Goal: Task Accomplishment & Management: Manage account settings

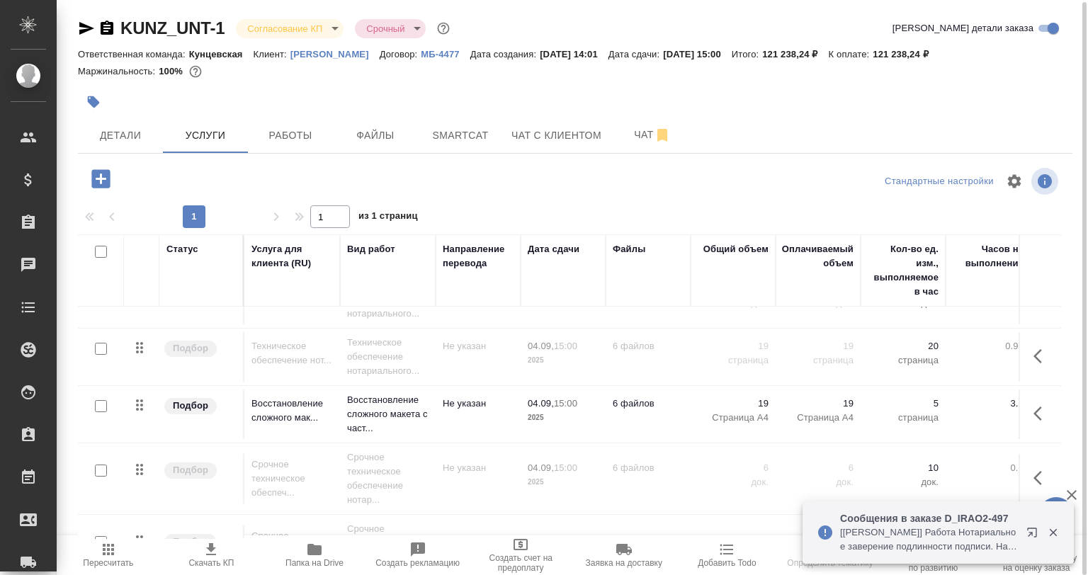
scroll to position [264, 0]
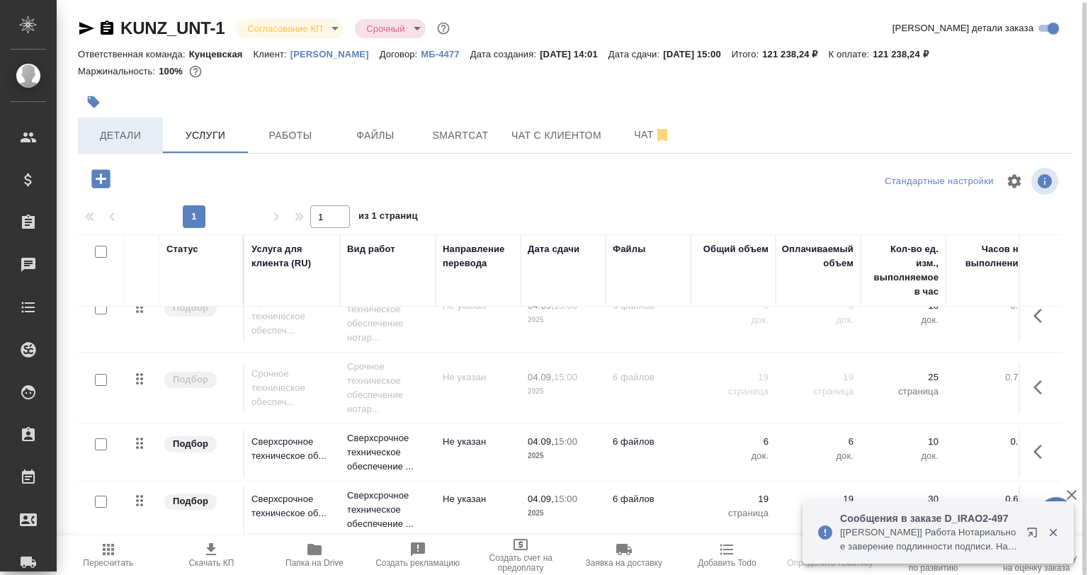
click at [127, 119] on button "Детали" at bounding box center [120, 135] width 85 height 35
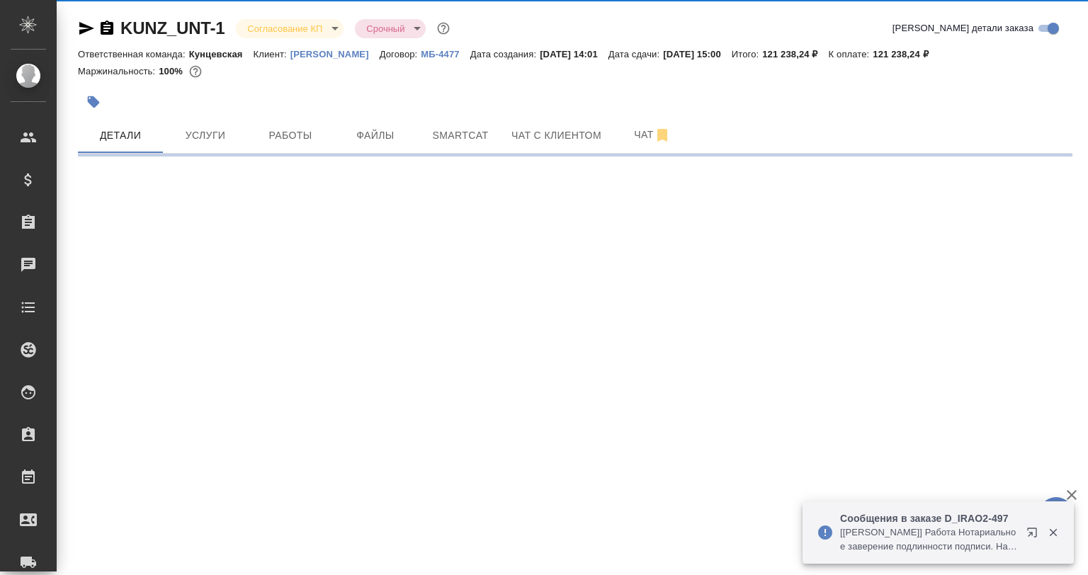
select select "RU"
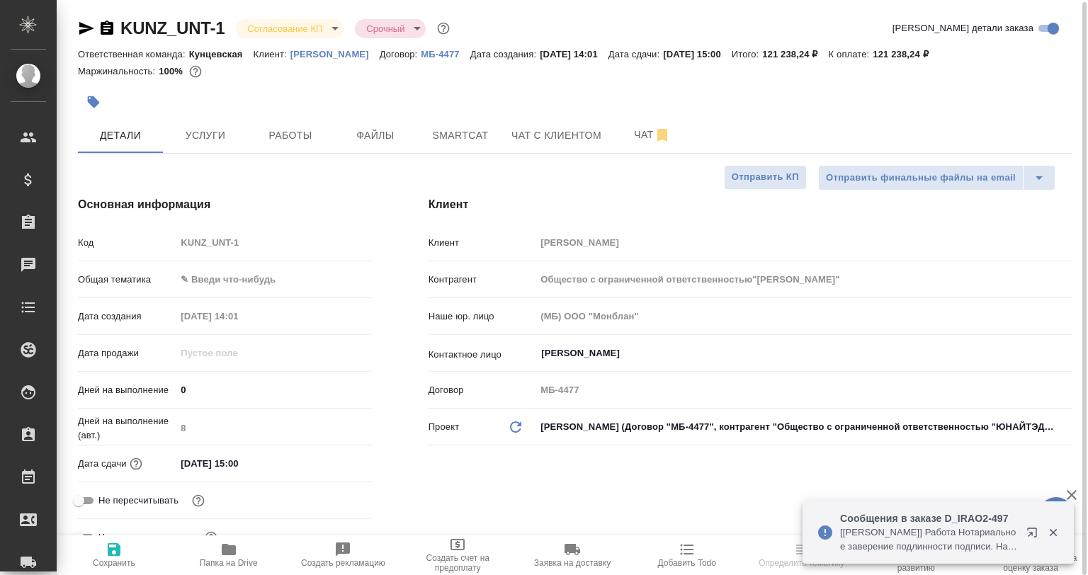
type textarea "x"
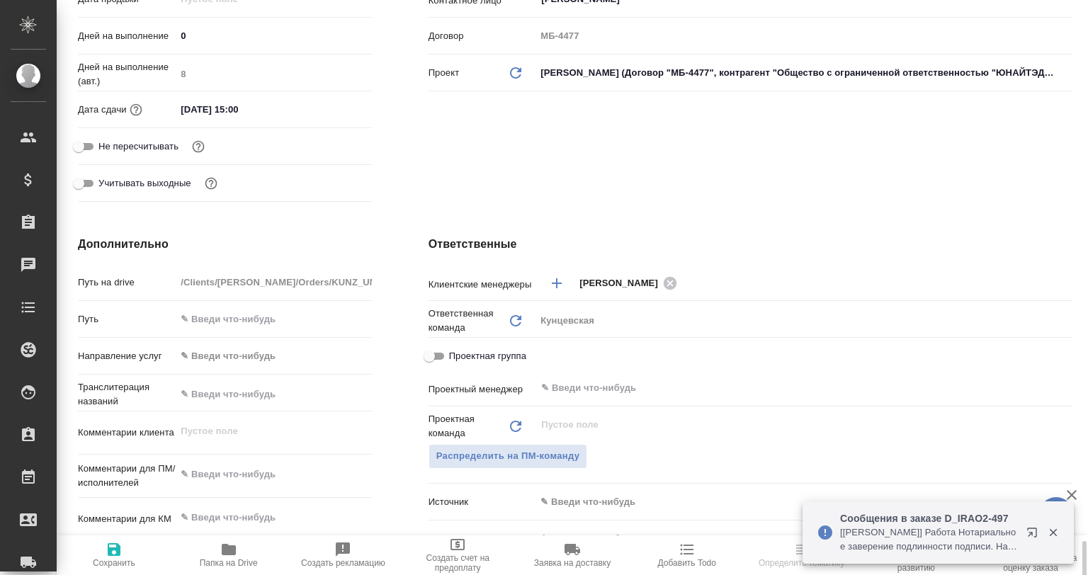
scroll to position [640, 0]
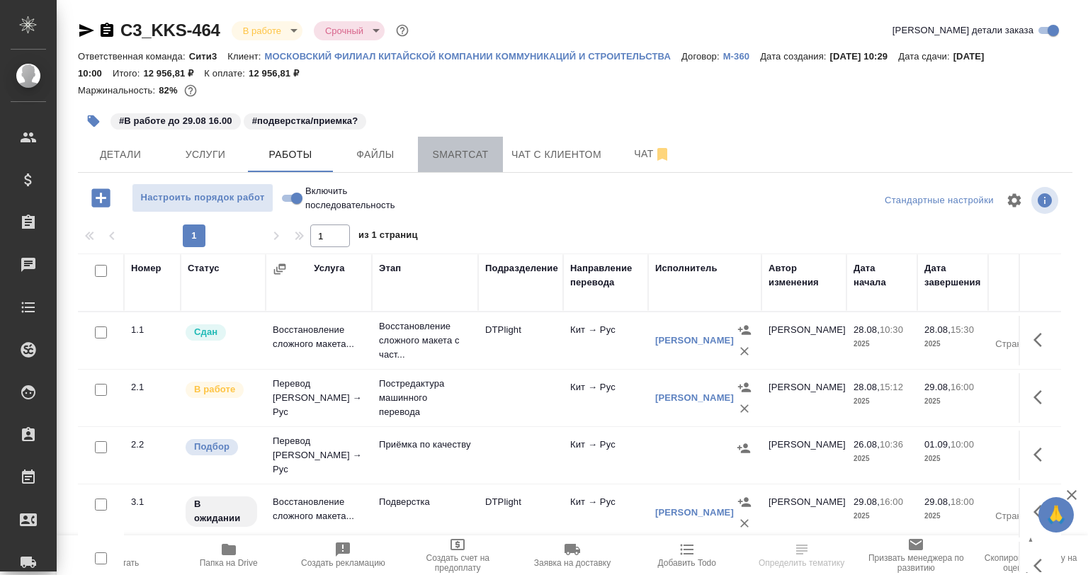
click at [434, 157] on span "Smartcat" at bounding box center [460, 155] width 68 height 18
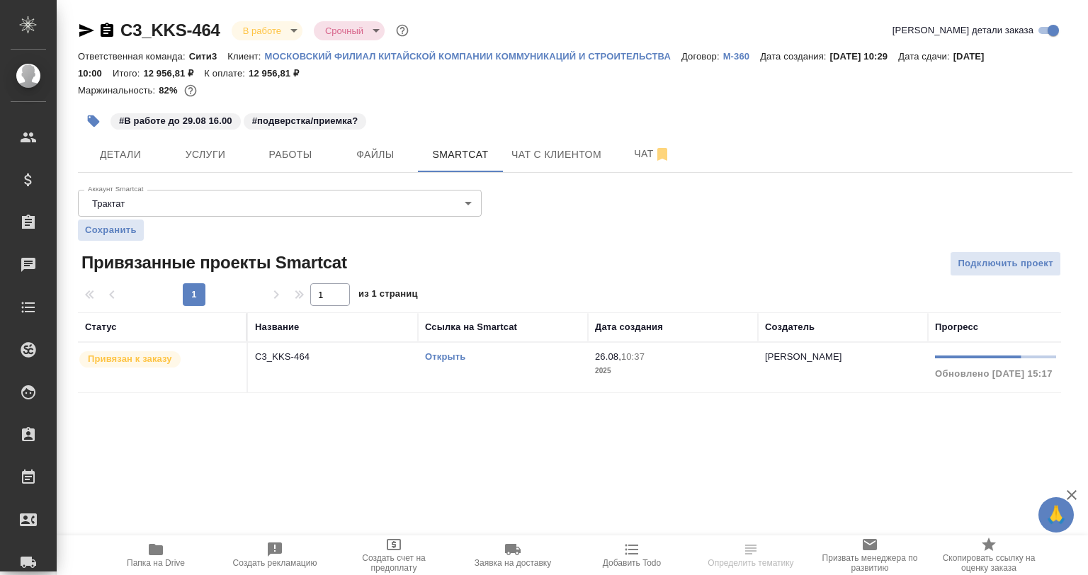
click at [955, 389] on td "71% Обновлено 29.08.2025, 15:17" at bounding box center [1027, 368] width 198 height 50
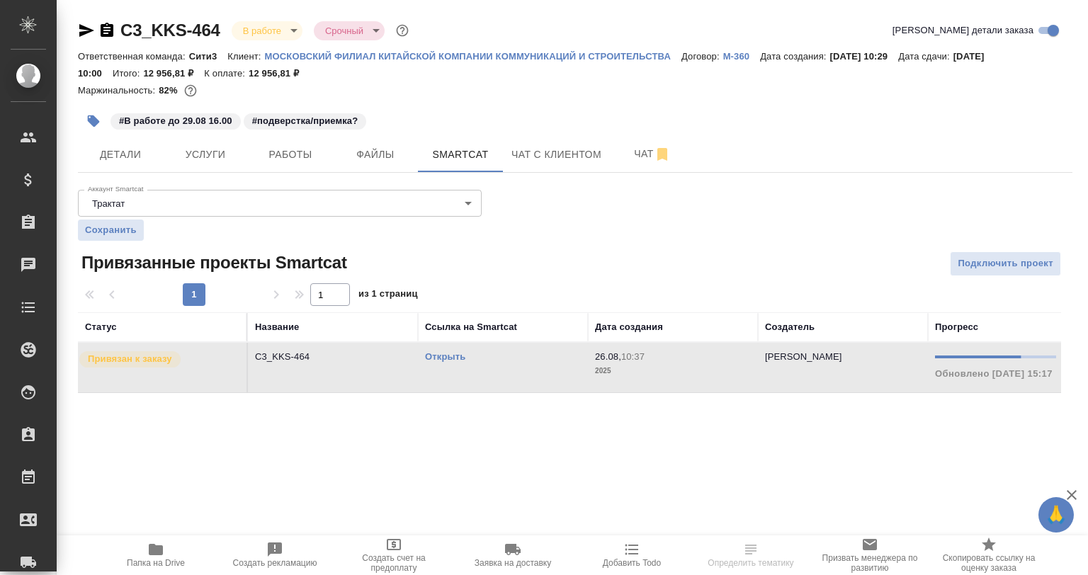
click at [928, 390] on td "71% Обновлено 29.08.2025, 15:17" at bounding box center [1027, 368] width 198 height 50
click at [928, 391] on td "71% Обновлено 29.08.2025, 15:17" at bounding box center [1027, 368] width 198 height 50
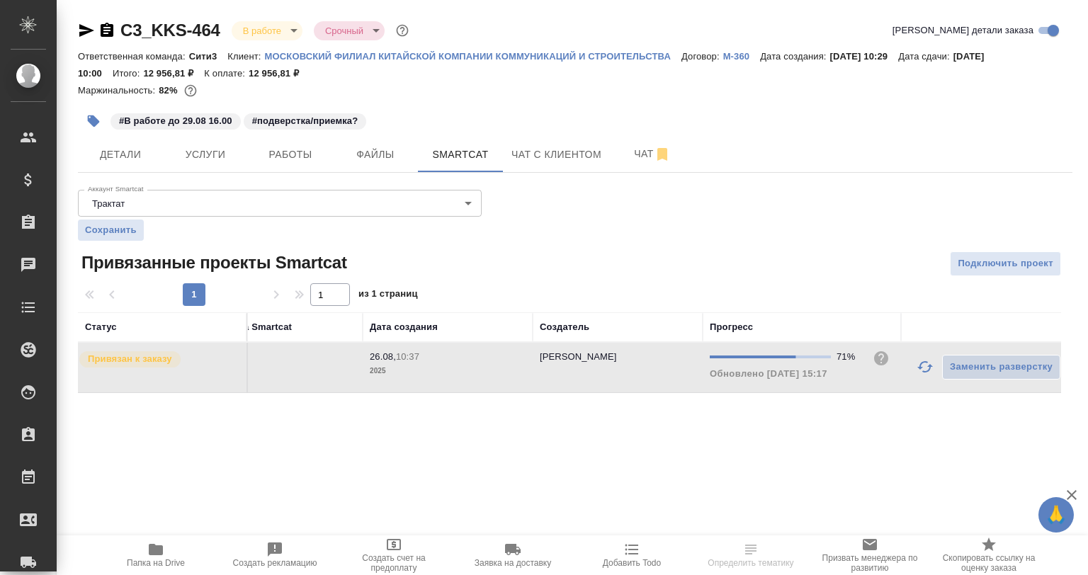
scroll to position [0, 235]
drag, startPoint x: 925, startPoint y: 367, endPoint x: 924, endPoint y: 383, distance: 15.6
click at [924, 368] on button "button" at bounding box center [915, 367] width 34 height 34
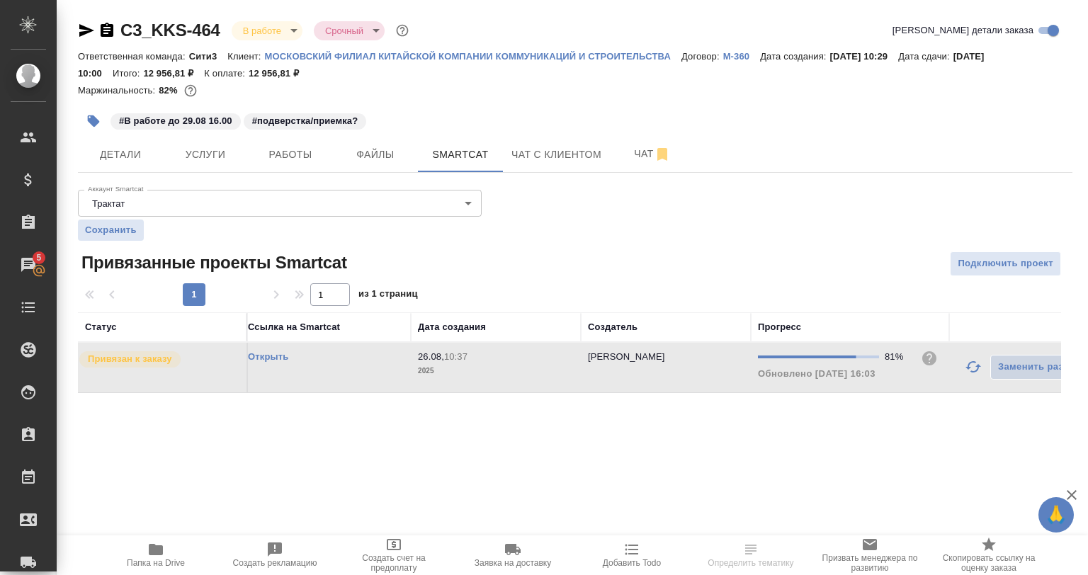
scroll to position [0, 0]
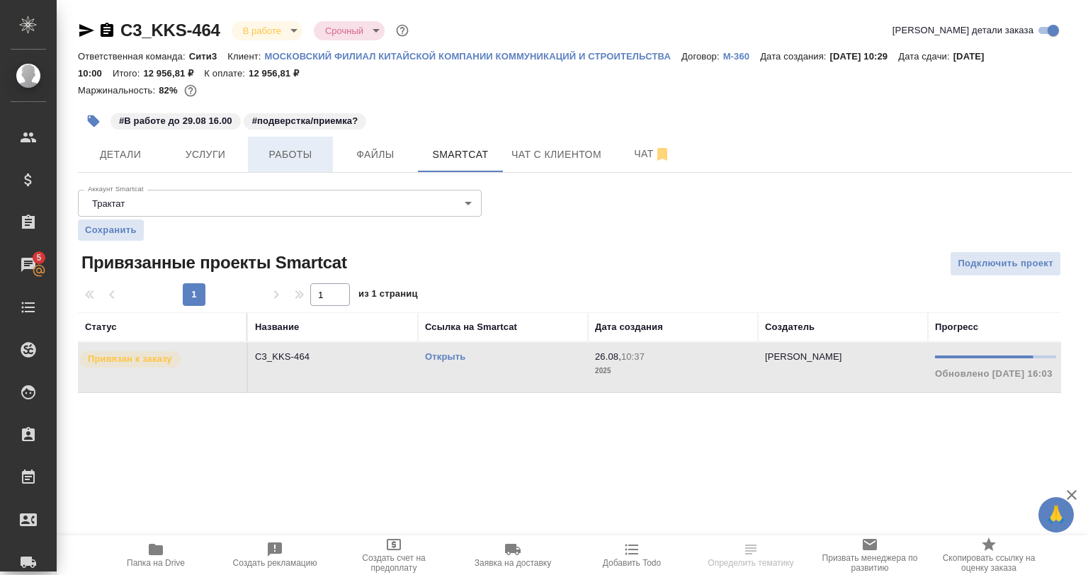
drag, startPoint x: 278, startPoint y: 155, endPoint x: 333, endPoint y: 181, distance: 61.2
click at [278, 156] on span "Работы" at bounding box center [290, 155] width 68 height 18
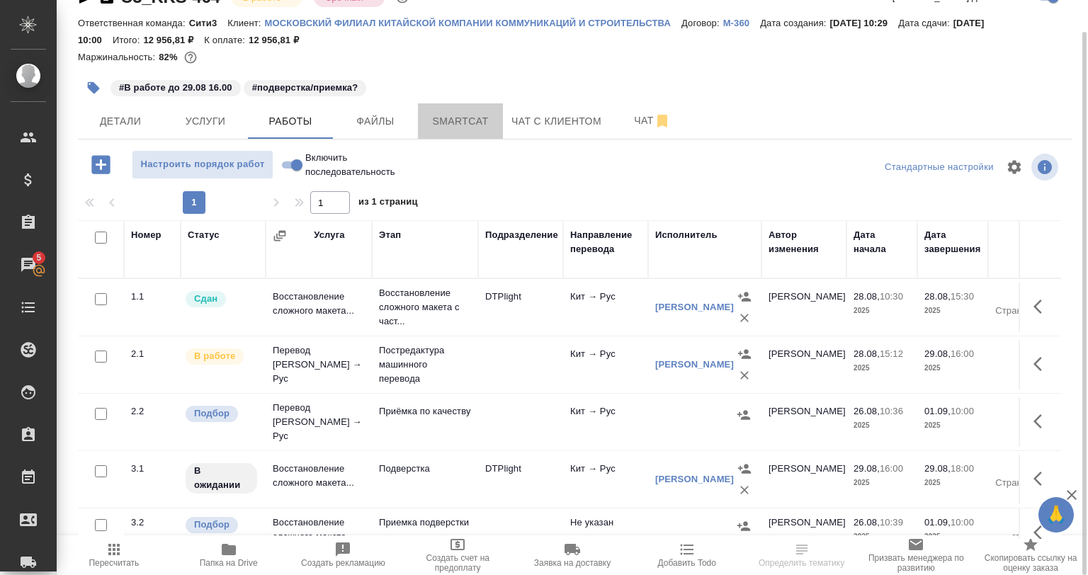
drag, startPoint x: 499, startPoint y: 133, endPoint x: 664, endPoint y: 231, distance: 191.8
click at [498, 133] on button "Smartcat" at bounding box center [460, 120] width 85 height 35
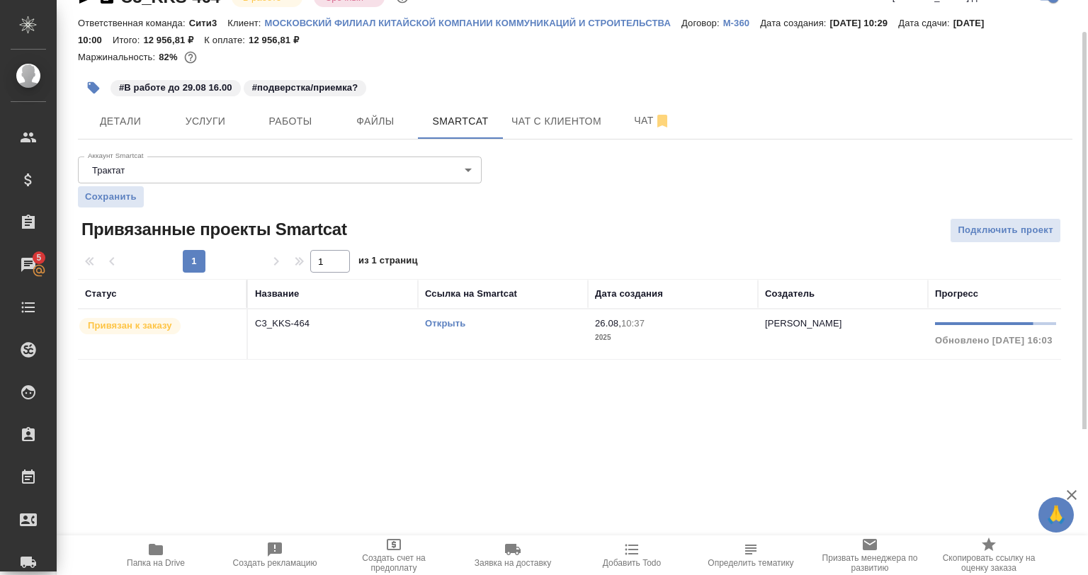
scroll to position [0, 235]
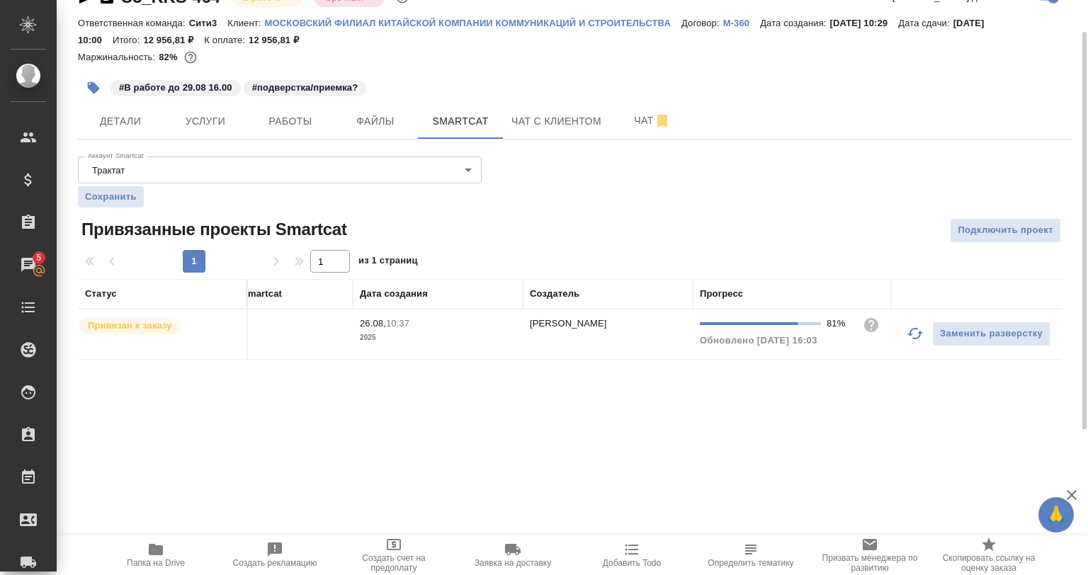
click at [904, 342] on button "button" at bounding box center [915, 334] width 34 height 34
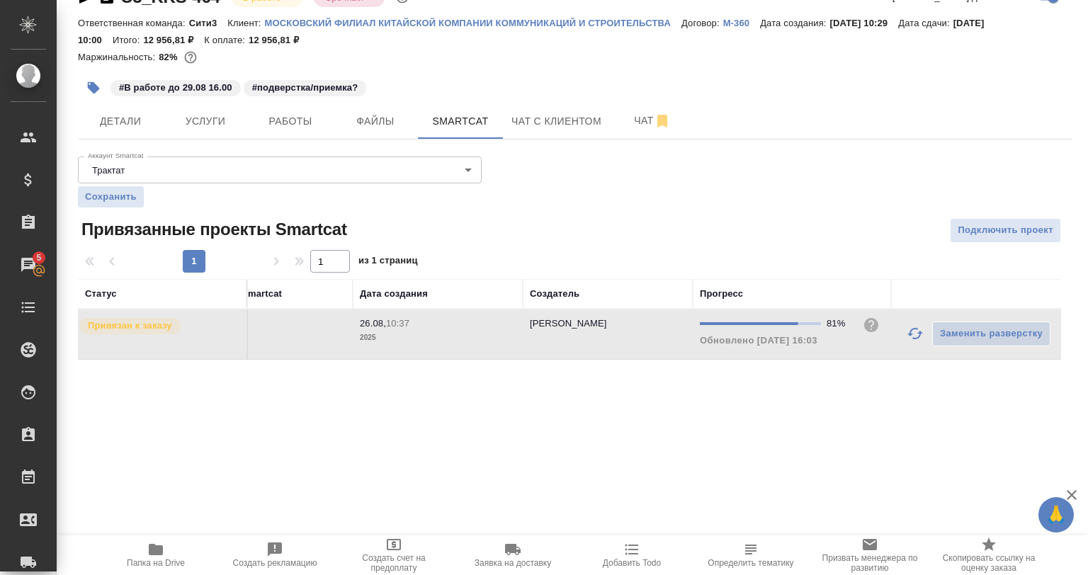
click at [907, 325] on icon "button" at bounding box center [915, 333] width 17 height 17
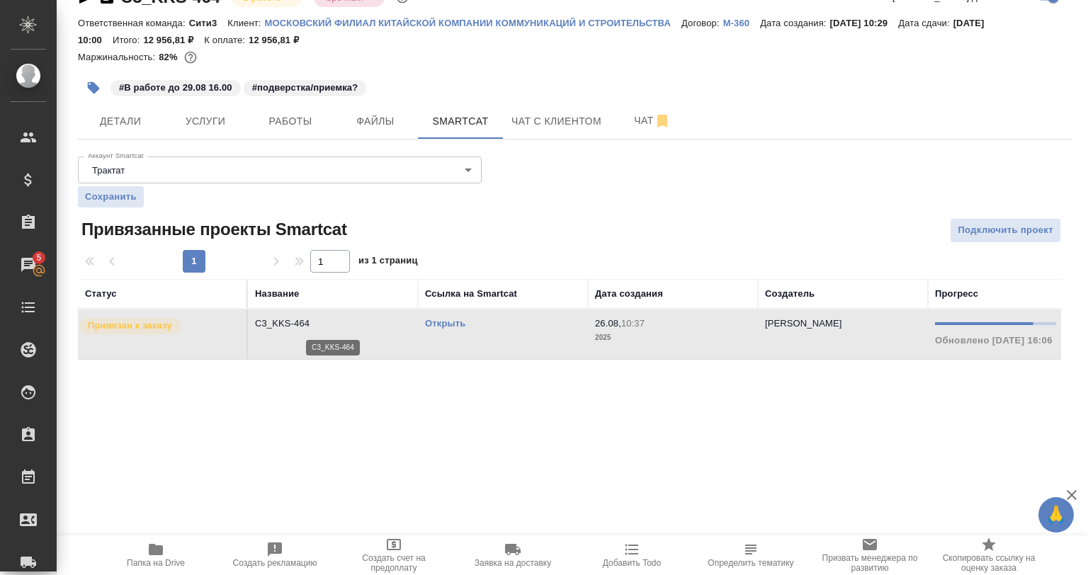
click at [385, 329] on p "C3_KKS-464" at bounding box center [333, 324] width 156 height 14
click at [451, 322] on link "Открыть" at bounding box center [445, 323] width 40 height 11
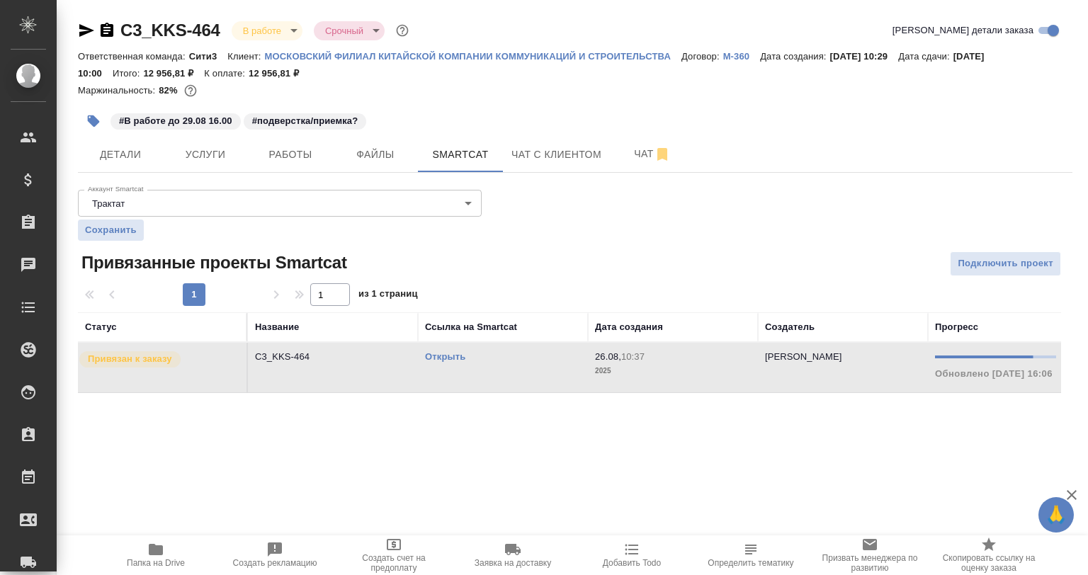
scroll to position [0, 235]
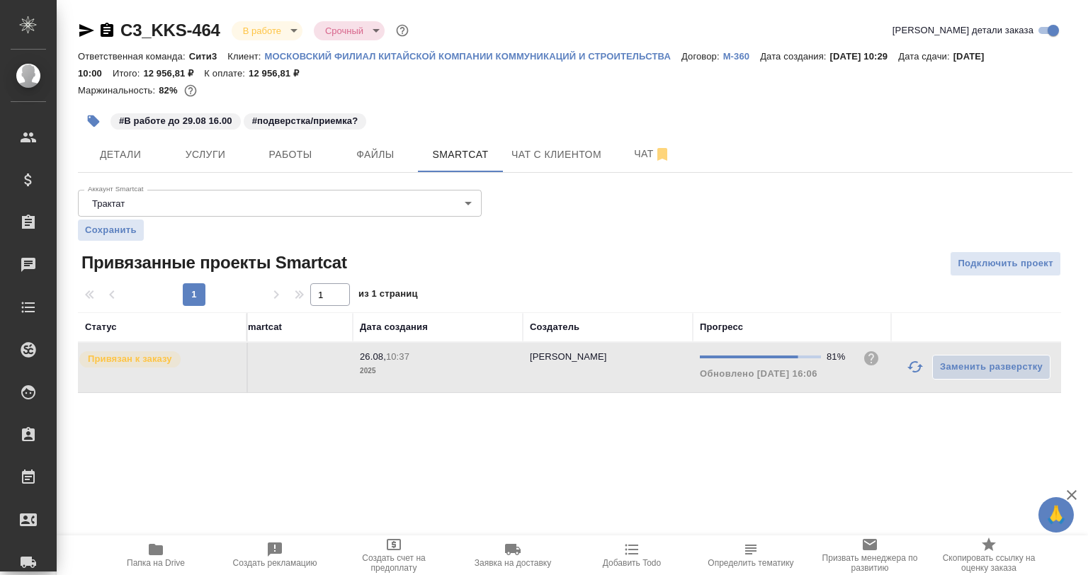
click at [907, 367] on icon "button" at bounding box center [915, 366] width 17 height 17
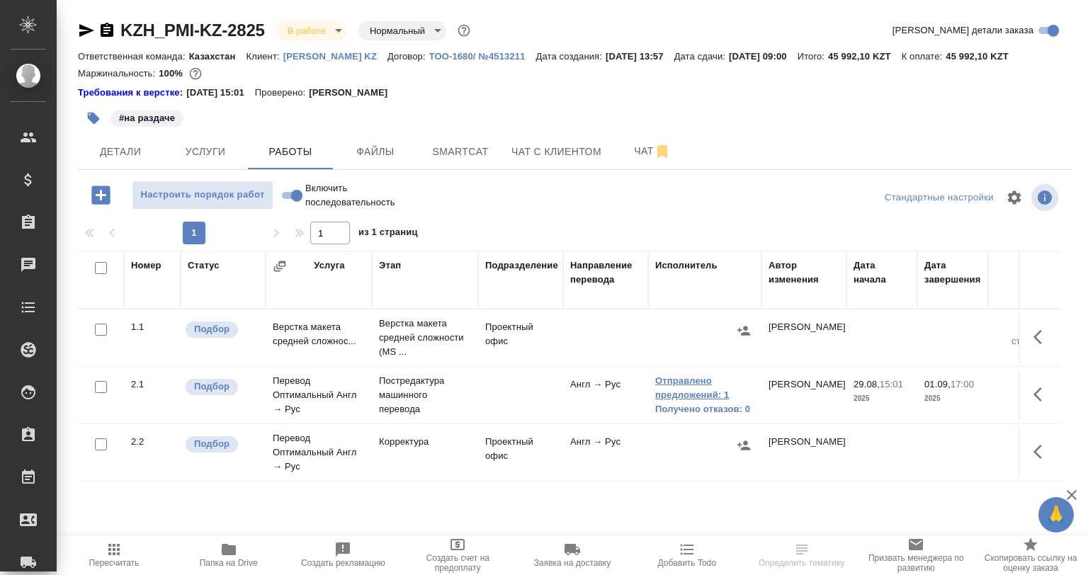
click at [701, 388] on link "Отправлено предложений: 1" at bounding box center [704, 388] width 99 height 28
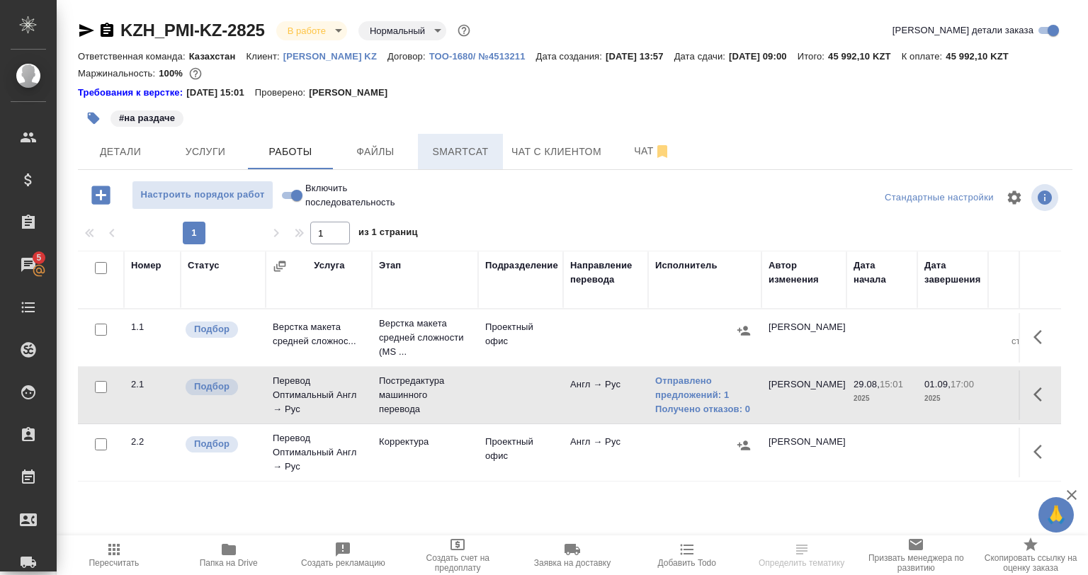
click at [455, 147] on span "Smartcat" at bounding box center [460, 152] width 68 height 18
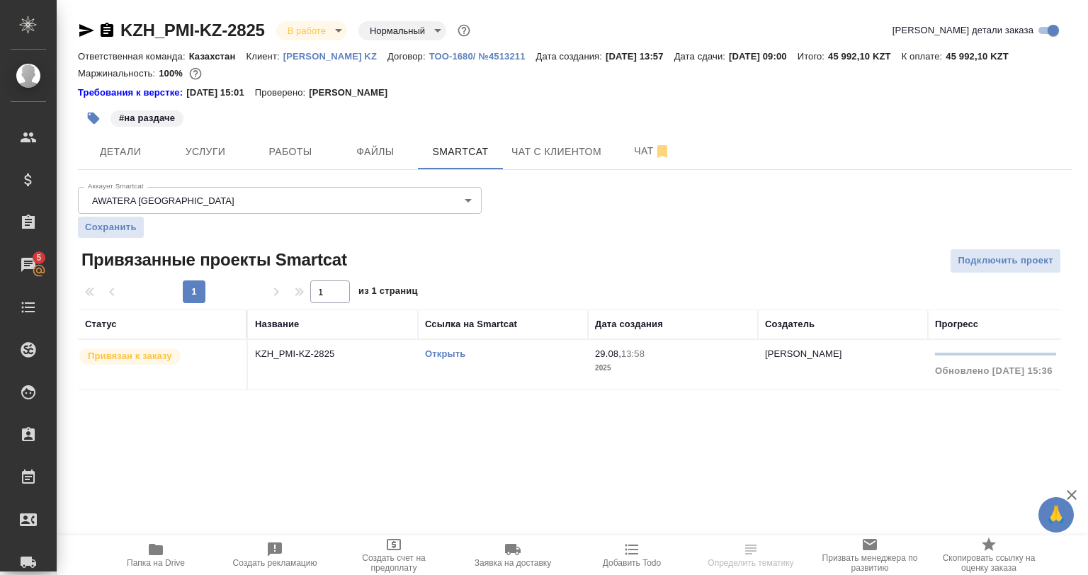
click at [413, 385] on td "KZH_PMI-KZ-2825" at bounding box center [333, 365] width 170 height 50
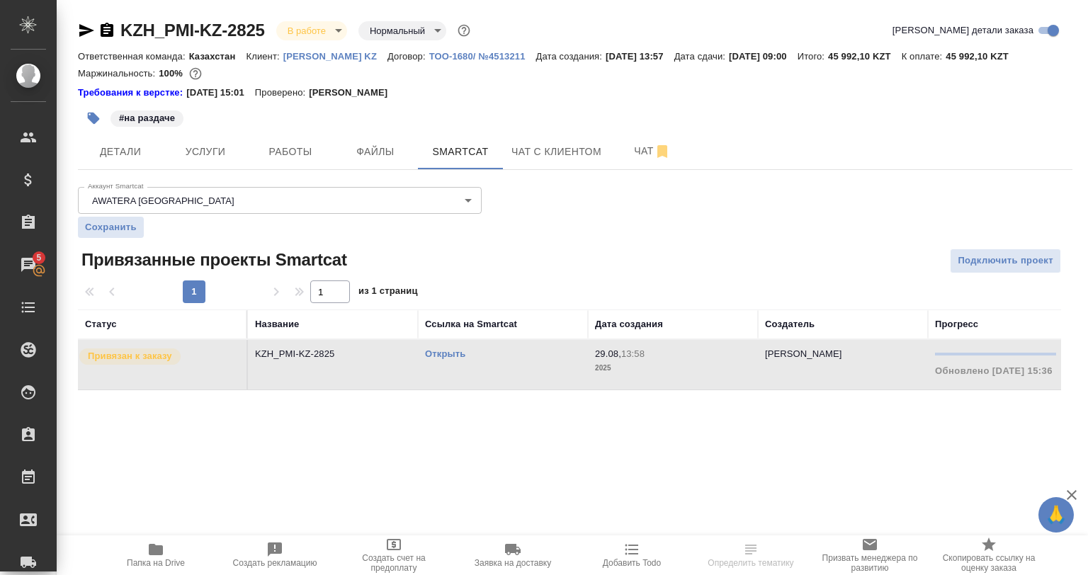
click at [413, 385] on td "KZH_PMI-KZ-2825" at bounding box center [333, 365] width 170 height 50
click at [292, 159] on span "Работы" at bounding box center [290, 152] width 68 height 18
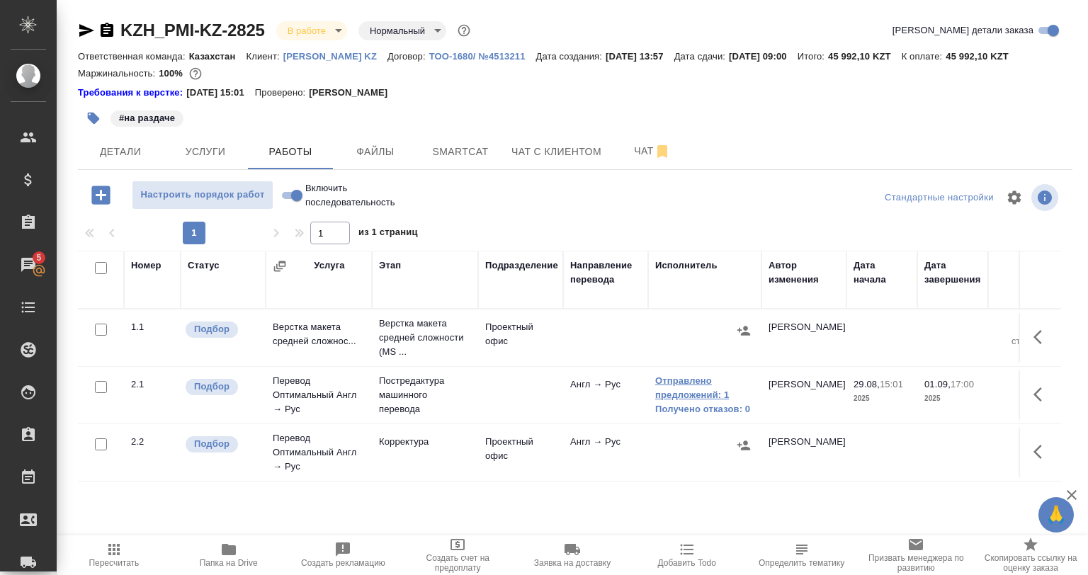
click at [687, 400] on link "Отправлено предложений: 1" at bounding box center [704, 388] width 99 height 28
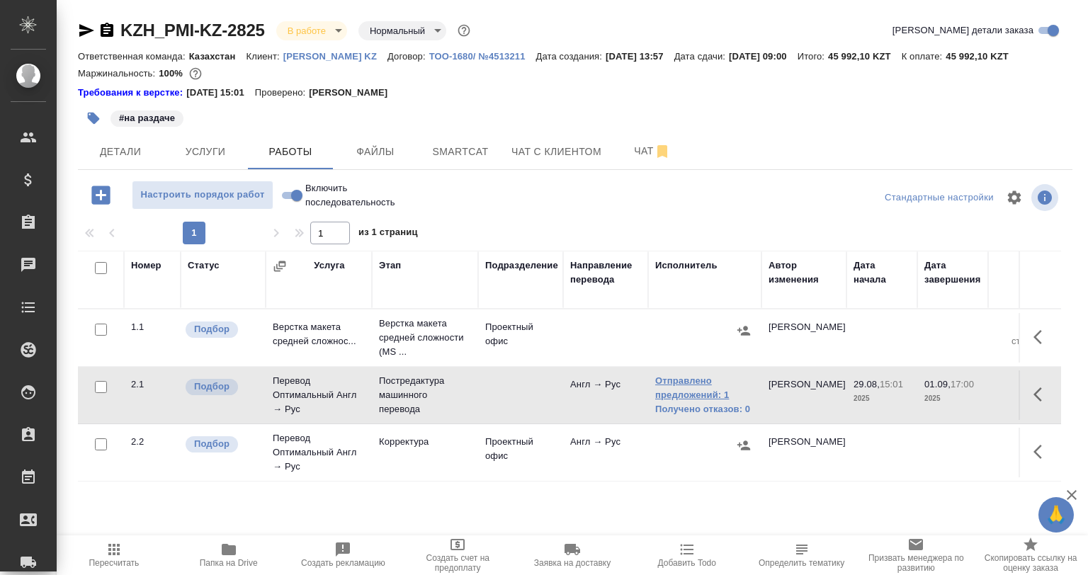
click at [707, 379] on link "Отправлено предложений: 1" at bounding box center [704, 388] width 99 height 28
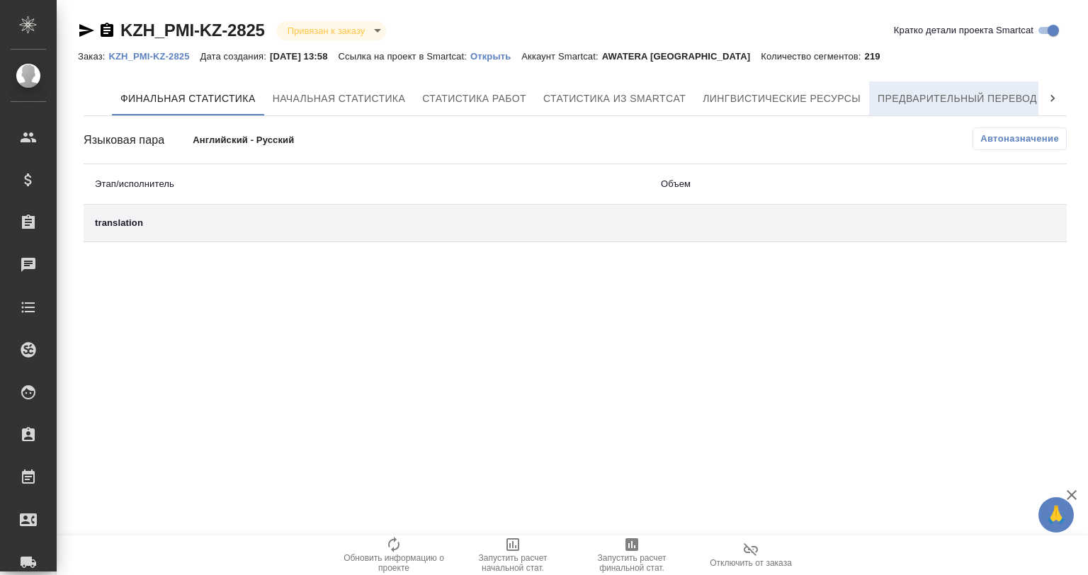
click at [938, 101] on span "Предварительный перевод" at bounding box center [957, 99] width 159 height 18
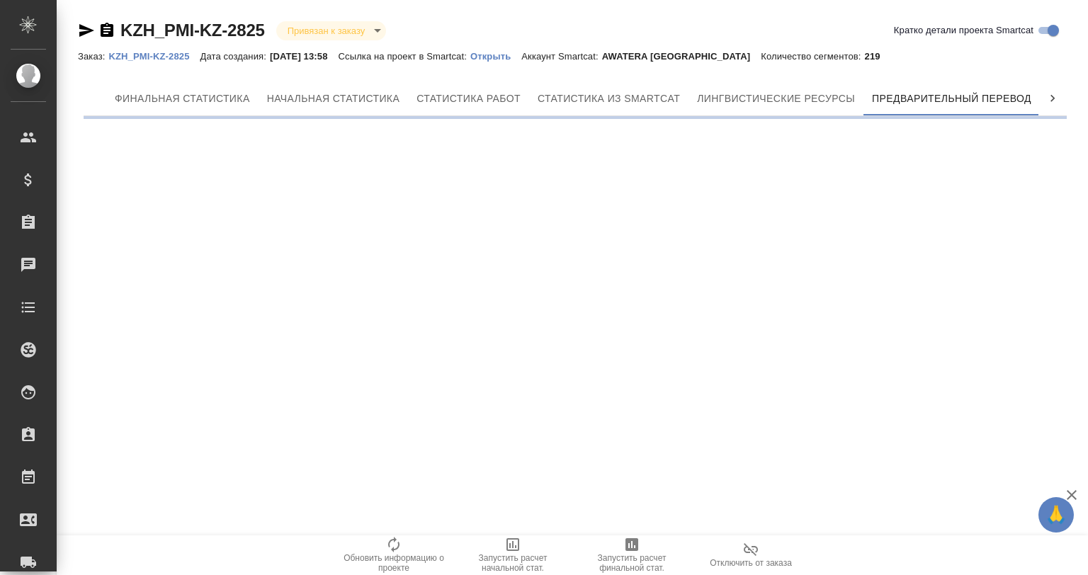
scroll to position [0, 6]
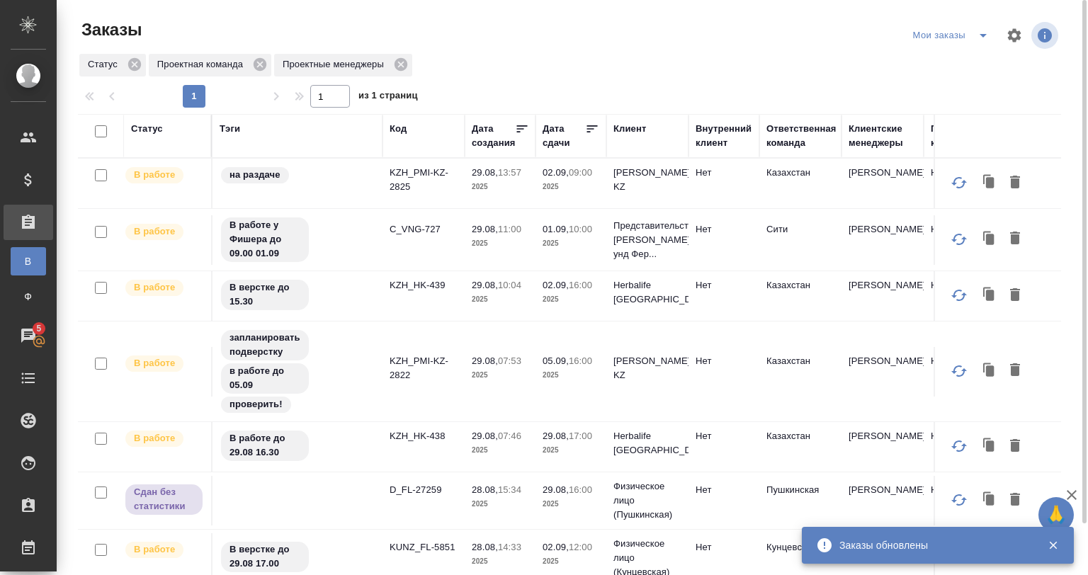
click at [139, 130] on div "Статус" at bounding box center [147, 129] width 32 height 14
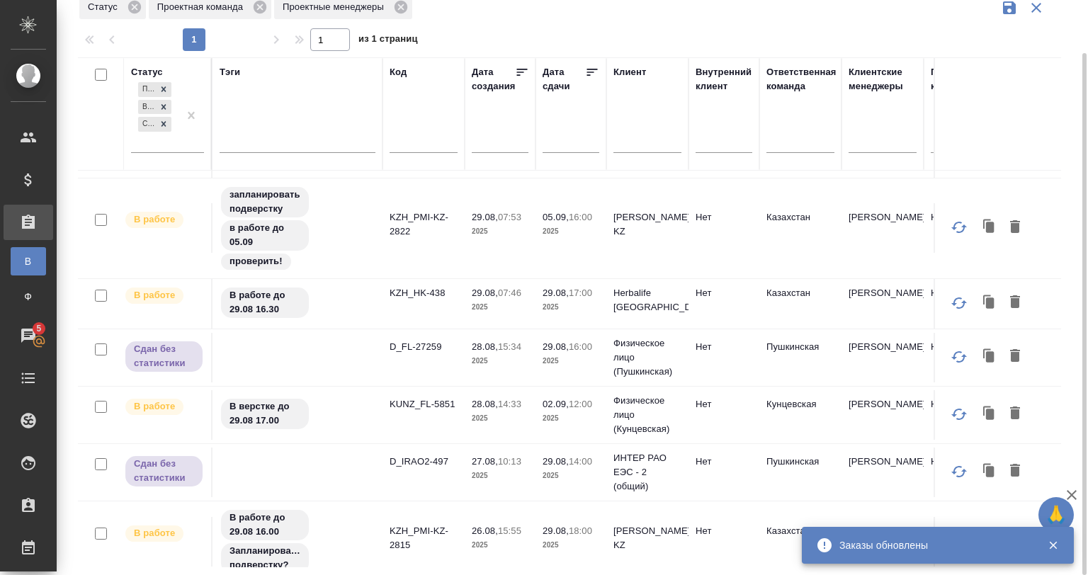
scroll to position [71, 0]
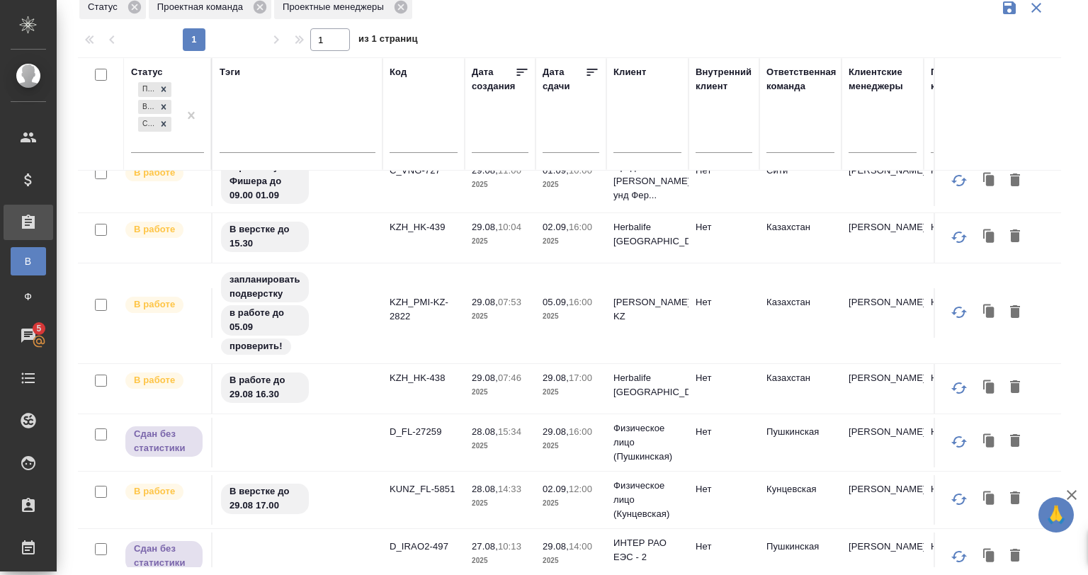
click at [597, 72] on icon at bounding box center [592, 72] width 14 height 14
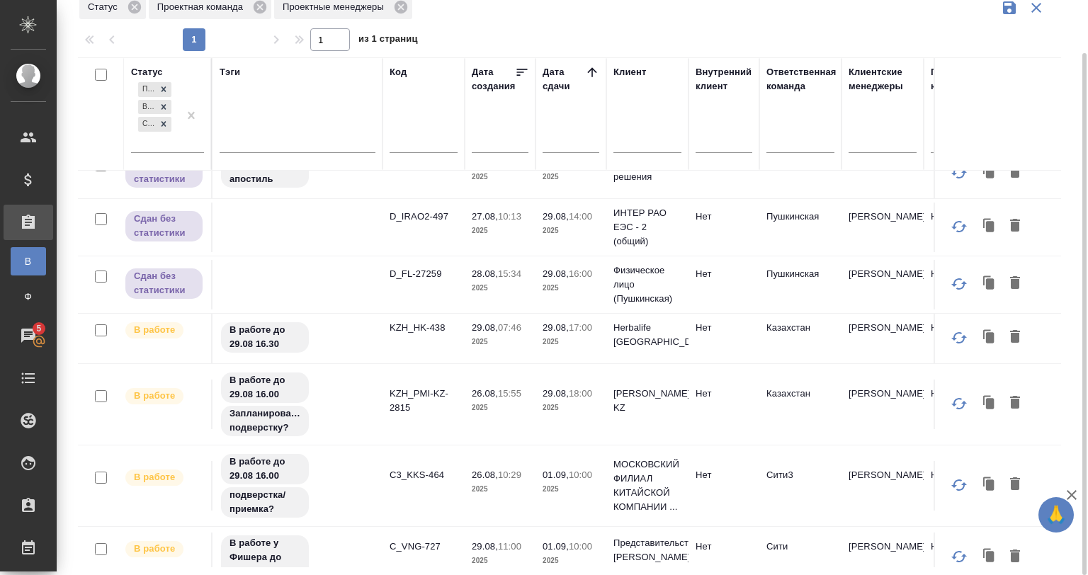
scroll to position [0, 0]
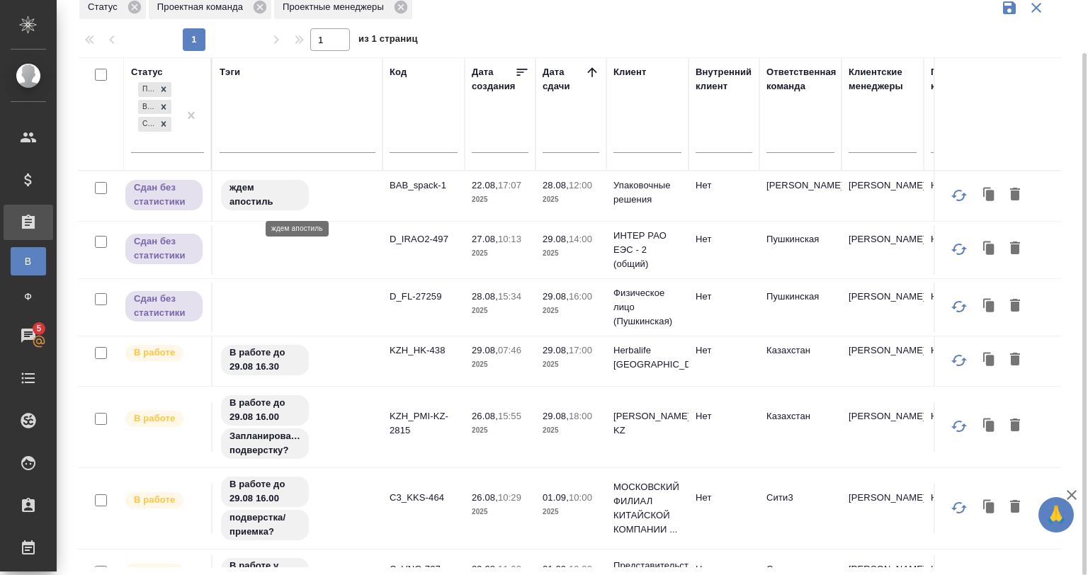
click at [335, 205] on div "ждем апостиль" at bounding box center [298, 195] width 156 height 33
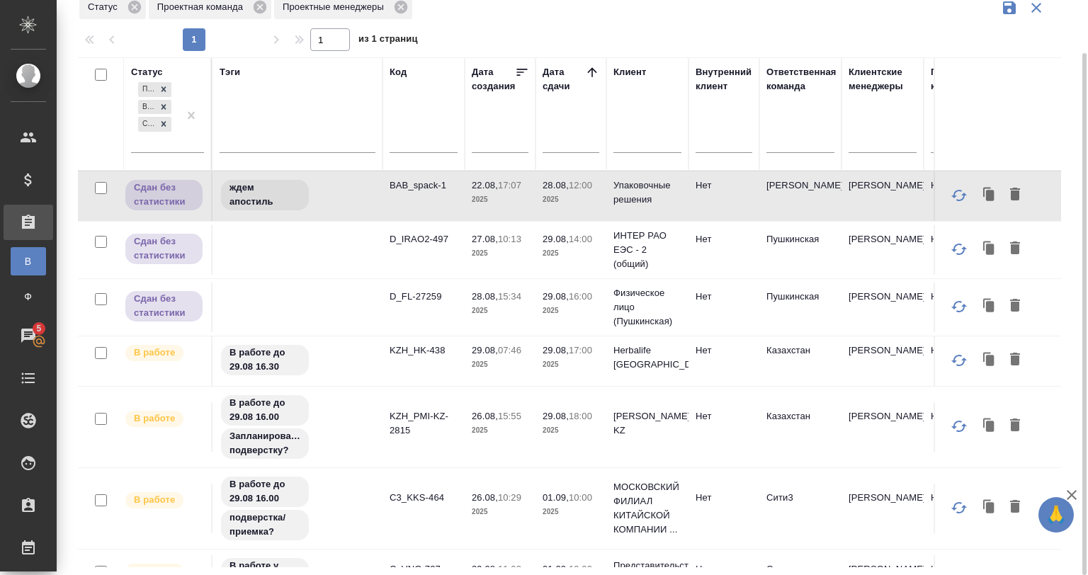
click at [332, 221] on td at bounding box center [298, 196] width 170 height 50
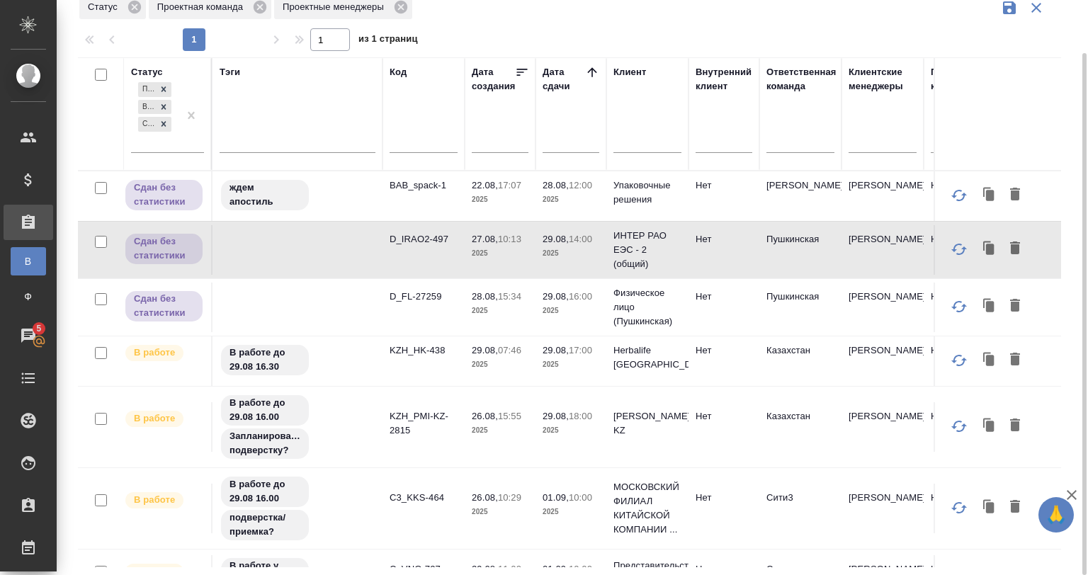
click at [332, 221] on td at bounding box center [298, 196] width 170 height 50
click at [344, 221] on td at bounding box center [298, 196] width 170 height 50
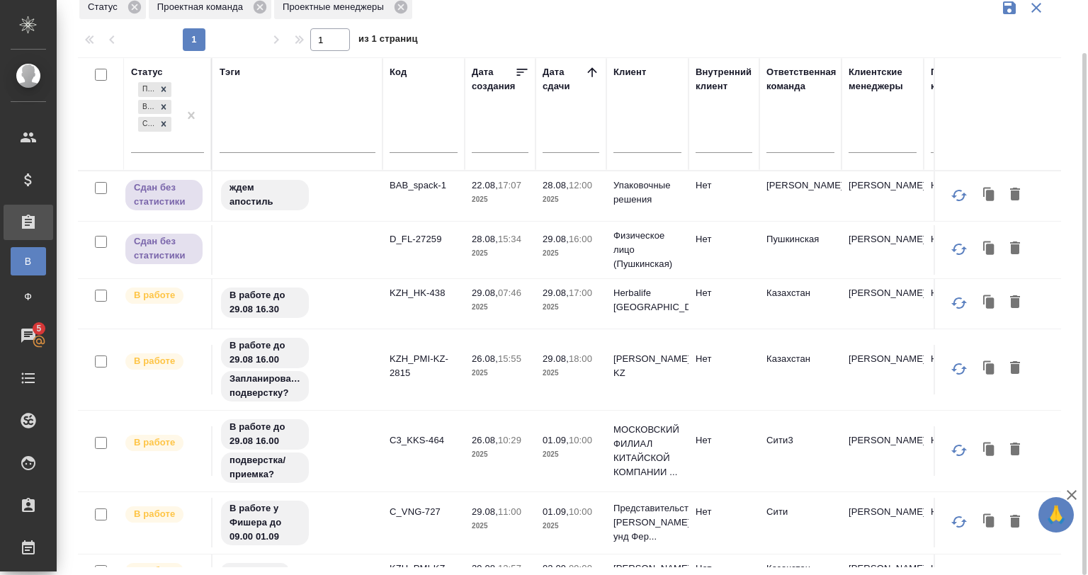
click at [295, 221] on td at bounding box center [298, 196] width 170 height 50
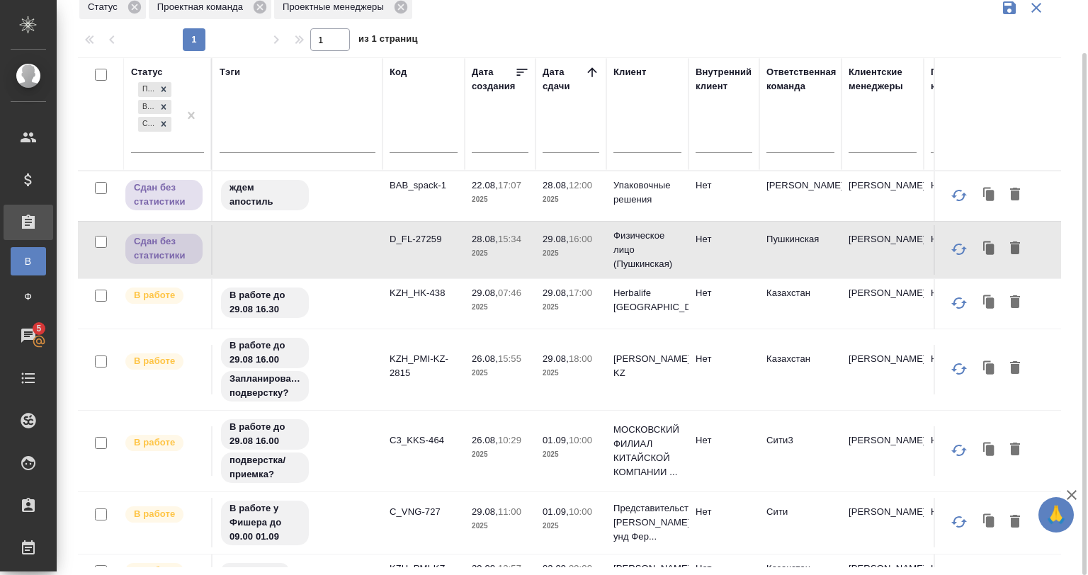
click at [295, 221] on td at bounding box center [298, 196] width 170 height 50
click at [312, 221] on td at bounding box center [298, 196] width 170 height 50
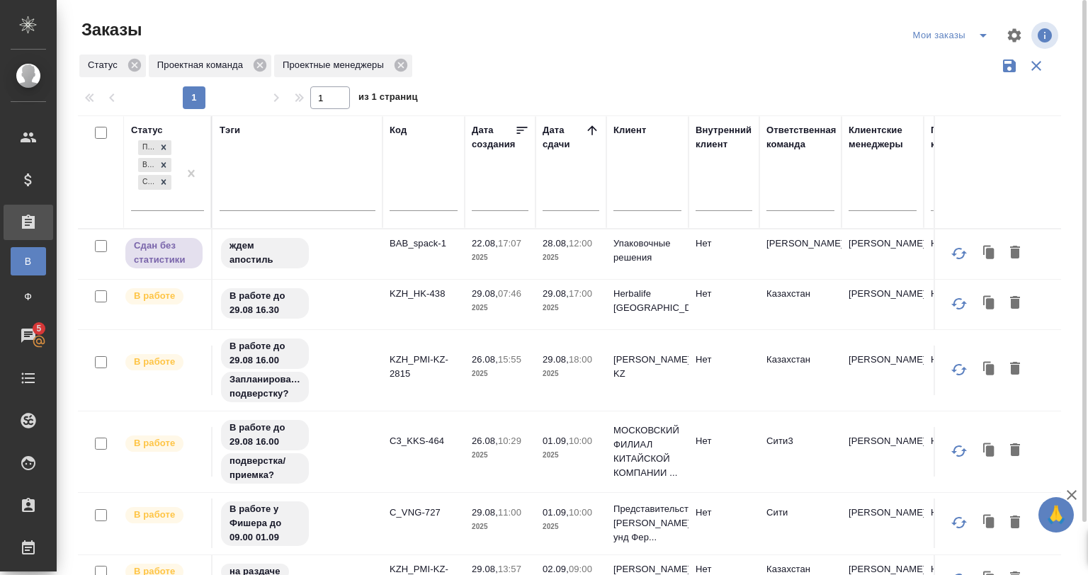
click at [588, 50] on div at bounding box center [575, 35] width 332 height 34
click at [153, 129] on div "Статус" at bounding box center [147, 130] width 32 height 14
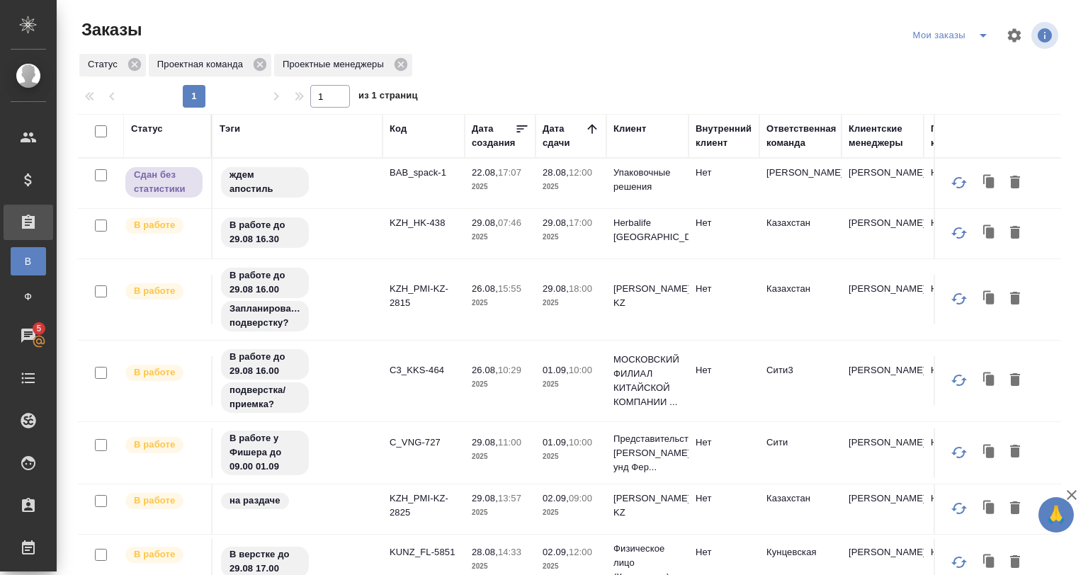
click at [91, 132] on div at bounding box center [97, 132] width 24 height 20
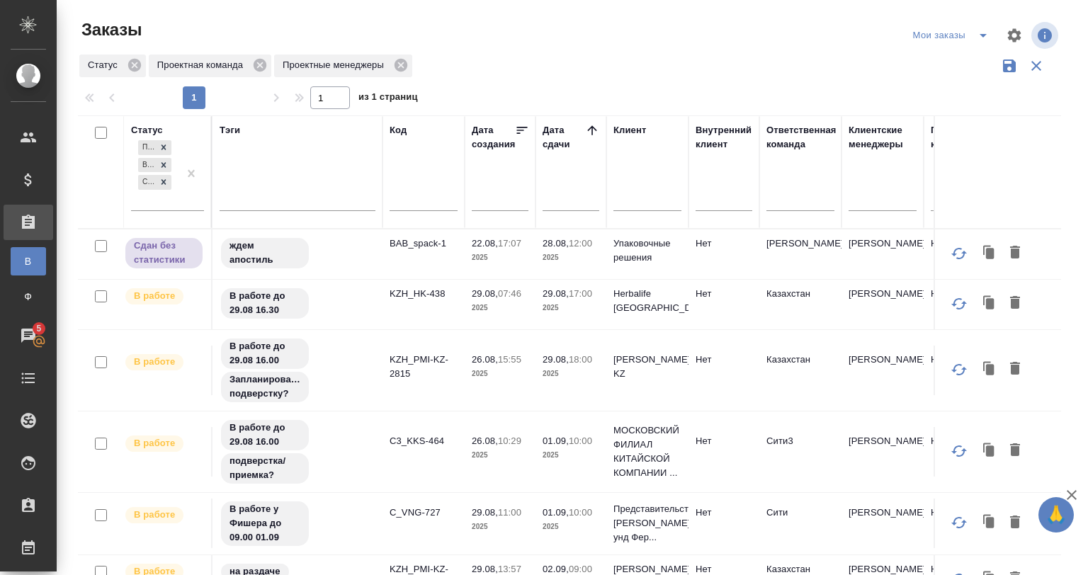
click at [98, 132] on input "checkbox" at bounding box center [101, 133] width 12 height 12
checkbox input "true"
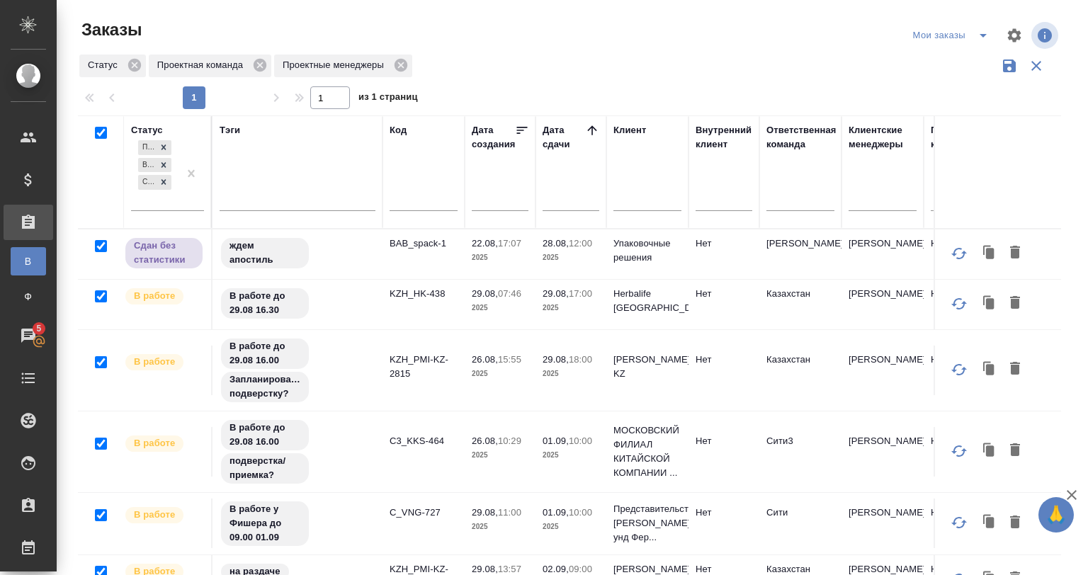
checkbox input "true"
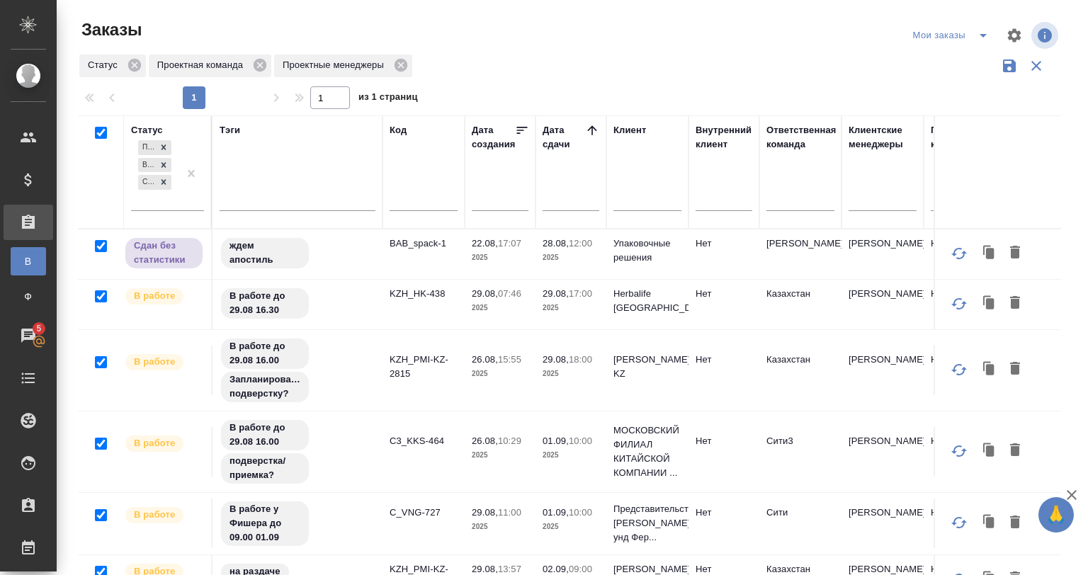
checkbox input "true"
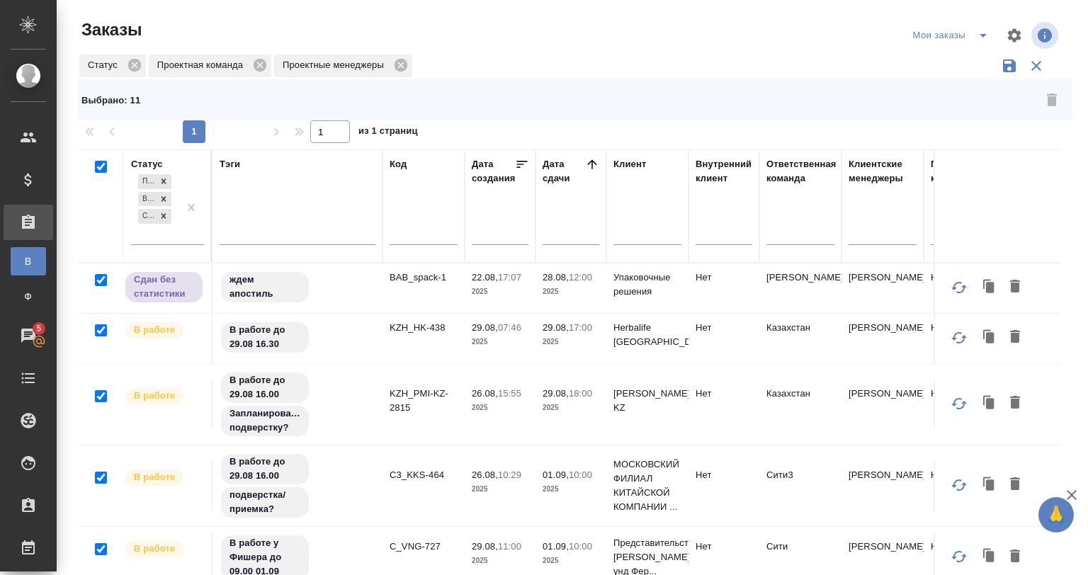
click at [142, 162] on div "Статус" at bounding box center [147, 164] width 32 height 14
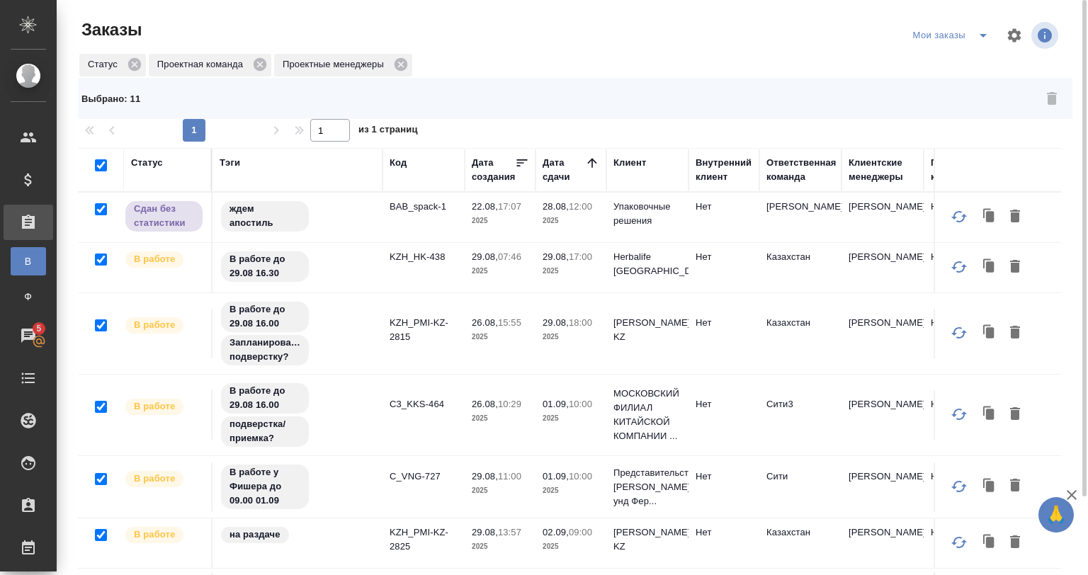
click at [434, 105] on div at bounding box center [674, 98] width 790 height 34
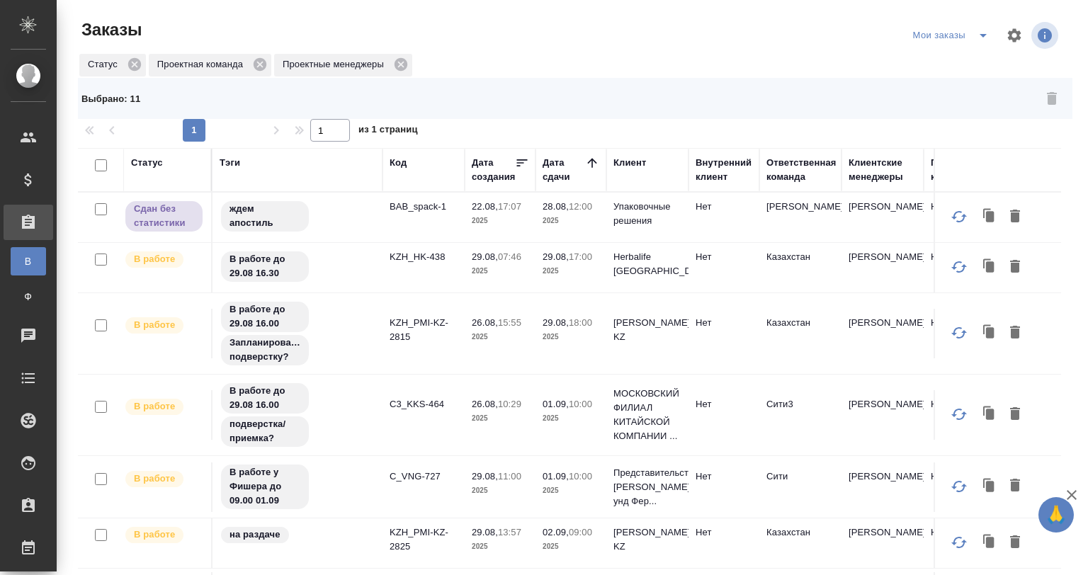
checkbox input "false"
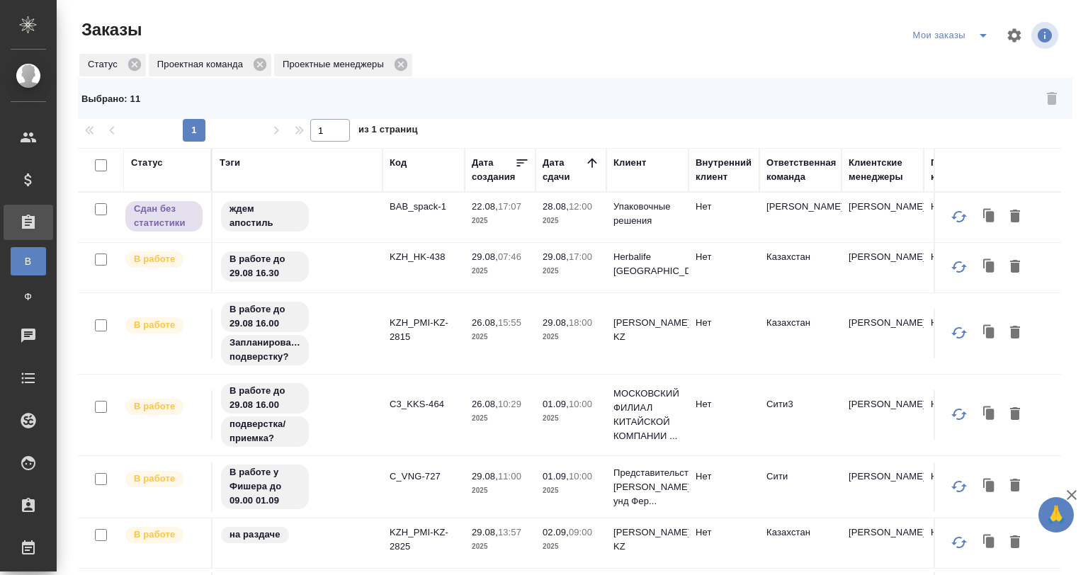
checkbox input "false"
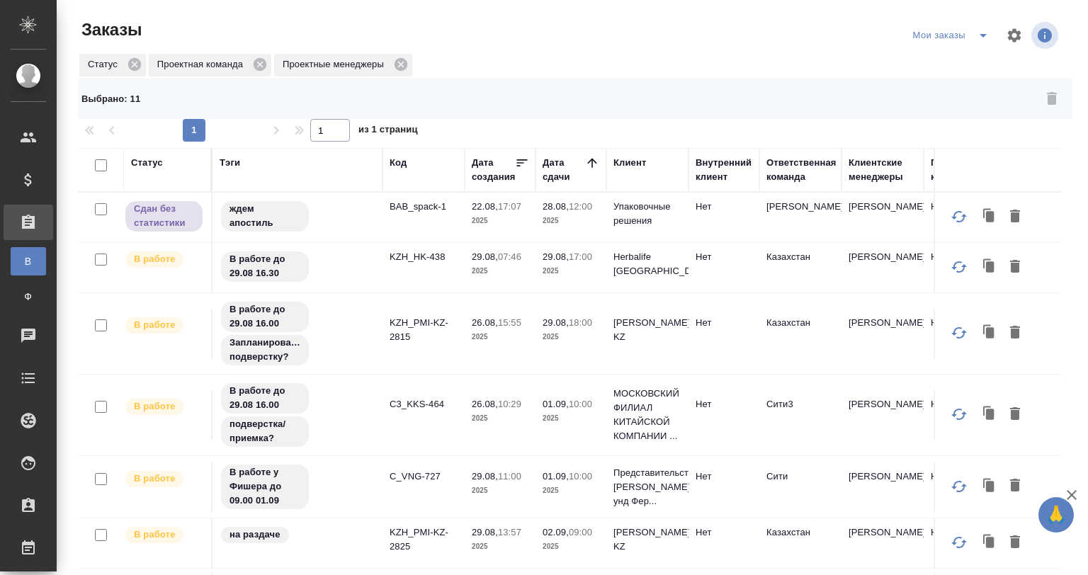
checkbox input "false"
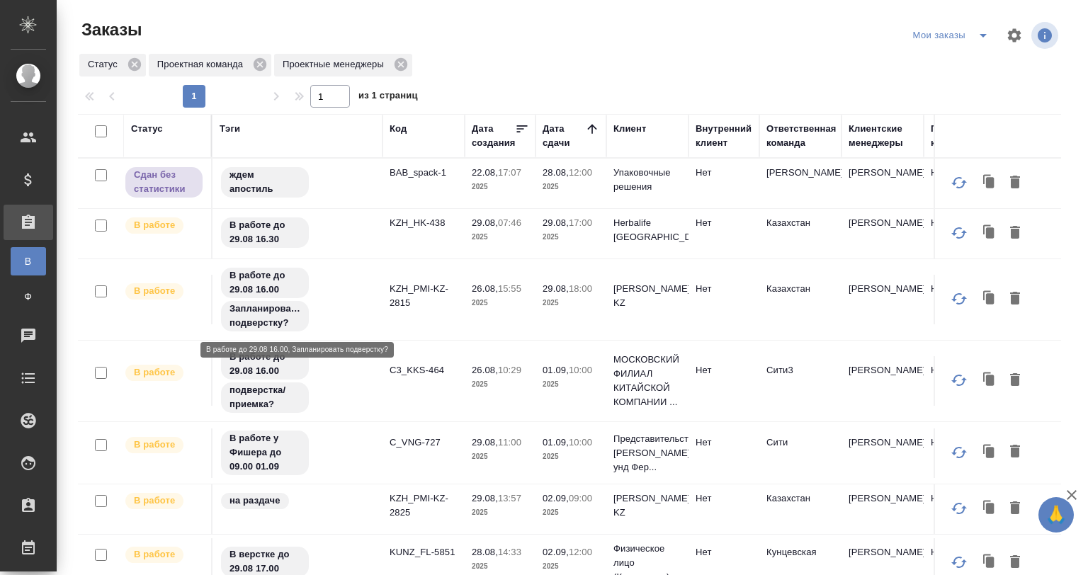
scroll to position [71, 0]
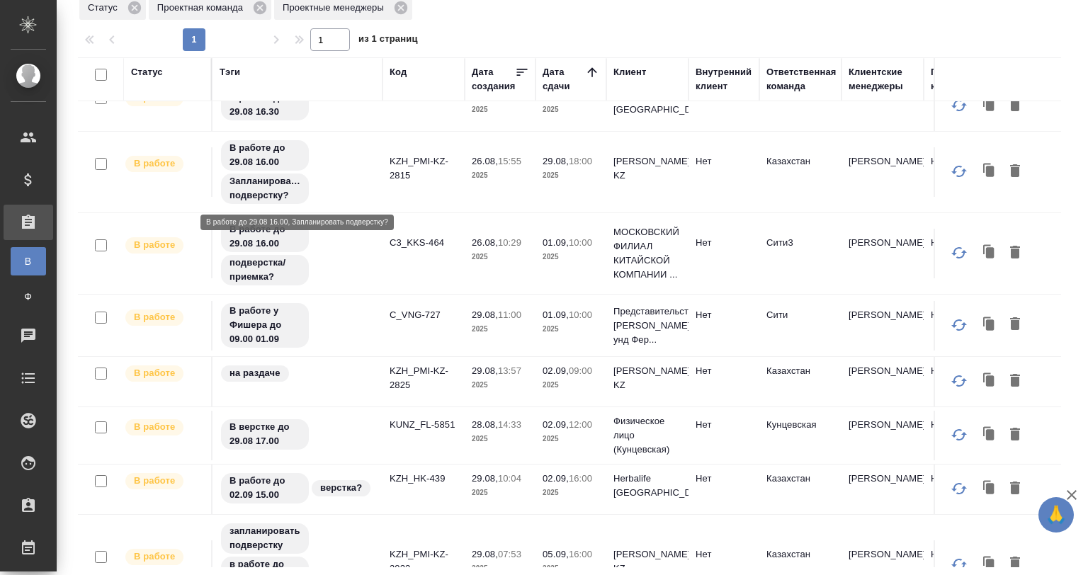
click at [371, 179] on div "В работе до 29.08 16.00 Запланировать подверстку?" at bounding box center [298, 172] width 156 height 67
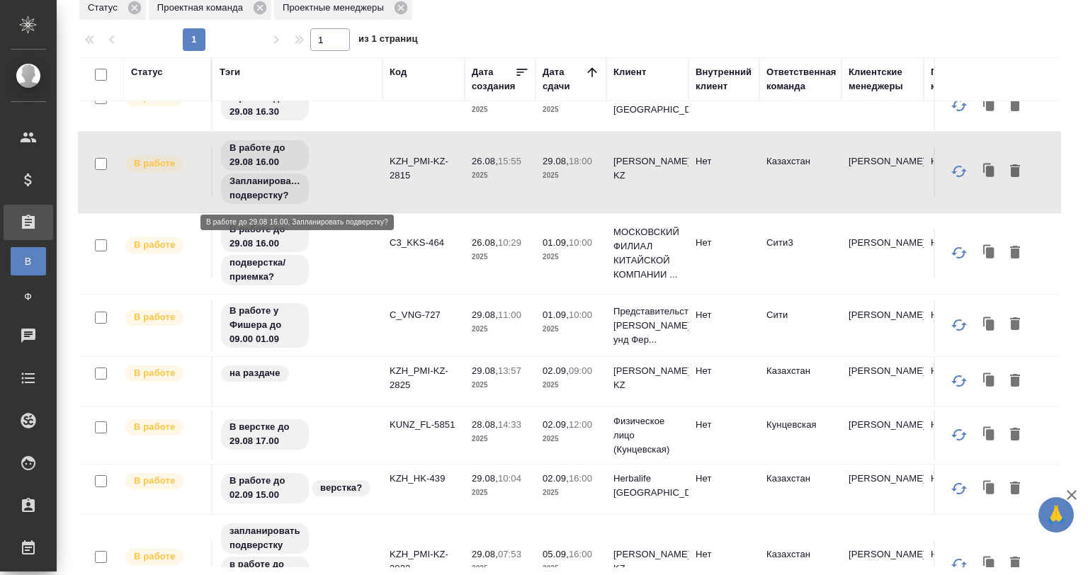
click at [371, 179] on div "В работе до 29.08 16.00 Запланировать подверстку?" at bounding box center [298, 172] width 156 height 67
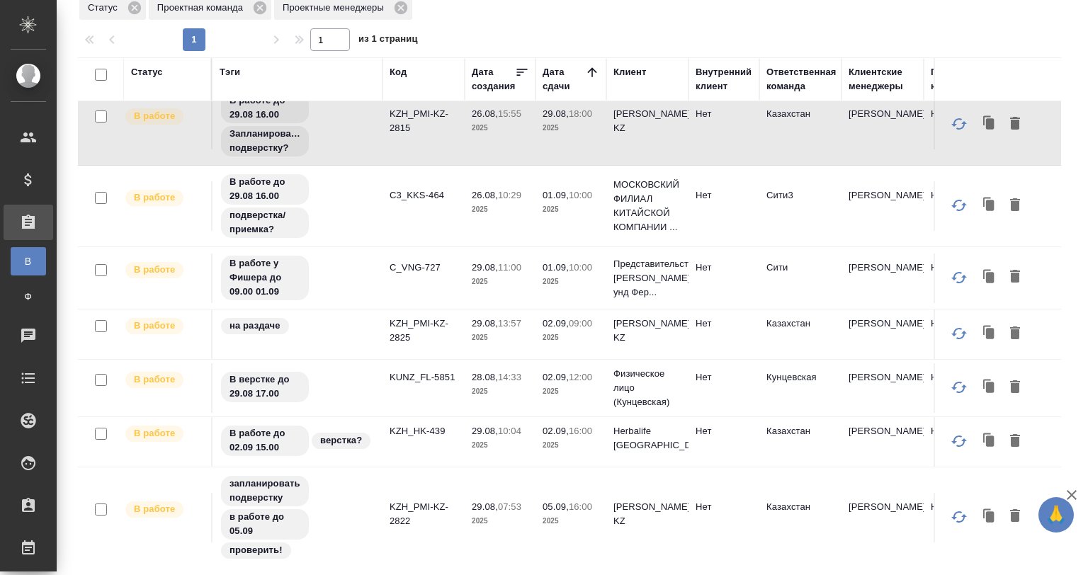
scroll to position [142, 0]
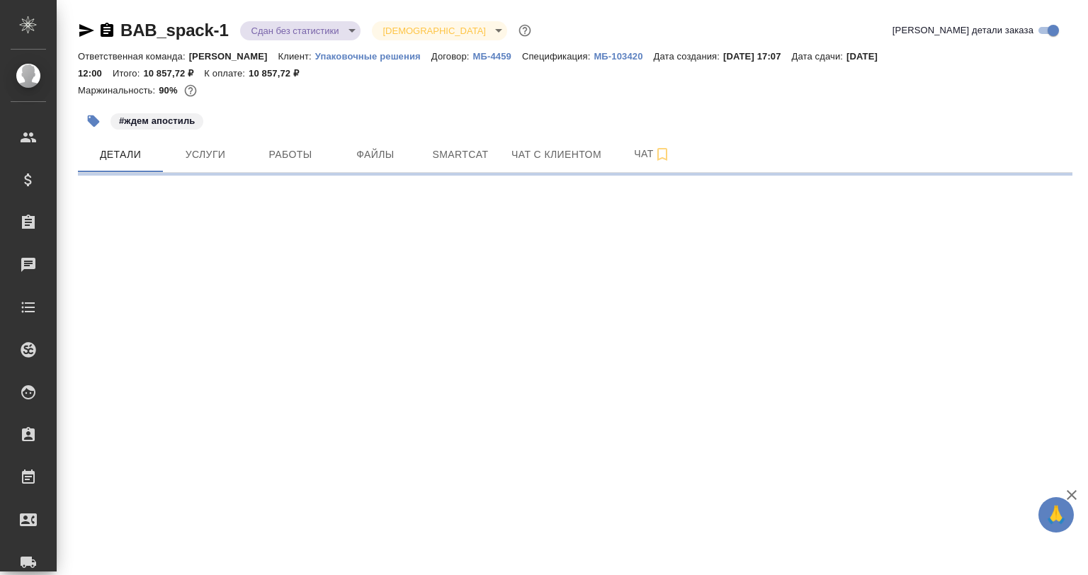
select select "RU"
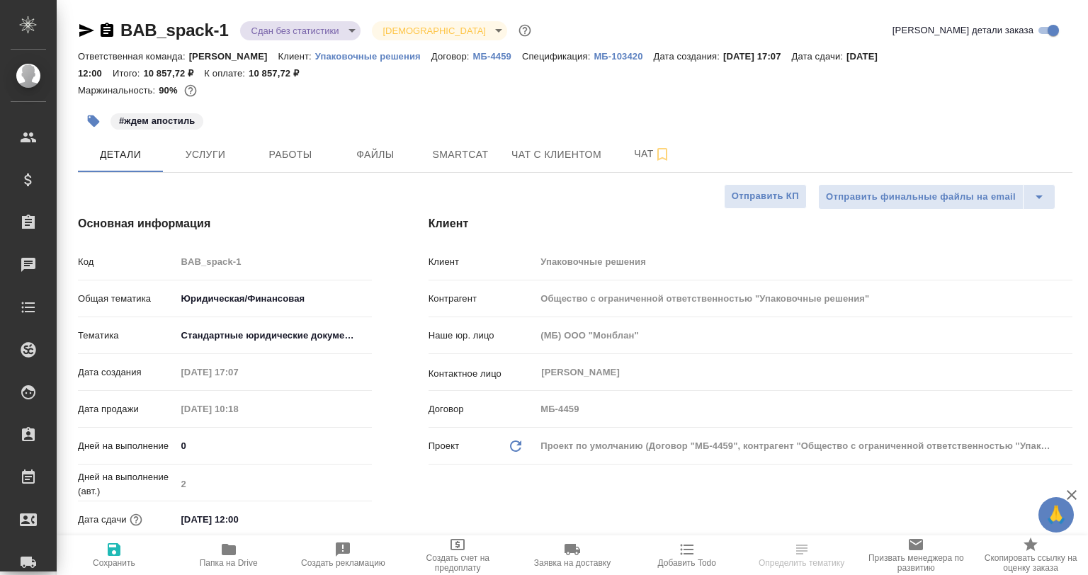
type textarea "x"
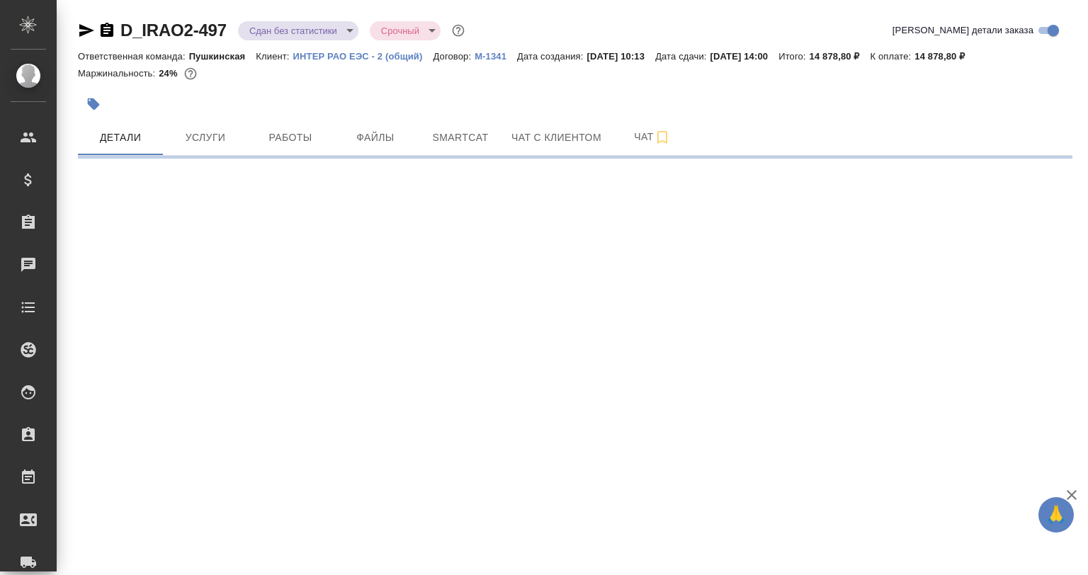
select select "RU"
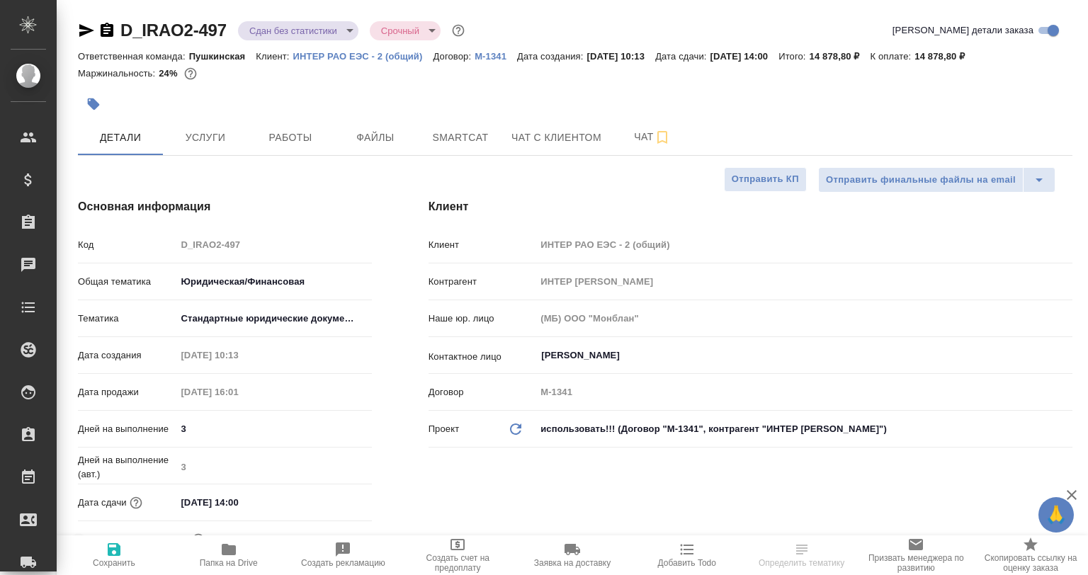
type textarea "x"
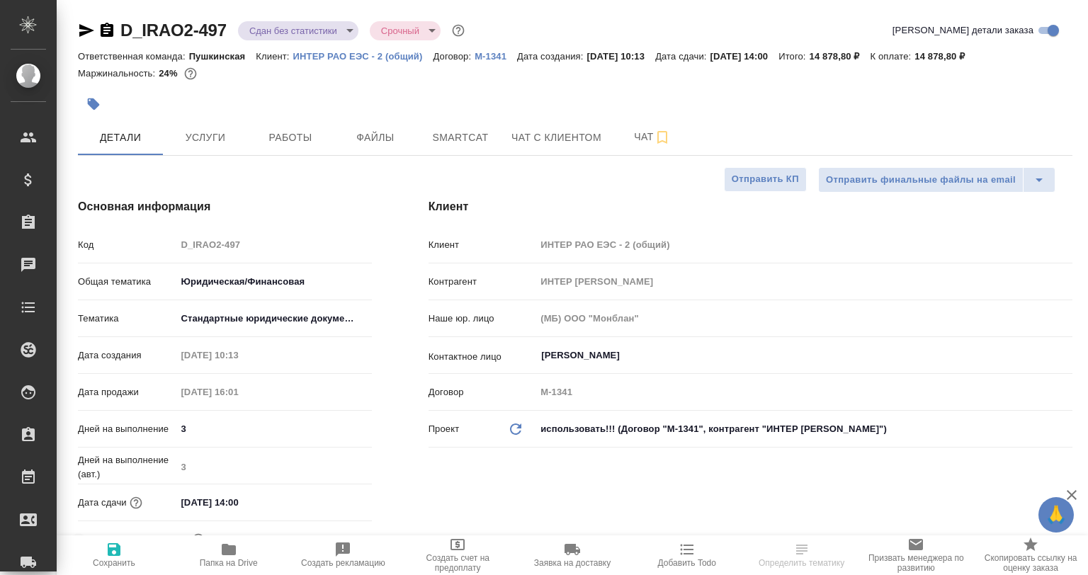
type textarea "x"
click at [486, 142] on span "Smartcat" at bounding box center [460, 138] width 68 height 18
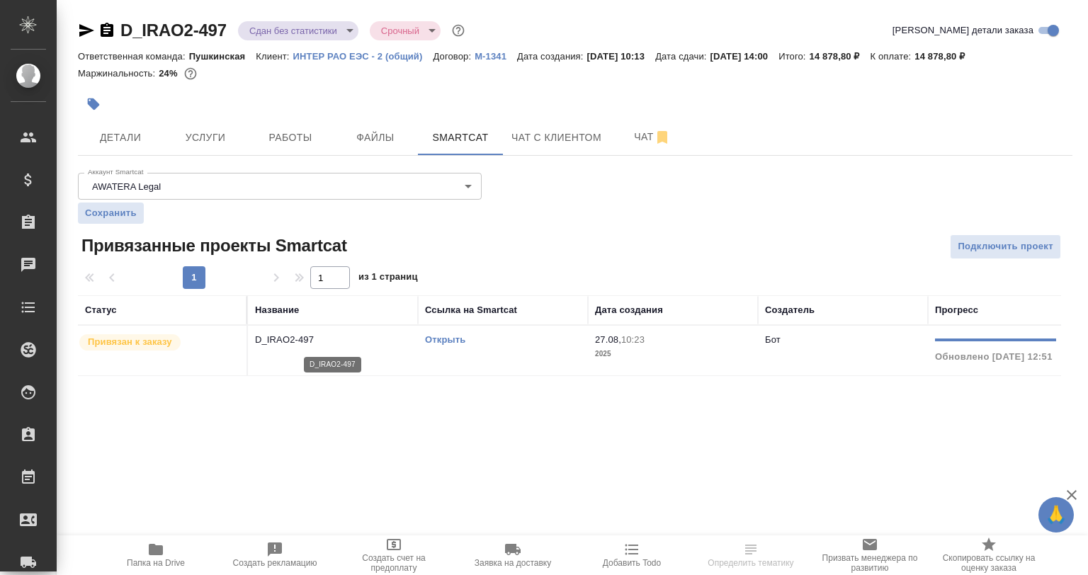
click at [344, 344] on p "D_IRAO2-497" at bounding box center [333, 340] width 156 height 14
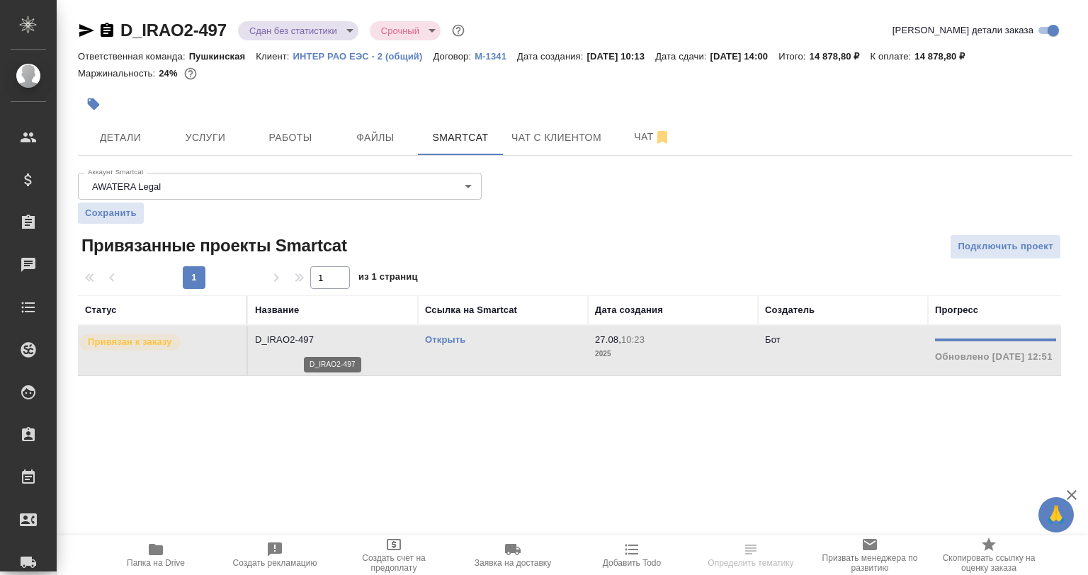
click at [344, 344] on p "D_IRAO2-497" at bounding box center [333, 340] width 156 height 14
click at [286, 163] on div "D_IRAO2-497 Сдан без статистики distributed Срочный urgent Кратко детали заказа…" at bounding box center [575, 206] width 1010 height 412
click at [288, 143] on span "Работы" at bounding box center [290, 138] width 68 height 18
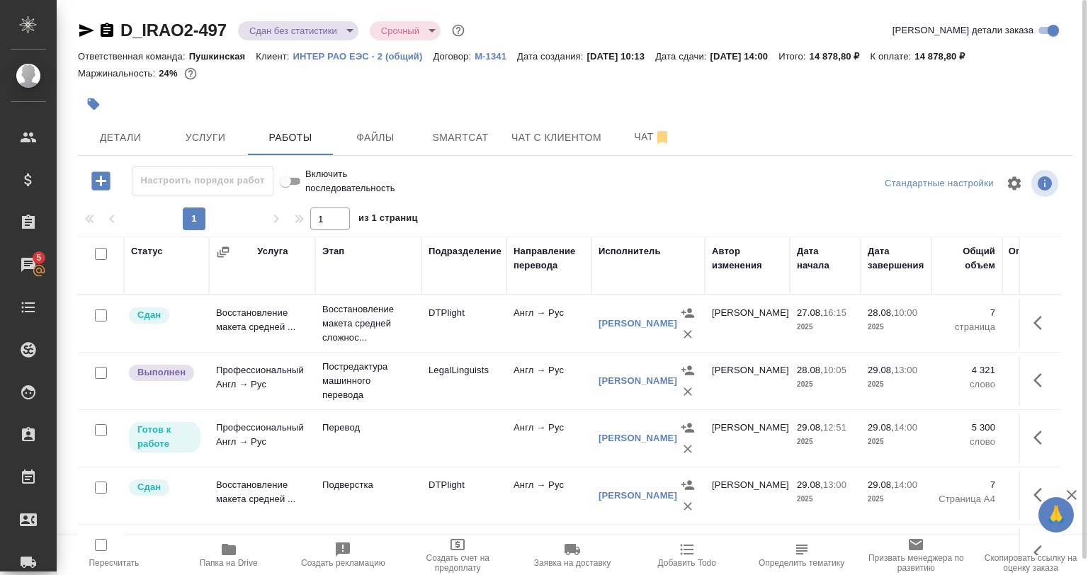
click at [1034, 375] on icon "button" at bounding box center [1042, 380] width 17 height 17
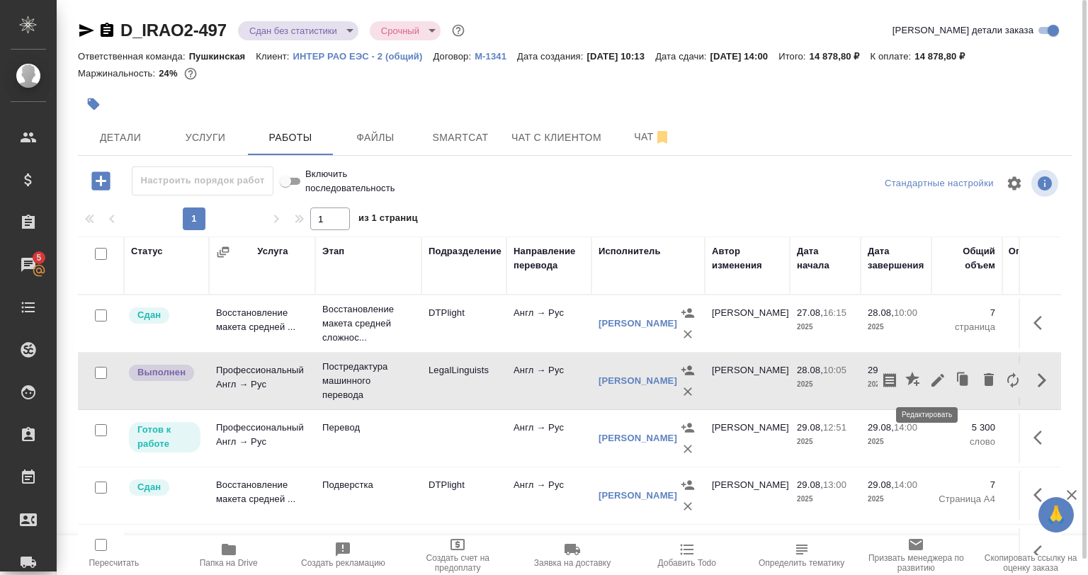
click at [929, 382] on icon "button" at bounding box center [937, 380] width 17 height 17
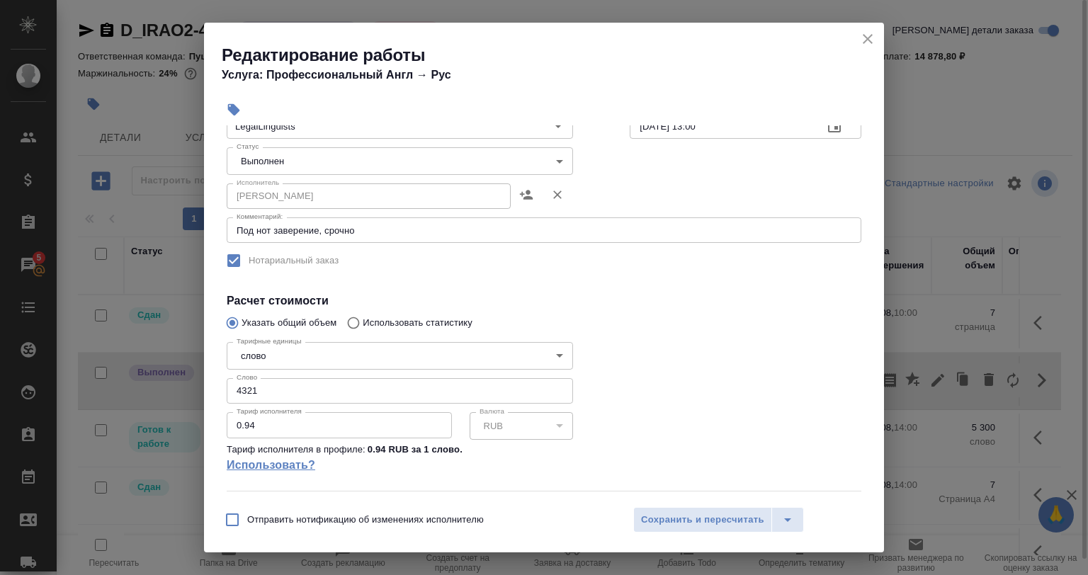
scroll to position [210, 0]
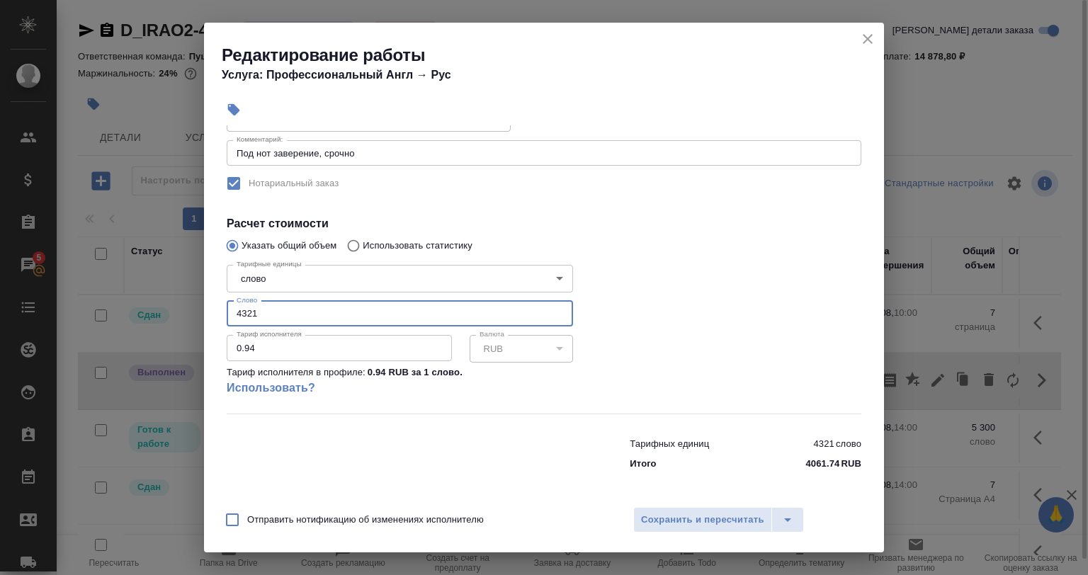
drag, startPoint x: 283, startPoint y: 319, endPoint x: 173, endPoint y: 311, distance: 110.8
click at [173, 311] on div "Редактирование работы Услуга: Профессиональный Англ → Рус Параметры Файлы Вид р…" at bounding box center [544, 287] width 1088 height 575
paste input "1941.12"
type input "1941.12"
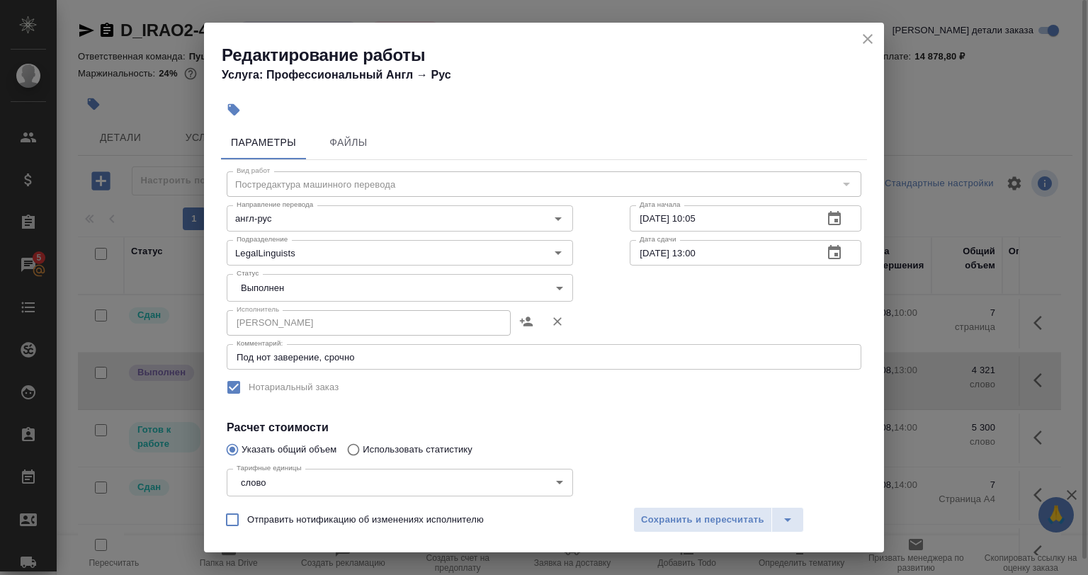
scroll to position [0, 0]
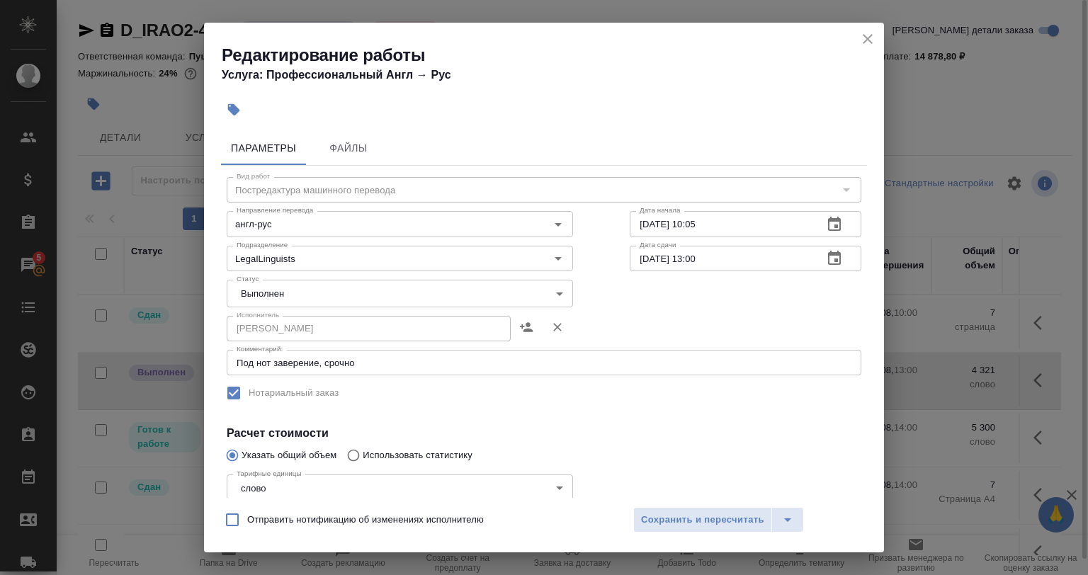
click at [290, 287] on body "🙏 .cls-1 fill:#fff; AWATERA Babkina Anastasiya Клиенты Спецификации Заказы 5 Ча…" at bounding box center [544, 287] width 1088 height 575
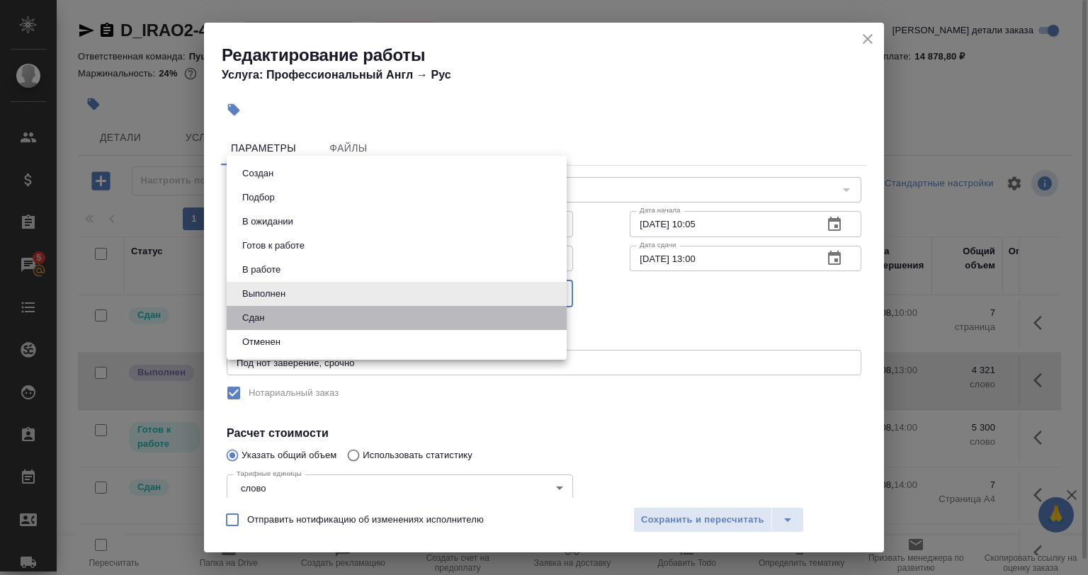
click at [283, 314] on li "Сдан" at bounding box center [397, 318] width 340 height 24
type input "closed"
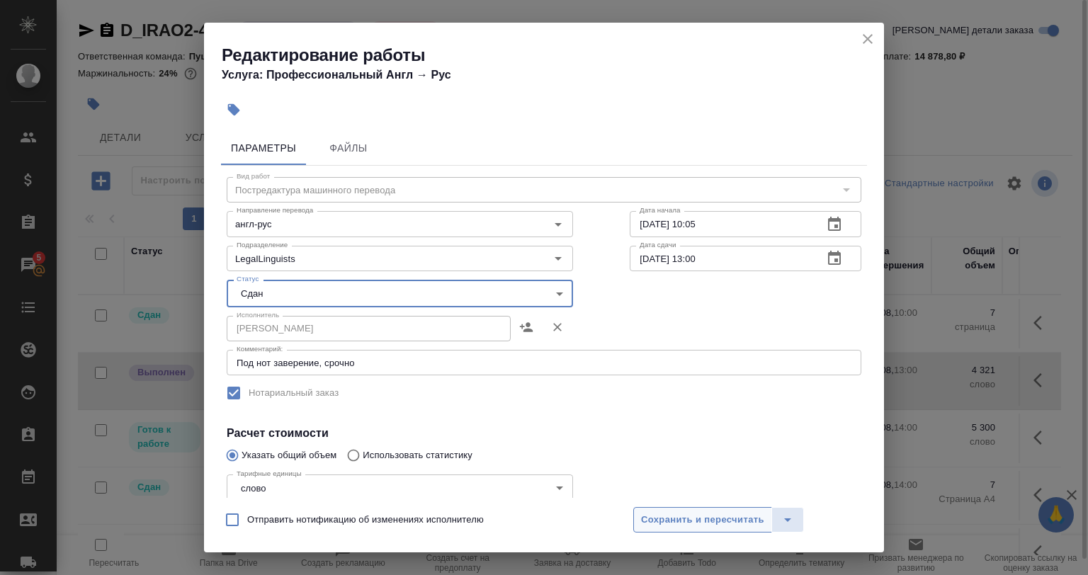
click at [673, 528] on button "Сохранить и пересчитать" at bounding box center [702, 520] width 139 height 26
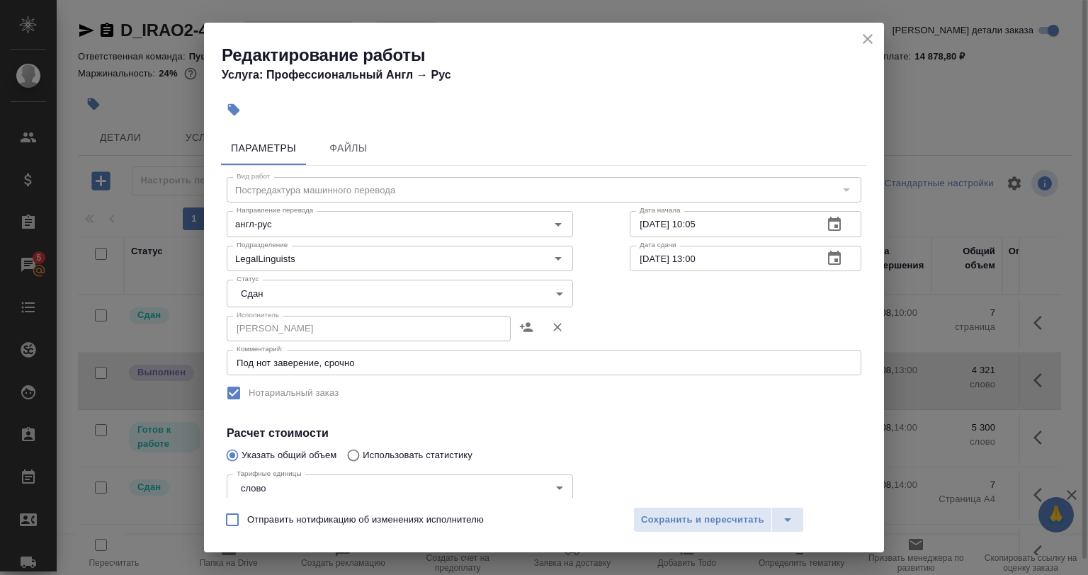
drag, startPoint x: 674, startPoint y: 524, endPoint x: 756, endPoint y: 499, distance: 85.4
click at [675, 524] on span "Сохранить и пересчитать" at bounding box center [702, 520] width 123 height 16
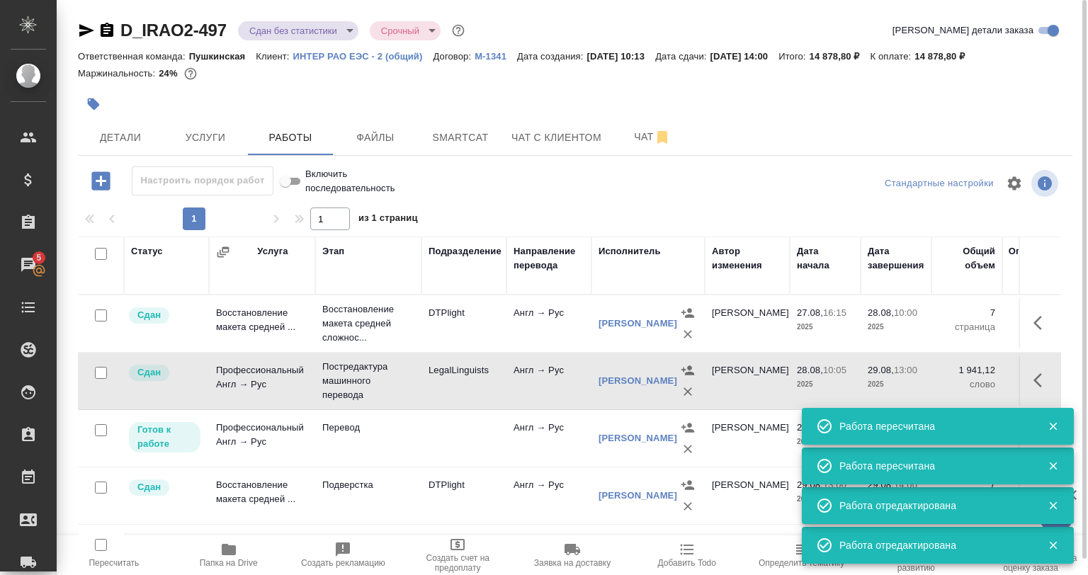
click at [687, 432] on icon "button" at bounding box center [687, 427] width 13 height 9
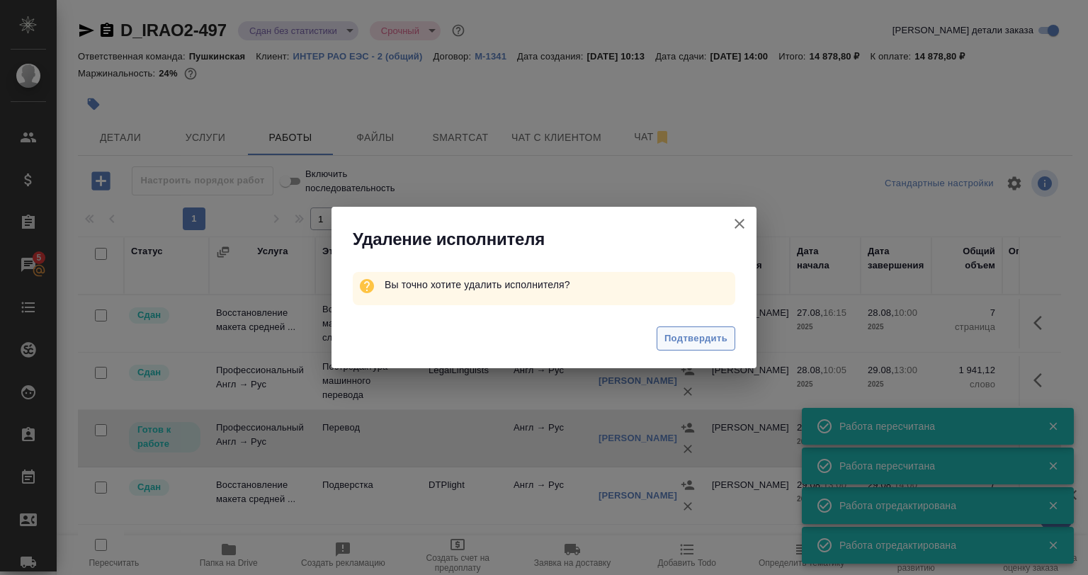
click at [711, 334] on span "Подтвердить" at bounding box center [695, 339] width 63 height 16
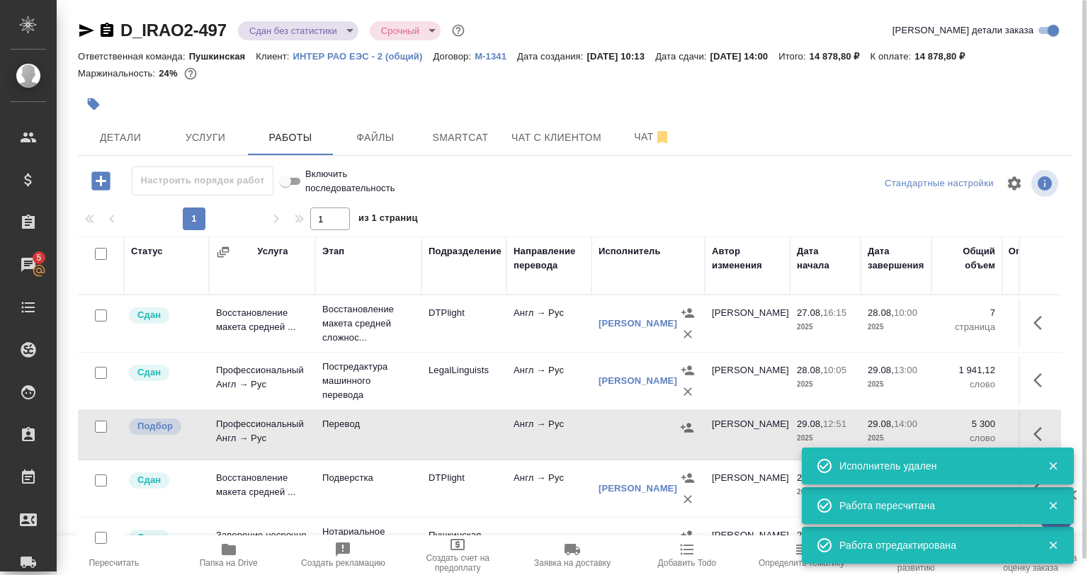
click at [1034, 428] on icon "button" at bounding box center [1038, 434] width 9 height 14
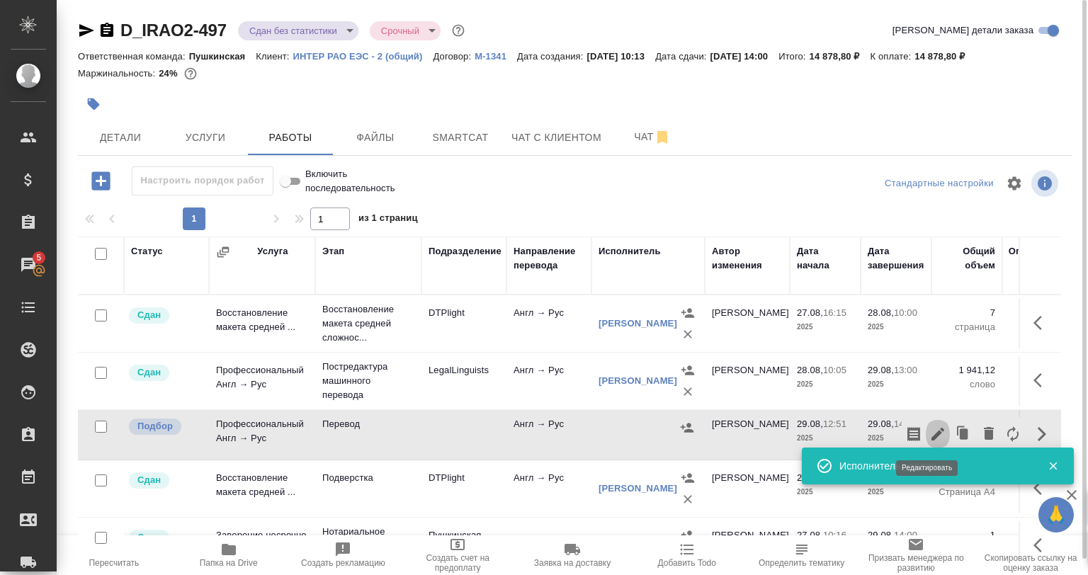
click at [929, 430] on icon "button" at bounding box center [937, 434] width 17 height 17
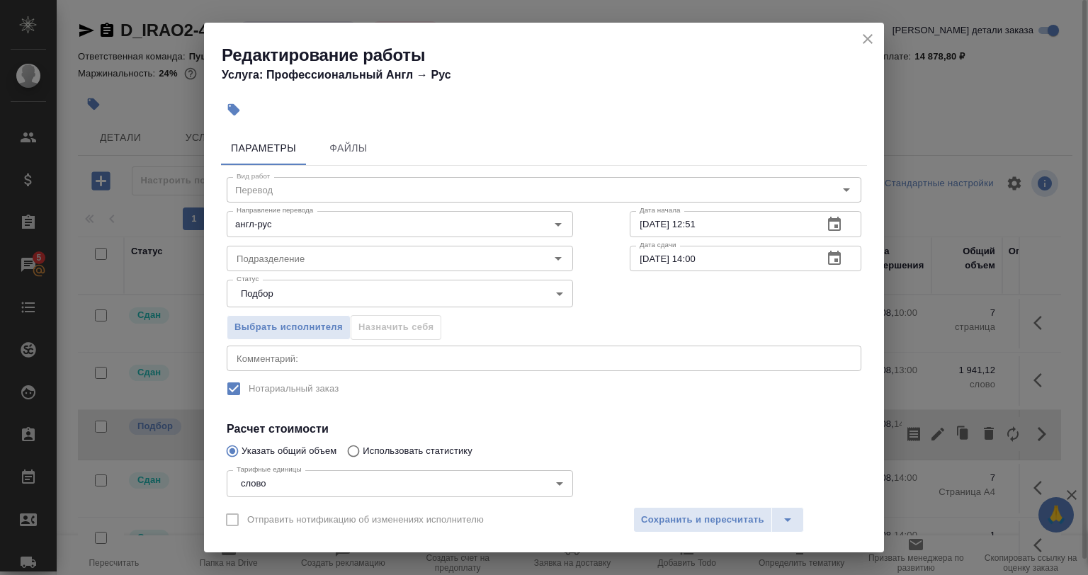
drag, startPoint x: 861, startPoint y: 41, endPoint x: 935, endPoint y: 150, distance: 131.6
click at [869, 52] on h2 "Редактирование работы Услуга: Профессиональный Англ → Рус" at bounding box center [553, 64] width 662 height 40
click at [1031, 430] on div "Редактирование работы Услуга: Профессиональный Англ → Рус Параметры Файлы Вид р…" at bounding box center [544, 287] width 1088 height 575
click at [871, 40] on icon "close" at bounding box center [867, 38] width 17 height 17
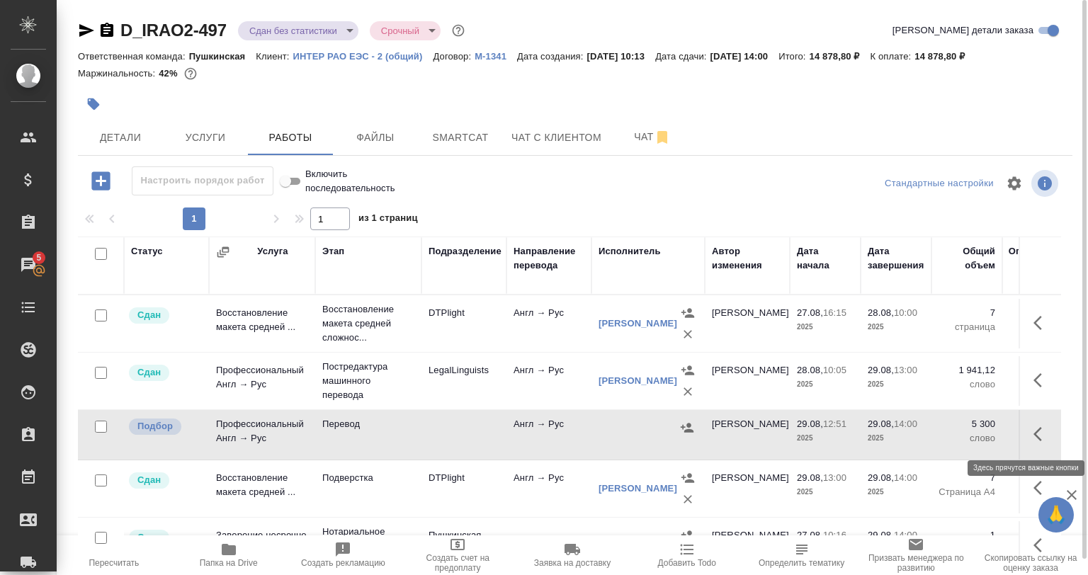
click at [1035, 426] on icon "button" at bounding box center [1042, 434] width 17 height 17
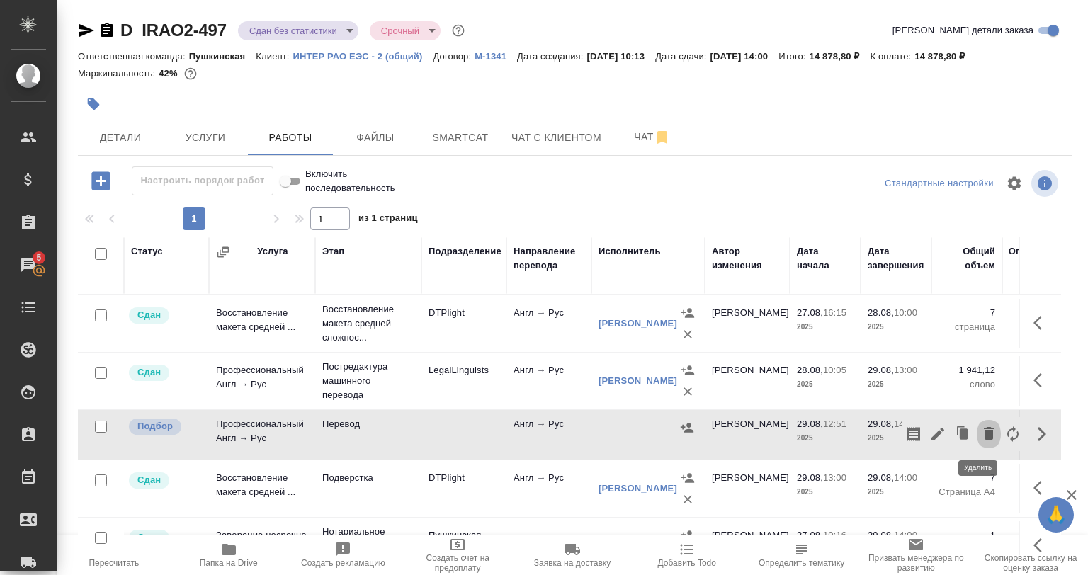
click at [983, 428] on button "button" at bounding box center [989, 434] width 24 height 34
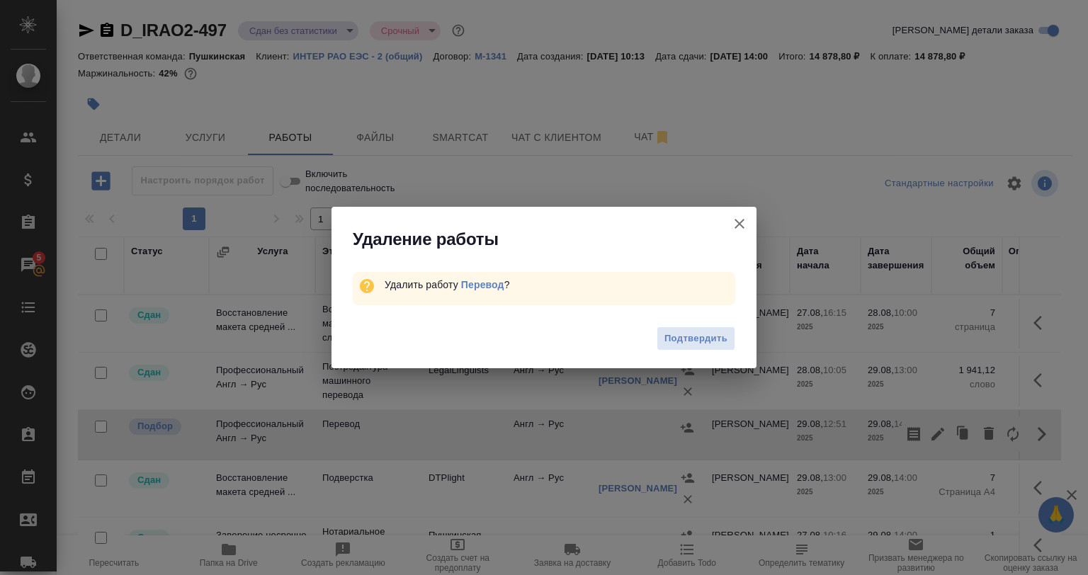
click at [694, 354] on div "Подтвердить" at bounding box center [544, 340] width 425 height 57
click at [730, 327] on button "Подтвердить" at bounding box center [696, 339] width 79 height 25
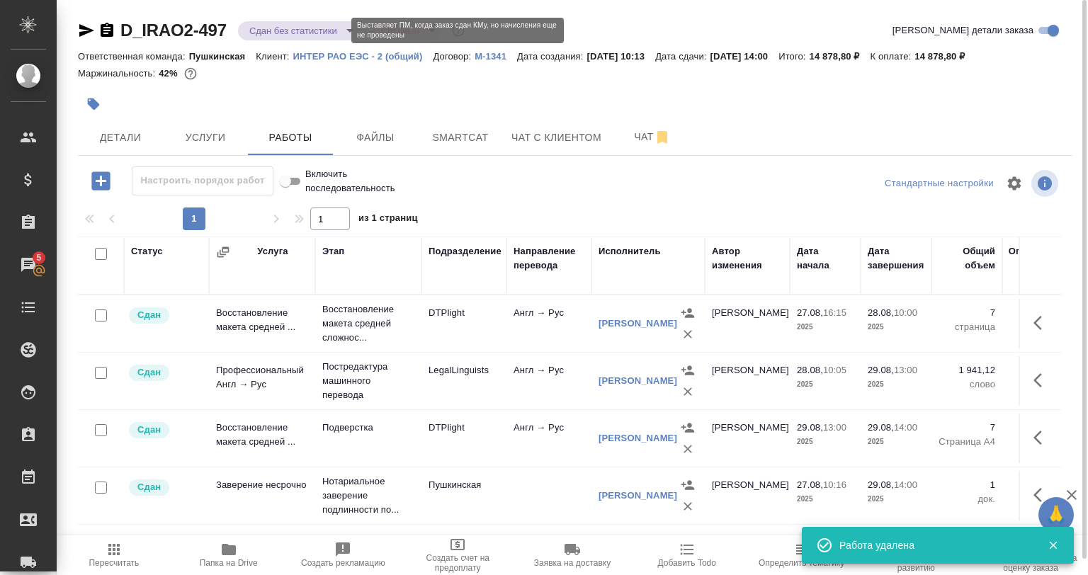
click at [317, 30] on body "🙏 .cls-1 fill:#fff; AWATERA Babkina Anastasiya Клиенты Спецификации Заказы 5 Ча…" at bounding box center [544, 287] width 1088 height 575
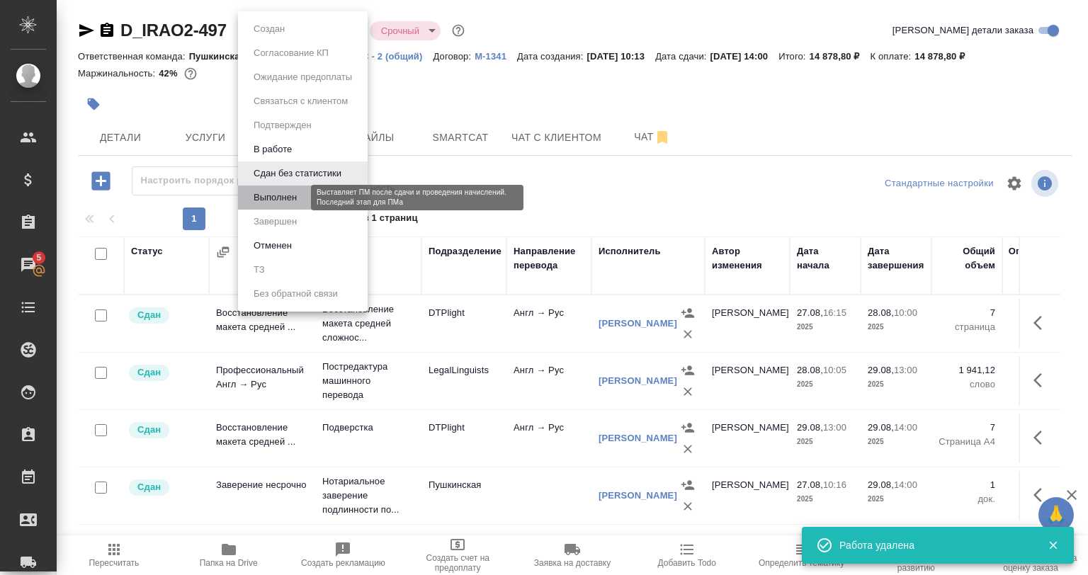
click at [278, 198] on button "Выполнен" at bounding box center [275, 198] width 52 height 16
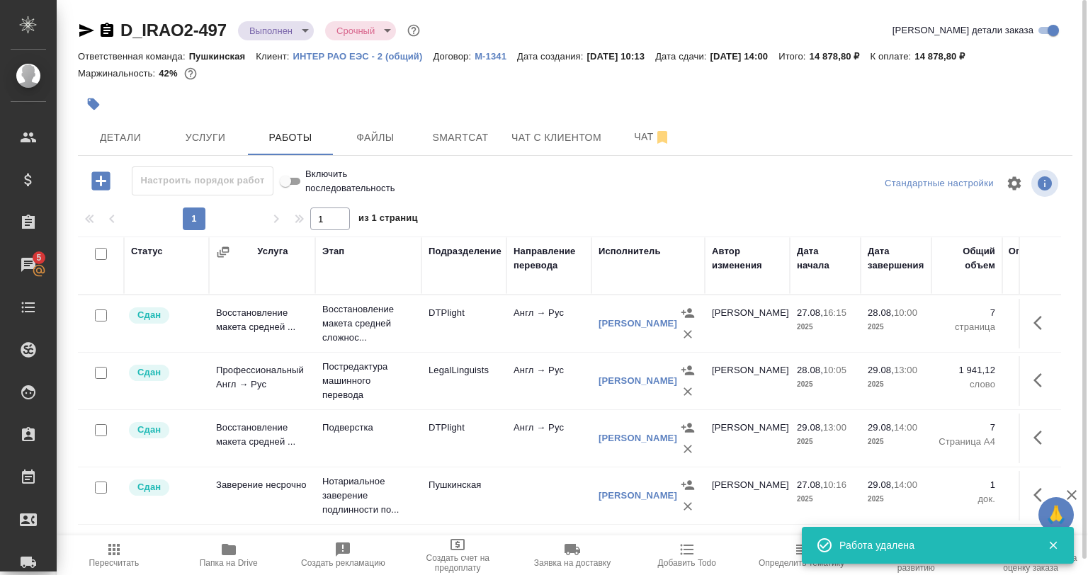
scroll to position [16, 0]
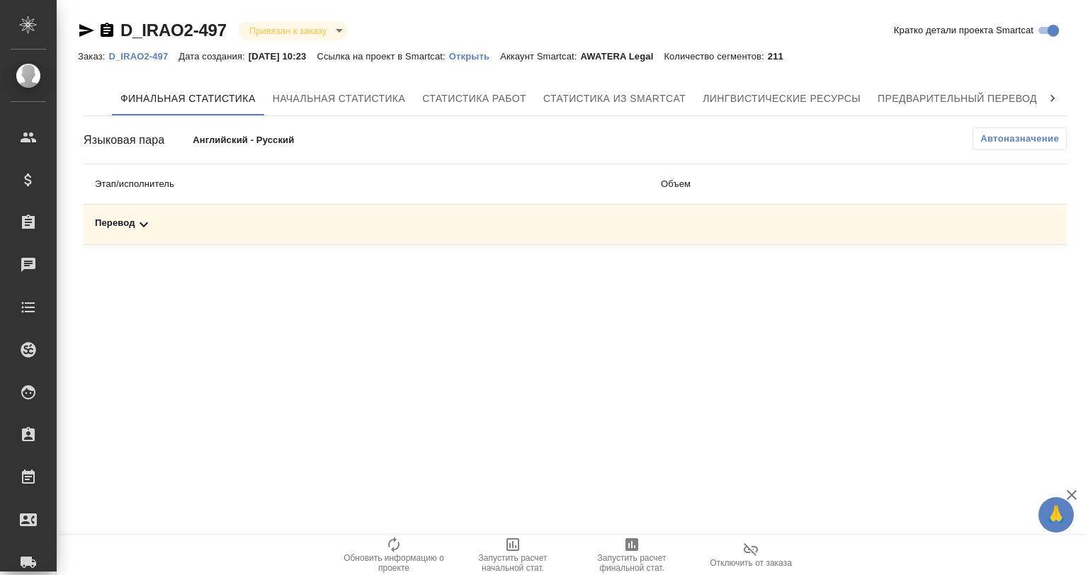
click at [531, 231] on div "Перевод" at bounding box center [366, 224] width 543 height 17
click at [970, 279] on icon "button" at bounding box center [970, 273] width 17 height 17
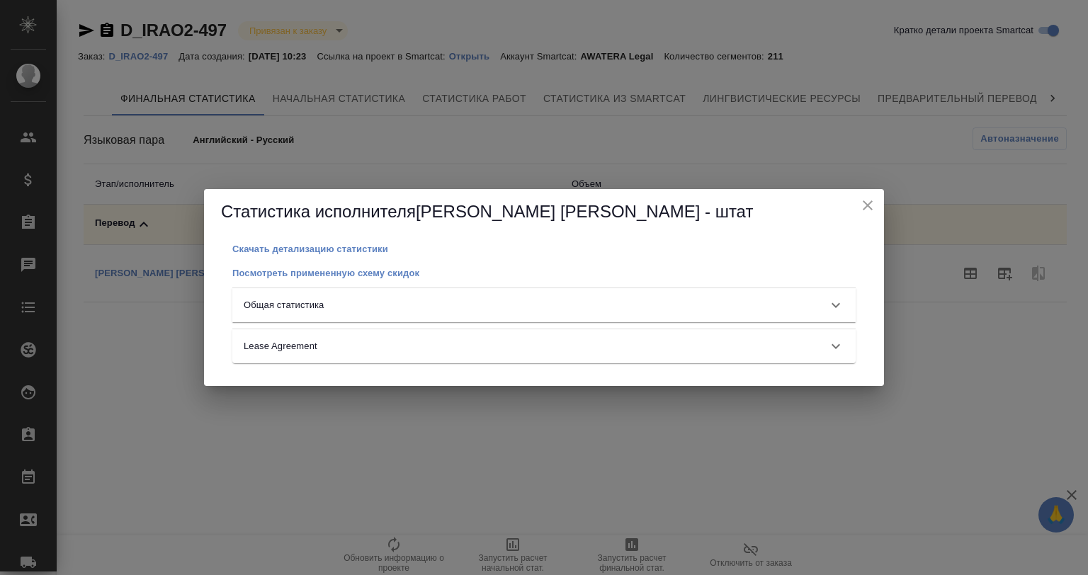
click at [409, 310] on div "Общая статистика" at bounding box center [531, 305] width 575 height 14
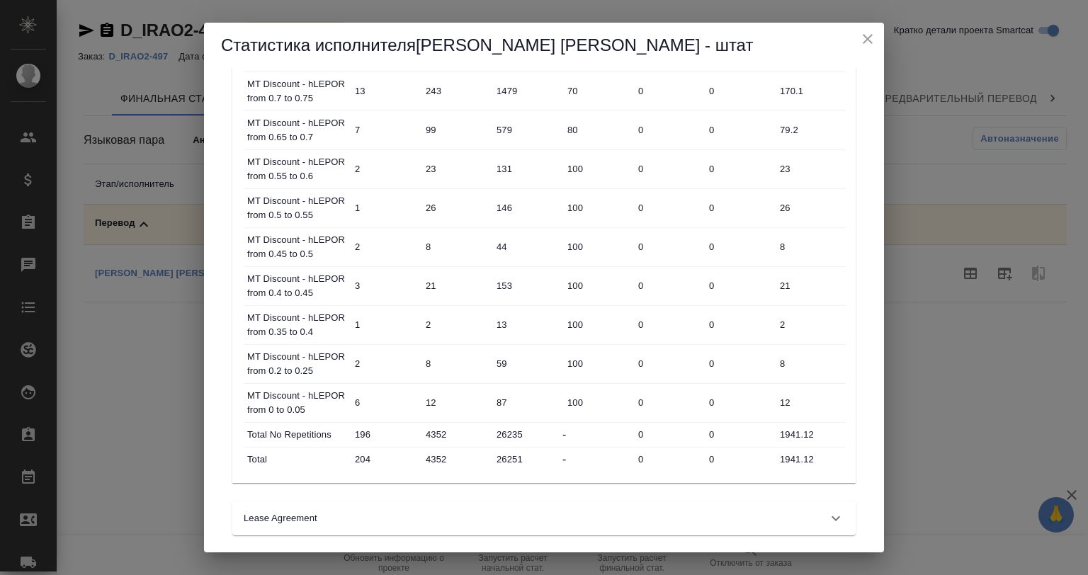
scroll to position [631, 0]
drag, startPoint x: 827, startPoint y: 455, endPoint x: 754, endPoint y: 456, distance: 73.0
click at [754, 456] on div "Total 204 4352 26251 - 0 0 1941.12" at bounding box center [545, 458] width 602 height 24
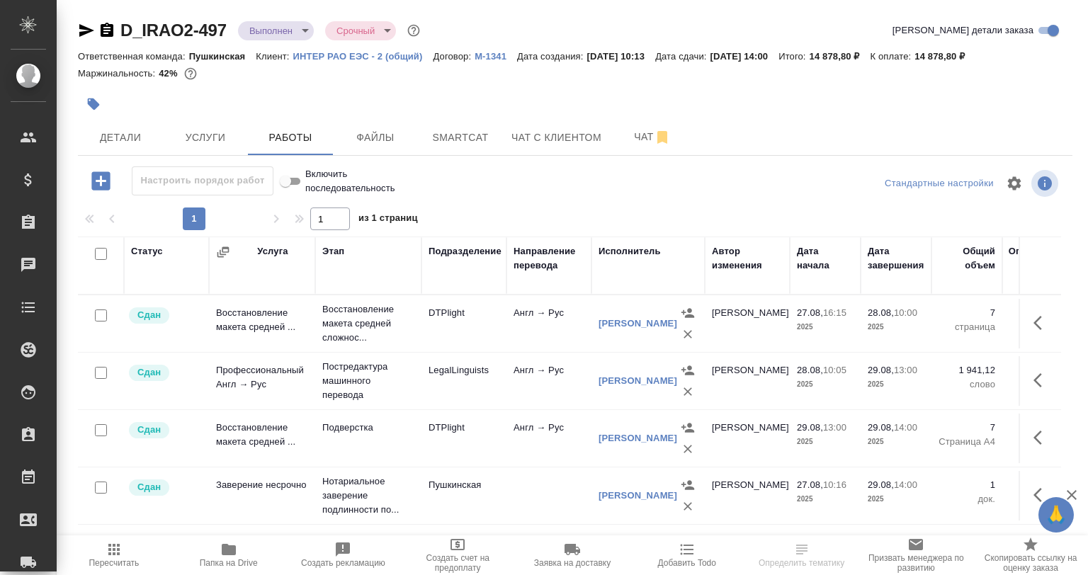
click at [1040, 384] on icon "button" at bounding box center [1038, 380] width 9 height 14
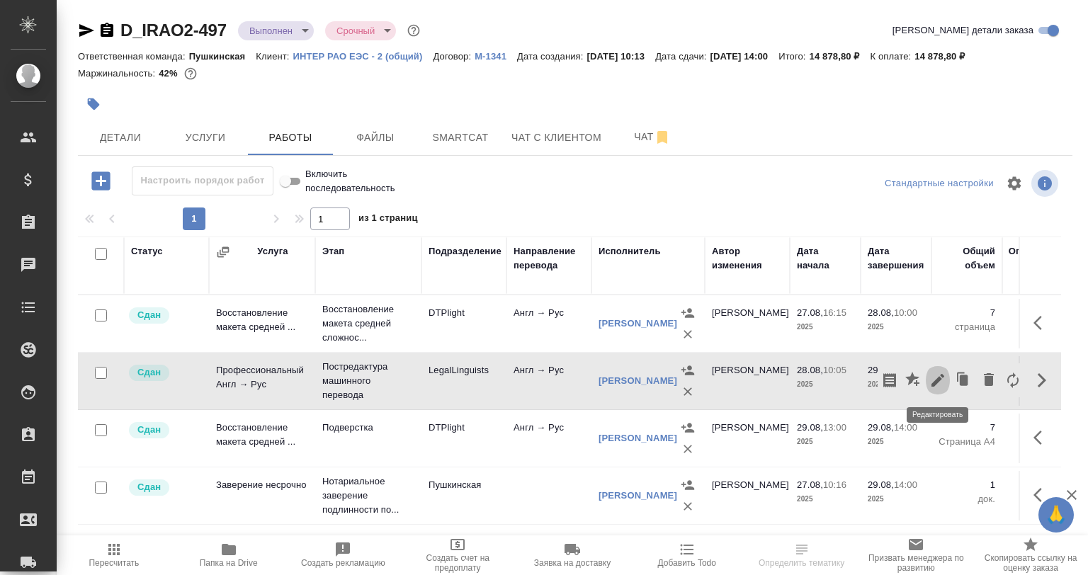
click at [941, 372] on icon "button" at bounding box center [937, 380] width 17 height 17
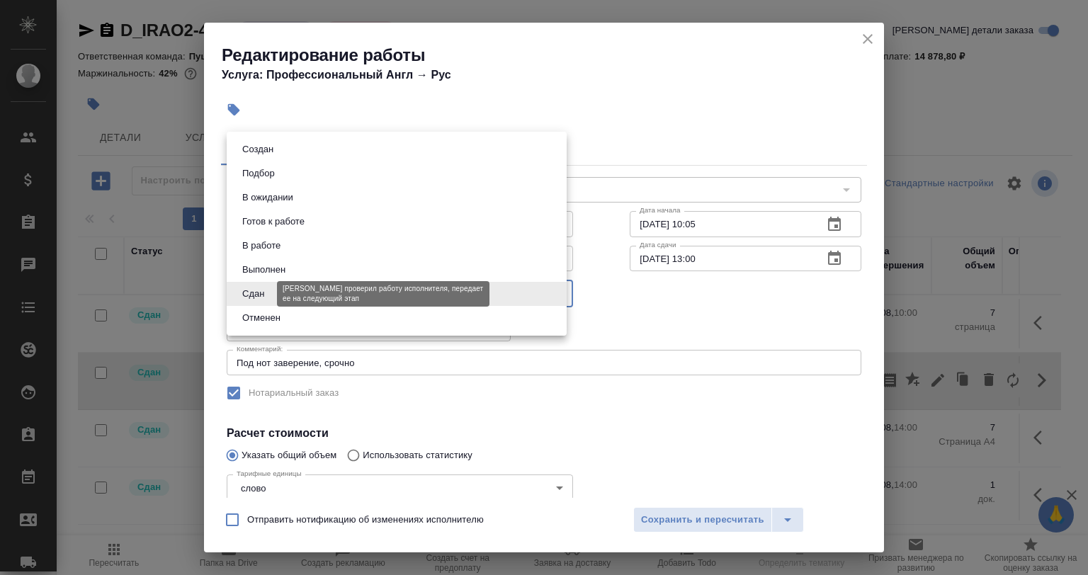
click at [266, 290] on body "🙏 .cls-1 fill:#fff; AWATERA [PERSON_NAME] Спецификации Заказы Чаты Todo Проекты…" at bounding box center [544, 287] width 1088 height 575
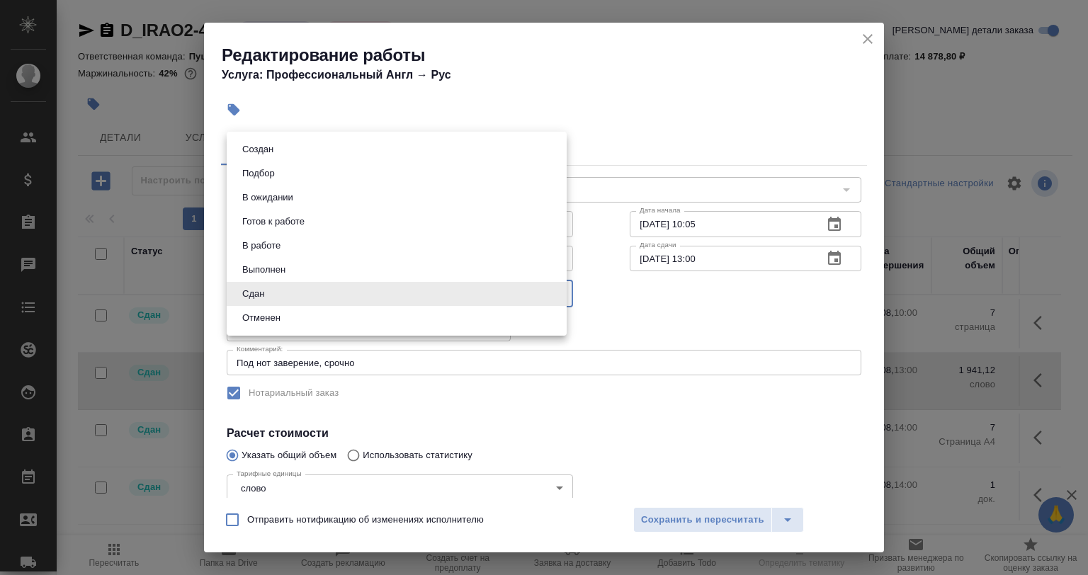
click at [271, 289] on li "Сдан" at bounding box center [397, 294] width 340 height 24
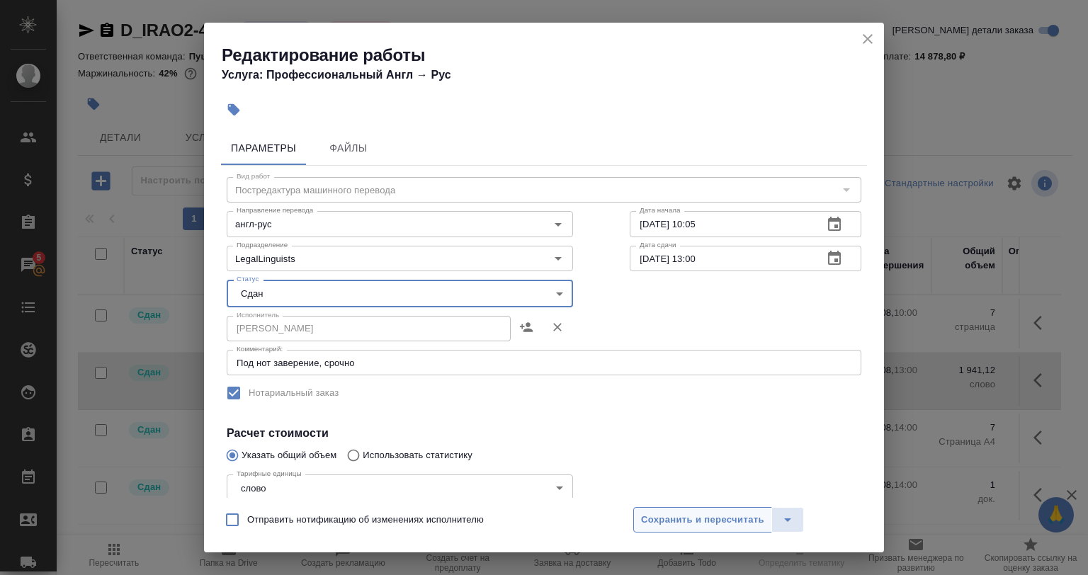
click at [659, 527] on span "Сохранить и пересчитать" at bounding box center [702, 520] width 123 height 16
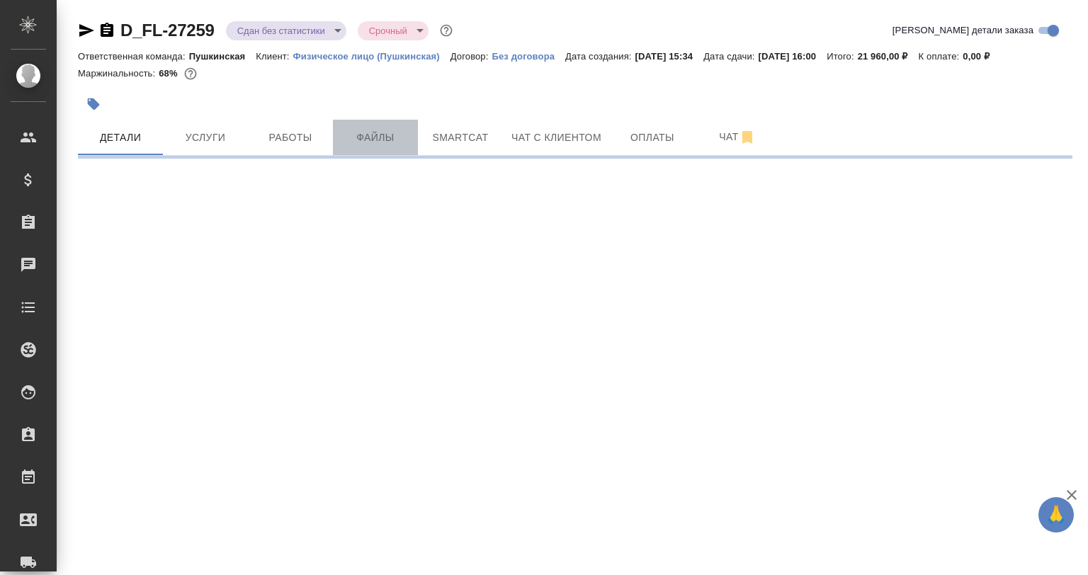
click at [412, 142] on button "Файлы" at bounding box center [375, 137] width 85 height 35
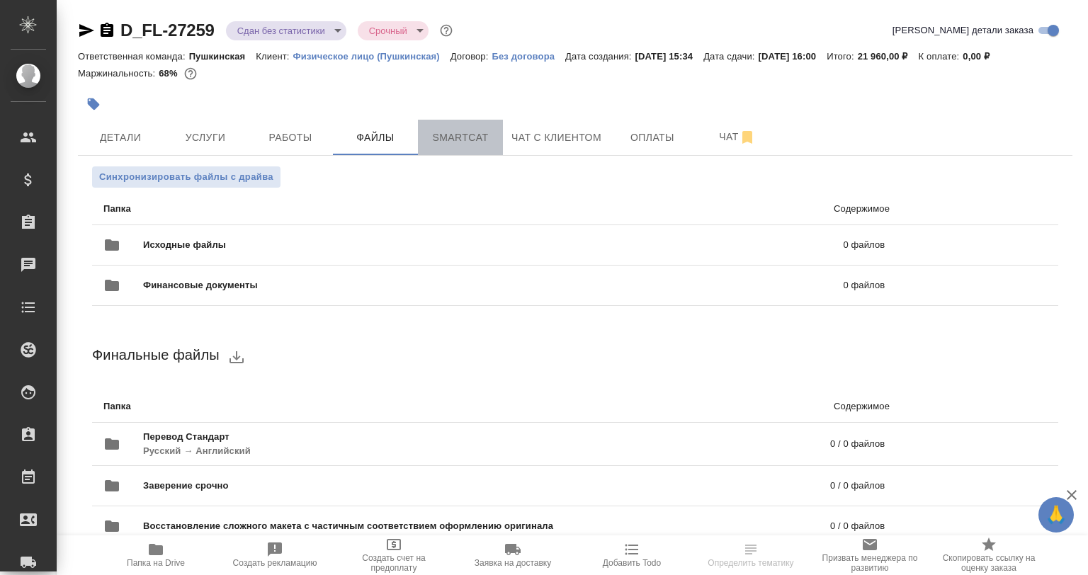
click at [440, 136] on span "Smartcat" at bounding box center [460, 138] width 68 height 18
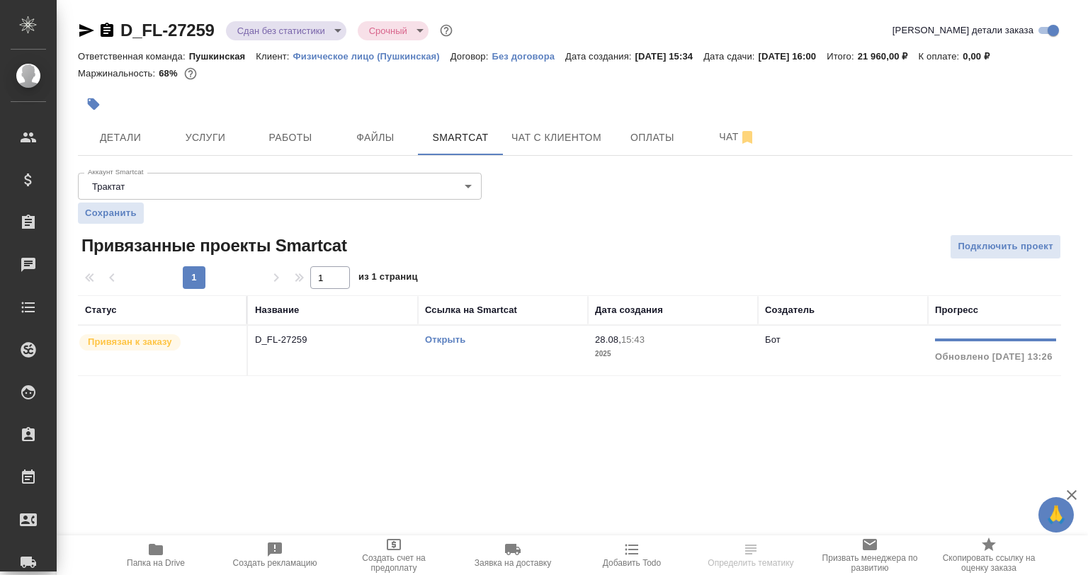
click at [394, 350] on td "D_FL-27259" at bounding box center [333, 351] width 170 height 50
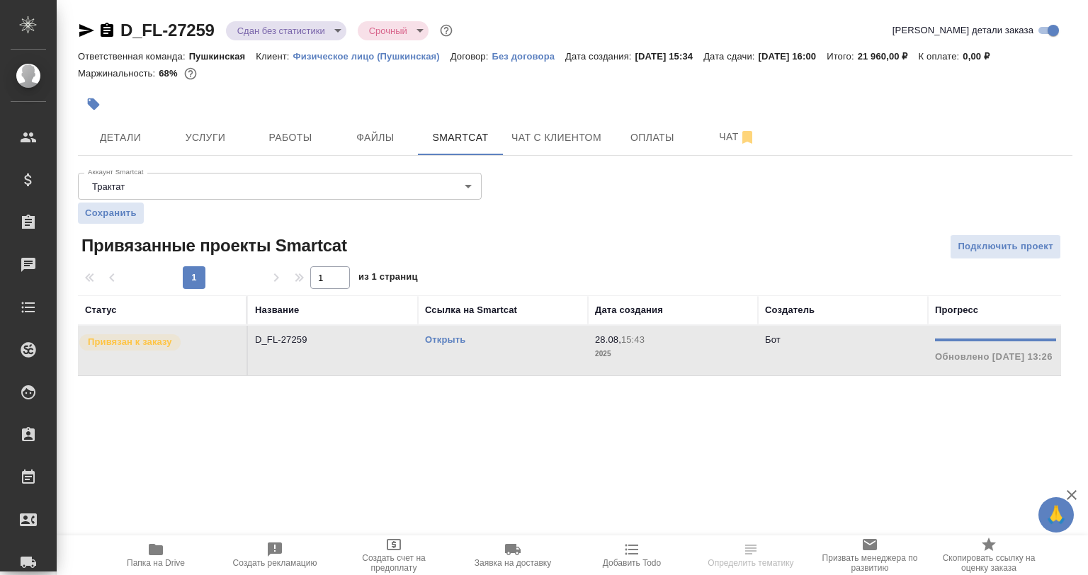
click at [394, 350] on td "D_FL-27259" at bounding box center [333, 351] width 170 height 50
click at [256, 134] on span "Работы" at bounding box center [290, 138] width 68 height 18
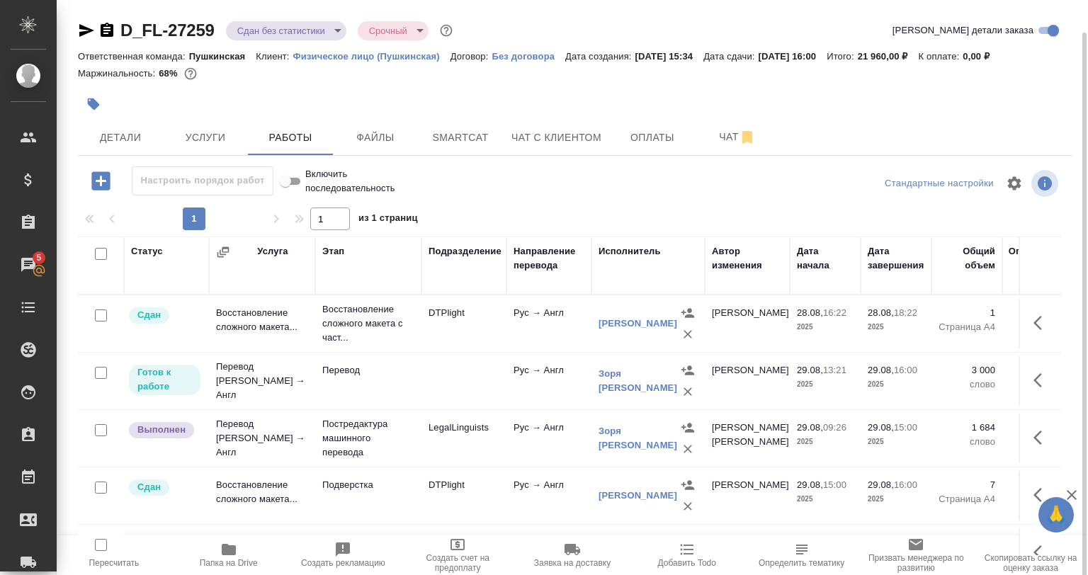
scroll to position [50, 0]
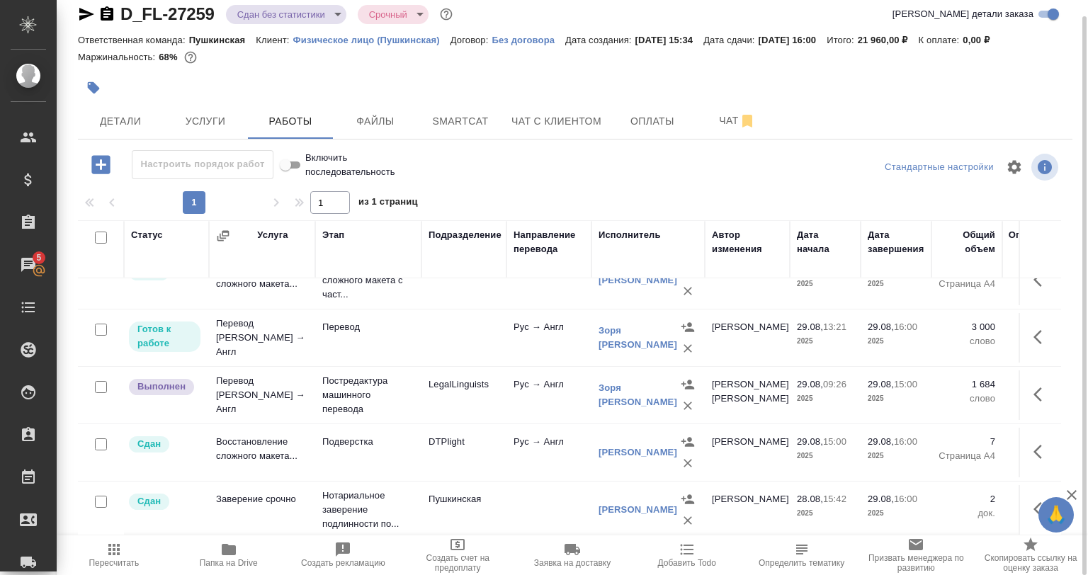
click at [1031, 378] on button "button" at bounding box center [1042, 395] width 34 height 34
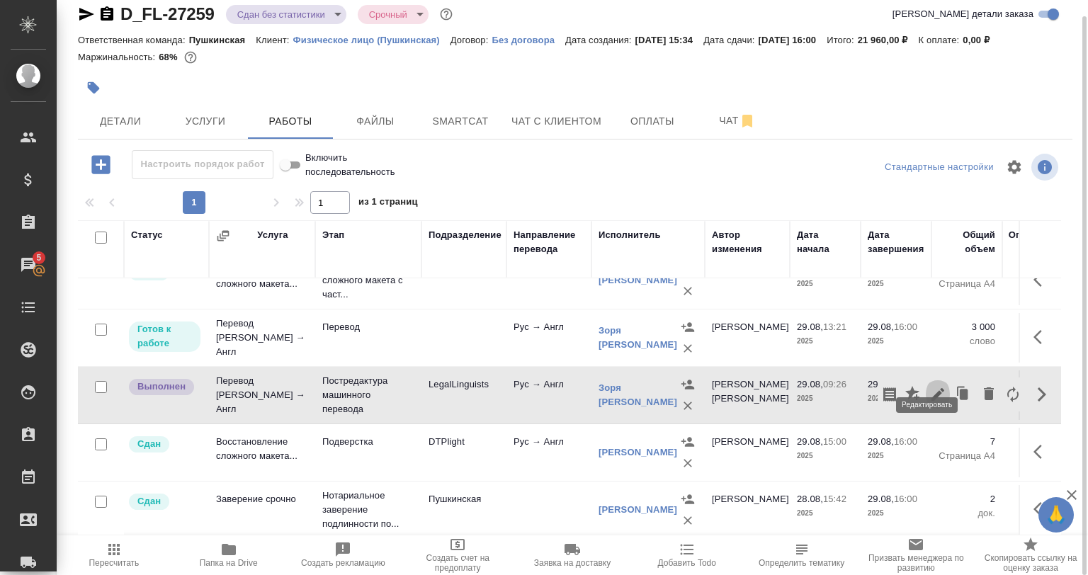
click at [929, 386] on icon "button" at bounding box center [937, 394] width 17 height 17
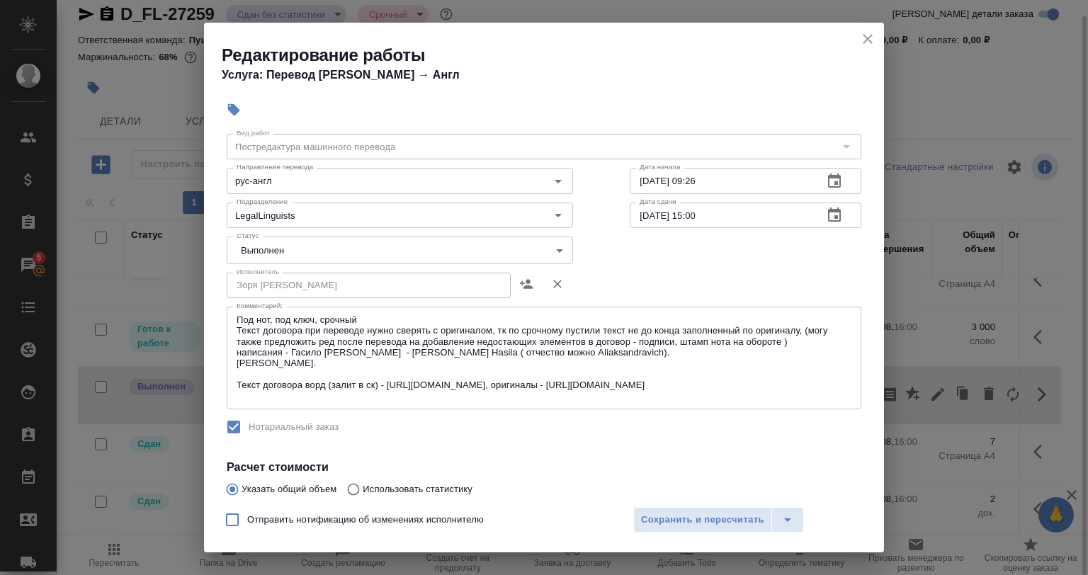
scroll to position [0, 0]
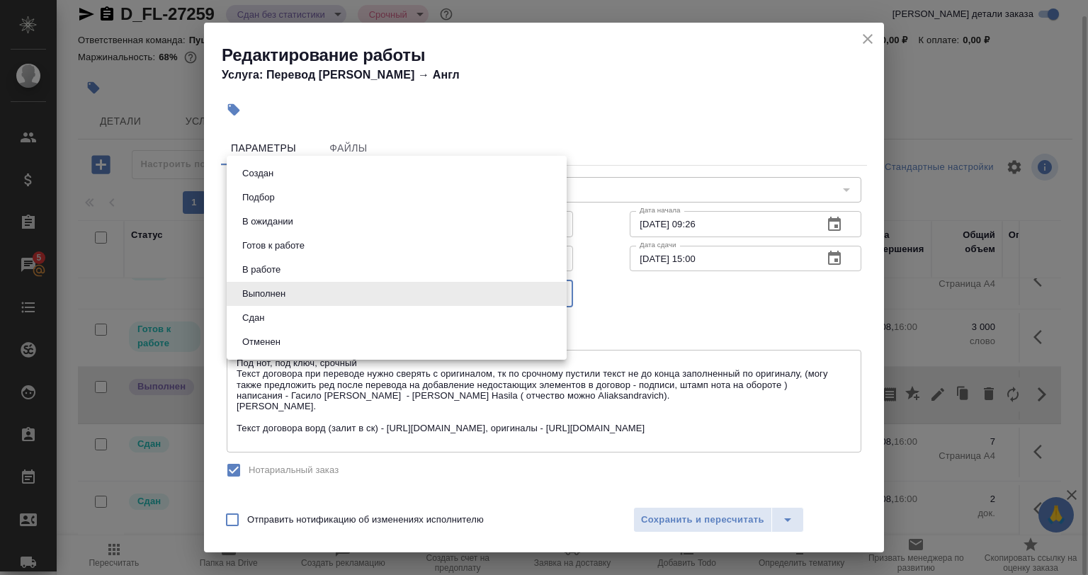
click at [366, 286] on body "🙏 .cls-1 fill:#fff; AWATERA Babkina Anastasiya Клиенты Спецификации Заказы 5 Ча…" at bounding box center [544, 287] width 1088 height 575
click at [268, 317] on button "Сдан" at bounding box center [253, 318] width 30 height 16
type input "closed"
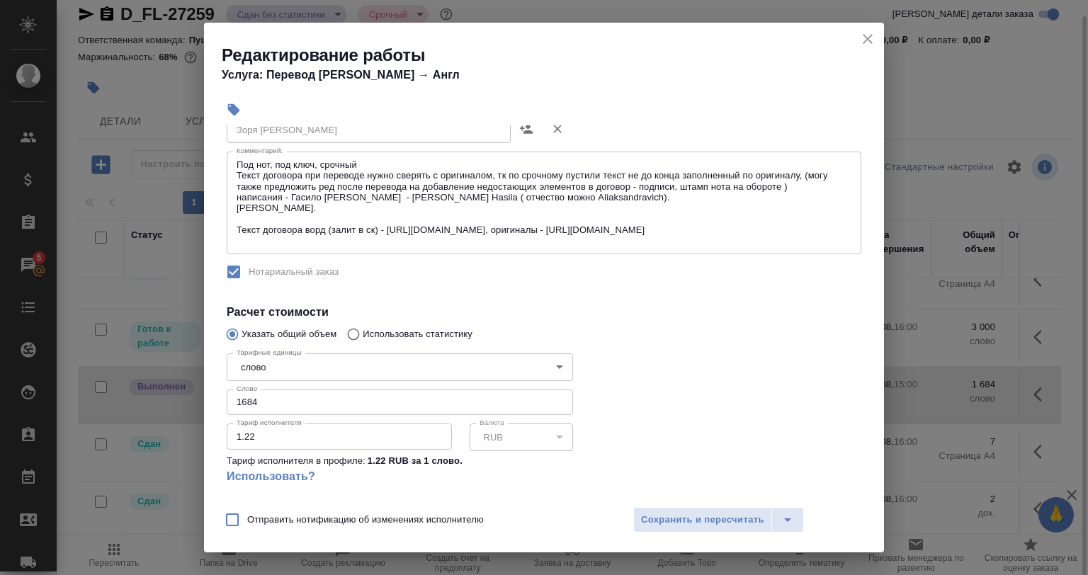
scroll to position [217, 0]
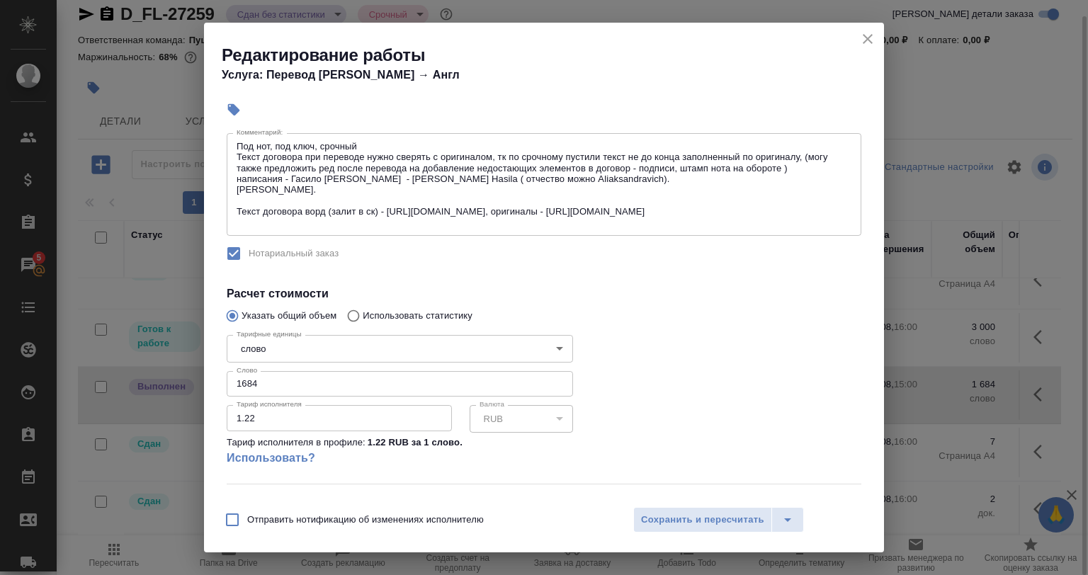
click at [869, 38] on icon "close" at bounding box center [868, 39] width 10 height 10
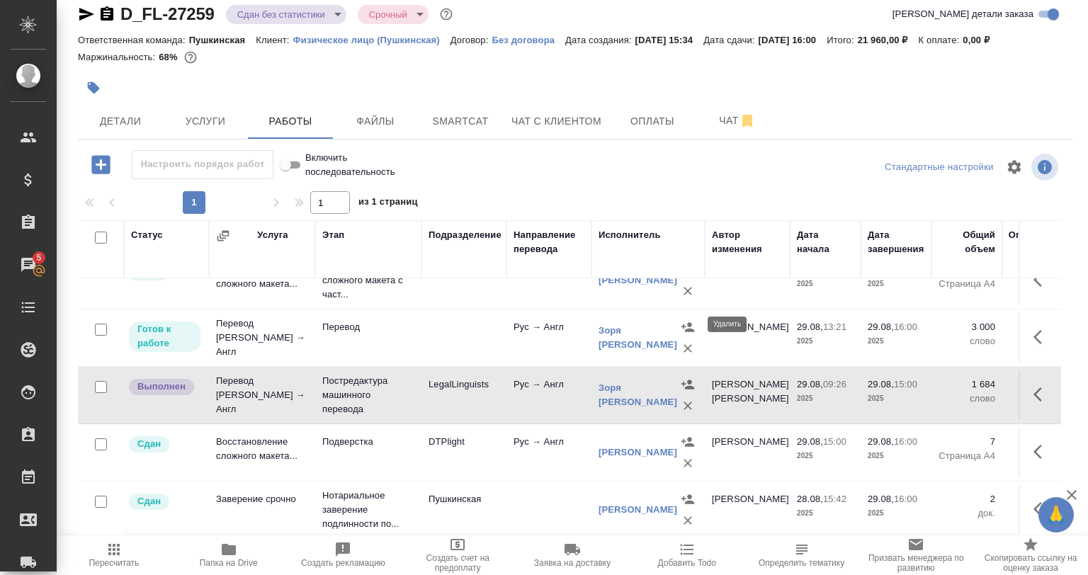
click at [679, 338] on button "button" at bounding box center [687, 348] width 21 height 21
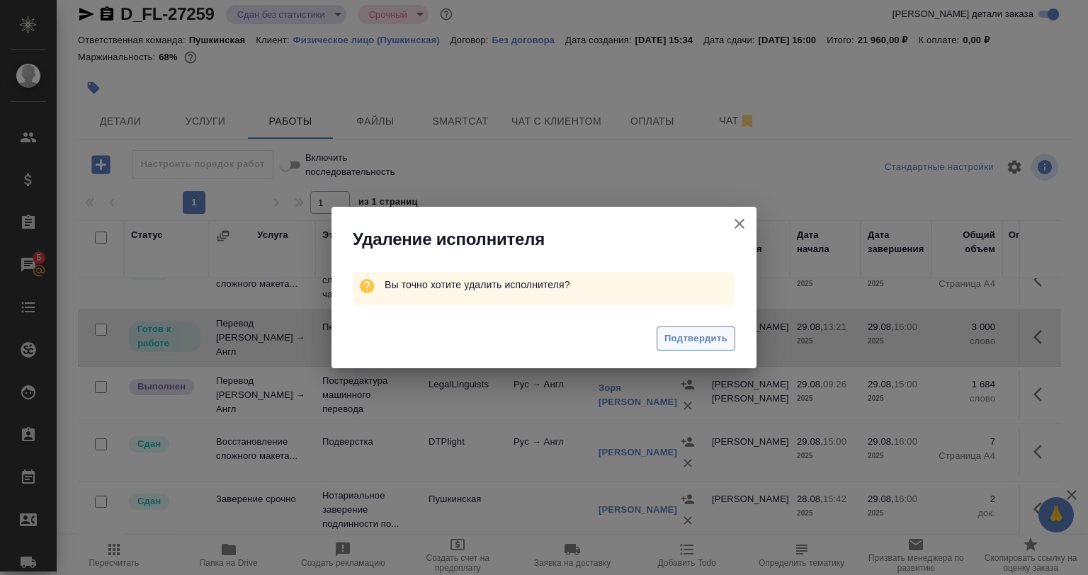
click at [670, 335] on span "Подтвердить" at bounding box center [695, 339] width 63 height 16
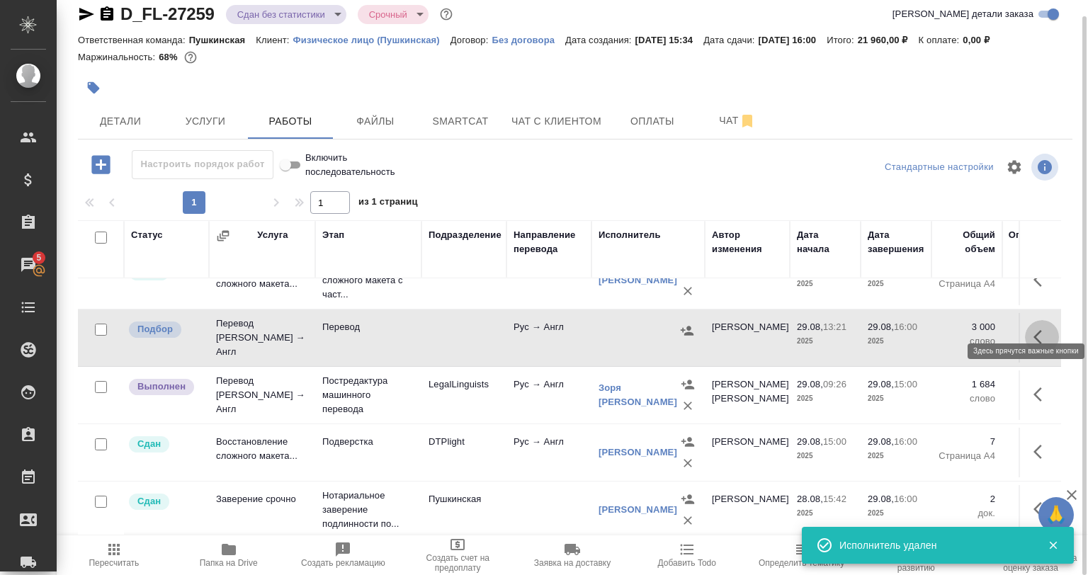
scroll to position [43, 0]
click at [1025, 320] on button "button" at bounding box center [1042, 337] width 34 height 34
click at [985, 328] on icon "button" at bounding box center [988, 336] width 17 height 17
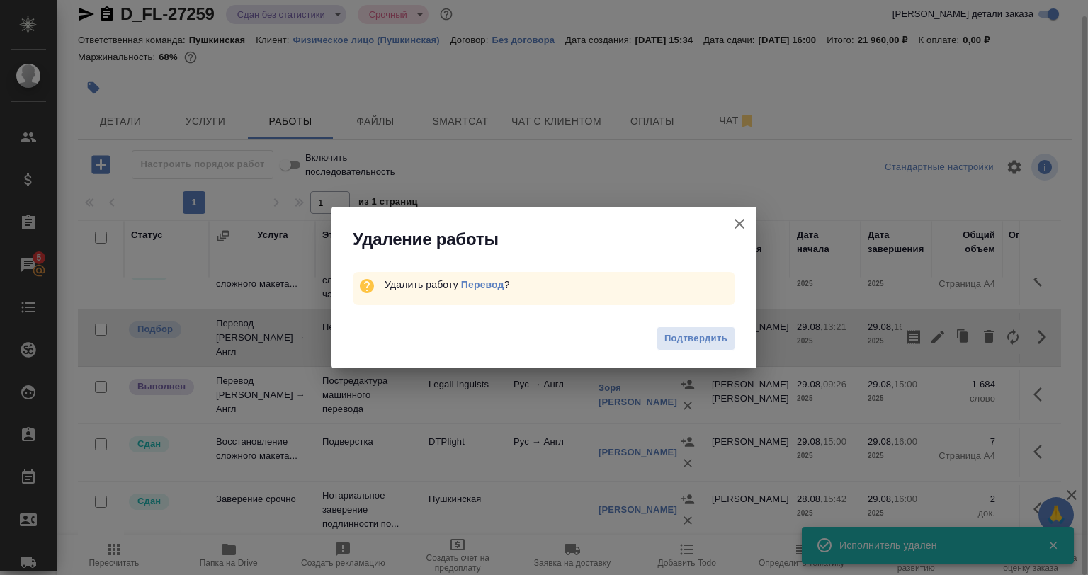
drag, startPoint x: 664, startPoint y: 335, endPoint x: 673, endPoint y: 342, distance: 11.6
click at [665, 336] on span "Подтвердить" at bounding box center [695, 339] width 63 height 16
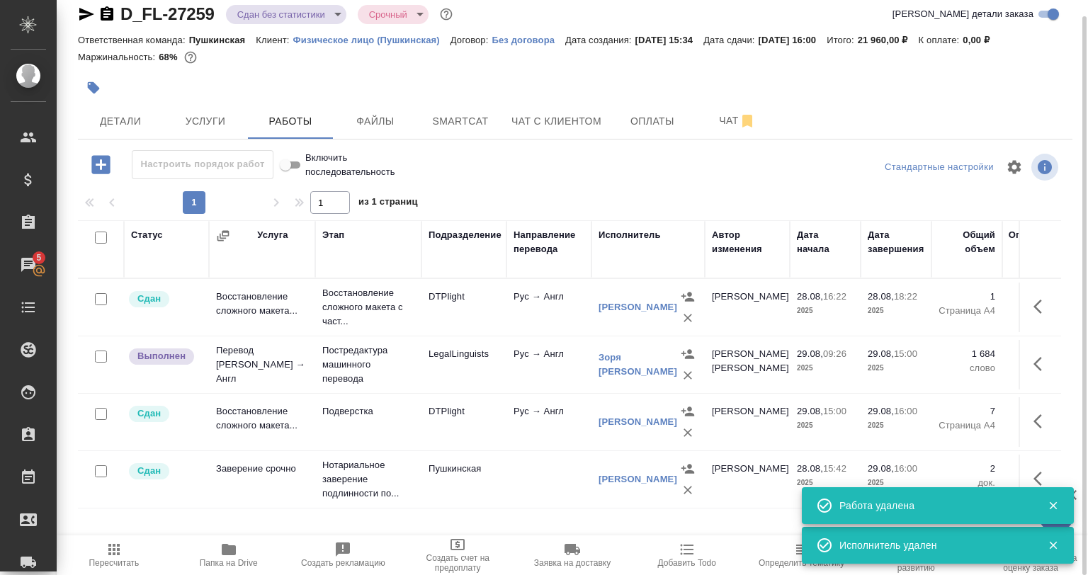
scroll to position [0, 0]
click at [1029, 358] on button "button" at bounding box center [1042, 364] width 34 height 34
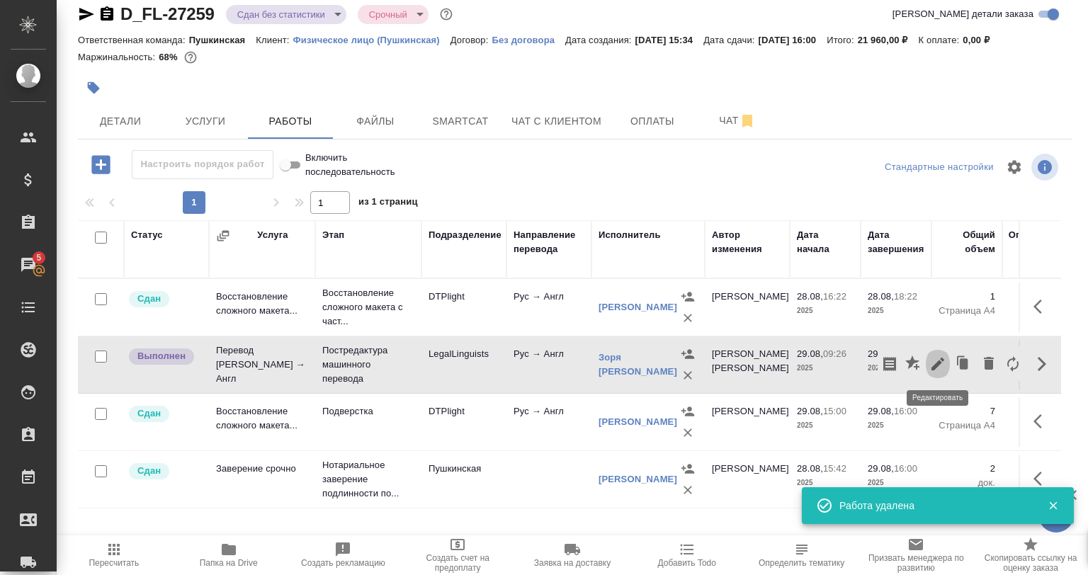
click at [928, 369] on button "button" at bounding box center [938, 364] width 24 height 34
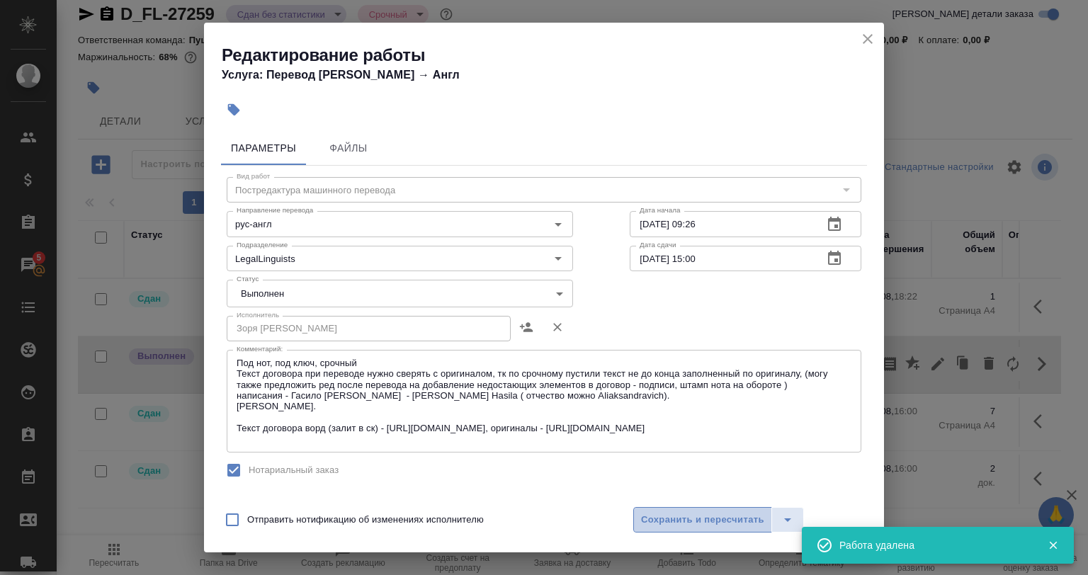
click at [657, 507] on button "Сохранить и пересчитать" at bounding box center [702, 520] width 139 height 26
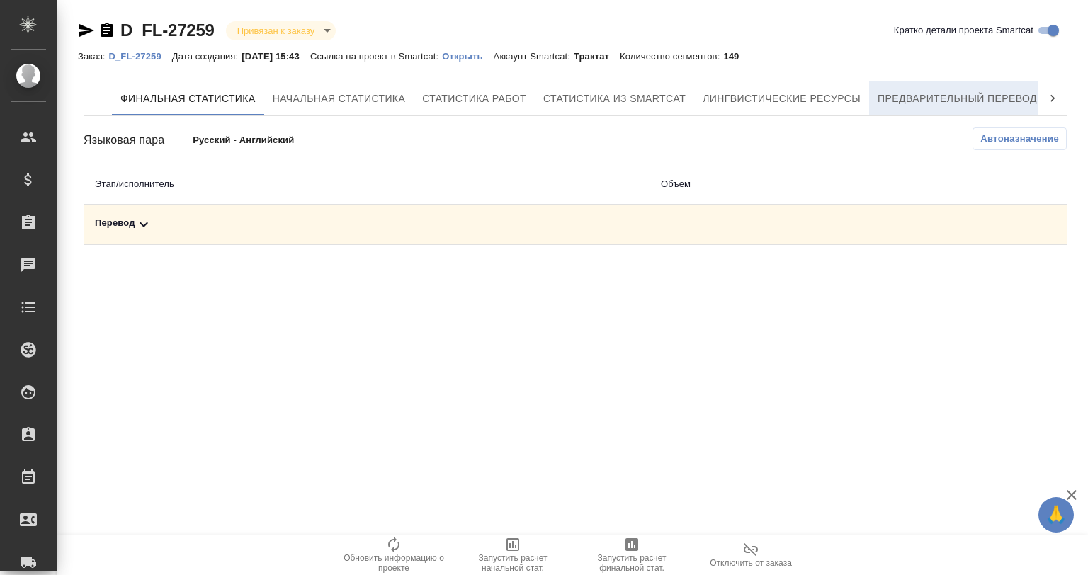
click at [963, 90] on span "Предварительный перевод" at bounding box center [957, 99] width 159 height 18
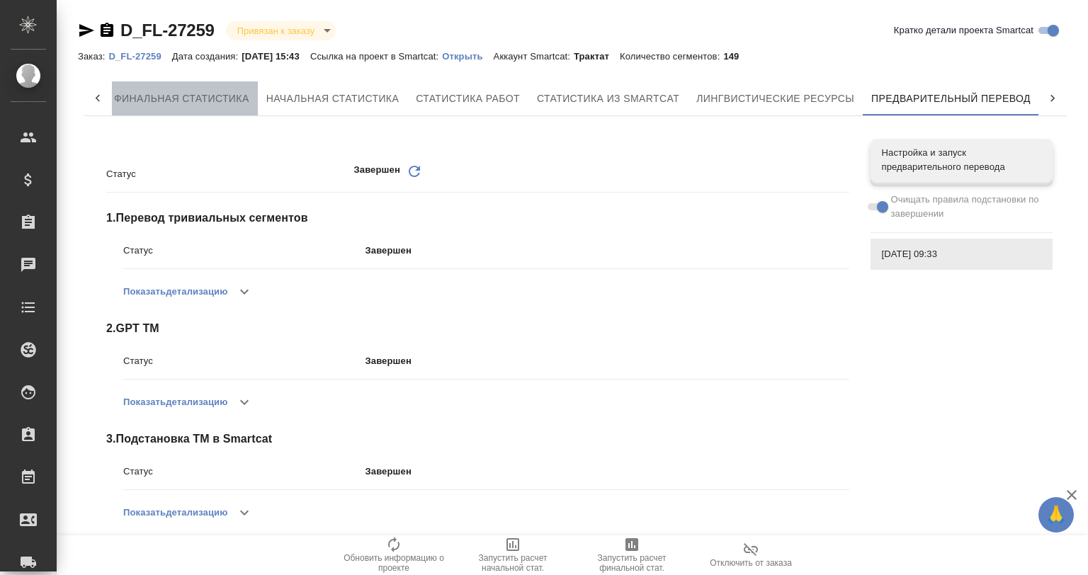
click at [145, 88] on button "Финальная статистика" at bounding box center [182, 98] width 152 height 34
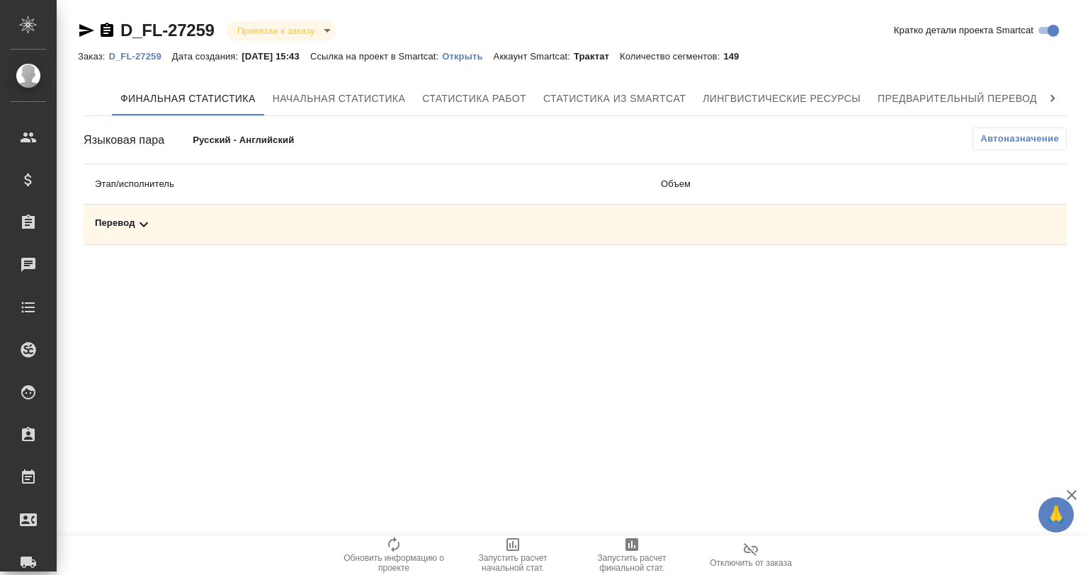
click at [198, 218] on div "Перевод" at bounding box center [366, 224] width 543 height 17
click at [979, 278] on button "button" at bounding box center [971, 273] width 34 height 34
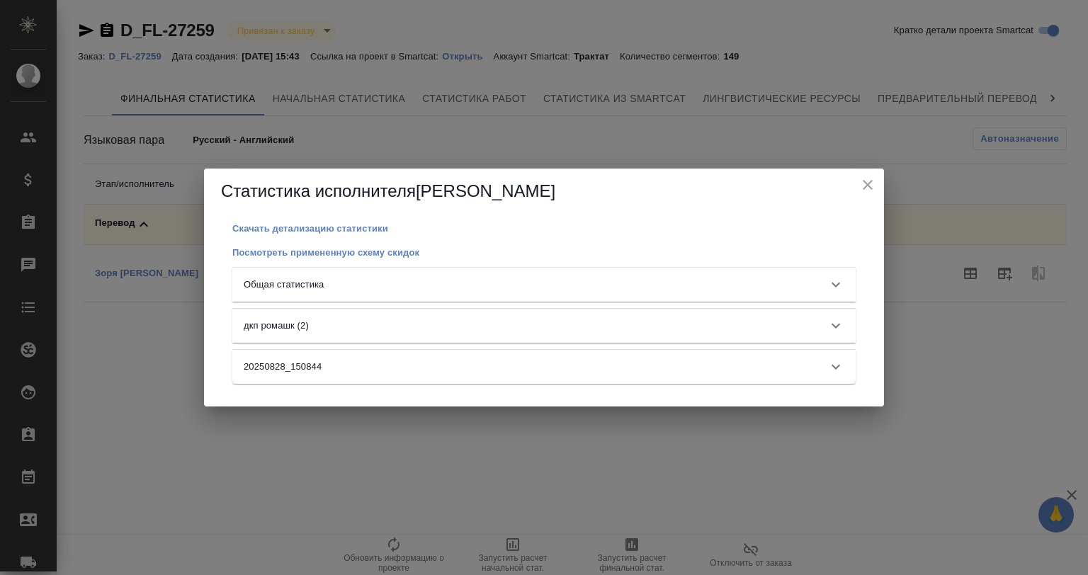
click at [374, 299] on div "Общая статистика" at bounding box center [543, 285] width 623 height 34
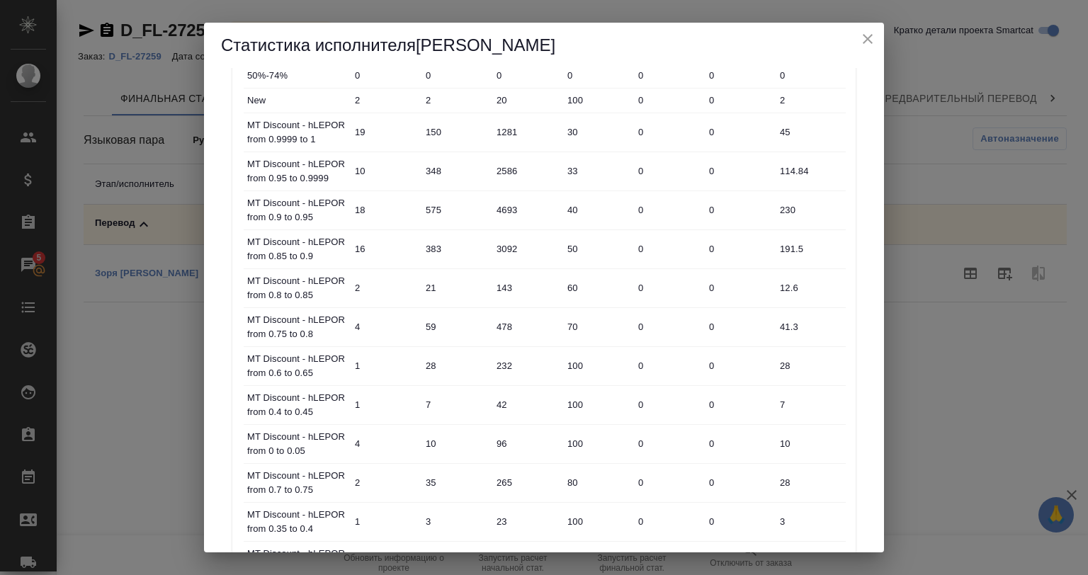
scroll to position [555, 0]
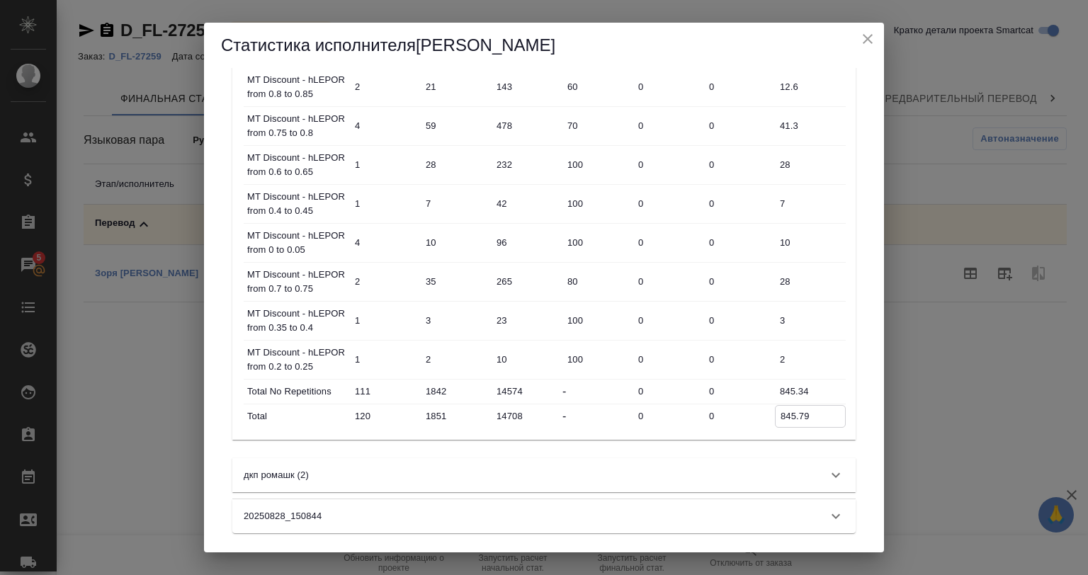
drag, startPoint x: 815, startPoint y: 417, endPoint x: 759, endPoint y: 414, distance: 56.1
click at [759, 414] on div "Total 120 1851 14708 - 0 0 845.79" at bounding box center [545, 416] width 602 height 24
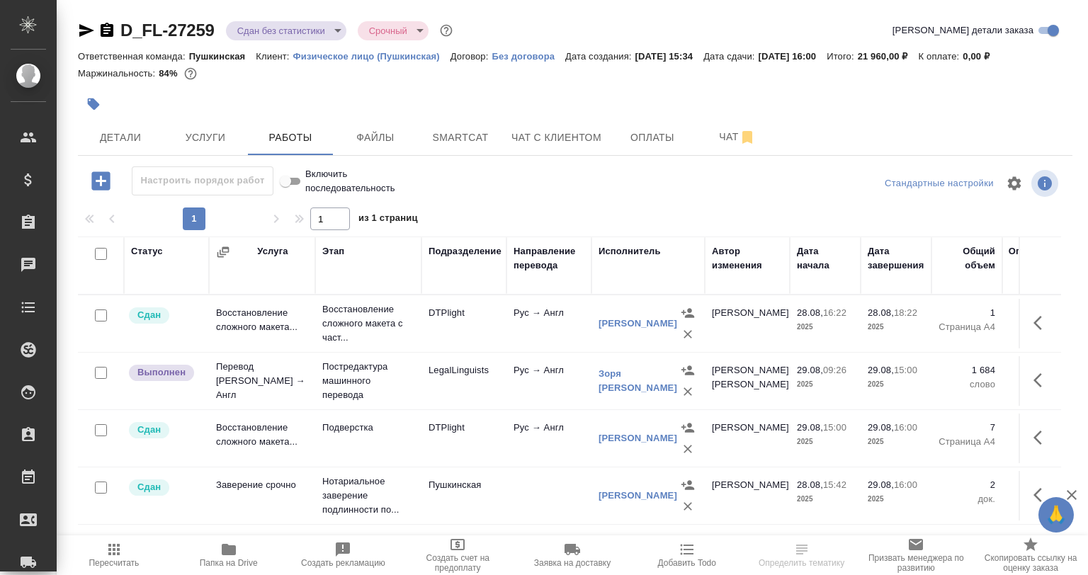
click at [1043, 372] on icon "button" at bounding box center [1042, 380] width 17 height 17
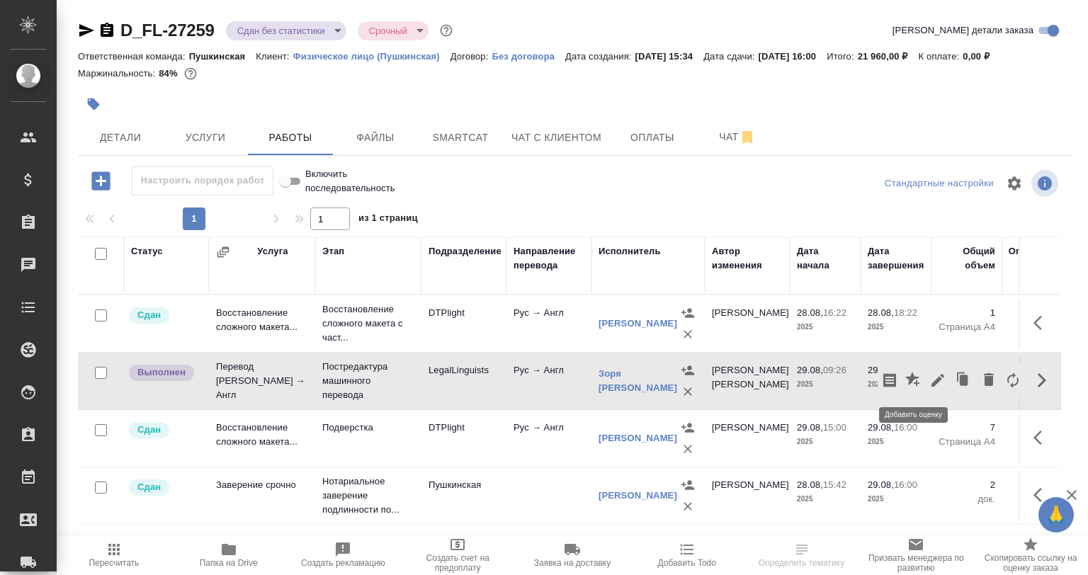
click at [922, 386] on button "button" at bounding box center [914, 380] width 24 height 34
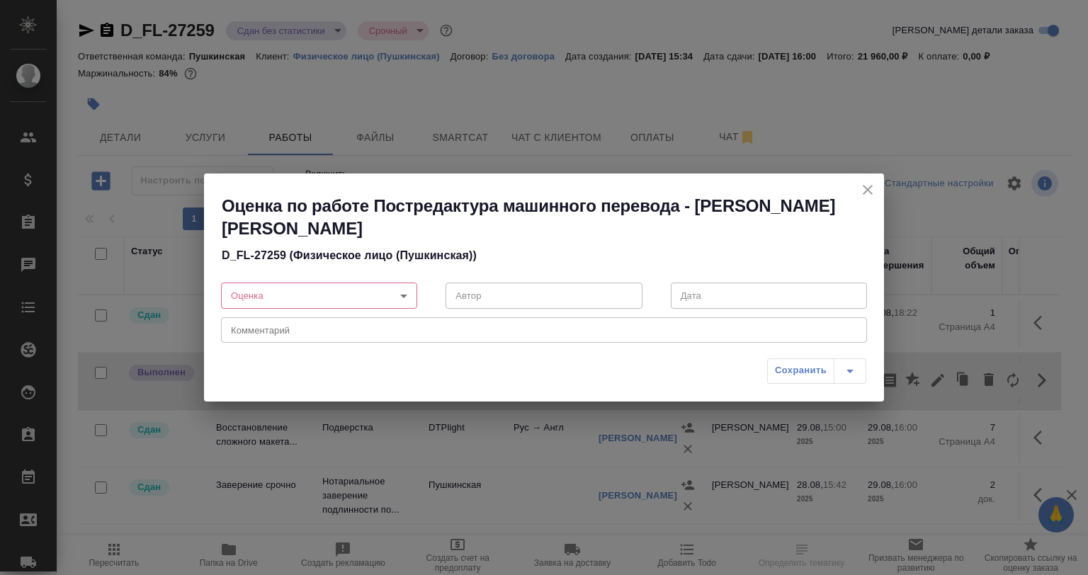
drag, startPoint x: 850, startPoint y: 169, endPoint x: 865, endPoint y: 198, distance: 32.6
click at [865, 196] on div "Оценка по работе Постредактура машинного перевода - Зоря Татьяна Николаевна D_F…" at bounding box center [544, 287] width 1088 height 575
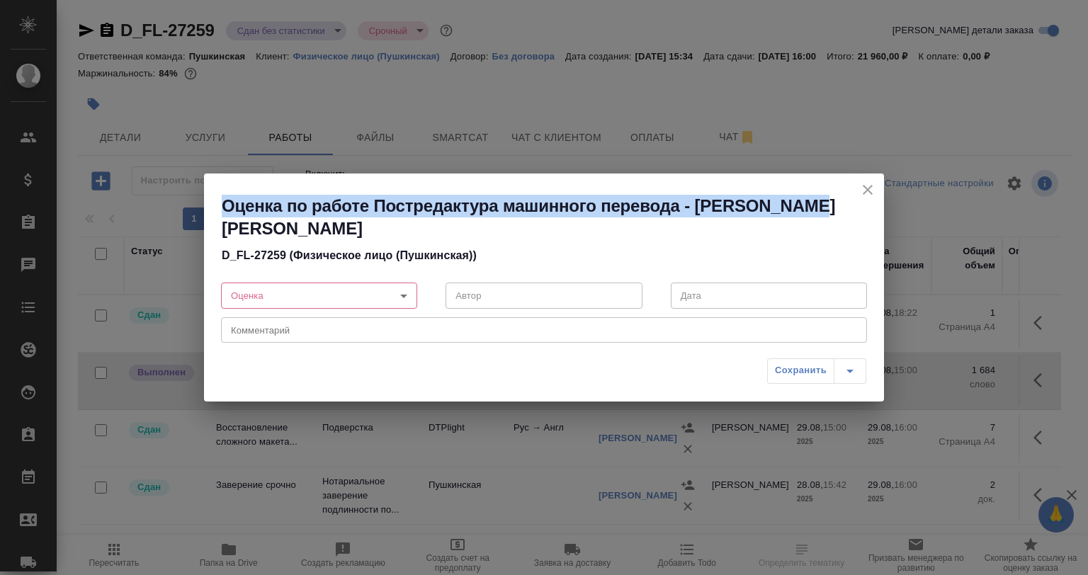
drag, startPoint x: 871, startPoint y: 210, endPoint x: 887, endPoint y: 217, distance: 17.1
click at [872, 210] on h2 "Оценка по работе Постредактура машинного перевода - Зоря Татьяна Николаевна" at bounding box center [553, 217] width 662 height 45
drag, startPoint x: 870, startPoint y: 186, endPoint x: 977, endPoint y: 337, distance: 185.5
click at [871, 186] on icon "close" at bounding box center [867, 189] width 17 height 17
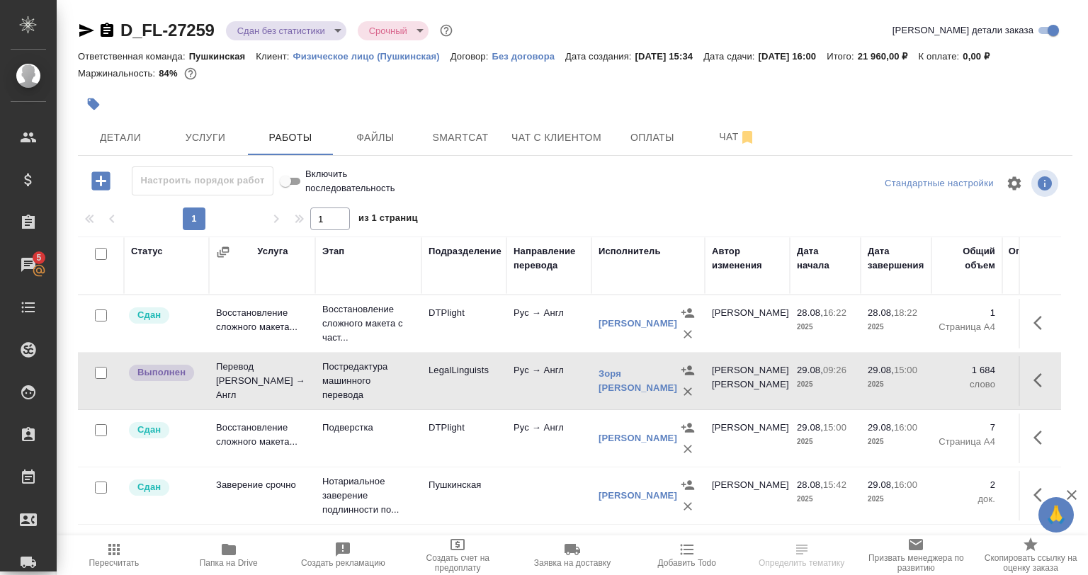
drag, startPoint x: 1029, startPoint y: 395, endPoint x: 960, endPoint y: 385, distance: 69.4
click at [1023, 349] on td at bounding box center [1040, 324] width 43 height 50
click at [1039, 372] on icon "button" at bounding box center [1042, 380] width 17 height 17
click at [941, 373] on icon "button" at bounding box center [937, 380] width 17 height 17
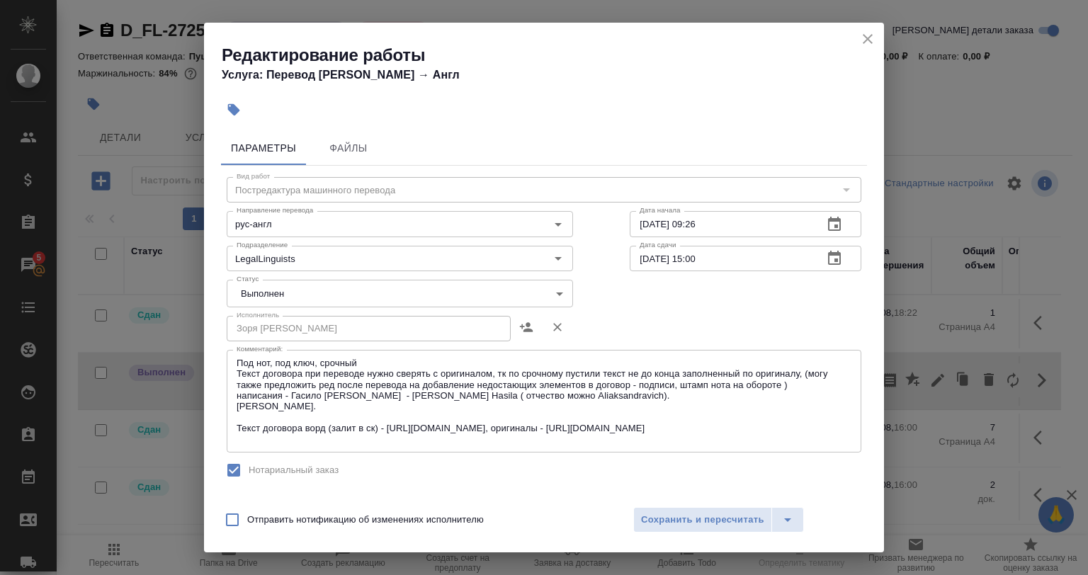
click at [281, 284] on body "🙏 .cls-1 fill:#fff; AWATERA Babkina Anastasiya Клиенты Спецификации Заказы 5 Ча…" at bounding box center [544, 287] width 1088 height 575
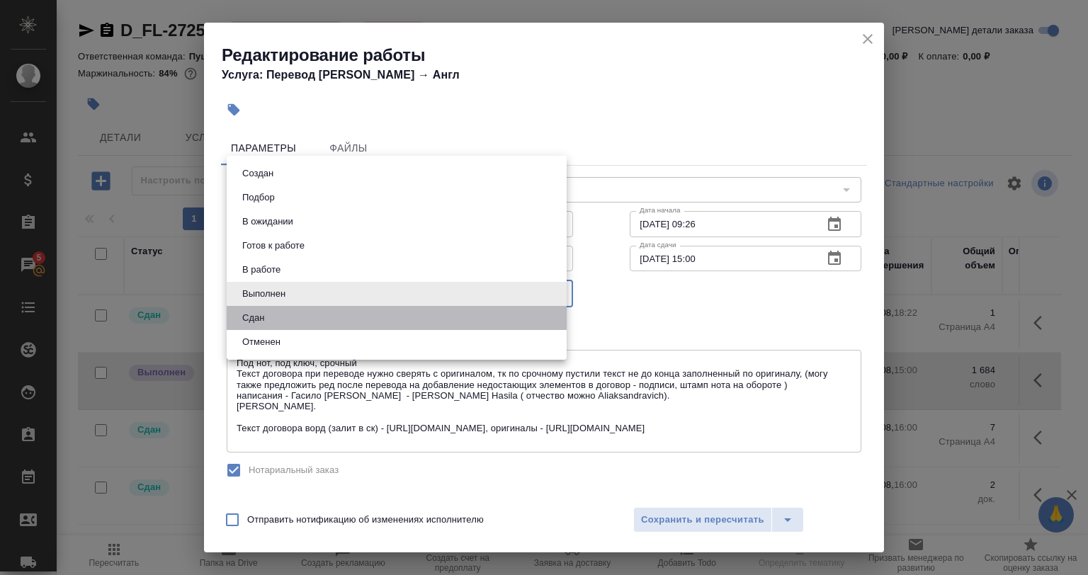
click at [275, 319] on li "Сдан" at bounding box center [397, 318] width 340 height 24
type input "closed"
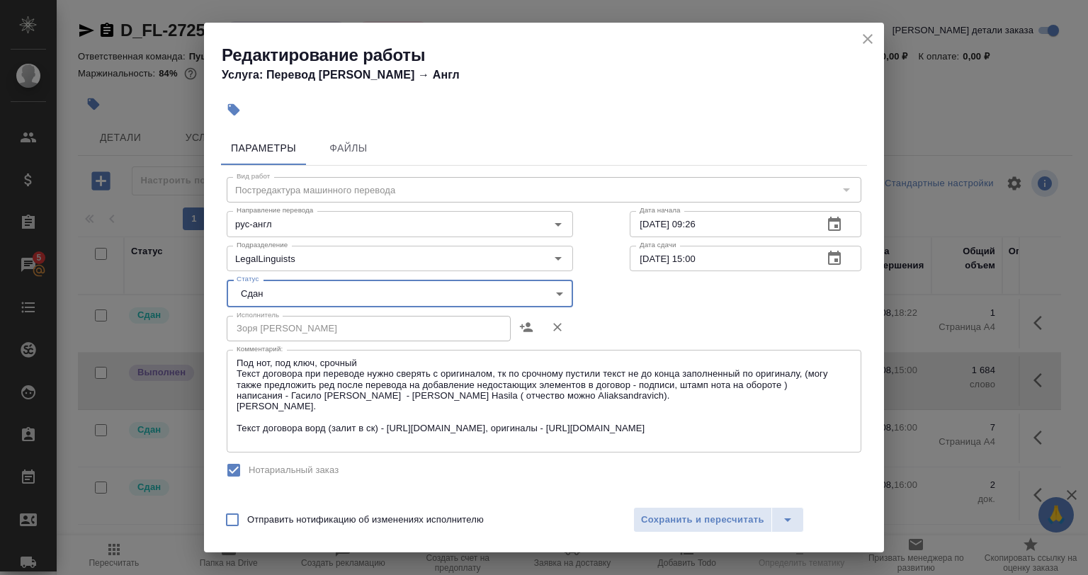
click at [668, 536] on div "Отправить нотификацию об изменениях исполнителю Сохранить и пересчитать" at bounding box center [544, 525] width 680 height 55
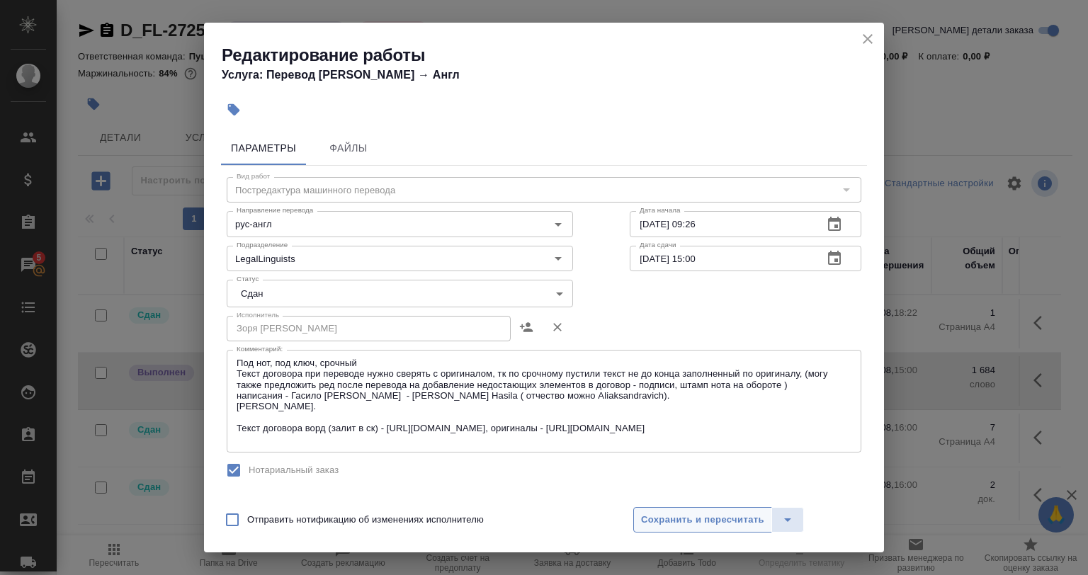
click at [672, 528] on button "Сохранить и пересчитать" at bounding box center [702, 520] width 139 height 26
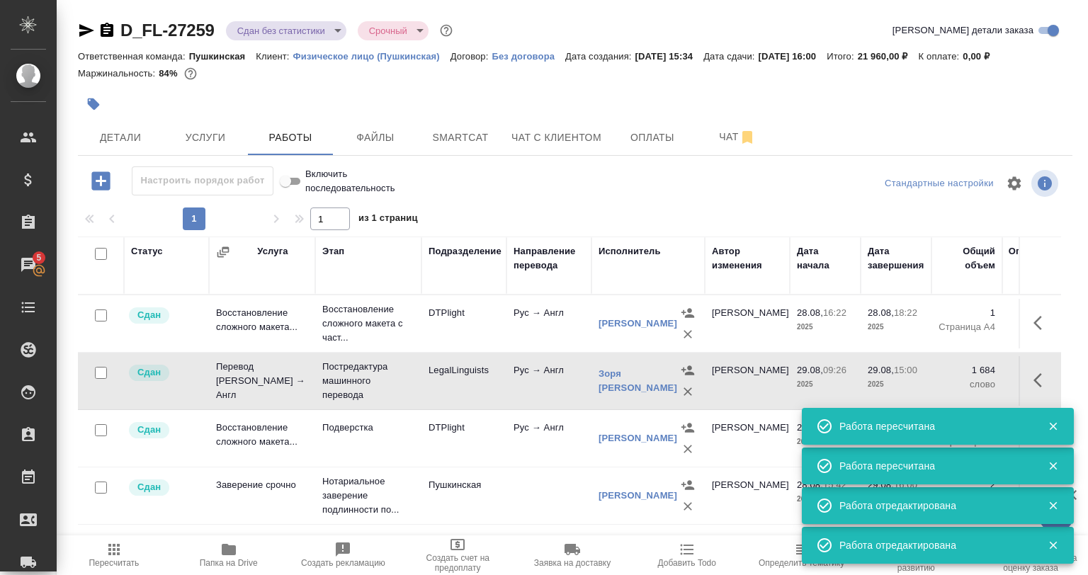
scroll to position [16, 0]
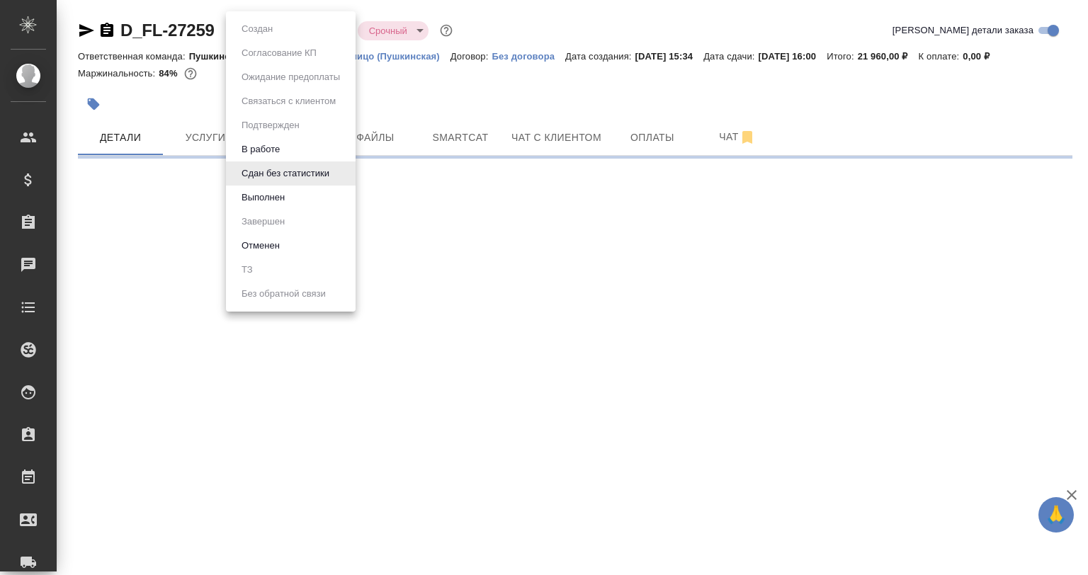
click at [276, 37] on button "Выполнен" at bounding box center [257, 29] width 40 height 16
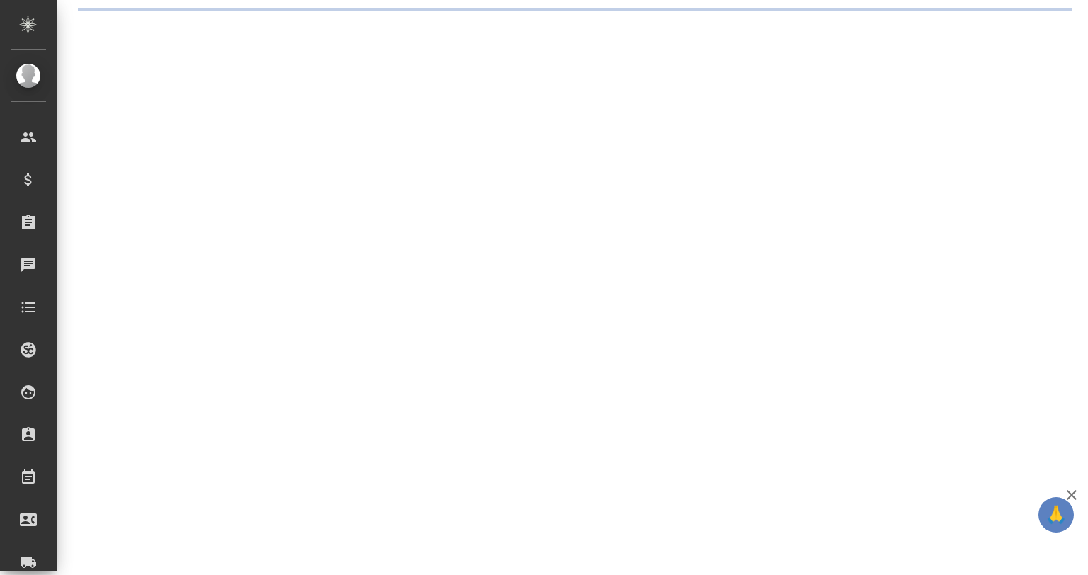
select select "RU"
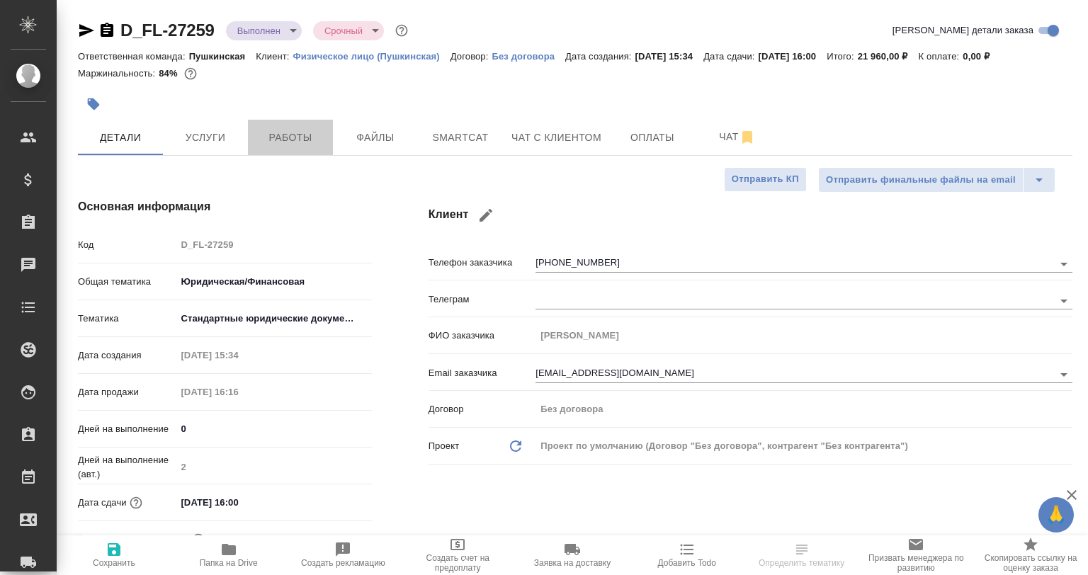
click at [298, 140] on span "Работы" at bounding box center [290, 138] width 68 height 18
type textarea "x"
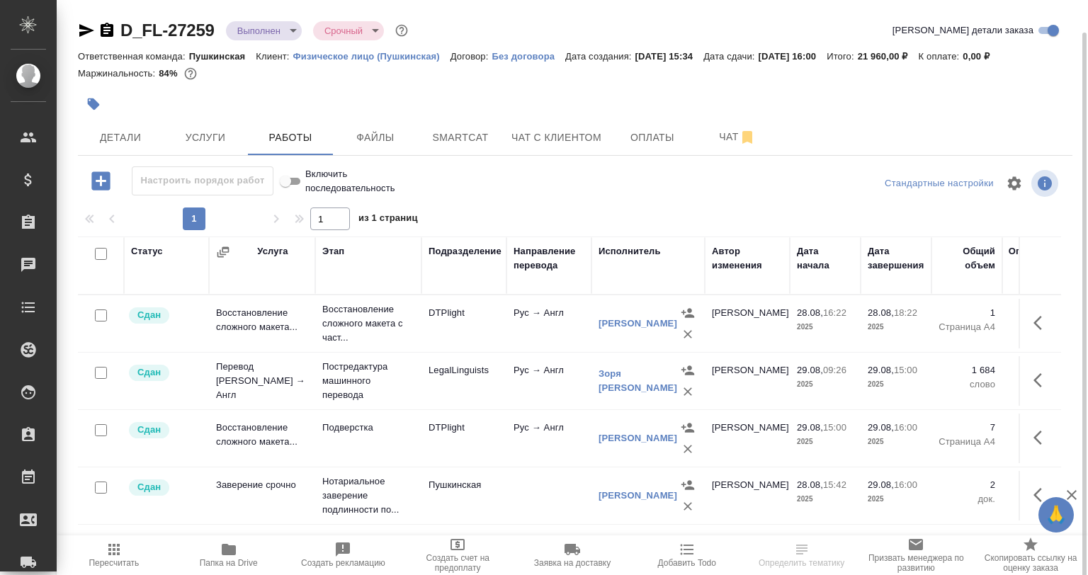
scroll to position [16, 0]
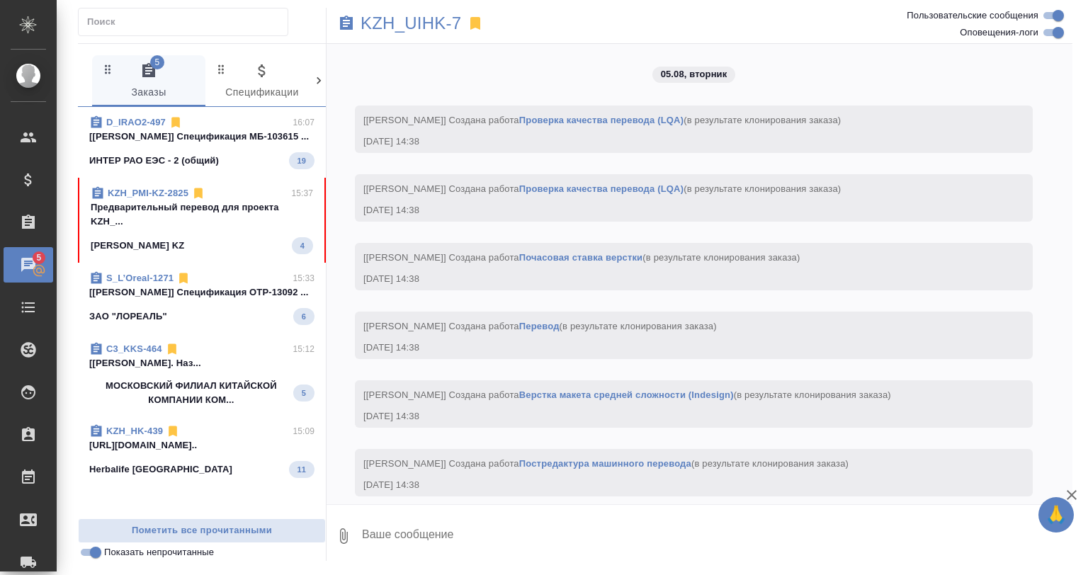
scroll to position [12723, 0]
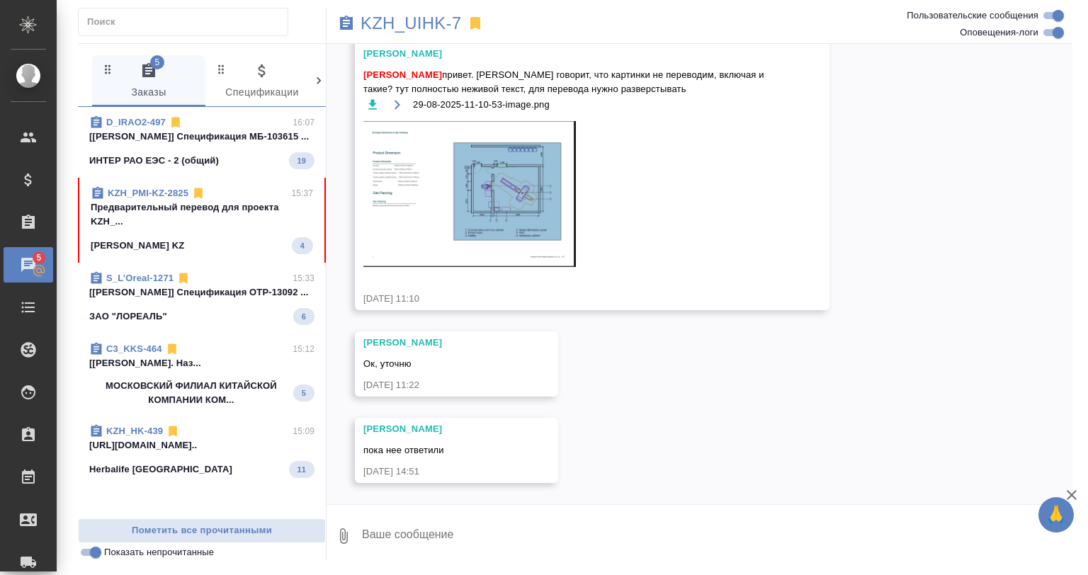
click at [186, 145] on span "D_IRAO2-497 16:07 [[PERSON_NAME]] Спецификация МБ-103615 ... ИНТЕР РАО ЕЭС - 2 …" at bounding box center [201, 142] width 225 height 54
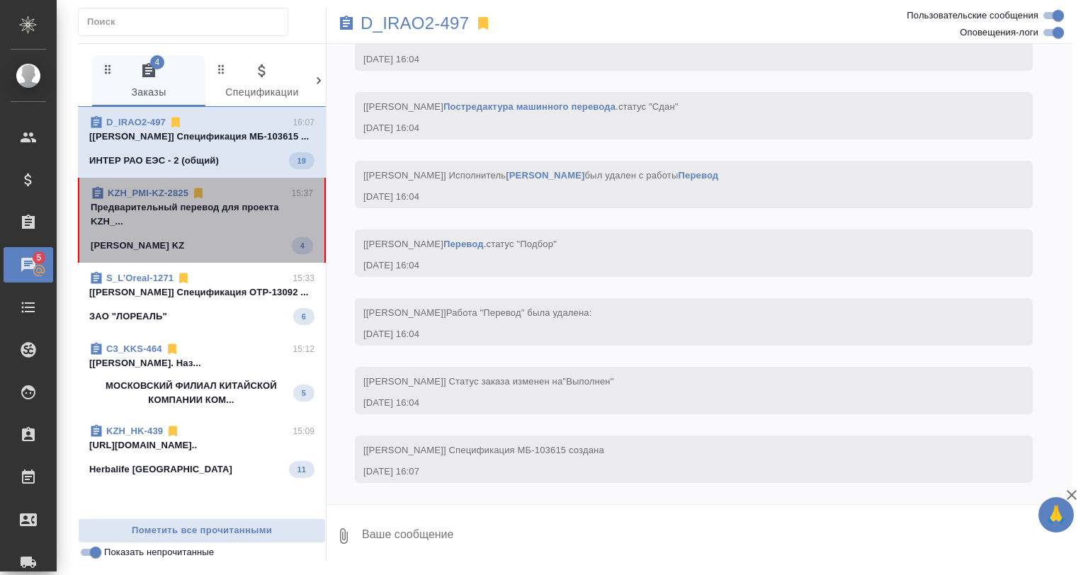
click at [203, 215] on p "Предварительный перевод для проекта KZH_..." at bounding box center [202, 214] width 222 height 28
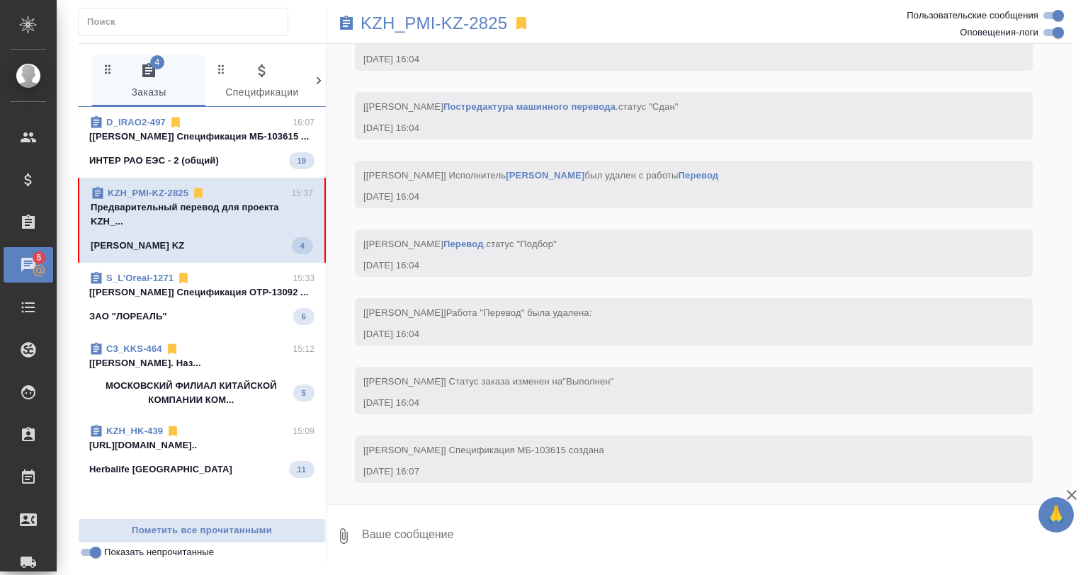
scroll to position [1788, 0]
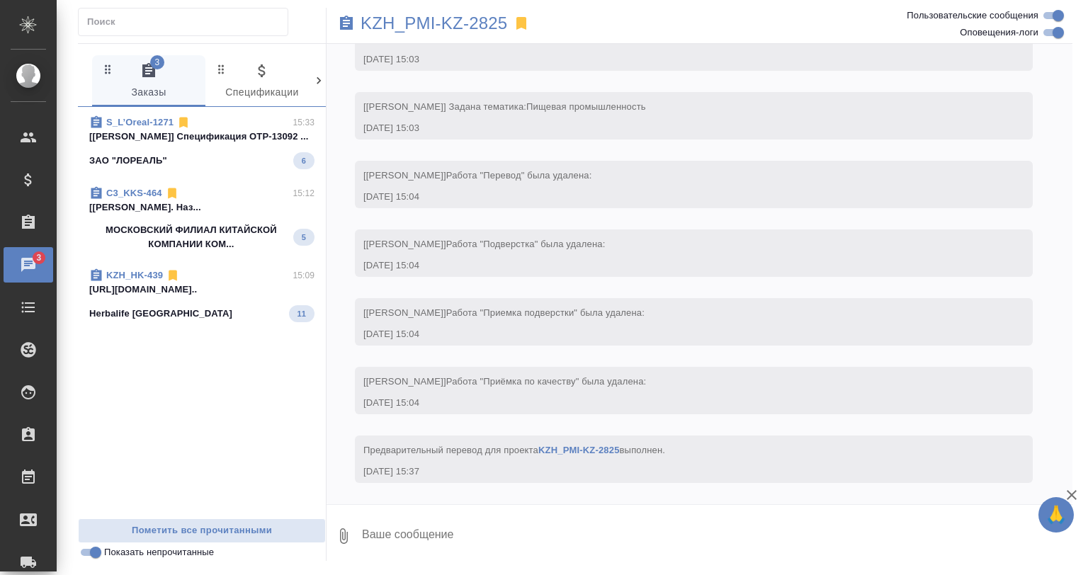
click at [203, 134] on p "[Муталимов Марк] Спецификация OTP-13092 ..." at bounding box center [201, 137] width 225 height 14
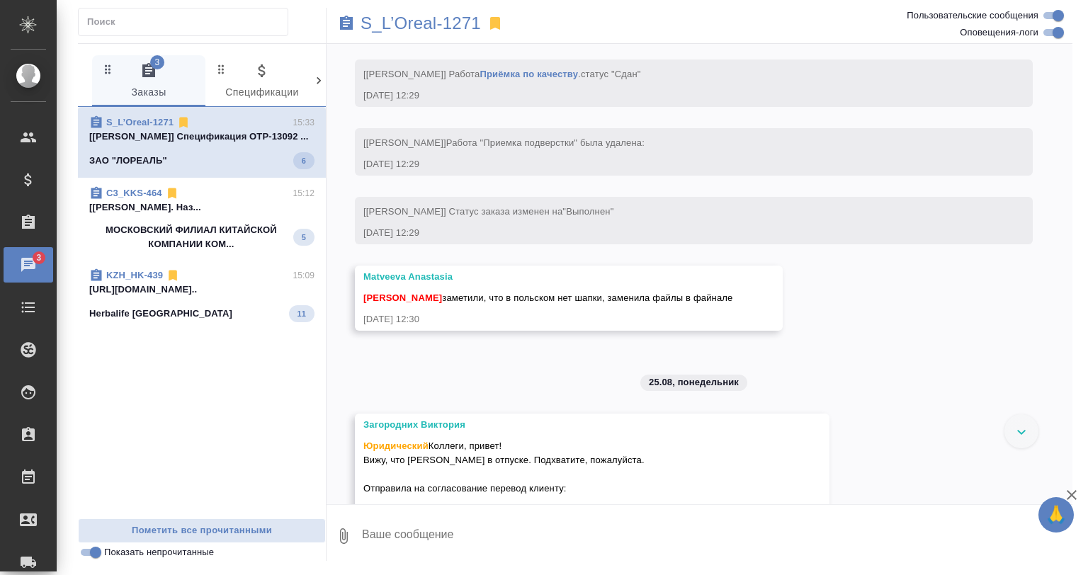
scroll to position [10233, 0]
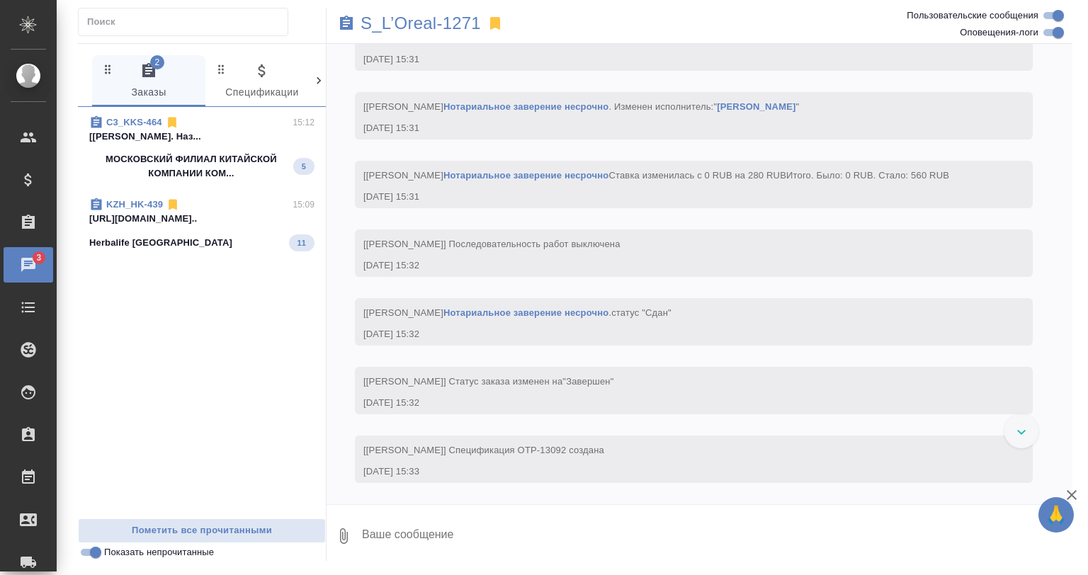
click at [213, 193] on div "KZH_HK-439 15:09 https://drive.awatera.com/apps/files/fil... Herbalife Kazakhst…" at bounding box center [202, 224] width 248 height 71
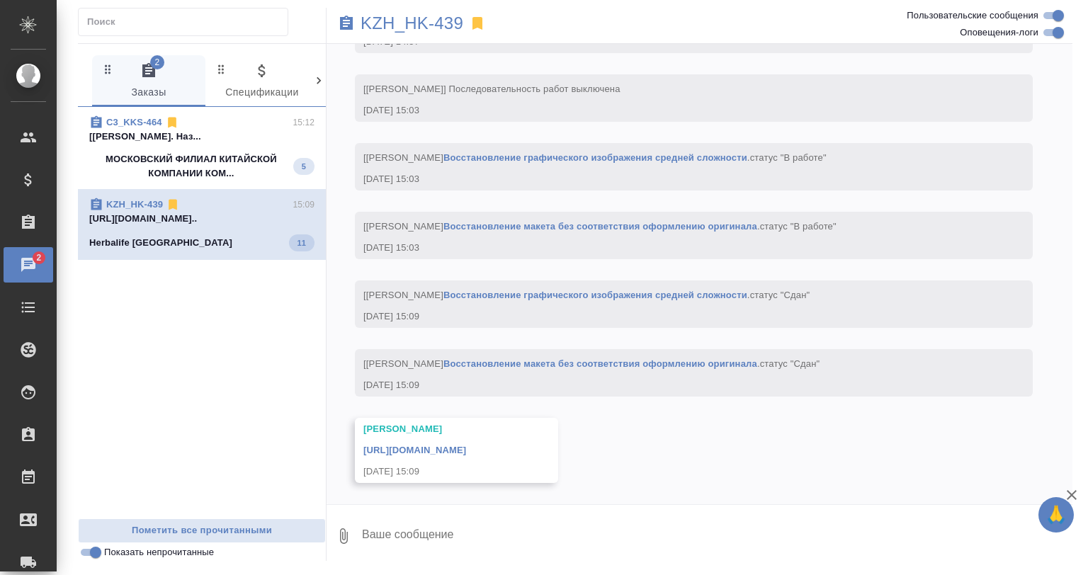
scroll to position [2328, 0]
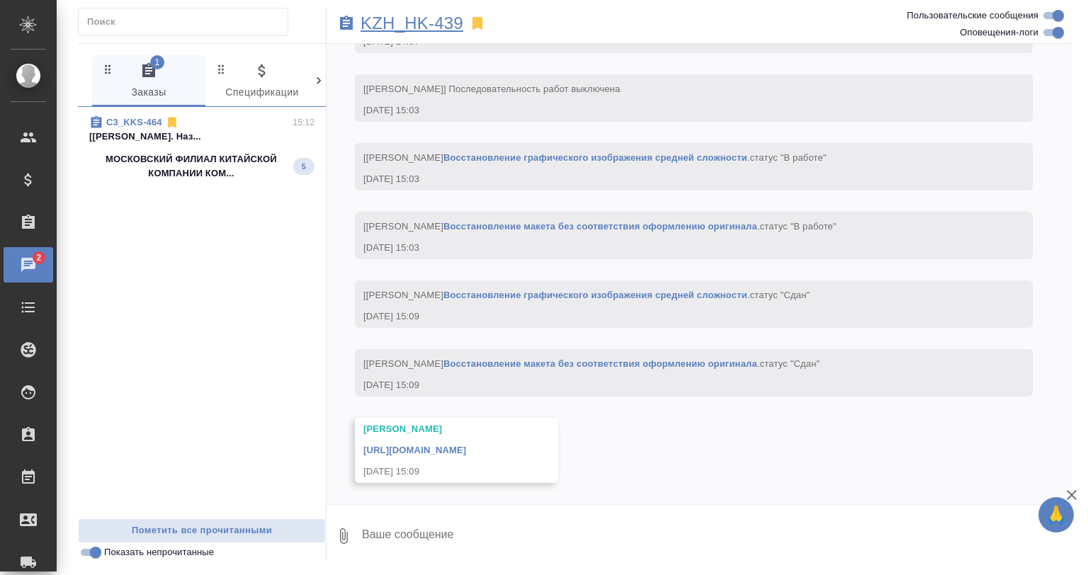
click at [428, 23] on p "KZH_HK-439" at bounding box center [412, 23] width 103 height 14
click at [186, 144] on span "C3_KKS-464 15:12 [Арсеньева Вера] Работа Подверстка. Наз... МОСКОВСКИЙ ФИЛИАЛ К…" at bounding box center [201, 147] width 225 height 65
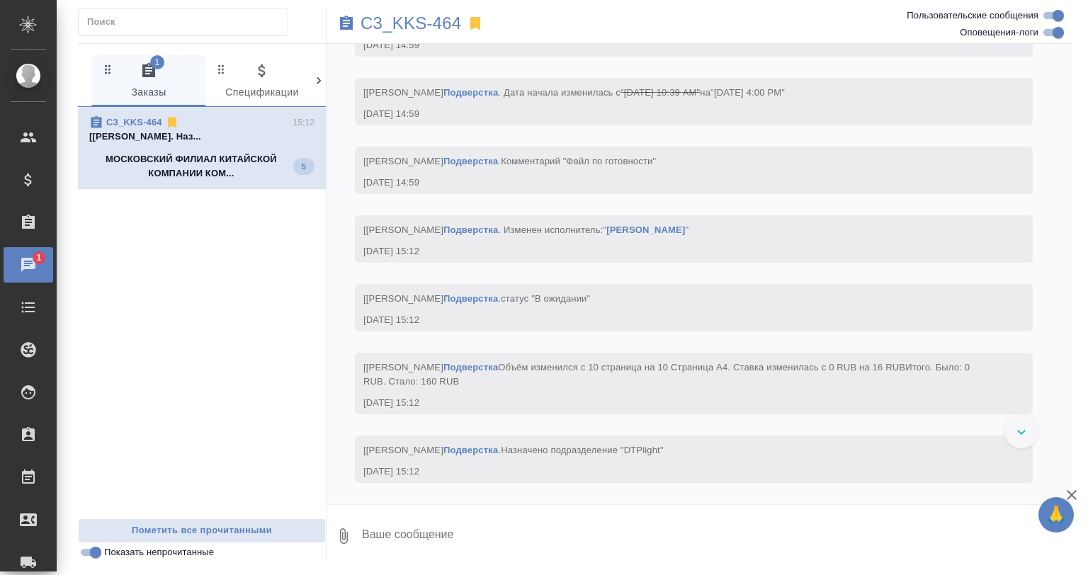
scroll to position [3899, 0]
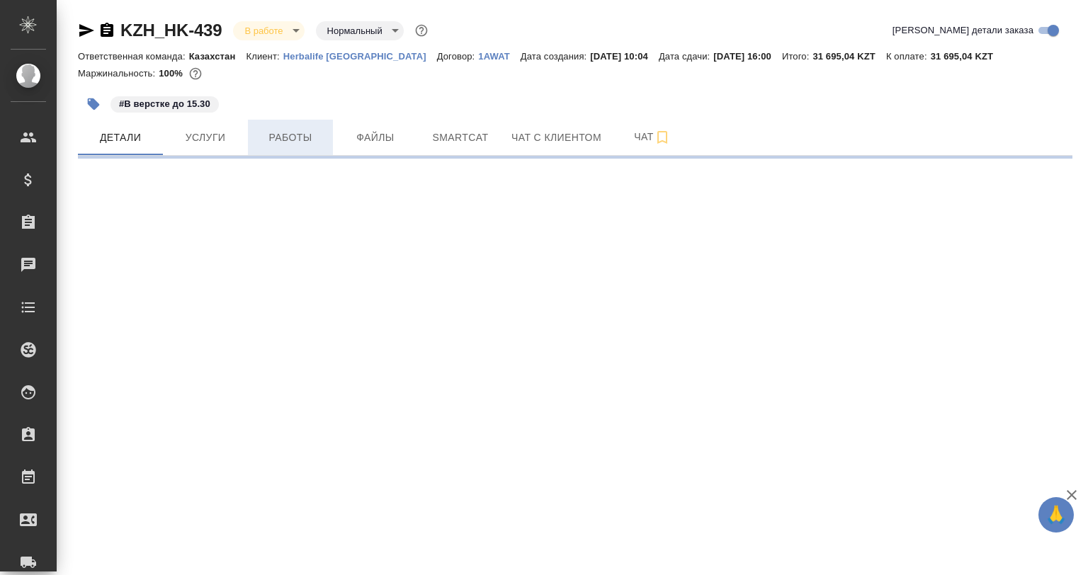
select select "RU"
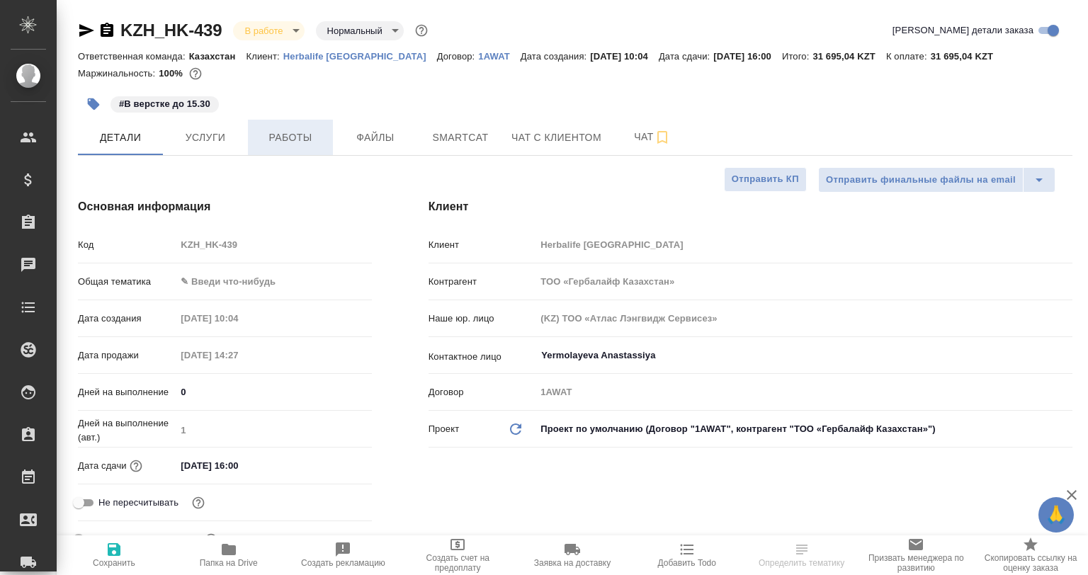
type textarea "x"
click at [322, 138] on span "Работы" at bounding box center [290, 138] width 68 height 18
type textarea "x"
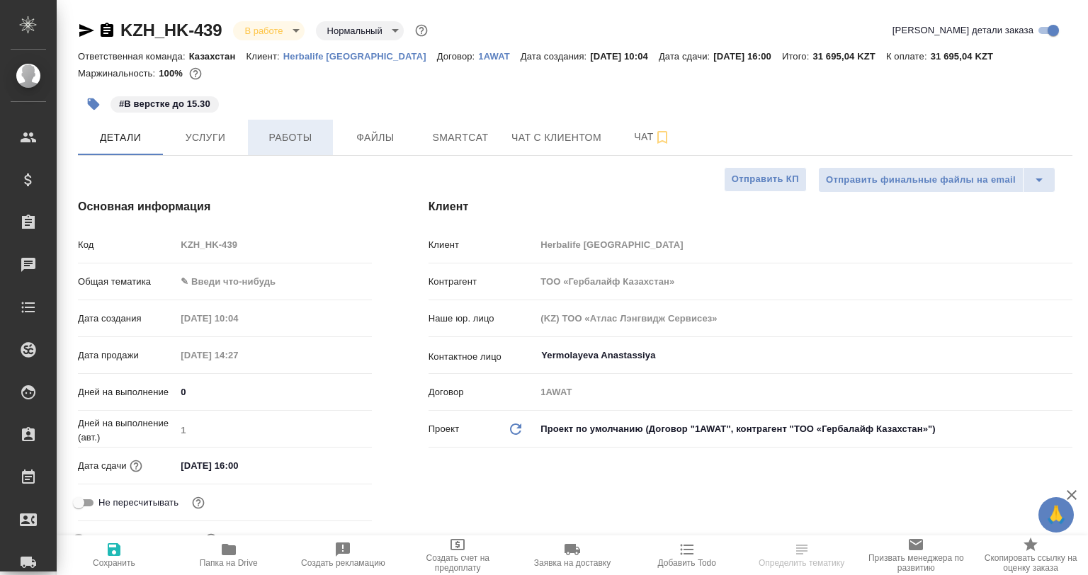
type textarea "x"
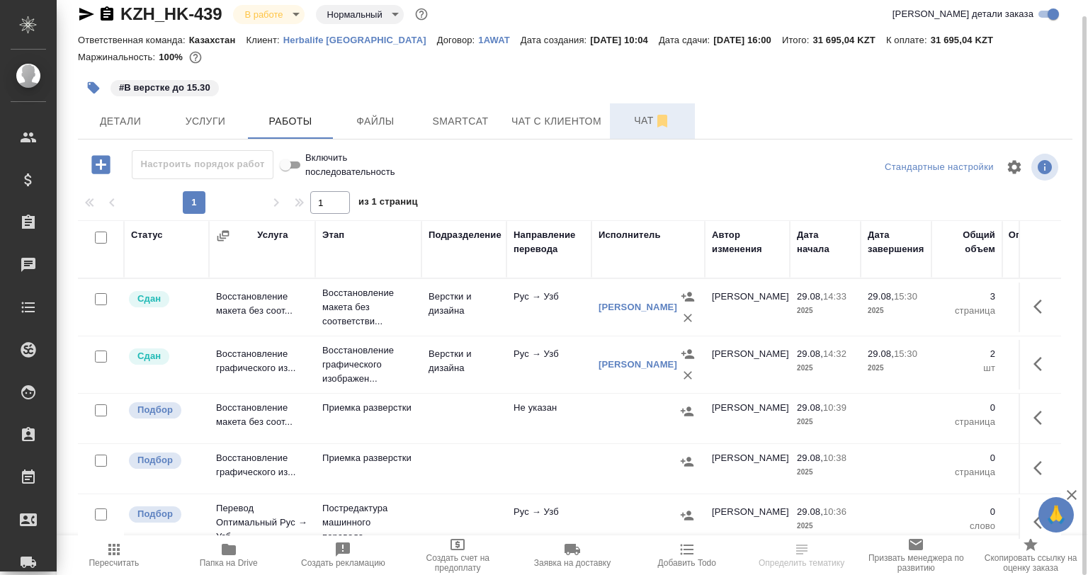
click at [623, 125] on span "Чат" at bounding box center [652, 121] width 68 height 18
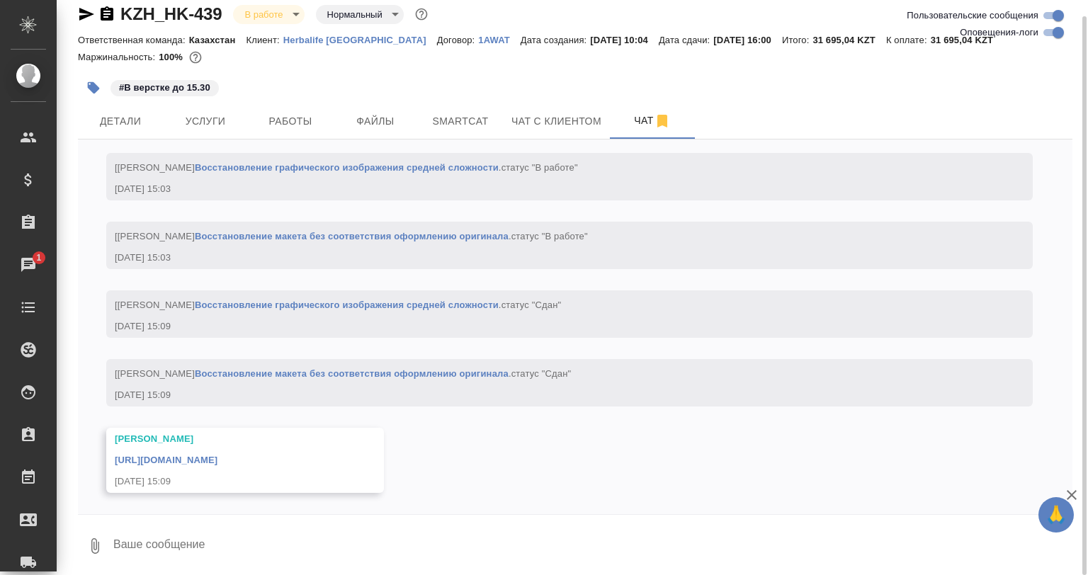
scroll to position [2173, 0]
click at [217, 456] on link "https://drive.awatera.com/apps/files/files/10238098?dir=/Shares/HK/Orders/KZH_H…" at bounding box center [166, 460] width 103 height 11
click at [443, 120] on span "Smartcat" at bounding box center [460, 122] width 68 height 18
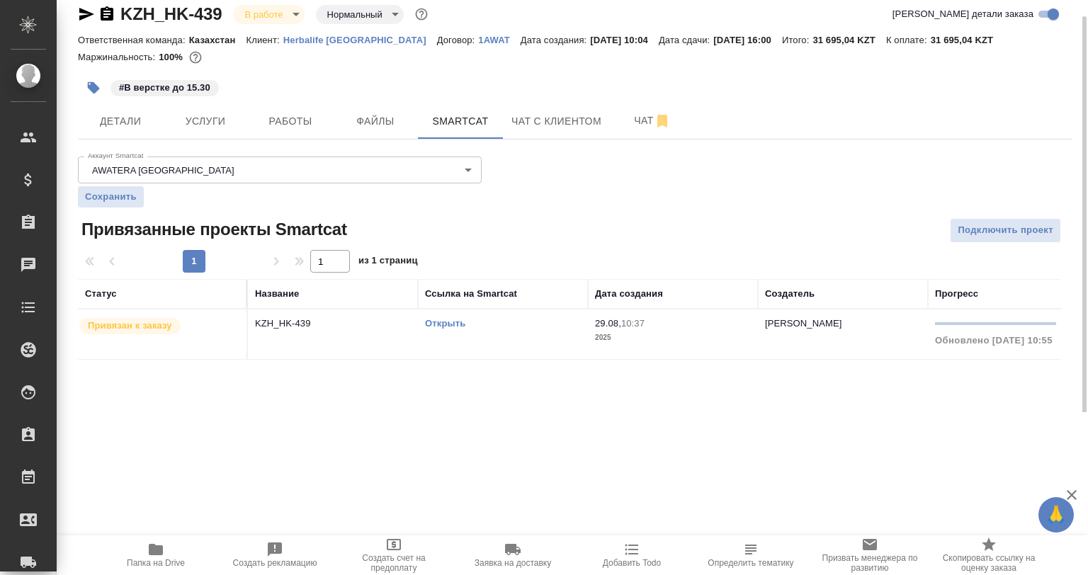
click at [448, 324] on link "Открыть" at bounding box center [445, 323] width 40 height 11
drag, startPoint x: 310, startPoint y: 113, endPoint x: 310, endPoint y: 127, distance: 13.5
click at [310, 113] on span "Работы" at bounding box center [290, 122] width 68 height 18
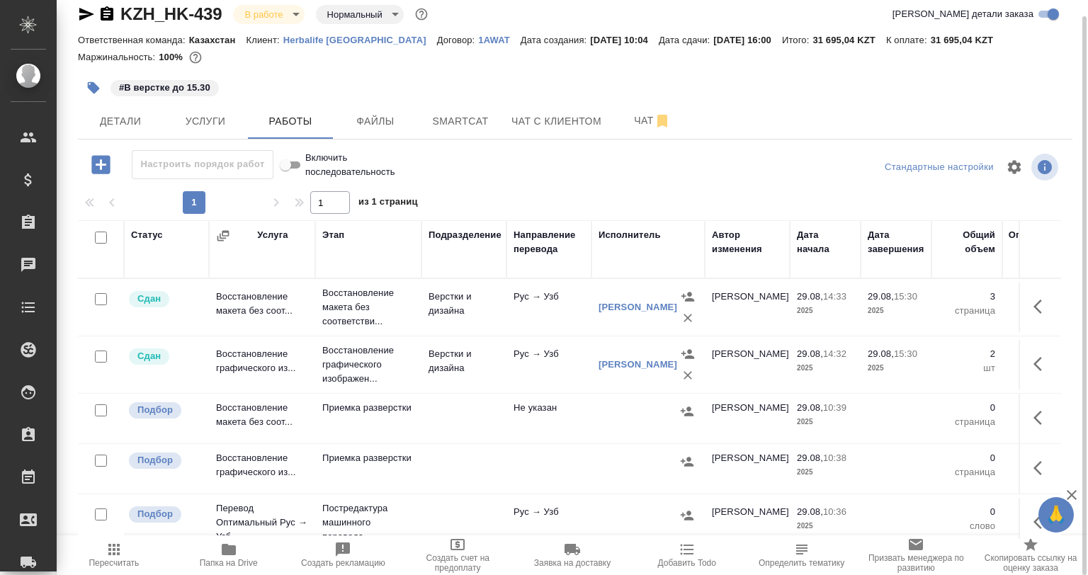
scroll to position [71, 0]
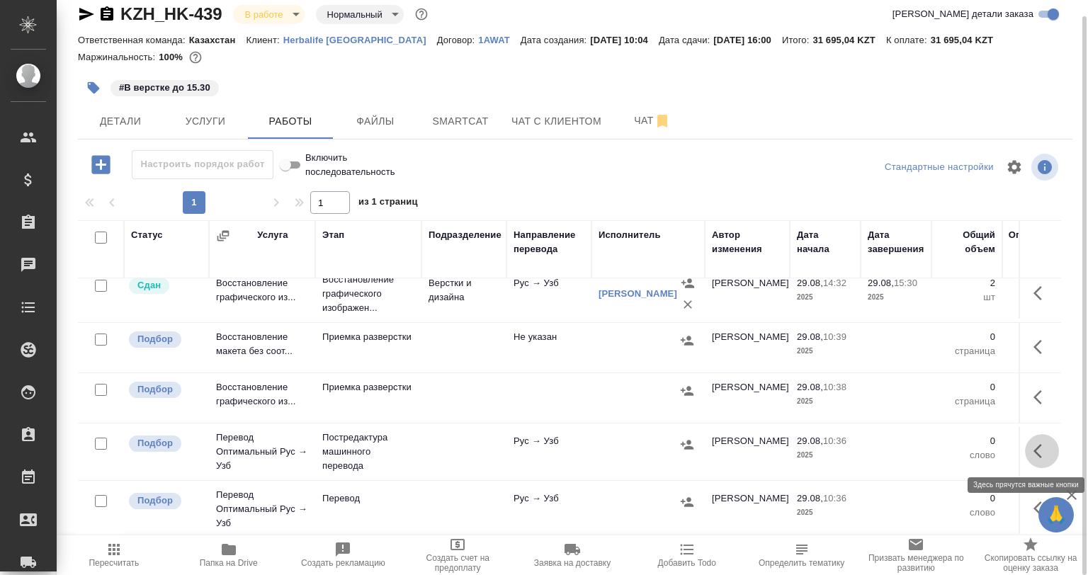
click at [1034, 448] on icon "button" at bounding box center [1042, 451] width 17 height 17
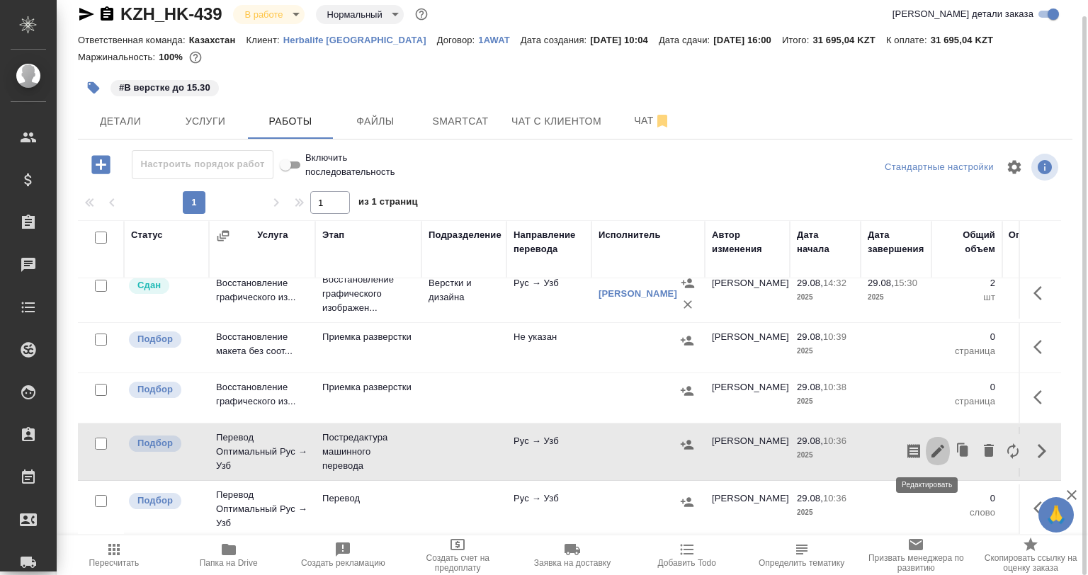
click at [929, 448] on icon "button" at bounding box center [937, 451] width 17 height 17
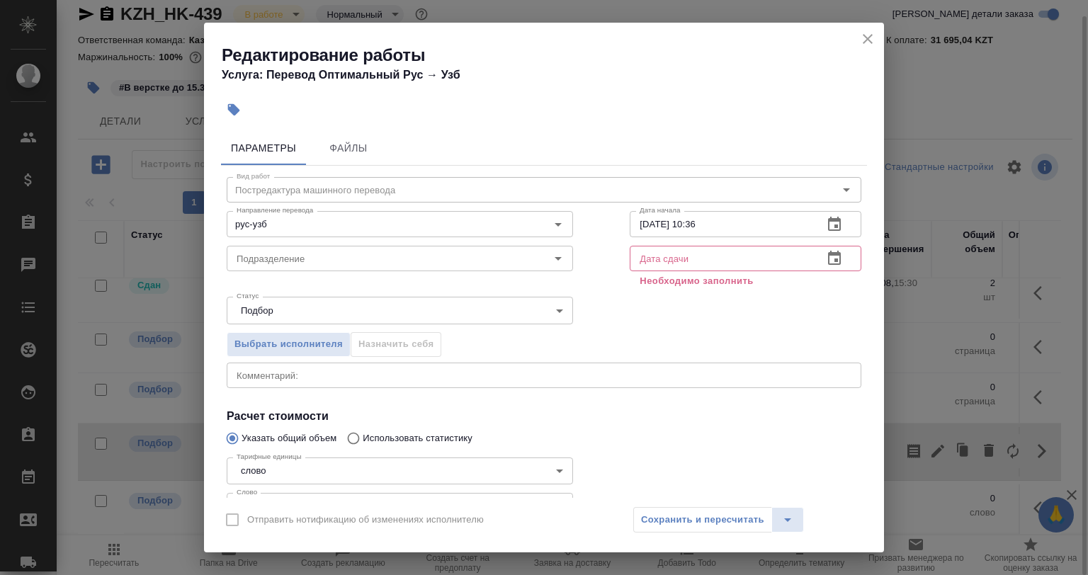
scroll to position [108, 0]
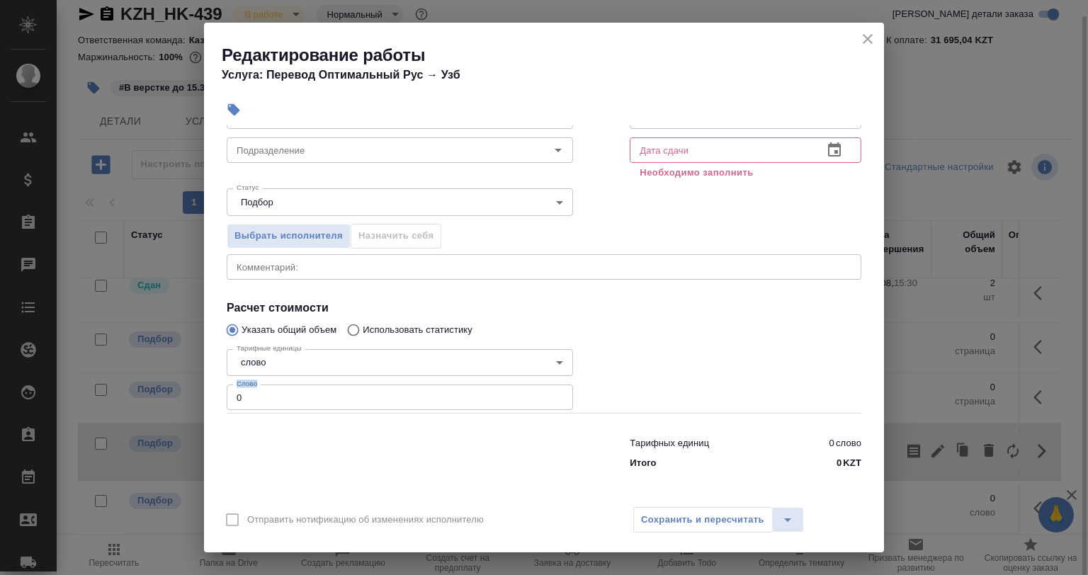
drag, startPoint x: 275, startPoint y: 385, endPoint x: 224, endPoint y: 393, distance: 51.6
click at [224, 393] on div "Тарифные единицы слово 5a8b1489cc6b4906c91bfd90 Тарифные единицы Слово 0 Слово" at bounding box center [399, 378] width 403 height 127
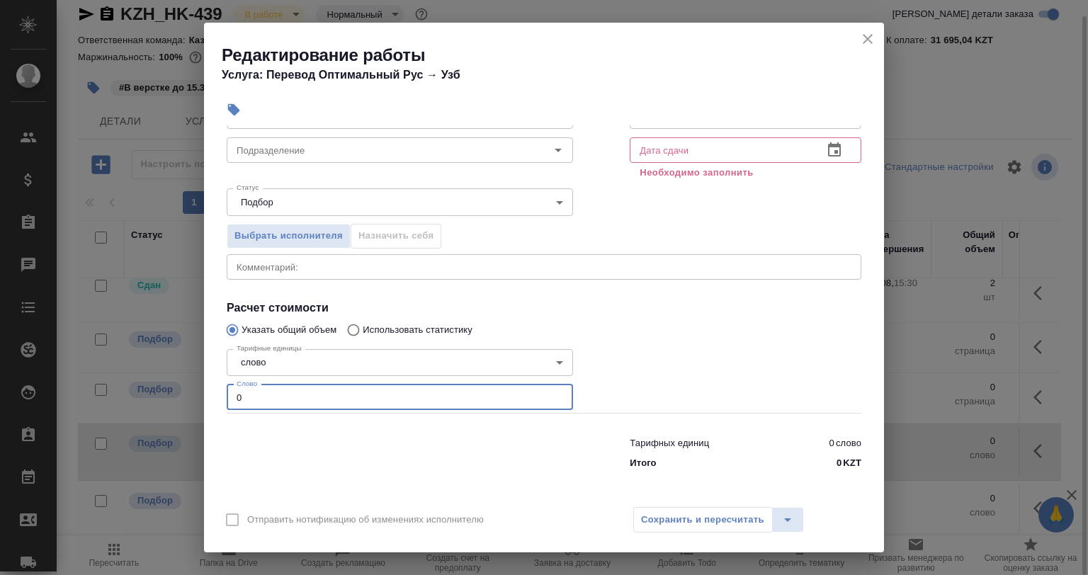
drag, startPoint x: 252, startPoint y: 396, endPoint x: 222, endPoint y: 396, distance: 29.8
click at [222, 396] on div "Тарифные единицы слово 5a8b1489cc6b4906c91bfd90 Тарифные единицы Слово 0 Слово" at bounding box center [399, 378] width 403 height 127
paste input "1414"
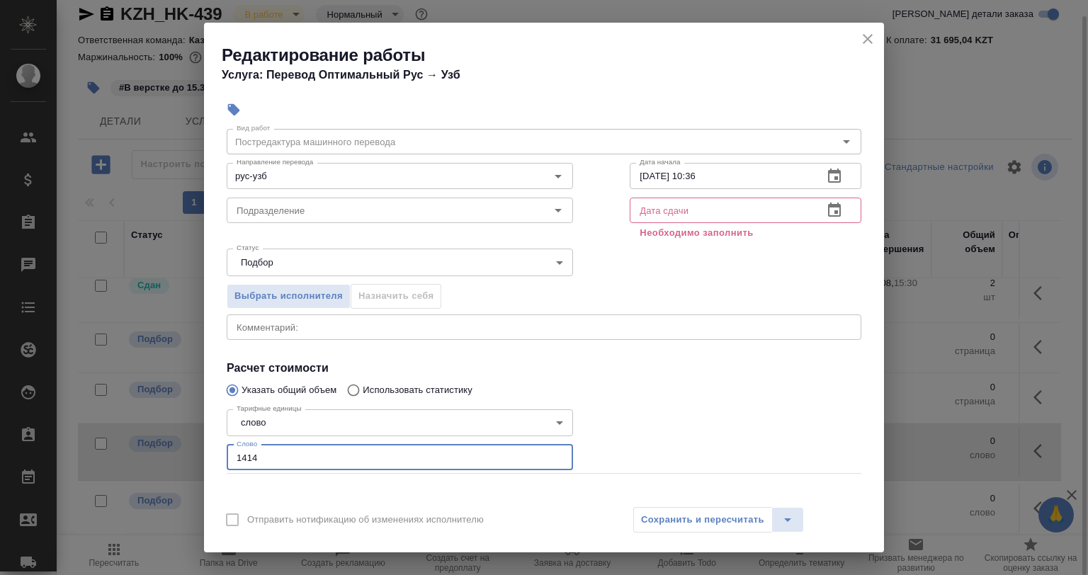
scroll to position [0, 0]
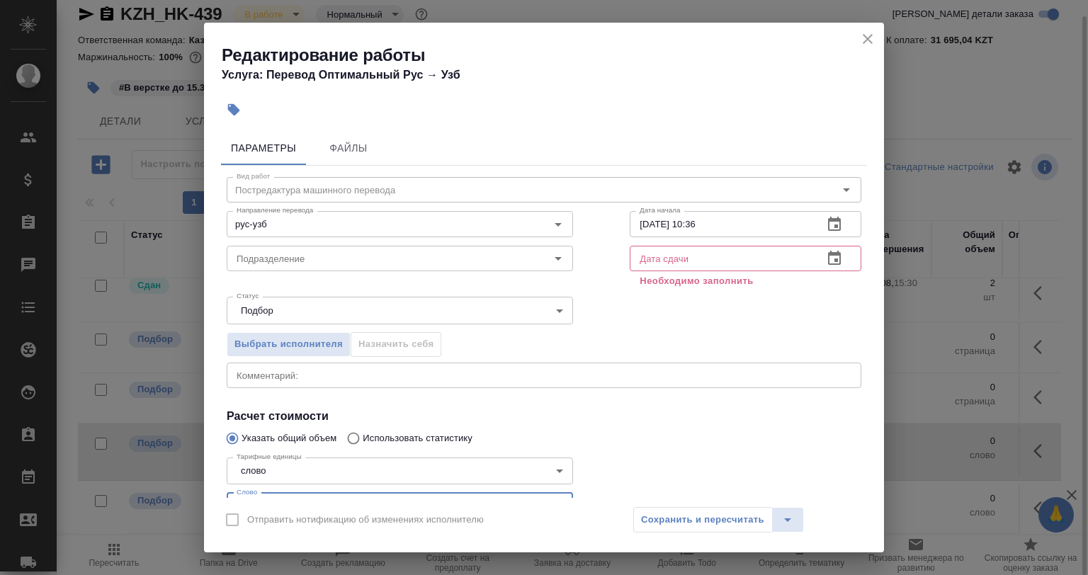
type input "1414"
click at [684, 227] on input "29.08.2025 10:36" at bounding box center [721, 224] width 182 height 26
drag, startPoint x: 728, startPoint y: 231, endPoint x: 249, endPoint y: 533, distance: 566.6
click at [679, 233] on input "29.08.2025 10:36" at bounding box center [721, 224] width 182 height 26
type input "29.08.2025 16:15"
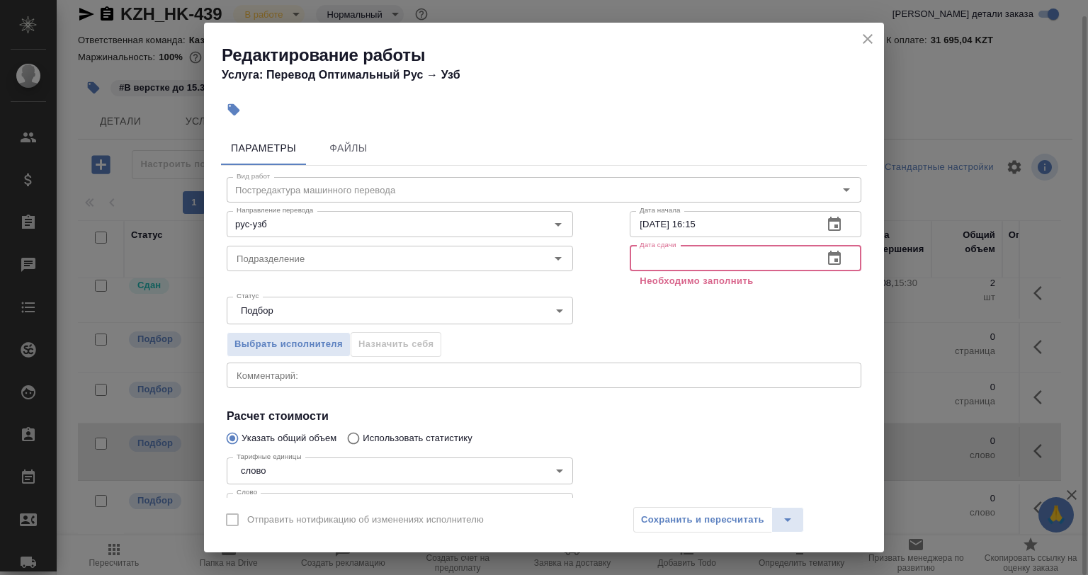
click at [654, 259] on input "text" at bounding box center [721, 259] width 182 height 26
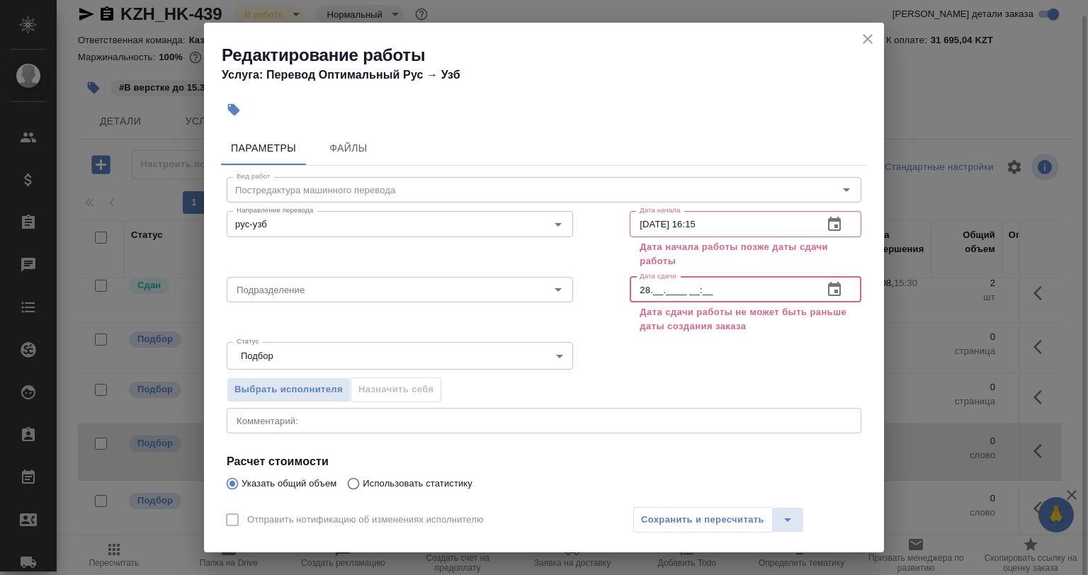
type input "2_.__.____ __:__"
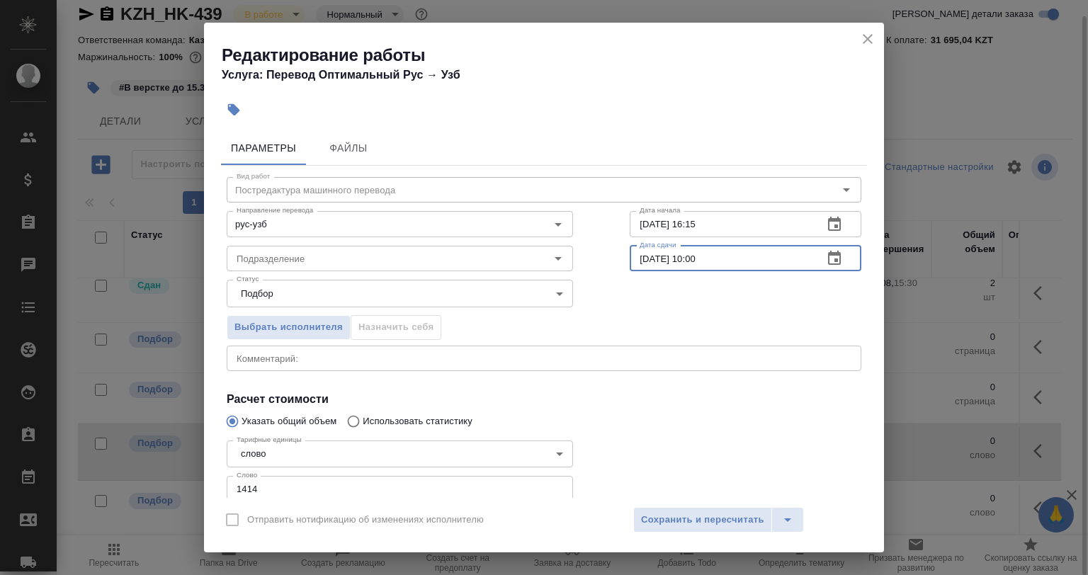
type input "02.09.2025 10:00"
click at [721, 484] on div at bounding box center [745, 470] width 288 height 127
click at [720, 507] on button "Сохранить и пересчитать" at bounding box center [702, 520] width 139 height 26
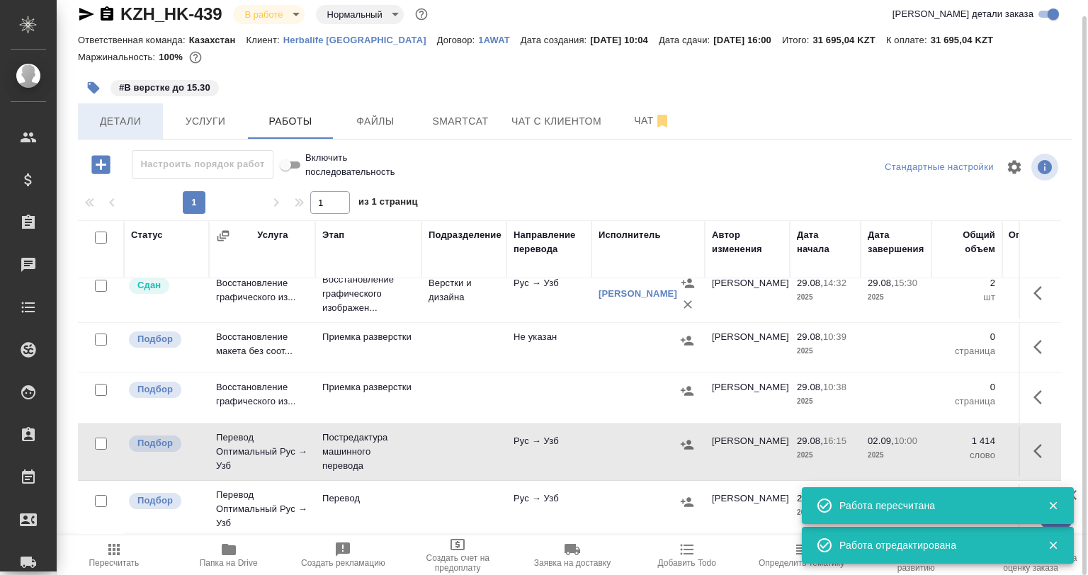
drag, startPoint x: 126, startPoint y: 148, endPoint x: 116, endPoint y: 125, distance: 25.4
click at [125, 147] on div "KZH_HK-439 В работе inProgress Нормальный normal Кратко детали заказа Ответстве…" at bounding box center [575, 280] width 1010 height 592
click at [116, 122] on span "Детали" at bounding box center [120, 122] width 68 height 18
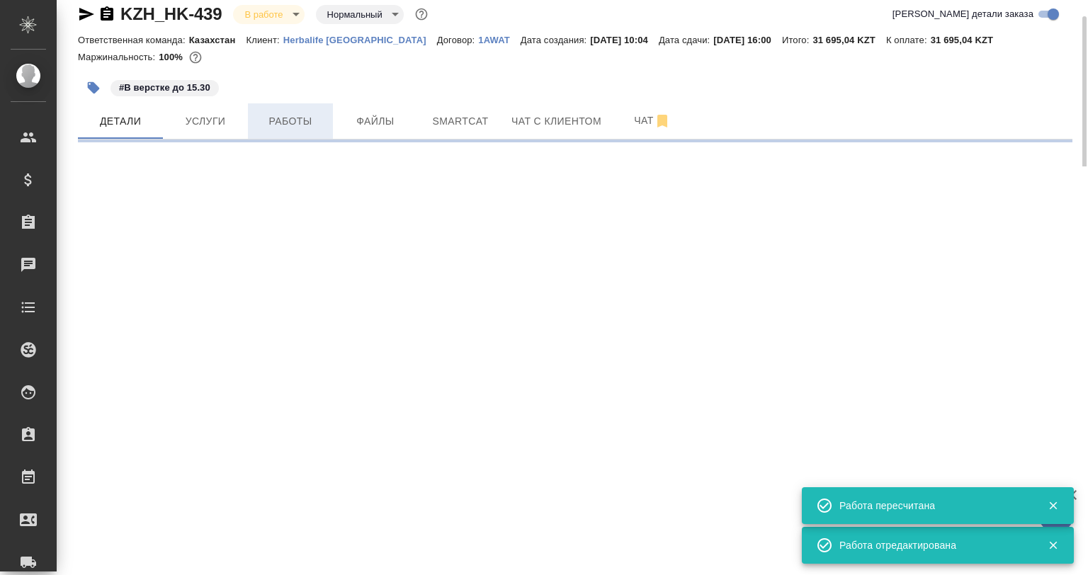
select select "RU"
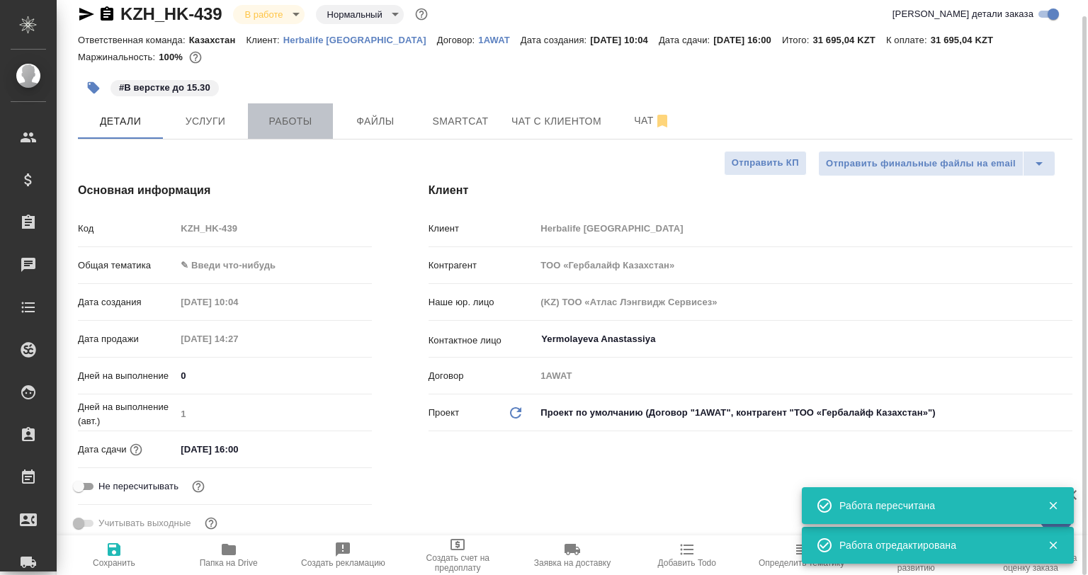
click at [271, 120] on span "Работы" at bounding box center [290, 122] width 68 height 18
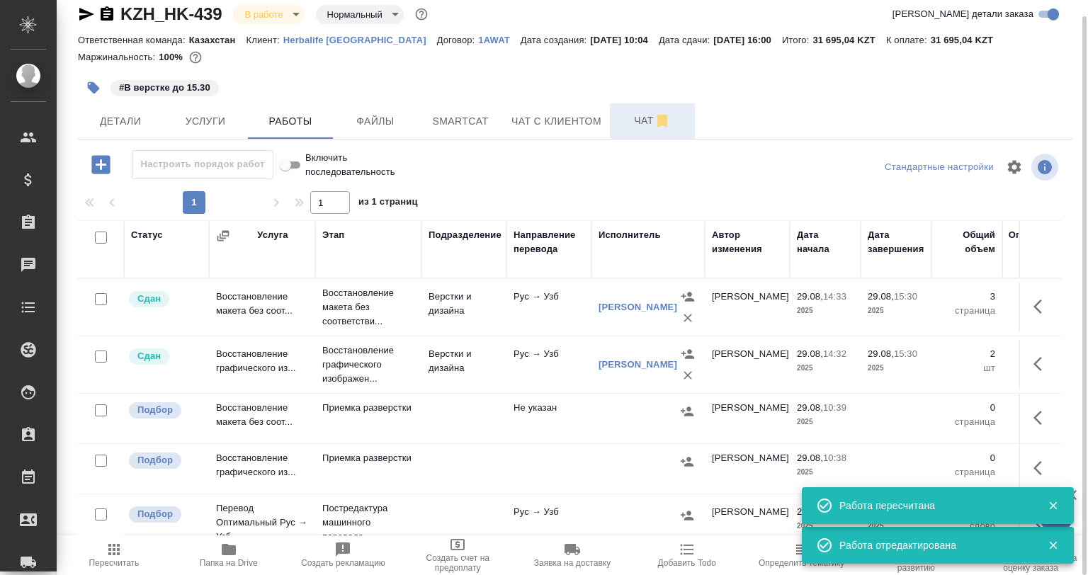
click at [624, 121] on span "Чат" at bounding box center [652, 121] width 68 height 18
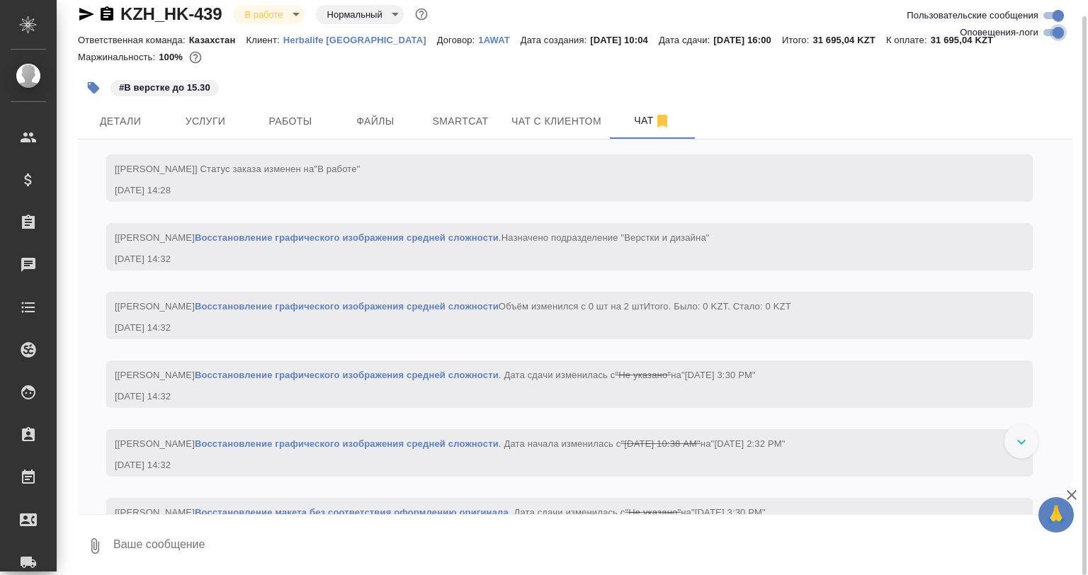
click at [1050, 32] on input "Оповещения-логи" at bounding box center [1058, 32] width 51 height 17
checkbox input "false"
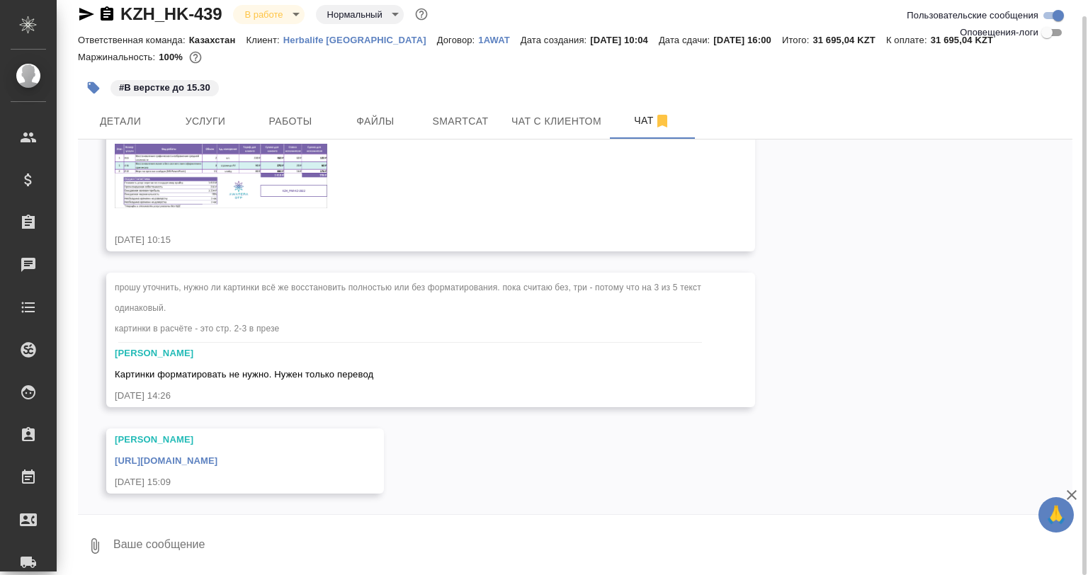
click at [192, 164] on img at bounding box center [221, 176] width 213 height 64
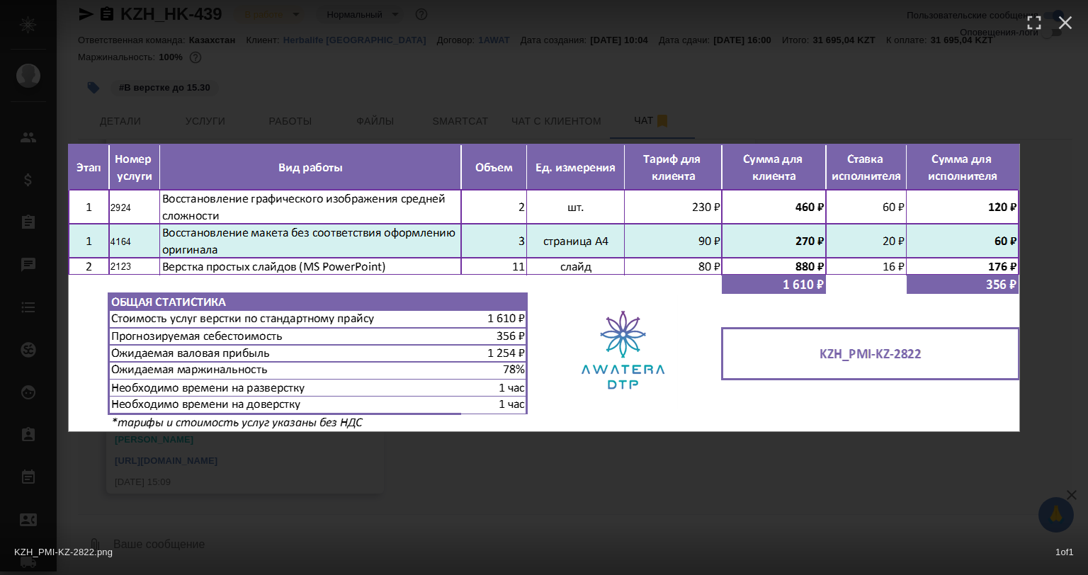
click at [510, 467] on div "KZH_PMI-KZ-2822.png 1 of 1" at bounding box center [544, 287] width 1088 height 575
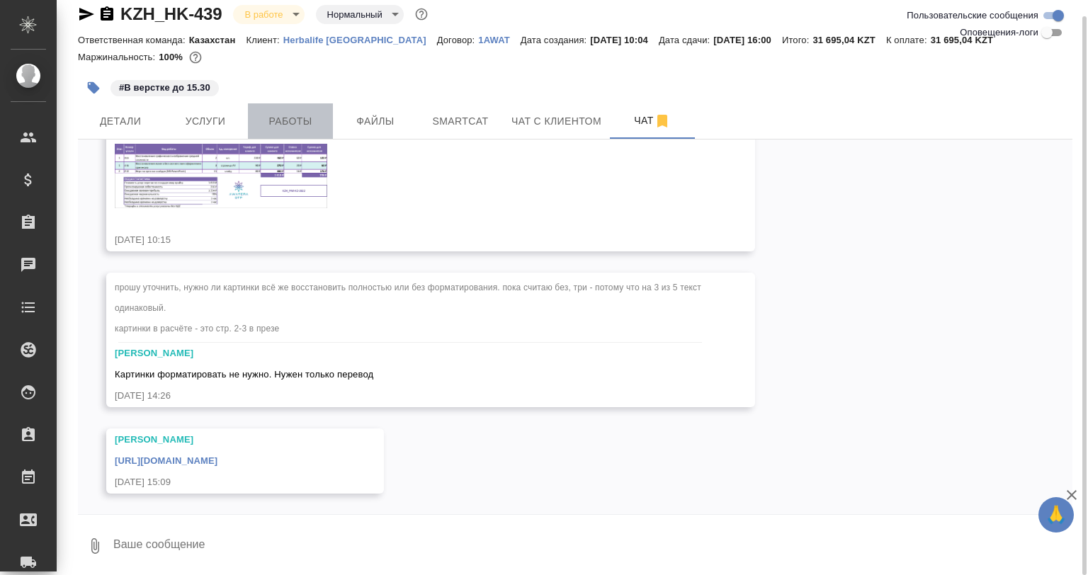
click at [288, 120] on span "Работы" at bounding box center [290, 122] width 68 height 18
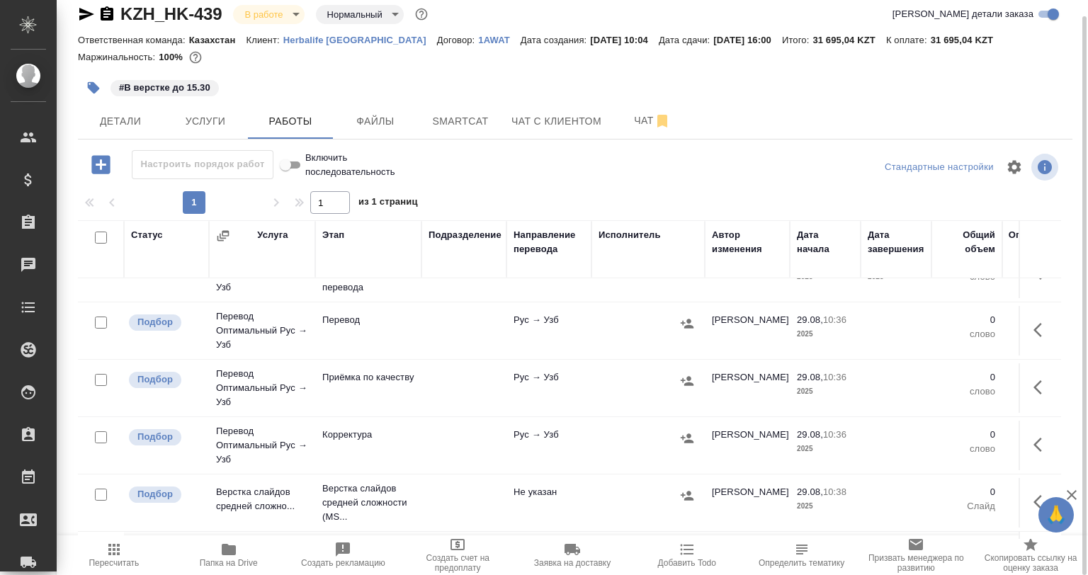
scroll to position [198, 0]
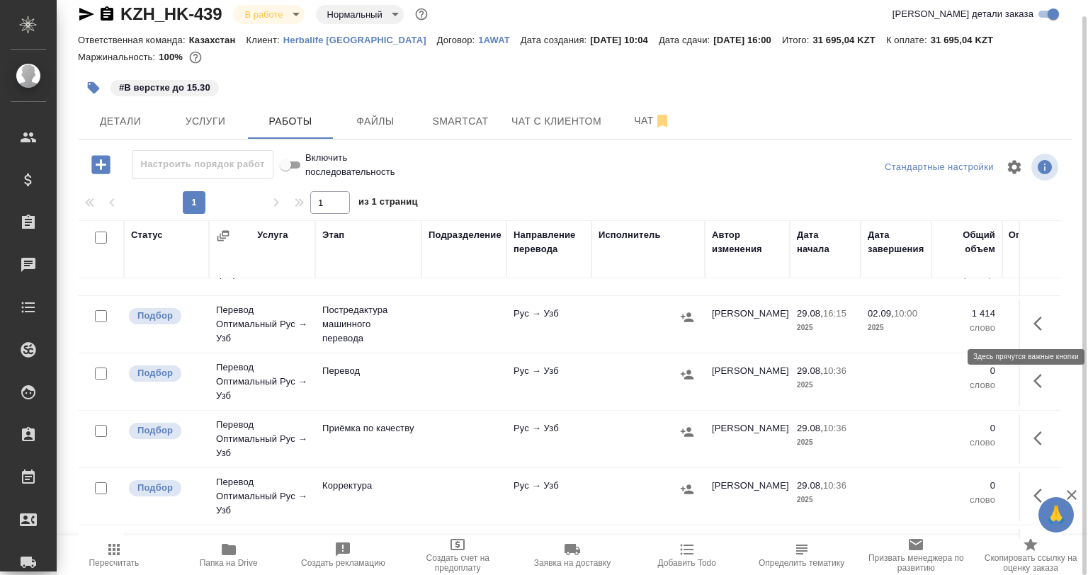
click at [1034, 325] on icon "button" at bounding box center [1042, 323] width 17 height 17
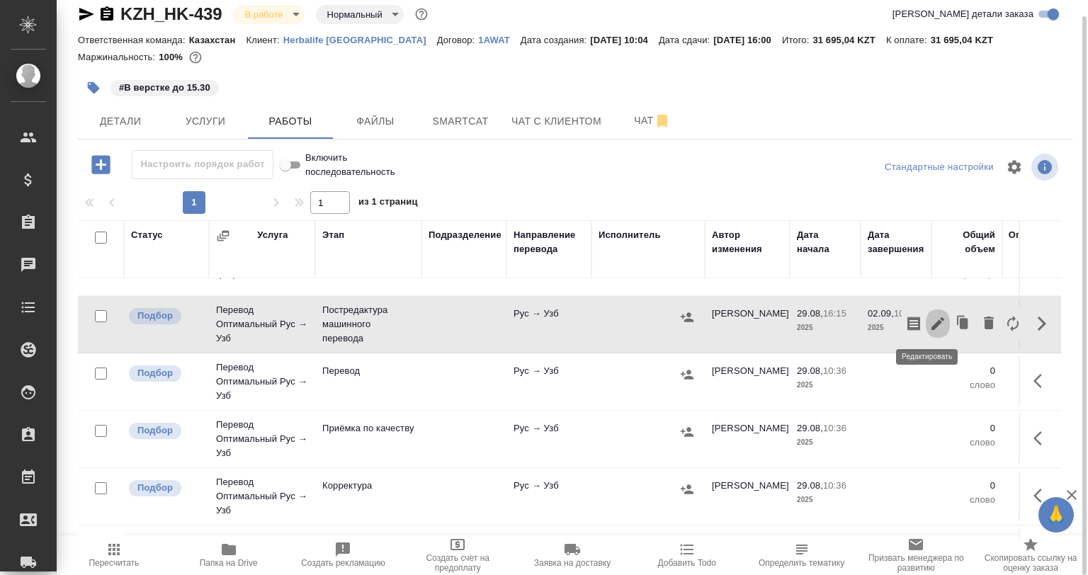
click at [929, 319] on icon "button" at bounding box center [937, 323] width 17 height 17
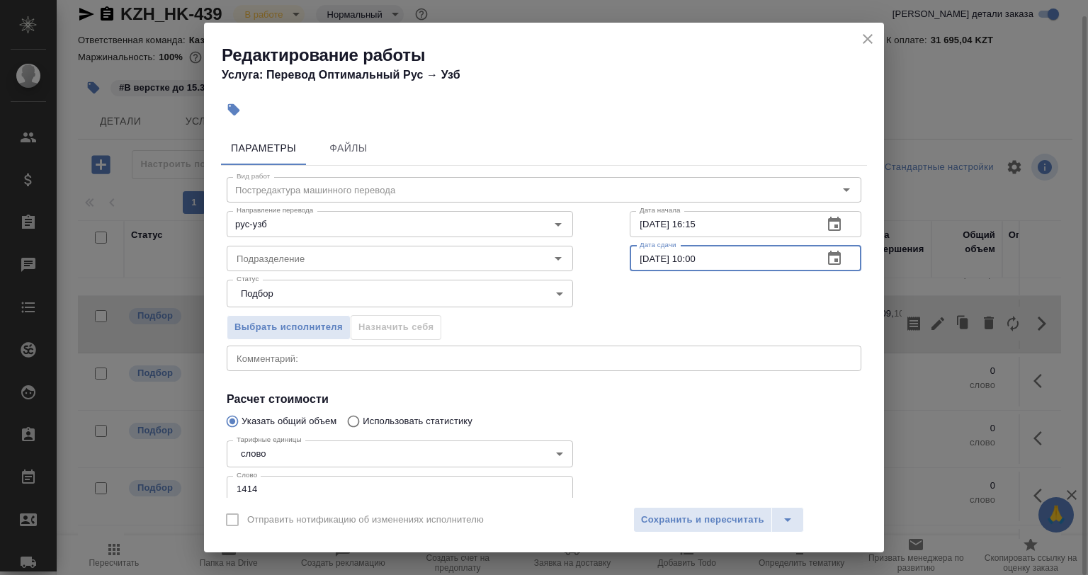
drag, startPoint x: 711, startPoint y: 254, endPoint x: 684, endPoint y: 252, distance: 27.0
click at [684, 252] on input "02.09.2025 10:00" at bounding box center [721, 259] width 182 height 26
type input "02.09.2025 15:00"
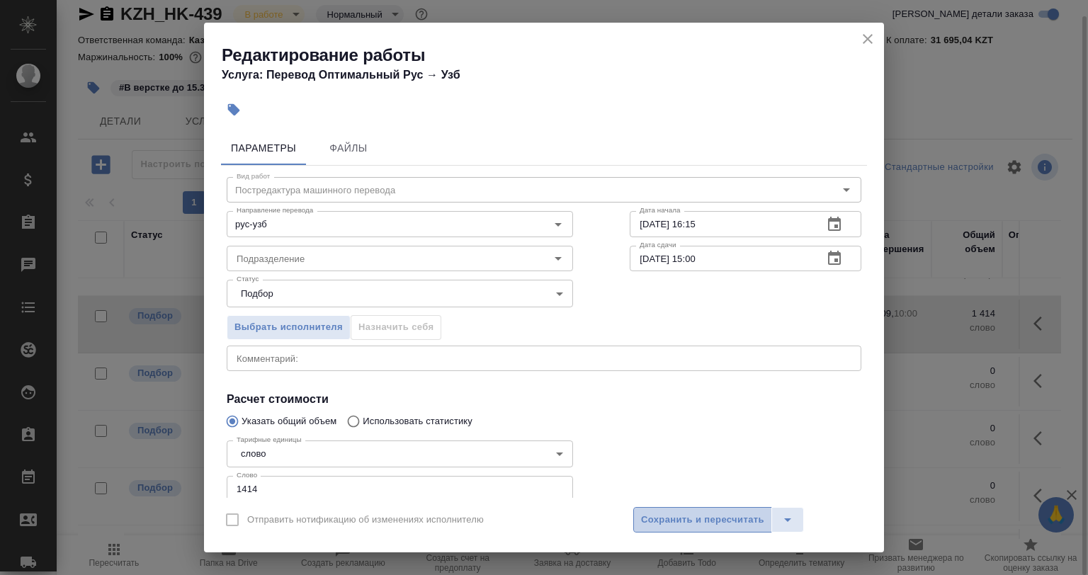
click at [684, 518] on span "Сохранить и пересчитать" at bounding box center [702, 520] width 123 height 16
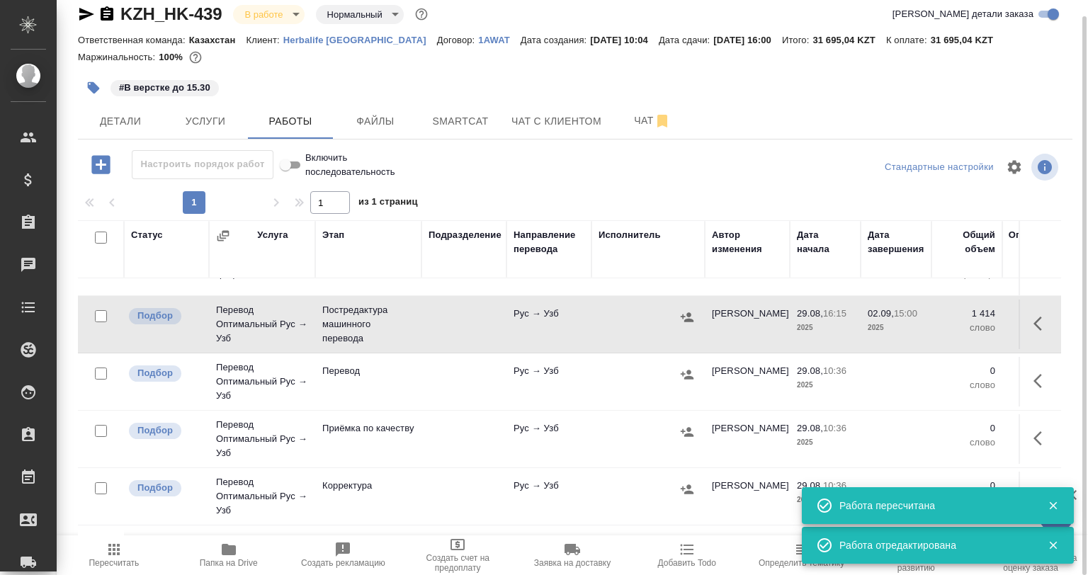
scroll to position [128, 0]
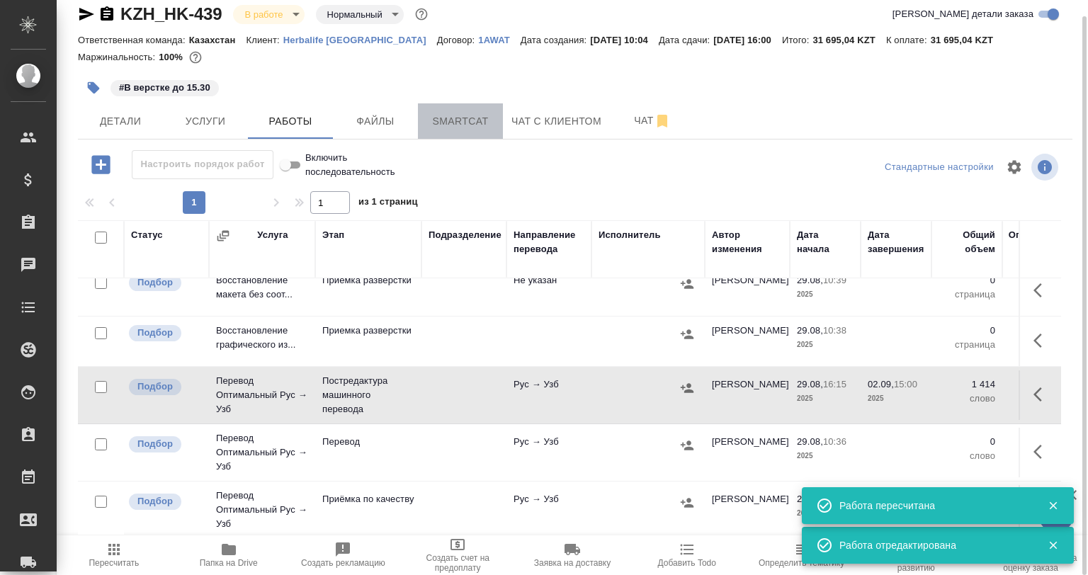
click at [470, 121] on span "Smartcat" at bounding box center [460, 122] width 68 height 18
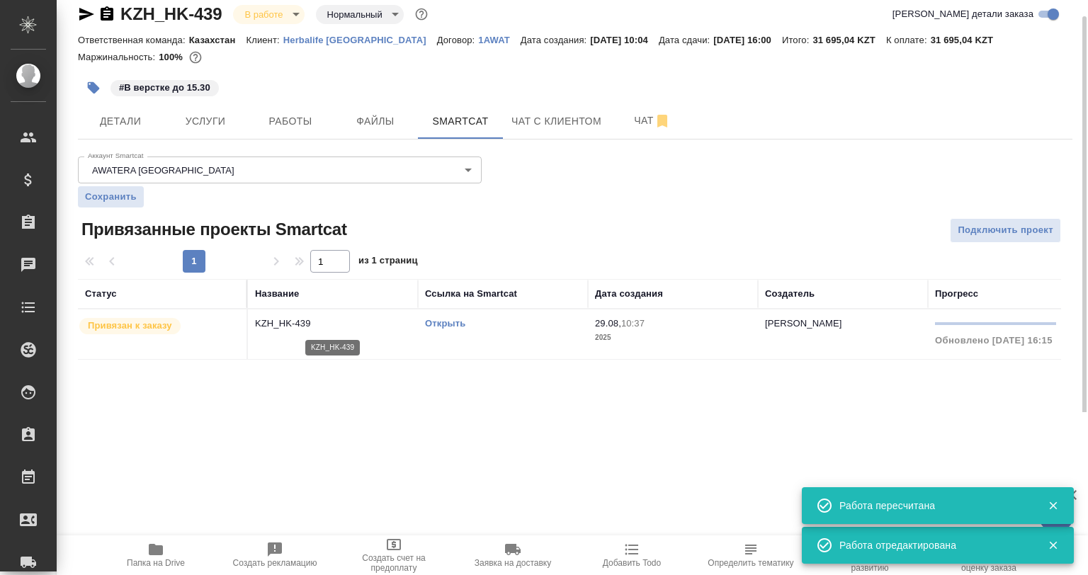
click at [343, 327] on p "KZH_HK-439" at bounding box center [333, 324] width 156 height 14
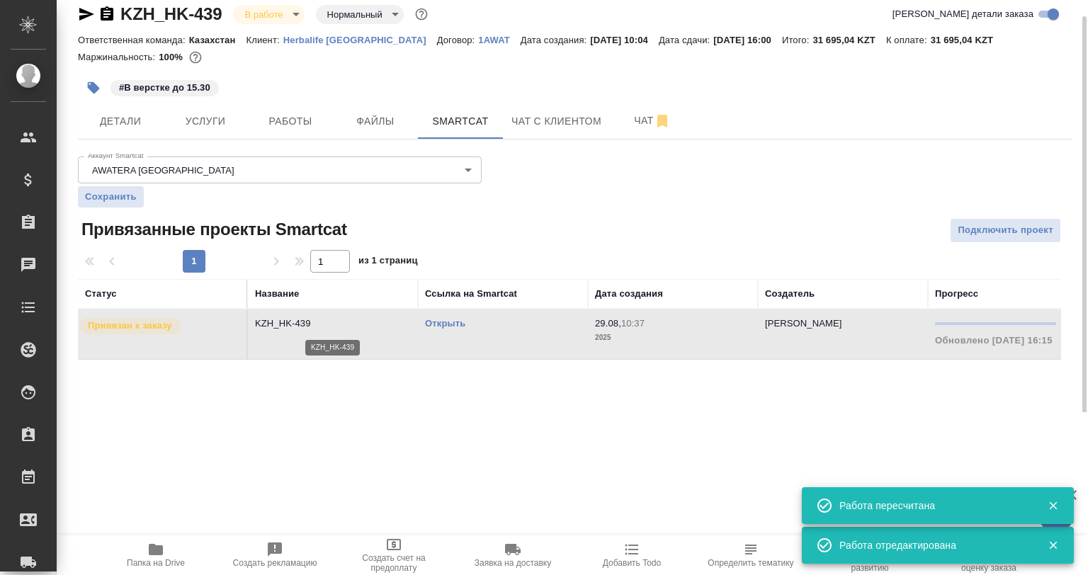
click at [343, 327] on p "KZH_HK-439" at bounding box center [333, 324] width 156 height 14
click at [299, 128] on span "Работы" at bounding box center [290, 122] width 68 height 18
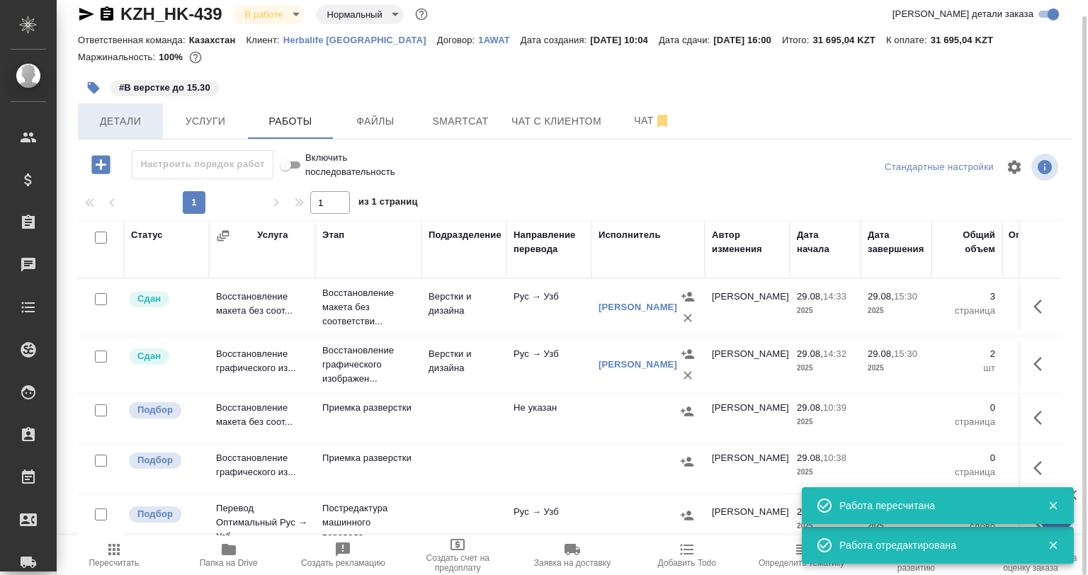
click at [150, 113] on span "Детали" at bounding box center [120, 122] width 68 height 18
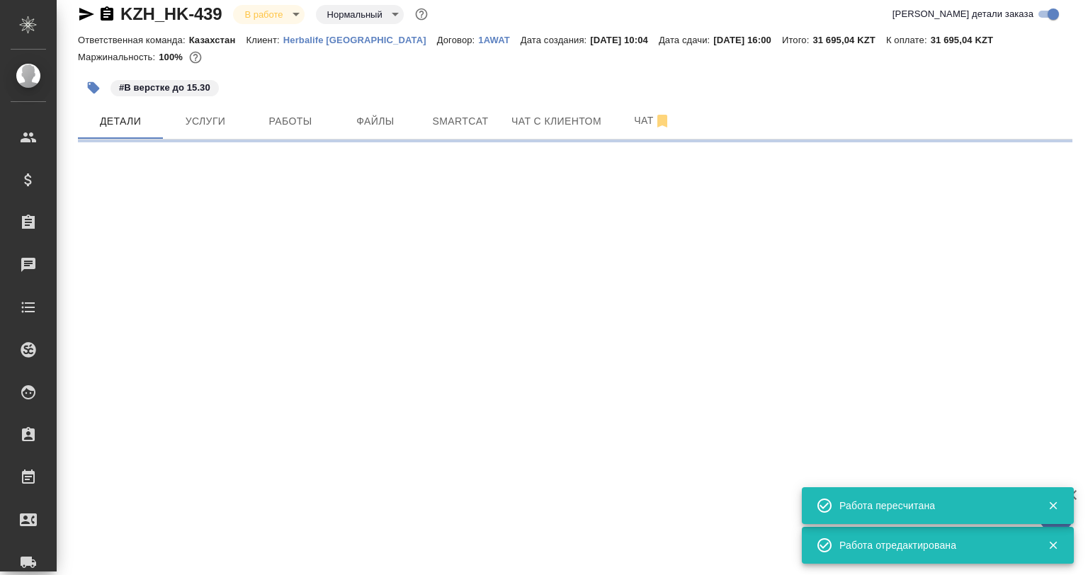
select select "RU"
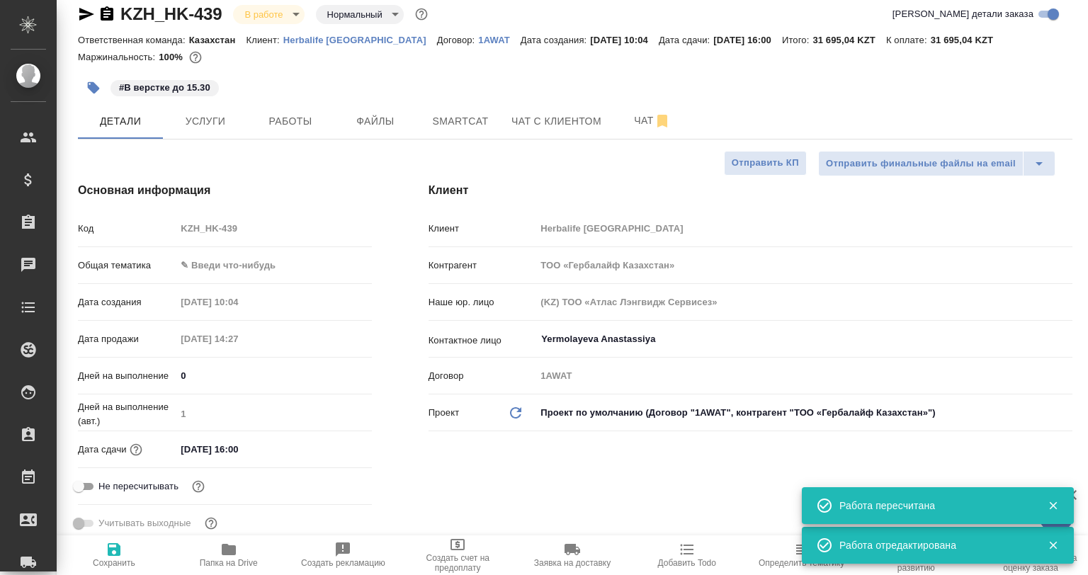
type textarea "x"
click at [244, 271] on body "🙏 .cls-1 fill:#fff; AWATERA Babkina Anastasiya Клиенты Спецификации Заказы 0 Ча…" at bounding box center [544, 287] width 1088 height 575
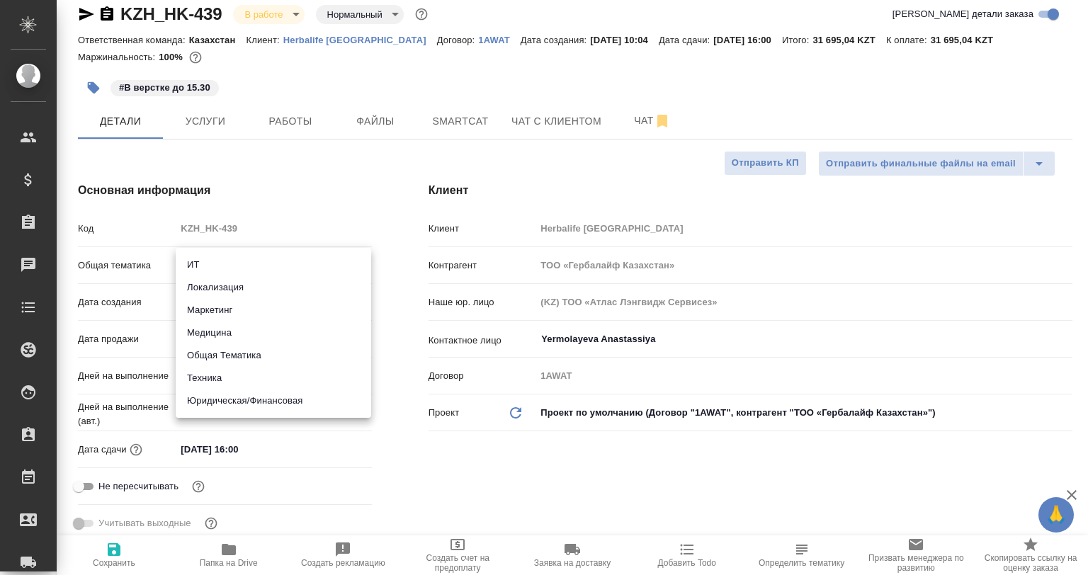
click at [239, 312] on li "Маркетинг" at bounding box center [274, 310] width 196 height 23
type input "marketing"
type textarea "x"
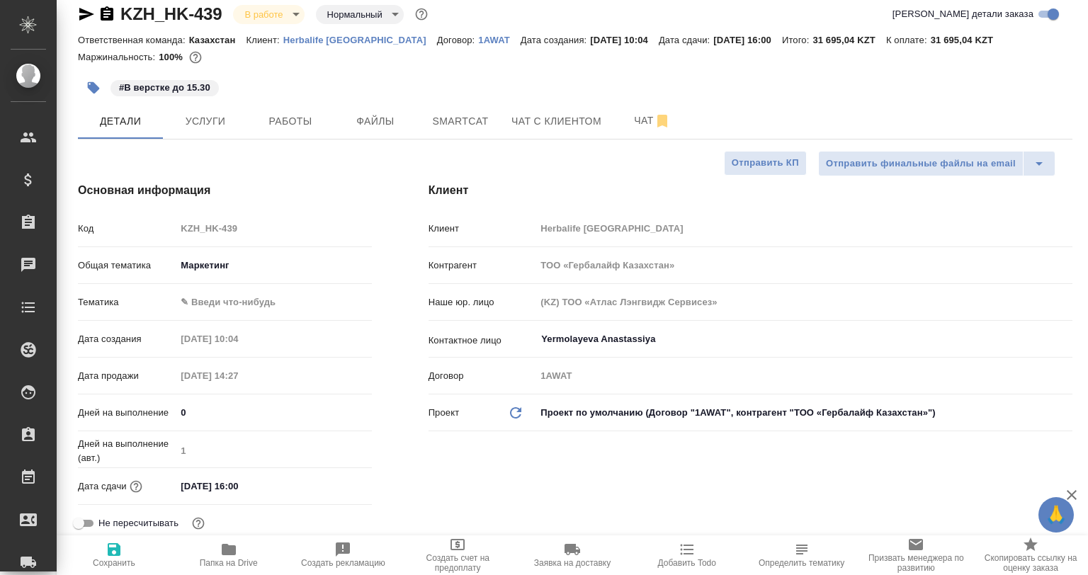
click at [239, 304] on body "🙏 .cls-1 fill:#fff; AWATERA Babkina Anastasiya Клиенты Спецификации Заказы 0 Ча…" at bounding box center [544, 287] width 1088 height 575
click at [239, 327] on li "Маркетинг" at bounding box center [274, 324] width 196 height 23
type textarea "x"
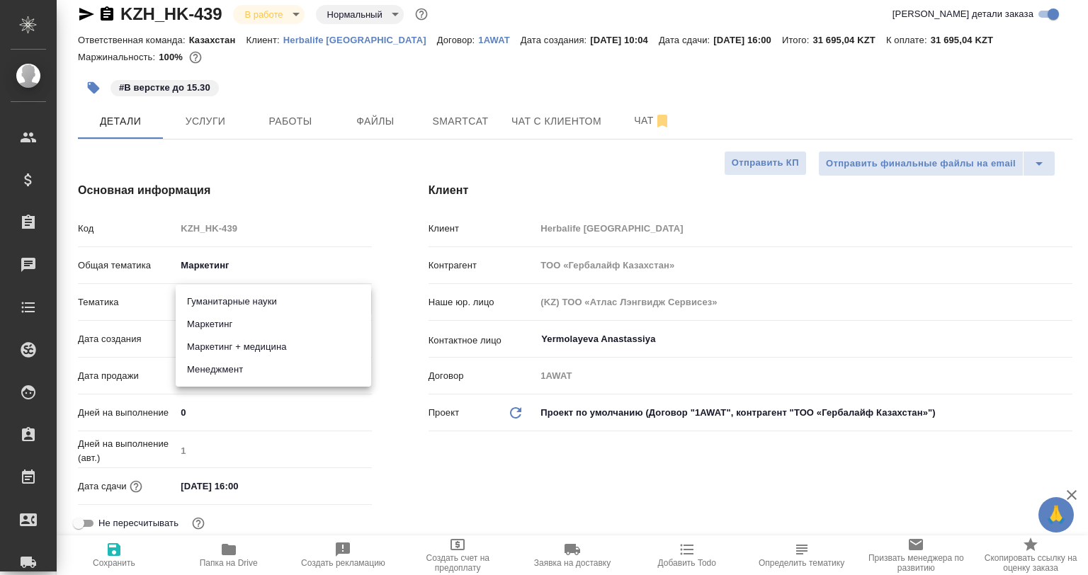
type input "5a8b8b956a9677013d343d63"
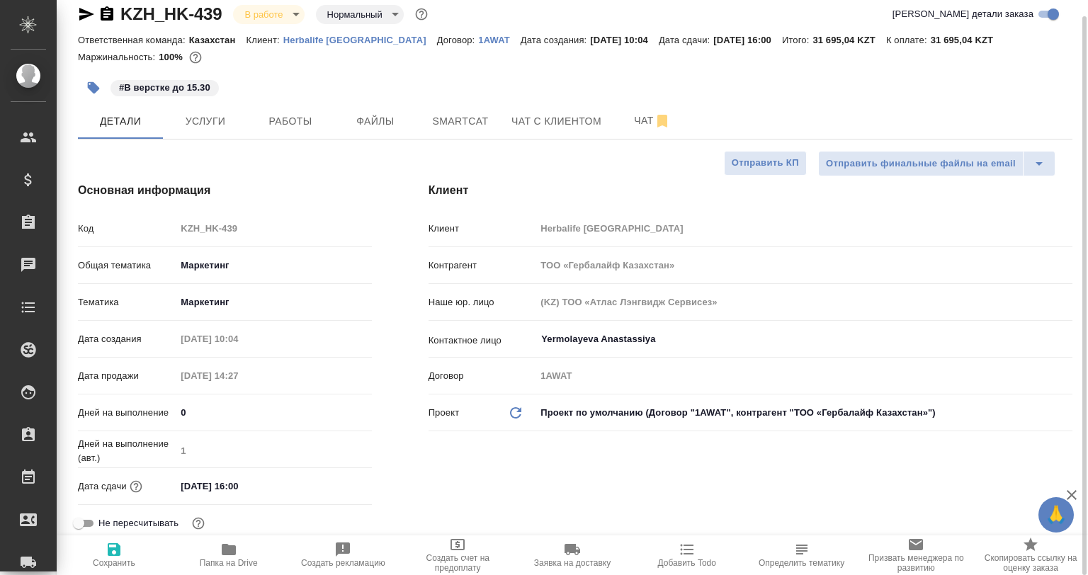
click at [225, 561] on span "Папка на Drive" at bounding box center [229, 563] width 58 height 10
type textarea "x"
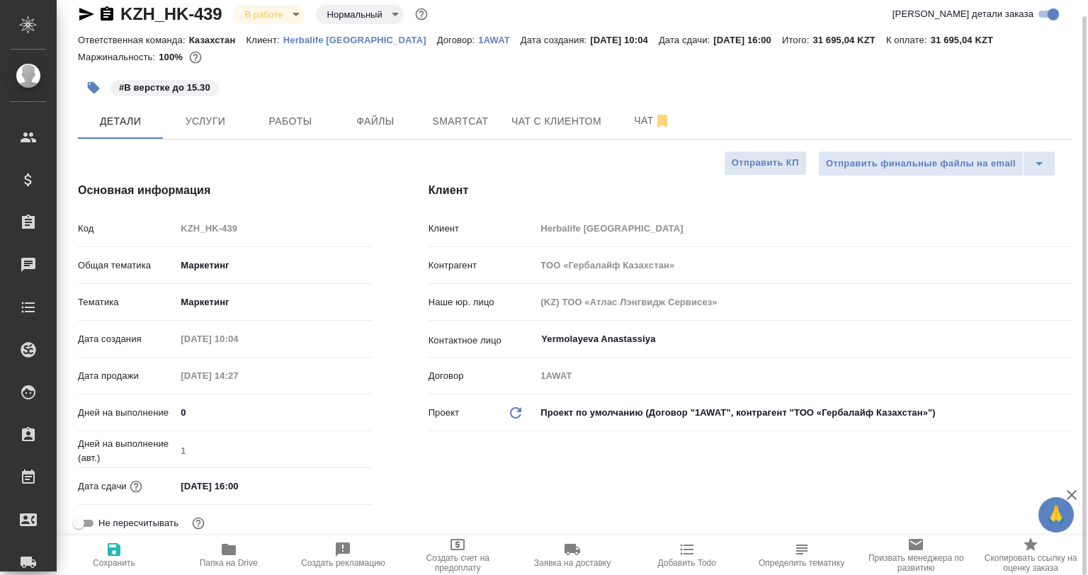
type textarea "x"
click at [125, 548] on span "Сохранить" at bounding box center [114, 554] width 98 height 27
type textarea "x"
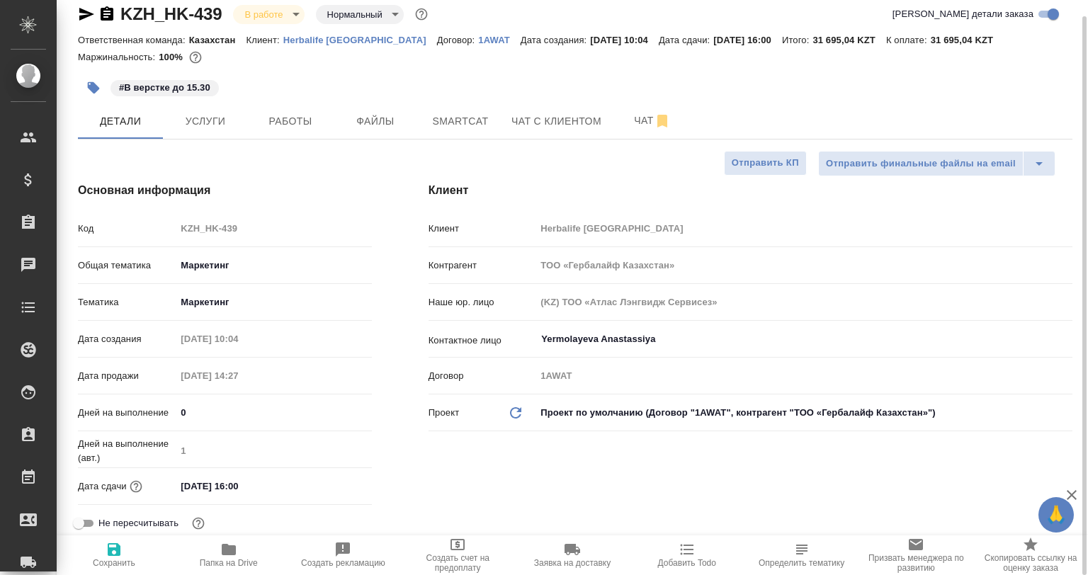
type textarea "x"
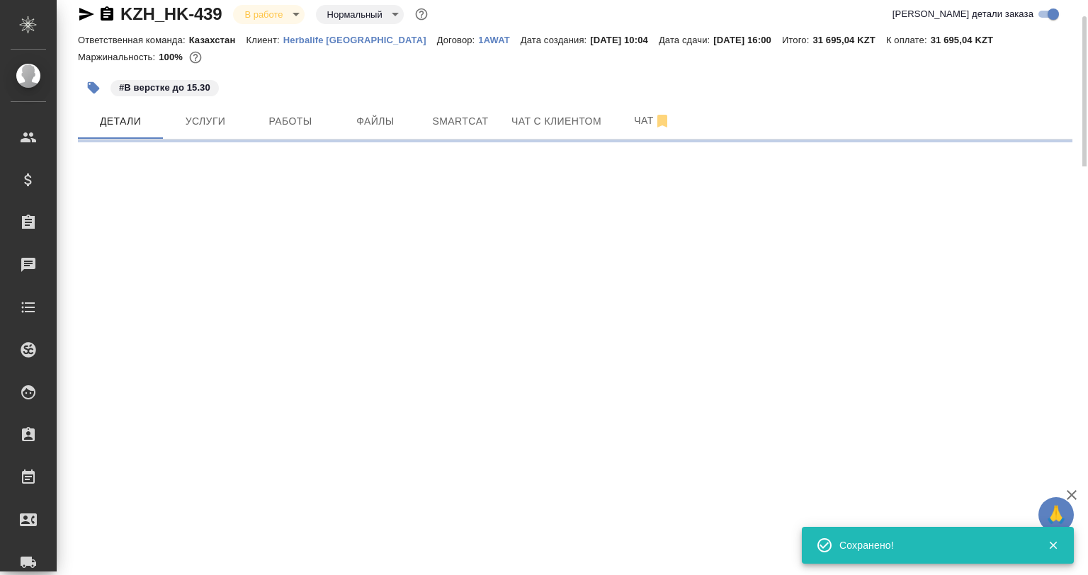
select select "RU"
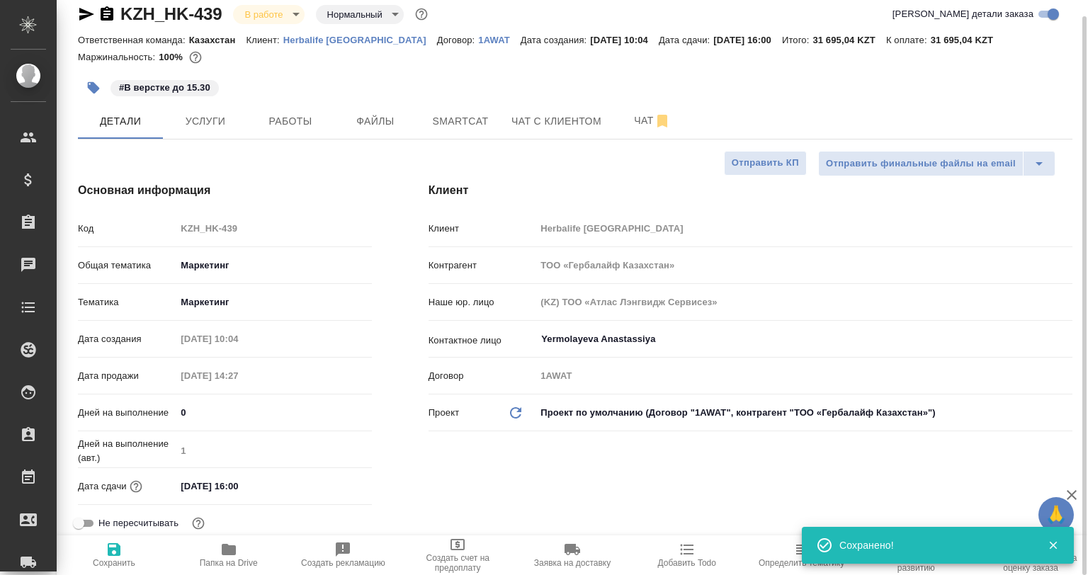
type textarea "x"
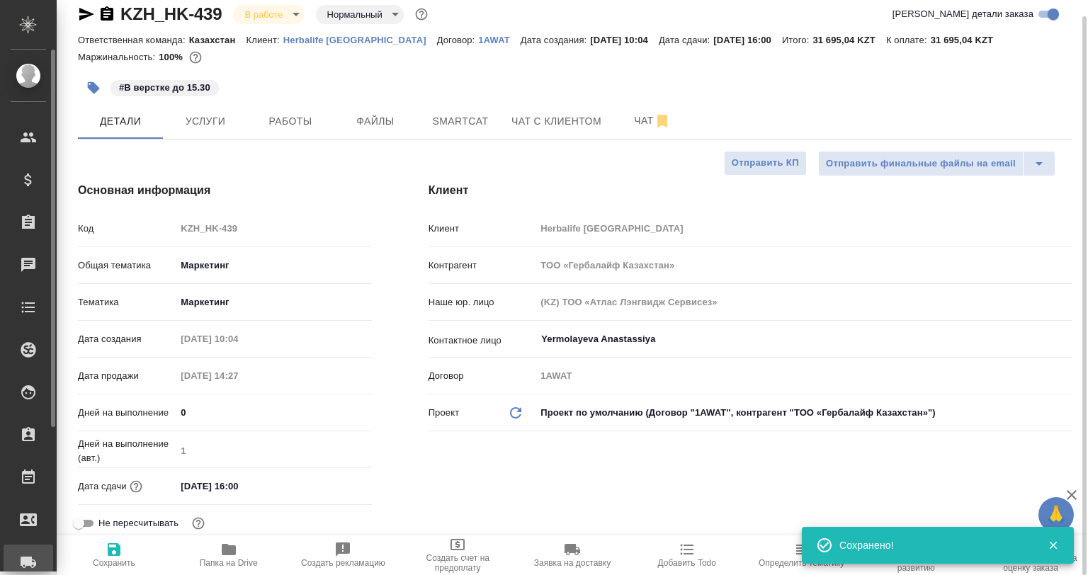
type textarea "x"
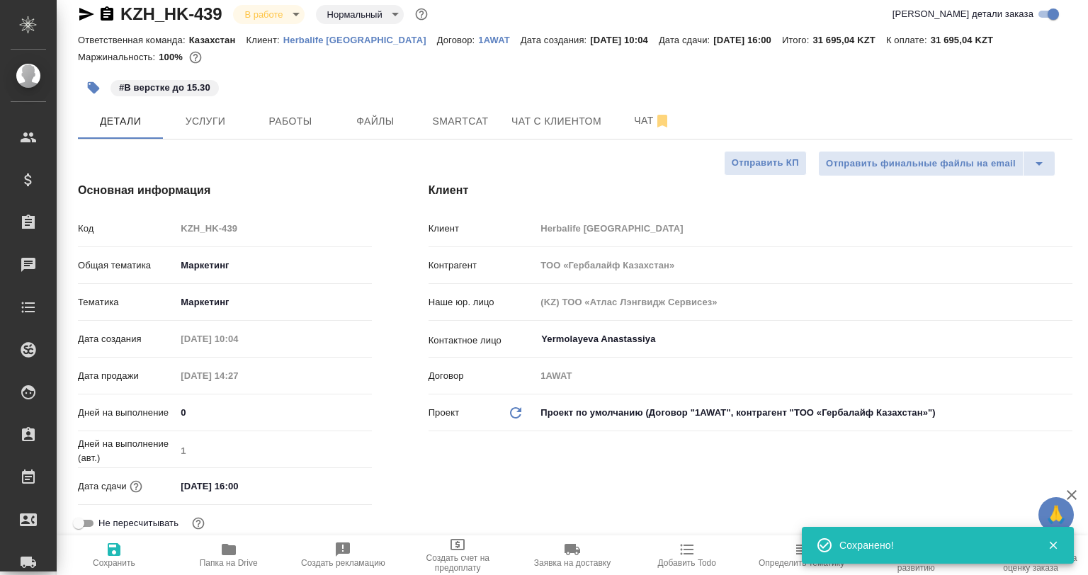
click at [225, 271] on body "🙏 .cls-1 fill:#fff; AWATERA Babkina Anastasiya Клиенты Спецификации Заказы 0 Ча…" at bounding box center [544, 287] width 1088 height 575
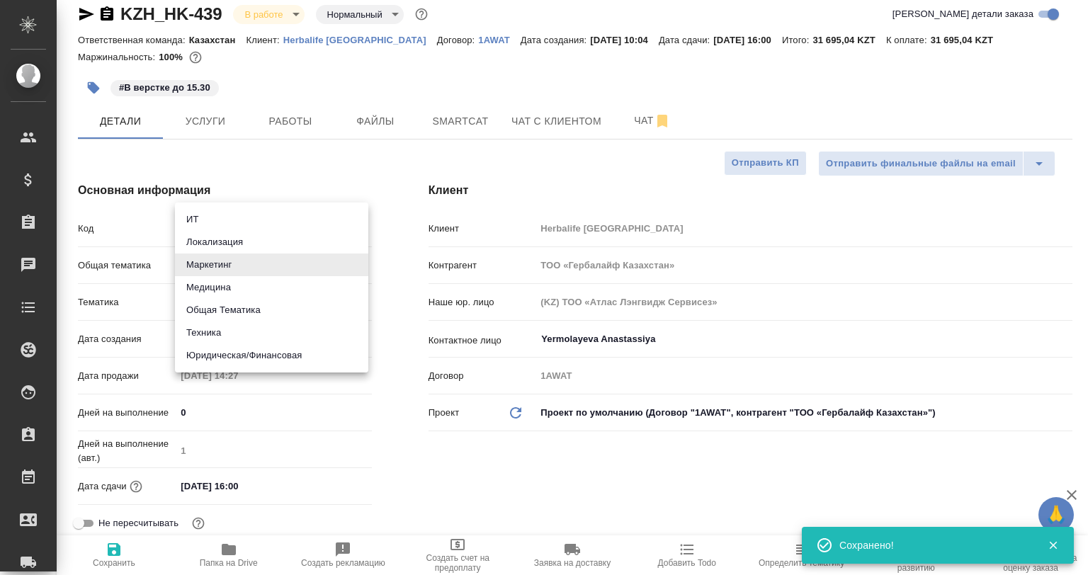
click at [230, 328] on li "Техника" at bounding box center [271, 333] width 193 height 23
type input "tech"
type textarea "x"
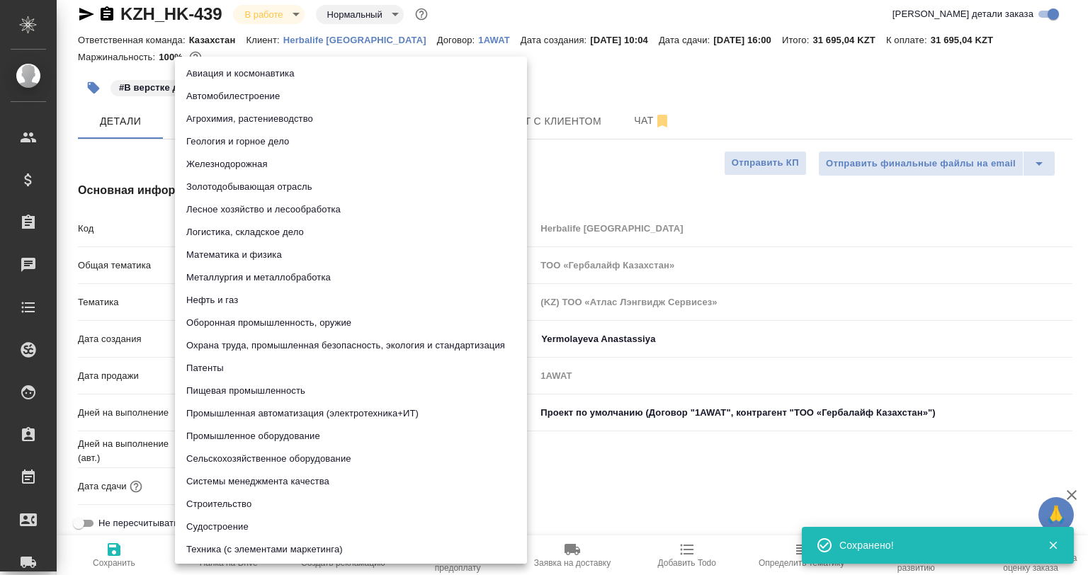
click at [221, 290] on body "🙏 .cls-1 fill:#fff; AWATERA Babkina Anastasiya Клиенты Спецификации Заказы 0 Ча…" at bounding box center [544, 287] width 1088 height 575
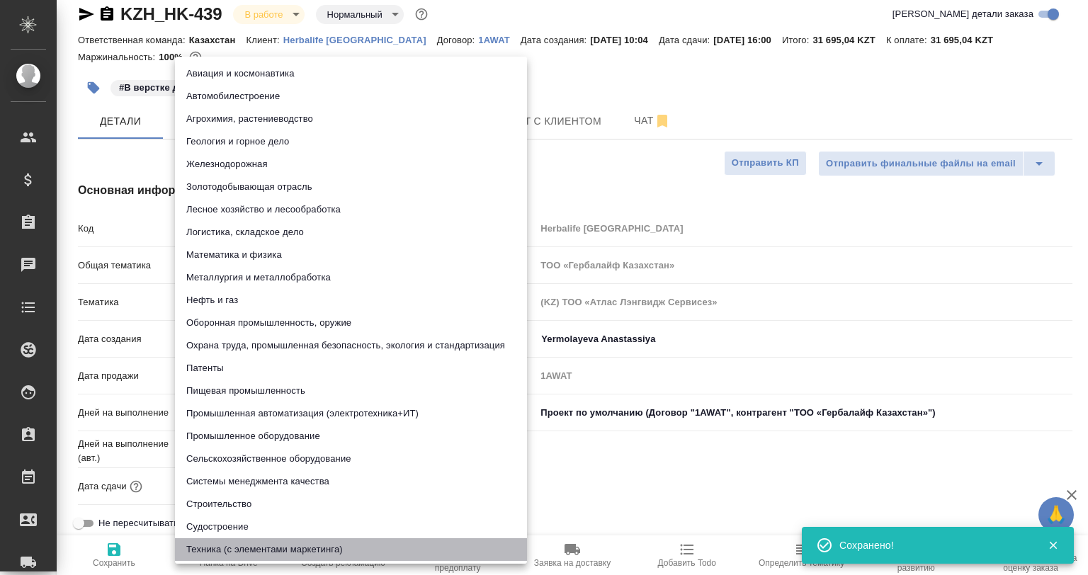
click at [281, 541] on li "Техника (с элементами маркетинга)" at bounding box center [351, 549] width 352 height 23
type input "60014f8f4811385ea454c731"
type textarea "x"
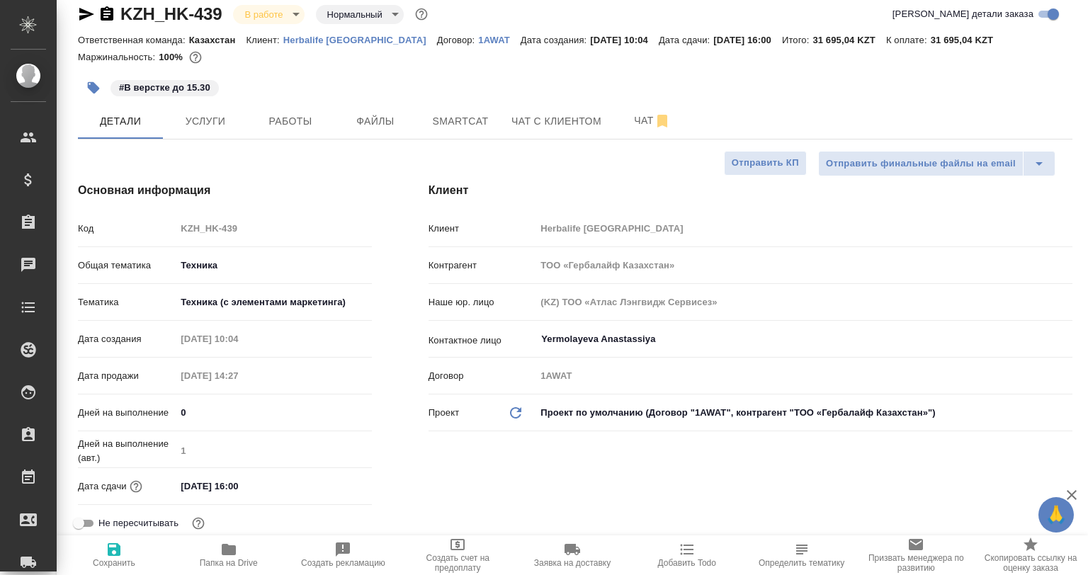
click at [120, 557] on icon "button" at bounding box center [114, 549] width 17 height 17
type textarea "x"
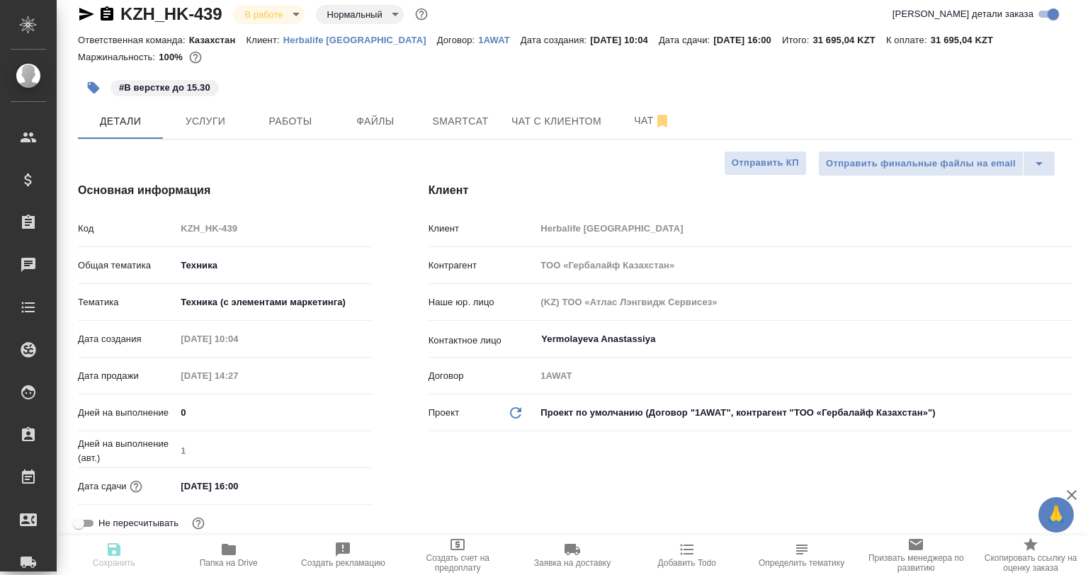
type textarea "x"
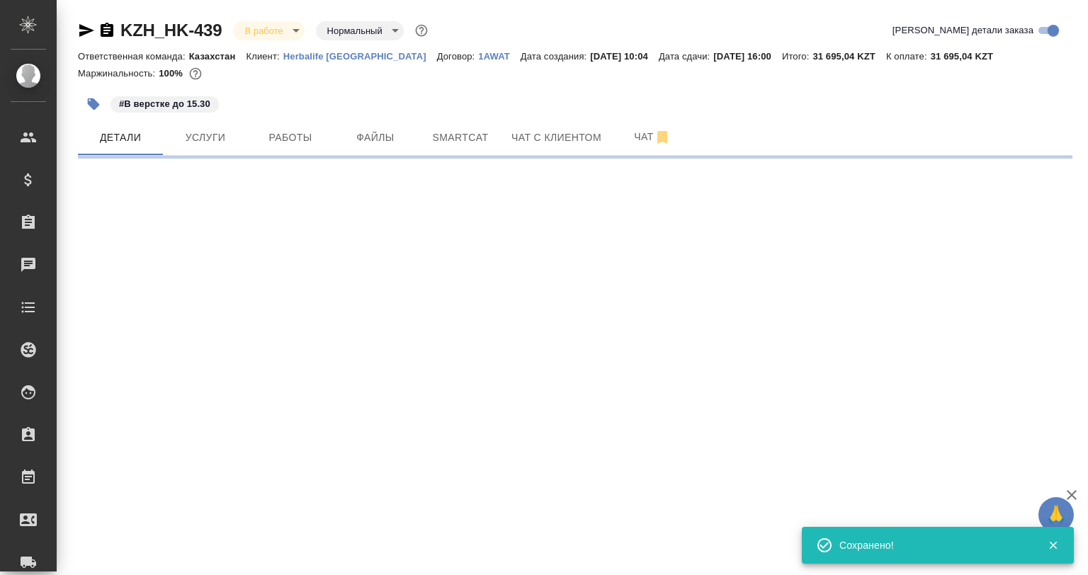
select select "RU"
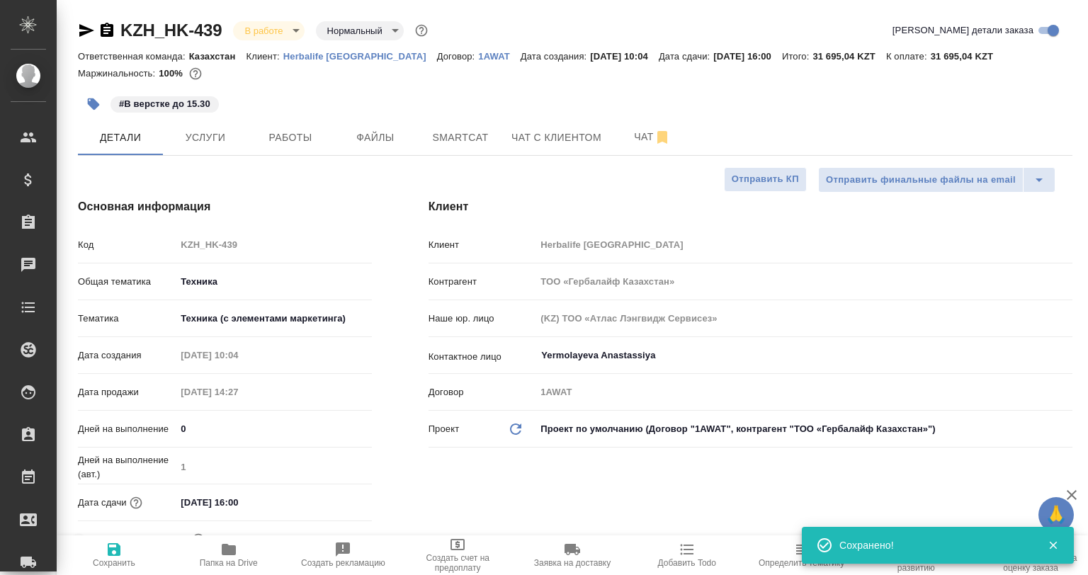
type textarea "x"
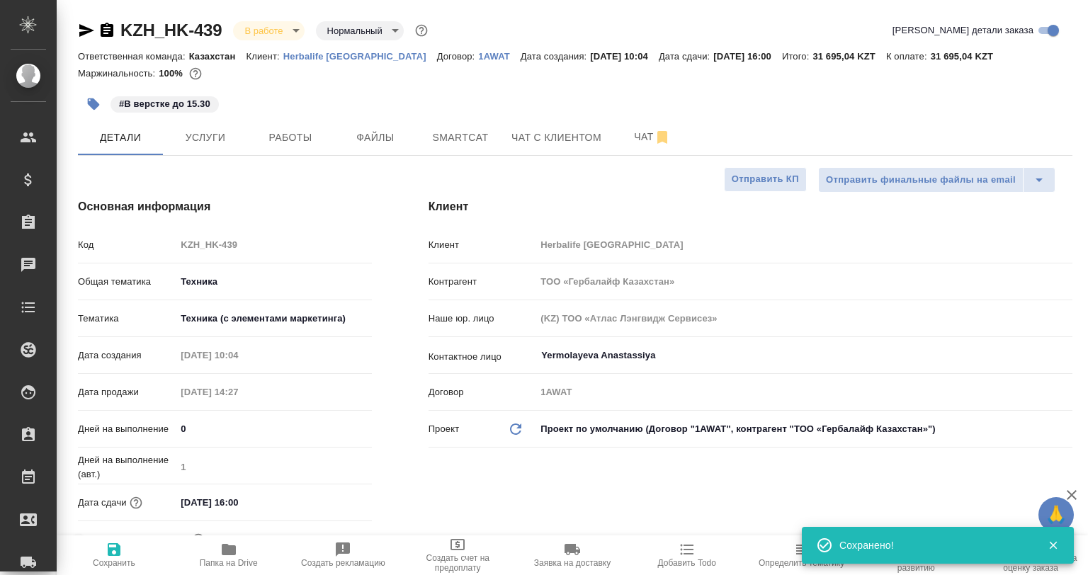
type textarea "x"
click at [278, 130] on span "Работы" at bounding box center [290, 138] width 68 height 18
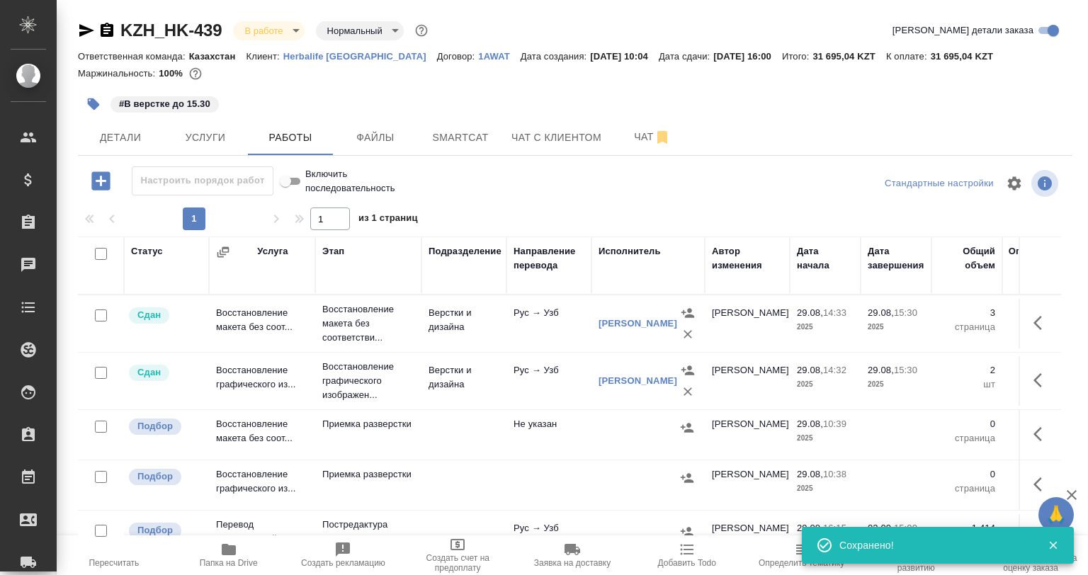
click at [89, 108] on icon "button" at bounding box center [93, 104] width 14 height 14
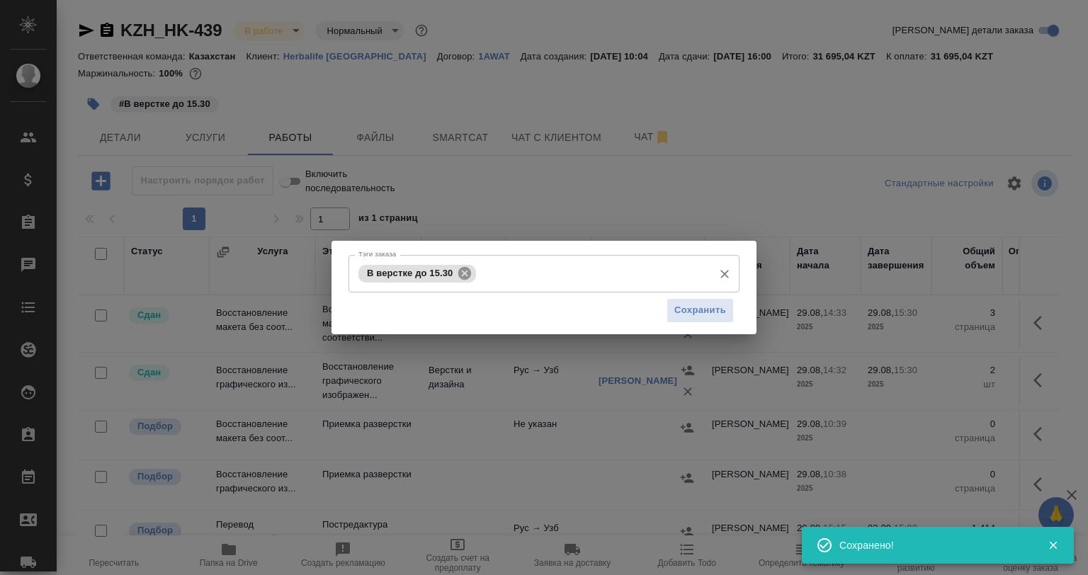
click at [467, 278] on icon at bounding box center [464, 272] width 13 height 13
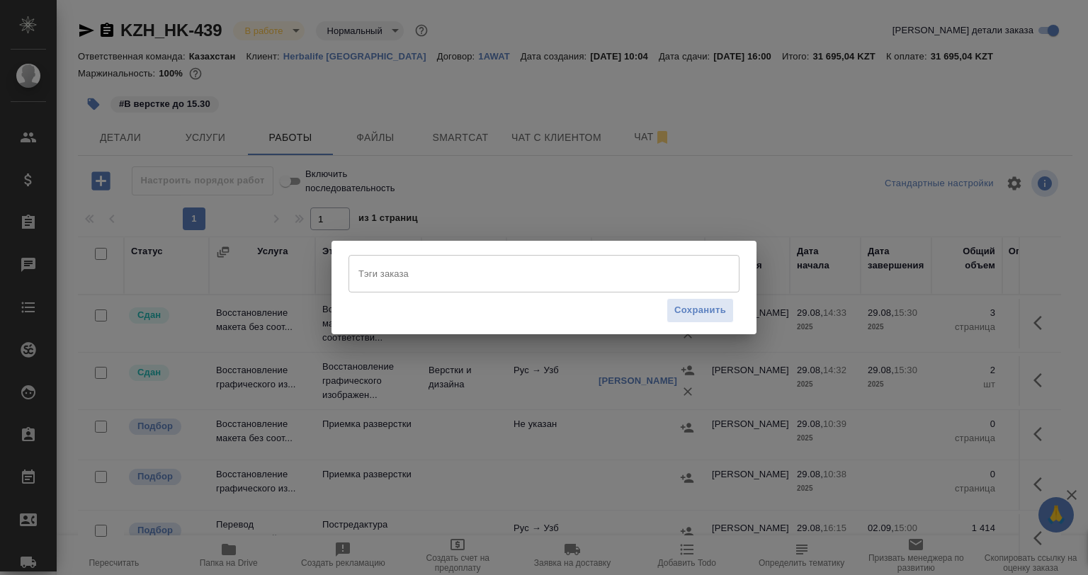
click at [467, 278] on input "Тэги заказа" at bounding box center [530, 273] width 351 height 24
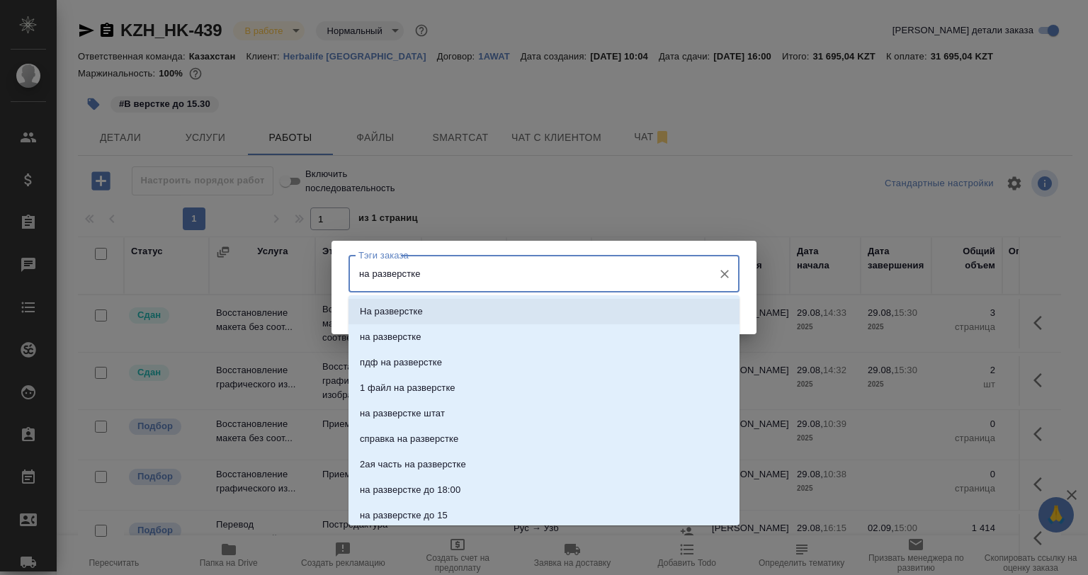
drag, startPoint x: 473, startPoint y: 279, endPoint x: 377, endPoint y: 285, distance: 96.5
click at [377, 285] on input "на разверстке" at bounding box center [530, 273] width 351 height 24
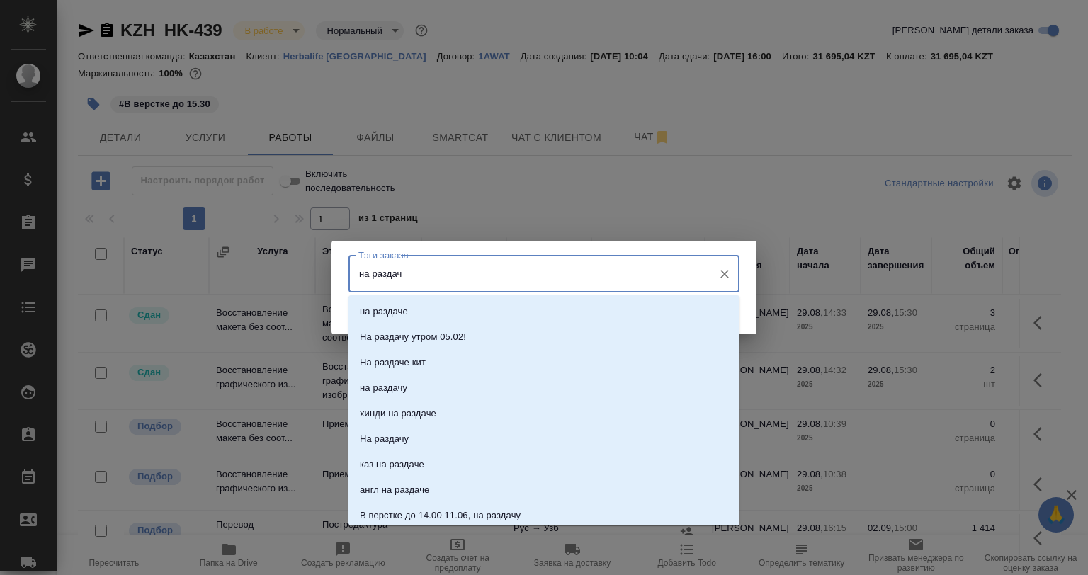
type input "на раздаче"
click at [400, 320] on li "на раздаче" at bounding box center [544, 312] width 391 height 26
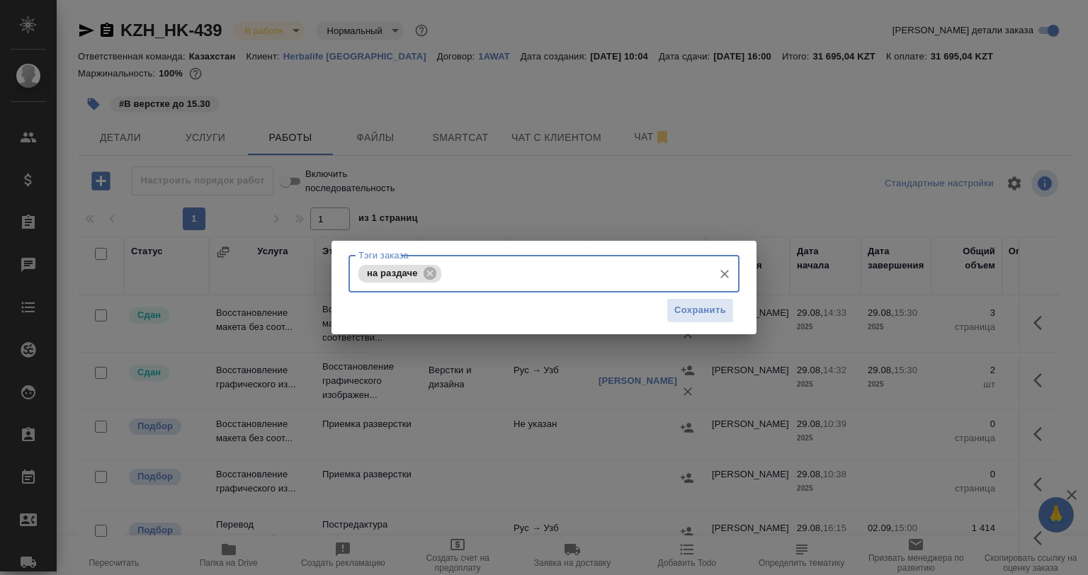
click at [734, 300] on div "Сохранить" at bounding box center [544, 311] width 391 height 36
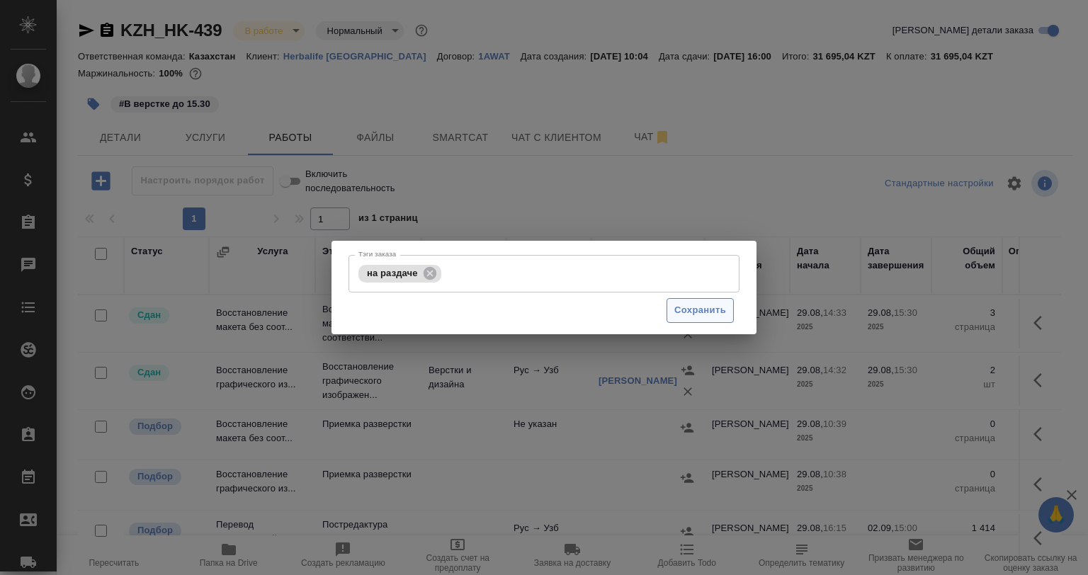
click at [725, 305] on span "Сохранить" at bounding box center [700, 310] width 52 height 16
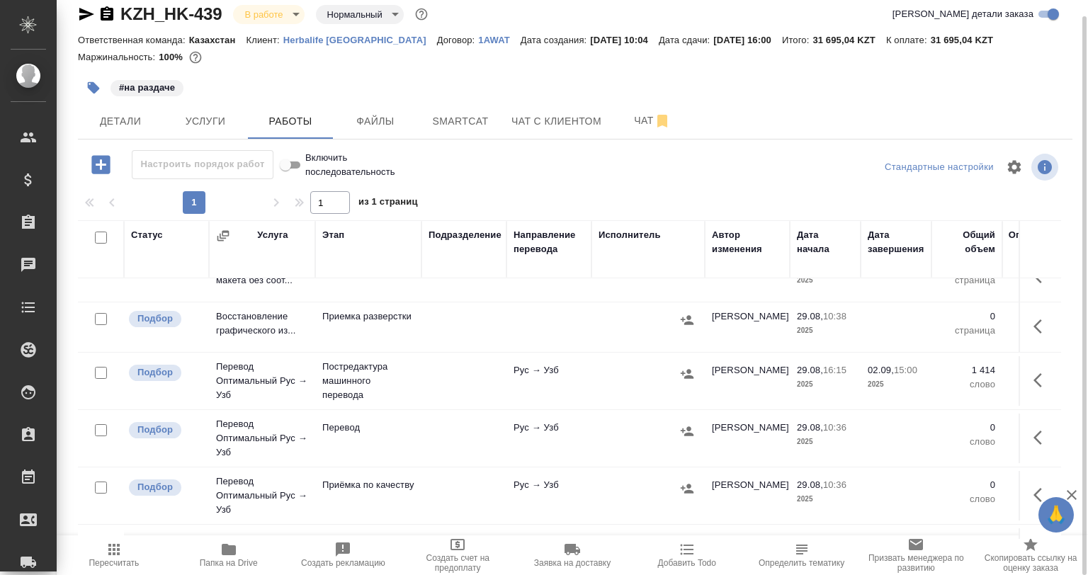
scroll to position [71, 0]
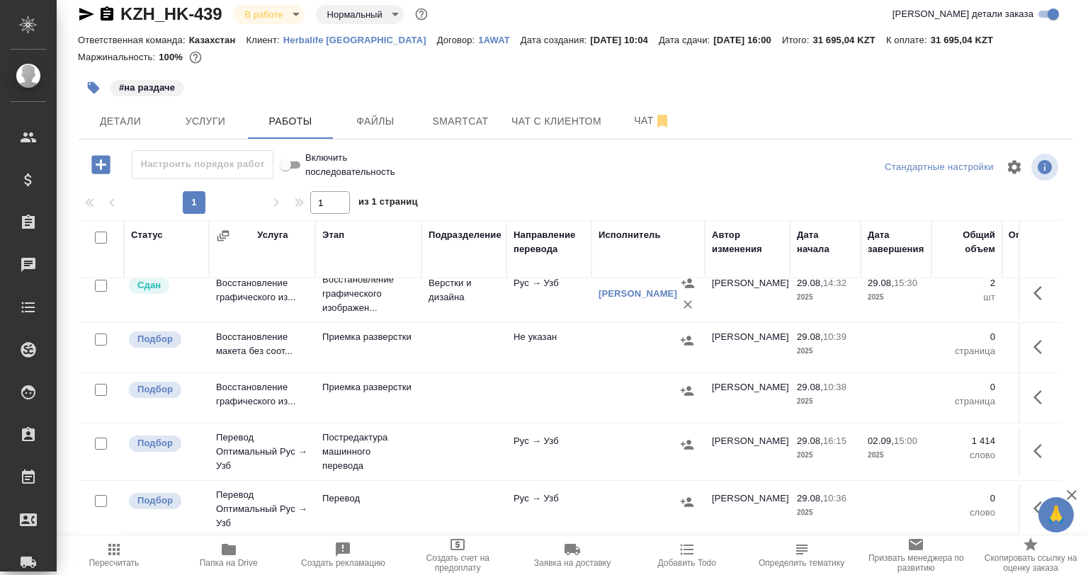
drag, startPoint x: 103, startPoint y: 389, endPoint x: 102, endPoint y: 378, distance: 10.6
click at [104, 388] on input "checkbox" at bounding box center [101, 390] width 12 height 12
checkbox input "true"
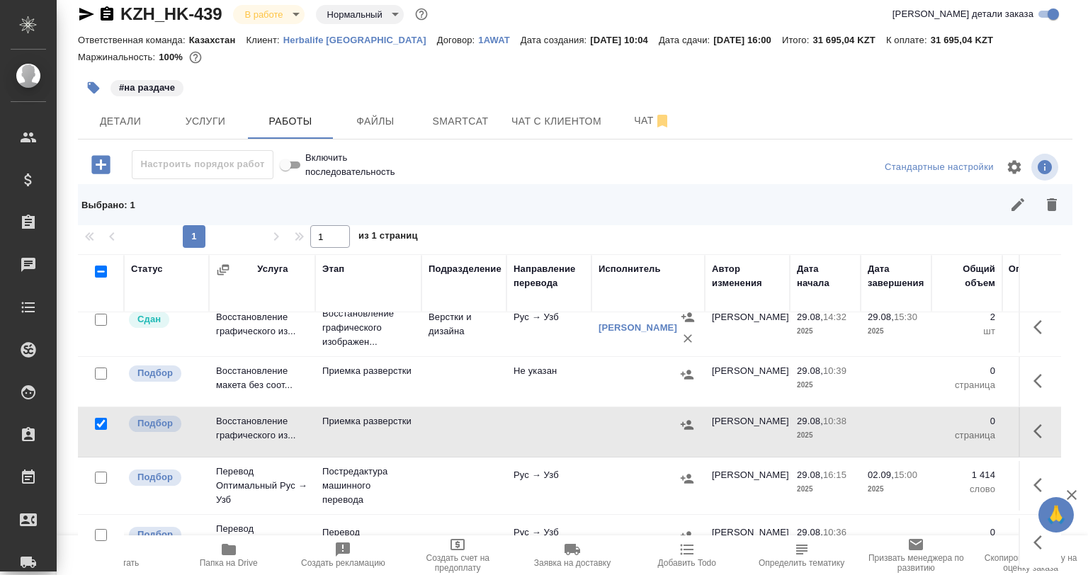
drag, startPoint x: 101, startPoint y: 375, endPoint x: 116, endPoint y: 374, distance: 14.9
click at [101, 376] on input "checkbox" at bounding box center [101, 374] width 12 height 12
checkbox input "true"
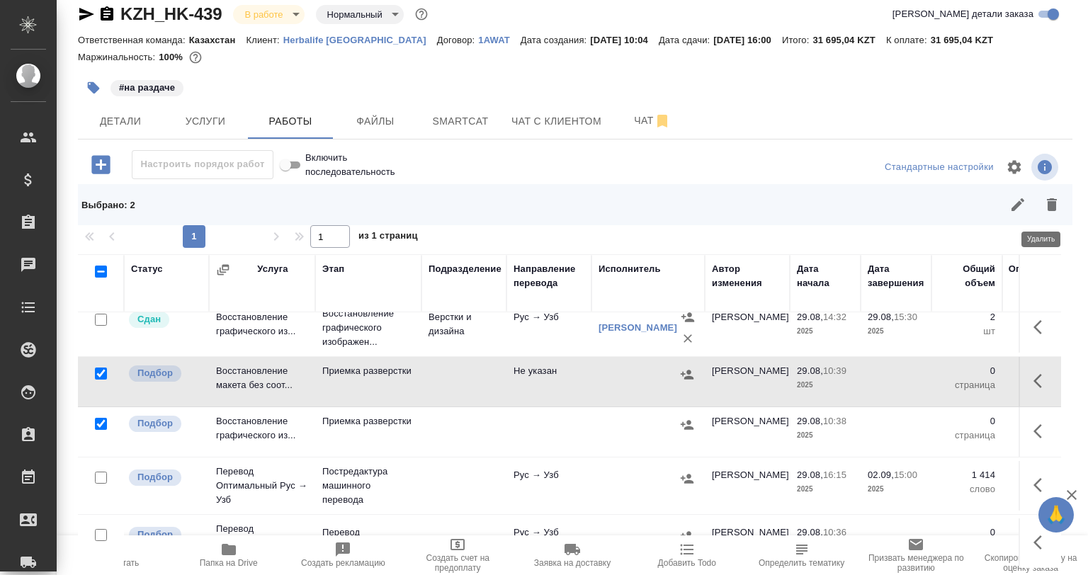
drag, startPoint x: 1039, startPoint y: 198, endPoint x: 963, endPoint y: 227, distance: 81.4
click at [1043, 198] on icon "button" at bounding box center [1051, 204] width 17 height 17
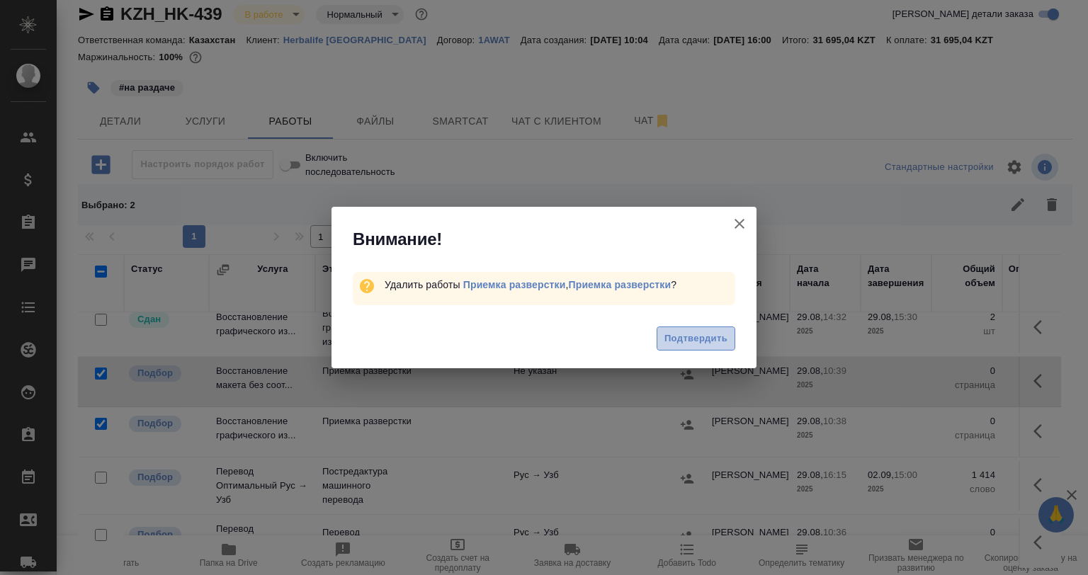
click at [722, 330] on button "Подтвердить" at bounding box center [696, 339] width 79 height 25
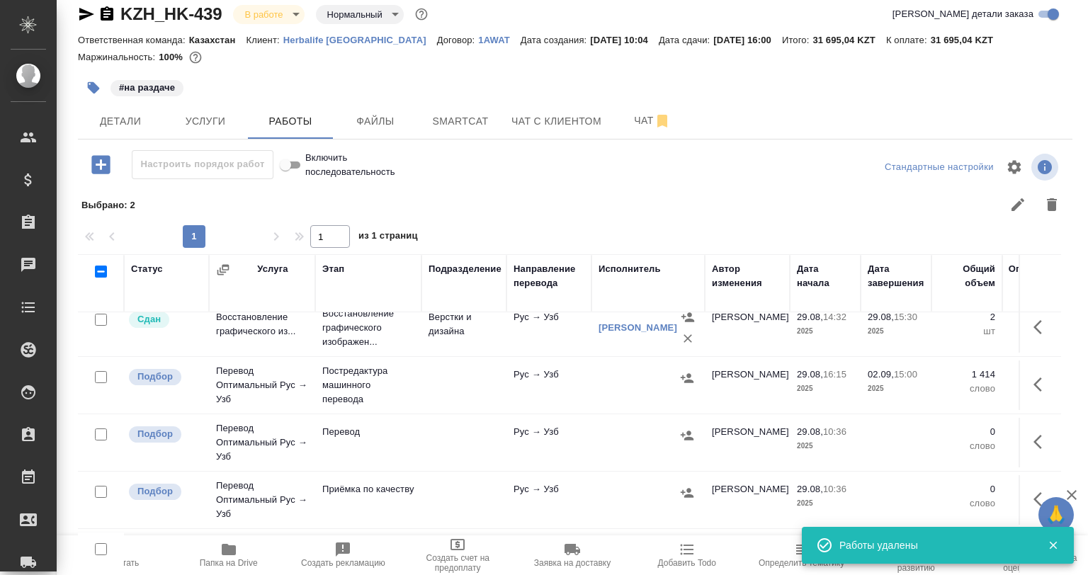
click at [102, 273] on div at bounding box center [101, 263] width 32 height 20
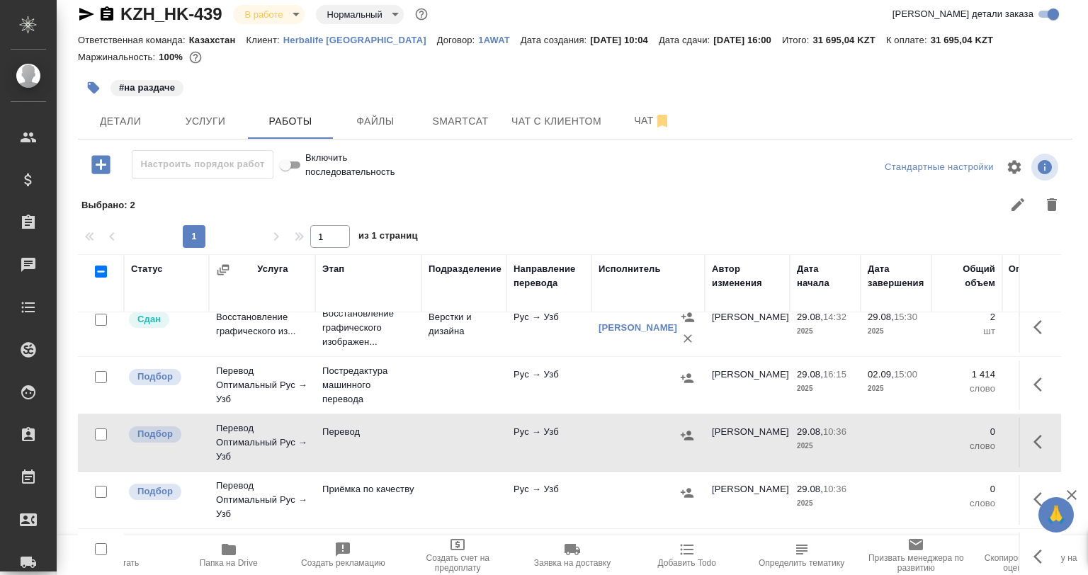
click at [101, 439] on input "checkbox" at bounding box center [101, 435] width 12 height 12
checkbox input "true"
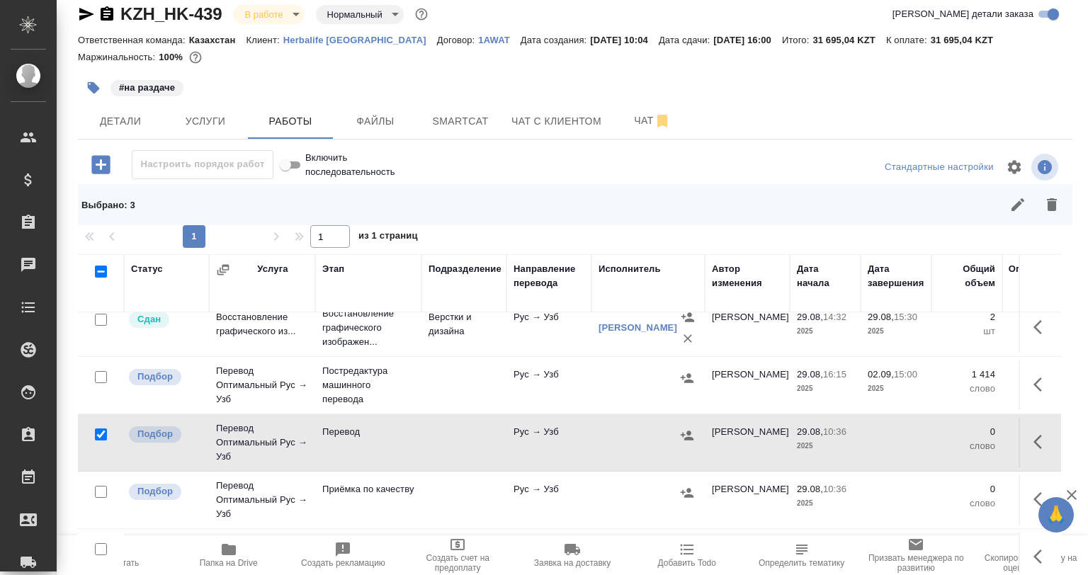
click at [95, 496] on input "checkbox" at bounding box center [101, 492] width 12 height 12
checkbox input "true"
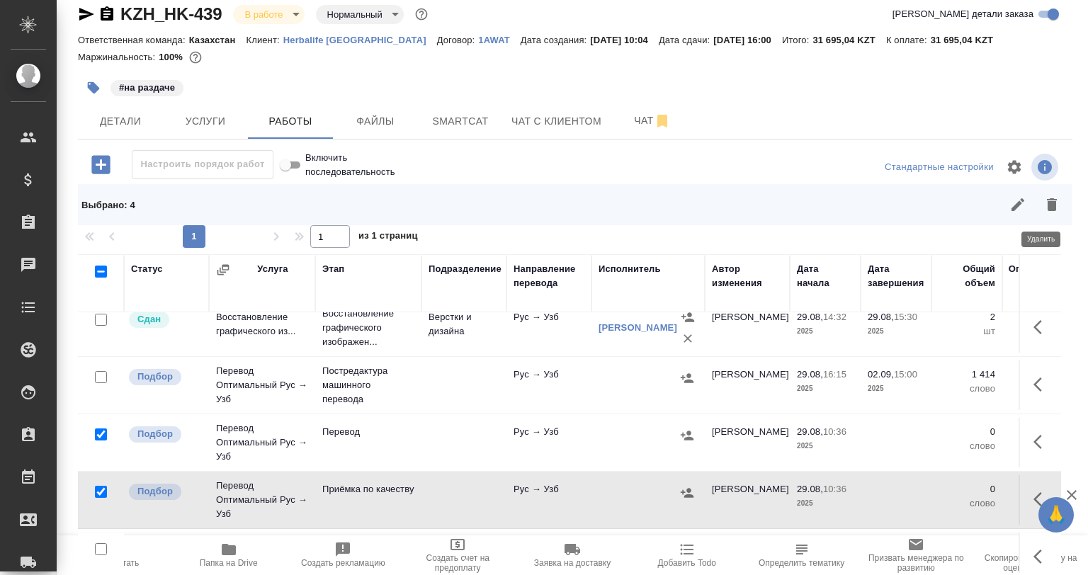
drag, startPoint x: 1036, startPoint y: 208, endPoint x: 954, endPoint y: 252, distance: 93.2
click at [1043, 208] on icon "button" at bounding box center [1051, 204] width 17 height 17
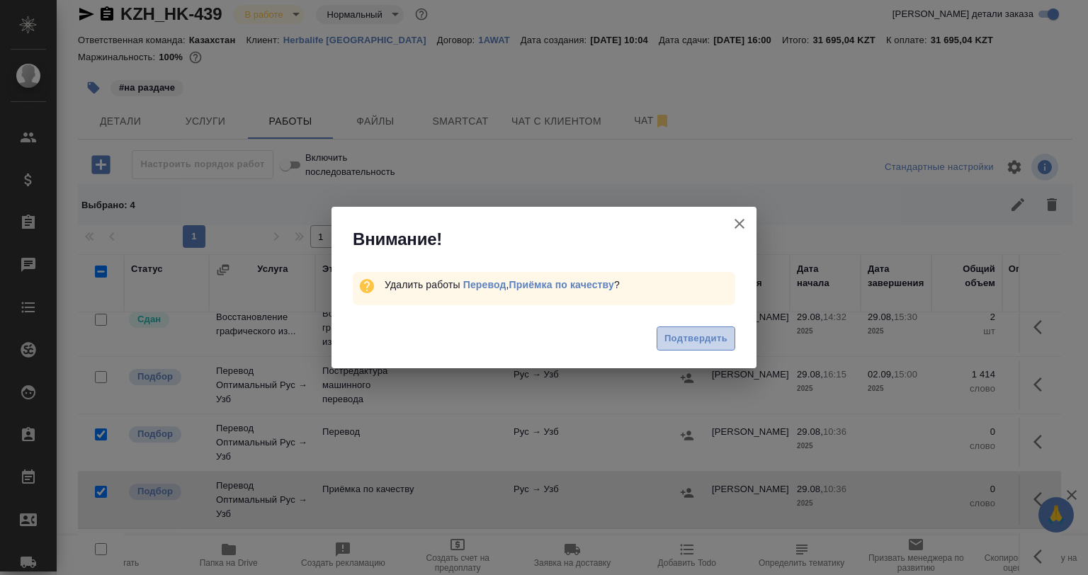
click at [720, 340] on span "Подтвердить" at bounding box center [695, 339] width 63 height 16
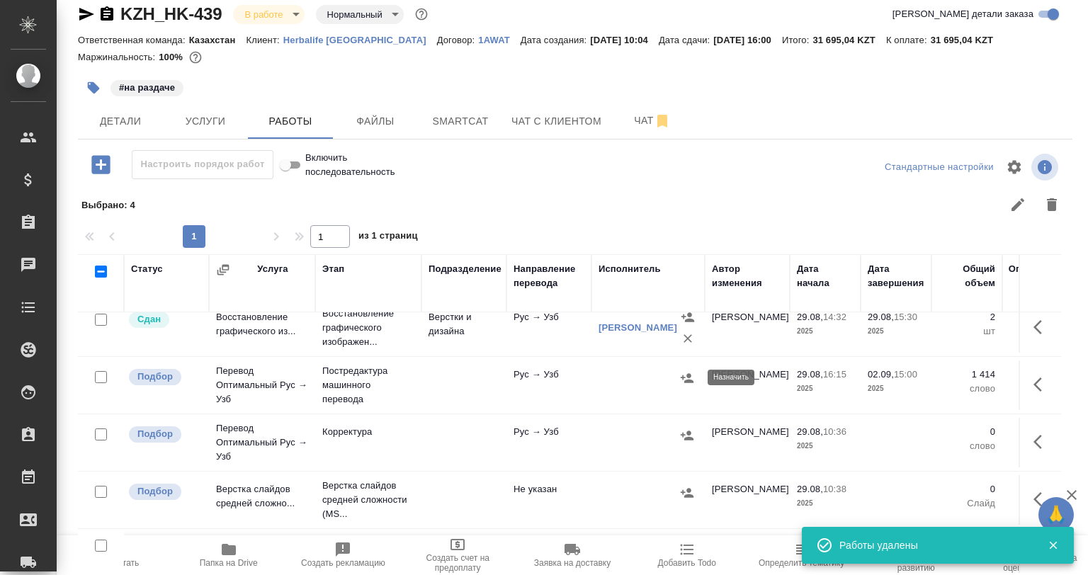
click at [687, 377] on icon "button" at bounding box center [687, 377] width 13 height 9
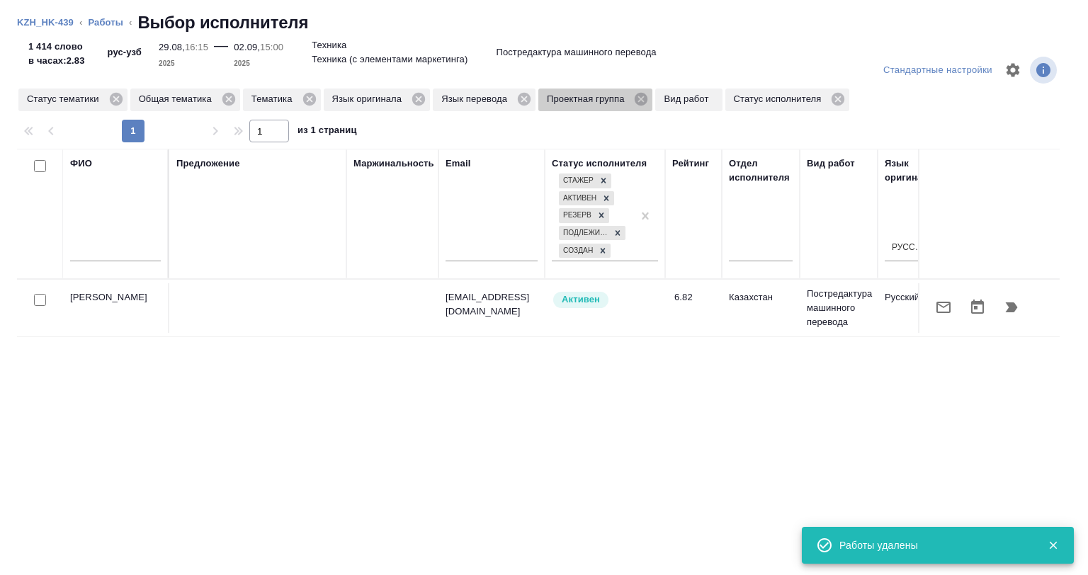
click at [644, 100] on icon at bounding box center [641, 99] width 13 height 13
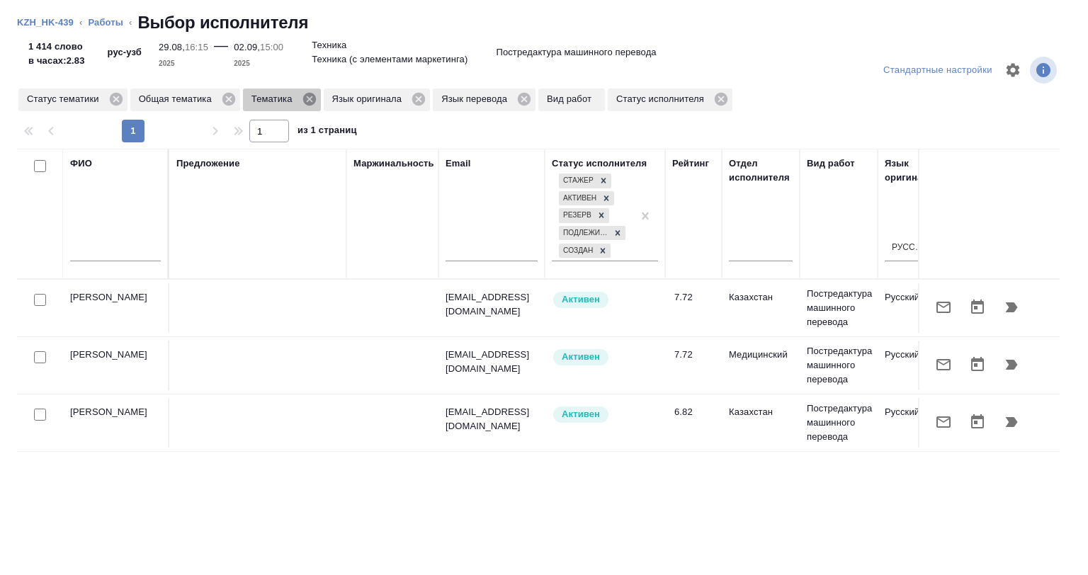
click at [307, 94] on icon at bounding box center [308, 99] width 13 height 13
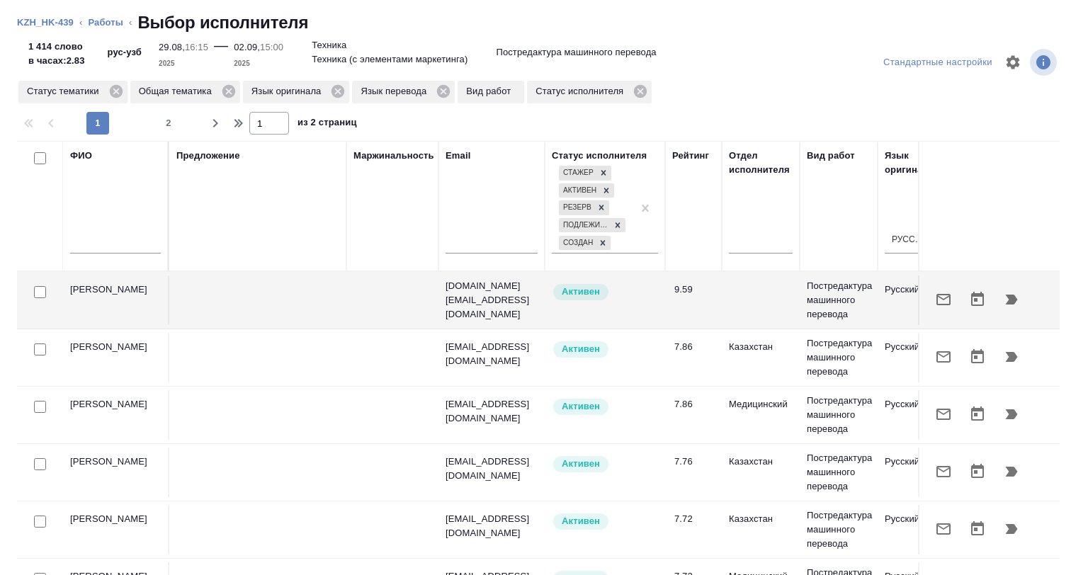
scroll to position [0, 0]
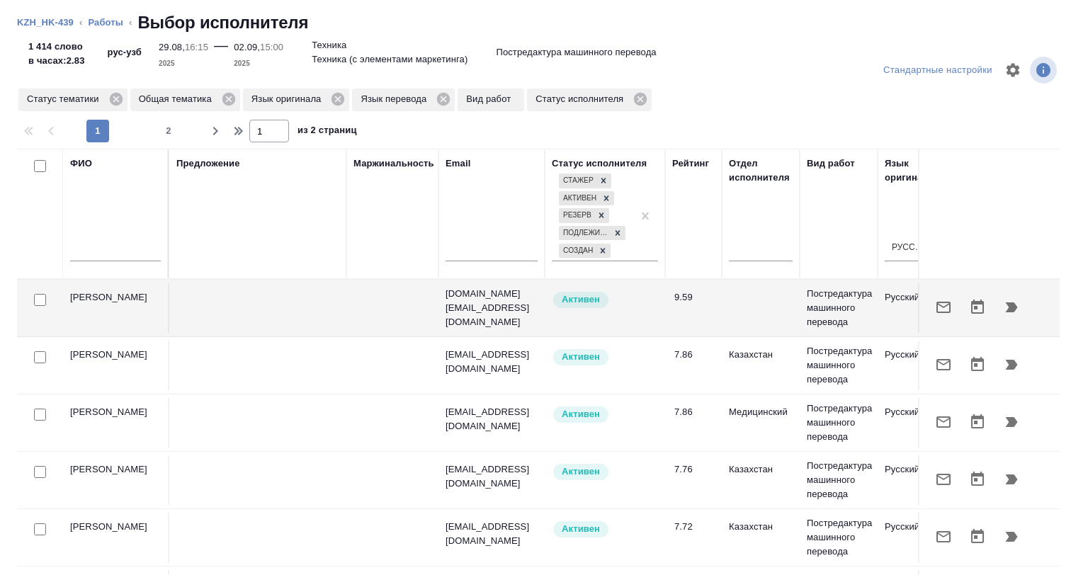
click at [39, 299] on input "checkbox" at bounding box center [40, 300] width 12 height 12
checkbox input "true"
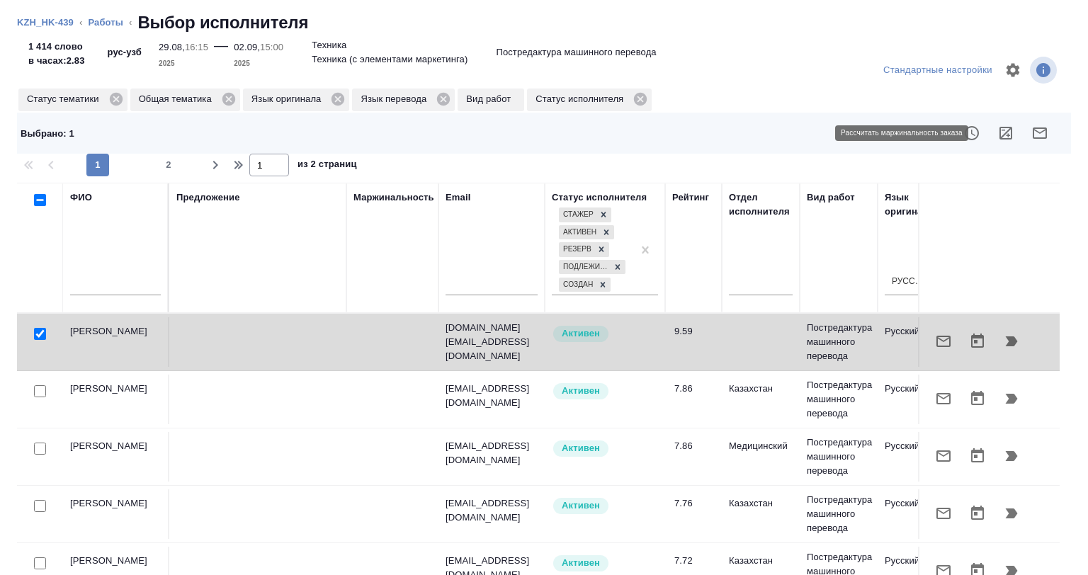
click at [1000, 130] on icon "button" at bounding box center [1006, 133] width 13 height 13
click at [927, 351] on button "button" at bounding box center [944, 341] width 34 height 34
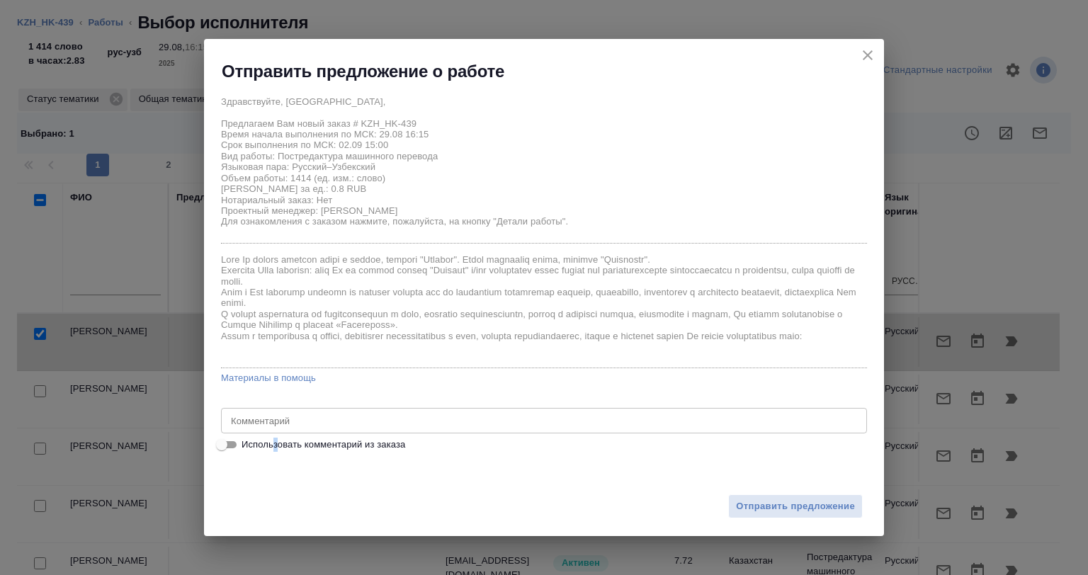
click at [275, 447] on span "Использовать комментарий из заказа" at bounding box center [324, 445] width 164 height 14
click at [273, 448] on span "Использовать комментарий из заказа" at bounding box center [324, 445] width 164 height 14
click at [247, 448] on input "Использовать комментарий из заказа" at bounding box center [221, 444] width 51 height 17
checkbox input "true"
type textarea "адаптировать материал на узбекский текст картинок можем перевести в ворд без фо…"
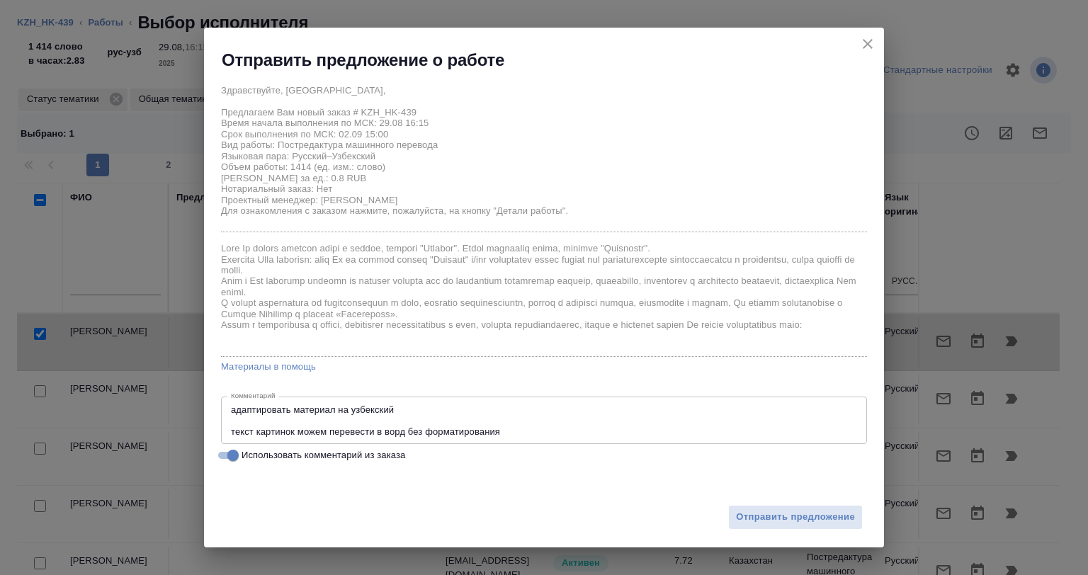
click at [246, 450] on span "Использовать комментарий из заказа" at bounding box center [324, 455] width 164 height 14
click at [246, 450] on input "Использовать комментарий из заказа" at bounding box center [233, 455] width 51 height 17
checkbox input "false"
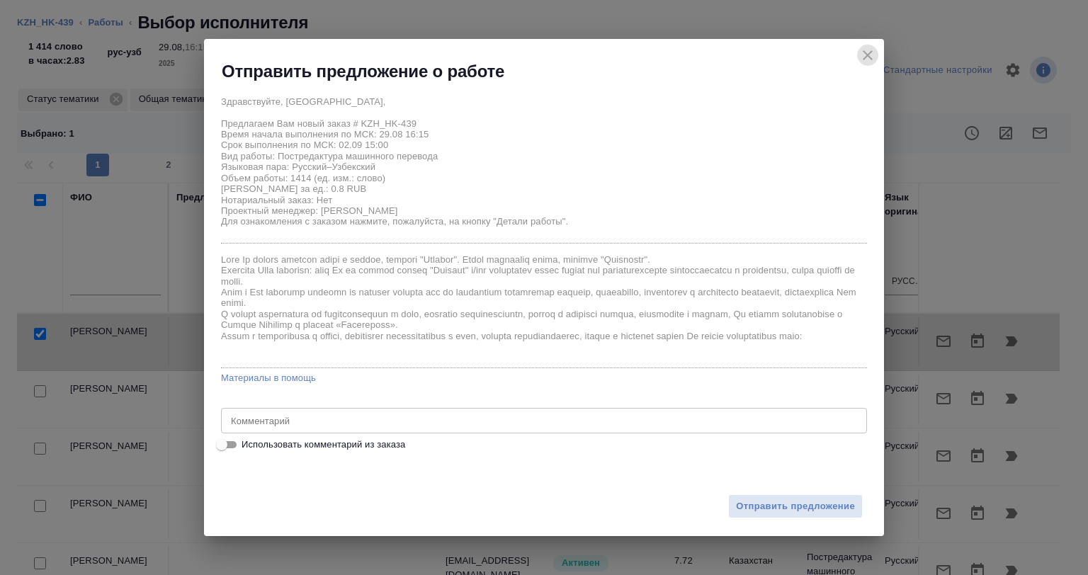
drag, startPoint x: 875, startPoint y: 55, endPoint x: 463, endPoint y: 5, distance: 414.6
click at [874, 55] on icon "close" at bounding box center [867, 55] width 17 height 17
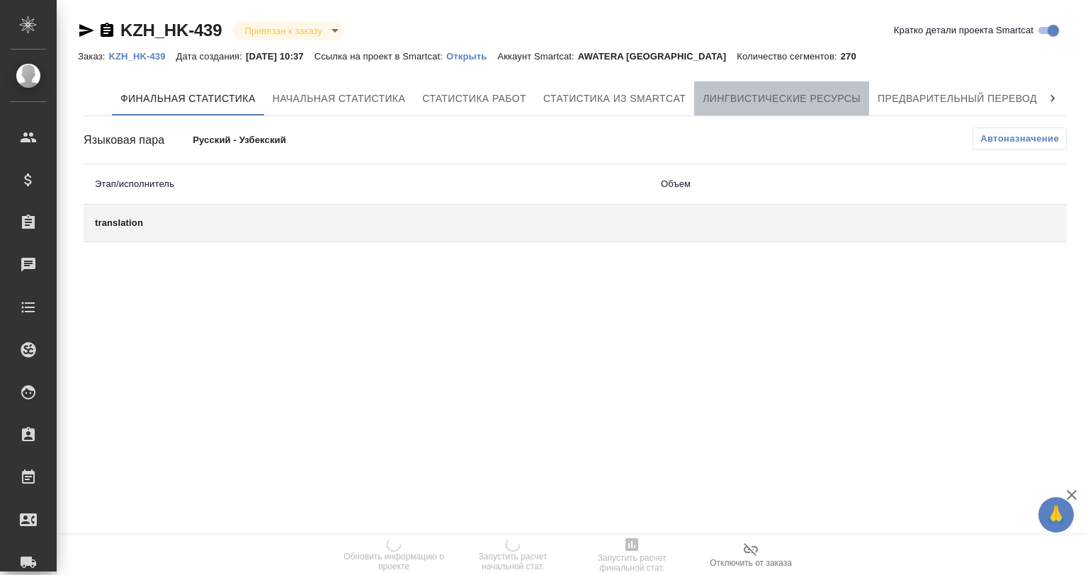
click at [751, 96] on span "Лингвистические ресурсы" at bounding box center [782, 99] width 158 height 18
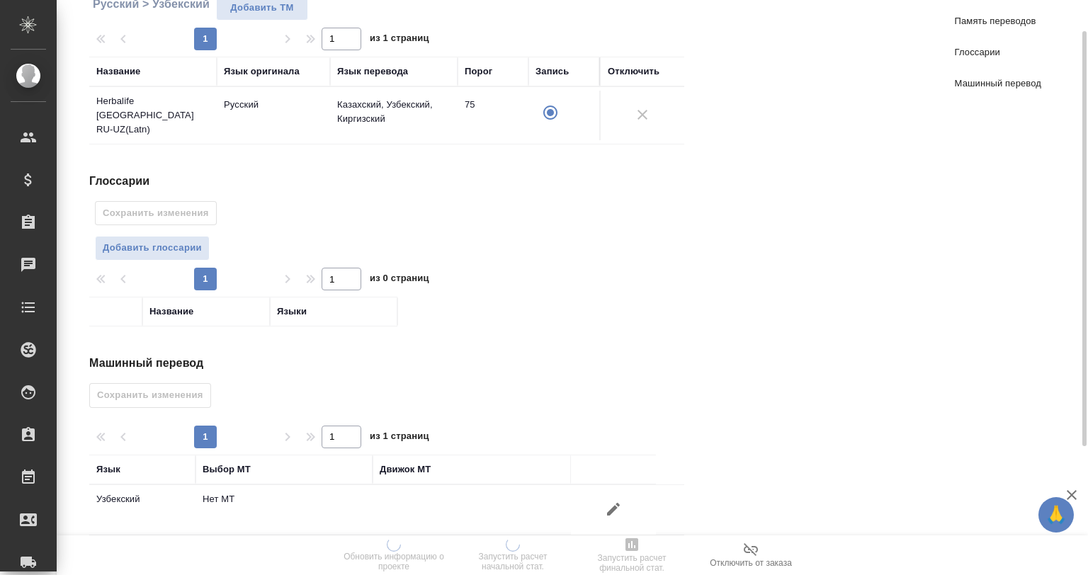
scroll to position [221, 0]
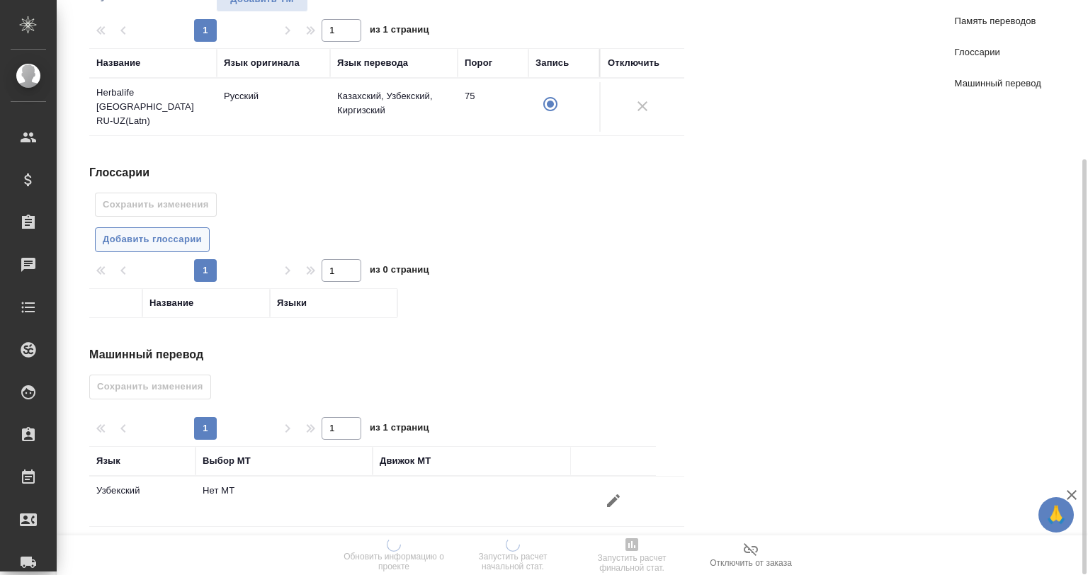
click at [162, 238] on span "Добавить глоссарии" at bounding box center [152, 240] width 99 height 16
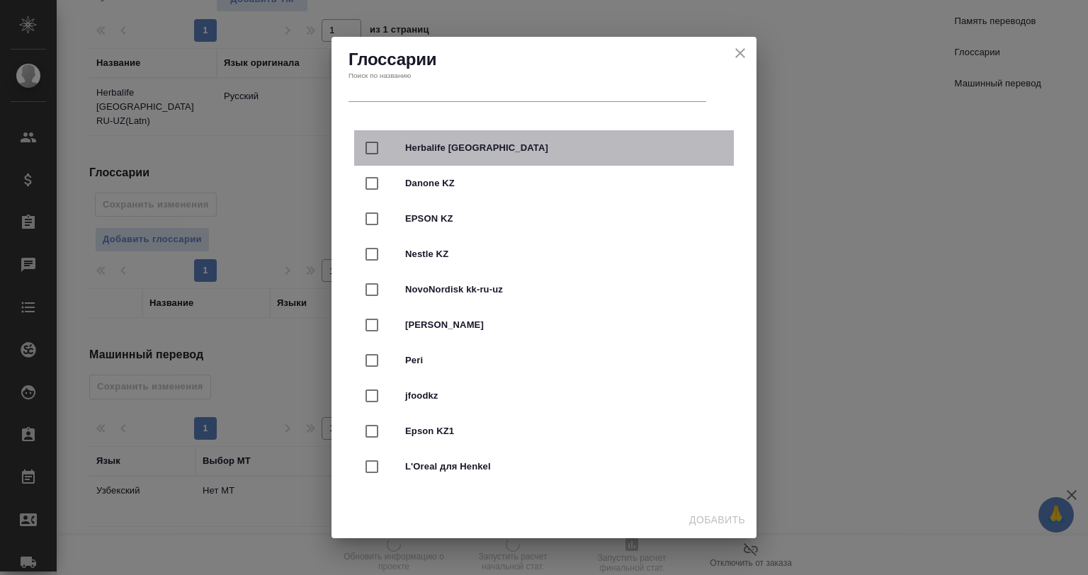
click at [453, 145] on span "Herbalife [GEOGRAPHIC_DATA]" at bounding box center [563, 148] width 317 height 14
checkbox input "true"
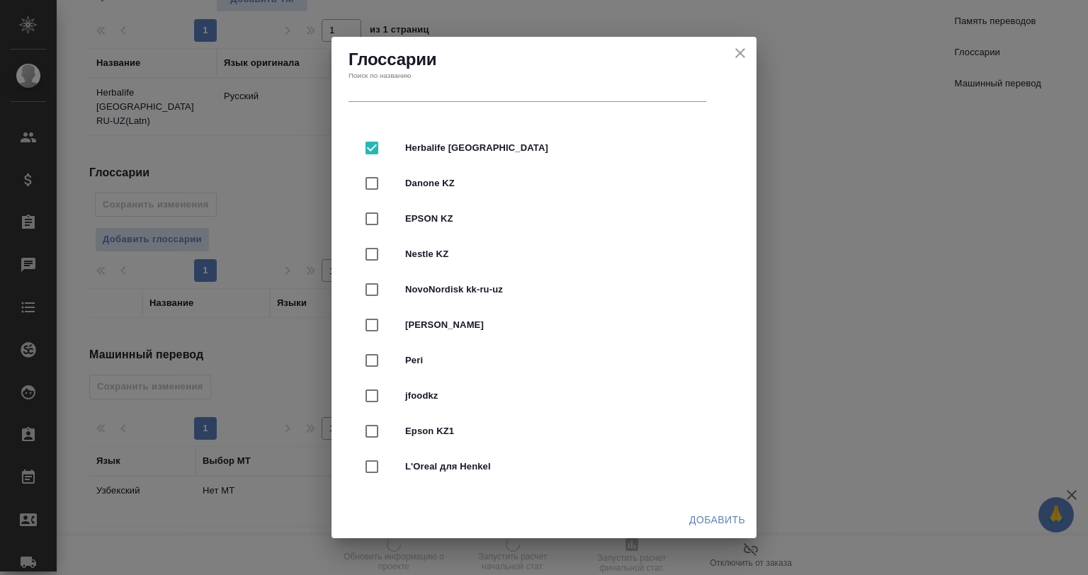
click at [719, 520] on span "Добавить" at bounding box center [717, 520] width 56 height 18
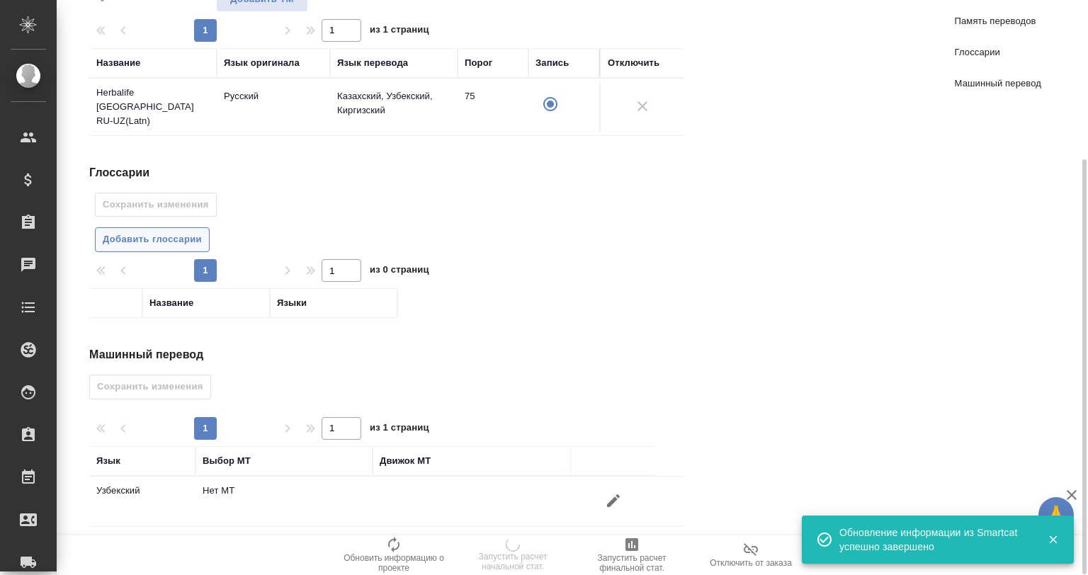
click at [176, 241] on button "Добавить глоссарии" at bounding box center [152, 239] width 115 height 25
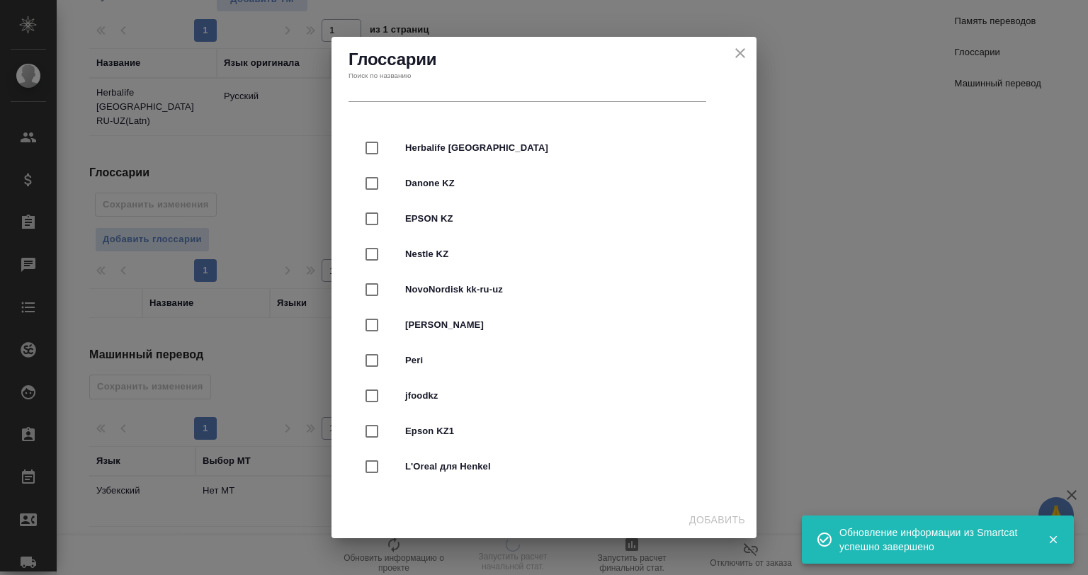
click at [480, 150] on span "Herbalife [GEOGRAPHIC_DATA]" at bounding box center [563, 148] width 317 height 14
checkbox input "true"
click at [711, 515] on span "Добавить" at bounding box center [717, 520] width 56 height 18
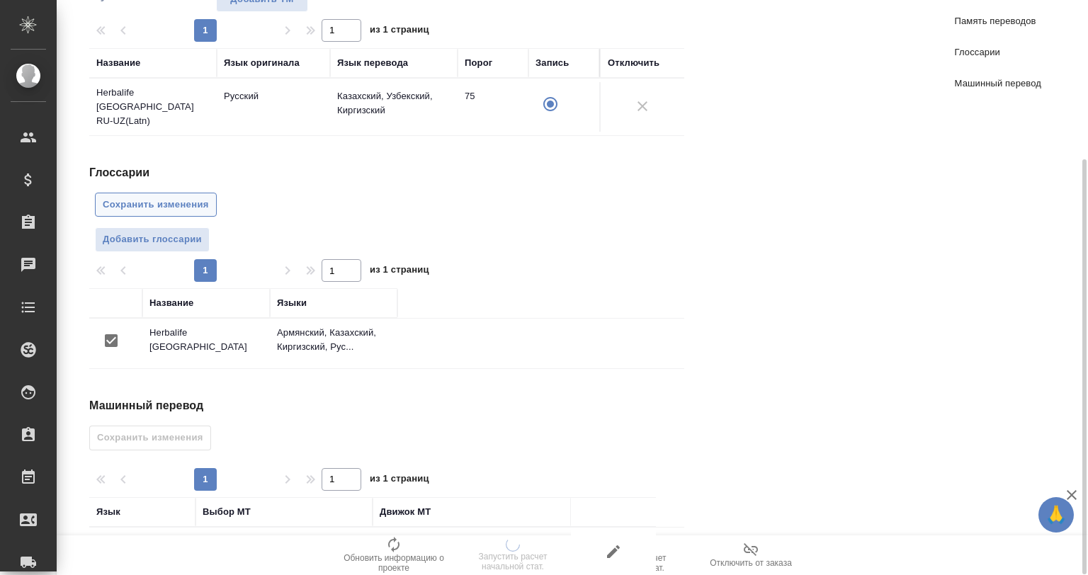
click at [181, 197] on span "Сохранить изменения" at bounding box center [156, 205] width 106 height 16
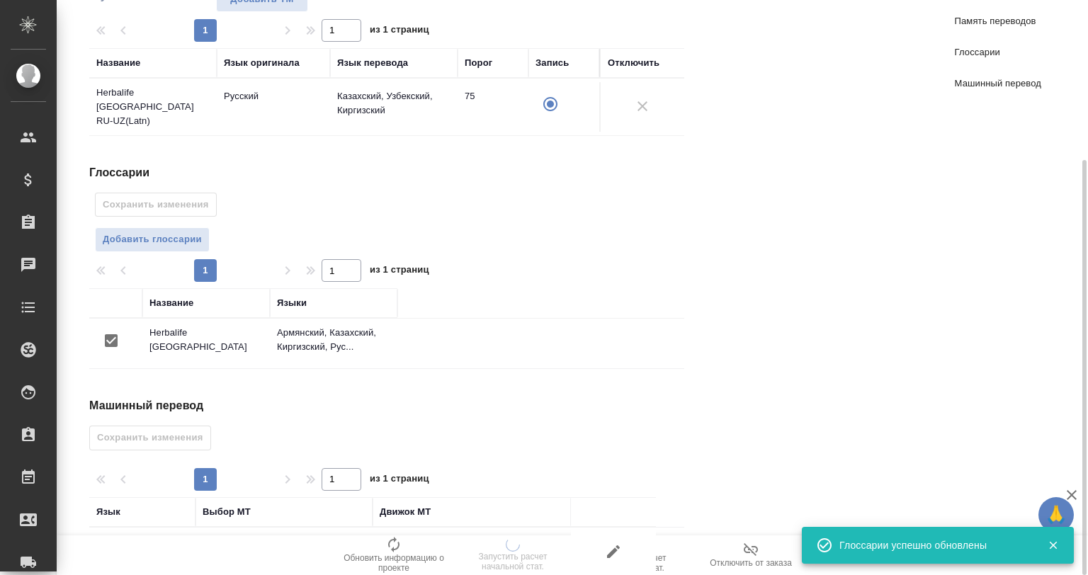
scroll to position [272, 0]
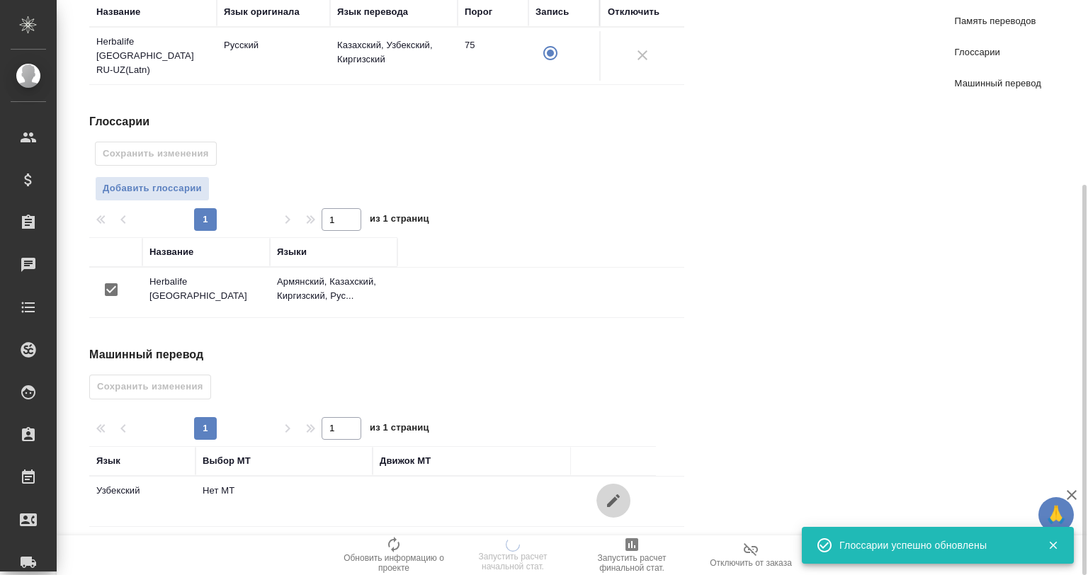
click at [618, 507] on button "button" at bounding box center [613, 501] width 34 height 34
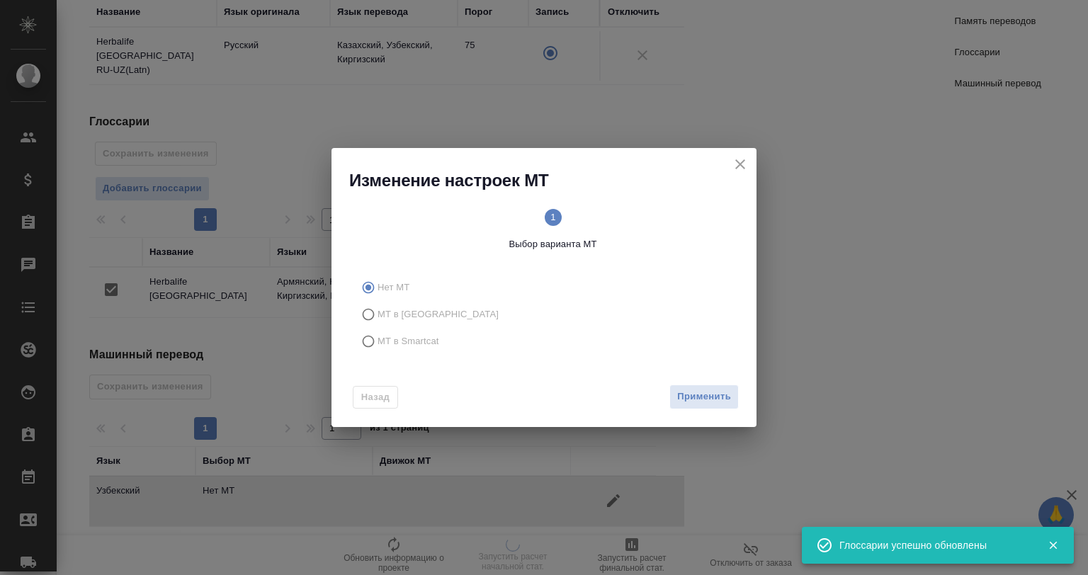
click at [384, 334] on span "МТ в Smartcat" at bounding box center [409, 341] width 62 height 14
click at [378, 334] on input "МТ в Smartcat" at bounding box center [366, 341] width 23 height 27
radio input "true"
click at [717, 400] on span "Вперед" at bounding box center [713, 397] width 35 height 16
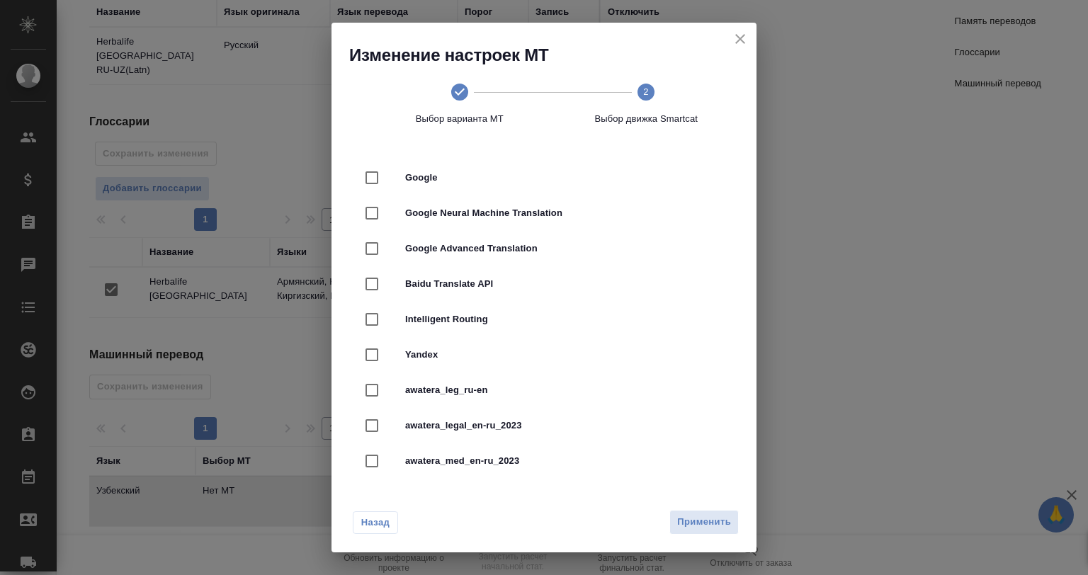
click at [441, 358] on span "Yandex" at bounding box center [563, 355] width 317 height 14
checkbox input "true"
click at [716, 533] on button "Применить" at bounding box center [703, 522] width 69 height 25
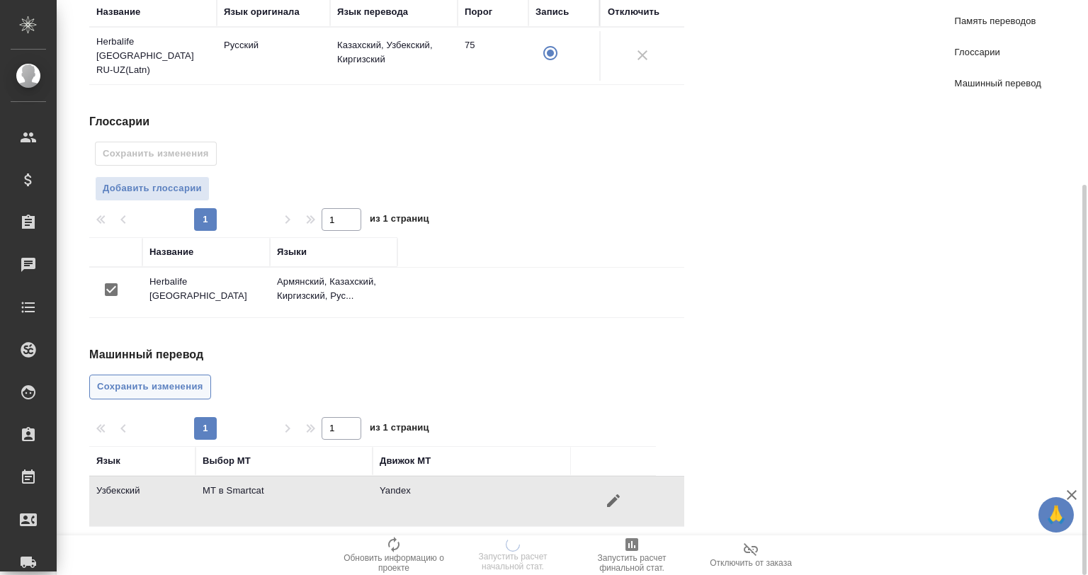
drag, startPoint x: 166, startPoint y: 371, endPoint x: 310, endPoint y: 351, distance: 145.9
click at [165, 379] on span "Сохранить изменения" at bounding box center [150, 387] width 106 height 16
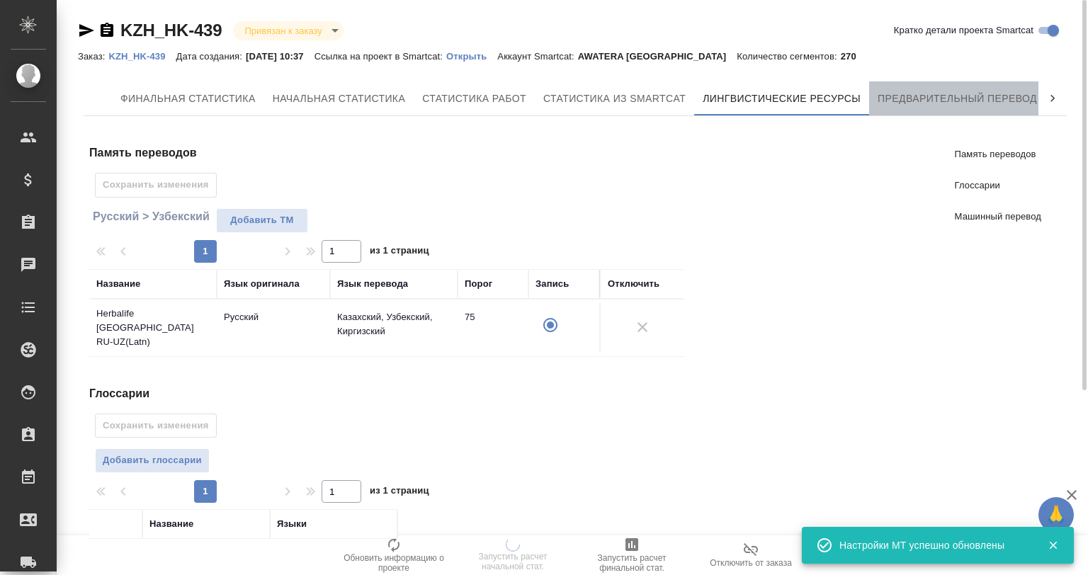
click at [939, 87] on button "Предварительный перевод" at bounding box center [957, 98] width 176 height 34
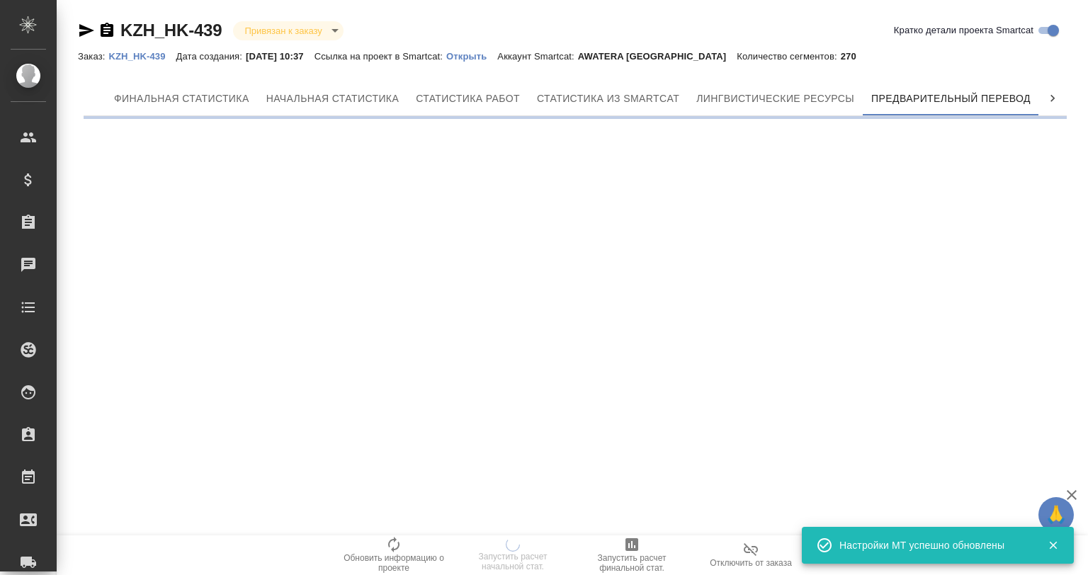
scroll to position [0, 6]
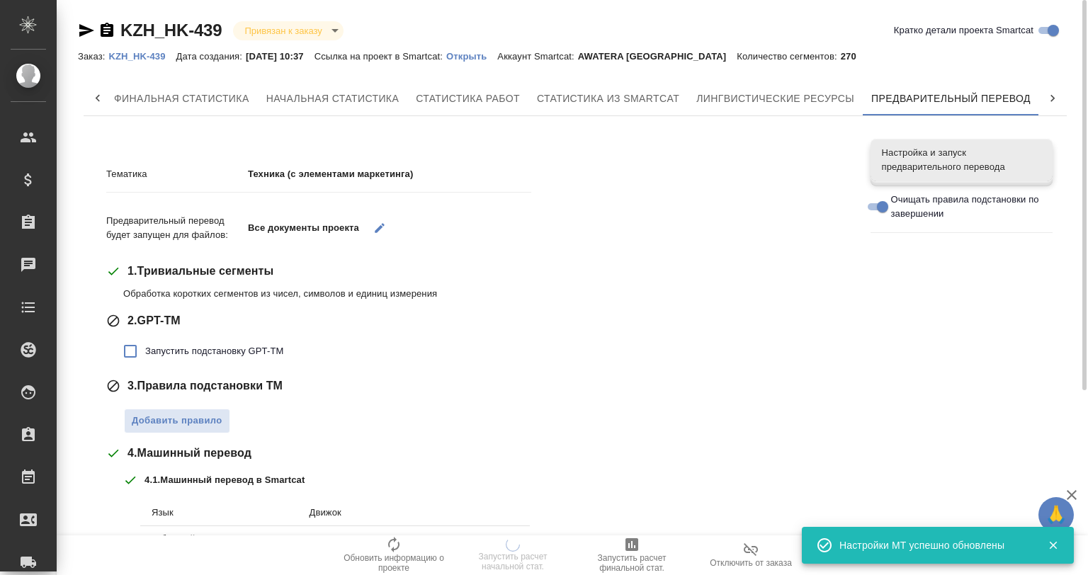
click at [179, 336] on label "Запустить подстановку GPT-TM" at bounding box center [199, 351] width 168 height 30
click at [145, 336] on input "Запустить подстановку GPT-TM" at bounding box center [130, 351] width 30 height 30
checkbox input "true"
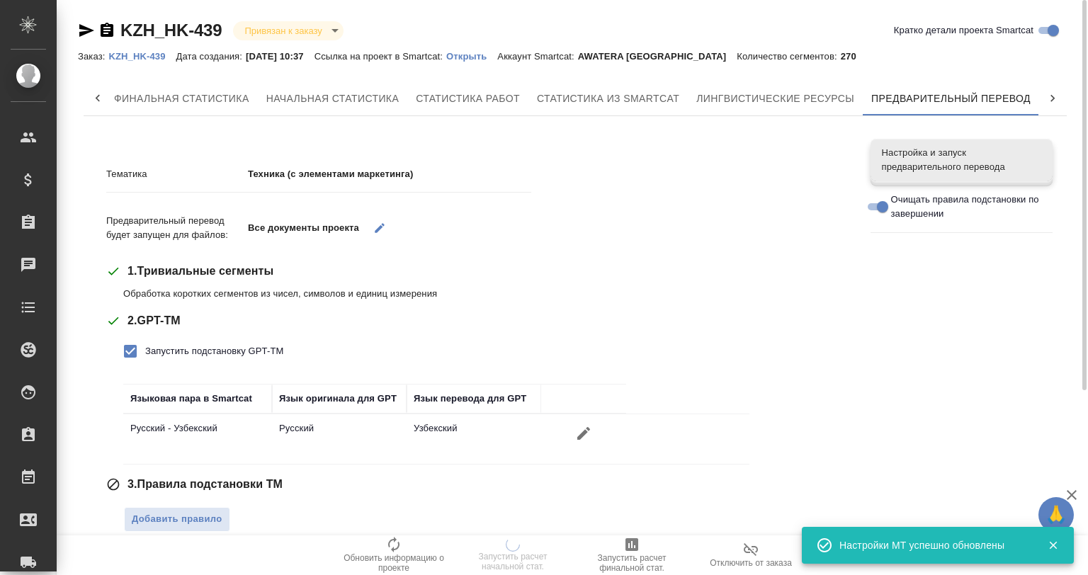
scroll to position [319, 0]
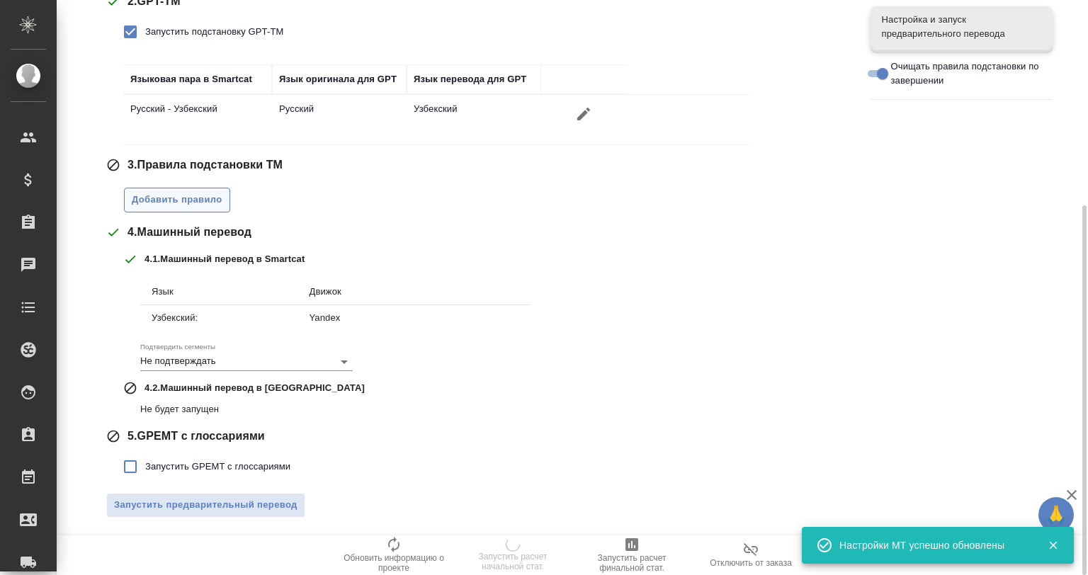
click at [201, 200] on span "Добавить правило" at bounding box center [177, 200] width 91 height 16
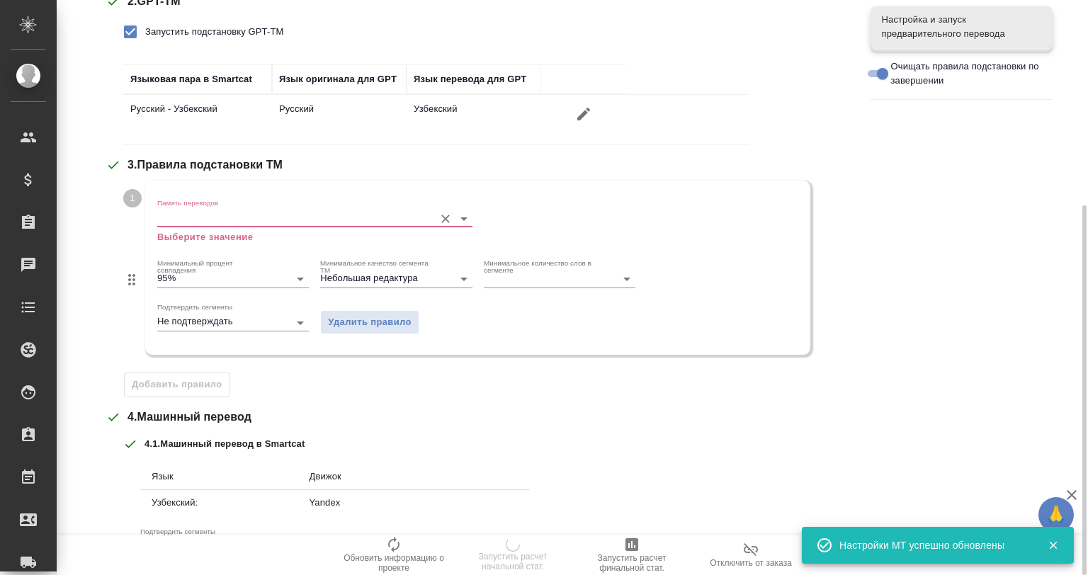
click at [239, 224] on input "Память переводов" at bounding box center [292, 218] width 270 height 17
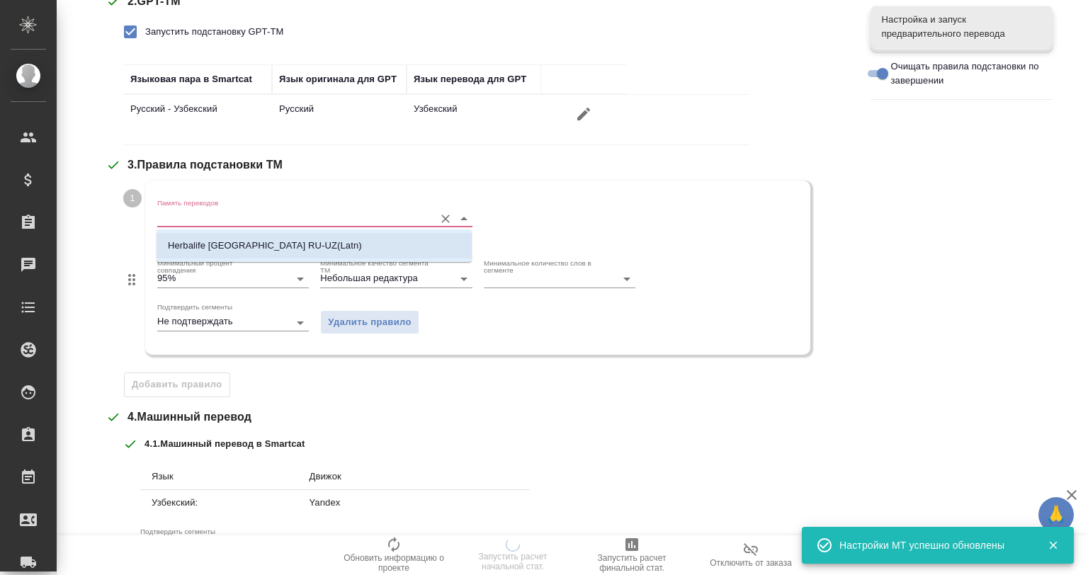
click at [238, 255] on li "Herbalife Kazakhstan RU-UZ(Latn)" at bounding box center [314, 246] width 315 height 26
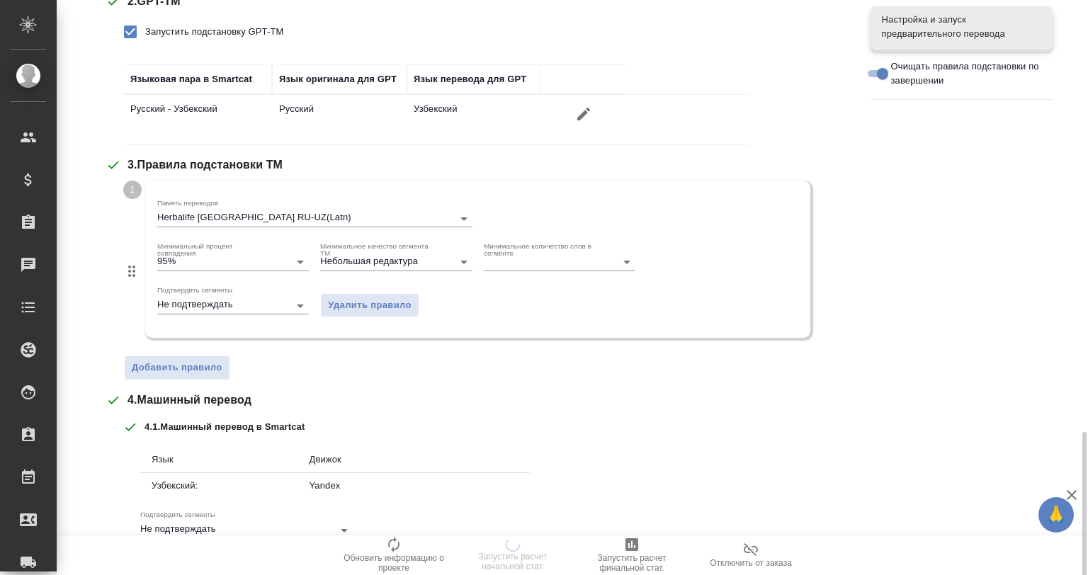
scroll to position [487, 0]
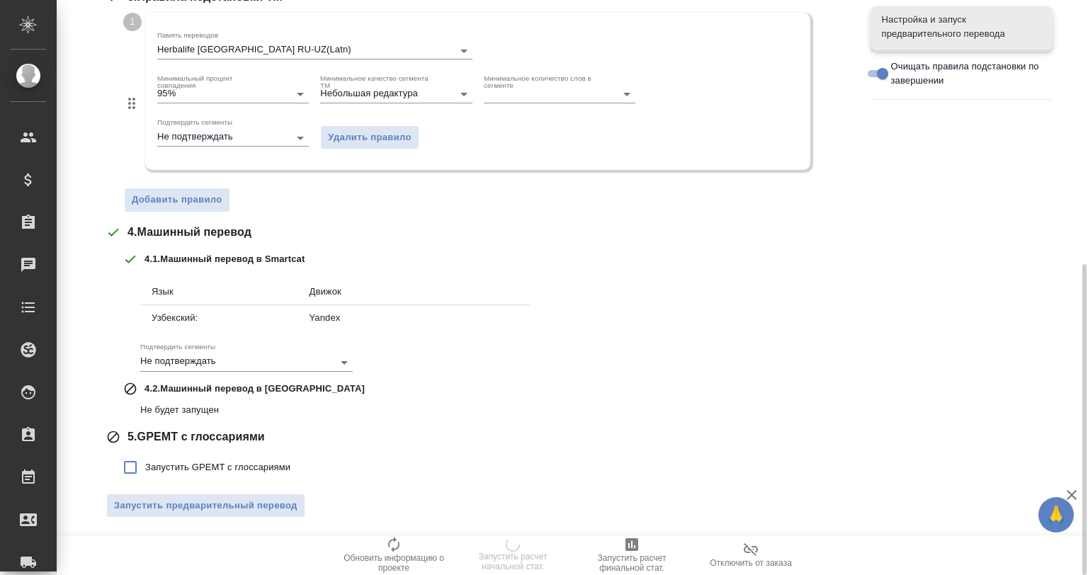
click at [157, 465] on span "Запустить GPEMT с глоссариями" at bounding box center [217, 467] width 145 height 14
click at [145, 465] on input "Запустить GPEMT с глоссариями" at bounding box center [130, 468] width 30 height 30
checkbox input "true"
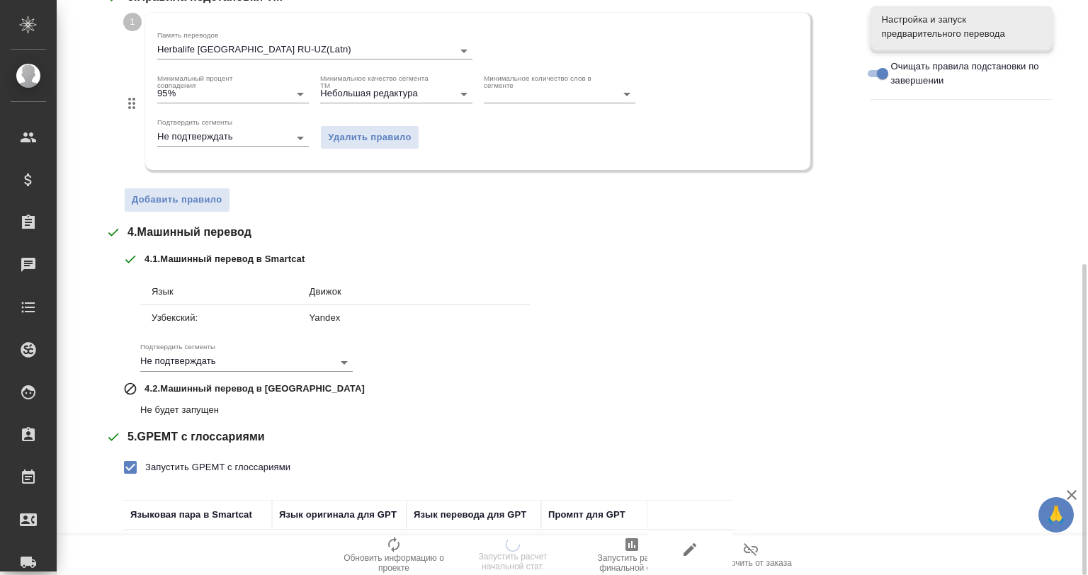
scroll to position [585, 0]
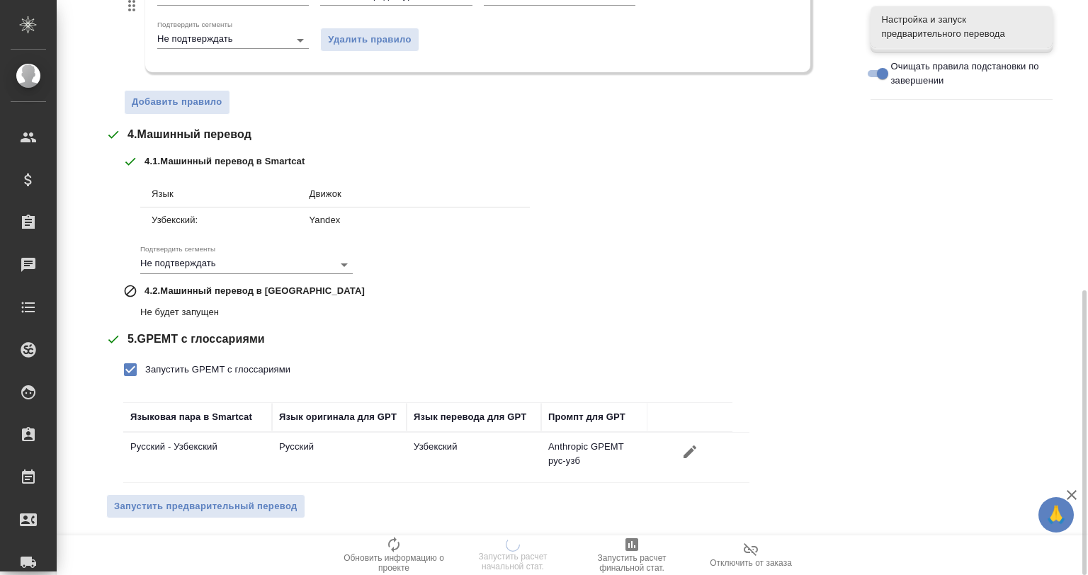
click at [208, 488] on div "Тематика Техника (с элементами маркетинга) Предварительный перевод будет запуще…" at bounding box center [477, 47] width 743 height 965
click at [211, 499] on span "Запустить предварительный перевод" at bounding box center [205, 507] width 183 height 16
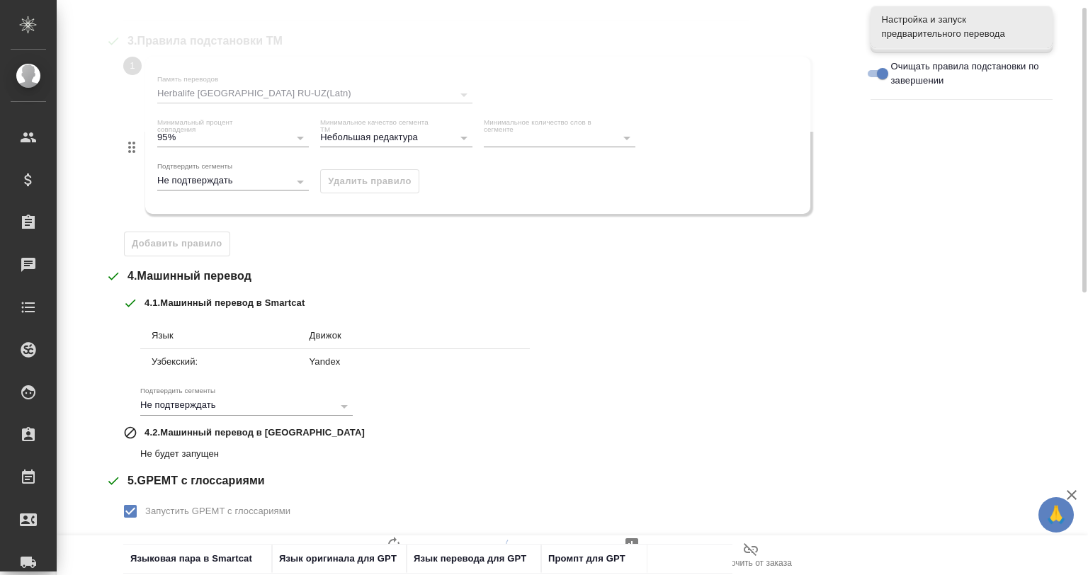
scroll to position [231, 0]
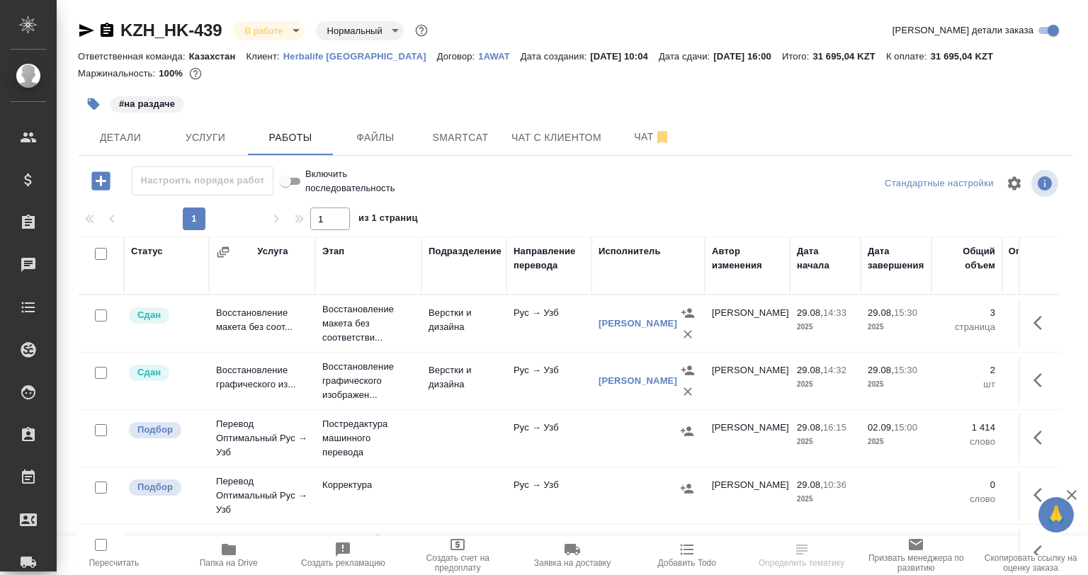
click at [229, 541] on icon "button" at bounding box center [228, 549] width 17 height 17
click at [1034, 443] on icon "button" at bounding box center [1042, 437] width 17 height 17
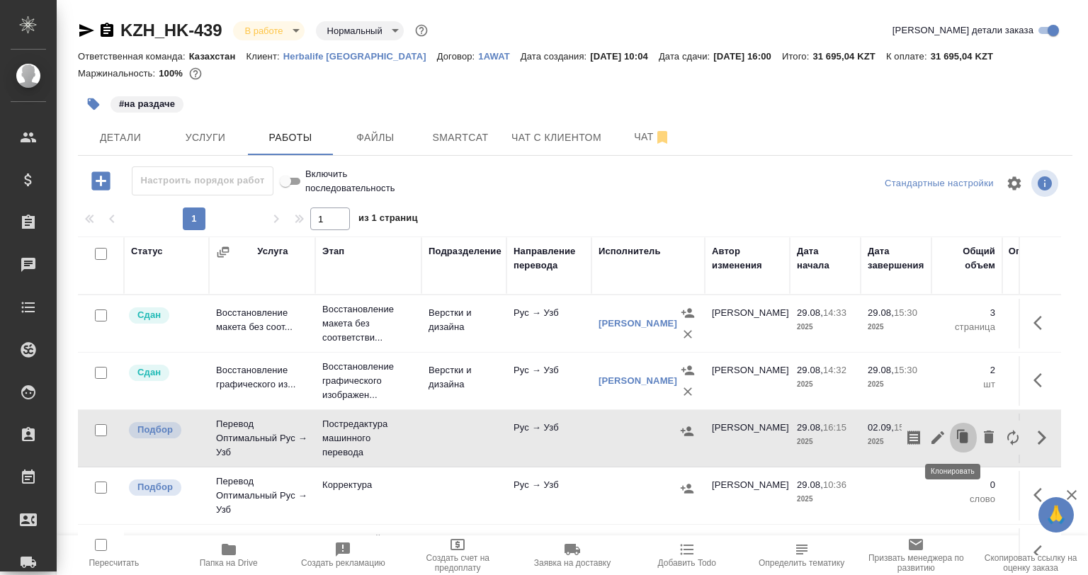
click at [950, 438] on button "button" at bounding box center [963, 438] width 27 height 34
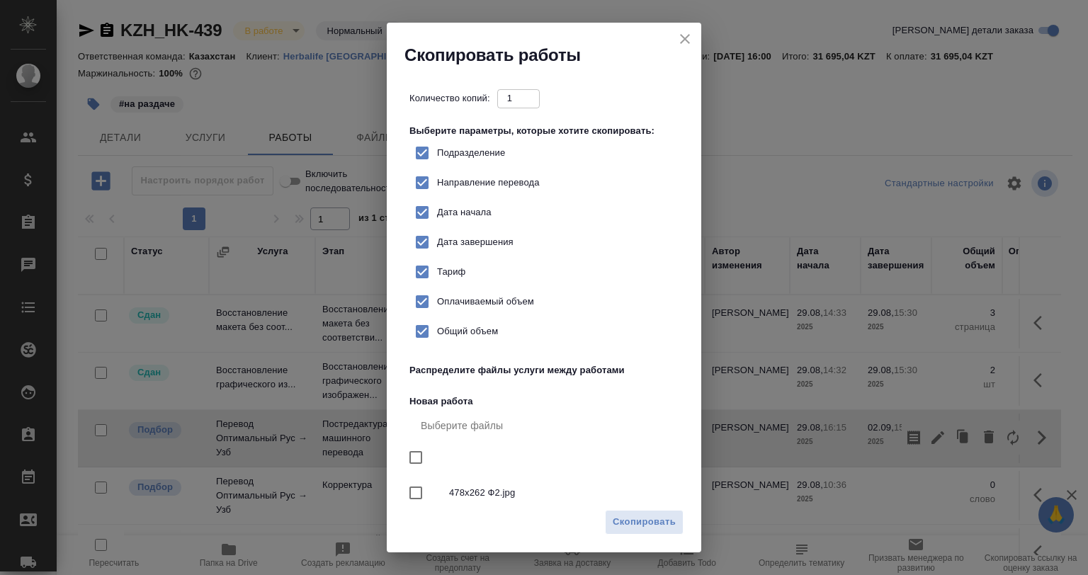
checkbox input "true"
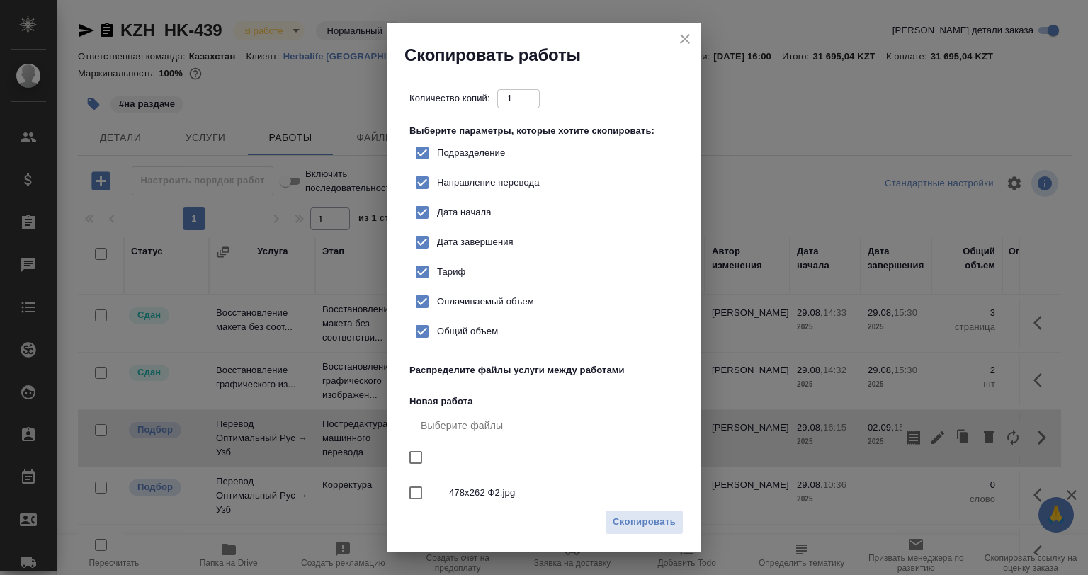
checkbox input "true"
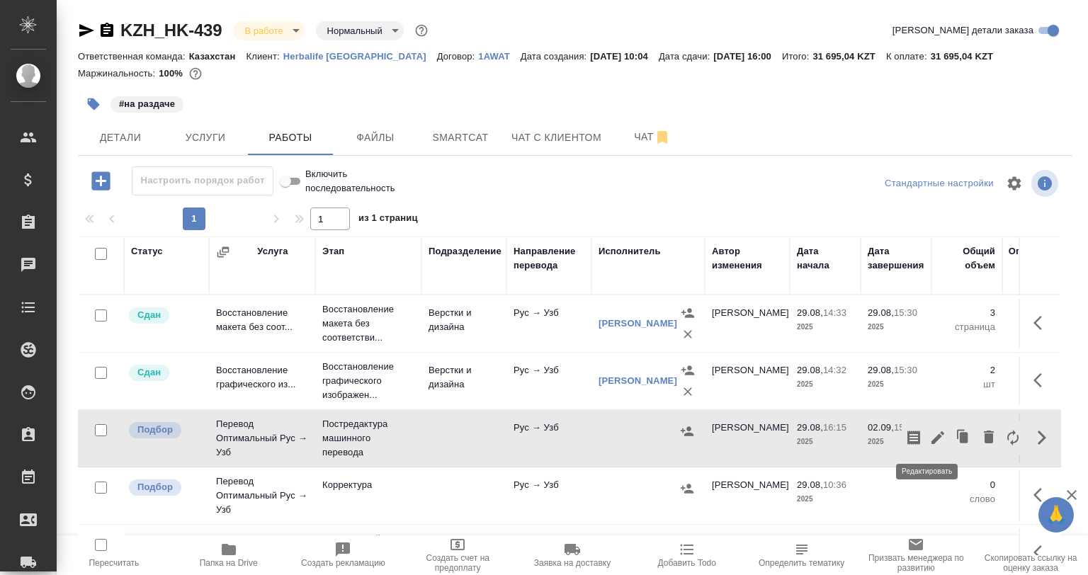
click at [932, 436] on icon "button" at bounding box center [938, 437] width 13 height 13
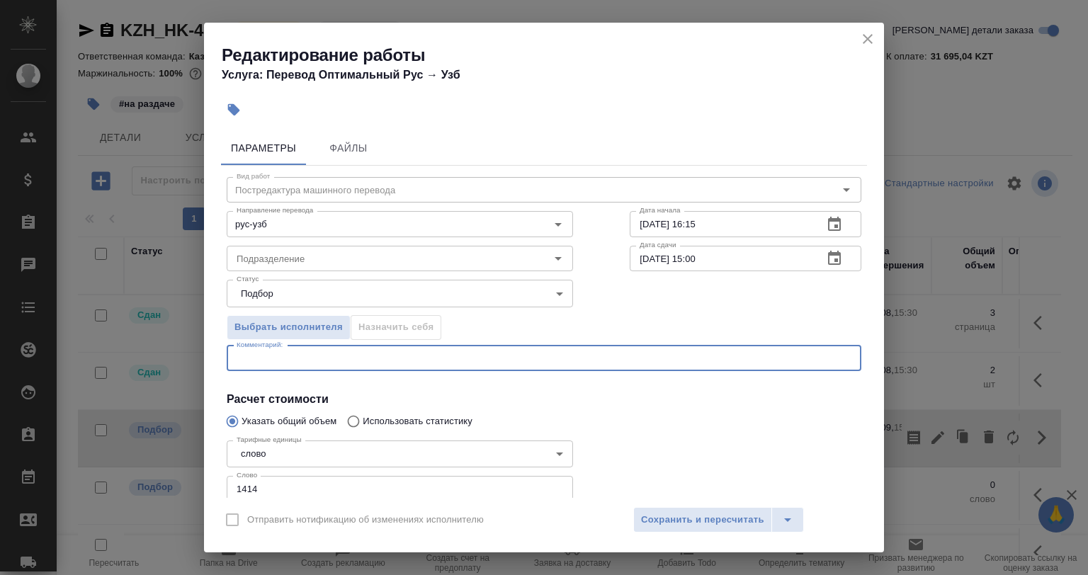
click at [298, 356] on textarea at bounding box center [544, 358] width 615 height 11
paste textarea "https://drive.awatera.com/s/FJHzQ4icLFbRRE8"
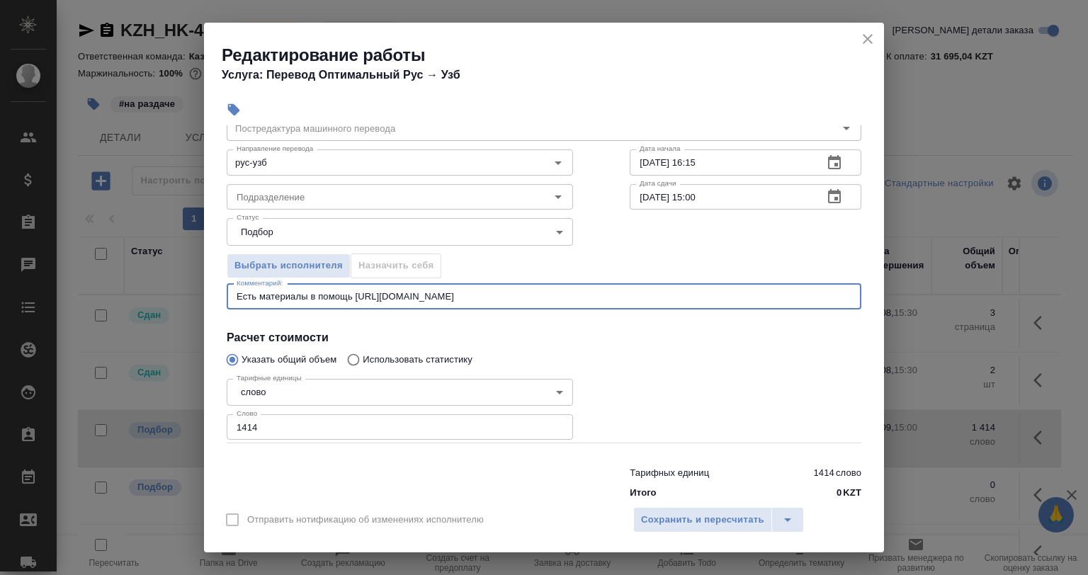
scroll to position [91, 0]
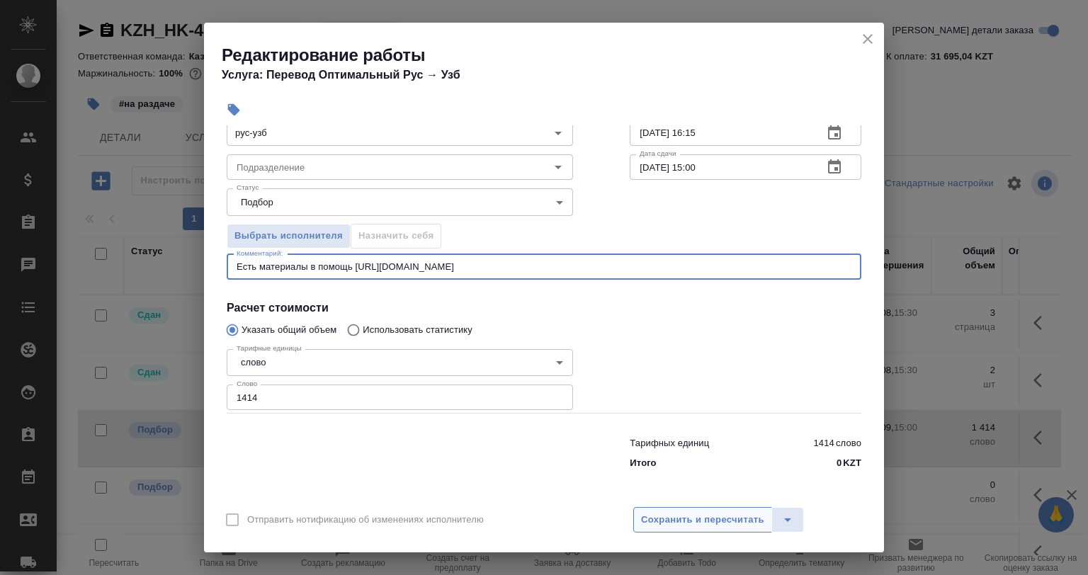
type textarea "Есть материалы в помощь https://drive.awatera.com/s/FJHzQ4icLFbRRE8"
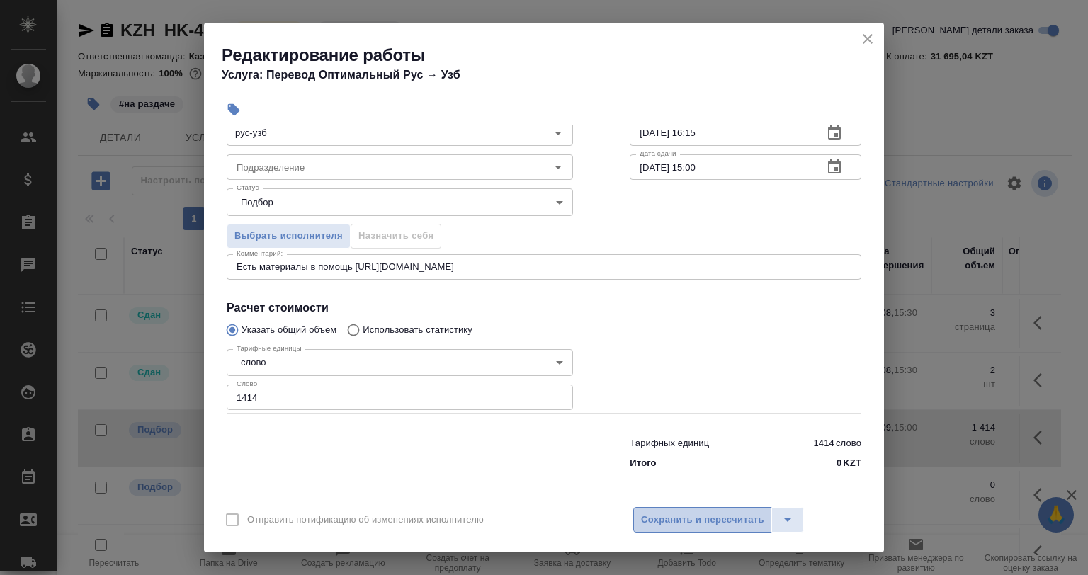
click at [646, 531] on button "Сохранить и пересчитать" at bounding box center [702, 520] width 139 height 26
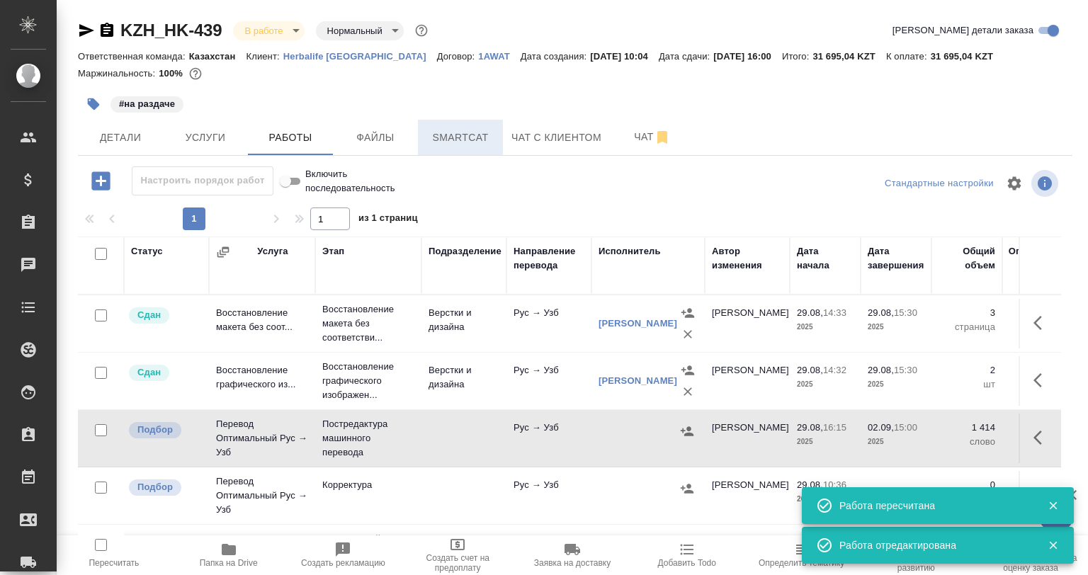
click at [436, 150] on button "Smartcat" at bounding box center [460, 137] width 85 height 35
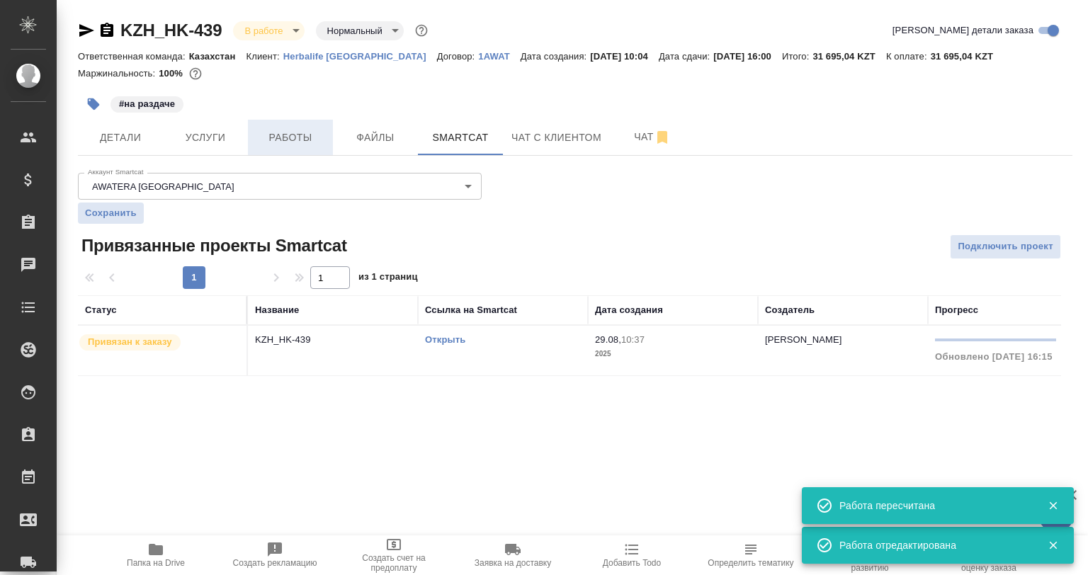
click at [288, 153] on button "Работы" at bounding box center [290, 137] width 85 height 35
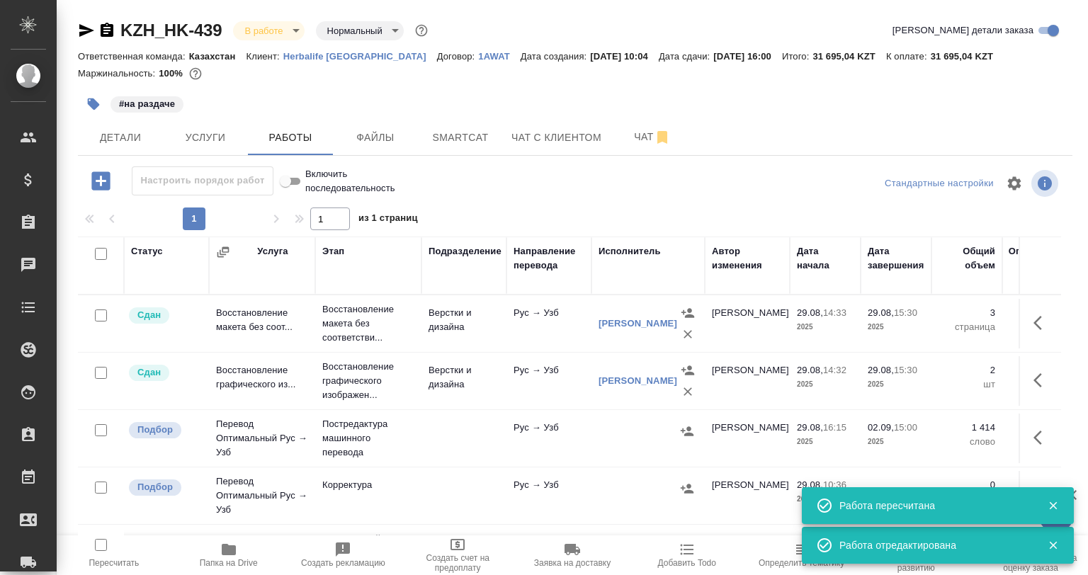
click at [686, 441] on div at bounding box center [687, 431] width 21 height 21
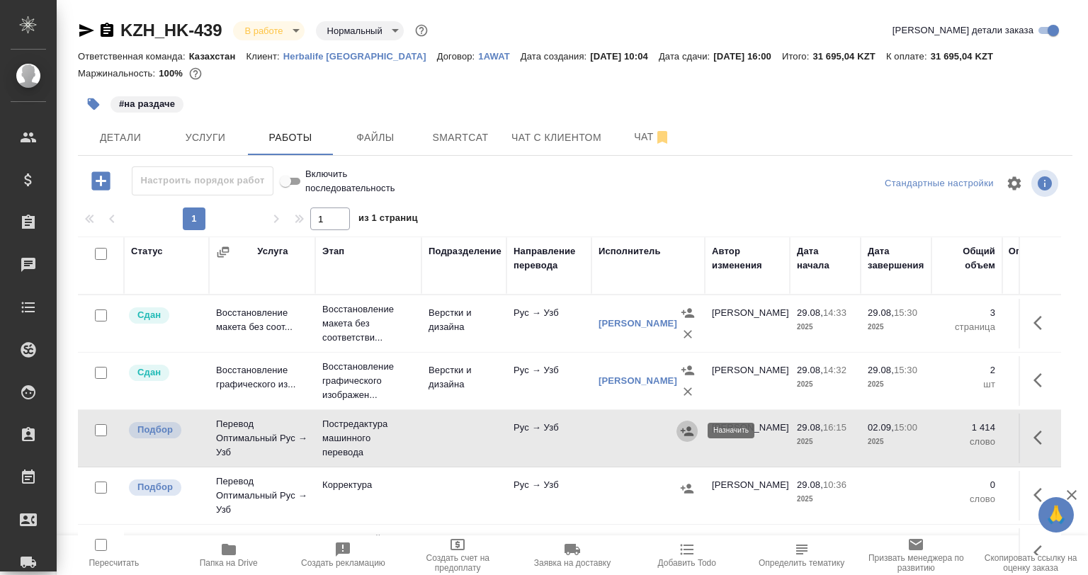
click at [686, 439] on button "button" at bounding box center [687, 431] width 21 height 21
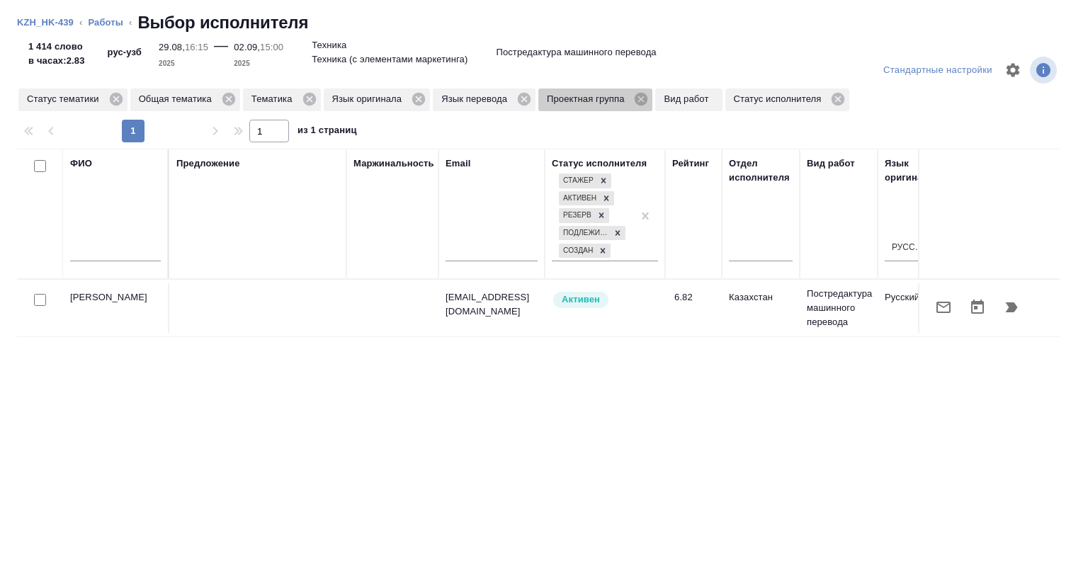
click at [633, 103] on span "Проектная группа" at bounding box center [587, 99] width 99 height 14
click at [642, 96] on icon at bounding box center [641, 99] width 13 height 13
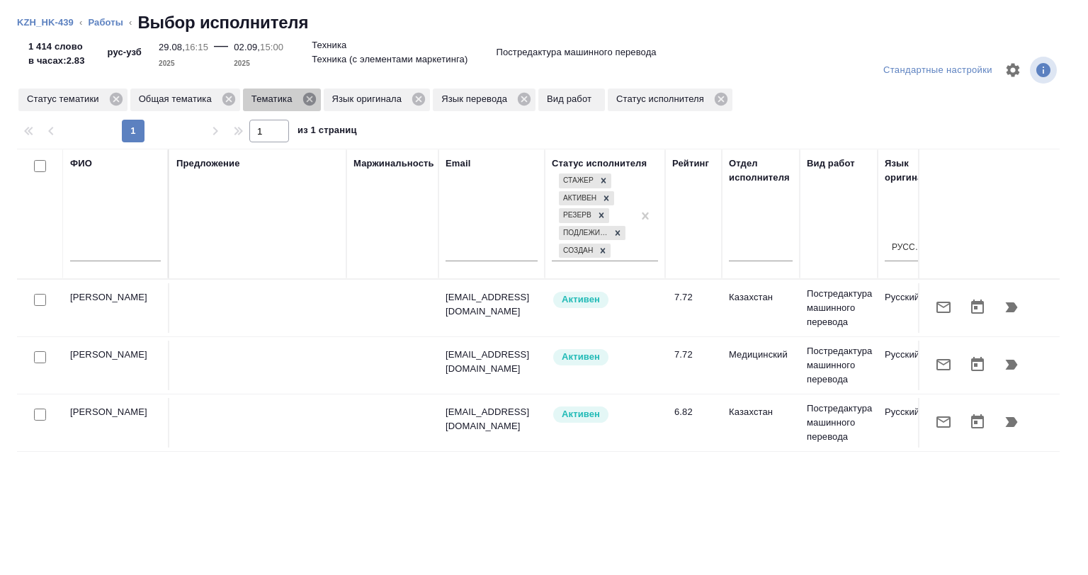
click at [311, 96] on icon at bounding box center [310, 99] width 16 height 16
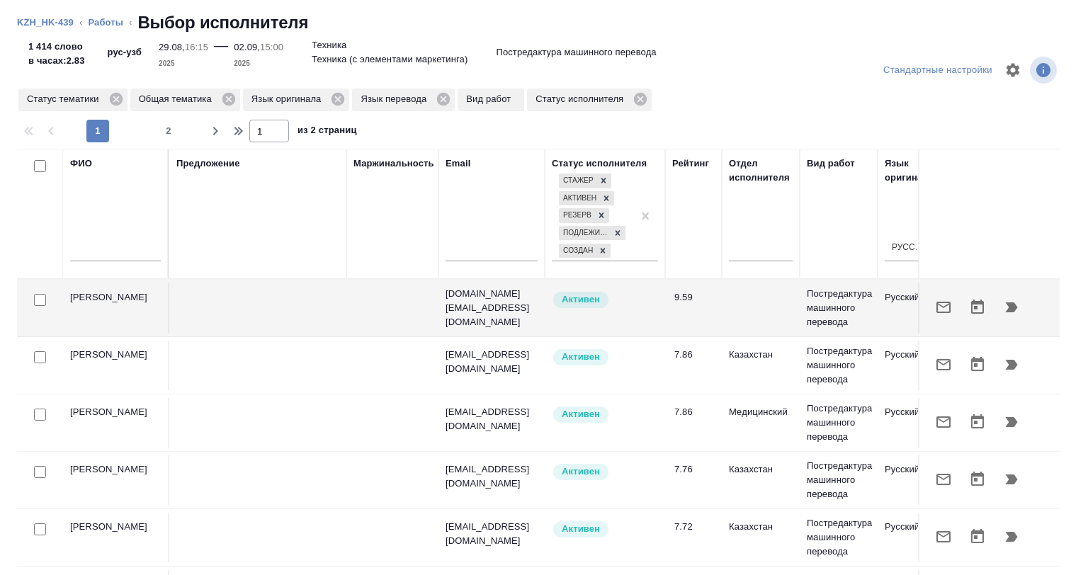
click at [33, 301] on div at bounding box center [40, 300] width 32 height 20
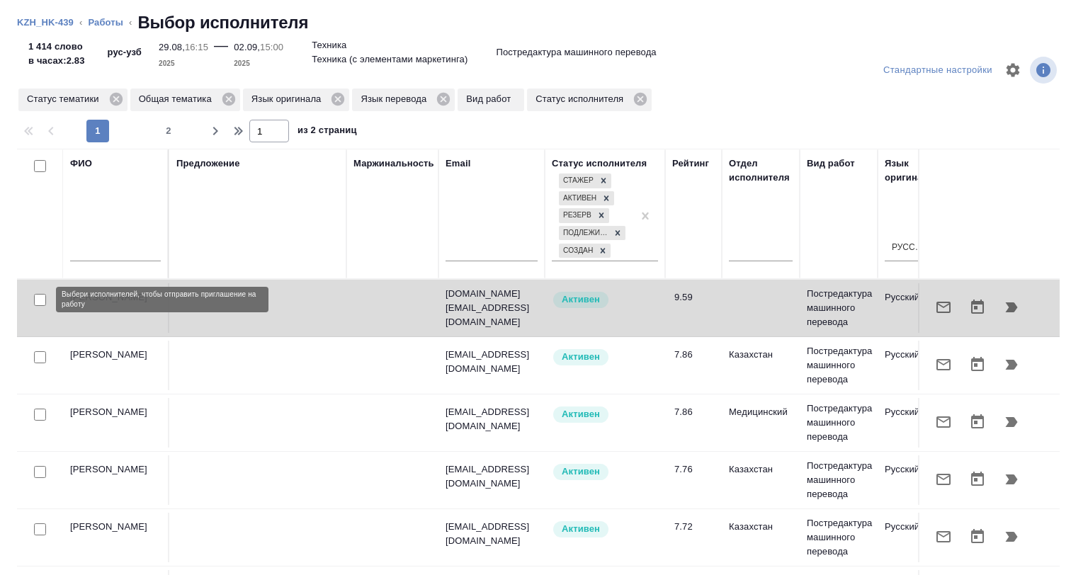
click at [36, 300] on input "checkbox" at bounding box center [40, 300] width 12 height 12
checkbox input "true"
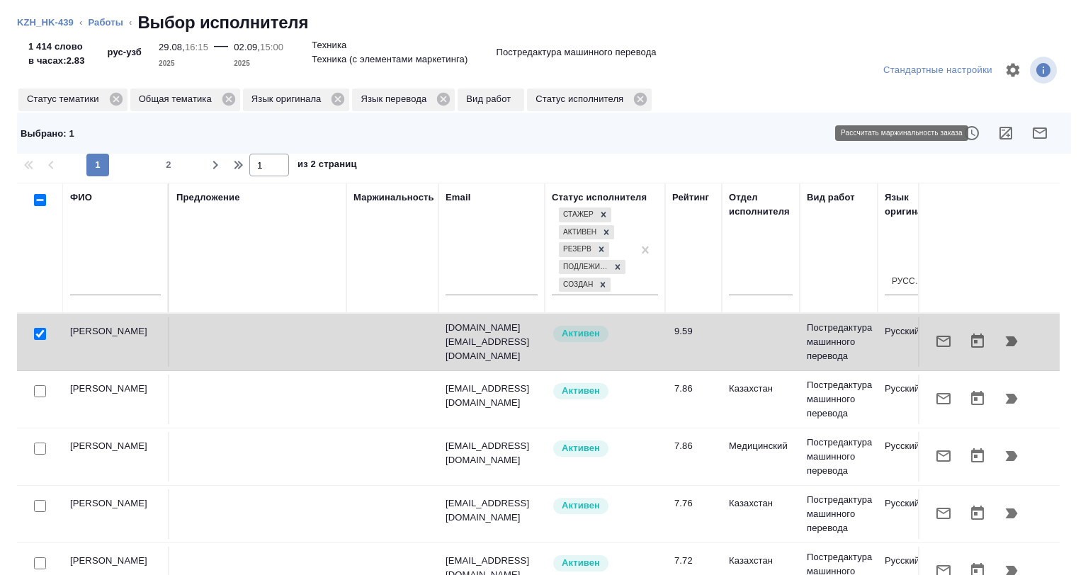
click at [989, 125] on button "button" at bounding box center [1006, 133] width 34 height 34
click at [927, 353] on button "button" at bounding box center [944, 341] width 34 height 34
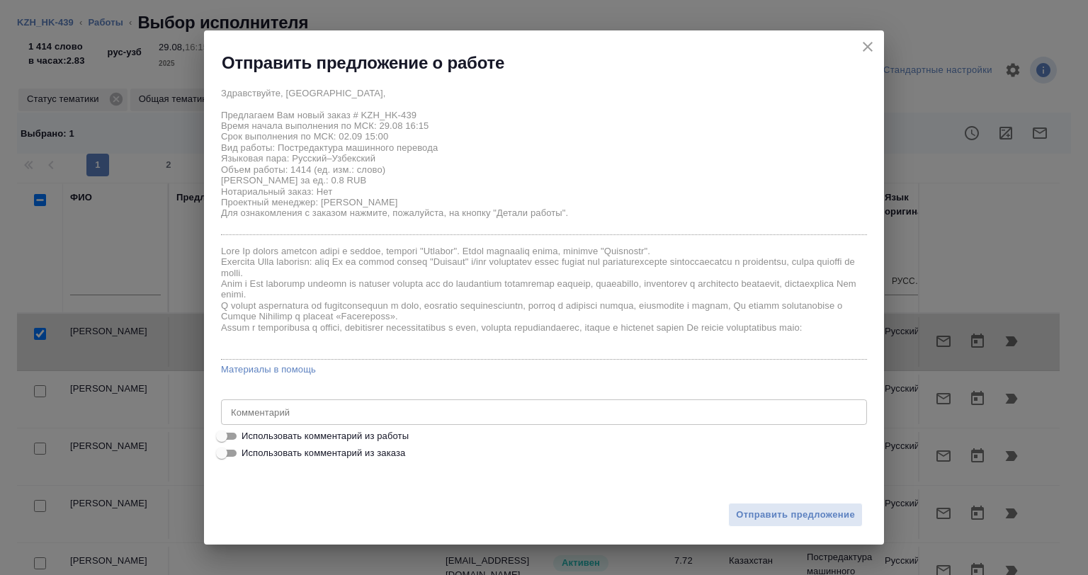
click at [363, 431] on span "Использовать комментарий из работы" at bounding box center [325, 436] width 167 height 14
click at [247, 431] on input "Использовать комментарий из работы" at bounding box center [221, 436] width 51 height 17
checkbox input "true"
type textarea "Есть материалы в помощь https://drive.awatera.com/s/FJHzQ4icLFbRRE8"
drag, startPoint x: 748, startPoint y: 492, endPoint x: 766, endPoint y: 510, distance: 25.6
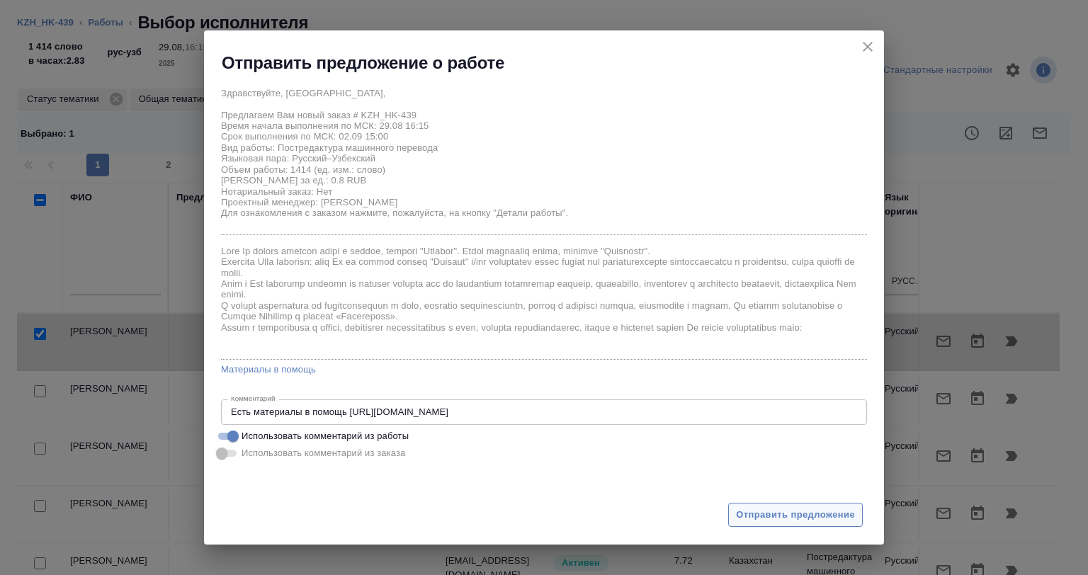
click at [749, 492] on div "Отправить предложение" at bounding box center [544, 507] width 680 height 78
click at [766, 510] on span "Отправить предложение" at bounding box center [795, 515] width 119 height 16
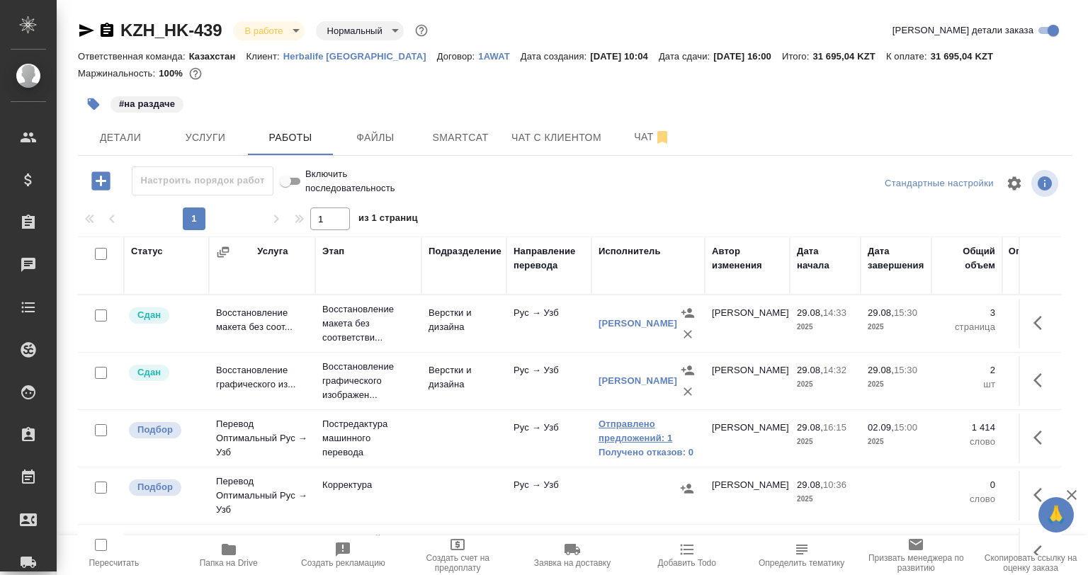
click at [604, 431] on link "Отправлено предложений: 1" at bounding box center [648, 431] width 99 height 28
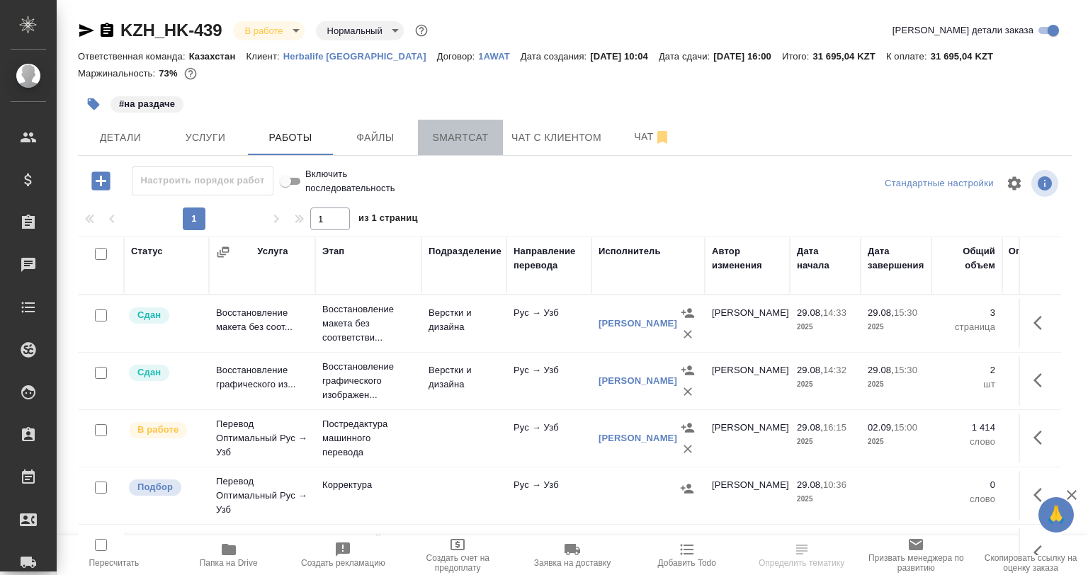
click at [463, 150] on button "Smartcat" at bounding box center [460, 137] width 85 height 35
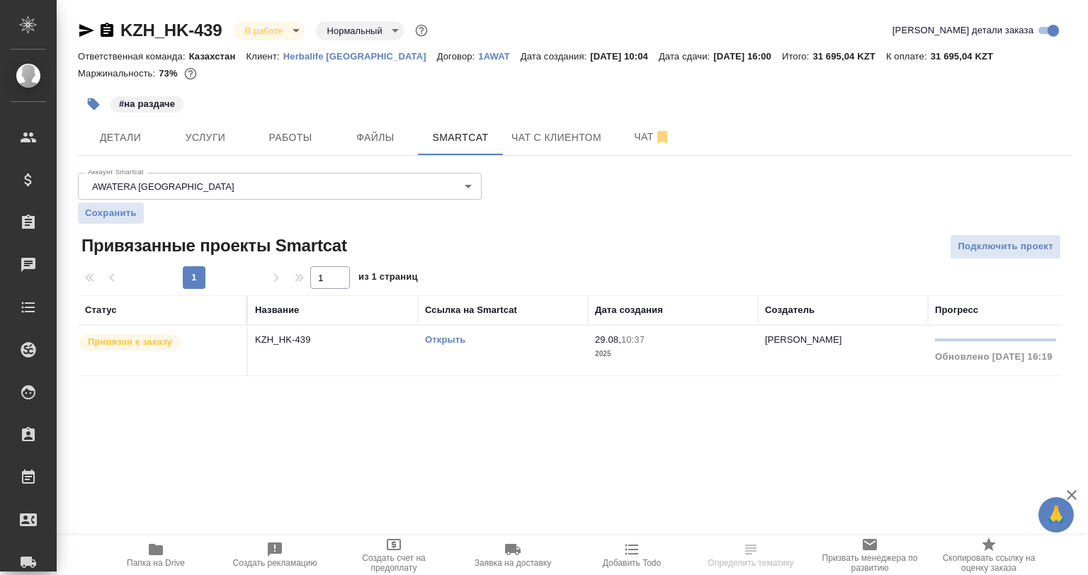
click at [436, 329] on td "Открыть" at bounding box center [503, 351] width 170 height 50
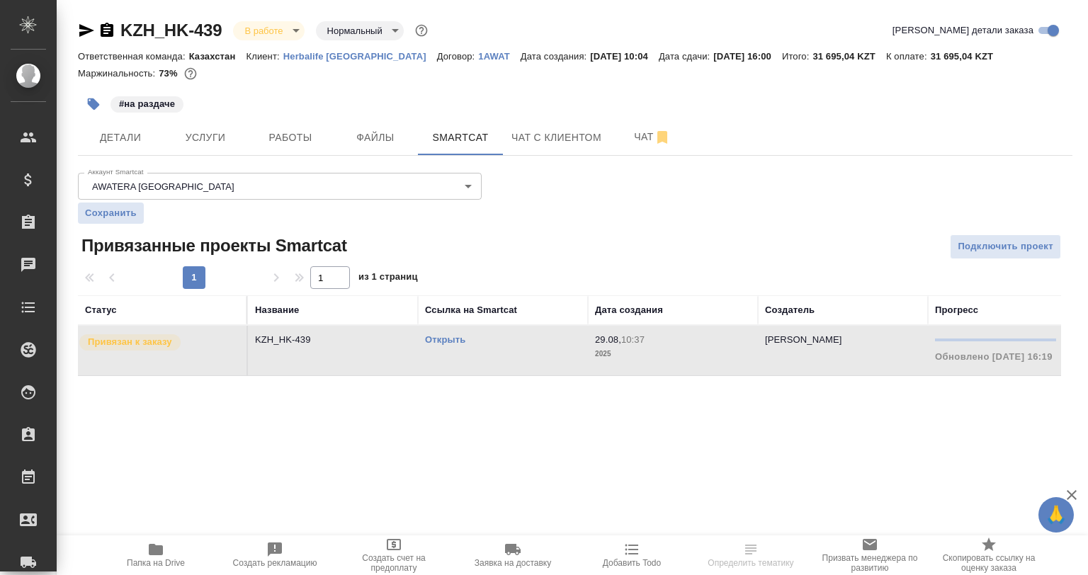
drag, startPoint x: 439, startPoint y: 332, endPoint x: 444, endPoint y: 339, distance: 8.6
click at [441, 335] on div "Открыть" at bounding box center [503, 340] width 156 height 14
click at [444, 340] on link "Открыть" at bounding box center [445, 339] width 40 height 11
drag, startPoint x: 222, startPoint y: 116, endPoint x: 256, endPoint y: 134, distance: 38.3
click at [223, 116] on div "#на раздаче" at bounding box center [409, 104] width 663 height 31
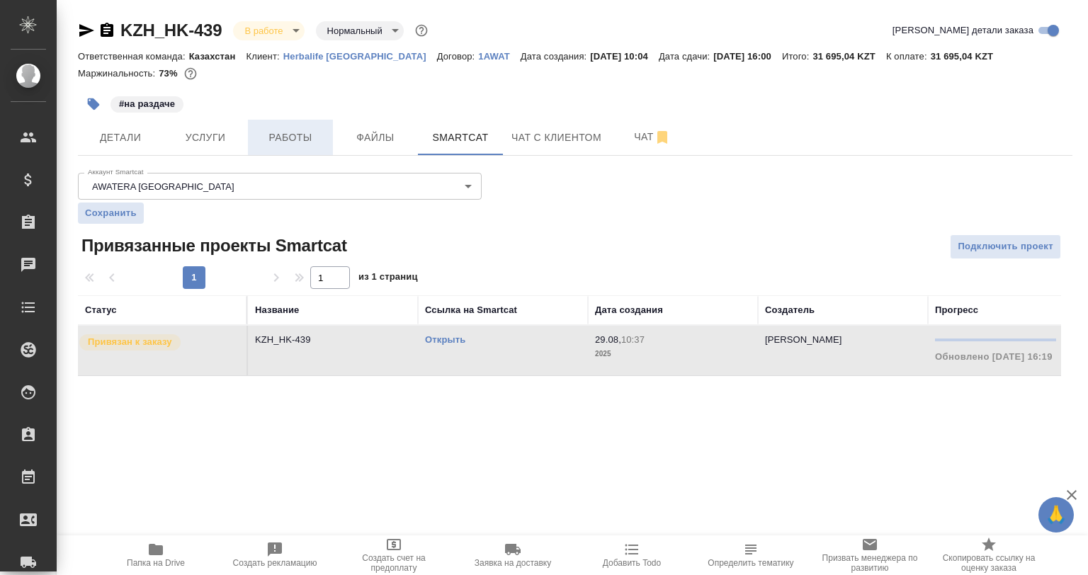
click at [279, 136] on span "Работы" at bounding box center [290, 138] width 68 height 18
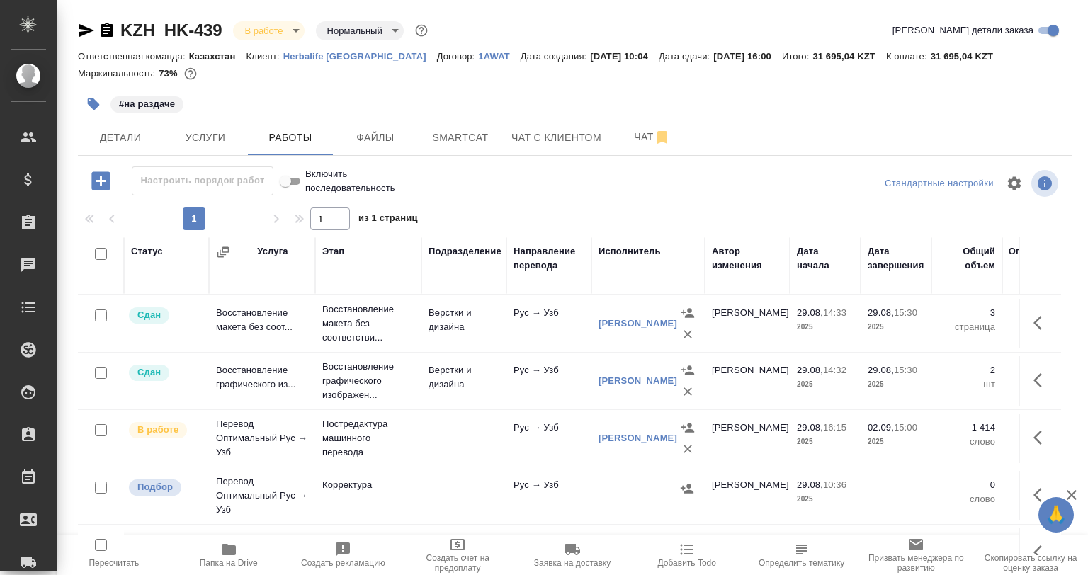
click at [79, 32] on icon "button" at bounding box center [86, 30] width 17 height 17
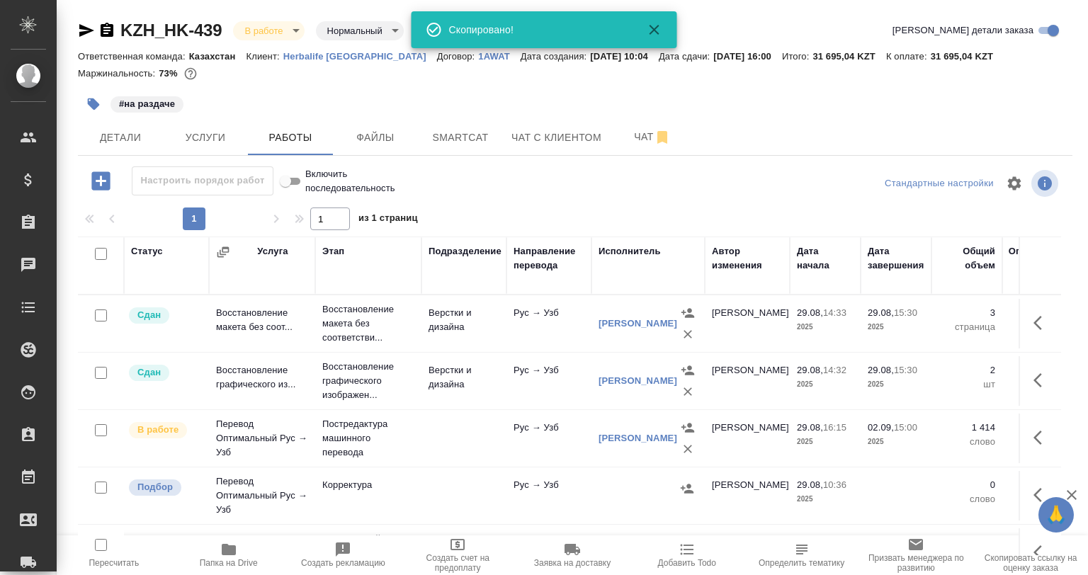
click at [112, 27] on icon "button" at bounding box center [107, 30] width 13 height 14
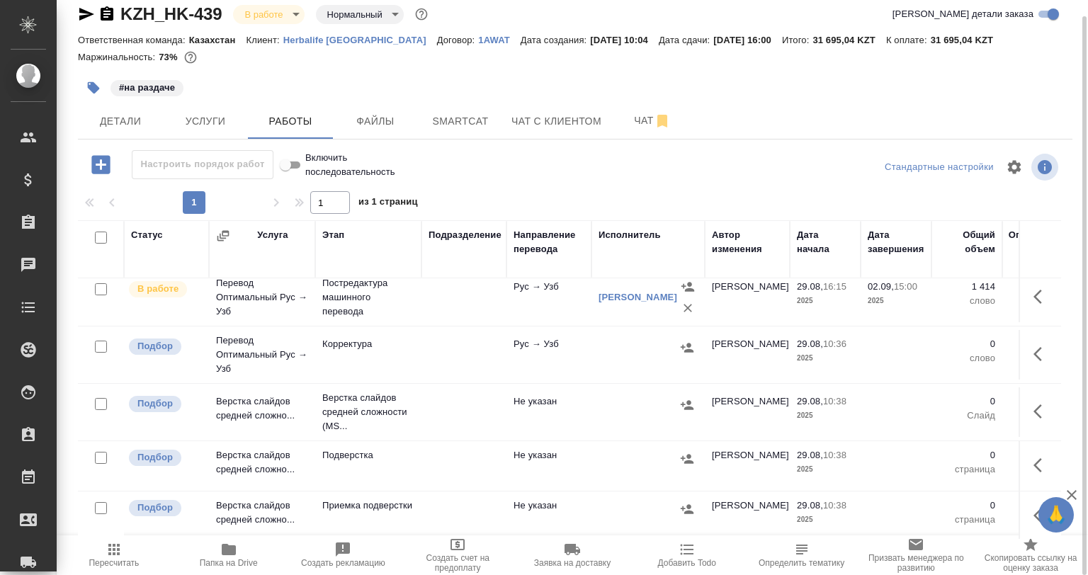
scroll to position [187, 0]
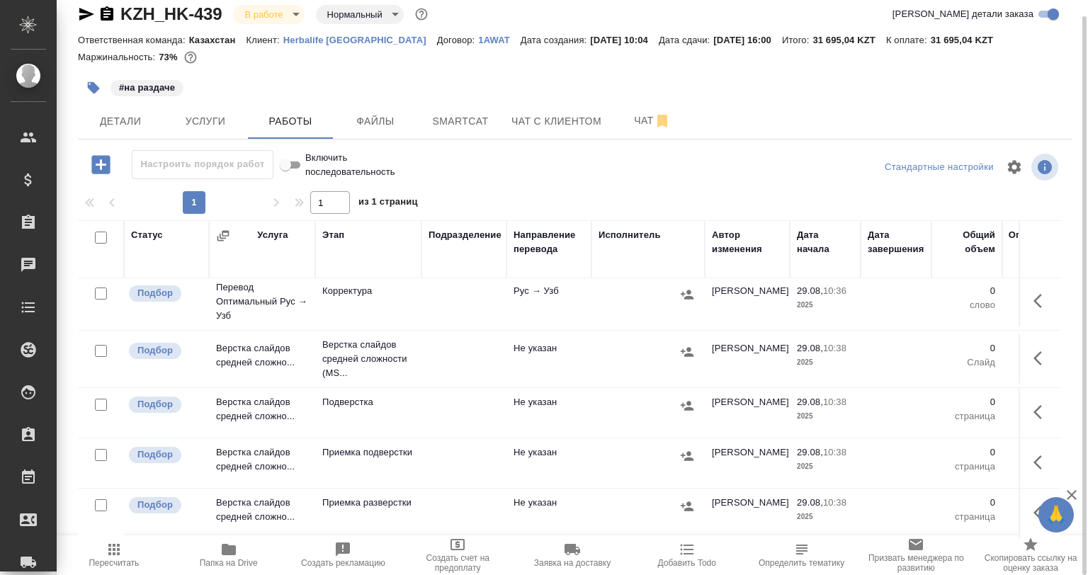
click at [94, 132] on div at bounding box center [101, 122] width 32 height 20
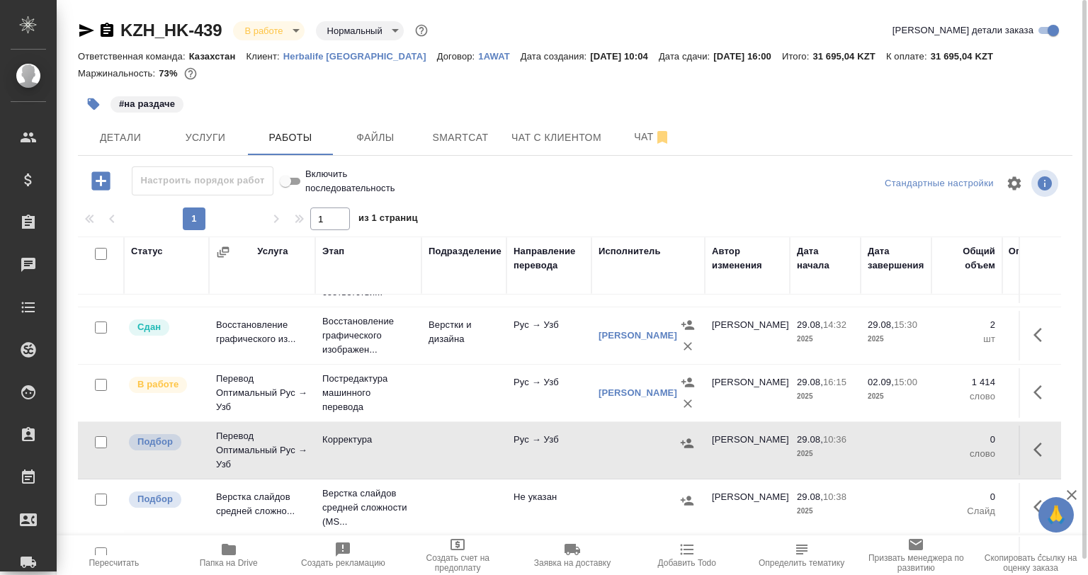
scroll to position [116, 0]
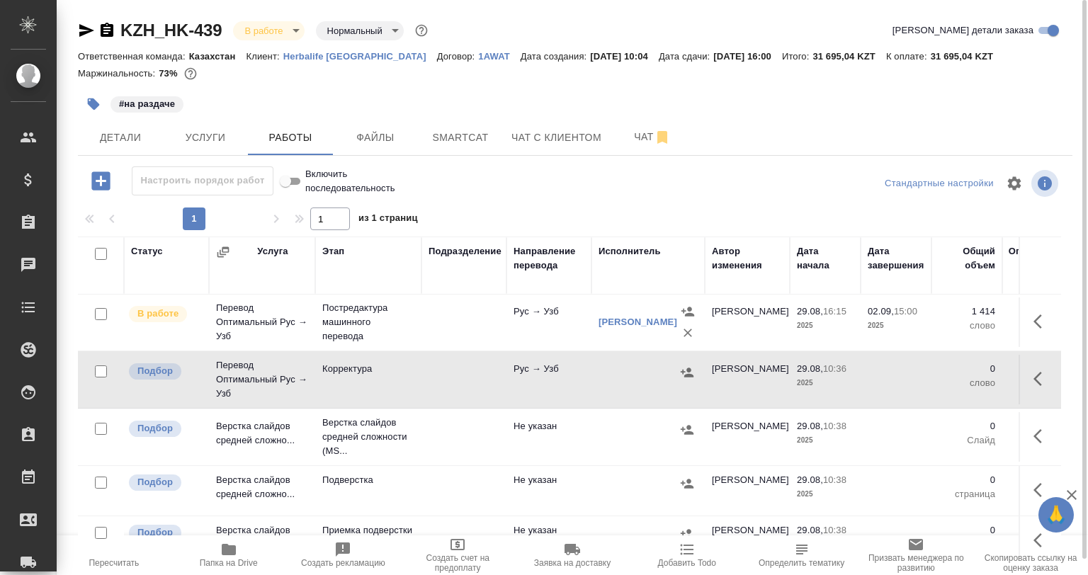
click at [99, 368] on input "checkbox" at bounding box center [101, 372] width 12 height 12
checkbox input "true"
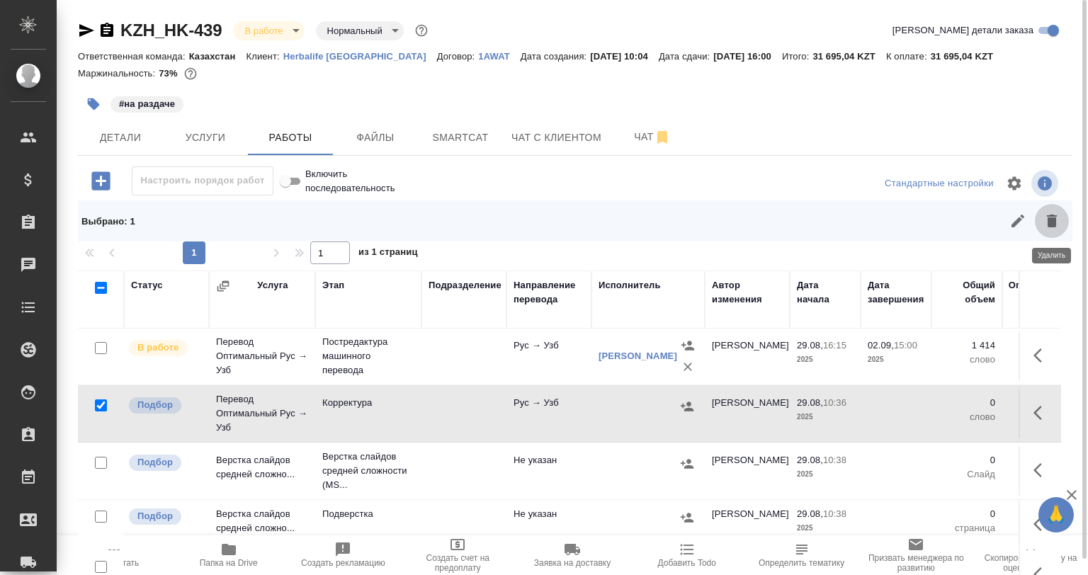
click at [1052, 228] on icon "button" at bounding box center [1051, 221] width 17 height 17
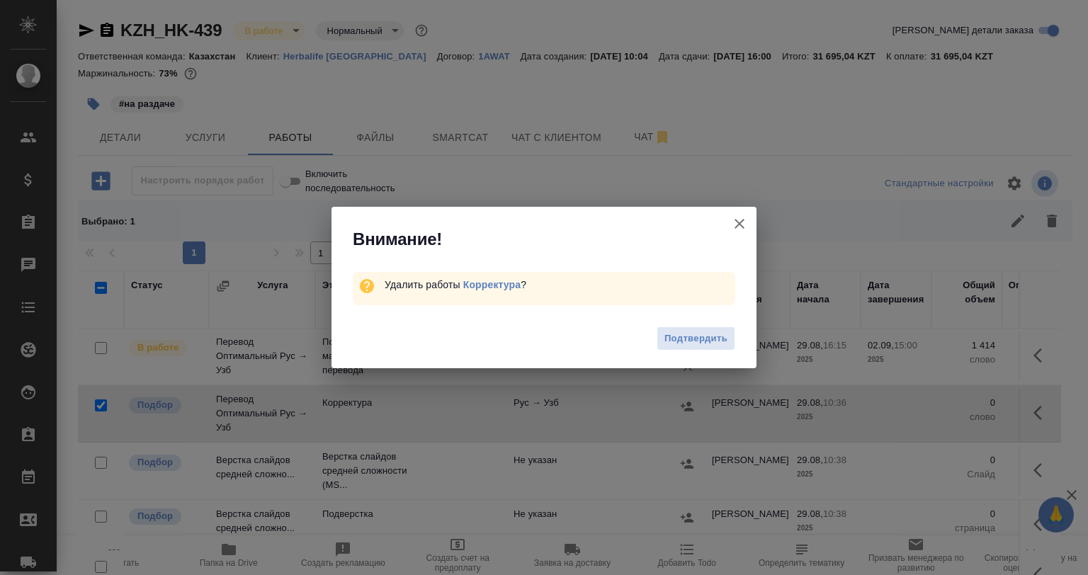
click at [715, 341] on span "Подтвердить" at bounding box center [695, 339] width 63 height 16
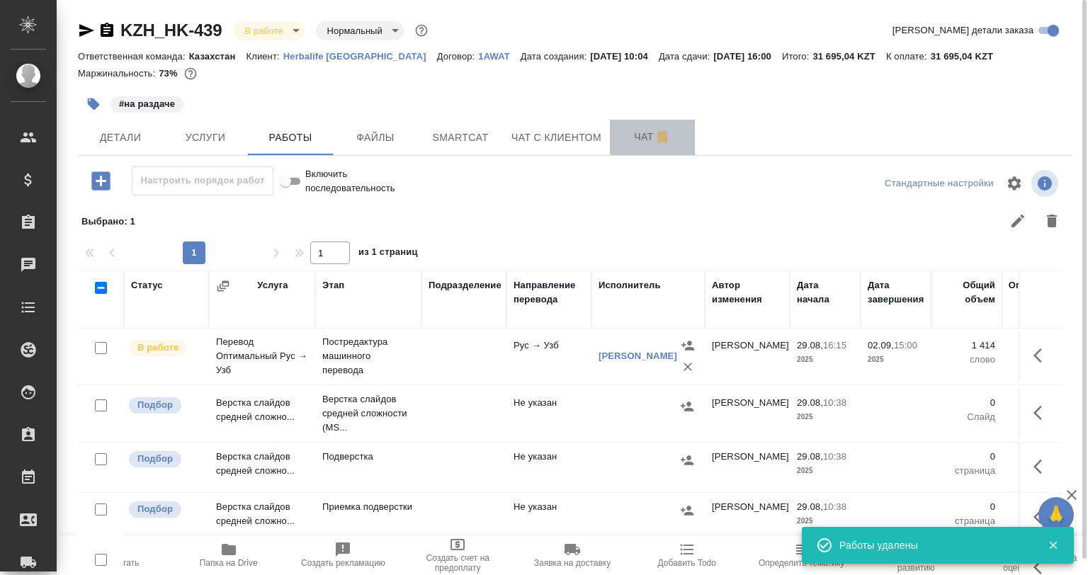
drag, startPoint x: 636, startPoint y: 139, endPoint x: 639, endPoint y: 147, distance: 8.3
click at [635, 139] on span "Чат" at bounding box center [652, 137] width 68 height 18
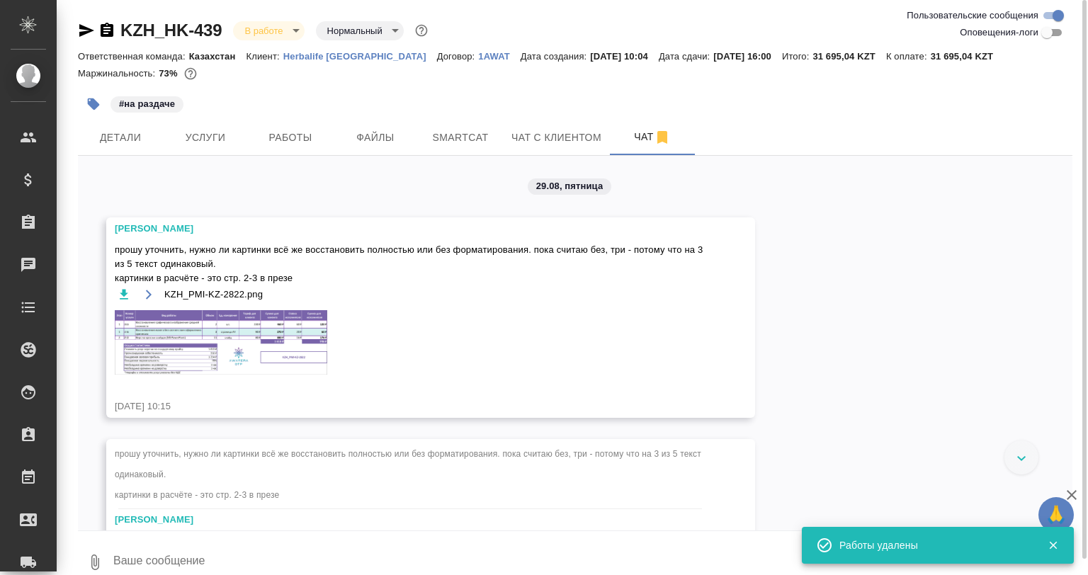
click at [203, 336] on img at bounding box center [221, 342] width 213 height 64
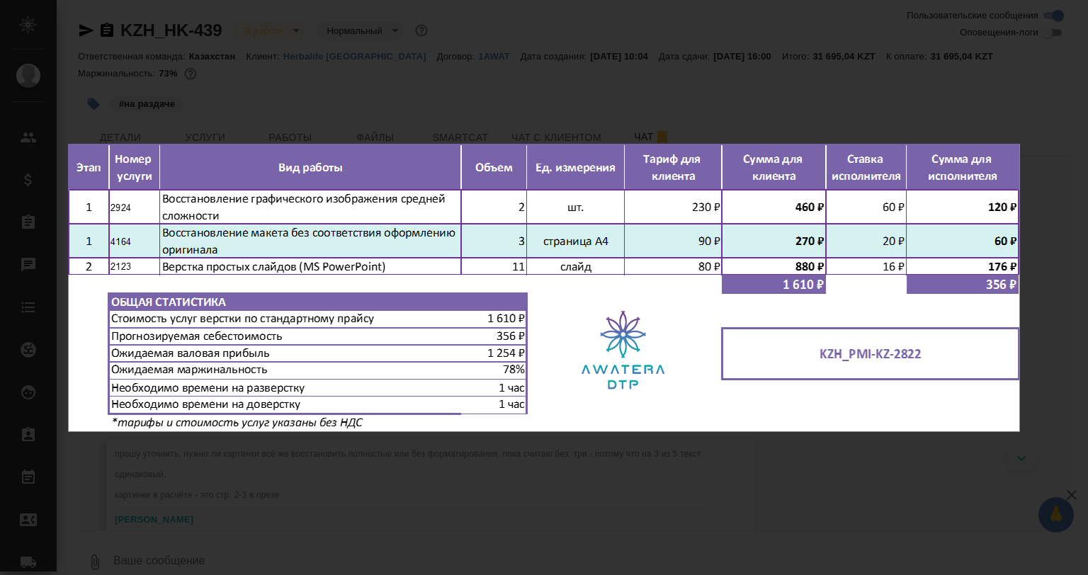
click at [374, 489] on div "KZH_PMI-KZ-2822.png 1 of 1" at bounding box center [544, 287] width 1088 height 575
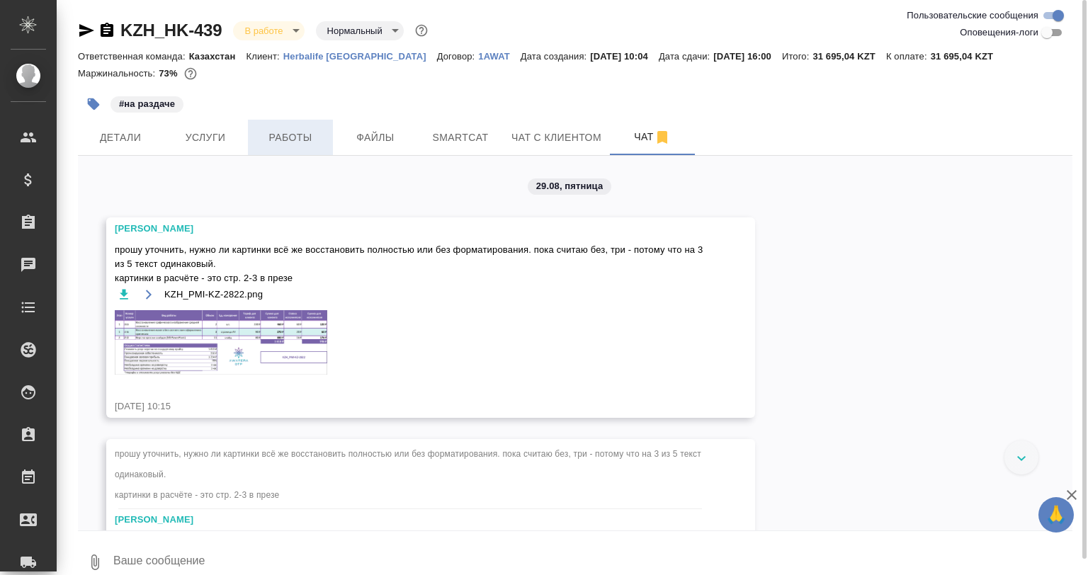
click at [279, 127] on button "Работы" at bounding box center [290, 137] width 85 height 35
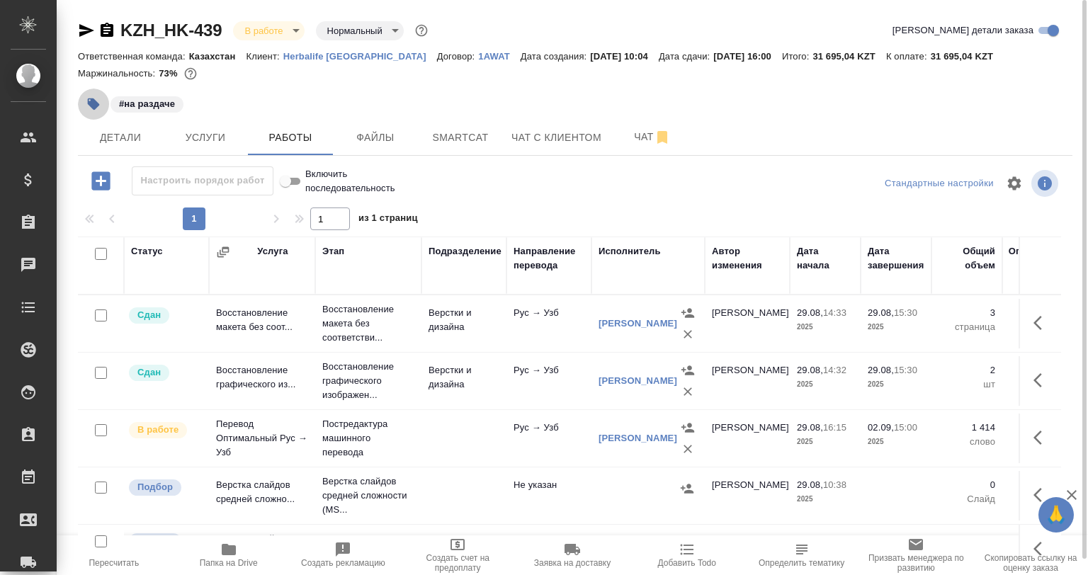
click at [94, 101] on icon "button" at bounding box center [94, 104] width 12 height 12
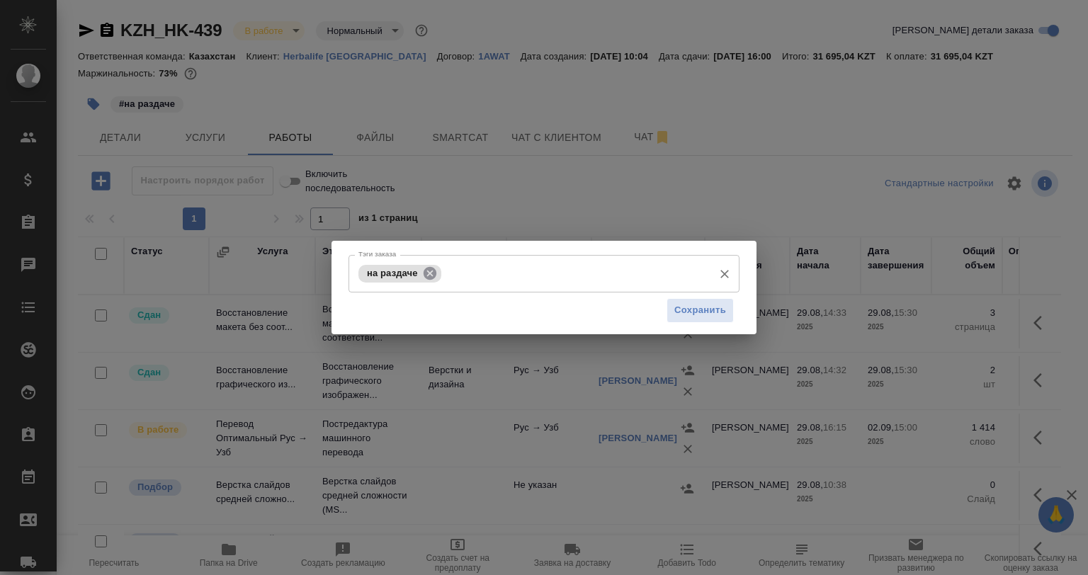
click at [431, 272] on icon at bounding box center [430, 274] width 16 height 16
click at [445, 272] on input "Тэги заказа" at bounding box center [575, 273] width 261 height 24
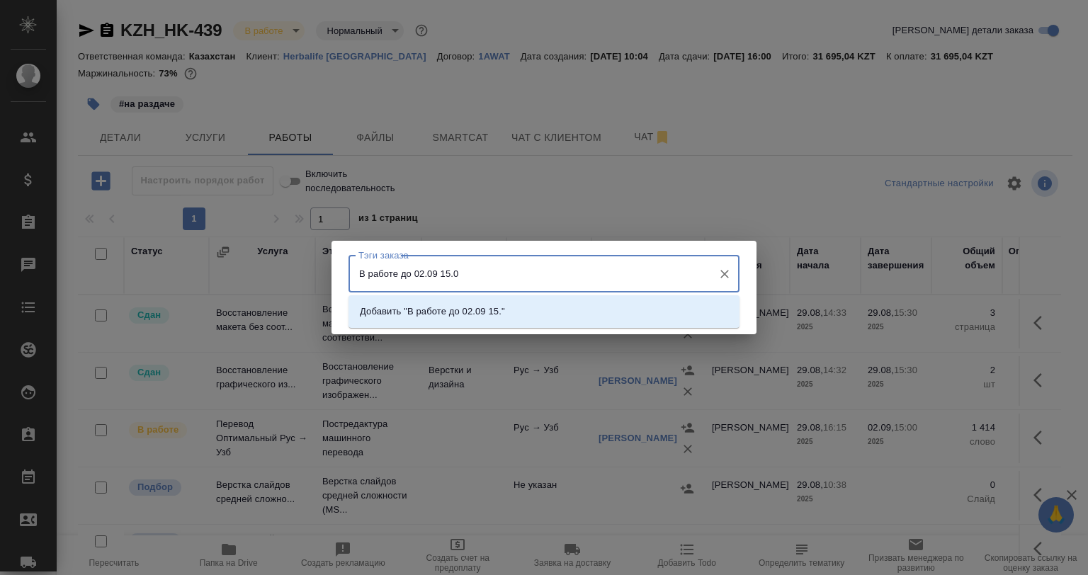
type input "В работе до 02.09 15.00"
click at [603, 315] on li "Добавить "В работе до 02.09 15.00"" at bounding box center [544, 312] width 391 height 26
type input "верстка?"
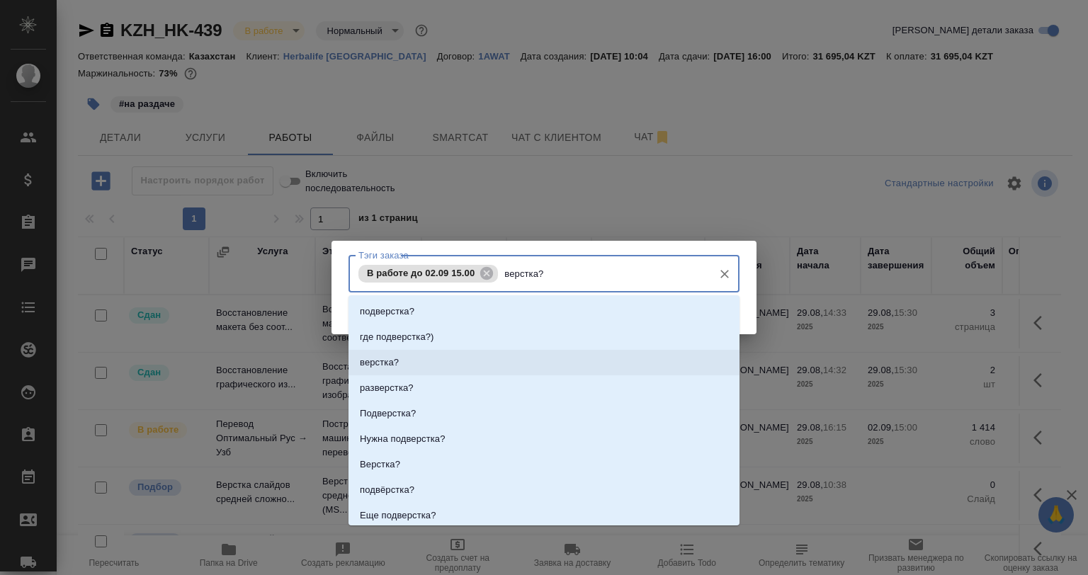
click at [465, 366] on li "верстка?" at bounding box center [544, 363] width 391 height 26
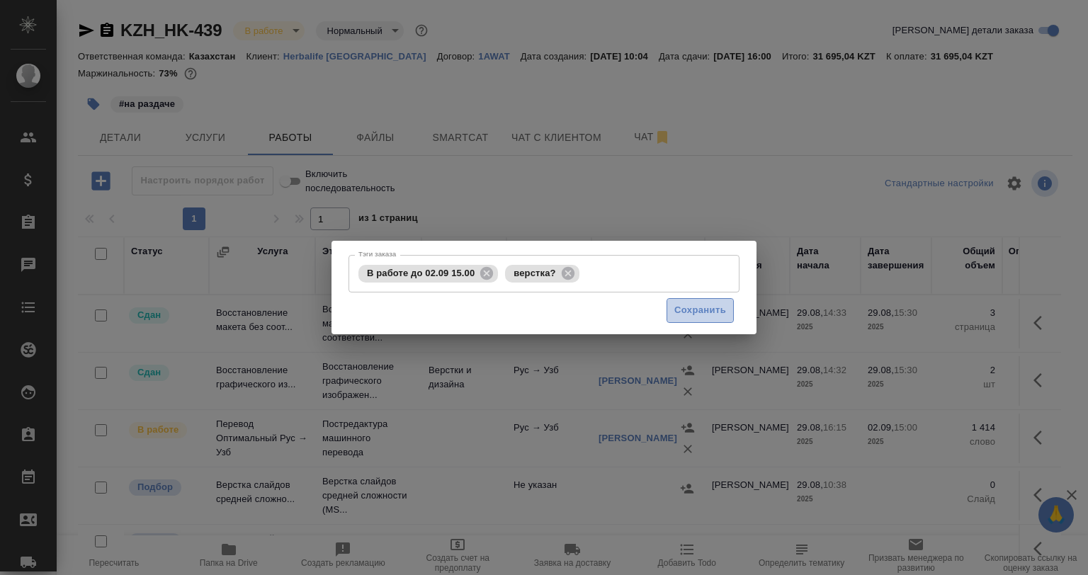
click at [698, 318] on span "Сохранить" at bounding box center [700, 310] width 52 height 16
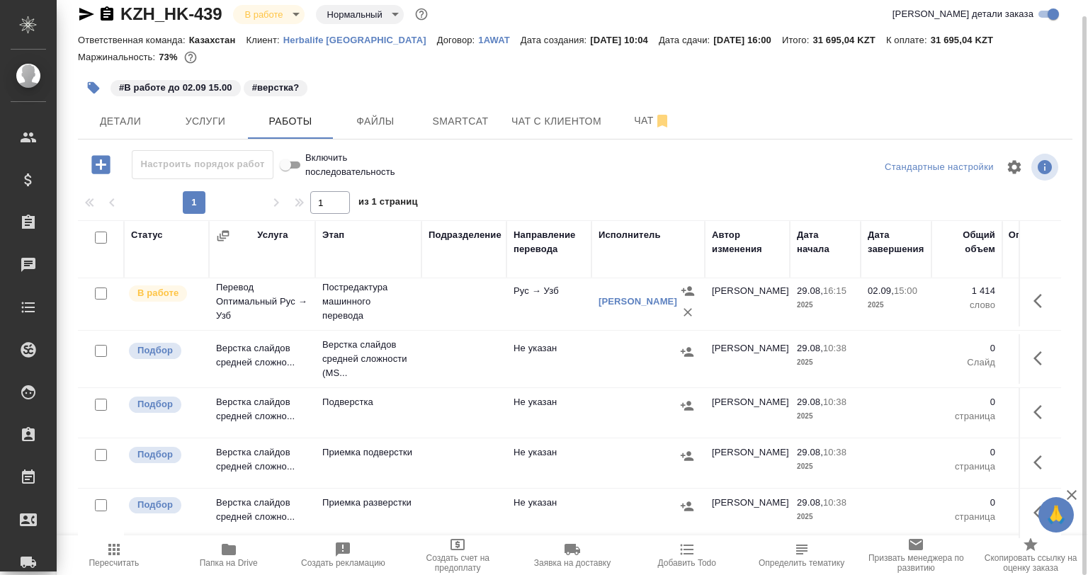
scroll to position [130, 0]
click at [99, 399] on input "checkbox" at bounding box center [101, 405] width 12 height 12
checkbox input "true"
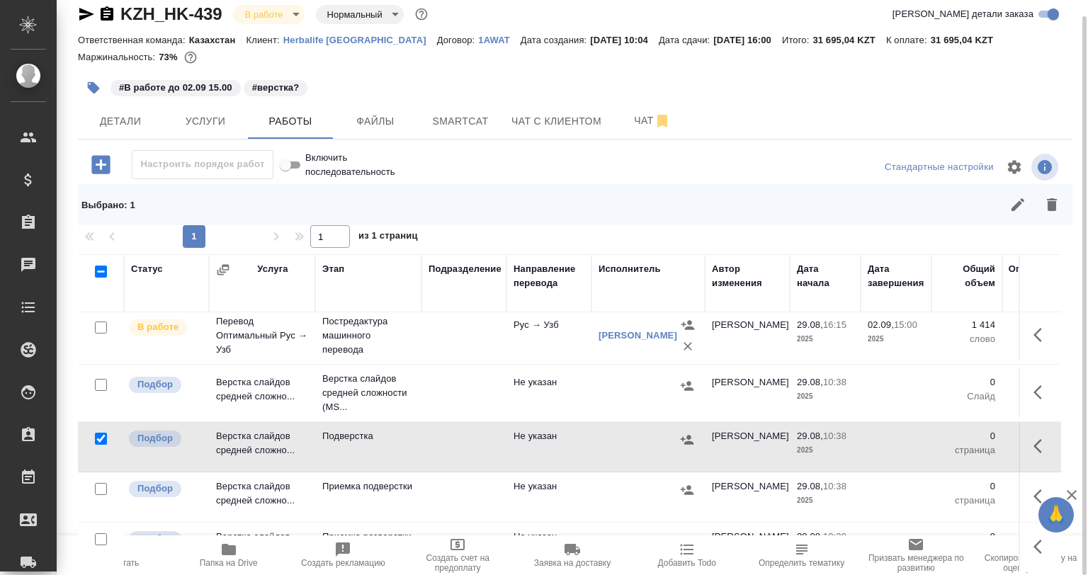
click at [101, 483] on input "checkbox" at bounding box center [101, 489] width 12 height 12
checkbox input "true"
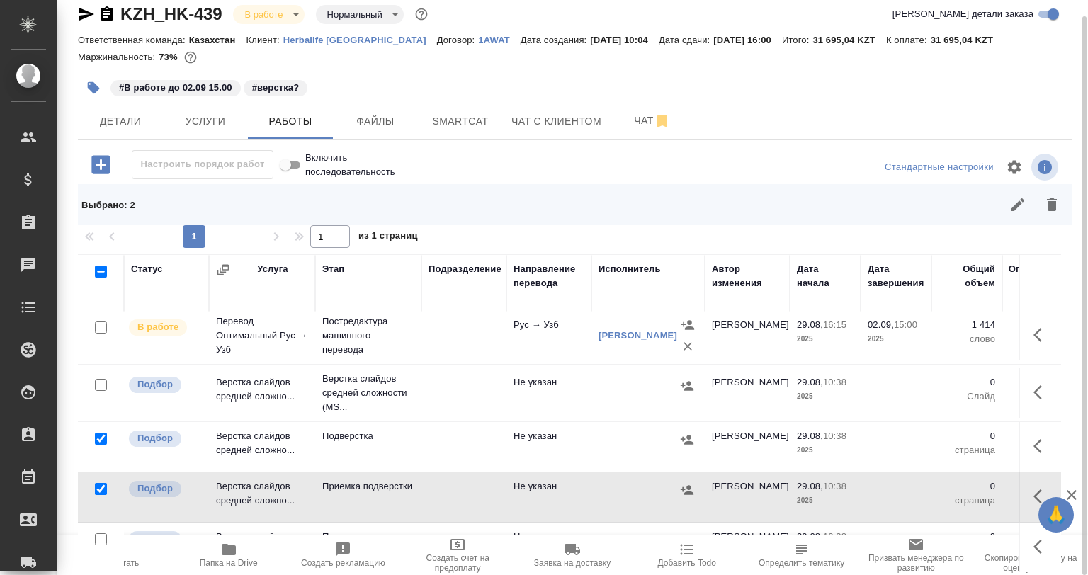
click at [103, 533] on input "checkbox" at bounding box center [101, 539] width 12 height 12
checkbox input "true"
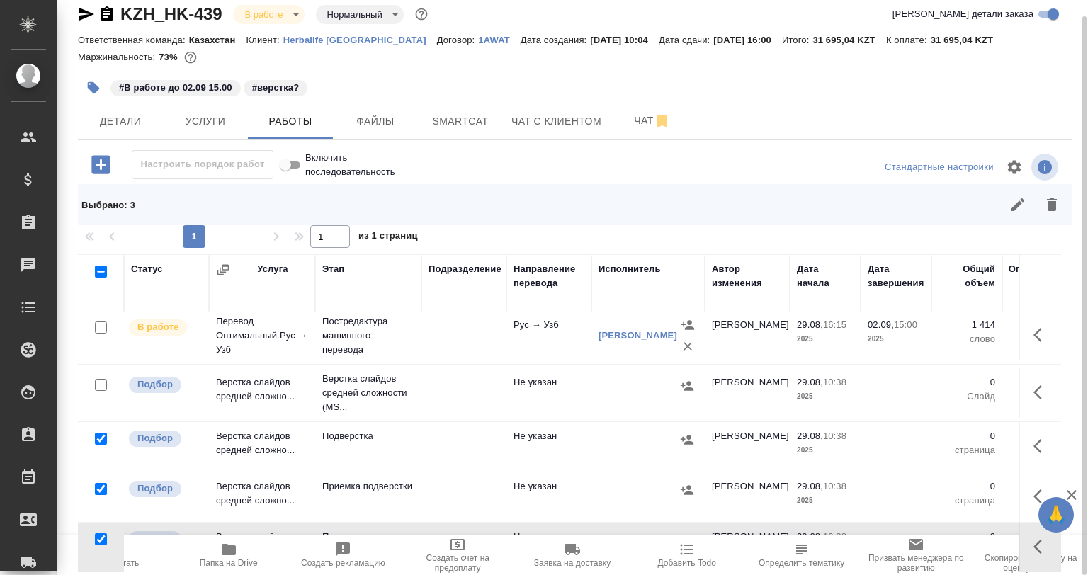
click at [1046, 205] on icon "button" at bounding box center [1051, 204] width 17 height 17
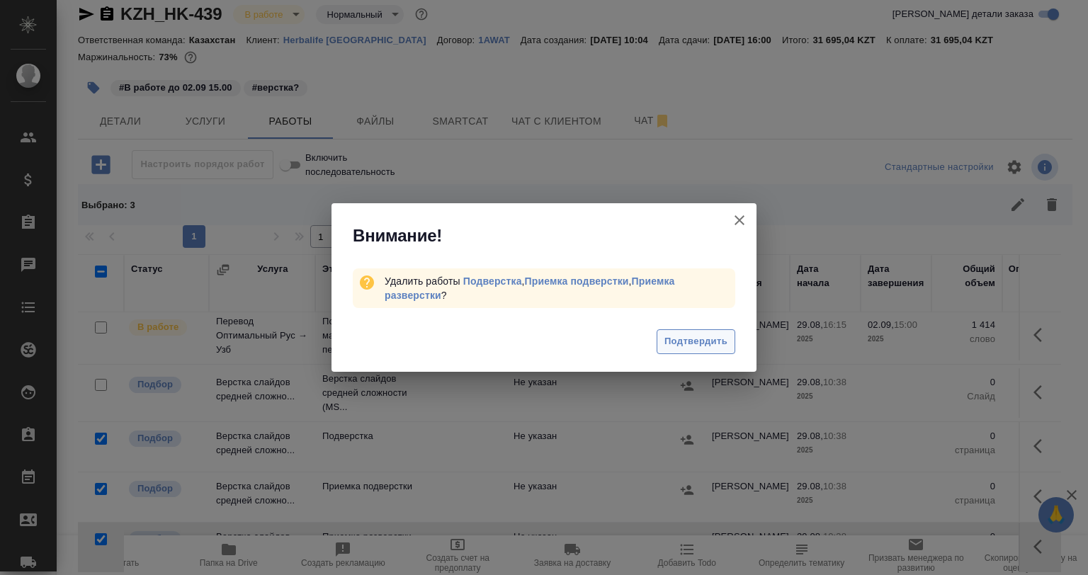
click at [681, 349] on span "Подтвердить" at bounding box center [695, 342] width 63 height 16
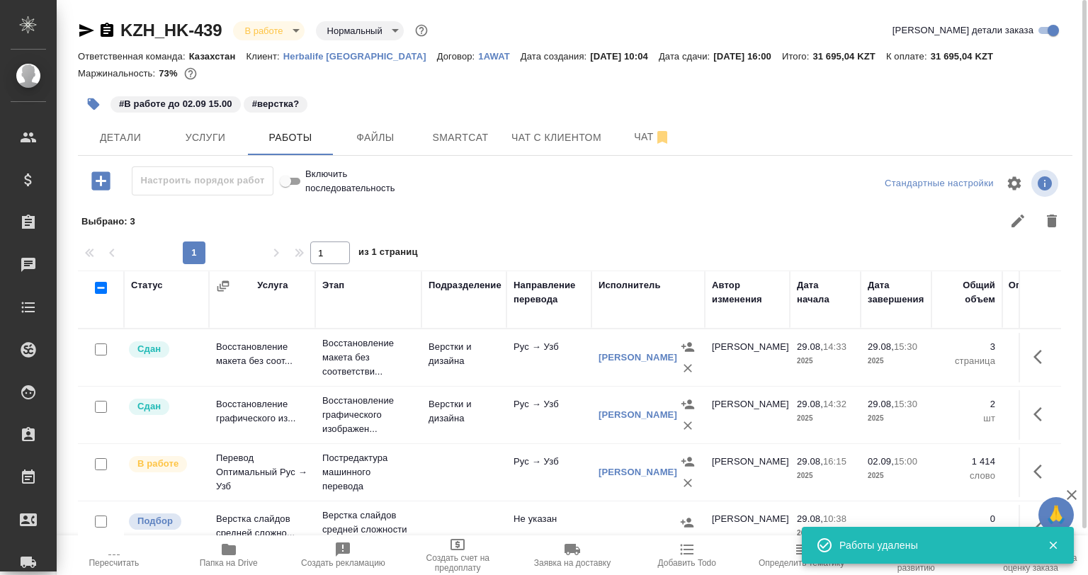
scroll to position [50, 0]
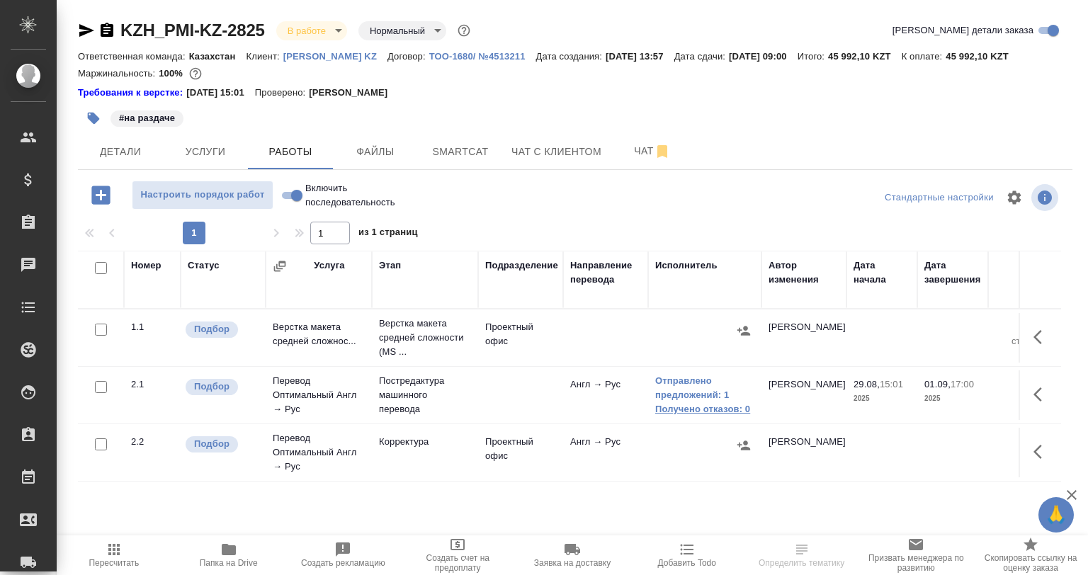
click at [688, 402] on link "Получено отказов: 0" at bounding box center [704, 409] width 99 height 14
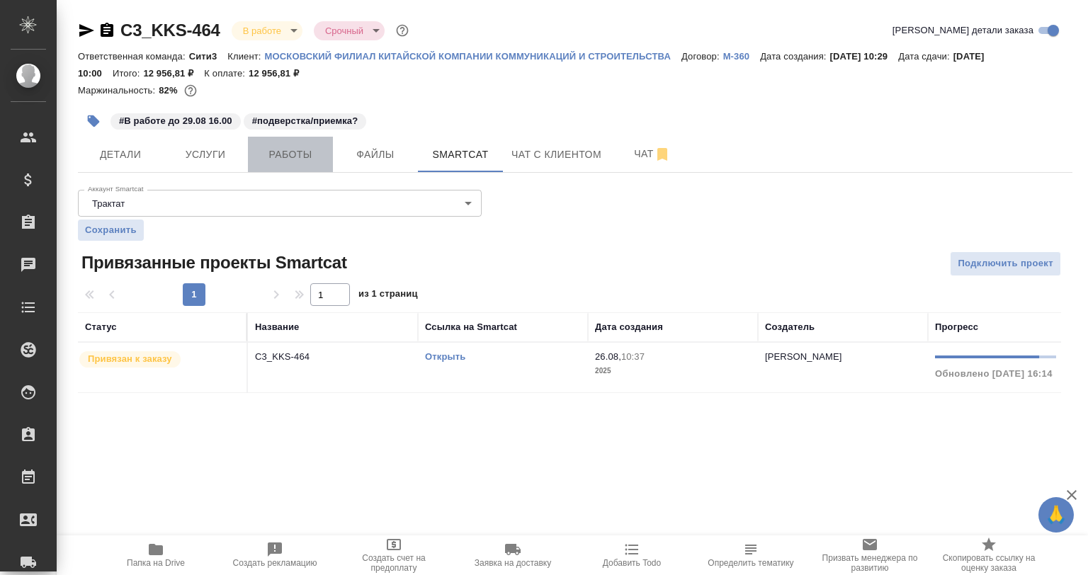
click at [297, 170] on button "Работы" at bounding box center [290, 154] width 85 height 35
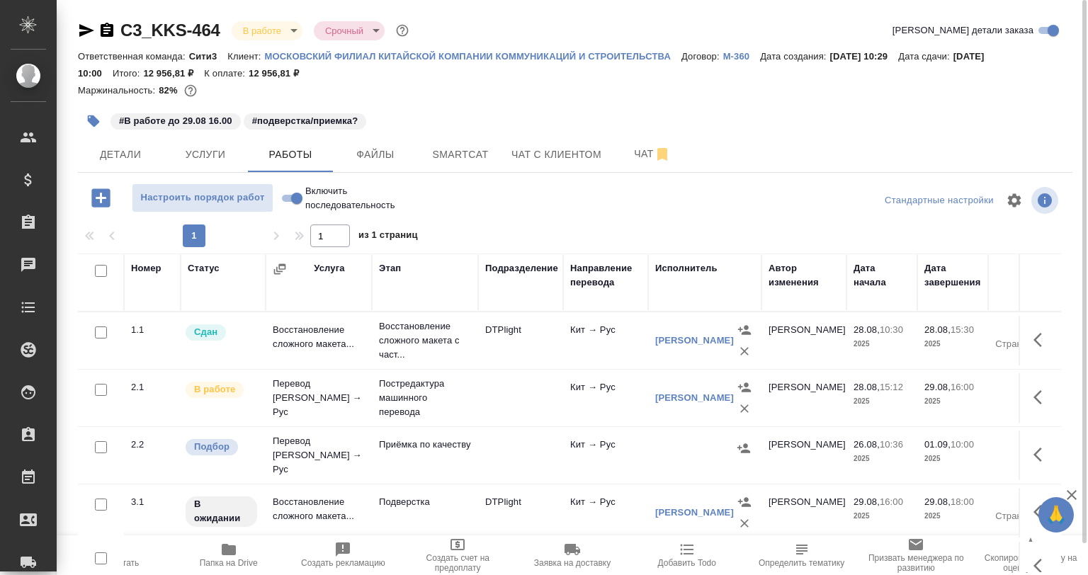
click at [570, 366] on td "Кит → Рус" at bounding box center [605, 341] width 85 height 50
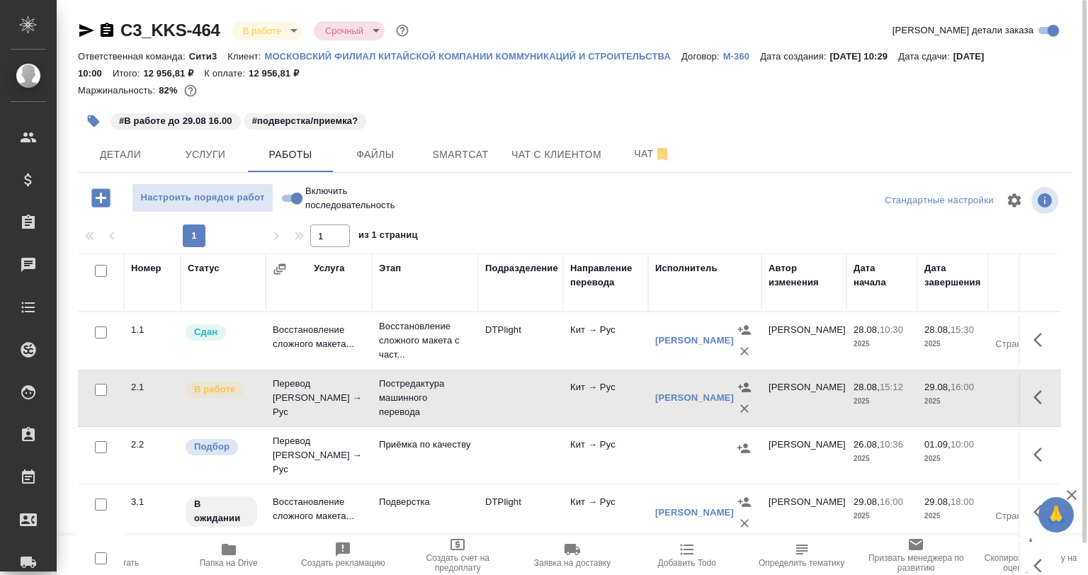
click at [570, 366] on td "Кит → Рус" at bounding box center [605, 341] width 85 height 50
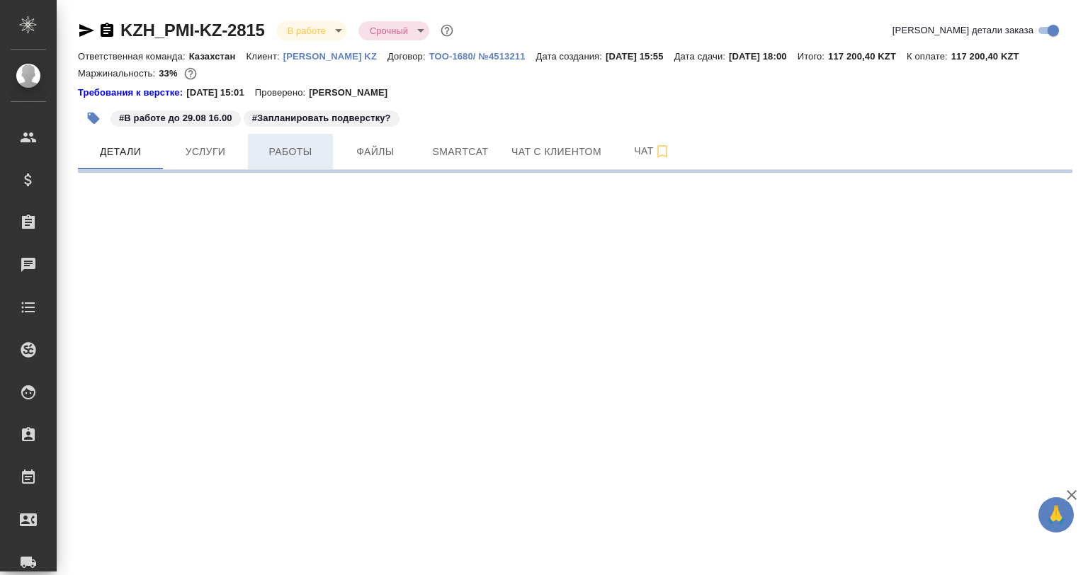
select select "RU"
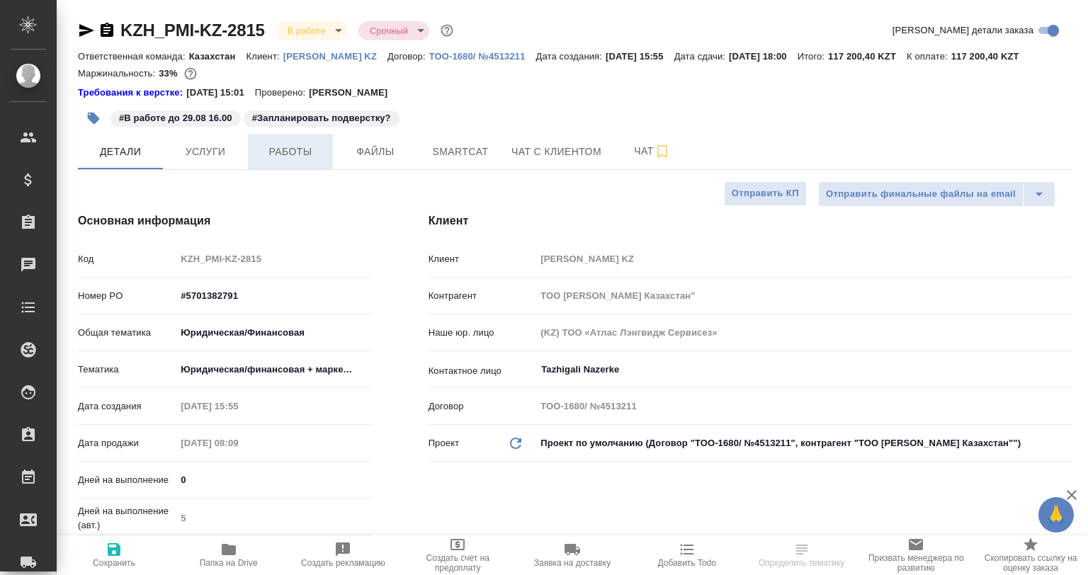
type textarea "x"
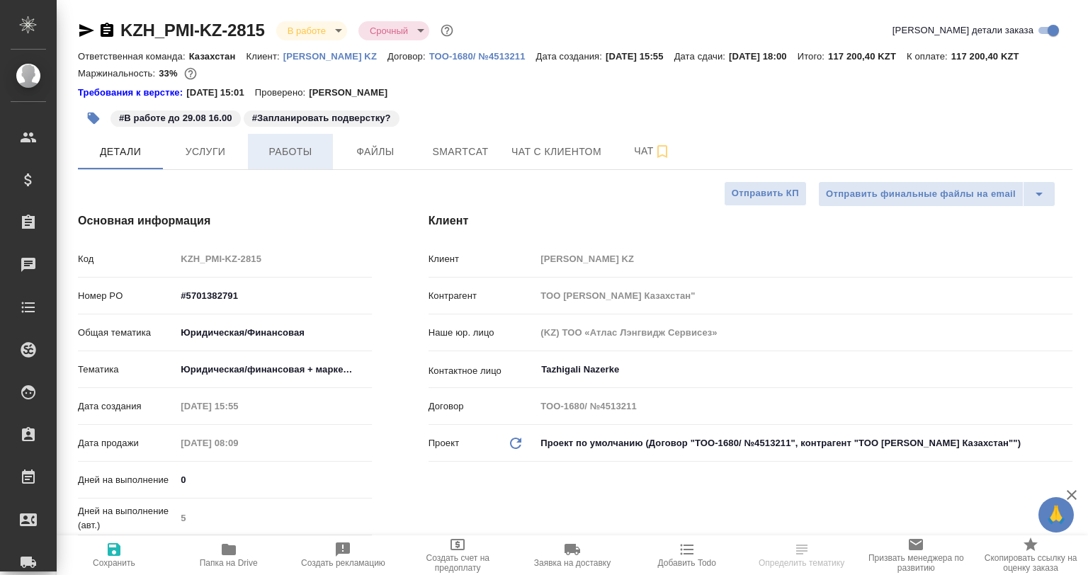
type textarea "x"
click at [301, 154] on span "Работы" at bounding box center [290, 152] width 68 height 18
type textarea "x"
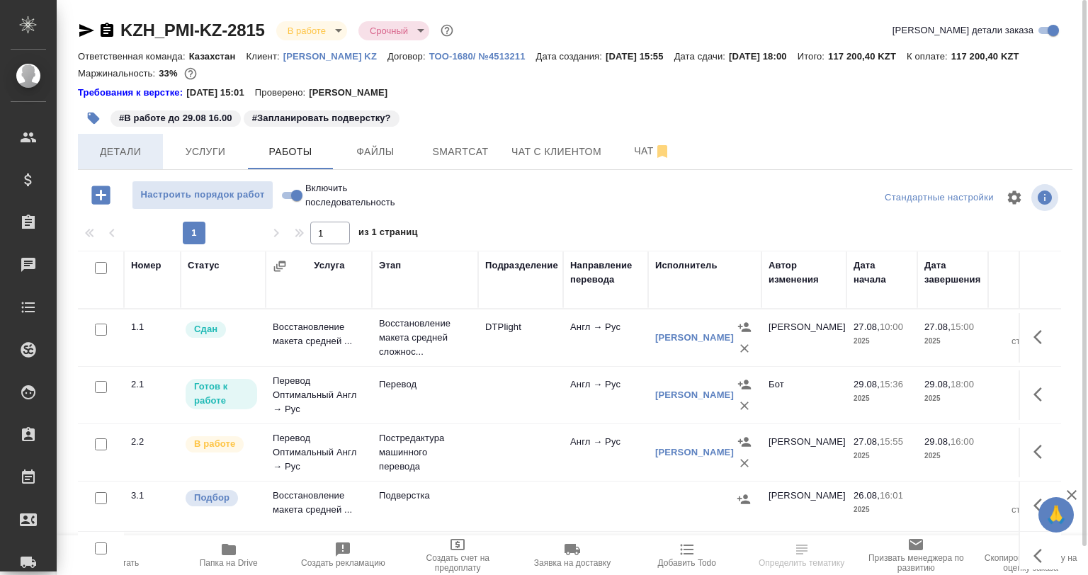
click at [124, 150] on span "Детали" at bounding box center [120, 152] width 68 height 18
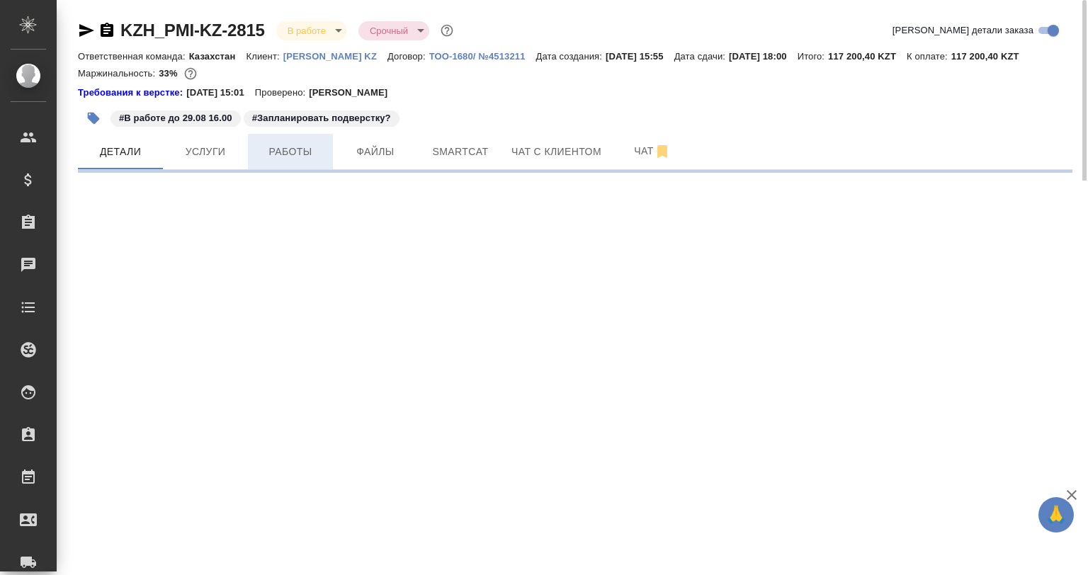
select select "RU"
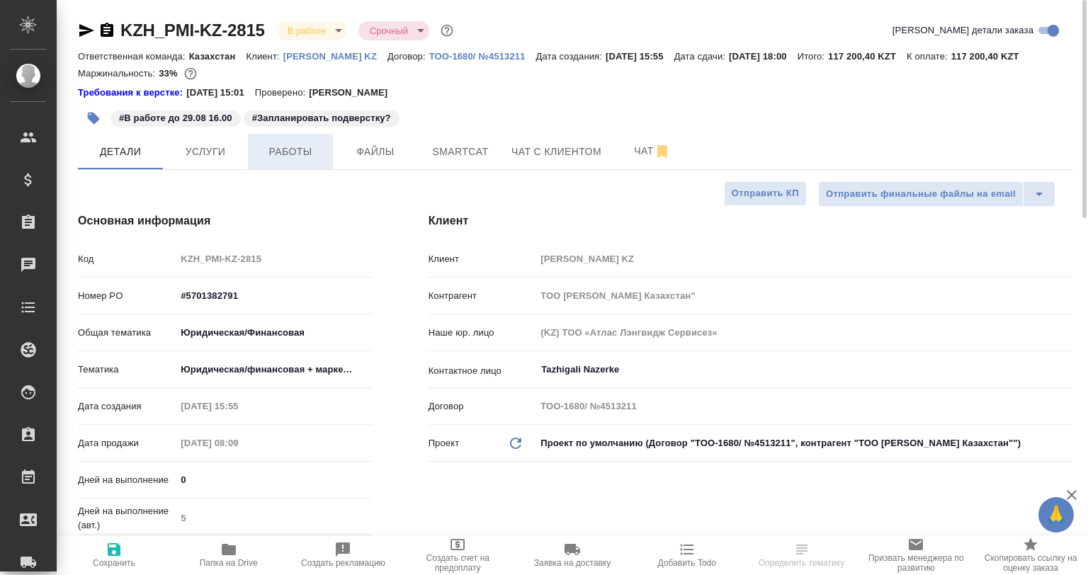
click at [299, 167] on button "Работы" at bounding box center [290, 151] width 85 height 35
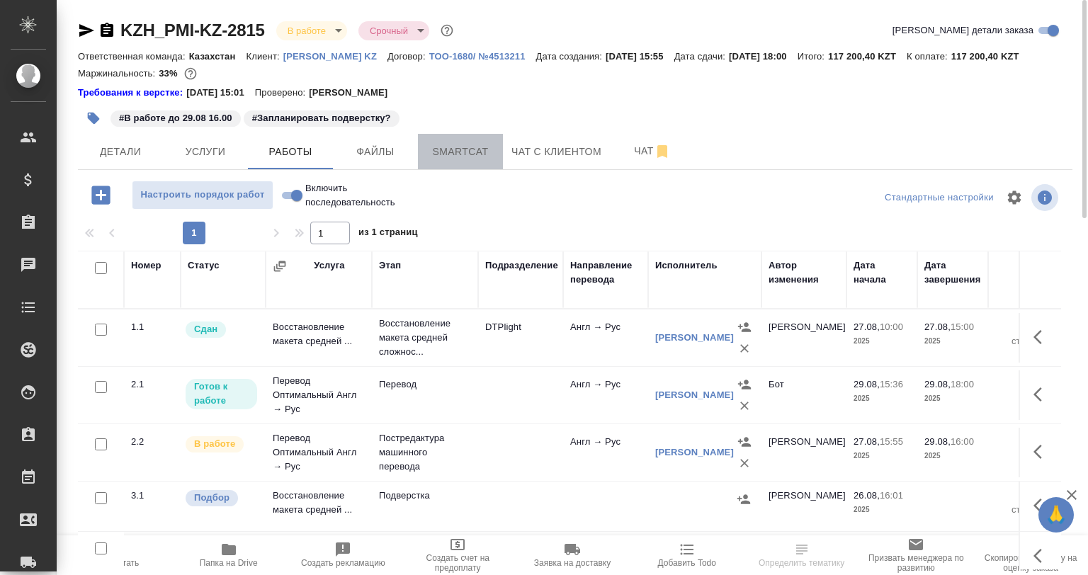
click at [470, 143] on span "Smartcat" at bounding box center [460, 152] width 68 height 18
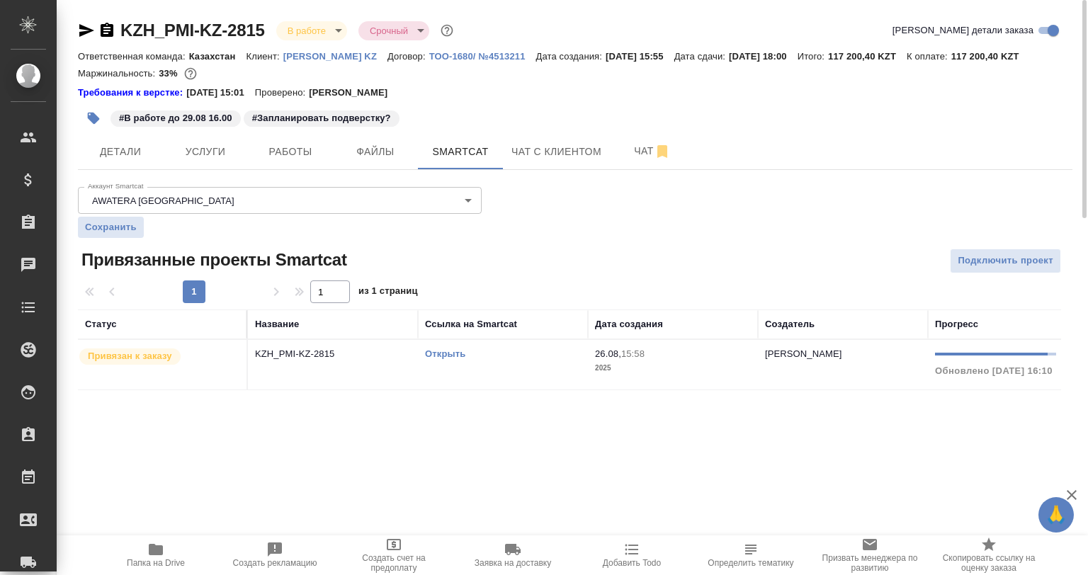
scroll to position [0, 91]
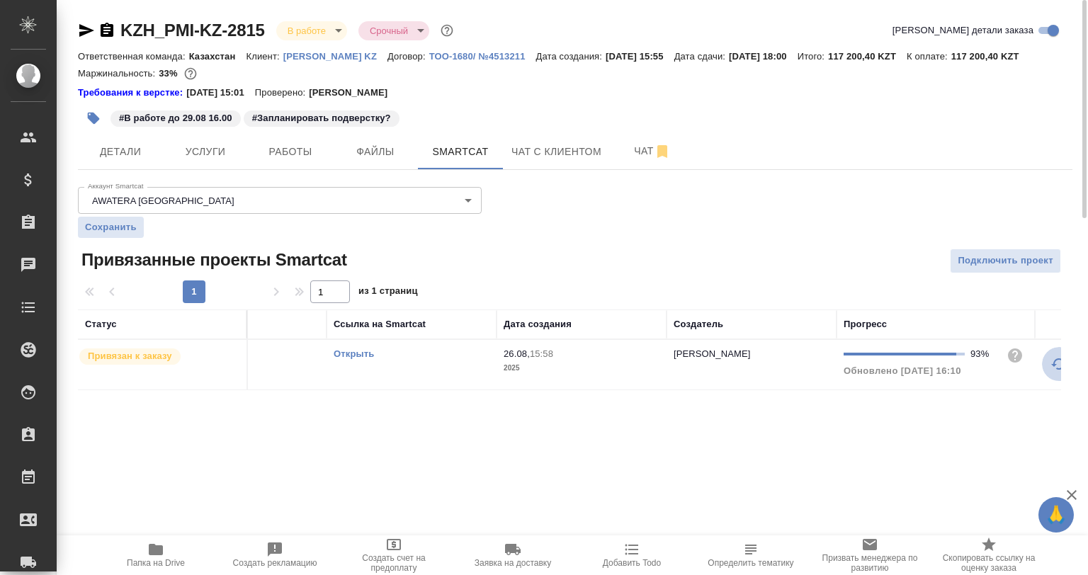
click at [1055, 368] on icon "button" at bounding box center [1059, 364] width 17 height 17
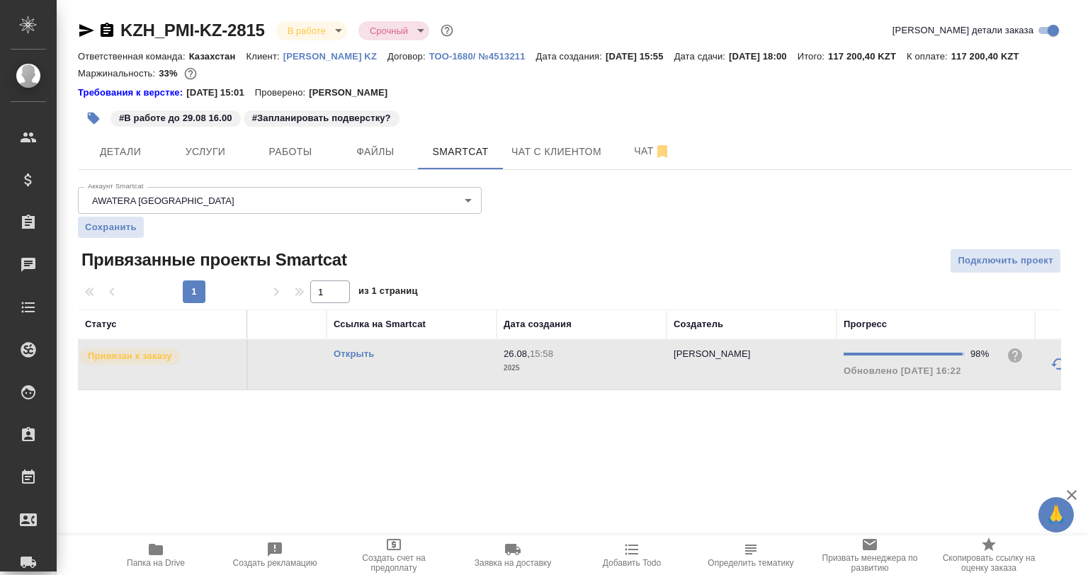
drag, startPoint x: 918, startPoint y: 402, endPoint x: 759, endPoint y: 396, distance: 158.8
click at [759, 396] on div "KZH_PMI-KZ-2815 В работе inProgress Срочный urgent Кратко детали заказа Ответст…" at bounding box center [575, 213] width 1010 height 426
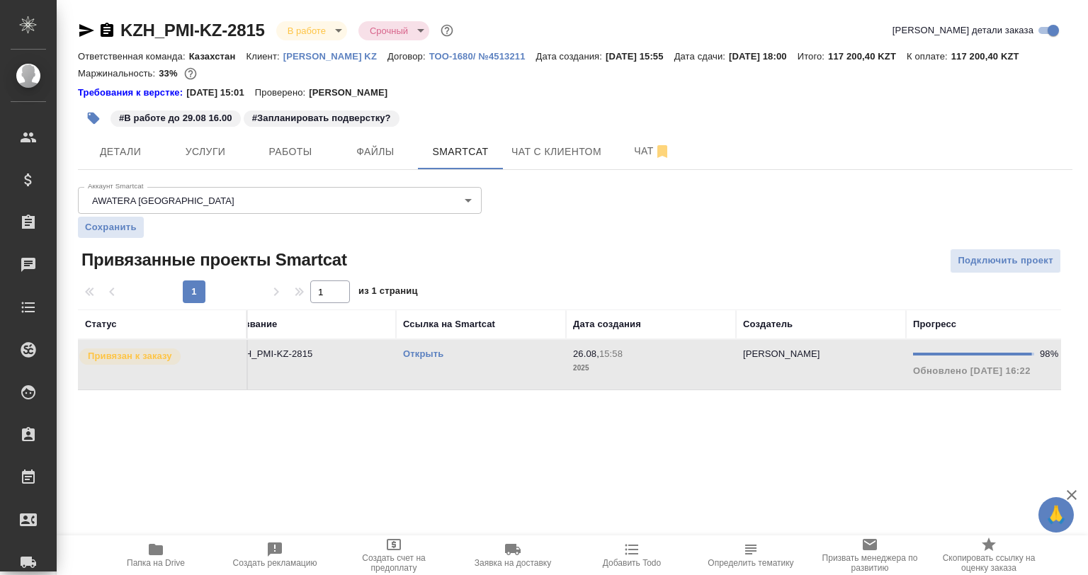
scroll to position [0, 0]
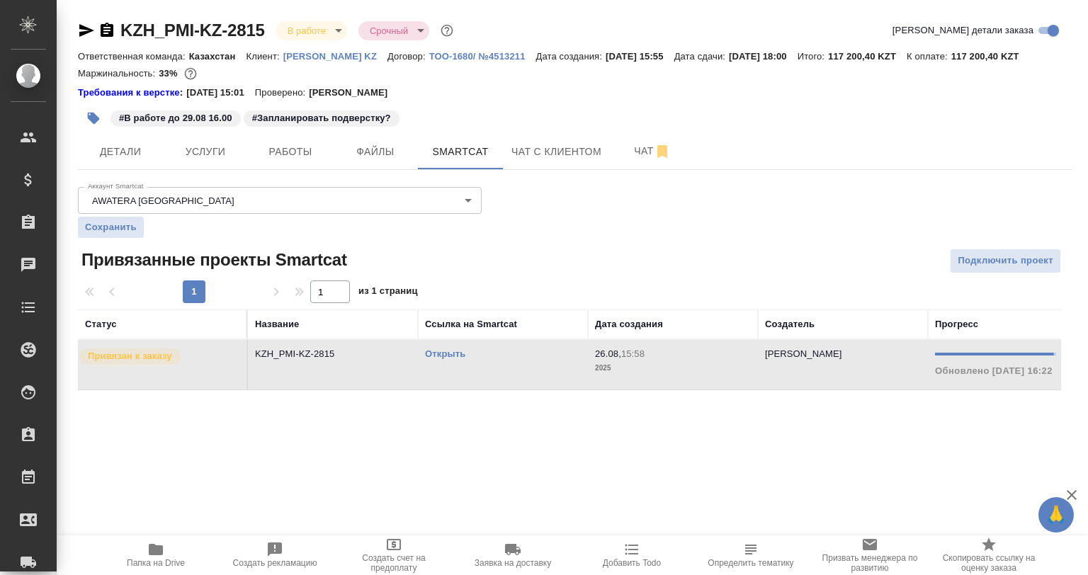
click at [437, 353] on link "Открыть" at bounding box center [445, 354] width 40 height 11
click at [296, 149] on span "Работы" at bounding box center [290, 152] width 68 height 18
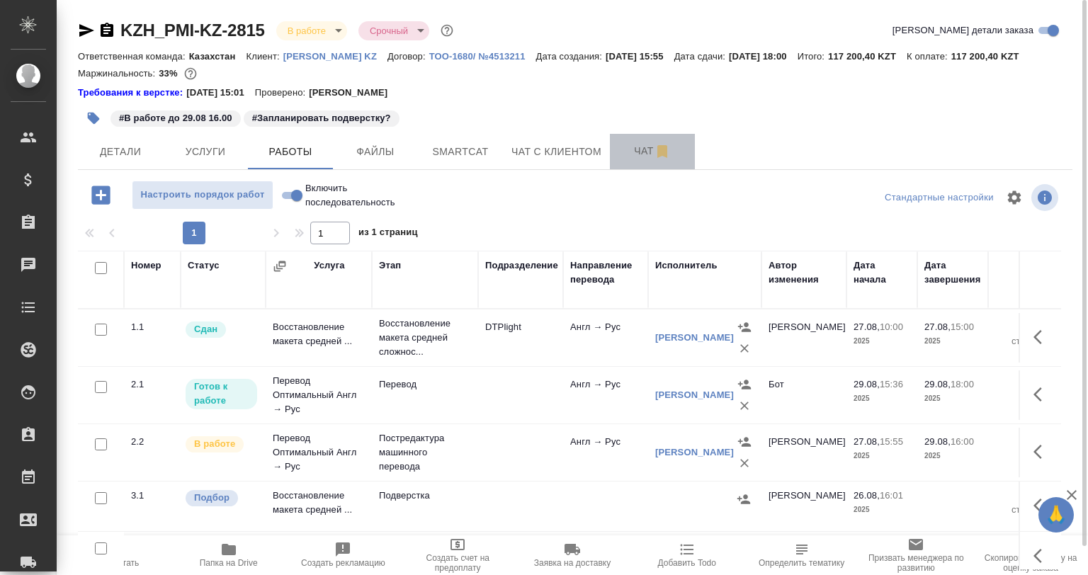
click at [618, 163] on button "Чат" at bounding box center [652, 151] width 85 height 35
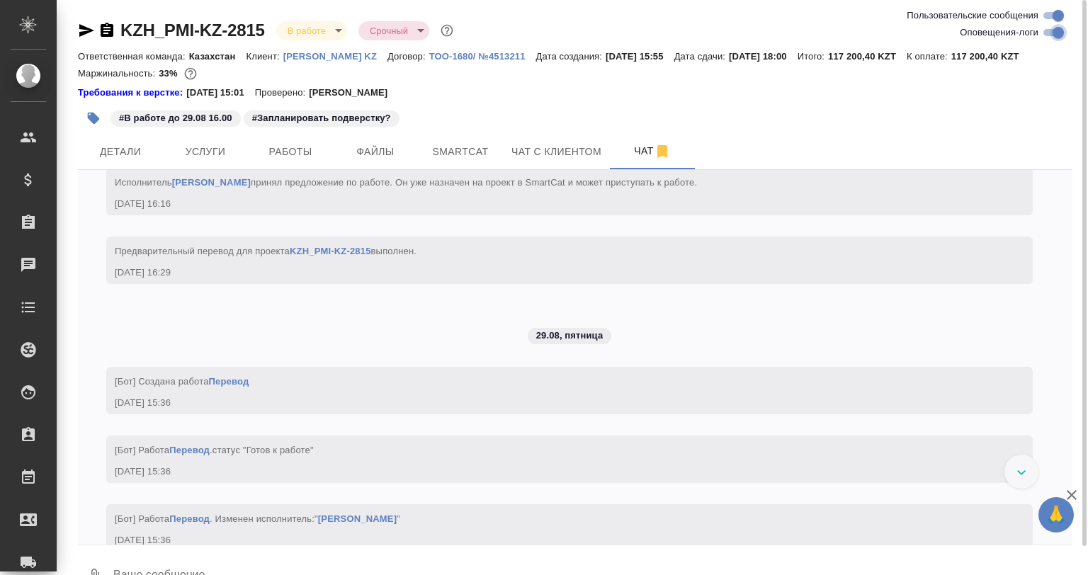
click at [1063, 28] on input "Оповещения-логи" at bounding box center [1058, 32] width 51 height 17
checkbox input "false"
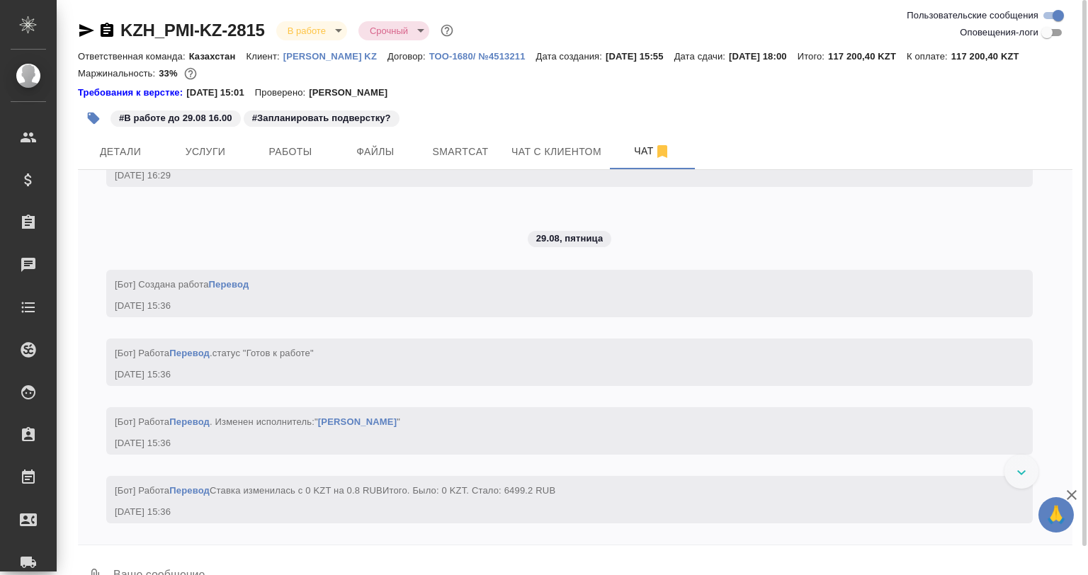
scroll to position [20, 0]
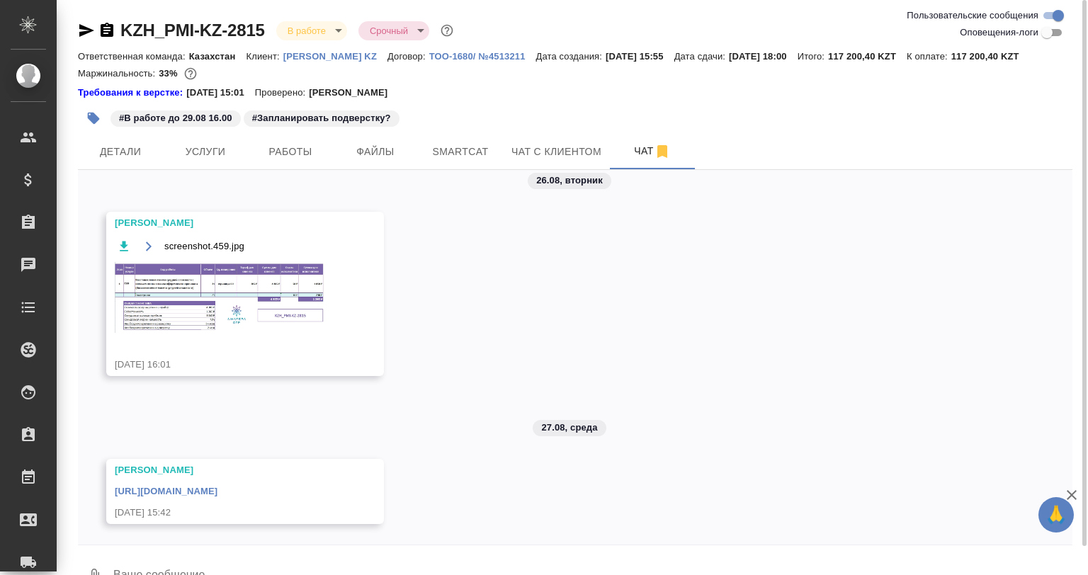
click at [267, 288] on img at bounding box center [221, 297] width 213 height 71
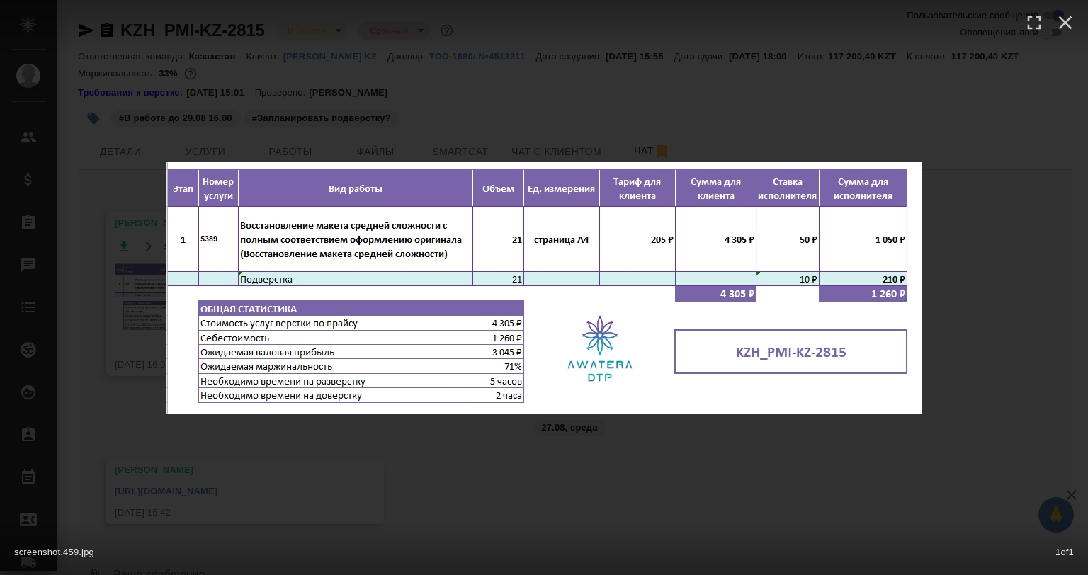
click at [550, 463] on div "screenshot.459.jpg 1 of 1" at bounding box center [544, 287] width 1088 height 575
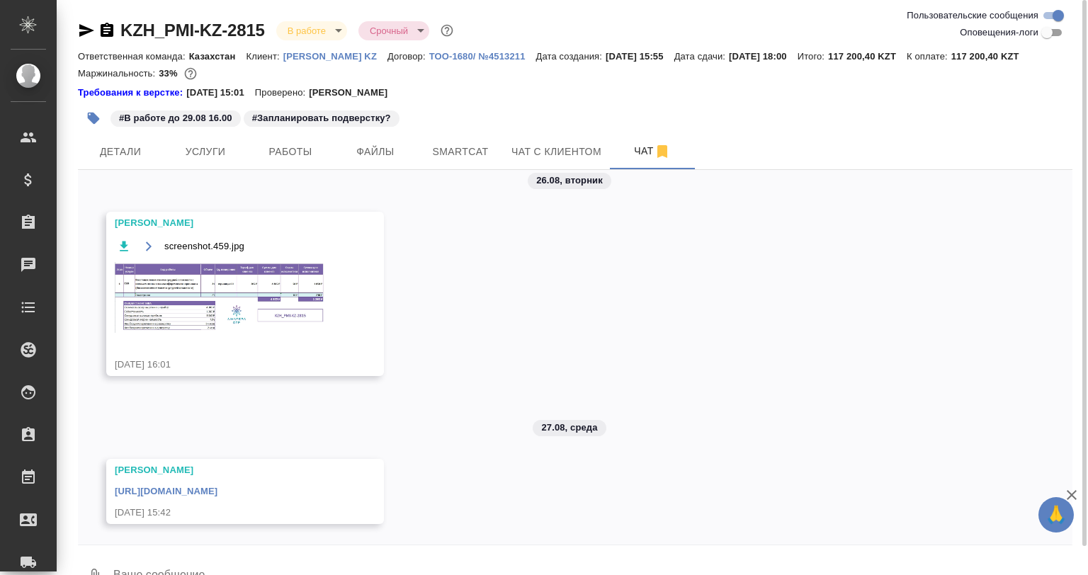
click at [263, 305] on img at bounding box center [221, 297] width 213 height 71
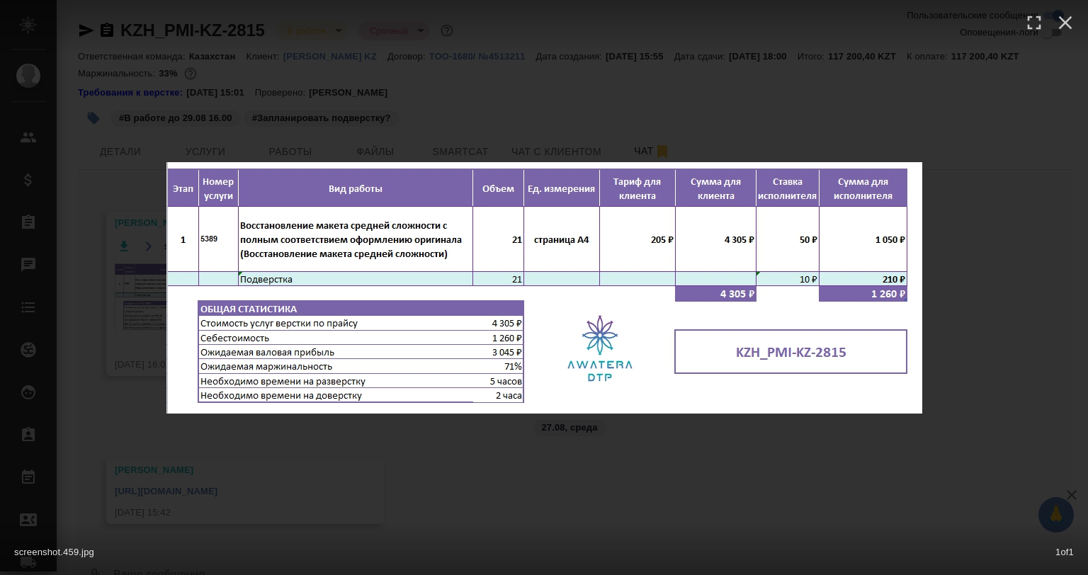
click at [397, 431] on div "screenshot.459.jpg 1 of 1" at bounding box center [544, 287] width 1088 height 575
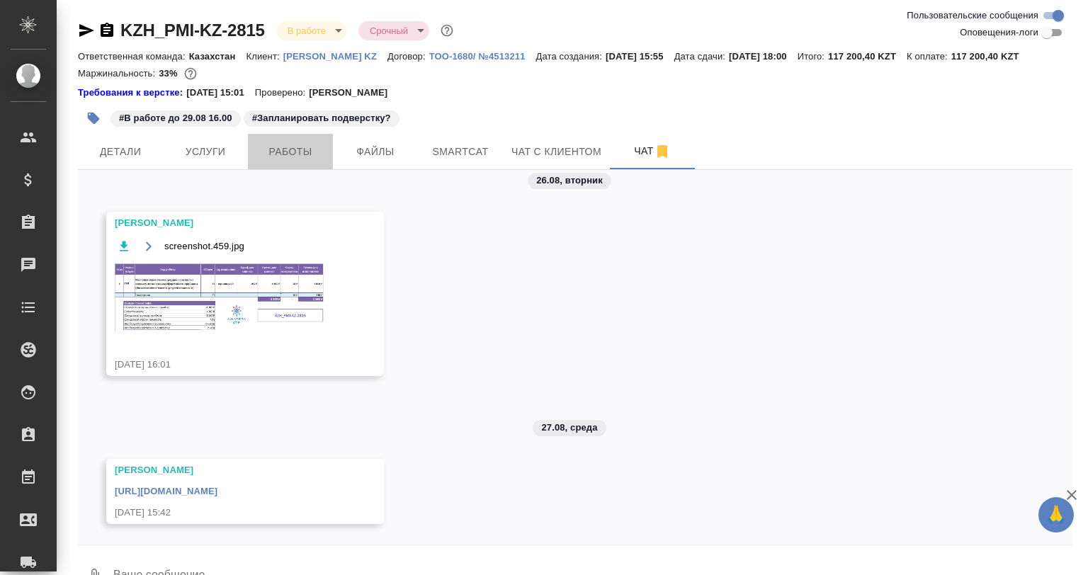
click at [278, 147] on span "Работы" at bounding box center [290, 152] width 68 height 18
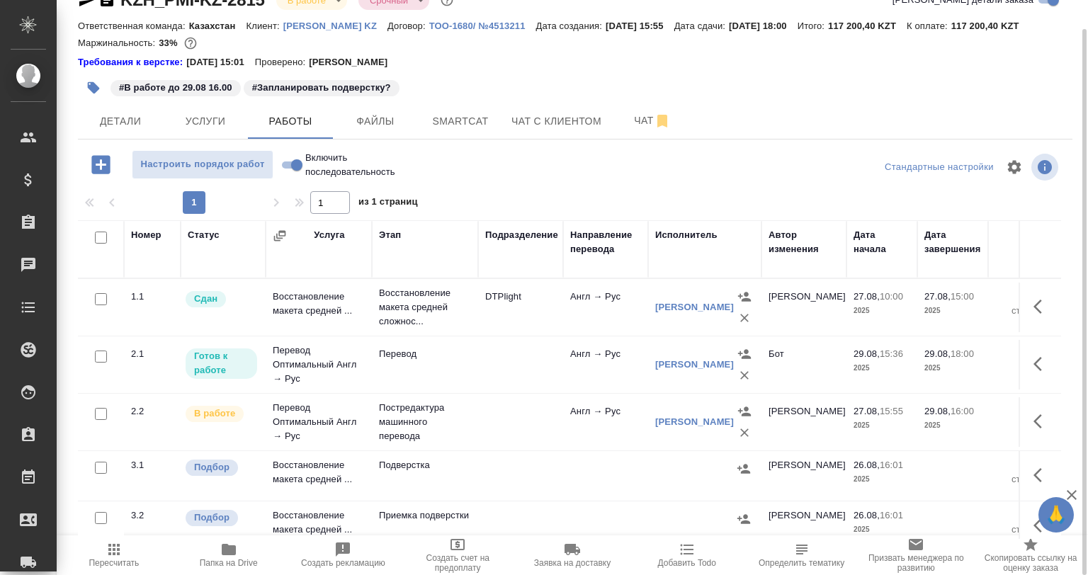
click at [913, 13] on div "KZH_PMI-KZ-2815 В работе inProgress Срочный urgent Кратко детали заказа" at bounding box center [575, 3] width 995 height 28
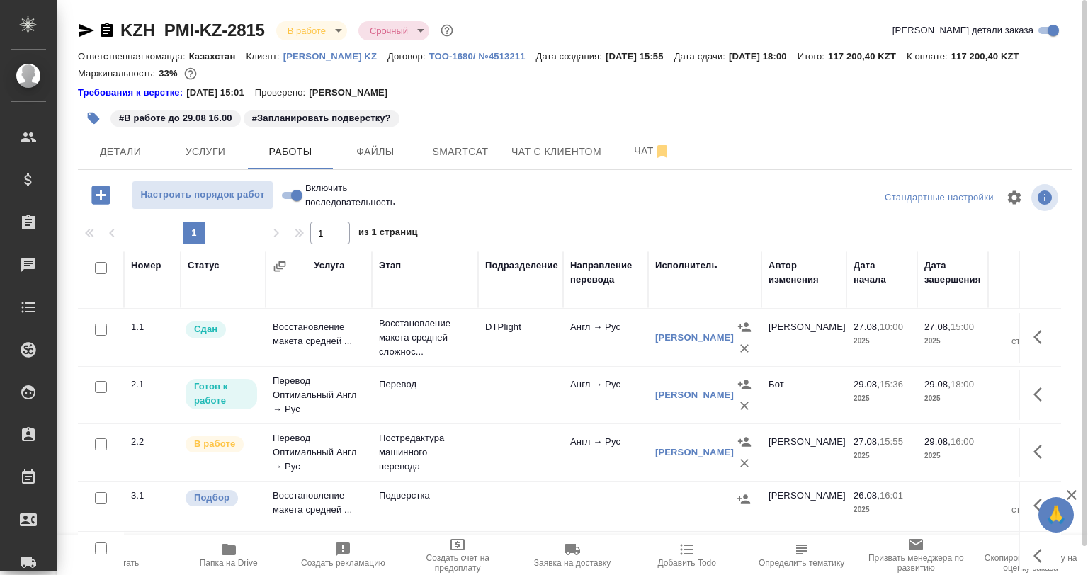
click at [457, 359] on p "Постредактура машинного перевода" at bounding box center [425, 338] width 92 height 43
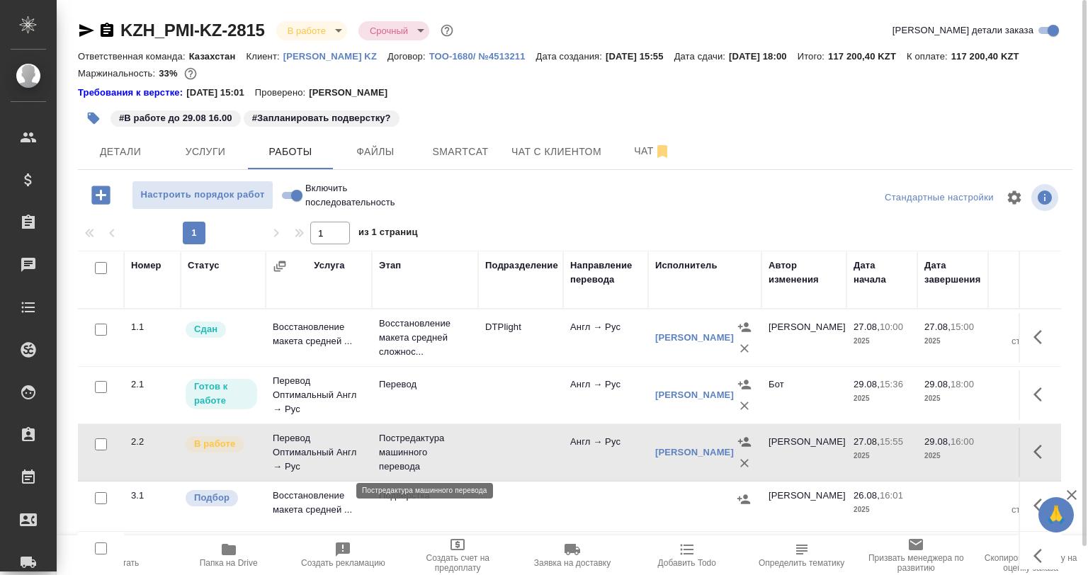
click at [457, 436] on p "Постредактура машинного перевода" at bounding box center [425, 452] width 92 height 43
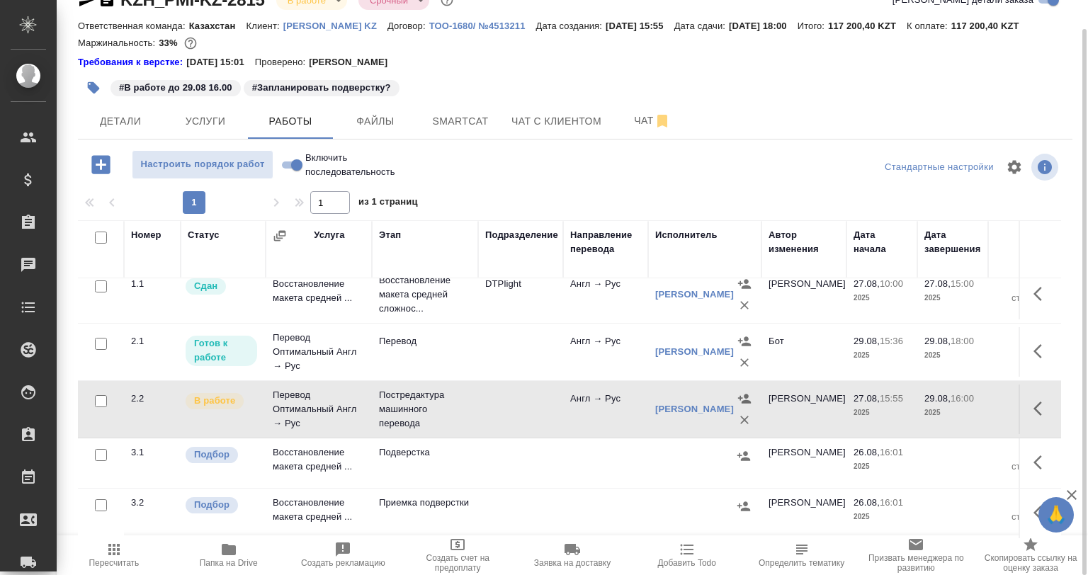
scroll to position [22, 0]
click at [640, 128] on span "Чат" at bounding box center [652, 121] width 68 height 18
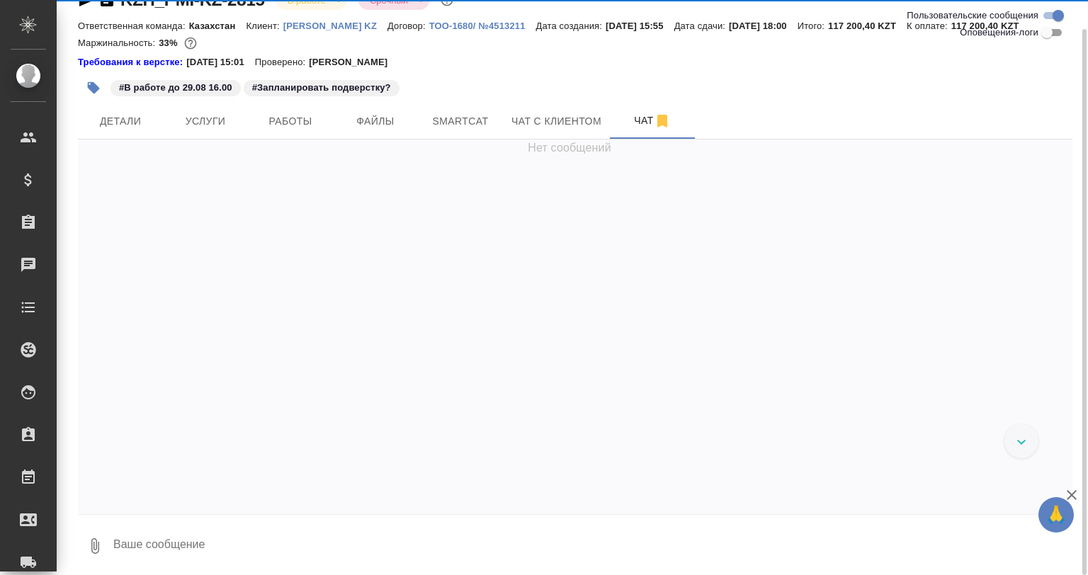
scroll to position [20, 0]
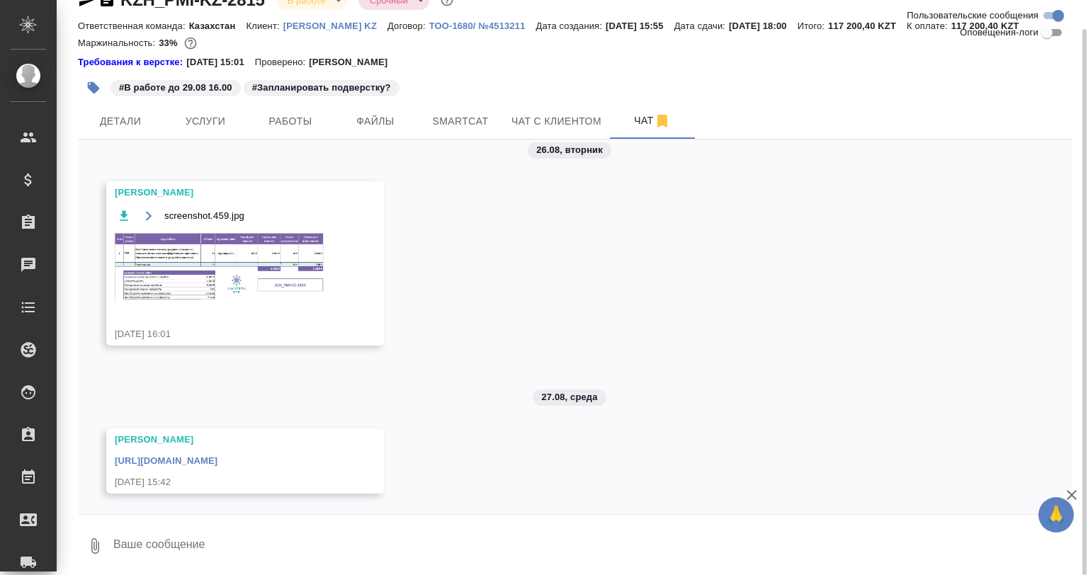
click at [319, 272] on img at bounding box center [221, 267] width 213 height 71
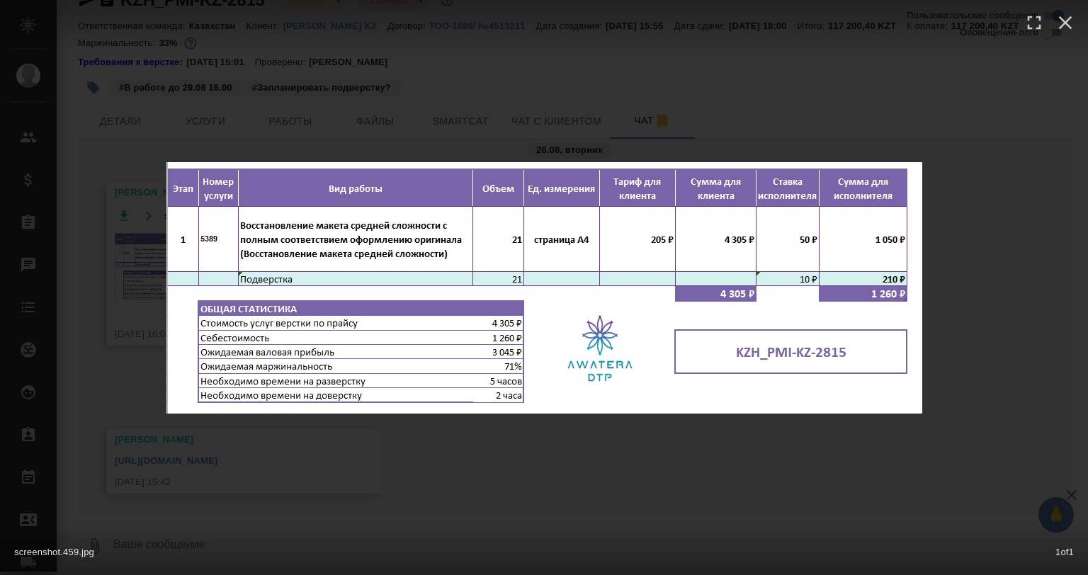
drag, startPoint x: 626, startPoint y: 511, endPoint x: 609, endPoint y: 511, distance: 17.7
click at [626, 511] on div "screenshot.459.jpg 1 of 1" at bounding box center [544, 287] width 1088 height 575
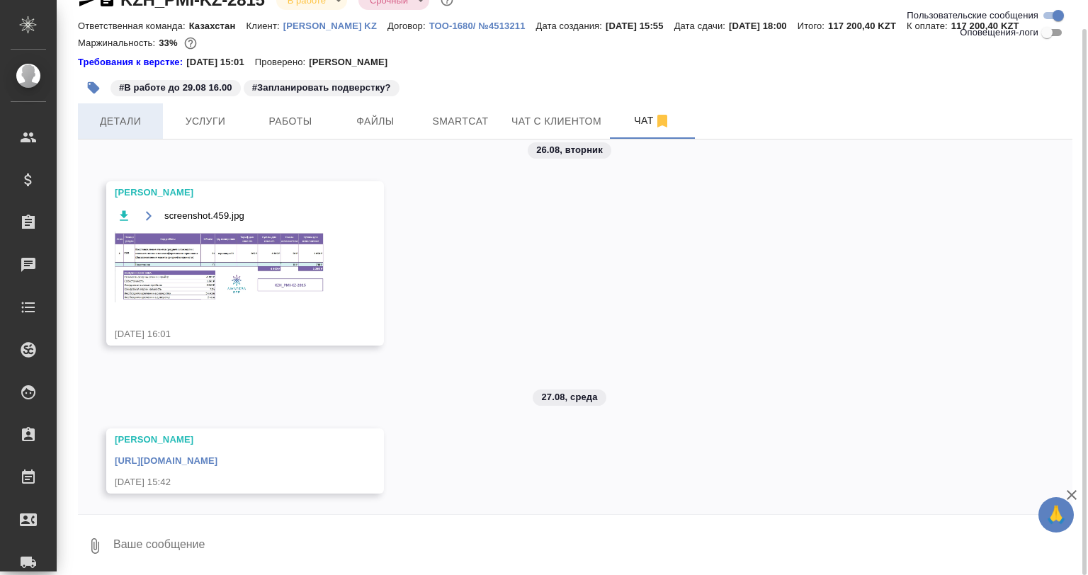
click at [116, 108] on button "Детали" at bounding box center [120, 120] width 85 height 35
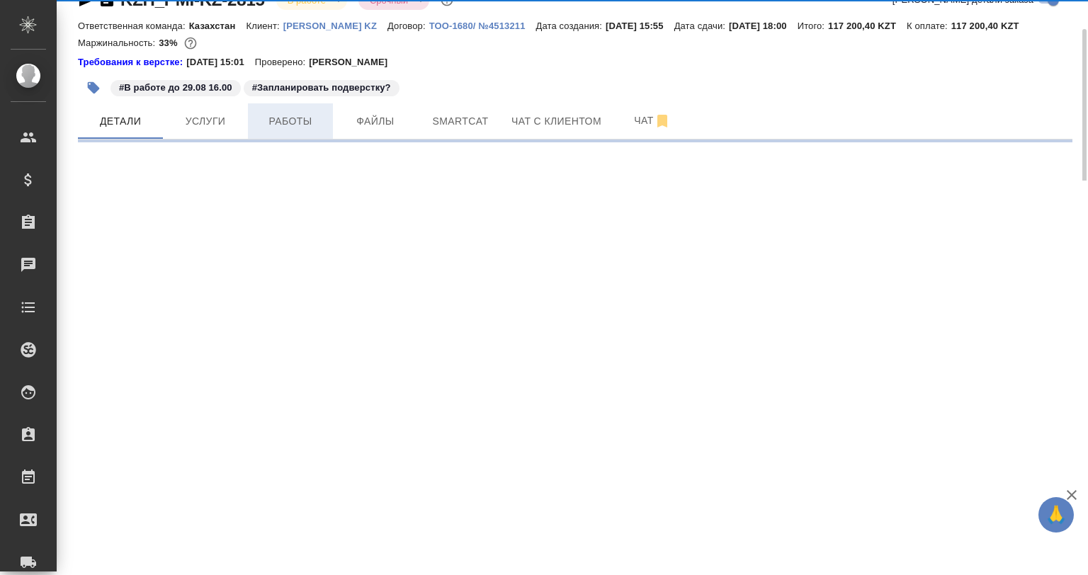
select select "RU"
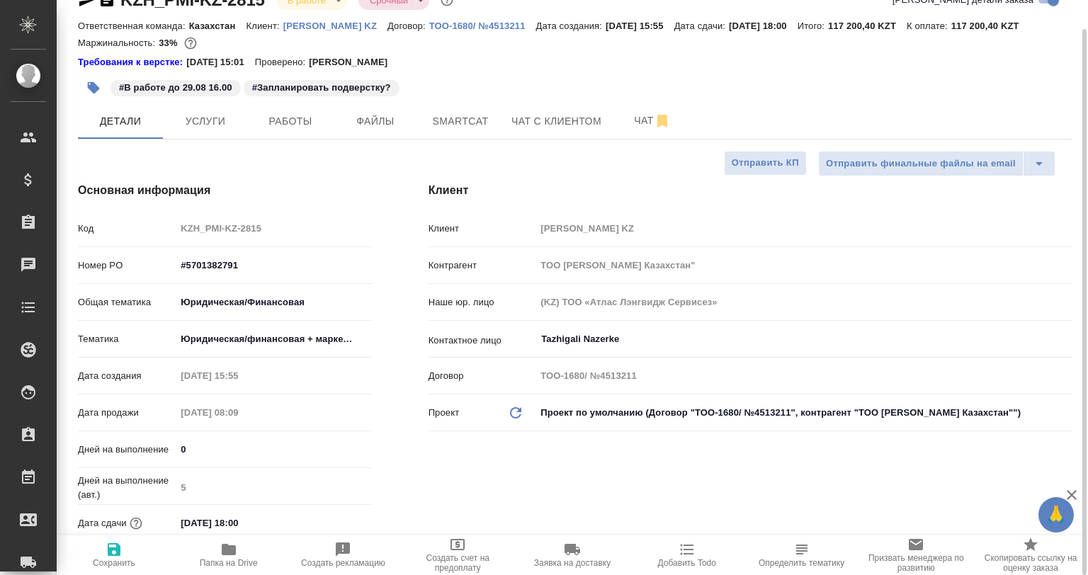
type textarea "x"
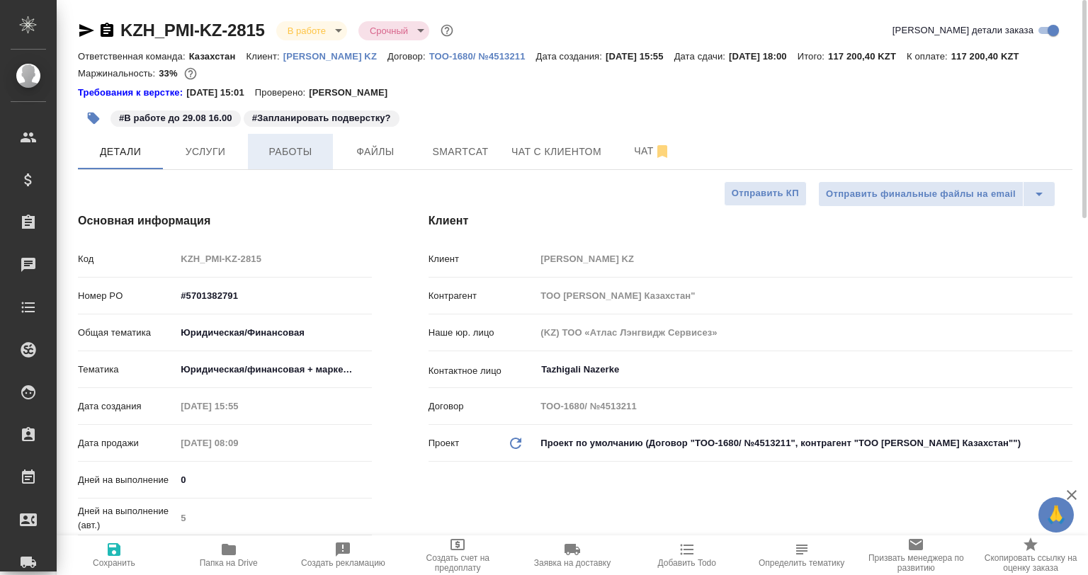
click at [293, 158] on span "Работы" at bounding box center [290, 152] width 68 height 18
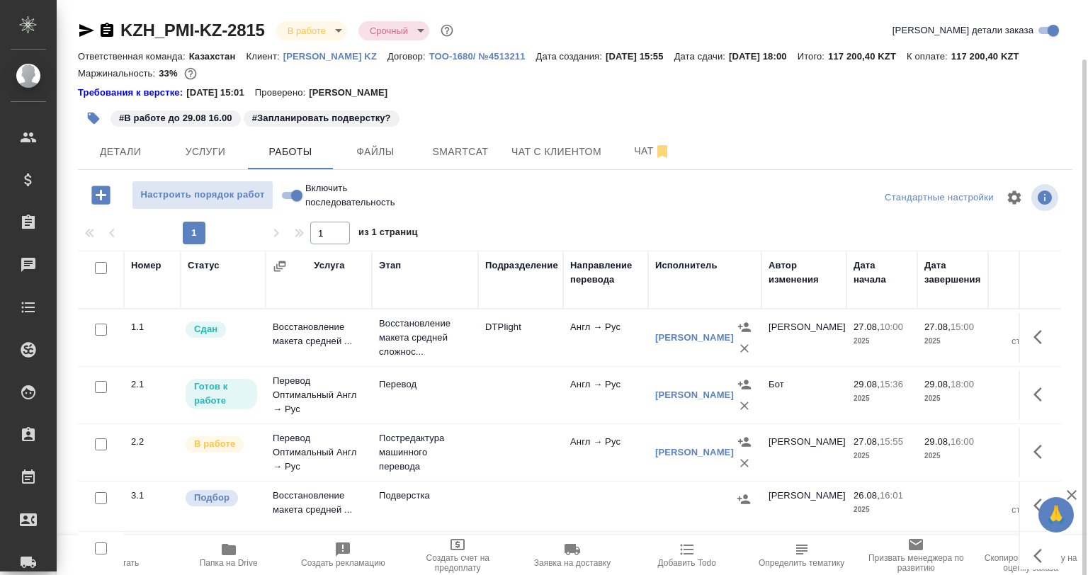
scroll to position [22, 0]
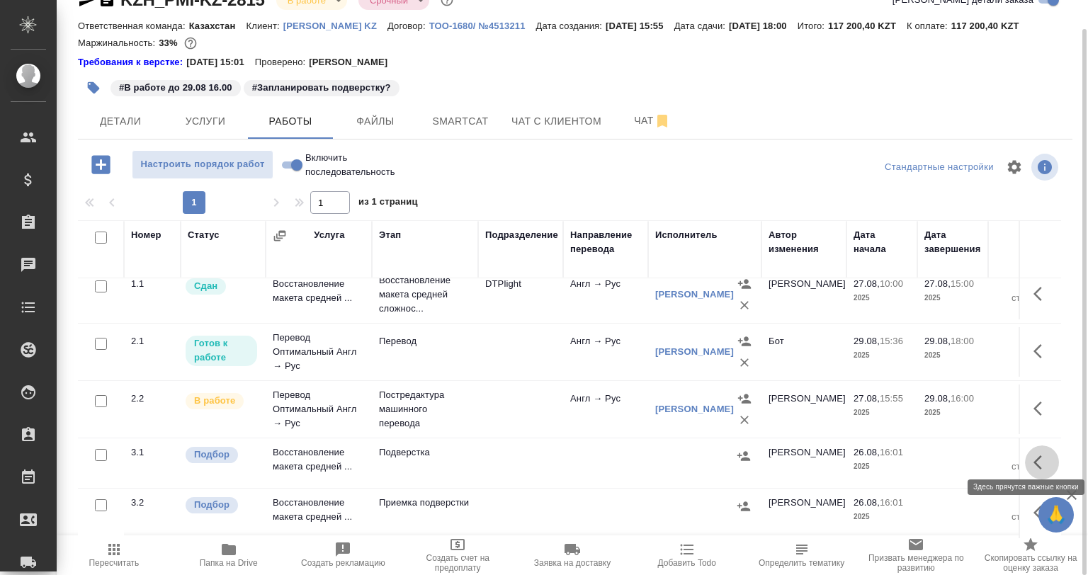
click at [1036, 454] on icon "button" at bounding box center [1042, 462] width 17 height 17
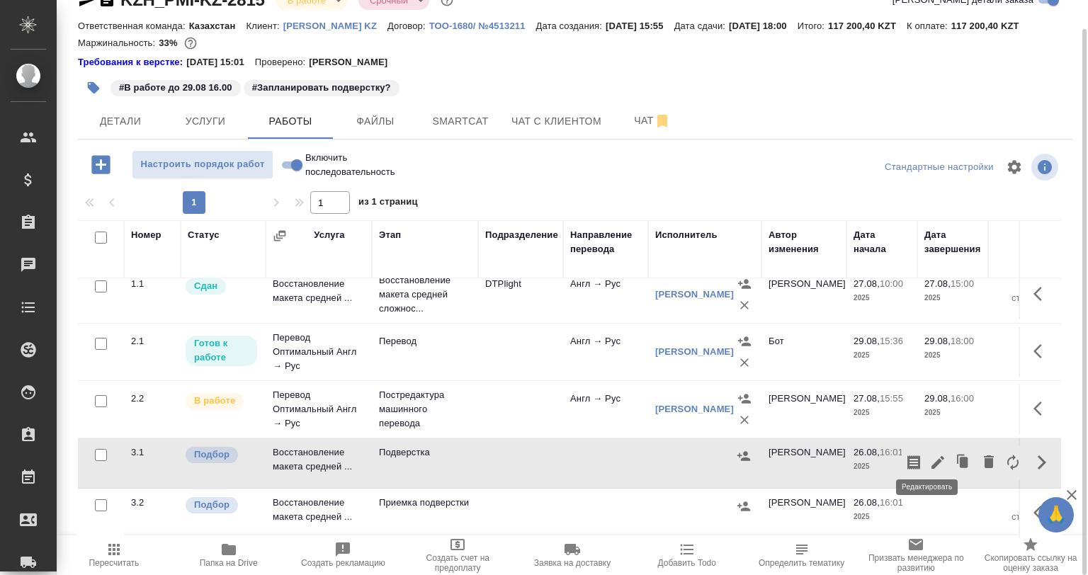
click at [929, 460] on icon "button" at bounding box center [937, 462] width 17 height 17
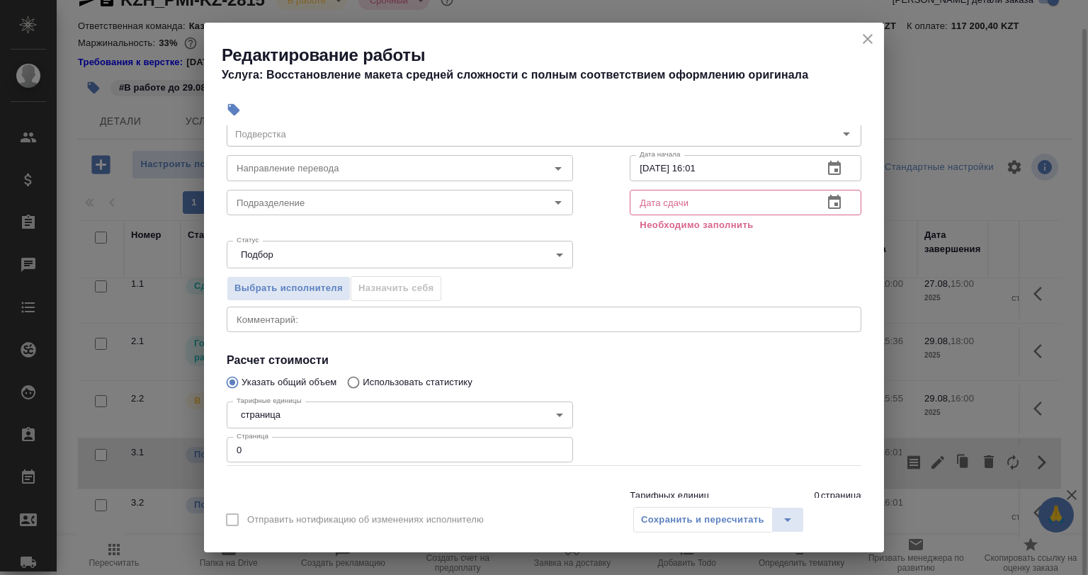
scroll to position [108, 0]
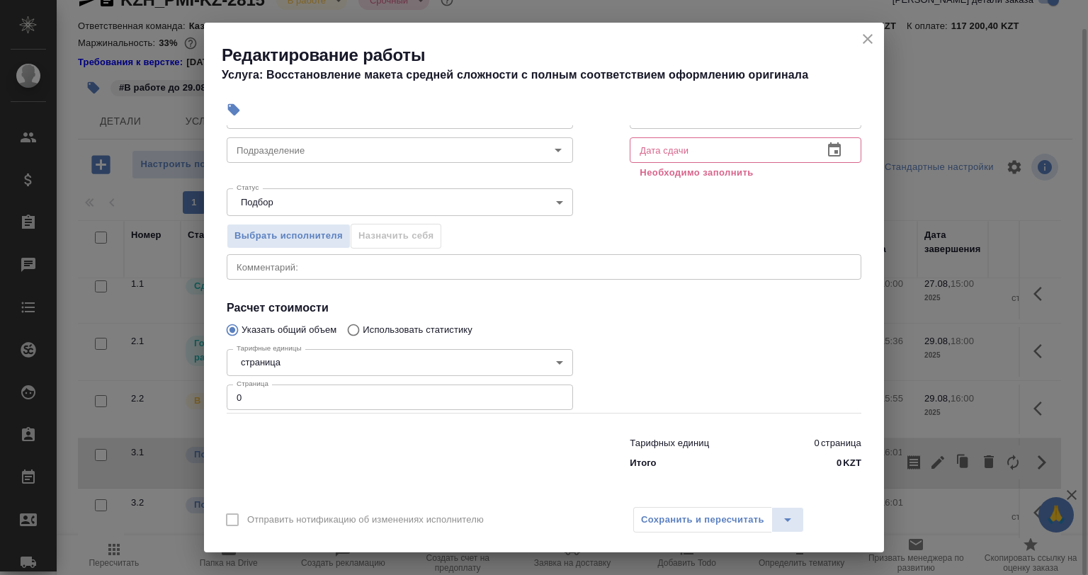
drag, startPoint x: 252, startPoint y: 400, endPoint x: 227, endPoint y: 399, distance: 25.5
click at [227, 399] on input "0" at bounding box center [400, 398] width 346 height 26
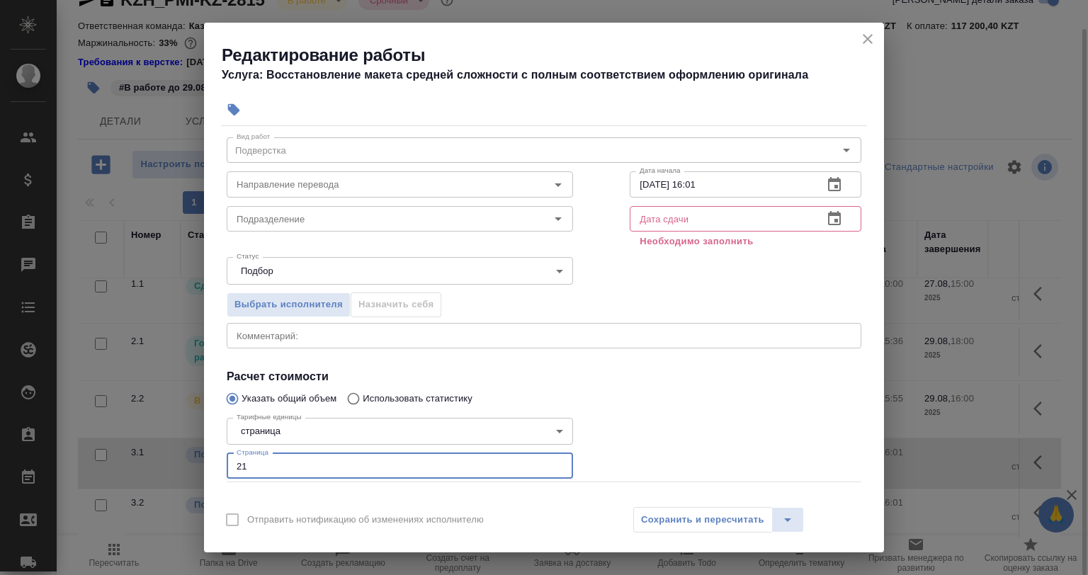
scroll to position [0, 0]
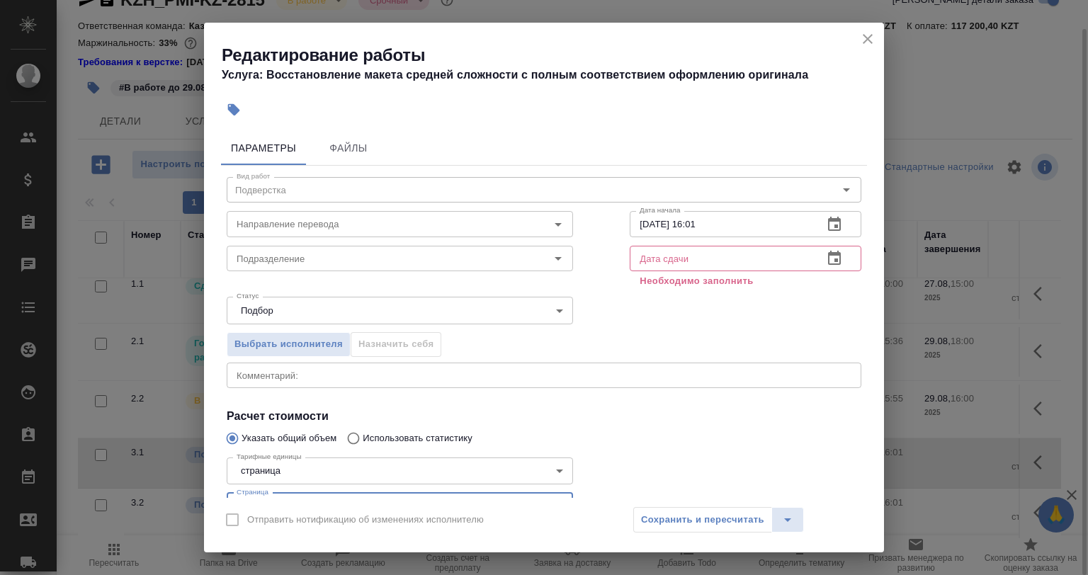
type input "21"
drag, startPoint x: 717, startPoint y: 240, endPoint x: 723, endPoint y: 225, distance: 16.6
click at [683, 225] on div "Вид работ Подверстка Вид работ Направление перевода Направление перевода Дата н…" at bounding box center [544, 375] width 646 height 419
drag, startPoint x: 723, startPoint y: 225, endPoint x: 595, endPoint y: 215, distance: 127.9
click at [595, 215] on div "Вид работ Подверстка Вид работ Направление перевода Направление перевода Дата н…" at bounding box center [544, 375] width 646 height 419
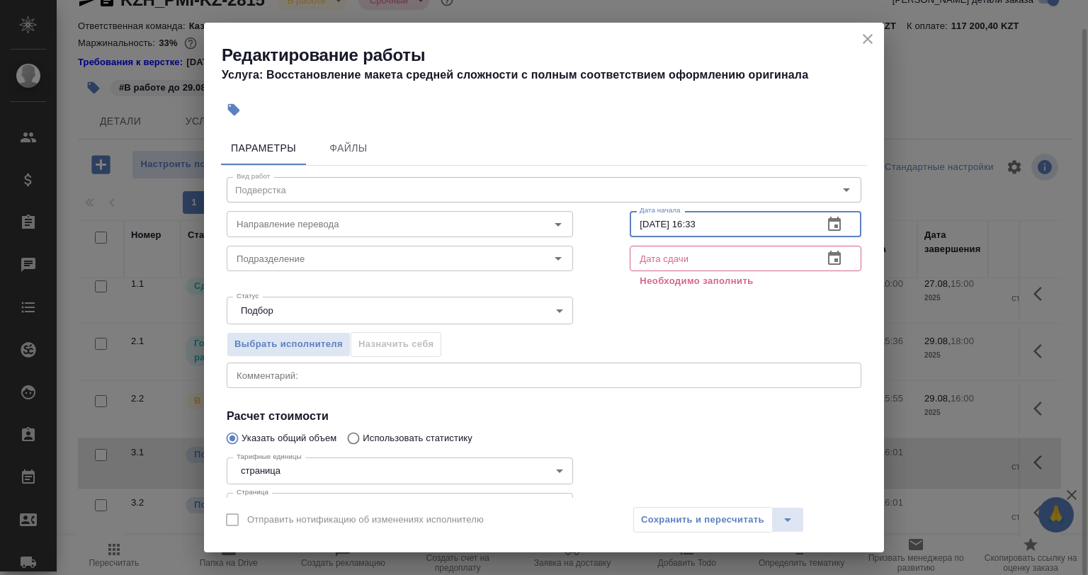
type input "29.08.2025 16:33"
click at [685, 269] on input "text" at bounding box center [721, 259] width 182 height 26
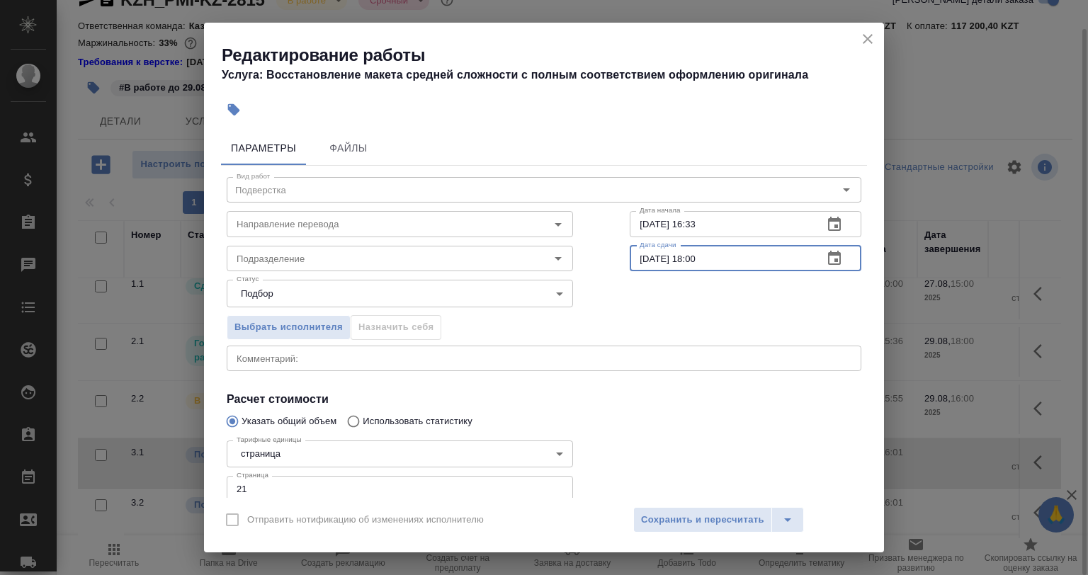
type input "29.08.2025 18:00"
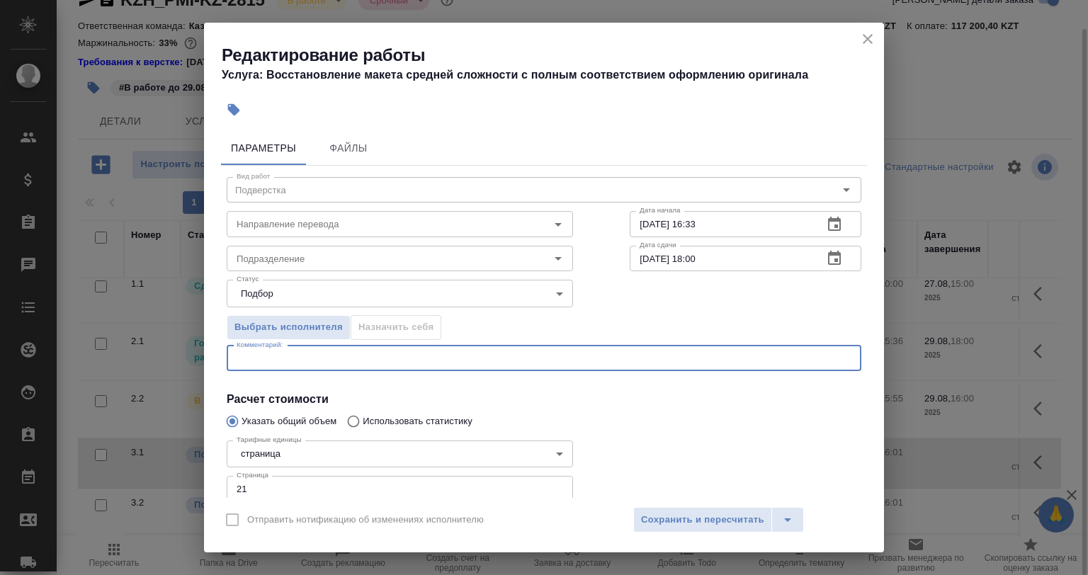
click at [322, 353] on textarea at bounding box center [544, 358] width 615 height 11
paste textarea "https://drive.awatera.com/s/3cgMmBaBSLRJPsG"
type textarea "Файлы - https://drive.awatera.com/s/3cgMmBaBSLRJPsG"
drag, startPoint x: 306, startPoint y: 272, endPoint x: 312, endPoint y: 264, distance: 10.1
click at [307, 271] on div "Вид работ Подверстка Вид работ Направление перевода Направление перевода Дата н…" at bounding box center [544, 367] width 646 height 402
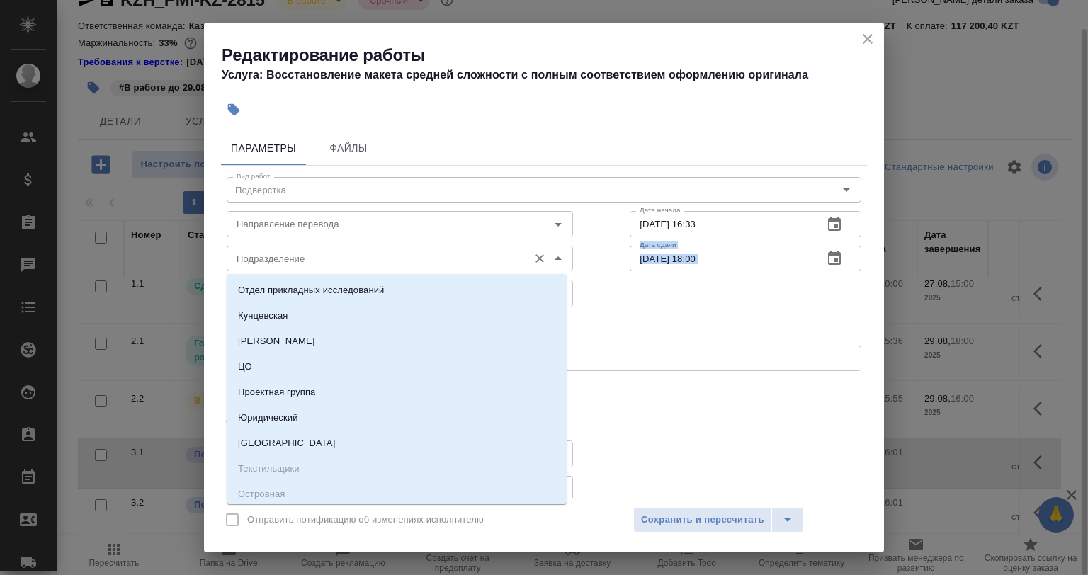
click at [315, 261] on input "Подразделение" at bounding box center [376, 258] width 290 height 17
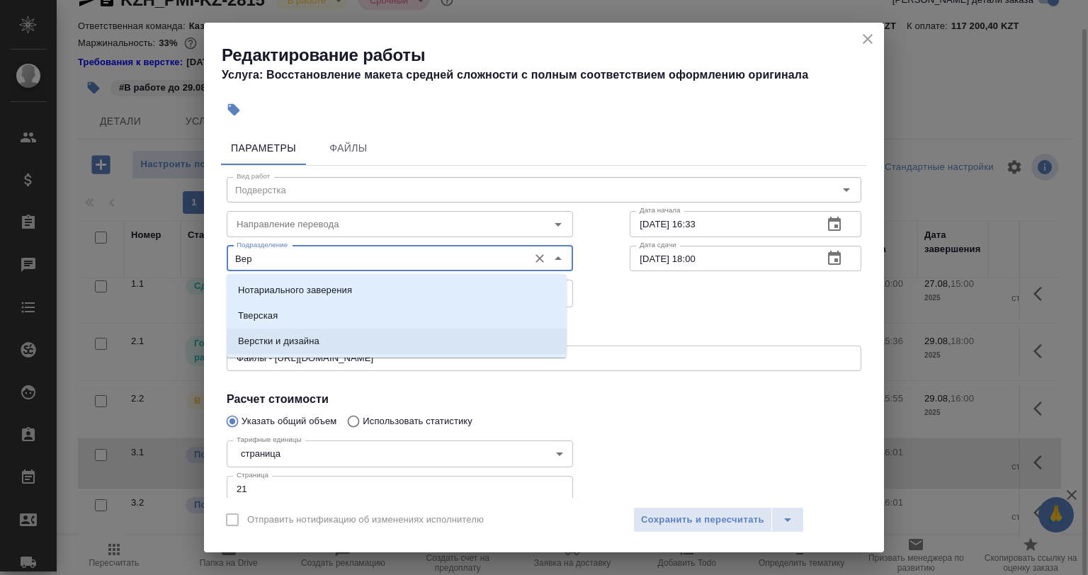
click at [315, 334] on p "Верстки и дизайна" at bounding box center [278, 341] width 81 height 14
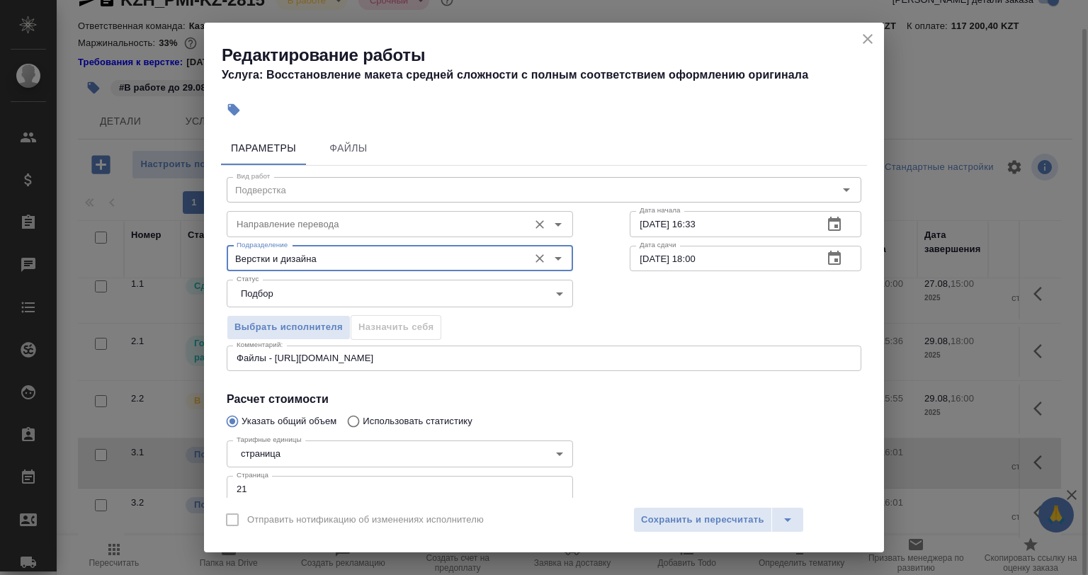
type input "Верстки и дизайна"
click at [305, 228] on input "Направление перевода" at bounding box center [376, 223] width 290 height 17
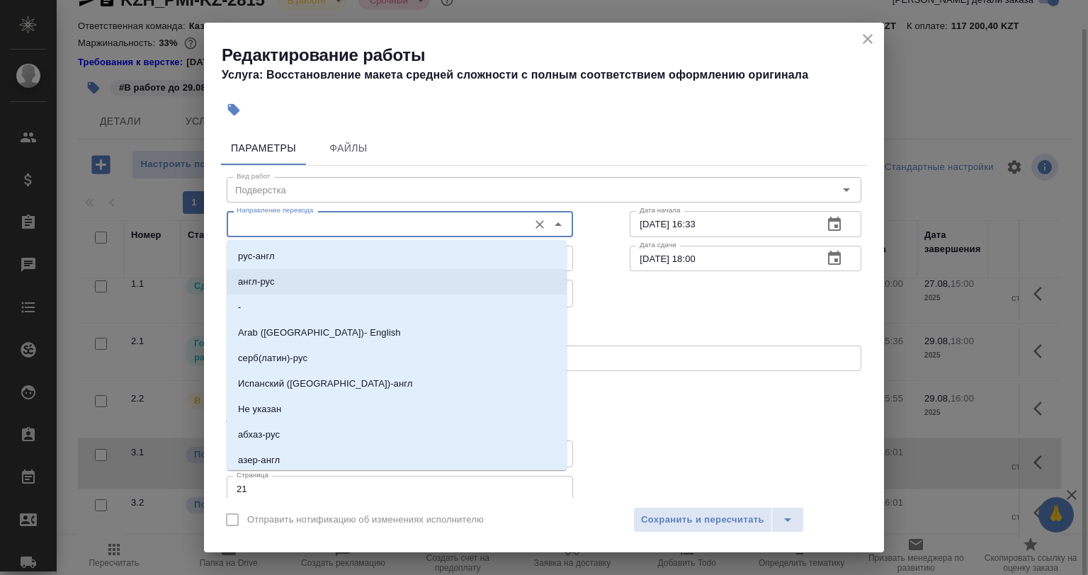
click at [275, 275] on li "англ-рус" at bounding box center [397, 282] width 340 height 26
type input "англ-рус"
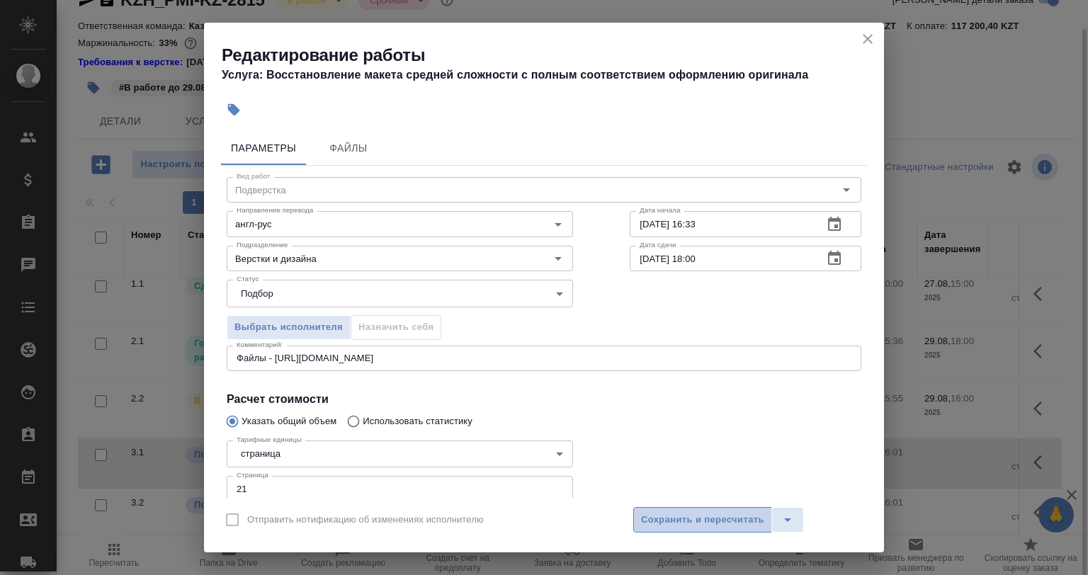
click at [696, 512] on span "Сохранить и пересчитать" at bounding box center [702, 520] width 123 height 16
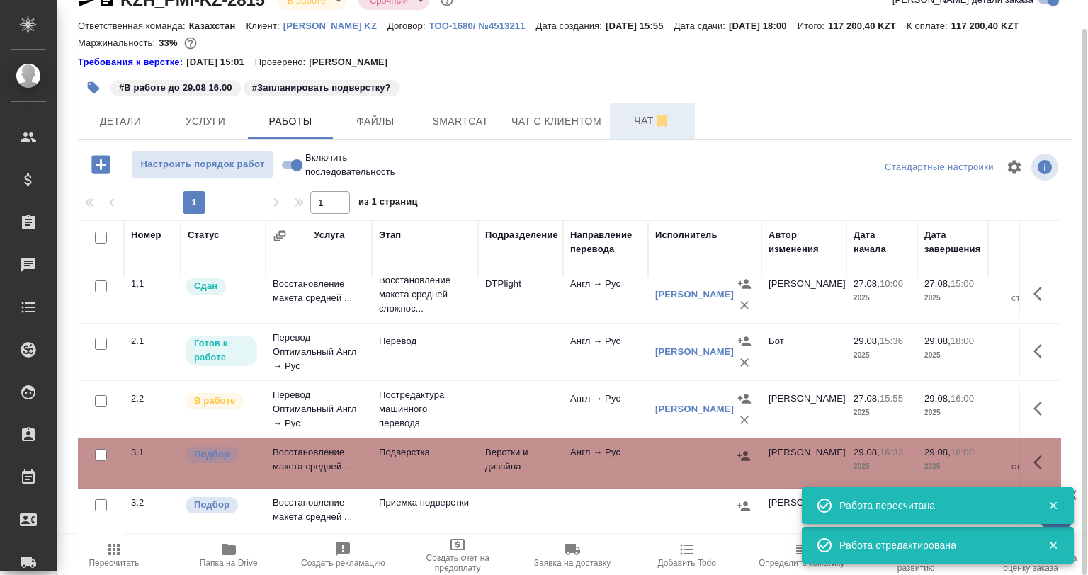
click at [632, 122] on span "Чат" at bounding box center [652, 121] width 68 height 18
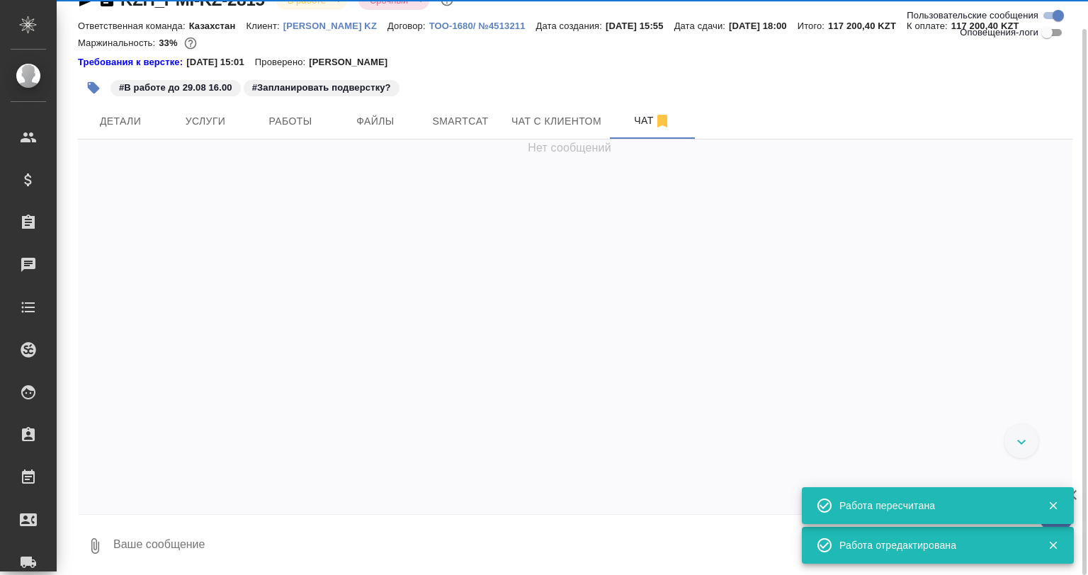
scroll to position [20, 0]
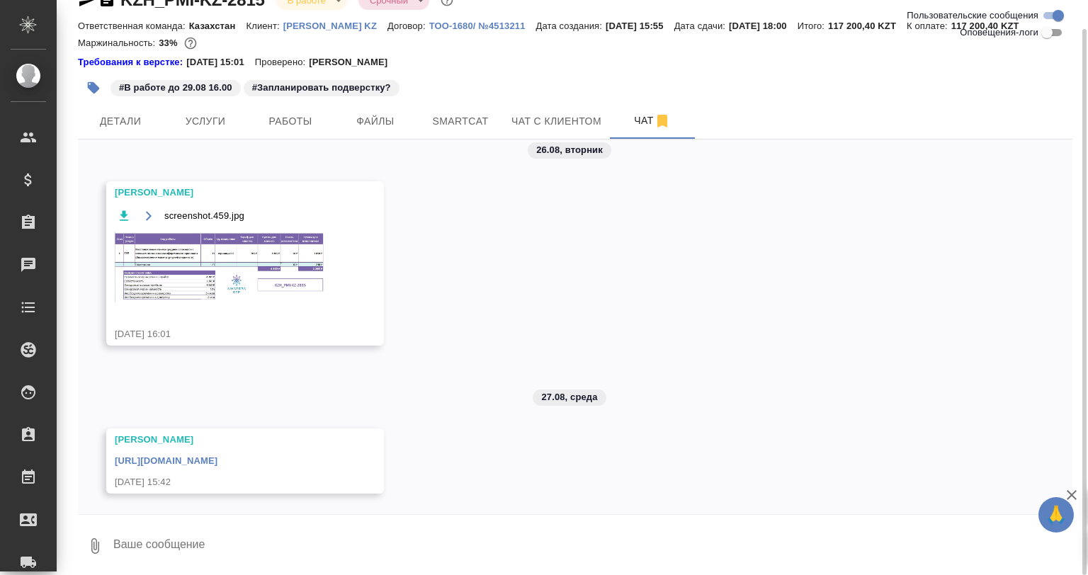
click at [306, 539] on textarea at bounding box center [592, 546] width 961 height 48
type textarea """
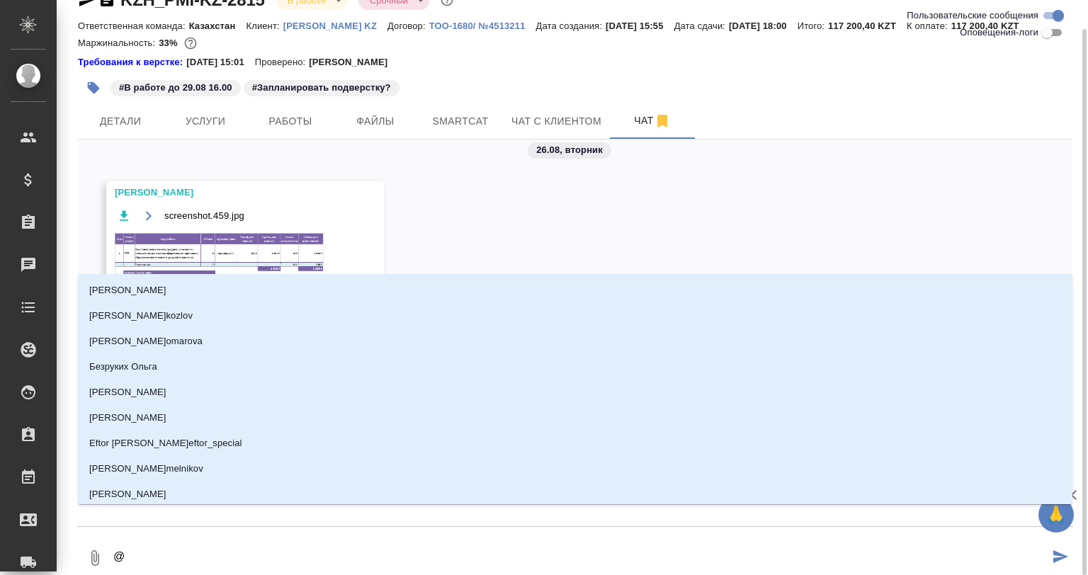
type textarea "@А"
type input "А"
type textarea "@Ар"
type input "Ар"
type textarea "@Арс"
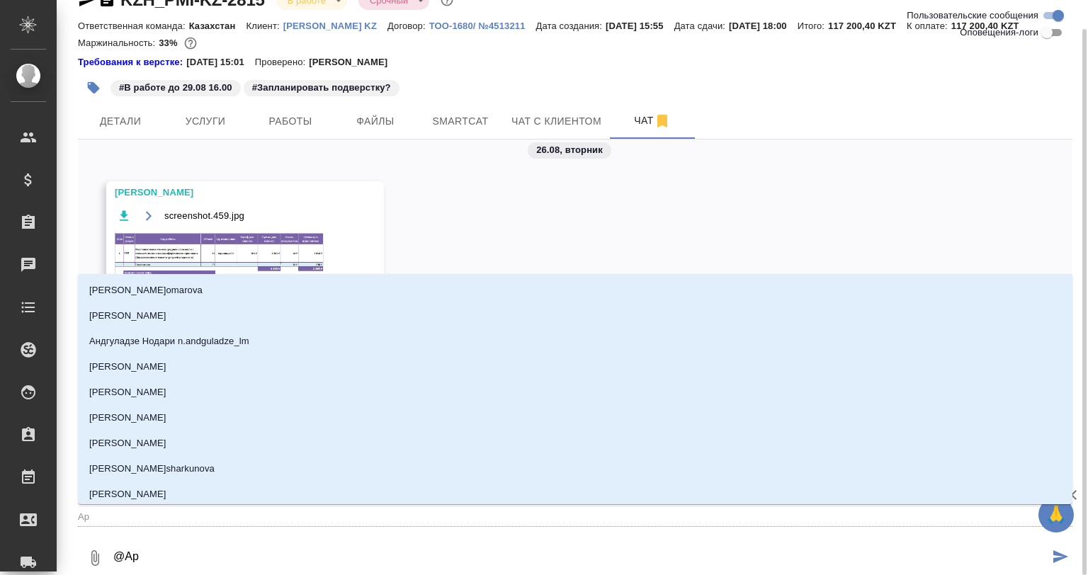
type input "Арс"
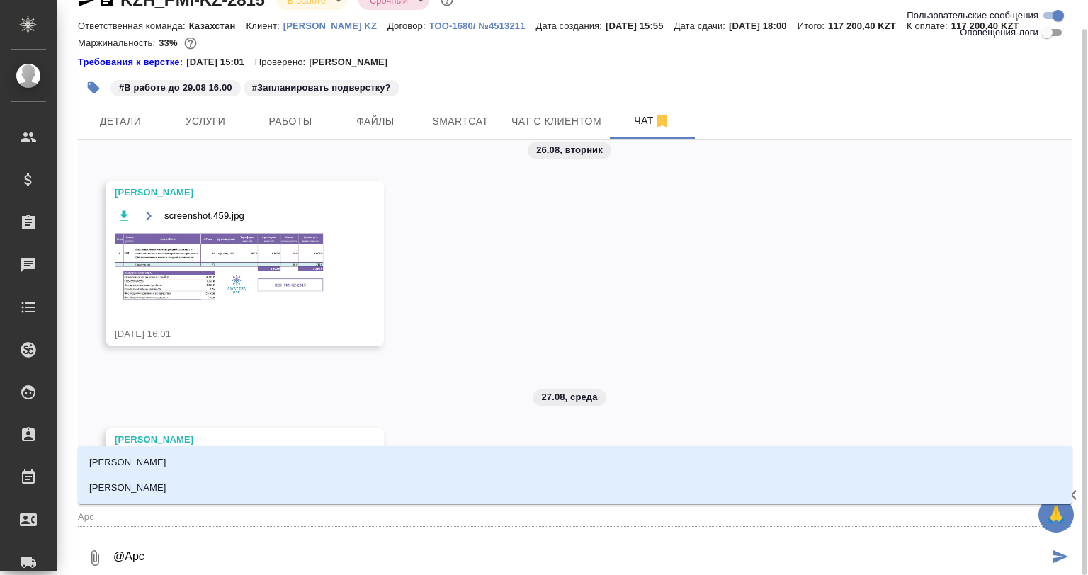
type textarea "@Арсе"
type input "Арсе"
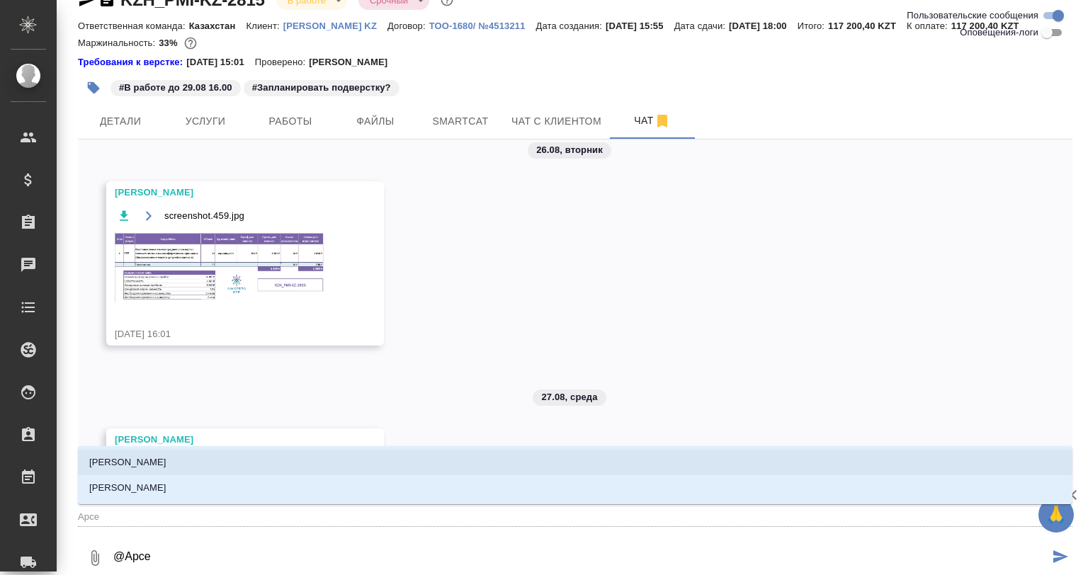
drag, startPoint x: 247, startPoint y: 476, endPoint x: 242, endPoint y: 464, distance: 13.3
click at [242, 464] on ul "Арсеньева Вера Арсеньев Никита" at bounding box center [575, 486] width 995 height 51
click at [242, 464] on li "[PERSON_NAME]" at bounding box center [575, 463] width 995 height 26
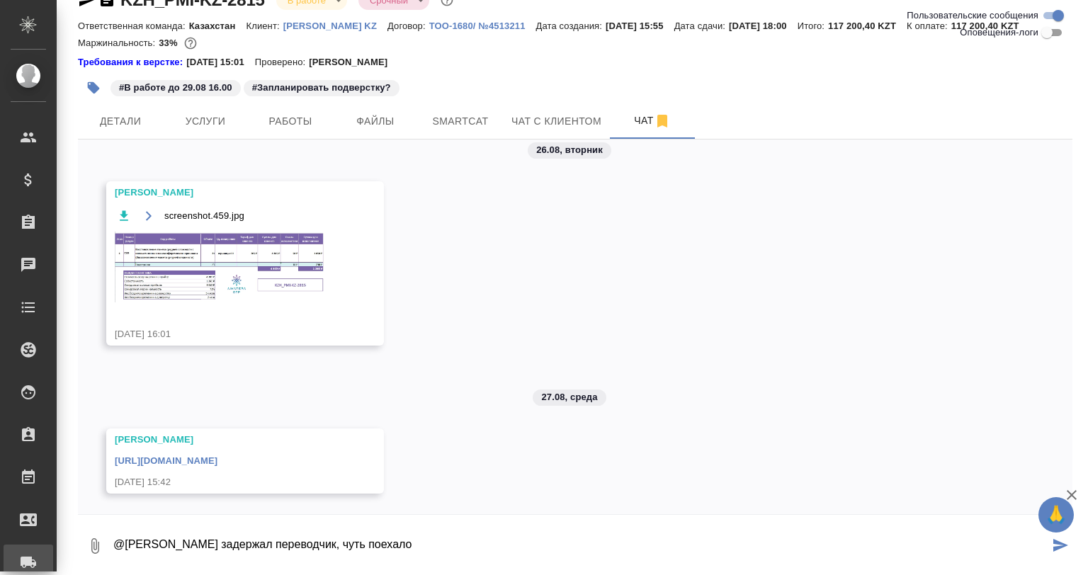
type textarea "@Арсеньева Вера задержал переводчик, чуть поехало"
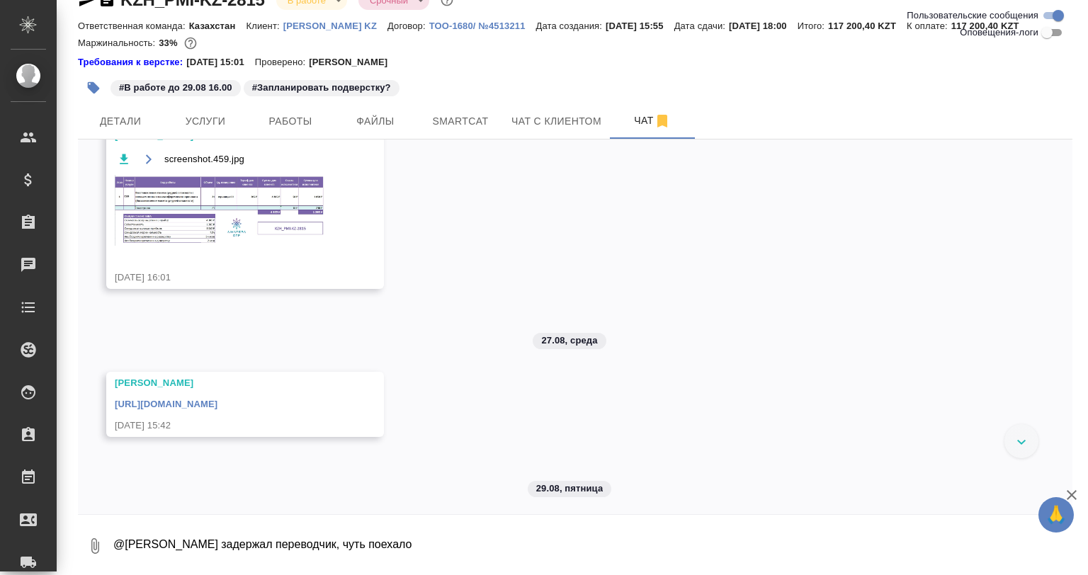
scroll to position [150, 0]
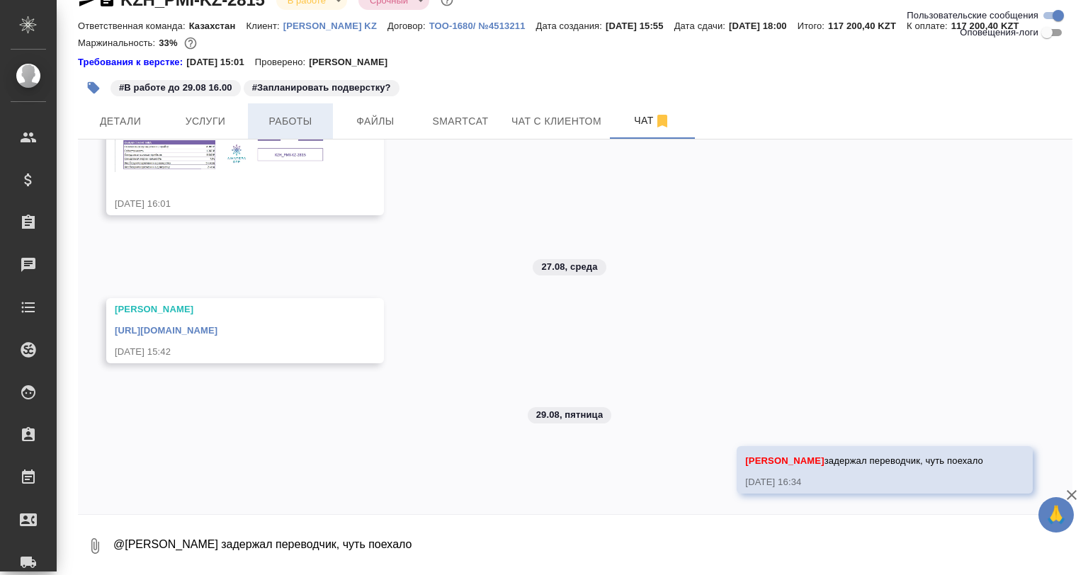
click at [295, 119] on span "Работы" at bounding box center [290, 122] width 68 height 18
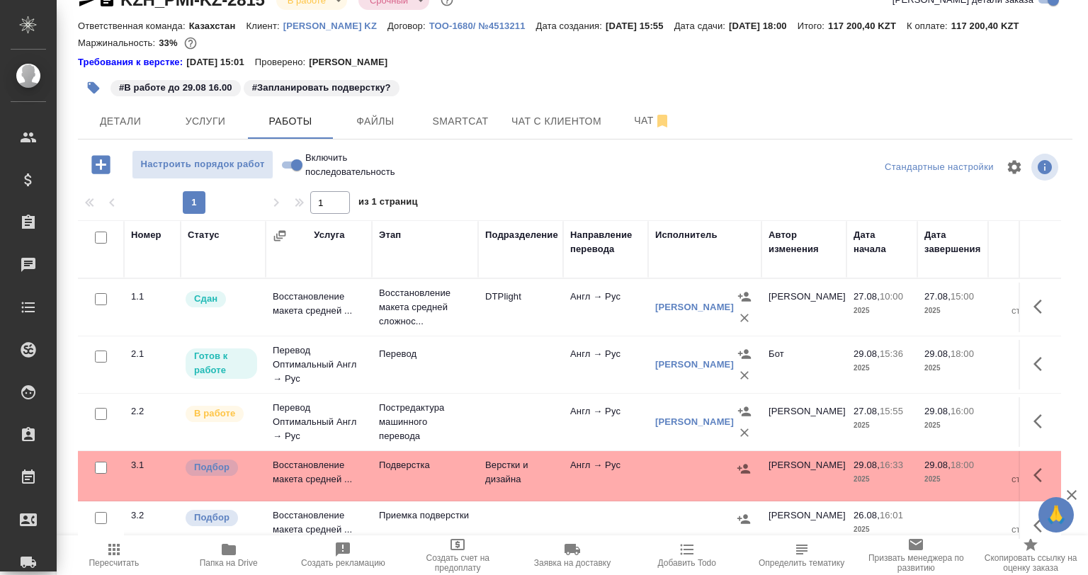
click at [95, 89] on icon "button" at bounding box center [94, 88] width 12 height 12
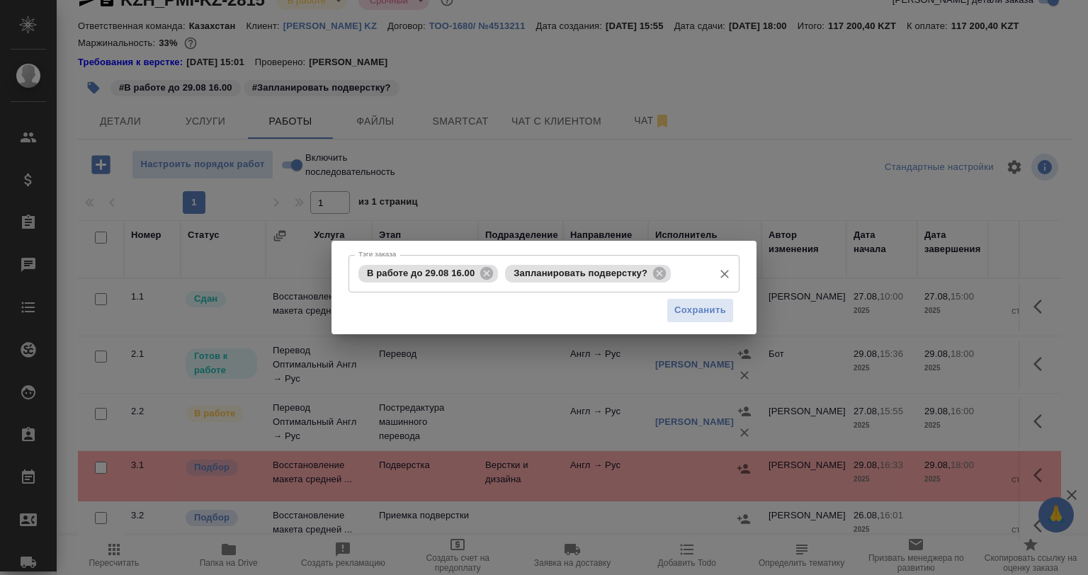
click at [485, 276] on icon at bounding box center [487, 274] width 16 height 16
drag, startPoint x: 485, startPoint y: 276, endPoint x: 501, endPoint y: 276, distance: 16.3
click at [492, 276] on span "Запланировать подверстку?" at bounding box center [433, 273] width 151 height 11
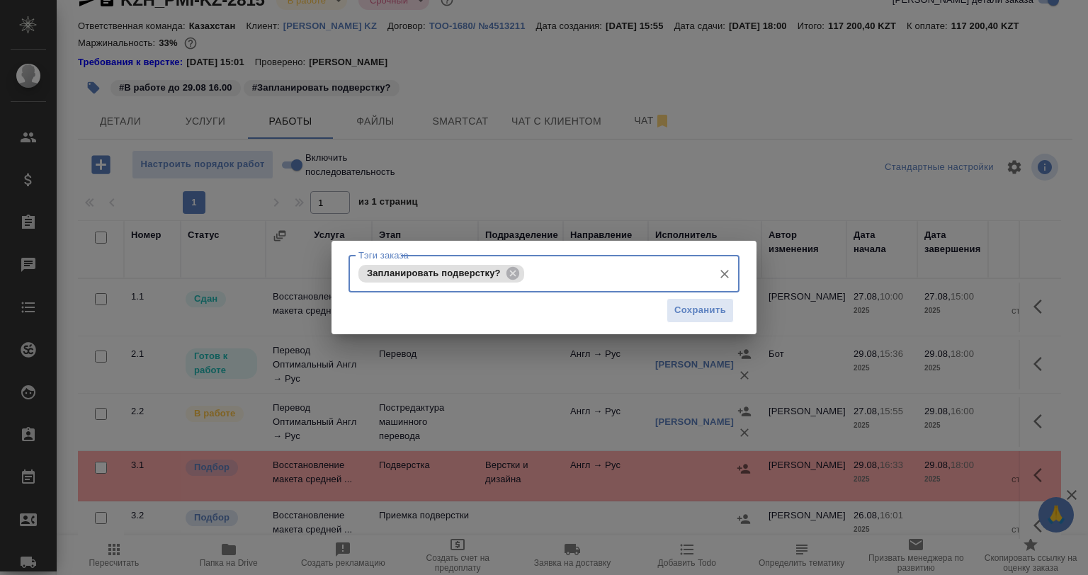
click at [504, 276] on span "Запланировать подверстку?" at bounding box center [433, 273] width 151 height 11
click at [516, 278] on icon at bounding box center [512, 272] width 13 height 13
drag, startPoint x: 691, startPoint y: 292, endPoint x: 696, endPoint y: 300, distance: 9.5
click at [695, 299] on div "Тэги заказа Тэги заказа Сохранить" at bounding box center [544, 291] width 391 height 73
click at [698, 306] on span "Сохранить" at bounding box center [700, 310] width 52 height 16
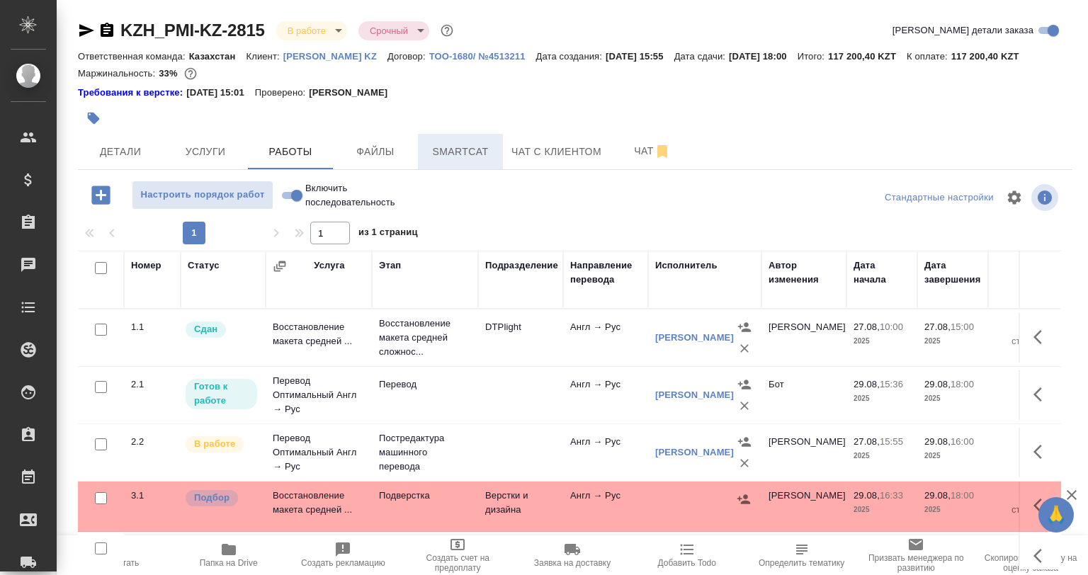
click at [467, 152] on span "Smartcat" at bounding box center [460, 152] width 68 height 18
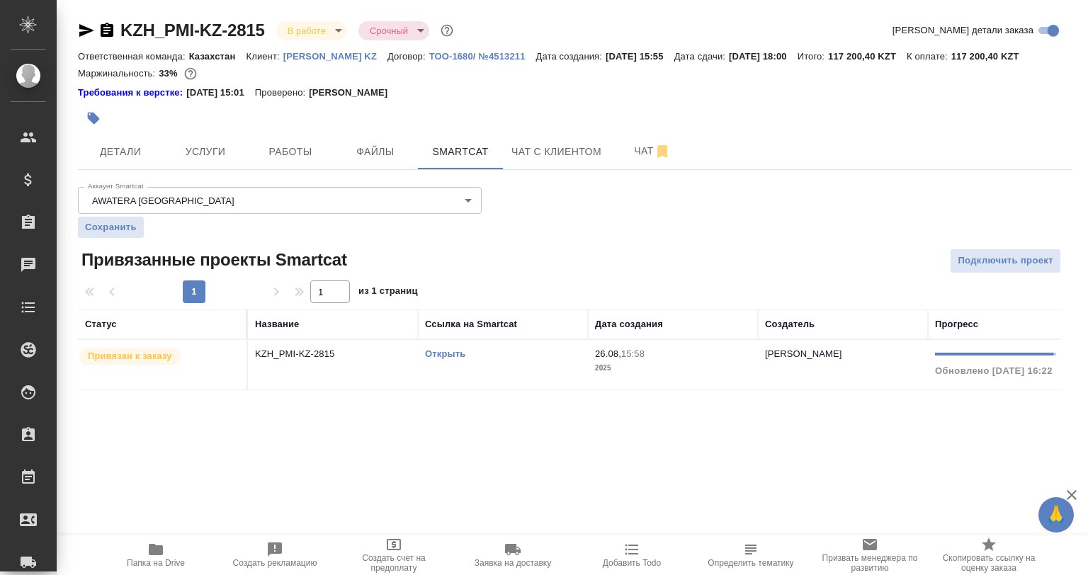
click at [388, 363] on td "KZH_PMI-KZ-2815" at bounding box center [333, 365] width 170 height 50
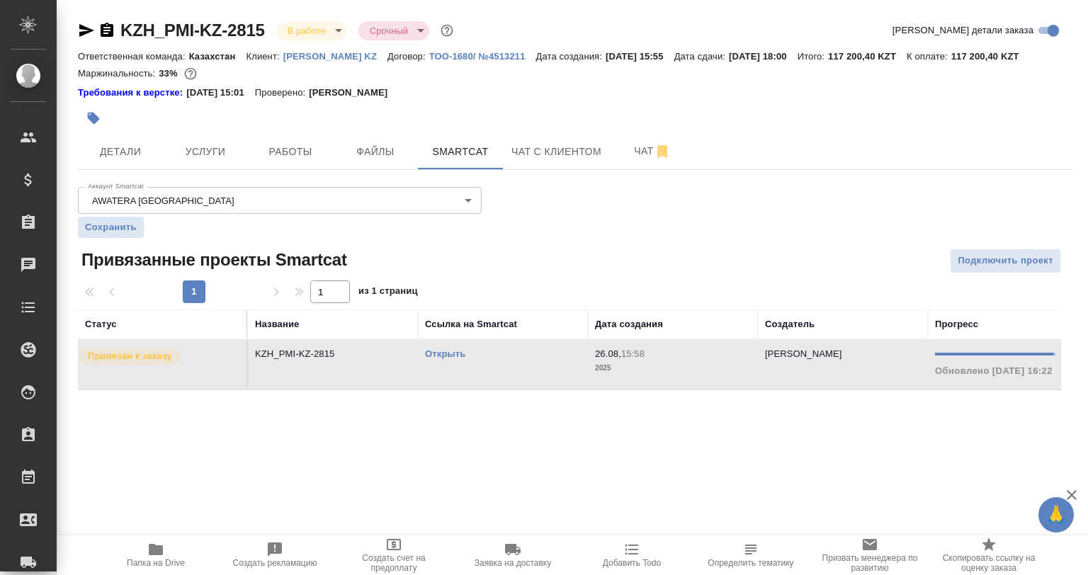
click at [388, 363] on td "KZH_PMI-KZ-2815" at bounding box center [333, 365] width 170 height 50
click at [300, 155] on span "Работы" at bounding box center [290, 152] width 68 height 18
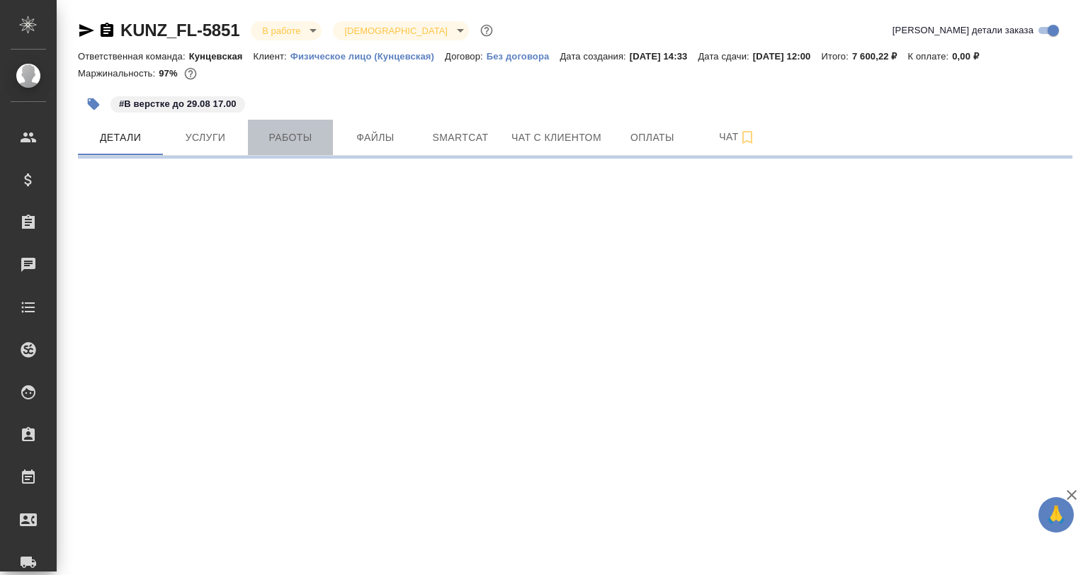
click at [275, 140] on span "Работы" at bounding box center [290, 138] width 68 height 18
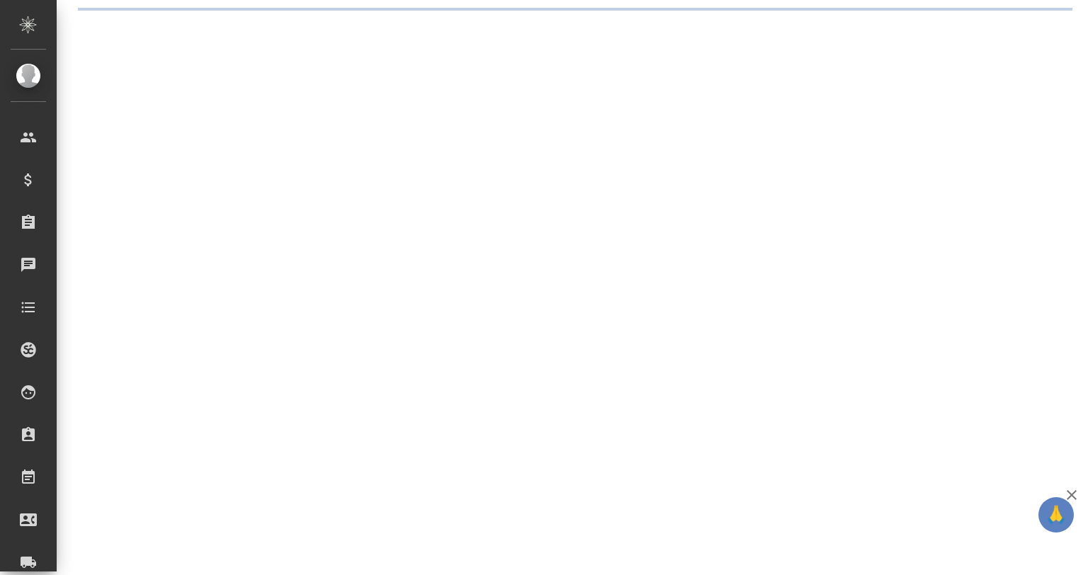
select select "RU"
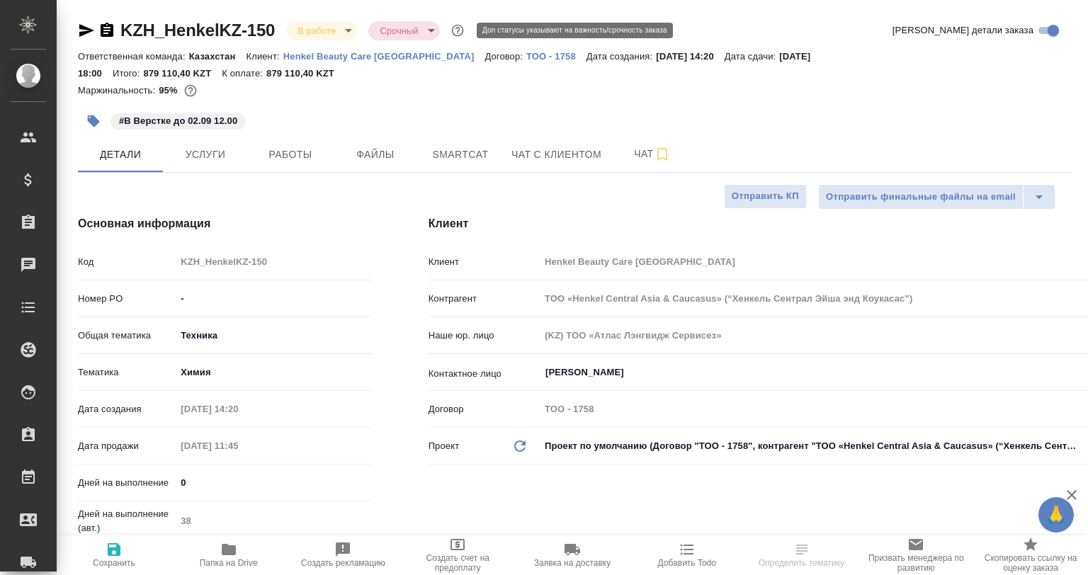
type textarea "x"
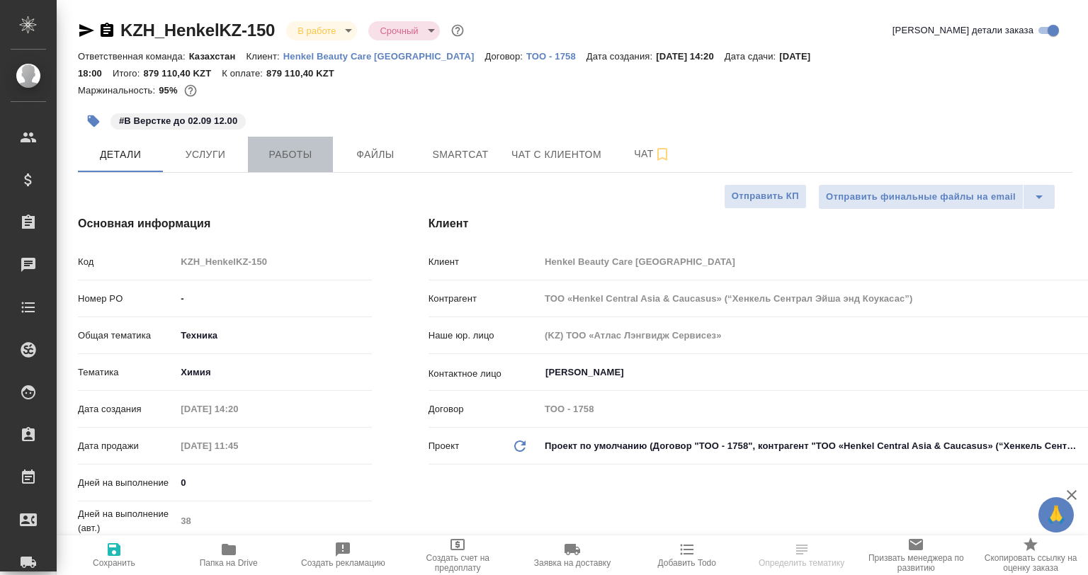
click at [309, 137] on button "Работы" at bounding box center [290, 154] width 85 height 35
type textarea "x"
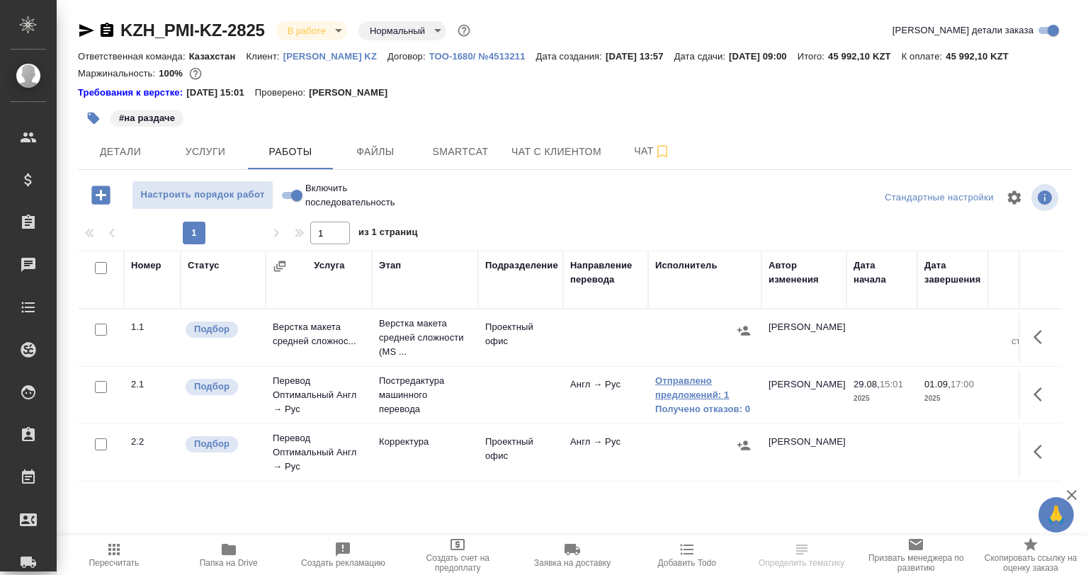
click at [699, 393] on link "Отправлено предложений: 1" at bounding box center [704, 388] width 99 height 28
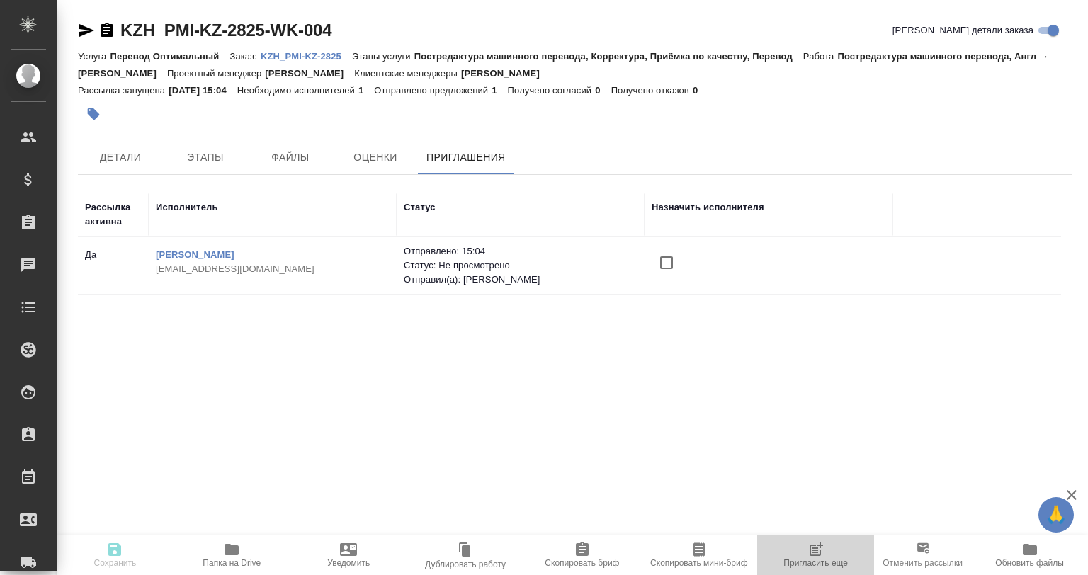
click at [857, 558] on span "Пригласить еще" at bounding box center [816, 554] width 100 height 27
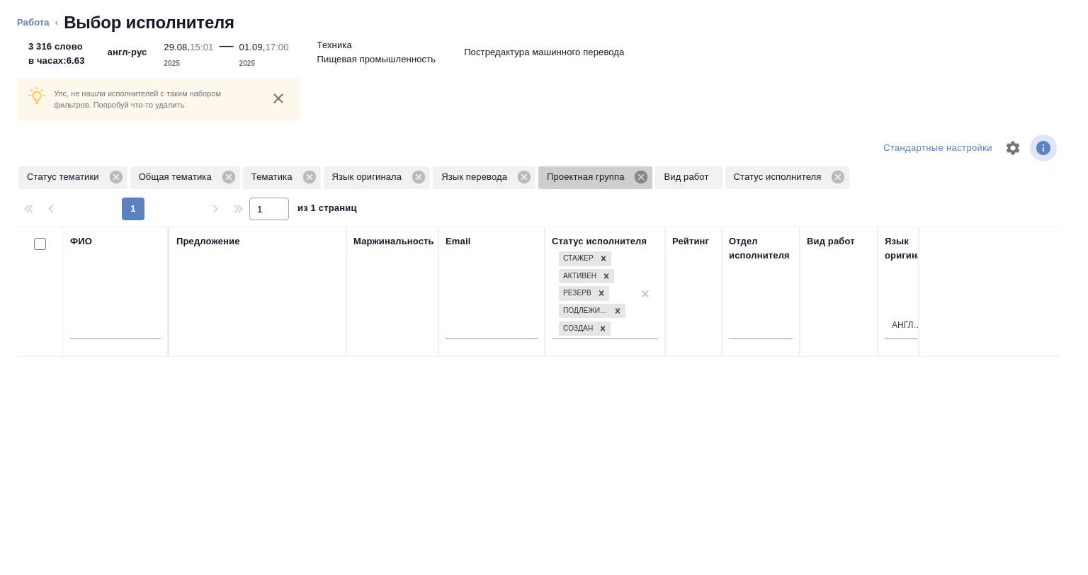
click at [640, 179] on icon at bounding box center [641, 177] width 16 height 16
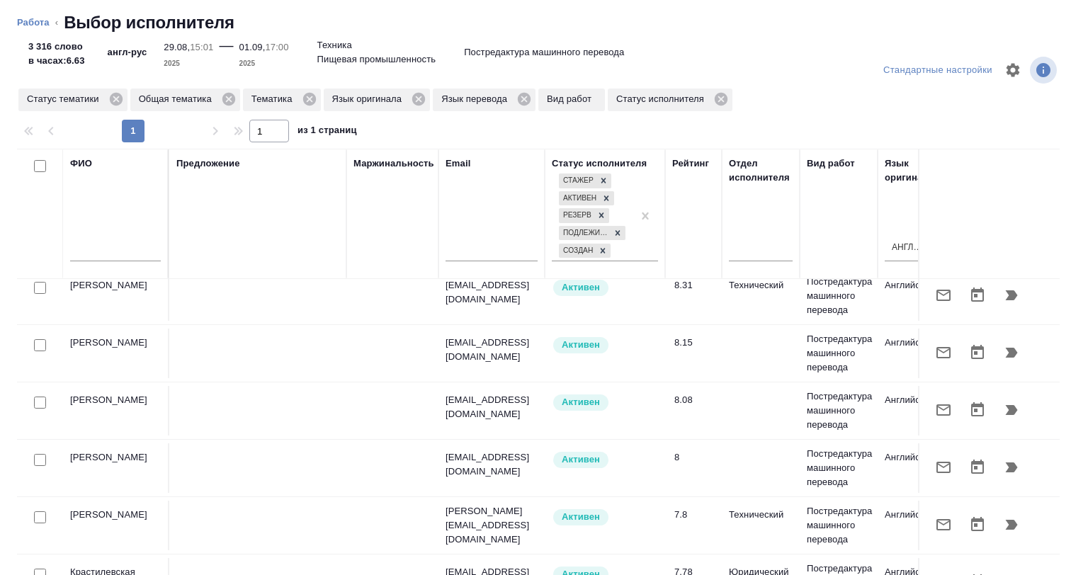
scroll to position [283, 0]
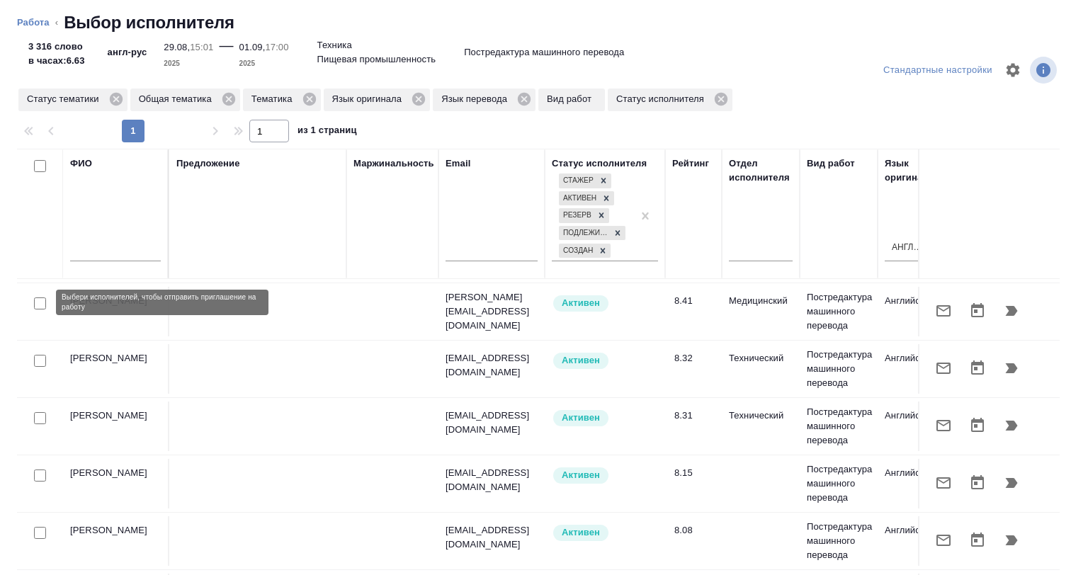
click at [41, 304] on input "checkbox" at bounding box center [40, 304] width 12 height 12
checkbox input "true"
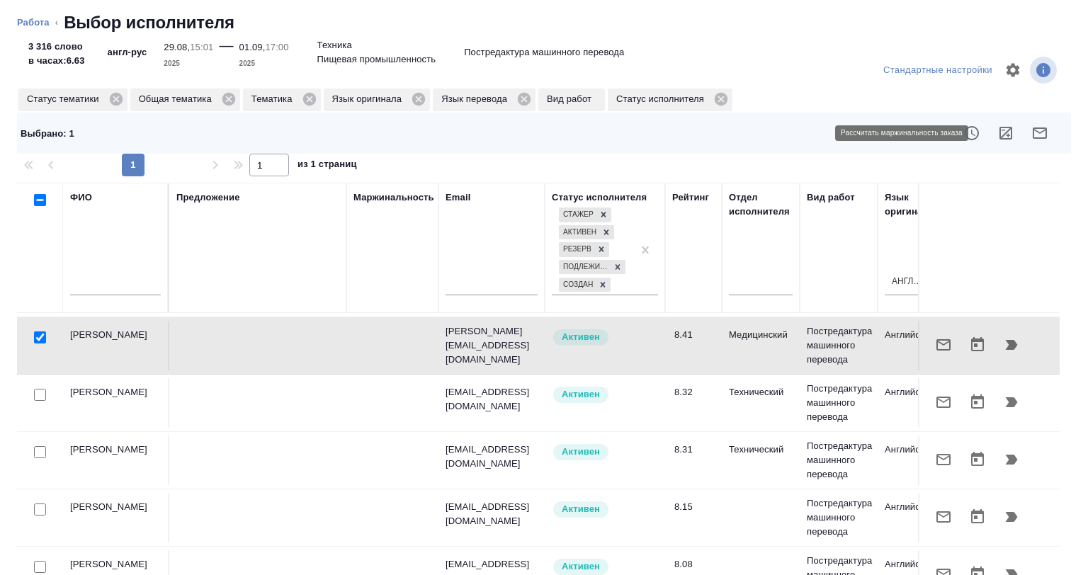
drag, startPoint x: 1000, startPoint y: 137, endPoint x: 966, endPoint y: 189, distance: 62.5
click at [1000, 137] on icon "button" at bounding box center [1005, 133] width 17 height 17
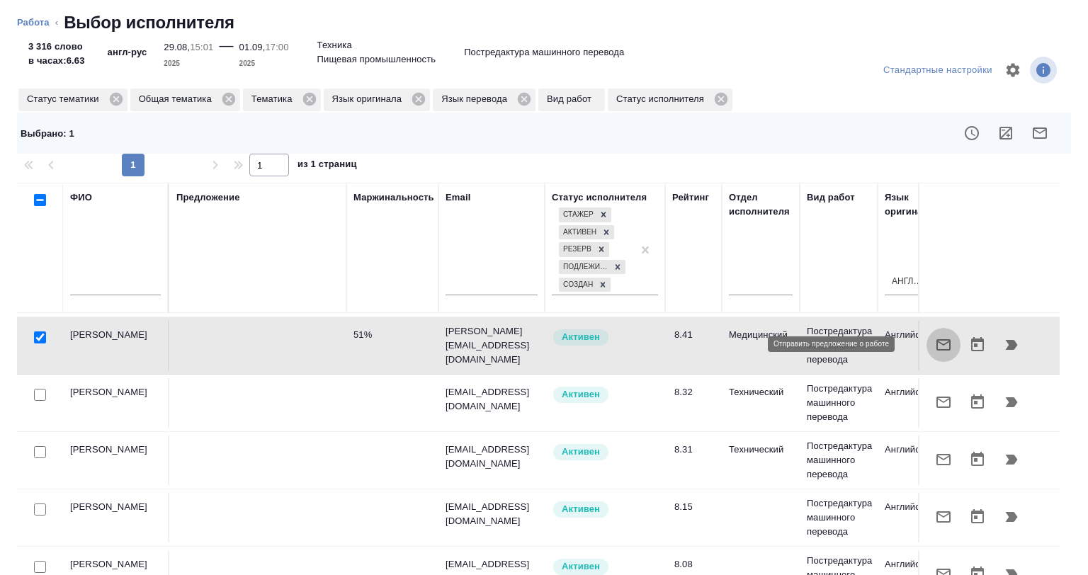
click at [937, 339] on icon "button" at bounding box center [944, 344] width 14 height 11
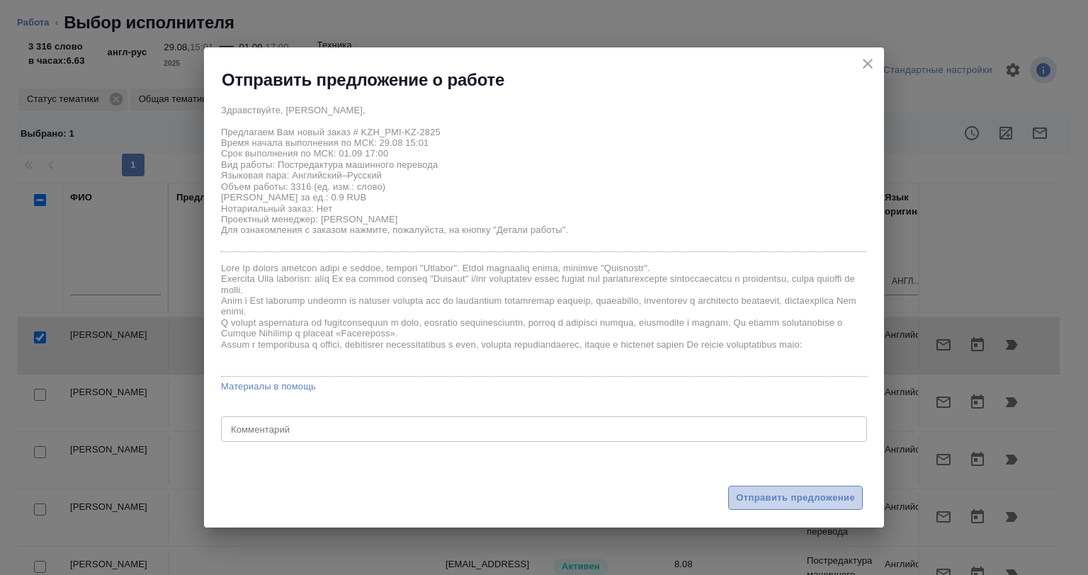
click at [777, 496] on span "Отправить предложение" at bounding box center [795, 498] width 119 height 16
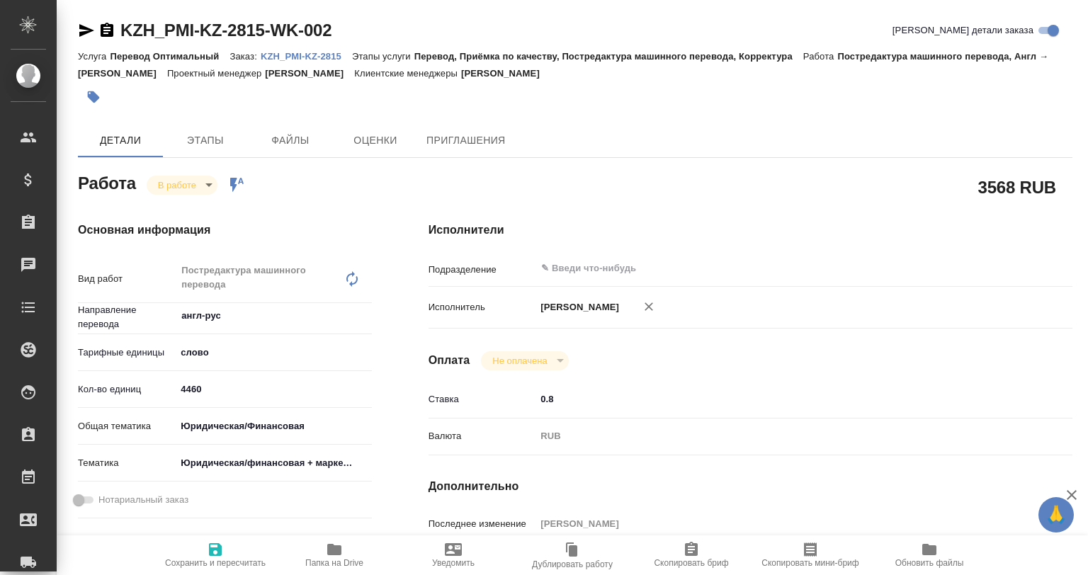
type textarea "x"
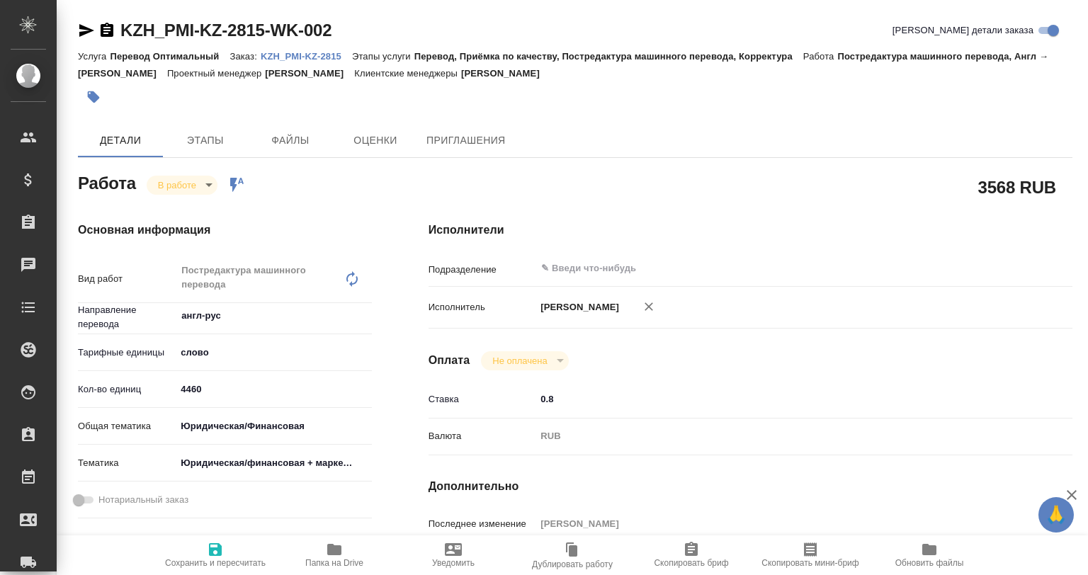
type textarea "x"
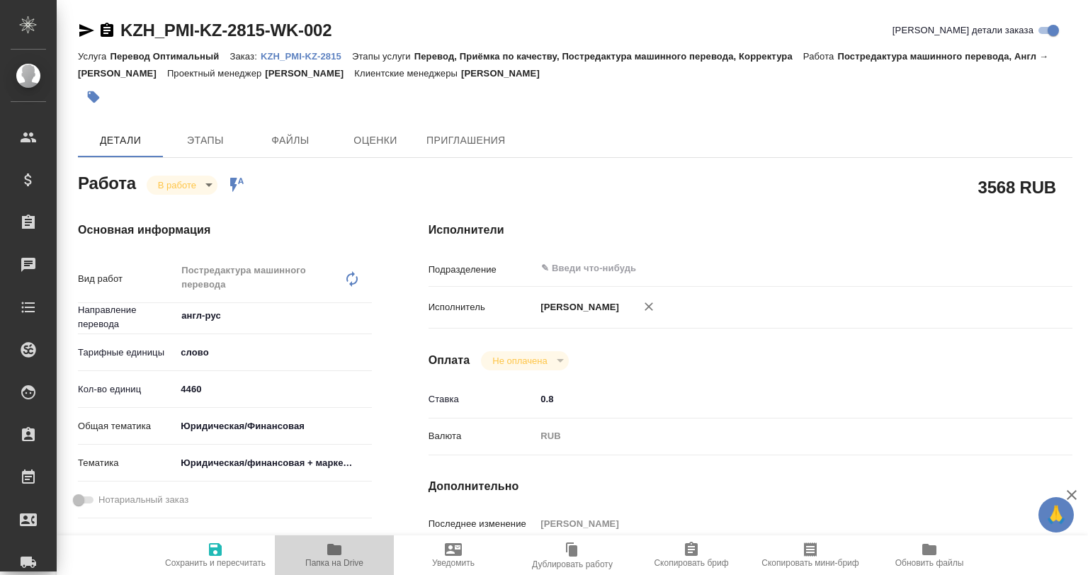
click at [315, 558] on span "Папка на Drive" at bounding box center [334, 554] width 102 height 27
type textarea "x"
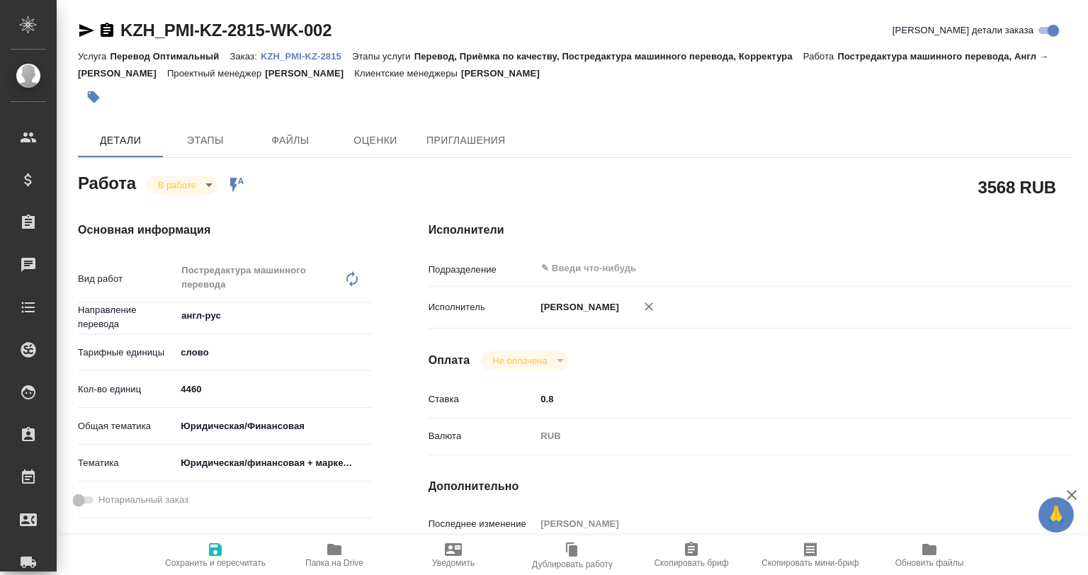
type textarea "x"
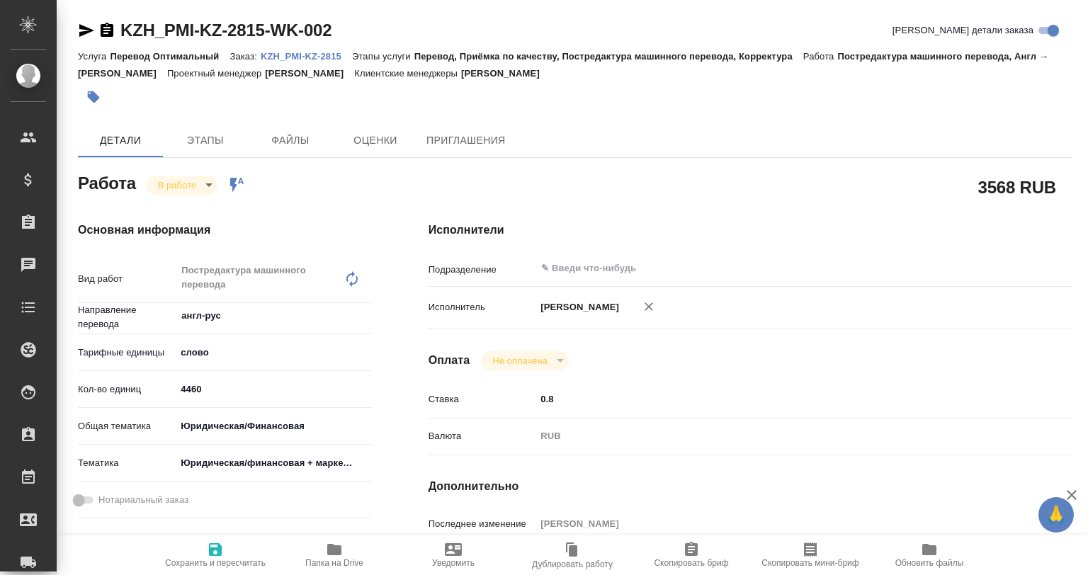
type textarea "x"
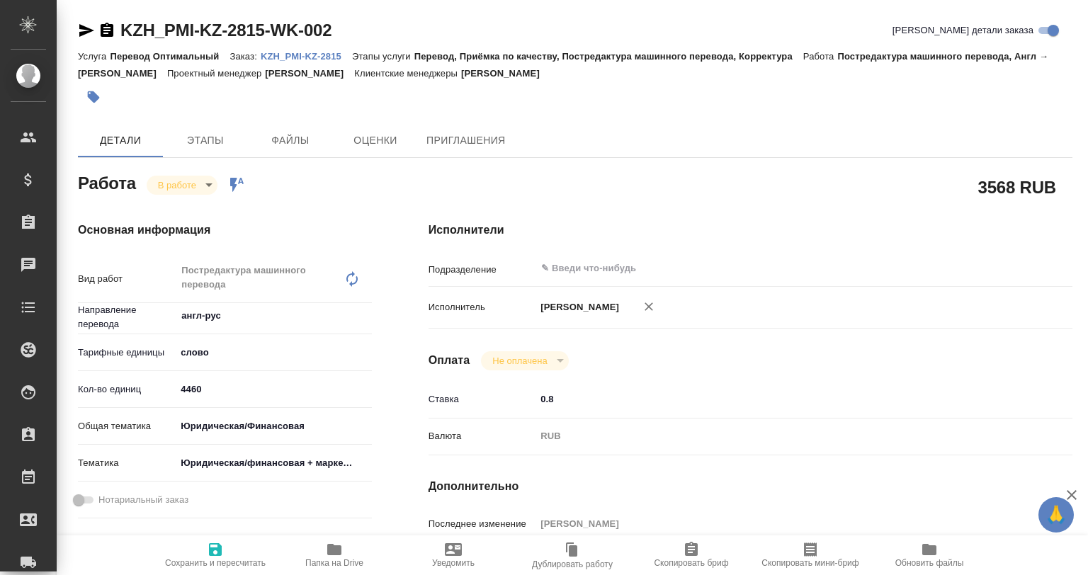
type textarea "x"
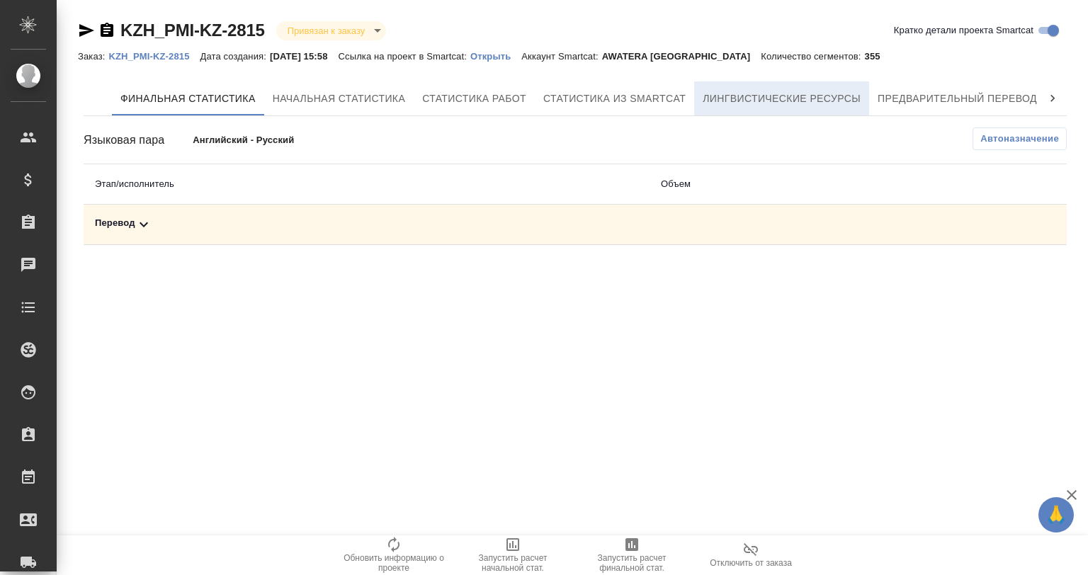
click at [759, 101] on span "Лингвистические ресурсы" at bounding box center [782, 99] width 158 height 18
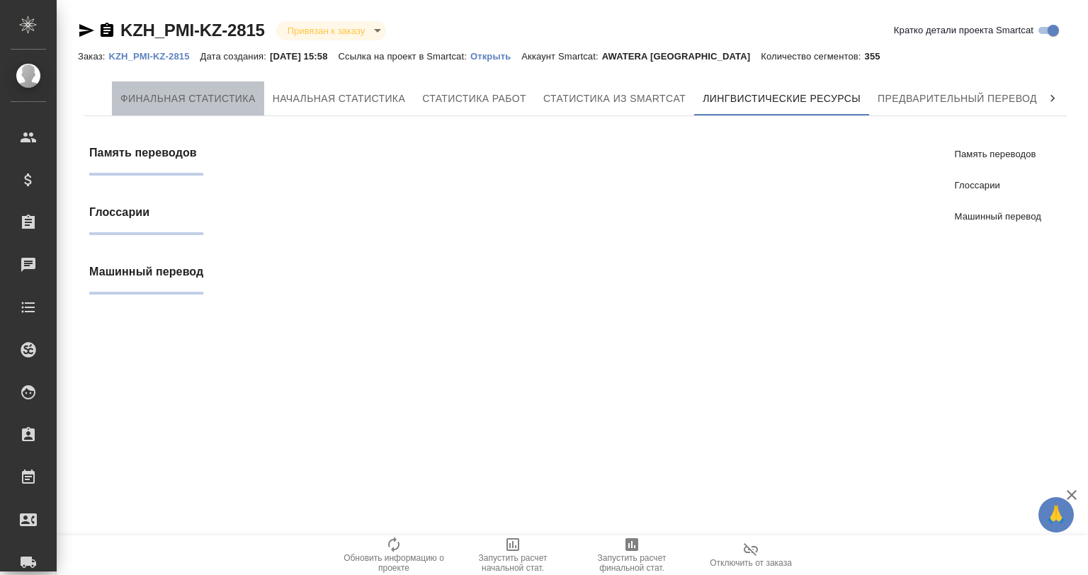
click at [210, 99] on span "Финальная статистика" at bounding box center [187, 99] width 135 height 18
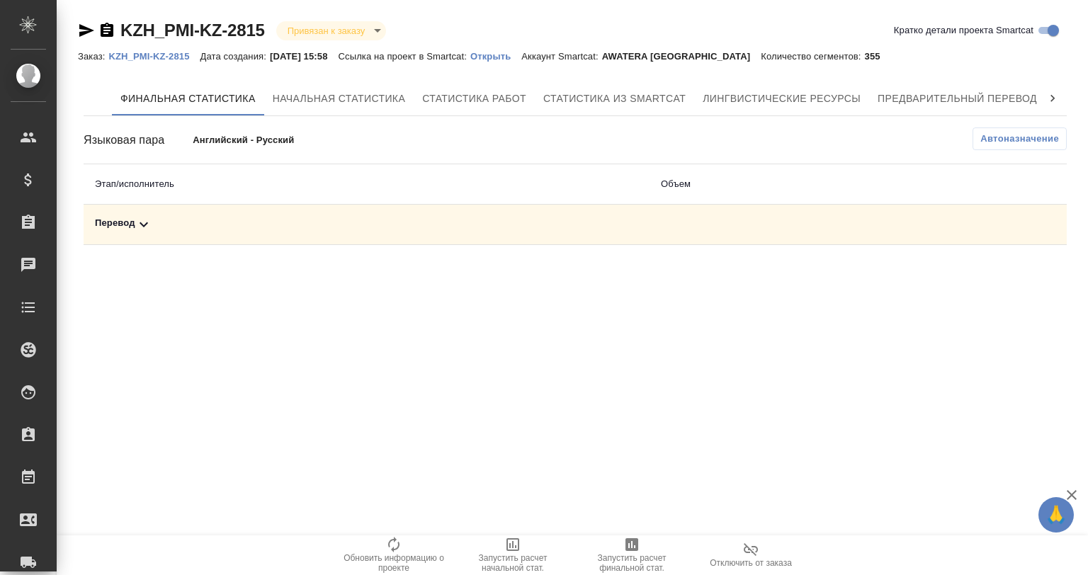
click at [324, 231] on div "Перевод" at bounding box center [366, 224] width 543 height 17
click at [626, 555] on span "Запустить расчет финальной стат." at bounding box center [632, 563] width 102 height 20
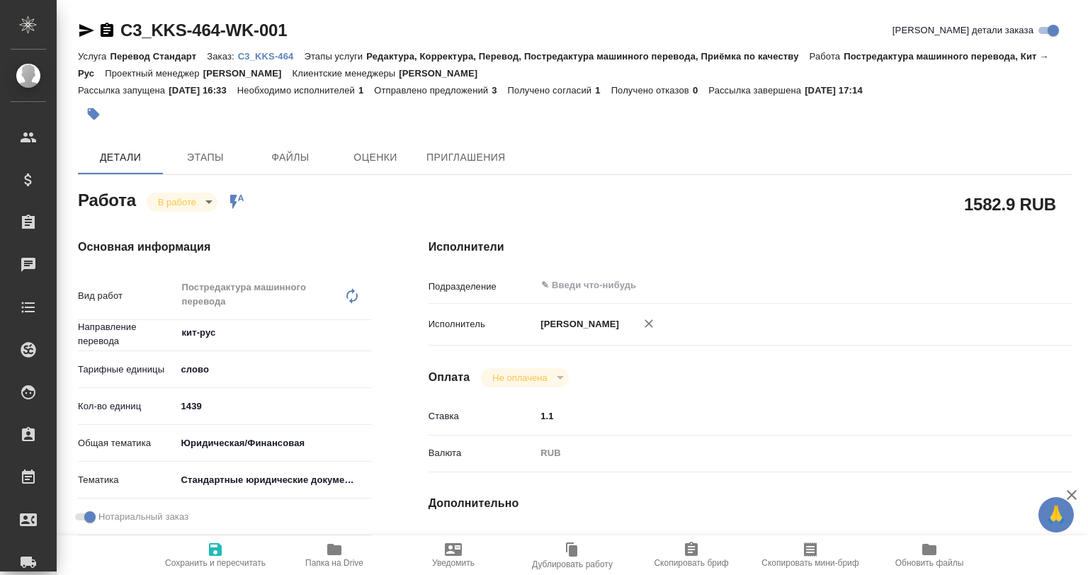
type textarea "x"
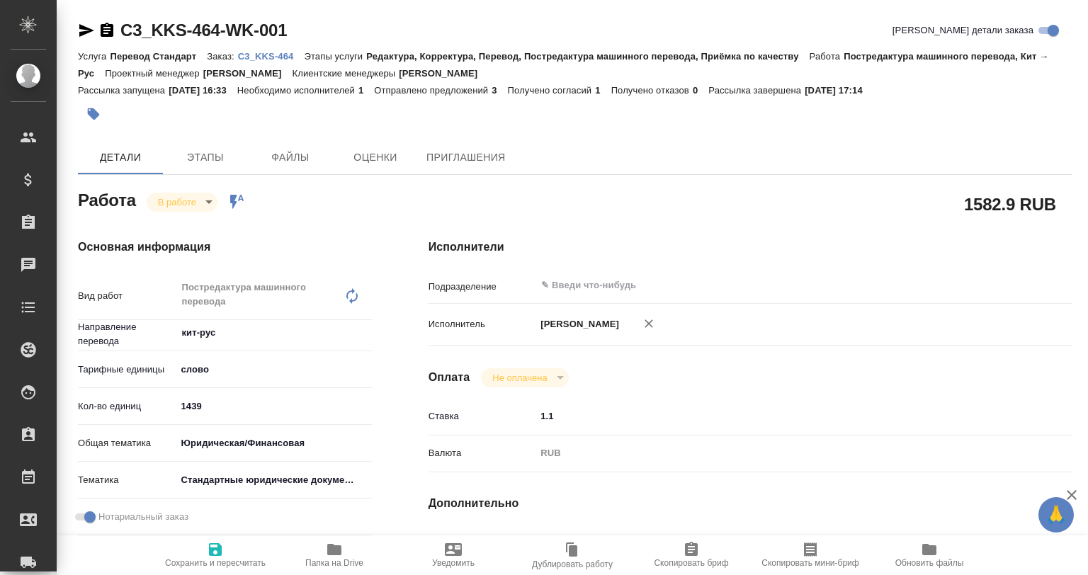
type textarea "x"
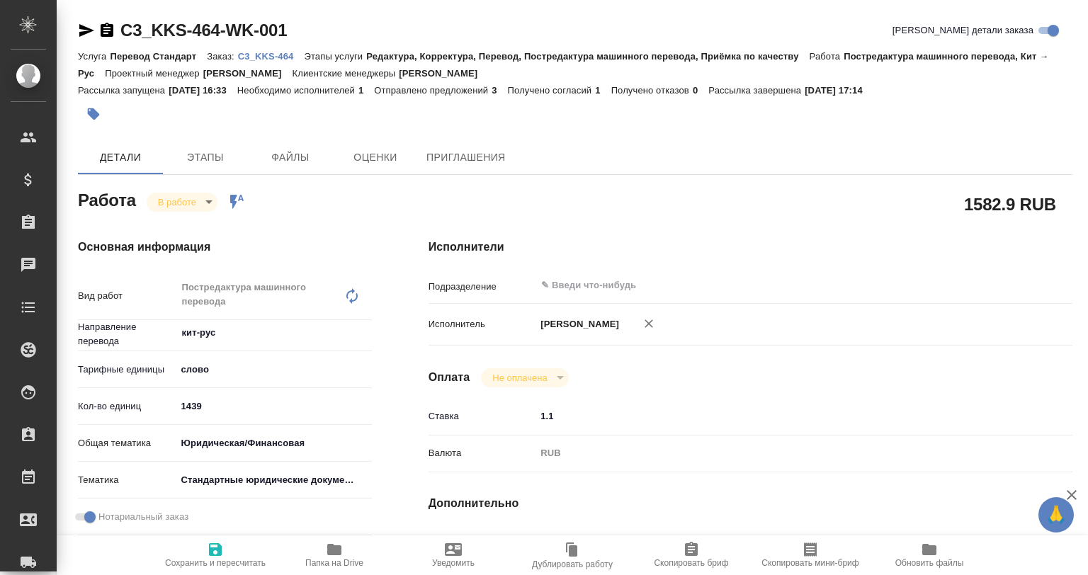
type textarea "x"
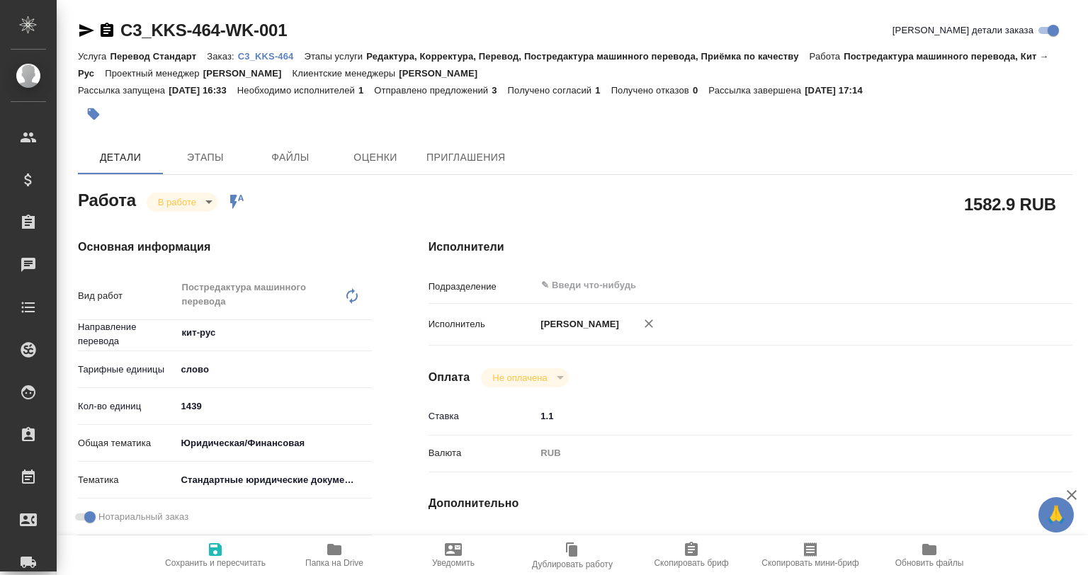
type textarea "x"
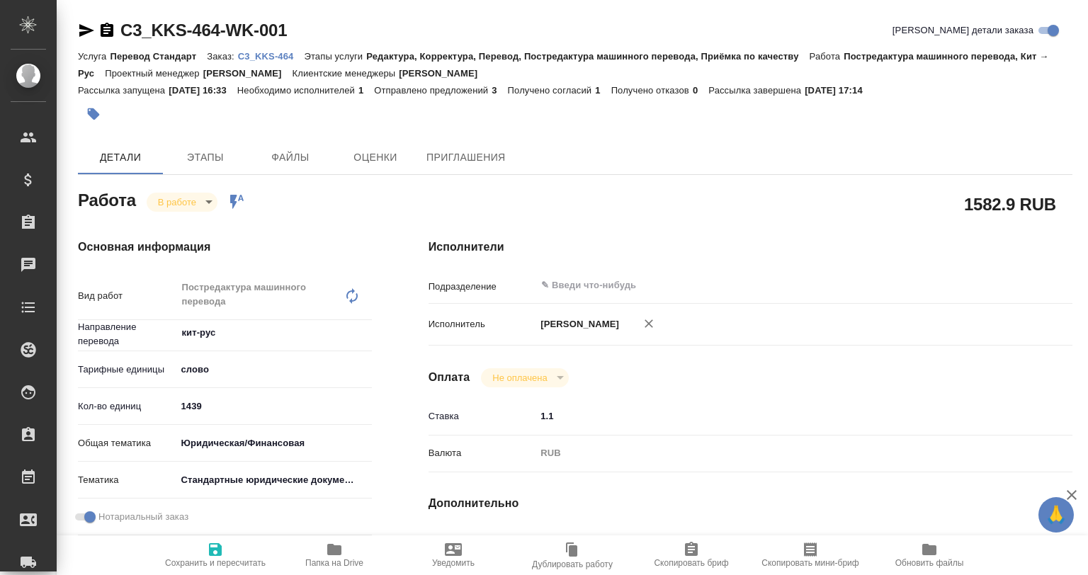
click at [79, 33] on icon "button" at bounding box center [86, 30] width 15 height 13
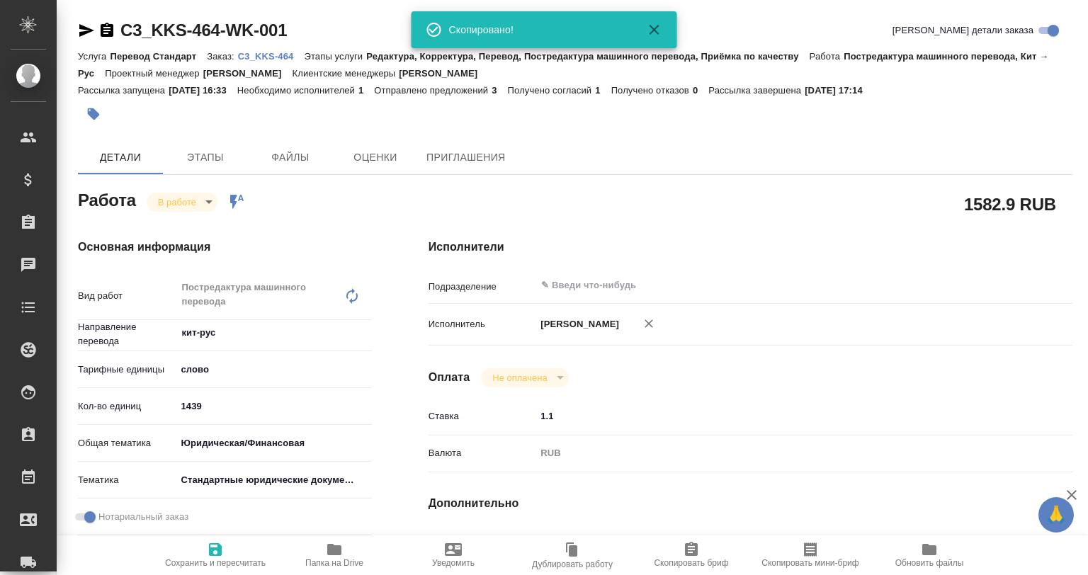
type textarea "x"
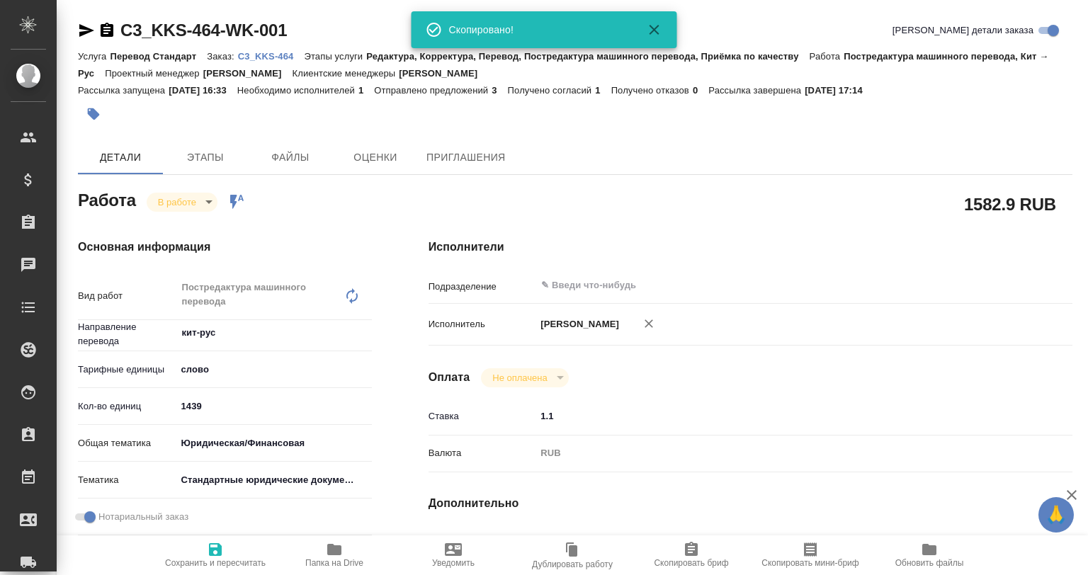
type textarea "x"
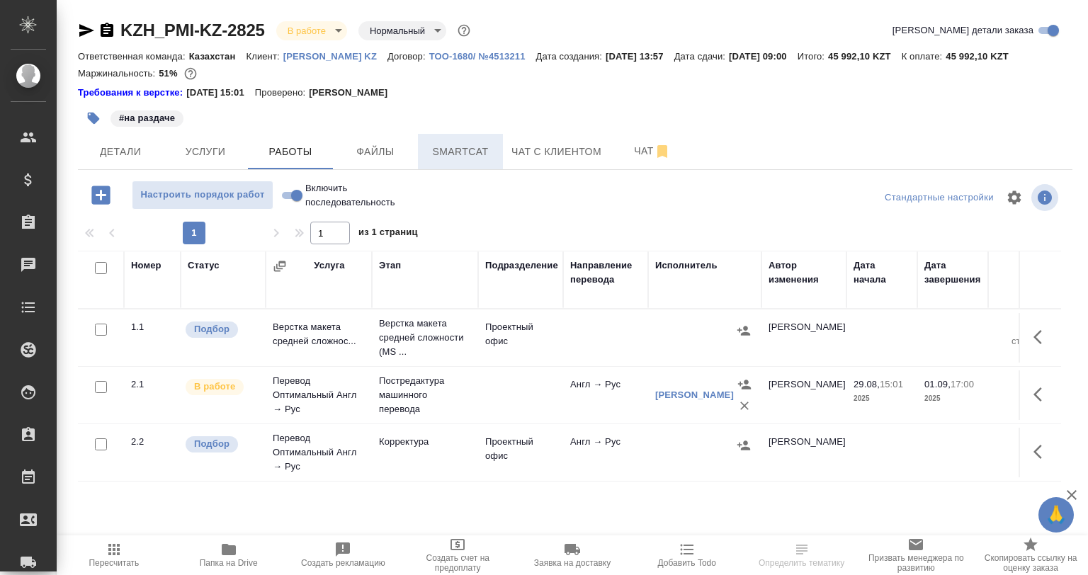
click at [491, 145] on span "Smartcat" at bounding box center [460, 152] width 68 height 18
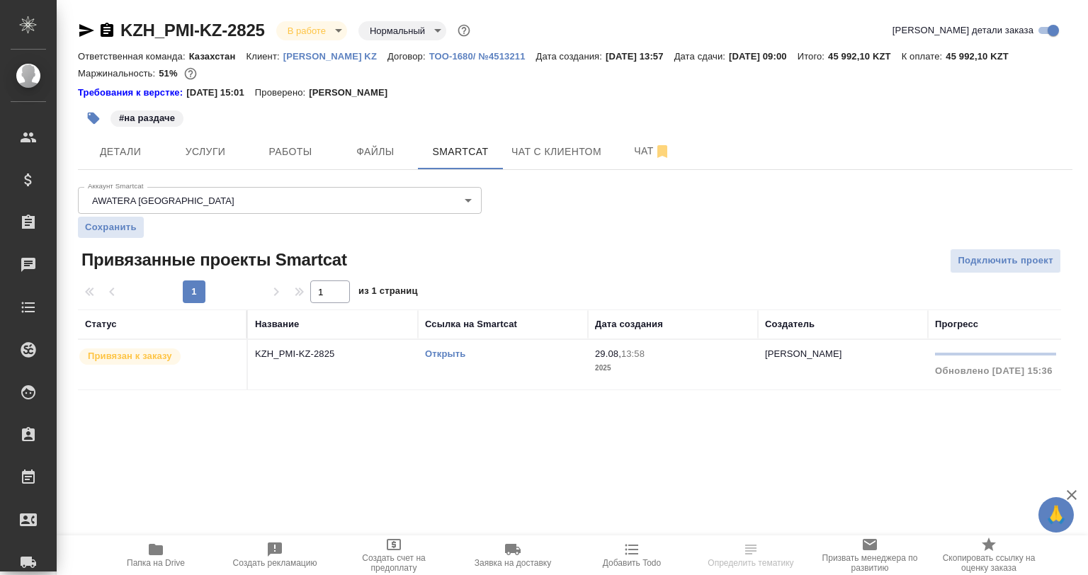
click at [445, 349] on link "Открыть" at bounding box center [445, 354] width 40 height 11
click at [281, 159] on span "Работы" at bounding box center [290, 152] width 68 height 18
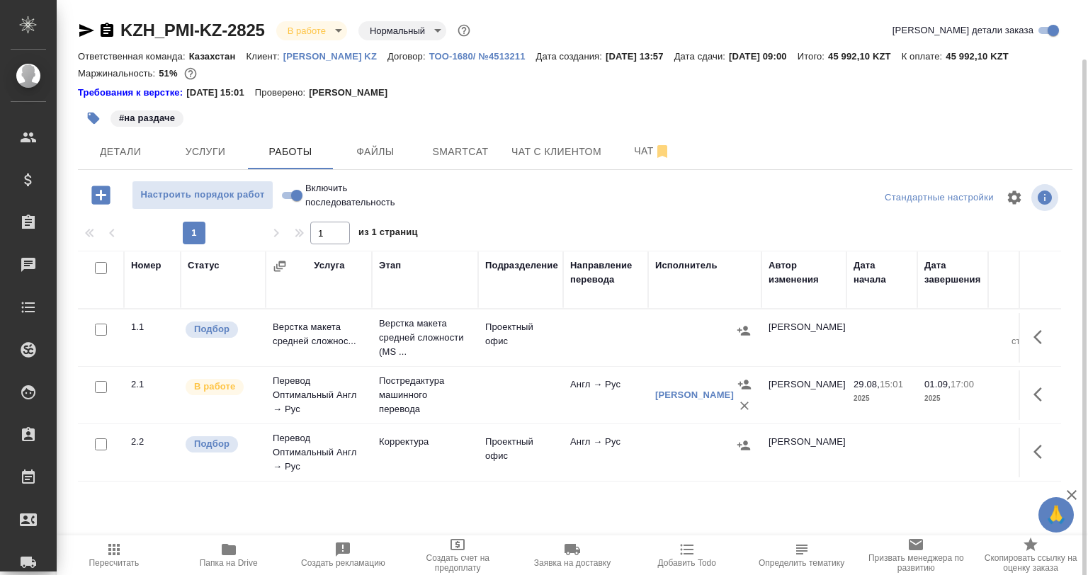
scroll to position [30, 0]
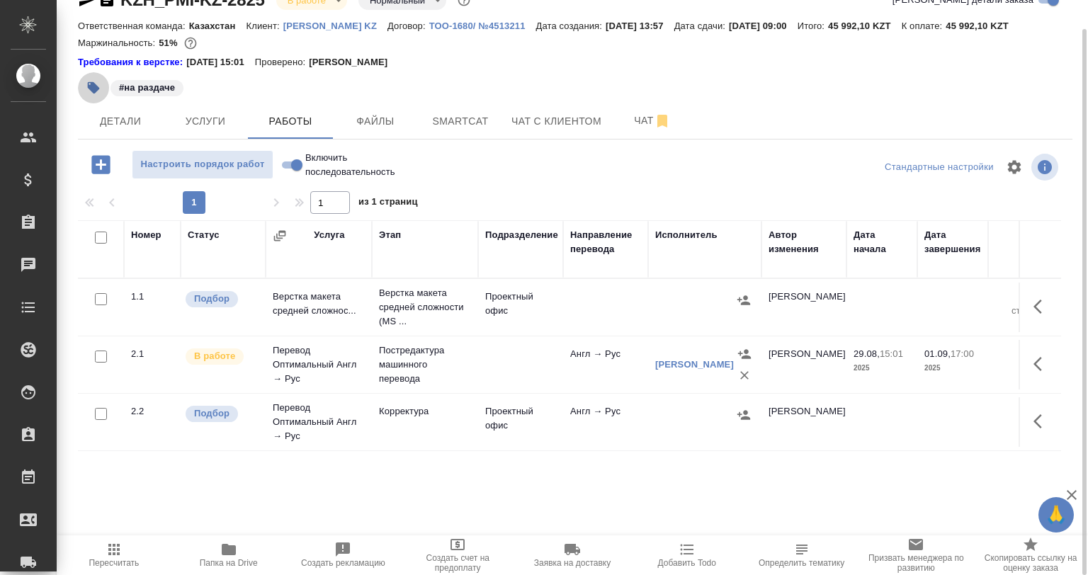
click at [88, 86] on icon "button" at bounding box center [94, 88] width 12 height 12
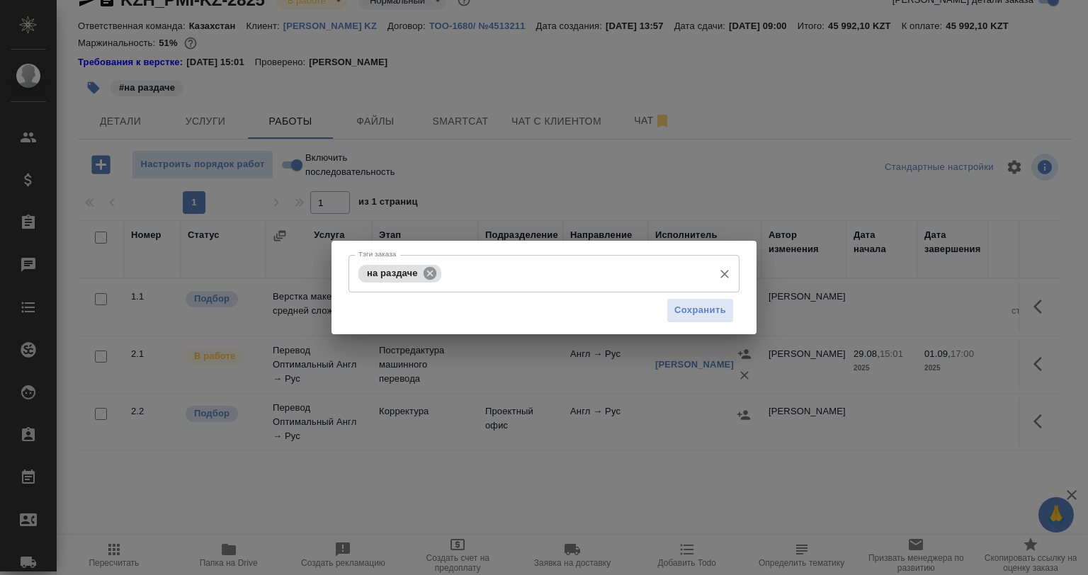
click at [427, 269] on icon at bounding box center [429, 272] width 13 height 13
click at [427, 269] on input "Тэги заказа" at bounding box center [530, 273] width 351 height 24
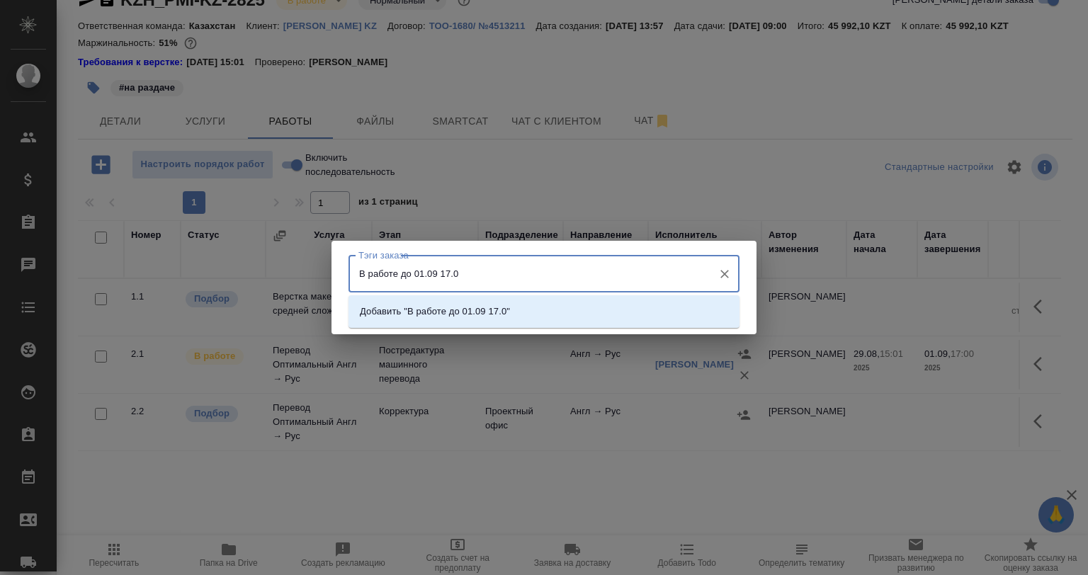
type input "В работе до 01.09 17.00"
click at [592, 305] on li "Добавить "В работе до 01.09 17.00"" at bounding box center [544, 312] width 391 height 26
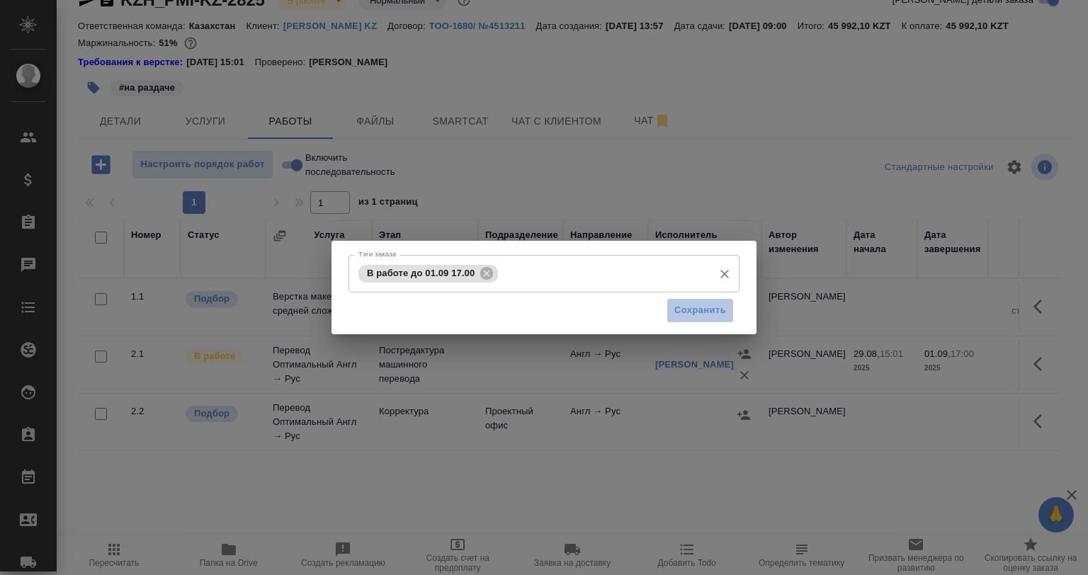
click at [681, 306] on span "Сохранить" at bounding box center [700, 310] width 52 height 16
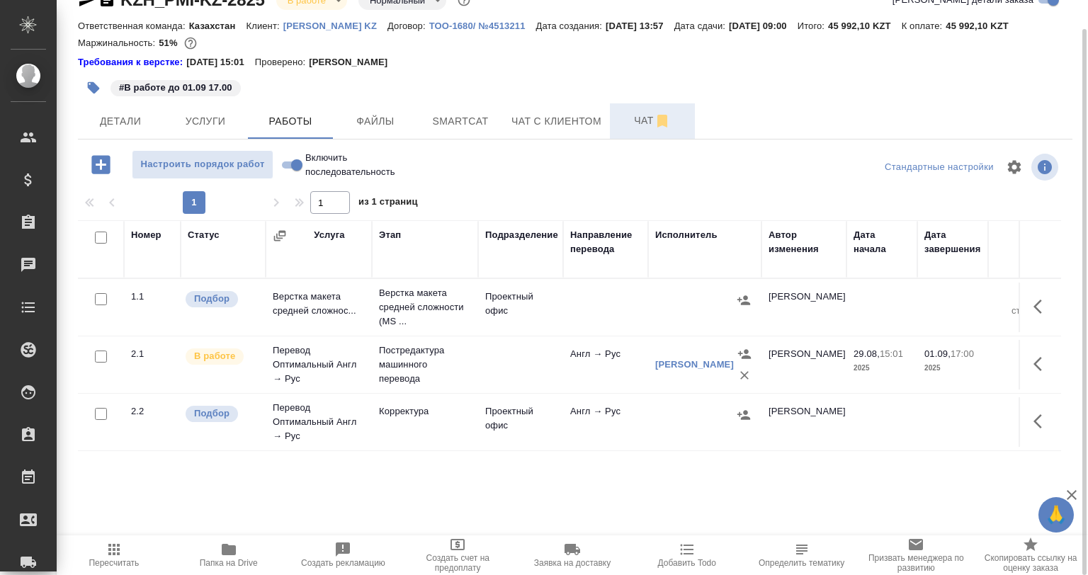
click at [626, 119] on span "Чат" at bounding box center [652, 121] width 68 height 18
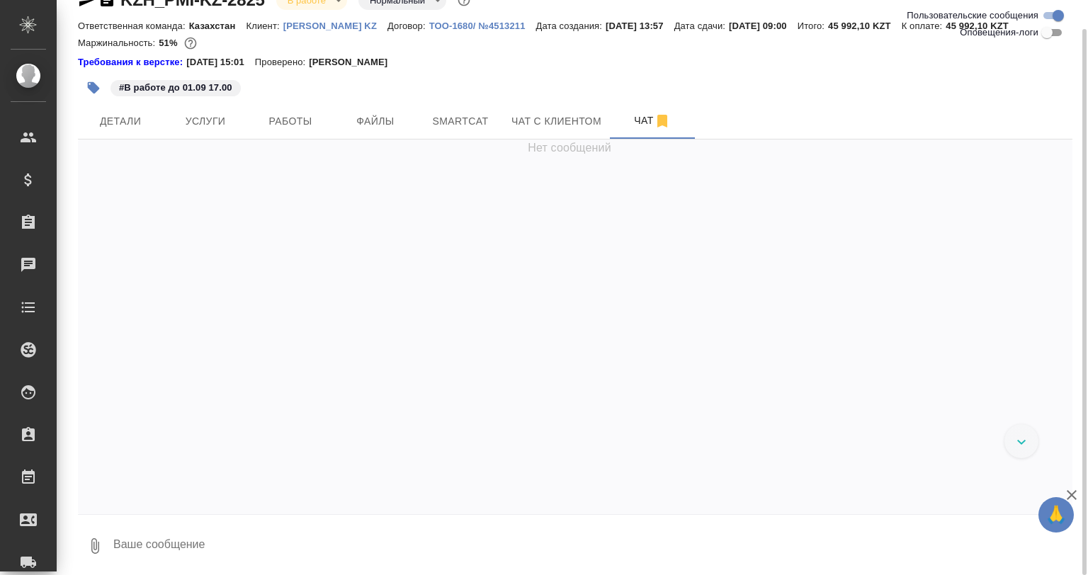
scroll to position [34, 0]
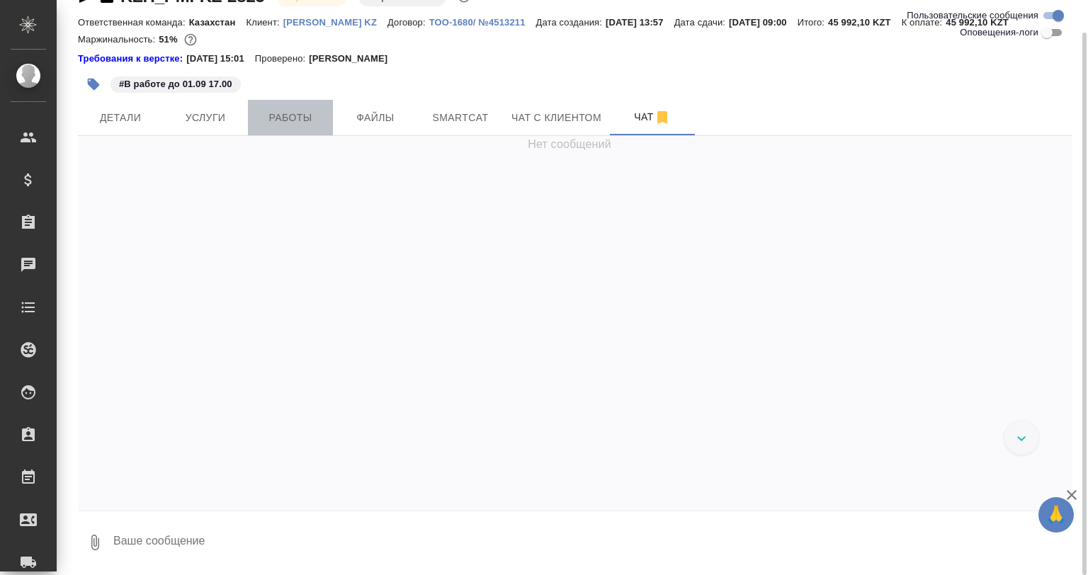
click at [304, 114] on span "Работы" at bounding box center [290, 118] width 68 height 18
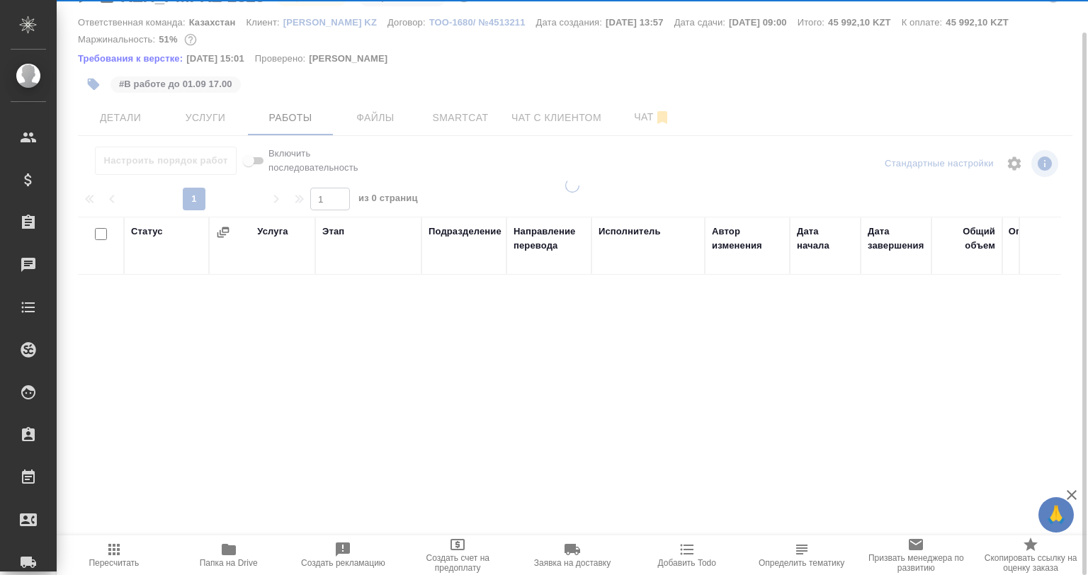
scroll to position [34, 0]
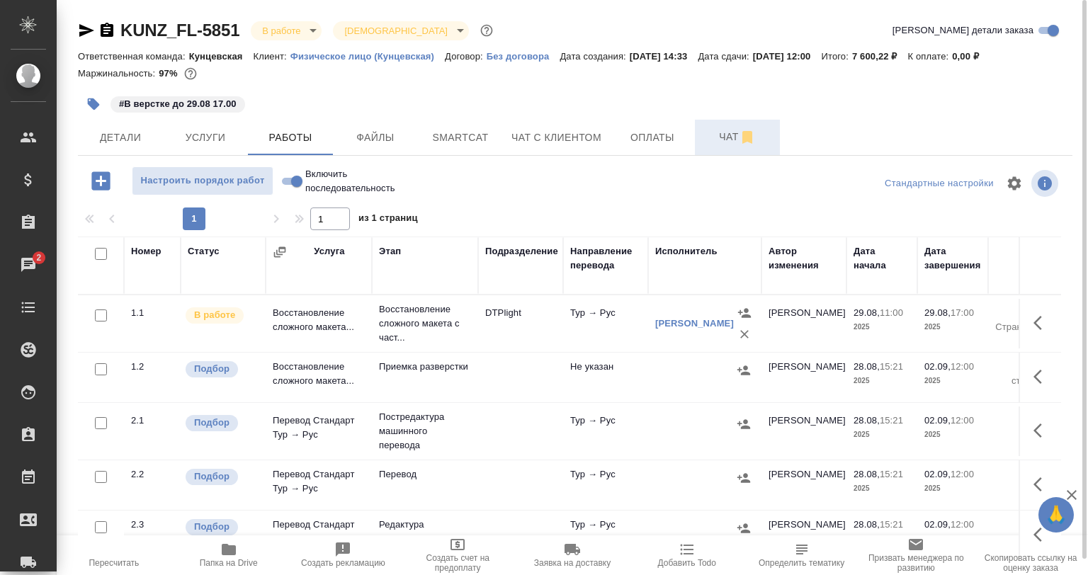
click at [697, 137] on button "Чат" at bounding box center [737, 137] width 85 height 35
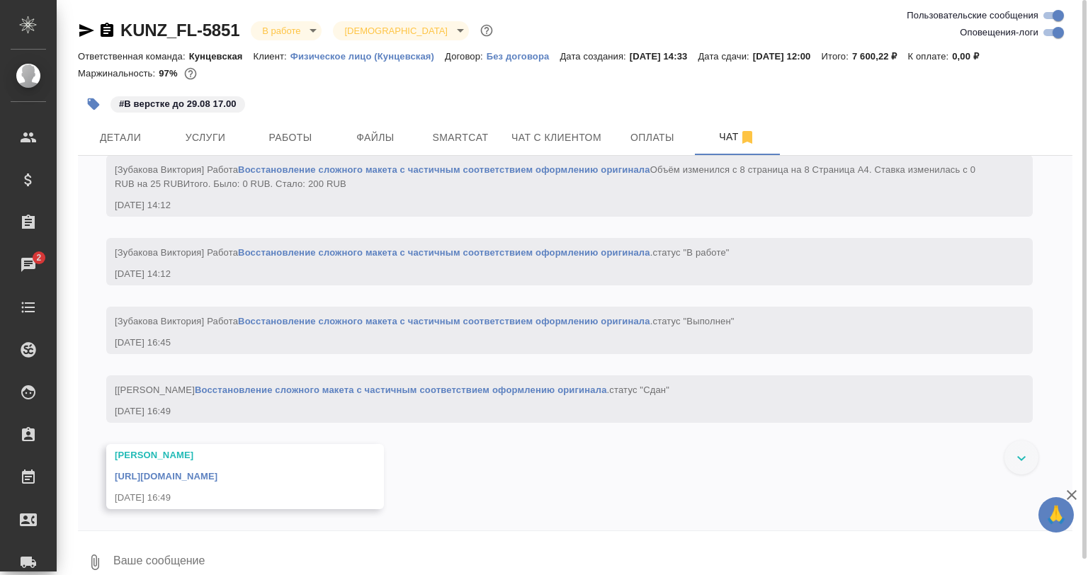
click at [1054, 33] on input "Оповещения-логи" at bounding box center [1058, 32] width 51 height 17
checkbox input "false"
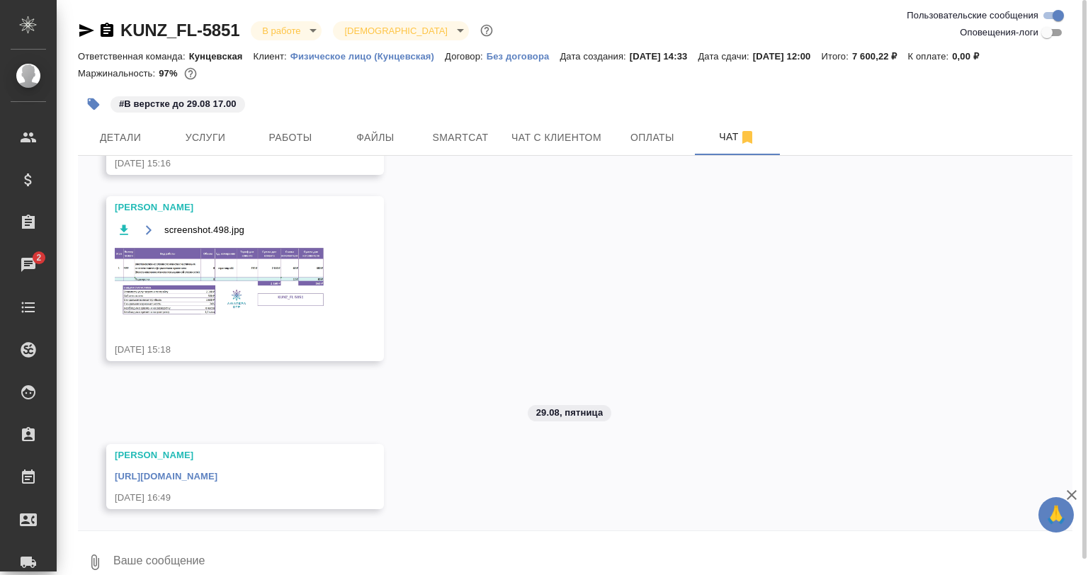
scroll to position [439, 0]
click at [217, 473] on link "[URL][DOMAIN_NAME]" at bounding box center [166, 476] width 103 height 11
click at [89, 96] on button "button" at bounding box center [93, 104] width 31 height 31
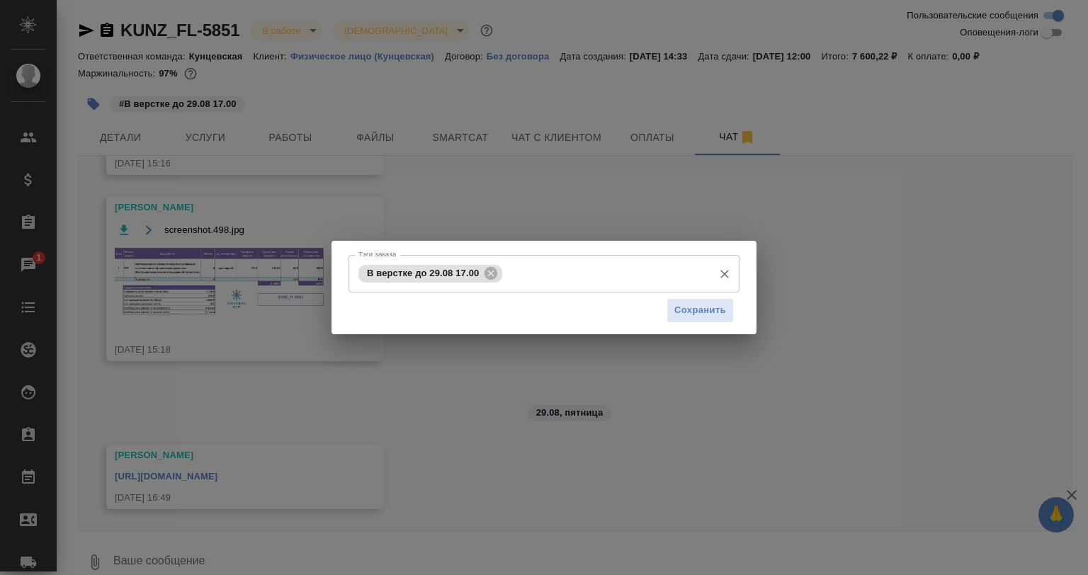
click at [495, 273] on icon at bounding box center [491, 274] width 16 height 16
click at [494, 273] on input "Тэги заказа" at bounding box center [530, 273] width 351 height 24
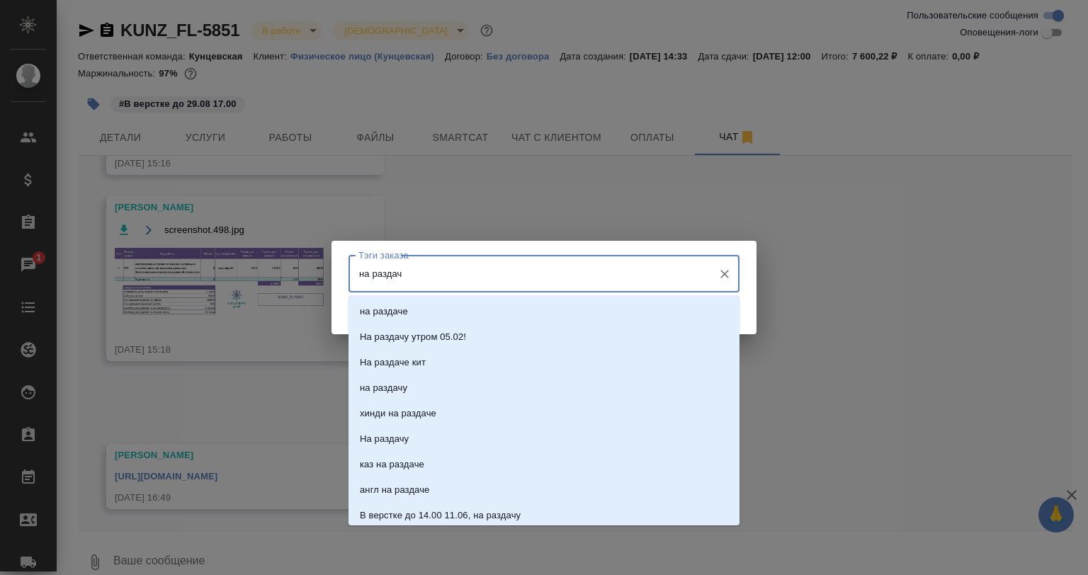
type input "на раздаче"
click at [456, 302] on li "на раздаче" at bounding box center [544, 312] width 391 height 26
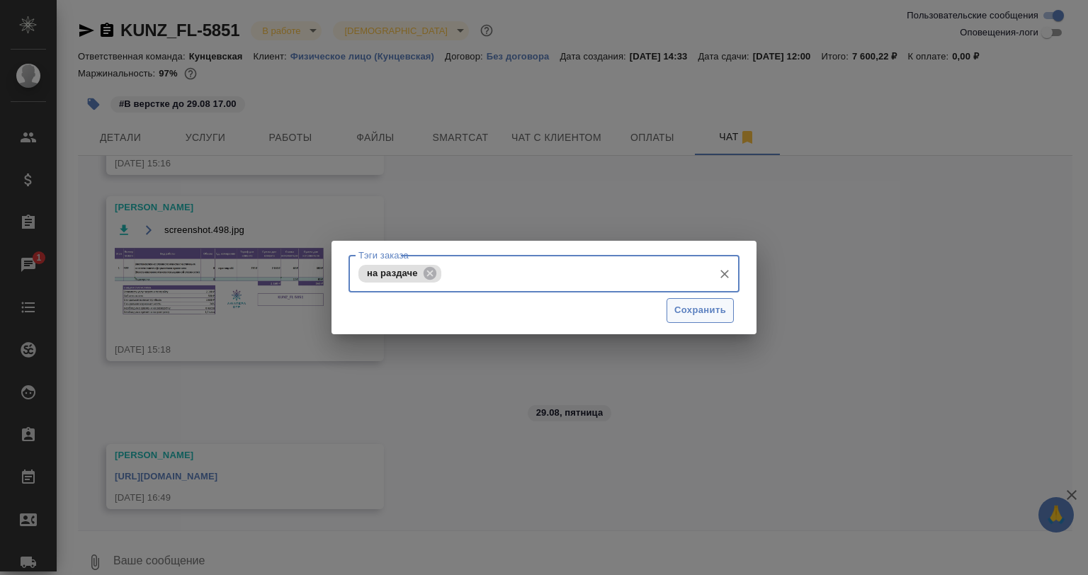
click at [685, 305] on span "Сохранить" at bounding box center [700, 310] width 52 height 16
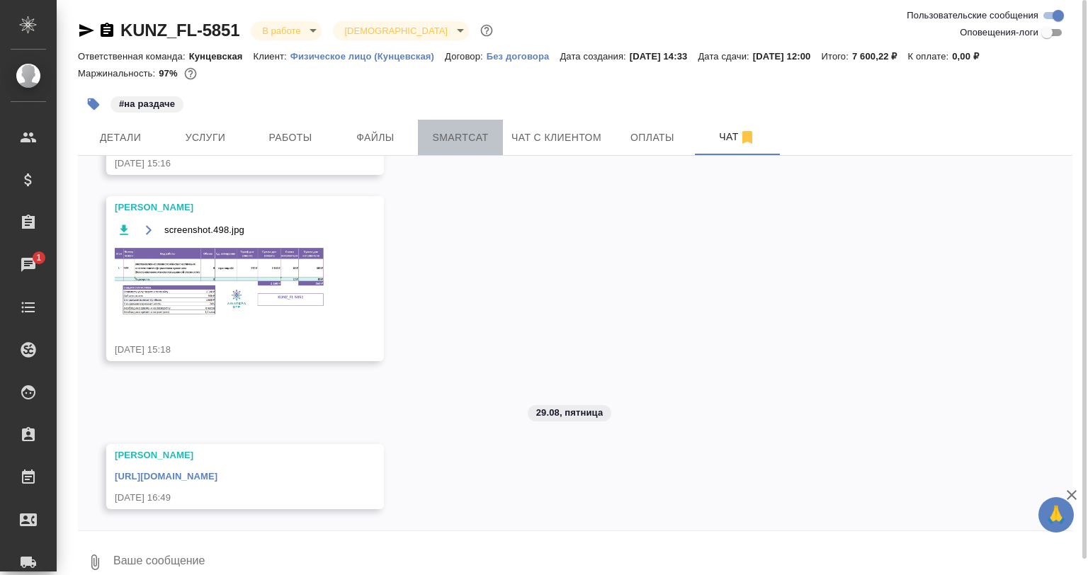
click at [460, 142] on span "Smartcat" at bounding box center [460, 138] width 68 height 18
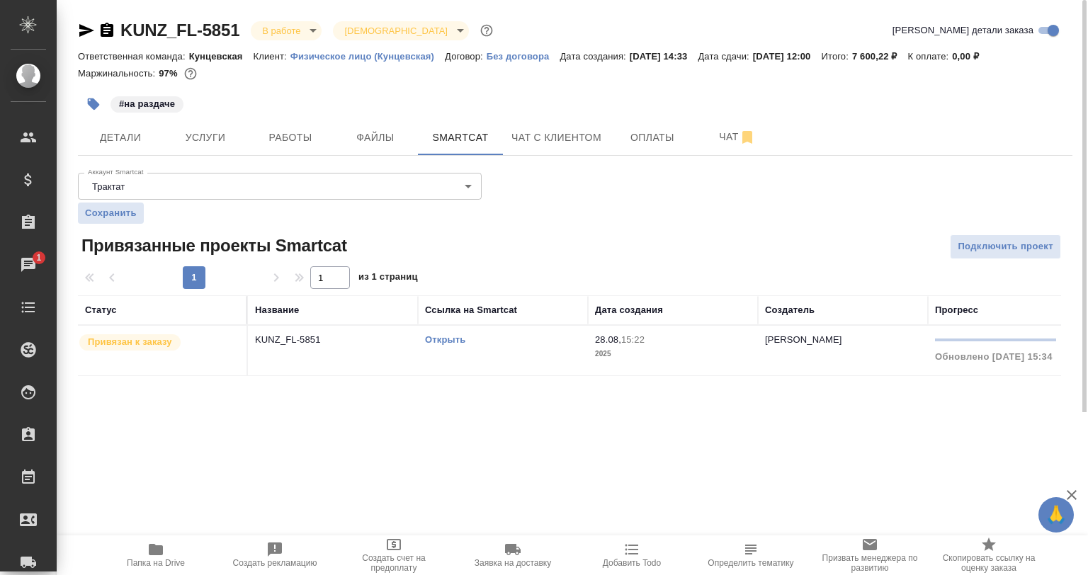
click at [447, 334] on link "Открыть" at bounding box center [445, 339] width 40 height 11
click at [317, 147] on button "Работы" at bounding box center [290, 137] width 85 height 35
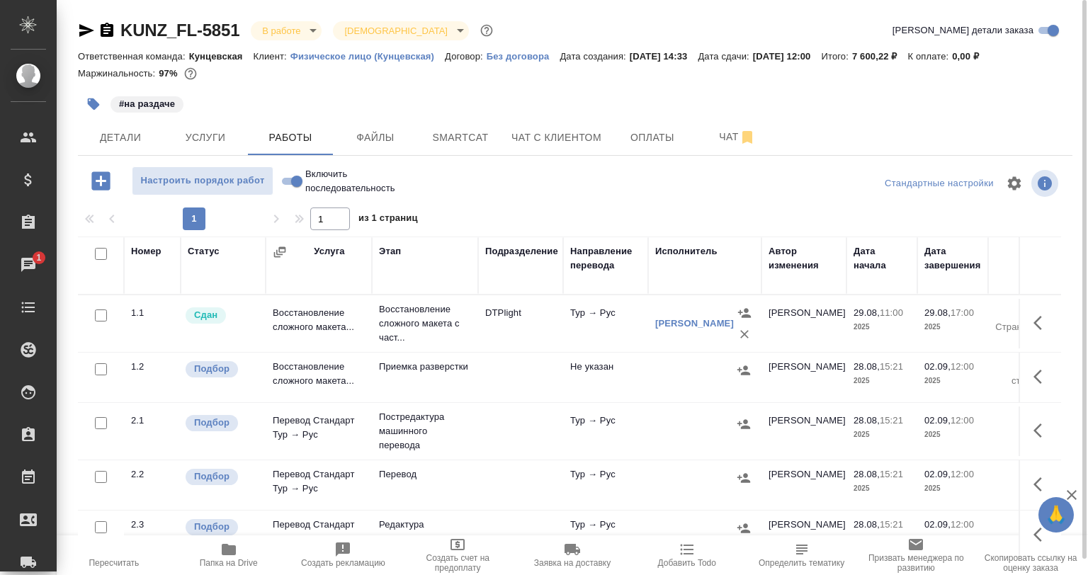
click at [1025, 431] on button "button" at bounding box center [1042, 431] width 34 height 34
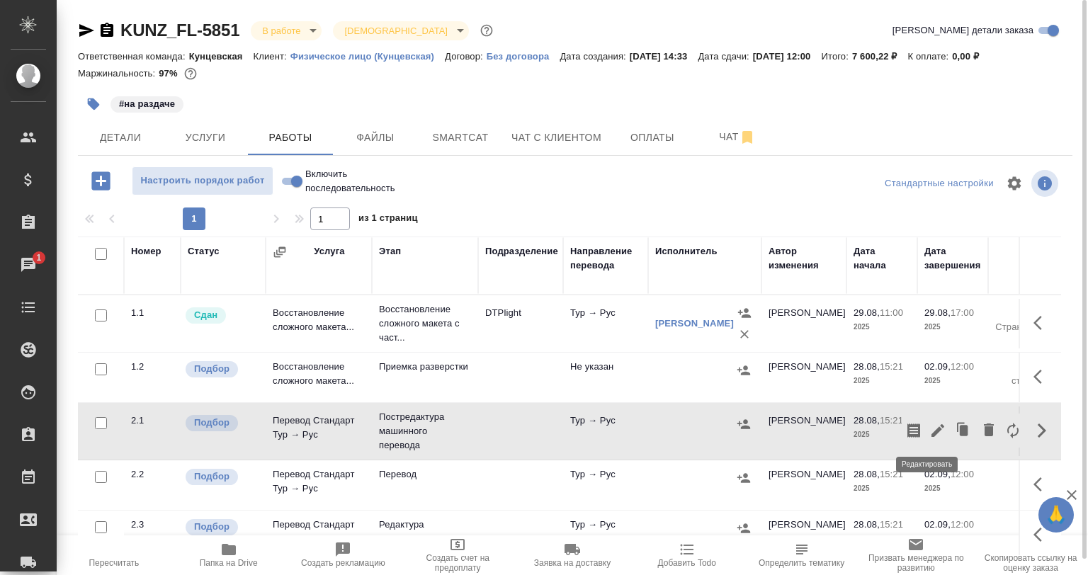
click at [932, 431] on icon "button" at bounding box center [938, 430] width 13 height 13
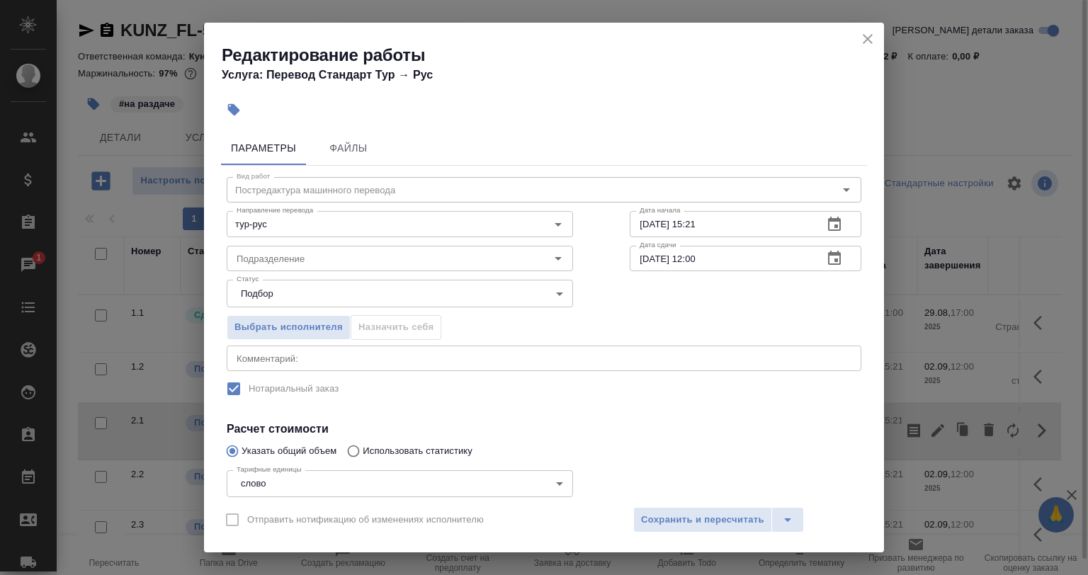
click at [292, 357] on textarea at bounding box center [544, 358] width 615 height 11
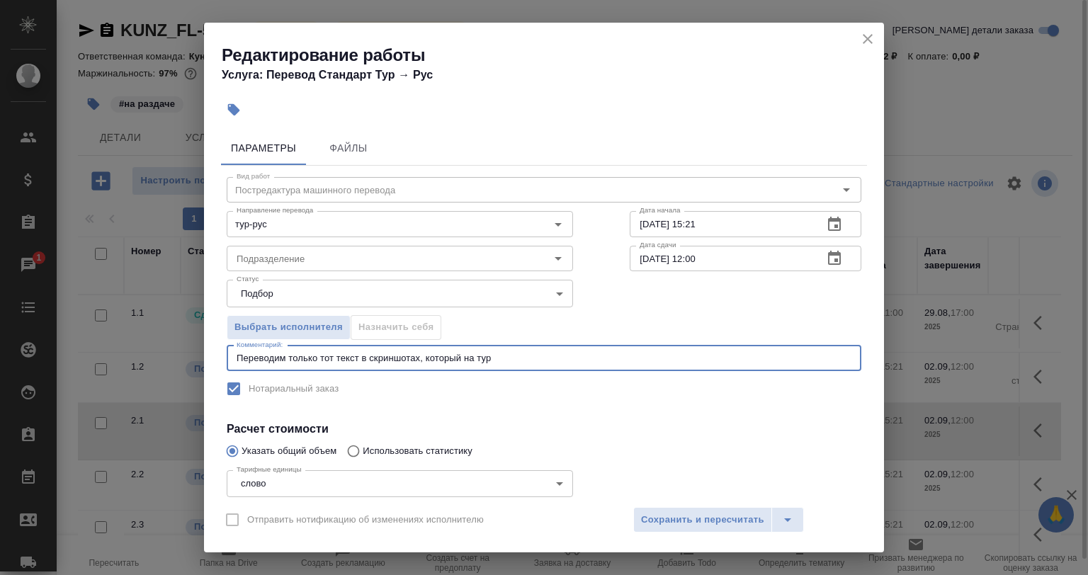
scroll to position [121, 0]
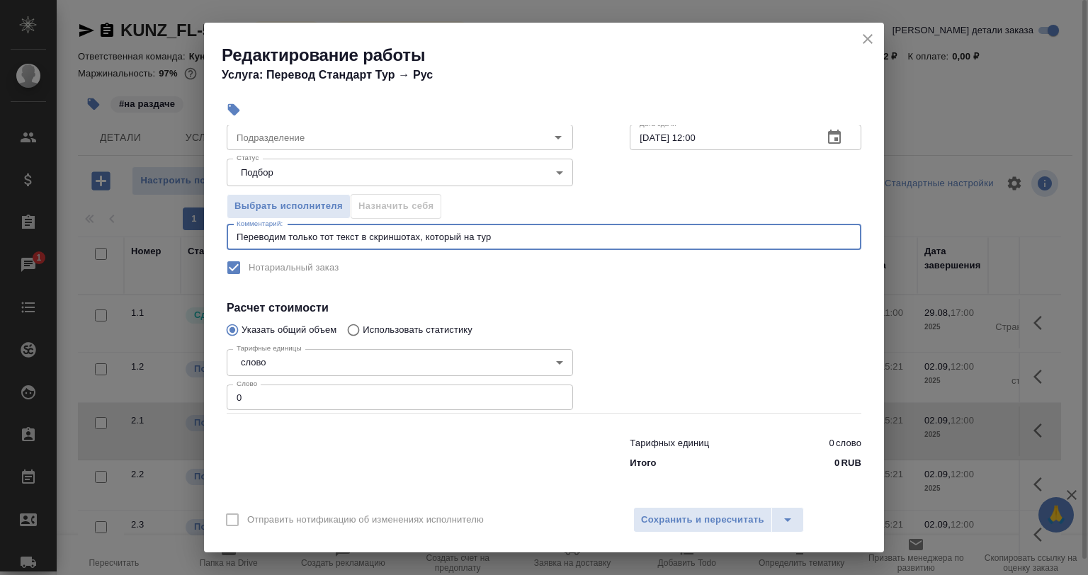
type textarea "Переводим только тот текст в скриншотах, который на тур"
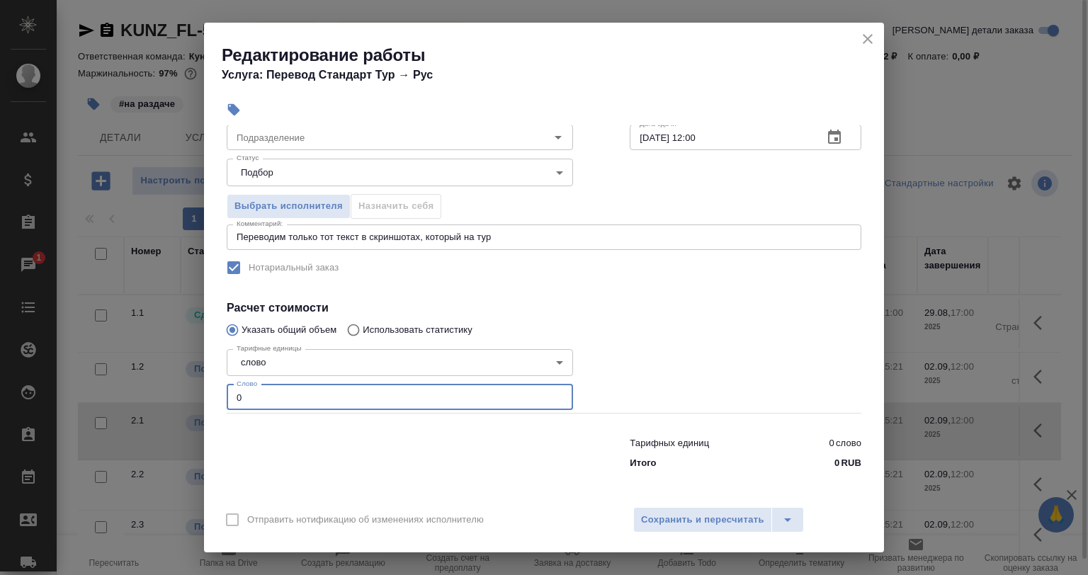
drag, startPoint x: 201, startPoint y: 394, endPoint x: 207, endPoint y: 382, distance: 13.3
click at [200, 394] on div "Редактирование работы Услуга: Перевод Стандарт Тур → Рус Параметры Файлы Вид ра…" at bounding box center [544, 287] width 1088 height 575
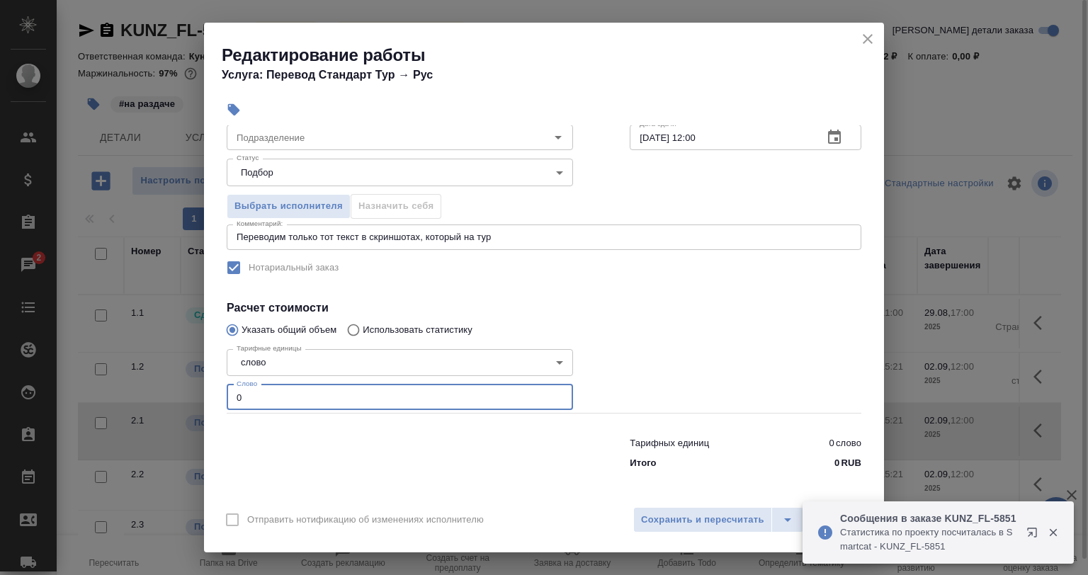
paste input "number"
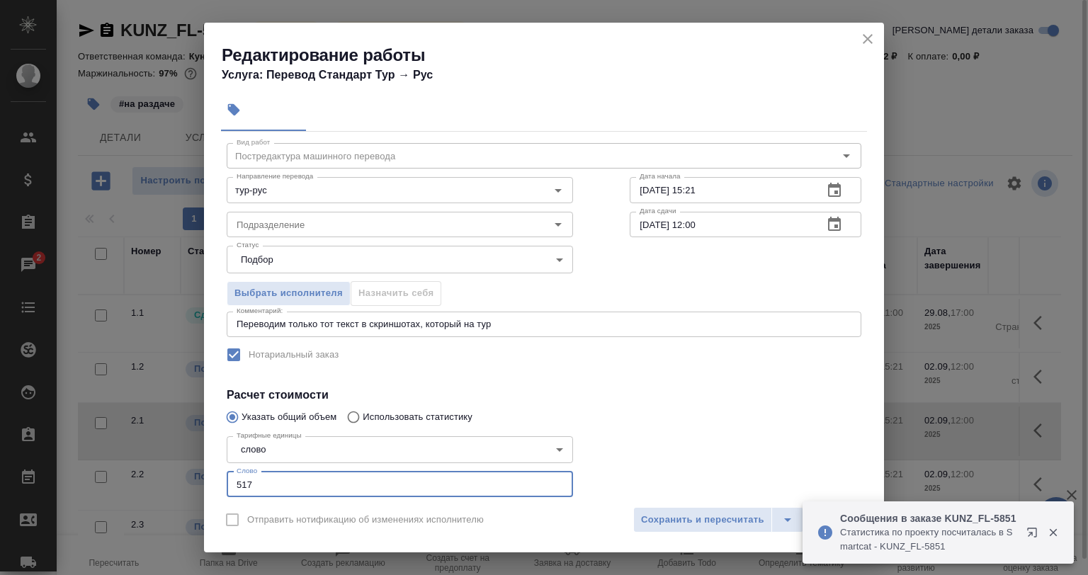
scroll to position [0, 0]
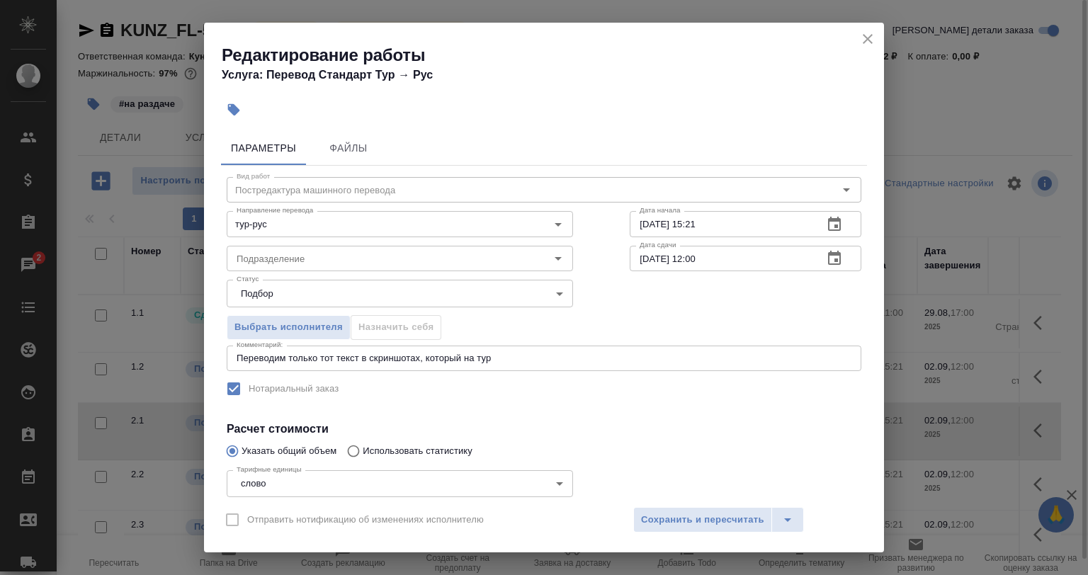
type input "517"
click at [521, 356] on textarea "Переводим только тот текст в скриншотах, который на тур" at bounding box center [544, 358] width 615 height 11
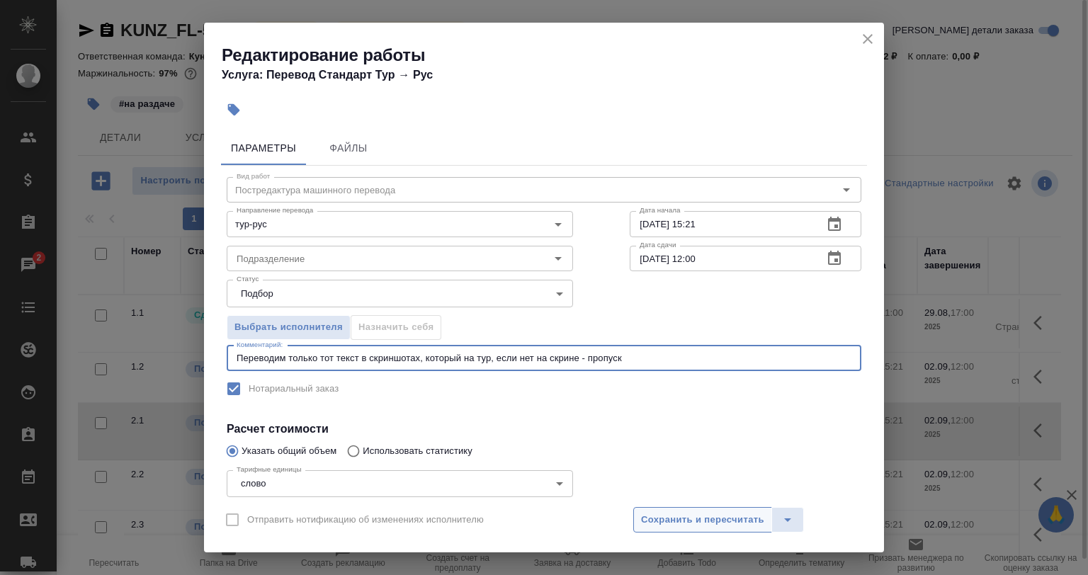
type textarea "Переводим только тот текст в скриншотах, который на тур, если нет на скрине - п…"
click at [655, 509] on button "Сохранить и пересчитать" at bounding box center [702, 520] width 139 height 26
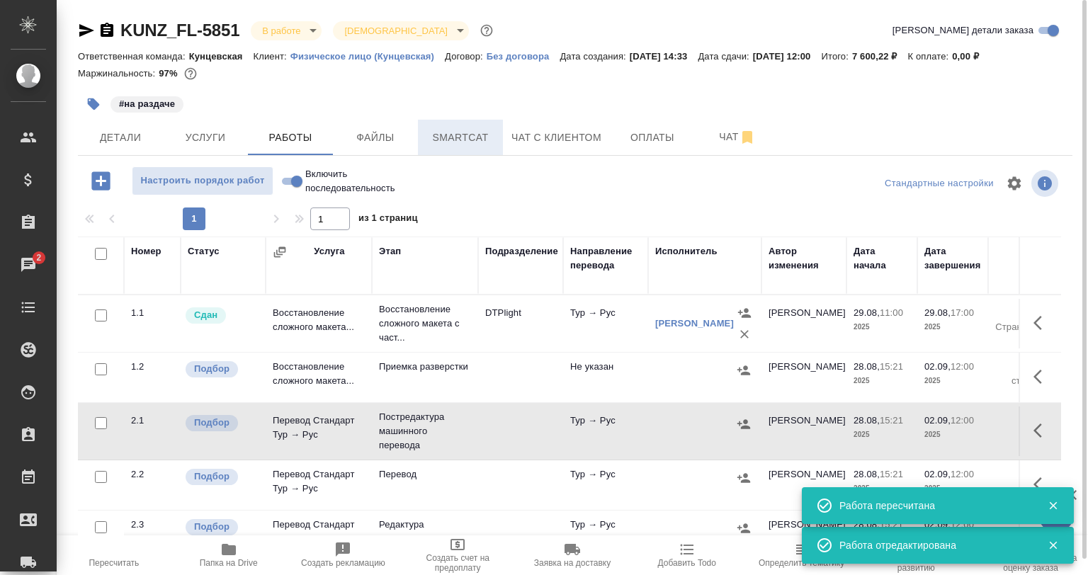
click at [451, 145] on span "Smartcat" at bounding box center [460, 138] width 68 height 18
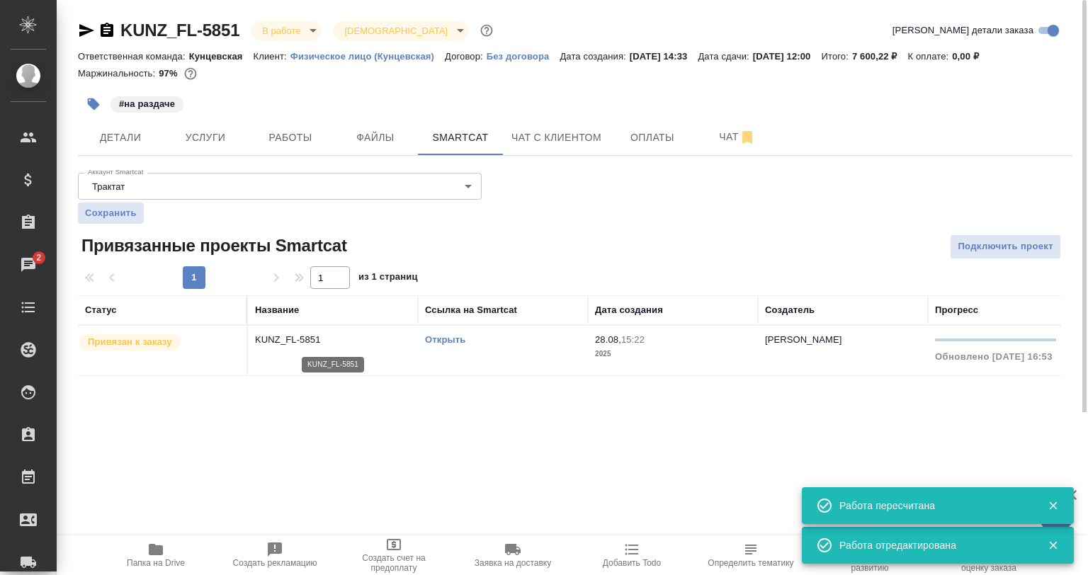
click at [380, 340] on p "KUNZ_FL-5851" at bounding box center [333, 340] width 156 height 14
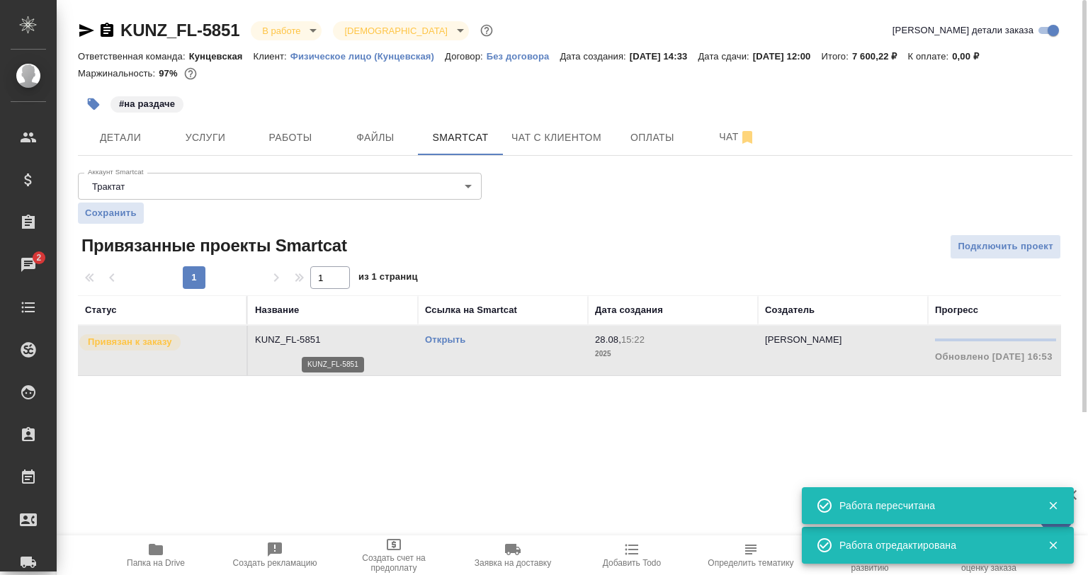
click at [380, 340] on p "KUNZ_FL-5851" at bounding box center [333, 340] width 156 height 14
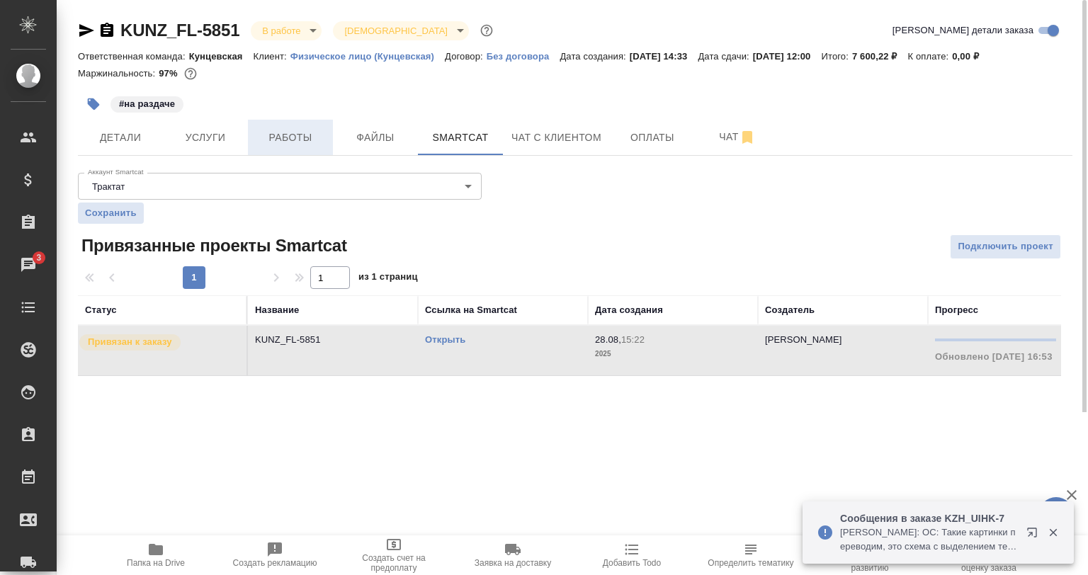
click at [286, 136] on span "Работы" at bounding box center [290, 138] width 68 height 18
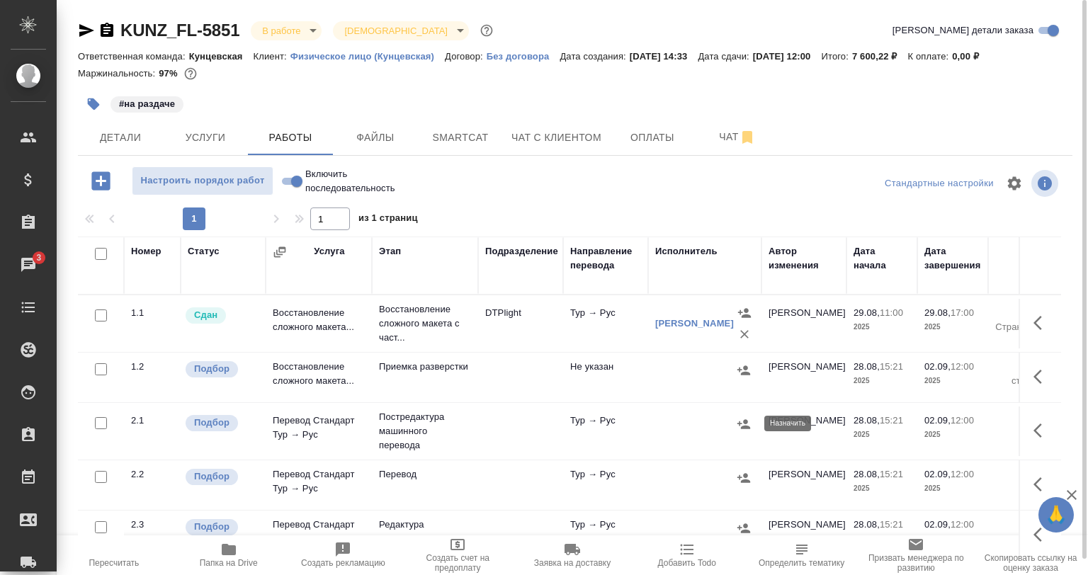
click at [749, 417] on icon "button" at bounding box center [744, 424] width 14 height 14
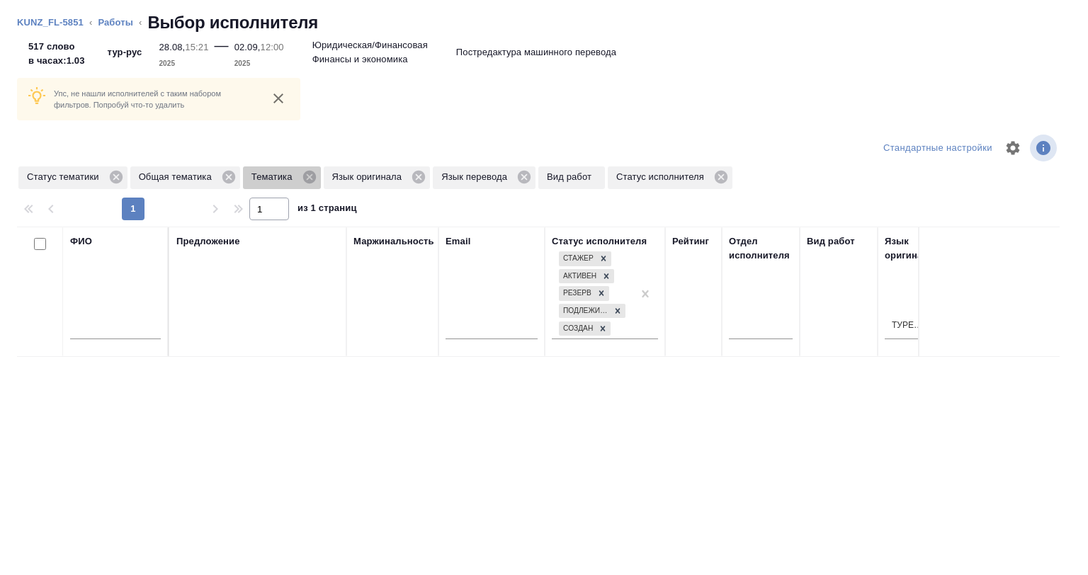
drag, startPoint x: 310, startPoint y: 179, endPoint x: 321, endPoint y: 247, distance: 69.6
click at [311, 179] on icon at bounding box center [310, 177] width 16 height 16
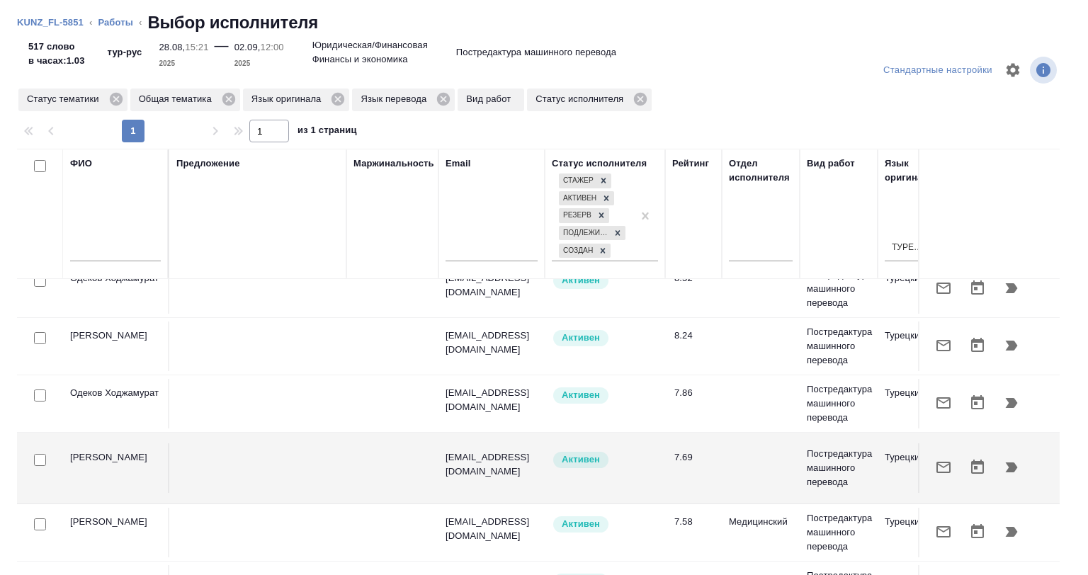
scroll to position [142, 0]
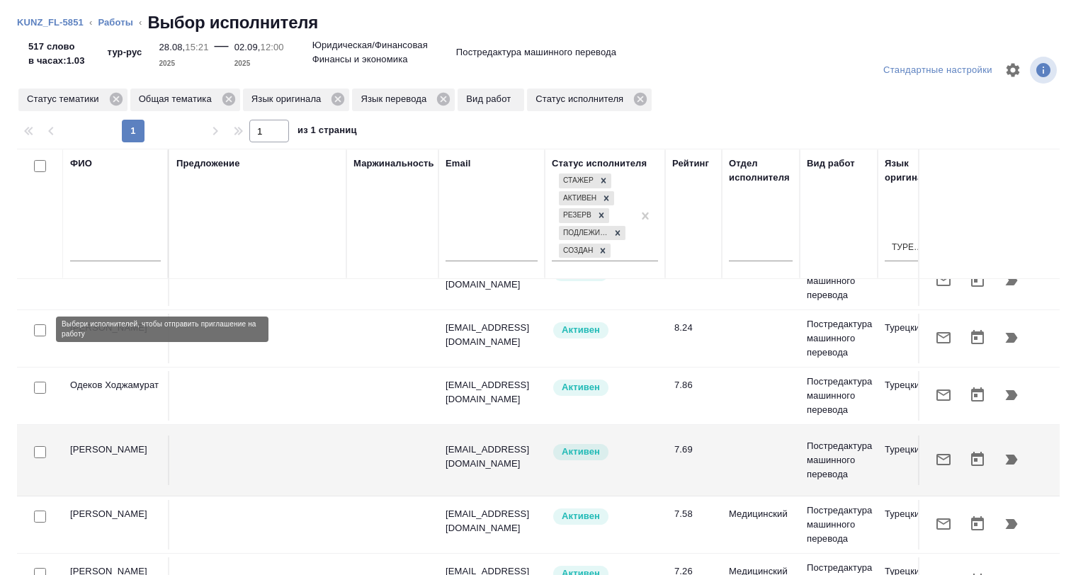
click at [38, 330] on input "checkbox" at bounding box center [40, 330] width 12 height 12
checkbox input "true"
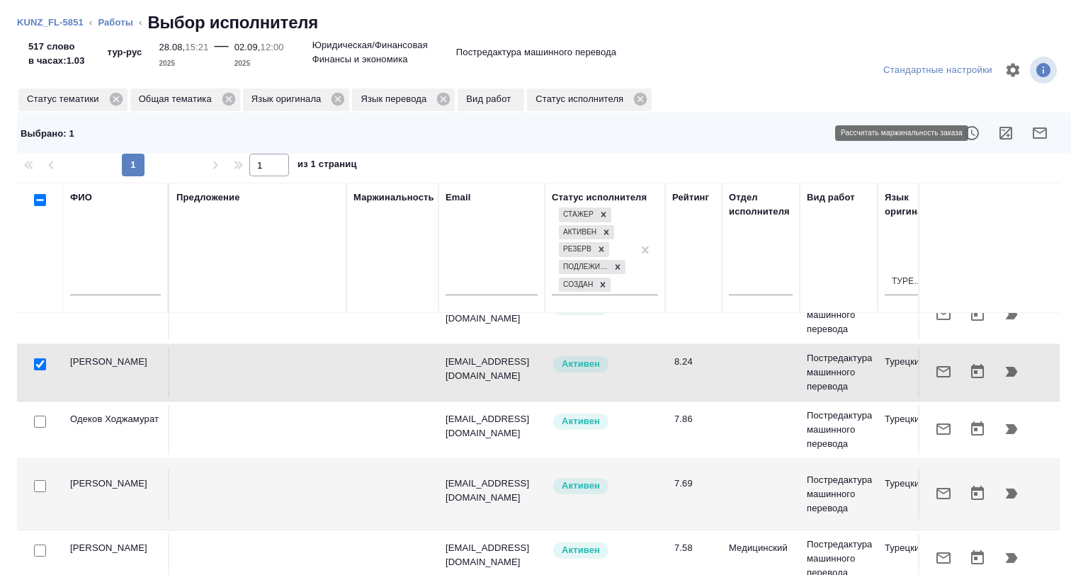
click at [997, 141] on icon "button" at bounding box center [1005, 133] width 17 height 17
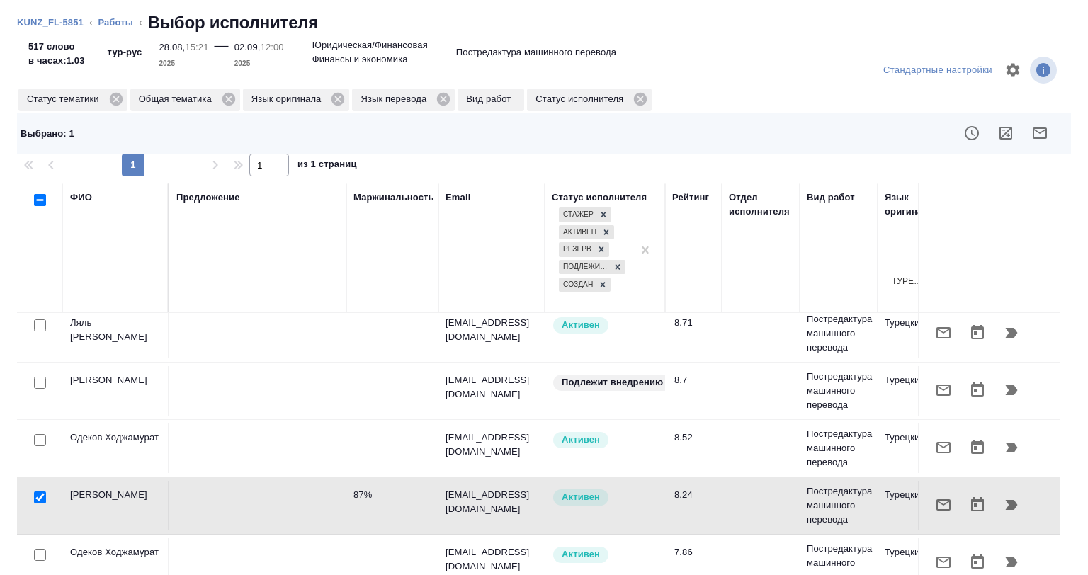
scroll to position [0, 0]
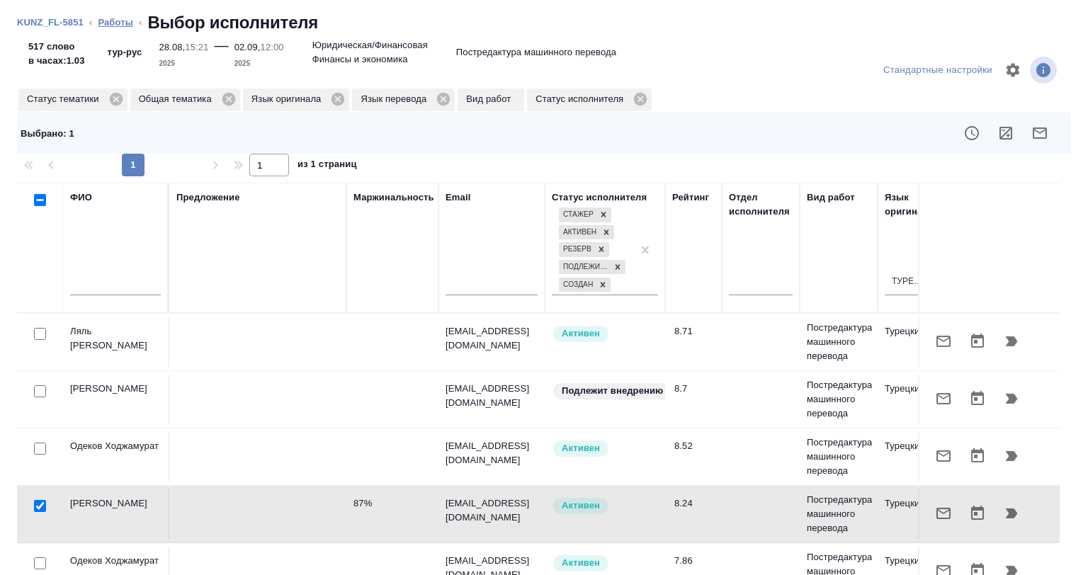
click at [122, 23] on link "Работы" at bounding box center [115, 22] width 35 height 11
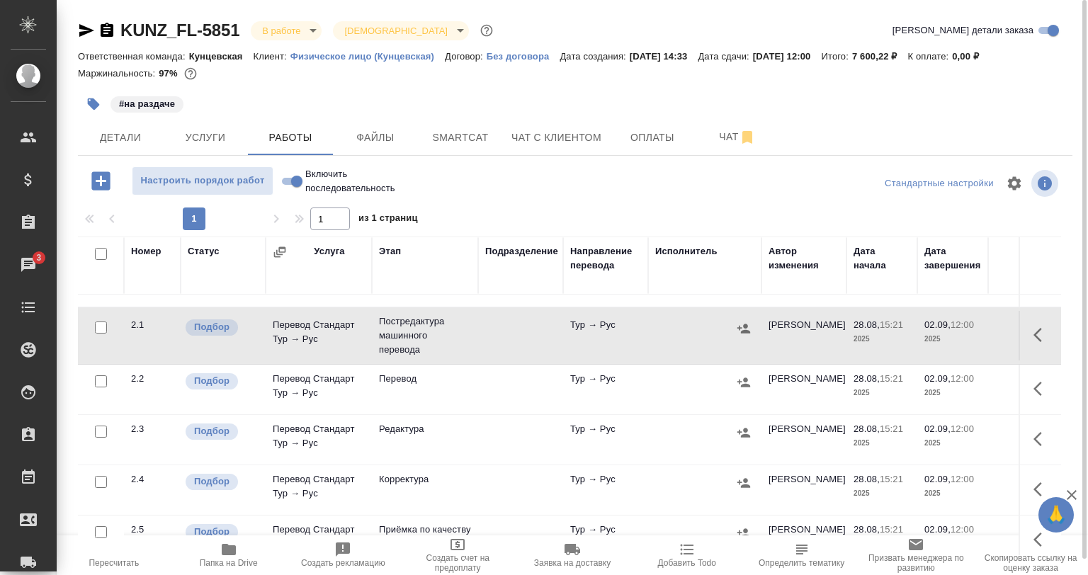
scroll to position [60, 0]
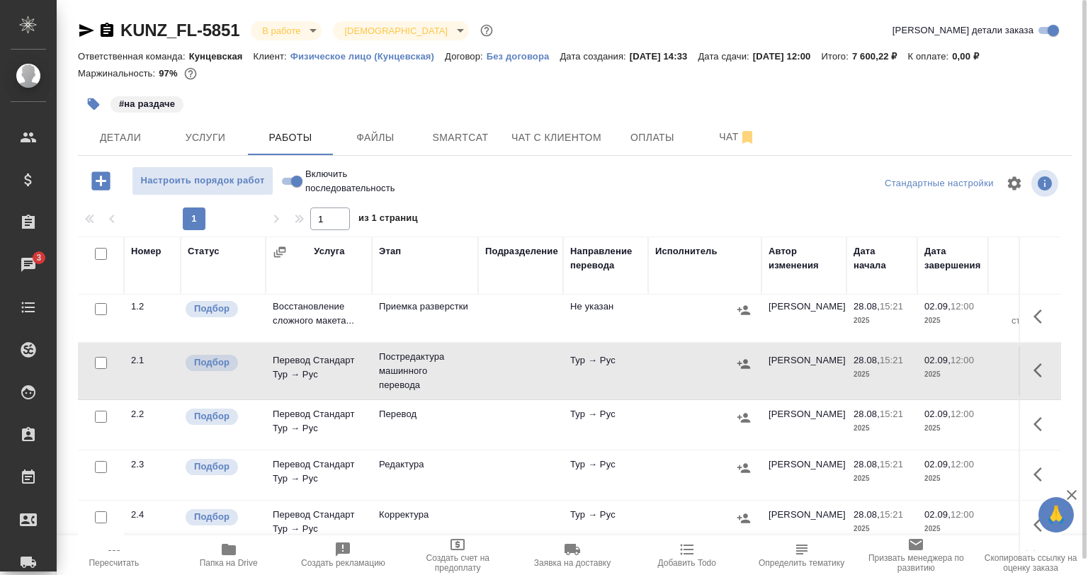
click at [1025, 366] on button "button" at bounding box center [1042, 370] width 34 height 34
click at [932, 363] on icon "button" at bounding box center [937, 370] width 17 height 17
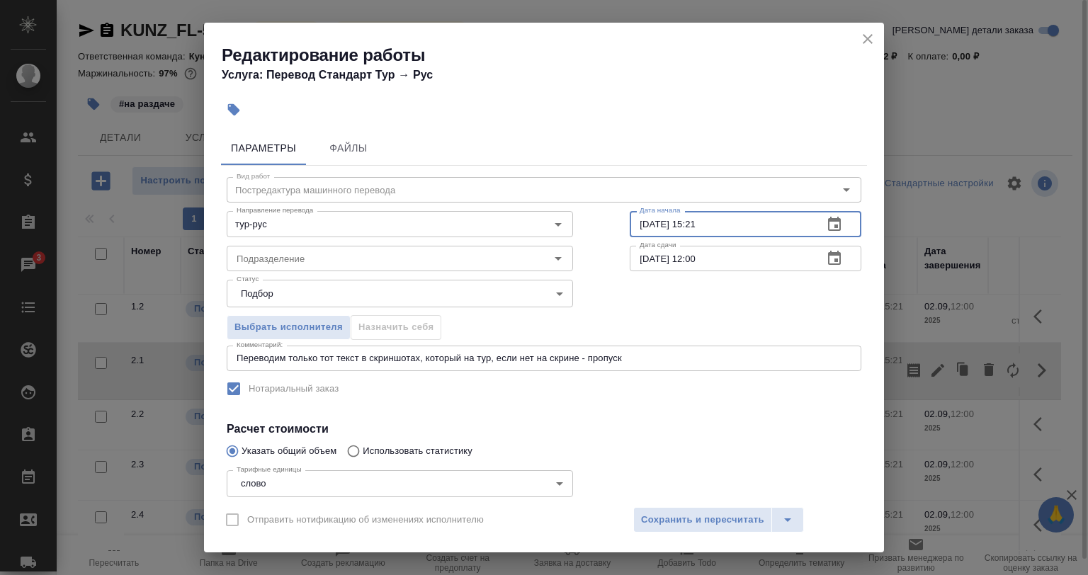
drag, startPoint x: 721, startPoint y: 227, endPoint x: 599, endPoint y: 227, distance: 121.8
click at [599, 227] on div "Вид работ Постредактура машинного перевода Вид работ Направление перевода тур-р…" at bounding box center [544, 381] width 646 height 431
type input "29.08.2025 17:08"
drag, startPoint x: 698, startPoint y: 258, endPoint x: 683, endPoint y: 264, distance: 15.9
click at [683, 264] on input "02.09.2025 12:00" at bounding box center [721, 259] width 182 height 26
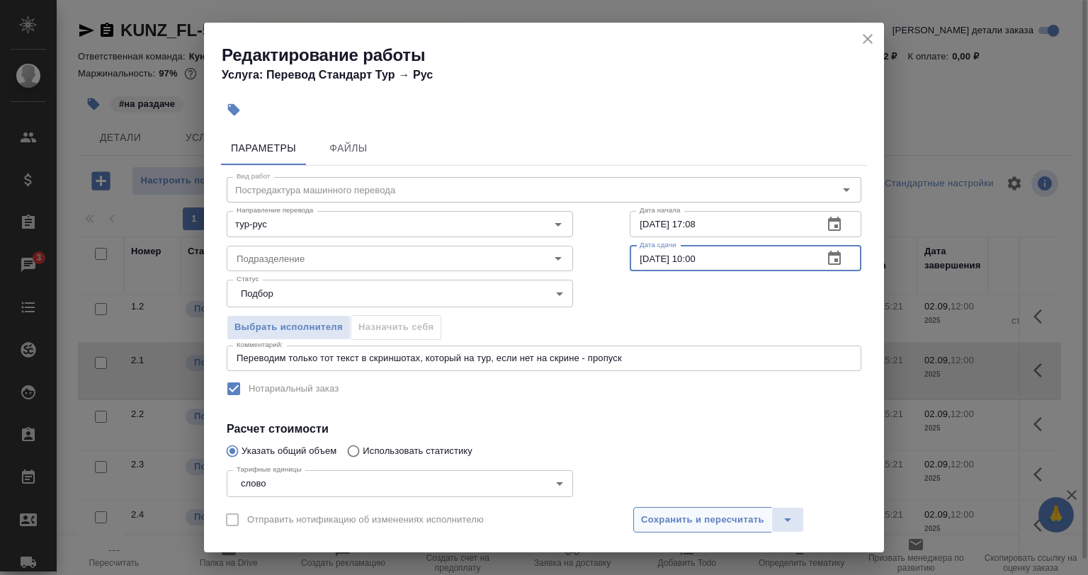
type input "02.09.2025 10:00"
click at [708, 521] on span "Сохранить и пересчитать" at bounding box center [702, 520] width 123 height 16
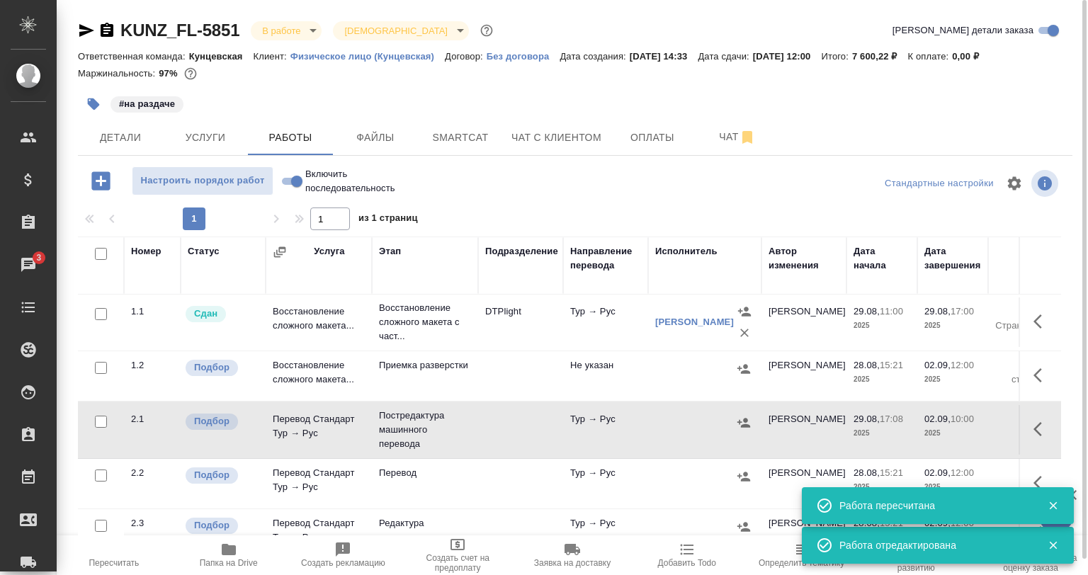
scroll to position [0, 0]
drag, startPoint x: 110, startPoint y: 358, endPoint x: 96, endPoint y: 370, distance: 18.1
click at [105, 349] on td at bounding box center [101, 324] width 46 height 50
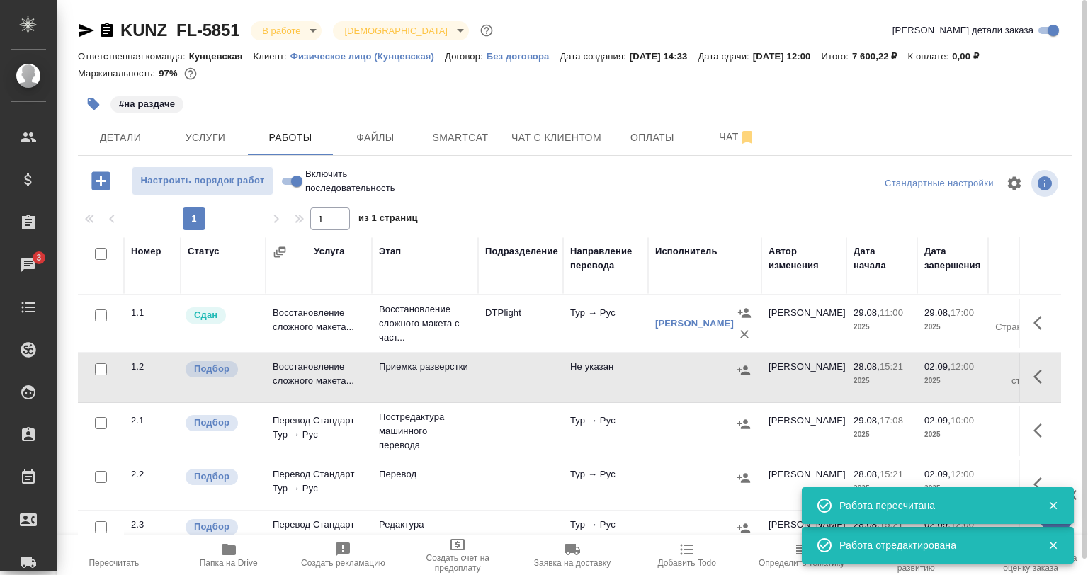
click at [96, 370] on input "checkbox" at bounding box center [101, 369] width 12 height 12
checkbox input "true"
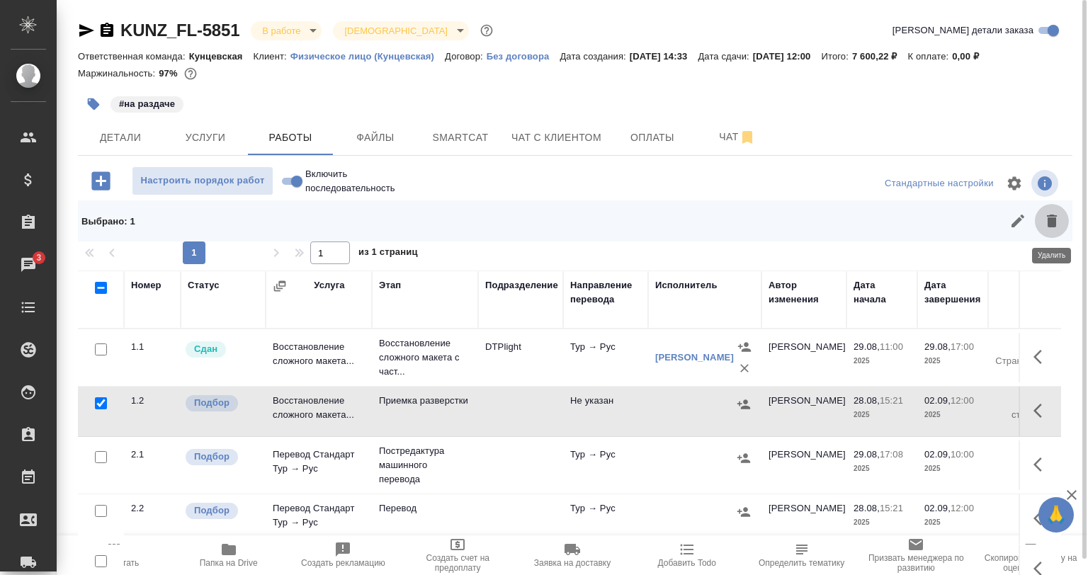
click at [1046, 213] on icon "button" at bounding box center [1051, 221] width 17 height 17
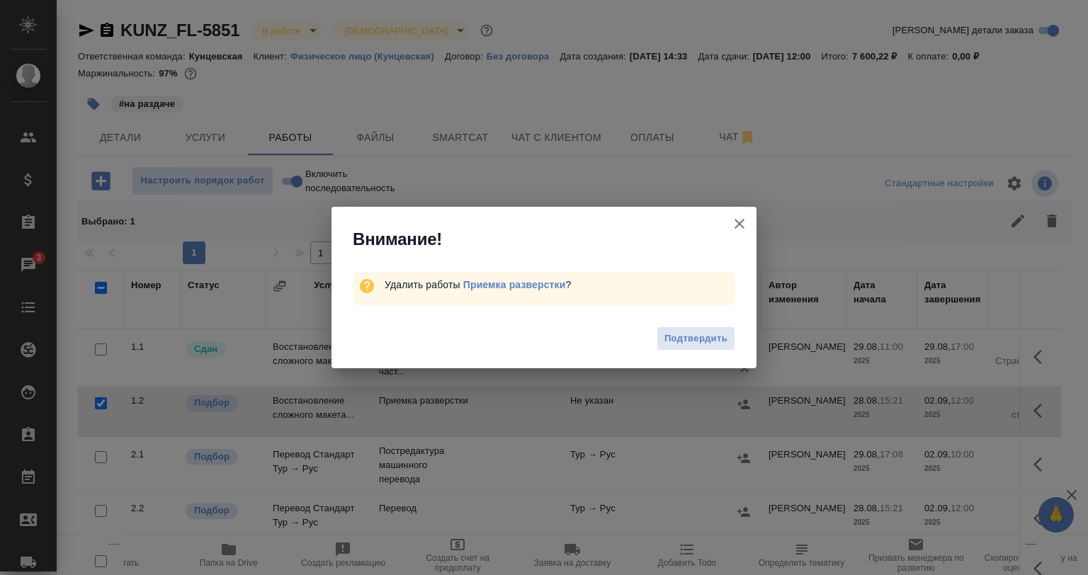
click at [697, 322] on div "Подтвердить" at bounding box center [544, 340] width 425 height 57
drag, startPoint x: 699, startPoint y: 337, endPoint x: 639, endPoint y: 9, distance: 334.2
click at [698, 337] on span "Подтвердить" at bounding box center [695, 339] width 63 height 16
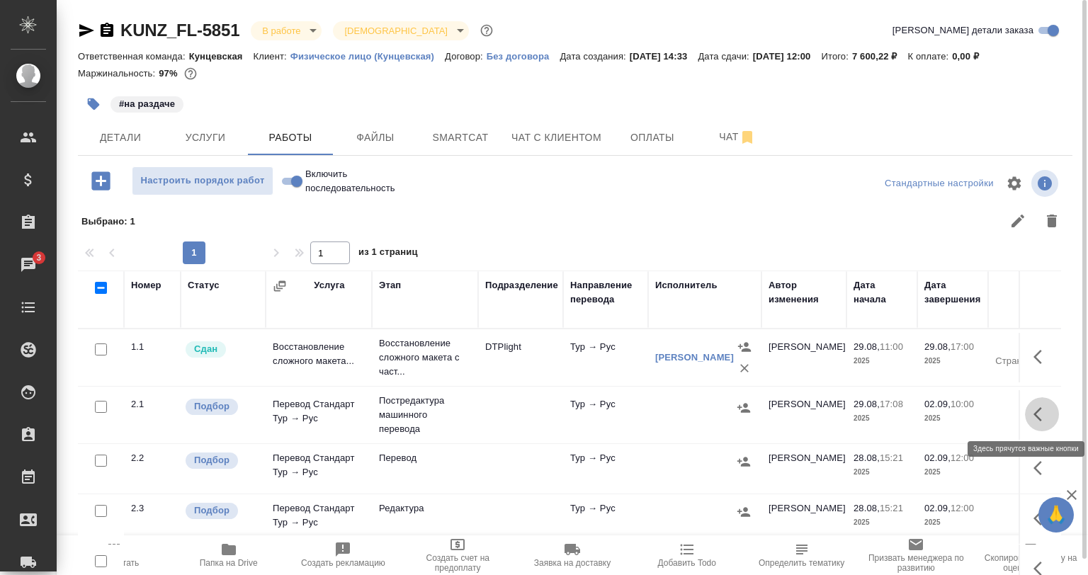
click at [1034, 415] on icon "button" at bounding box center [1042, 414] width 17 height 17
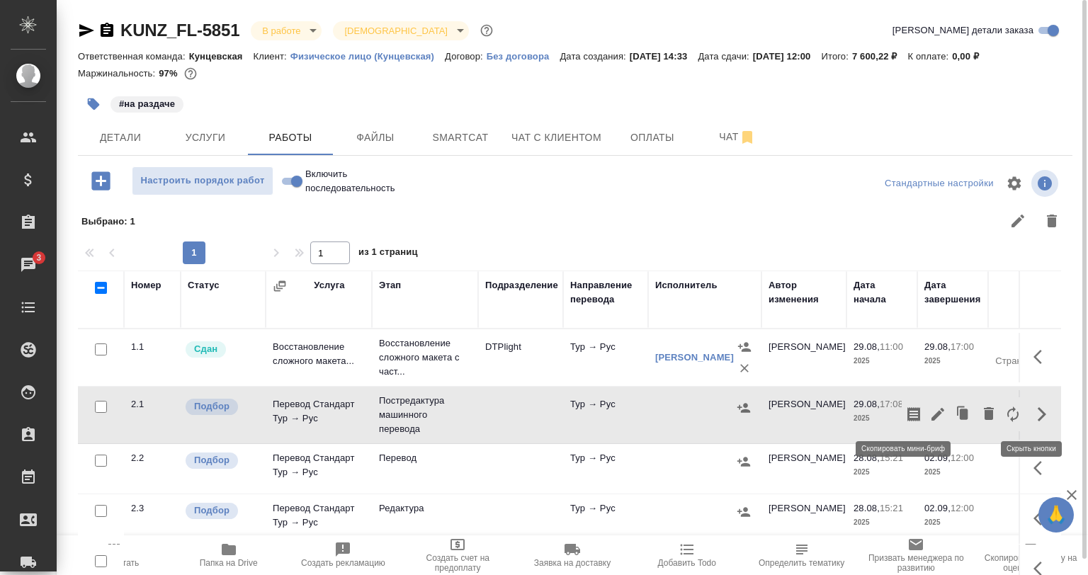
click at [929, 413] on icon "button" at bounding box center [937, 414] width 17 height 17
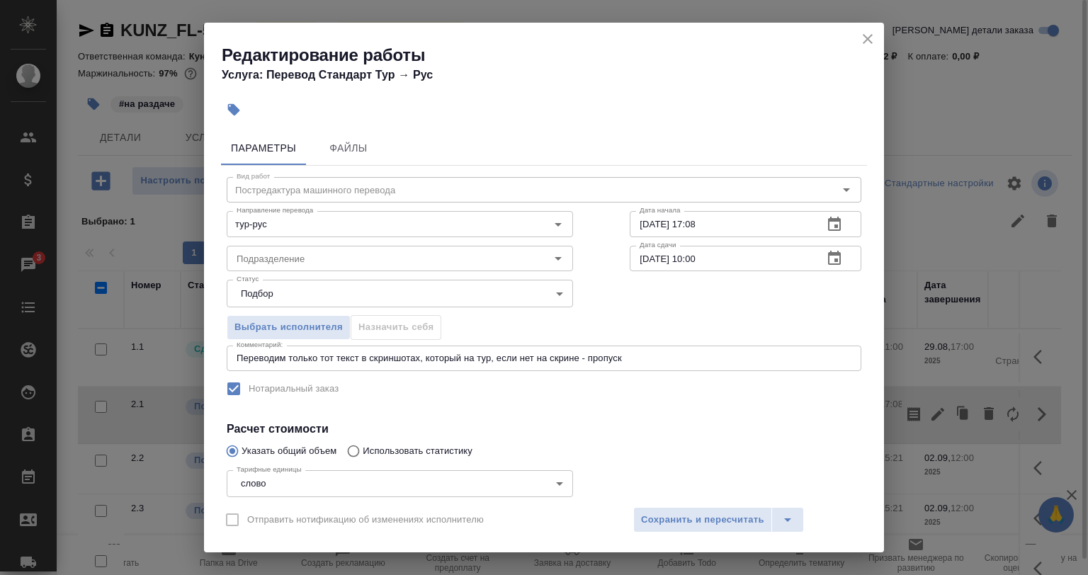
click at [651, 358] on textarea "Переводим только тот текст в скриншотах, который на тур, если нет на скрине - п…" at bounding box center [544, 358] width 615 height 11
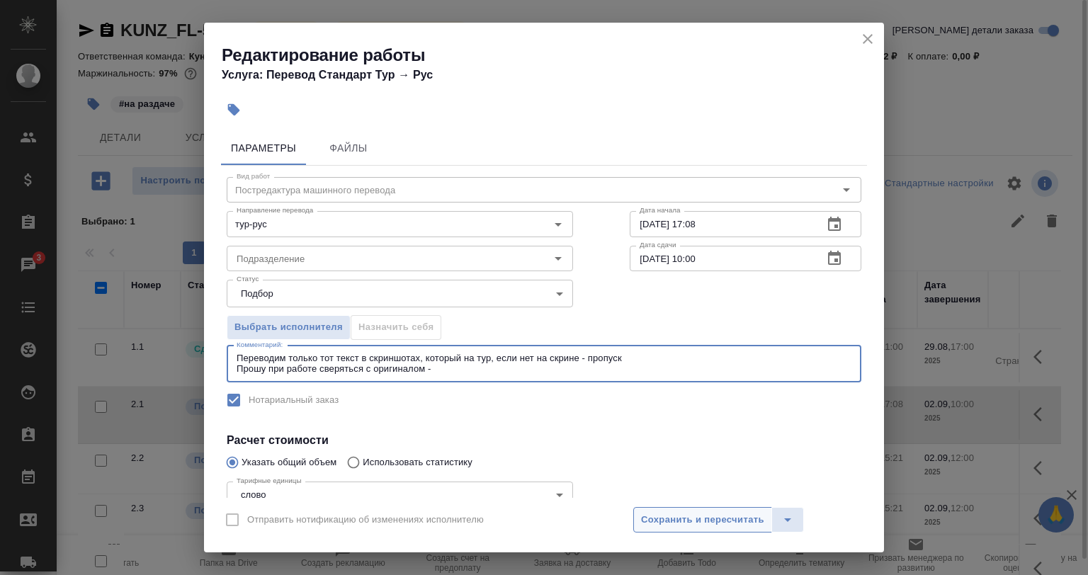
type textarea "Переводим только тот текст в скриншотах, который на тур, если нет на скрине - п…"
drag, startPoint x: 674, startPoint y: 526, endPoint x: 647, endPoint y: 543, distance: 31.5
click at [675, 526] on span "Сохранить и пересчитать" at bounding box center [702, 520] width 123 height 16
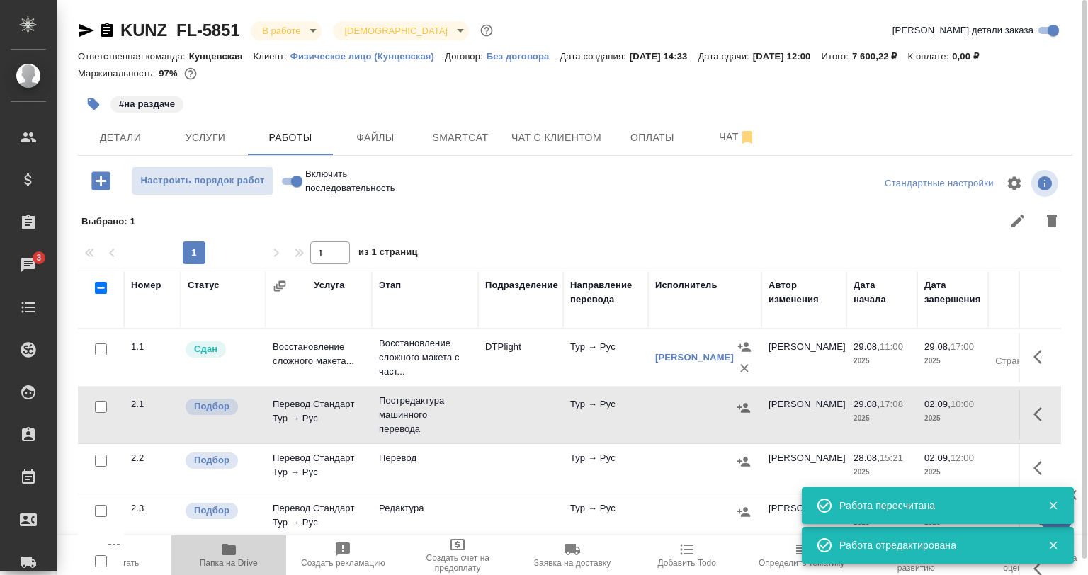
click at [244, 553] on span "Папка на Drive" at bounding box center [229, 554] width 98 height 27
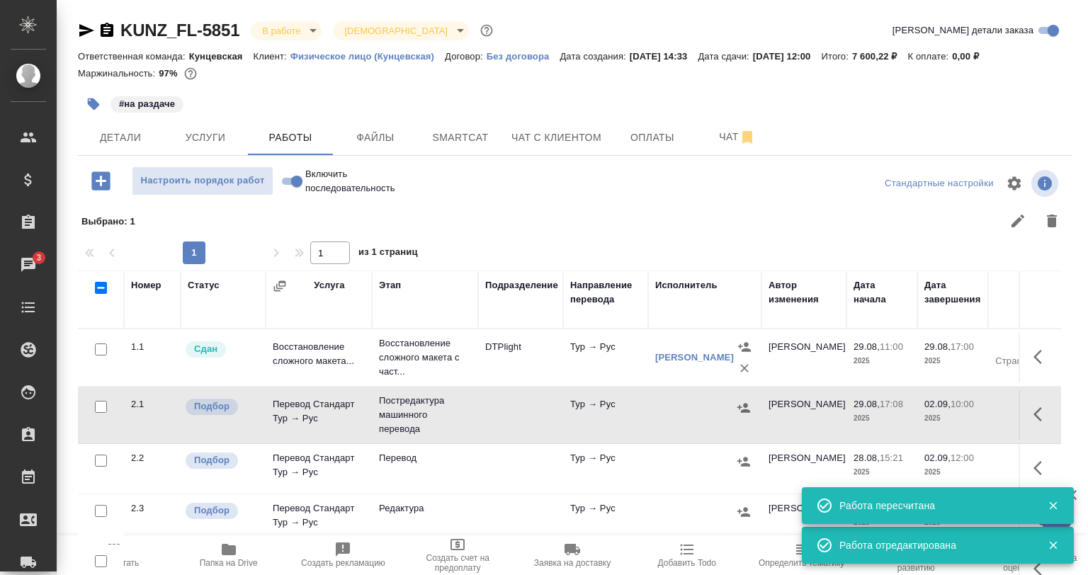
click at [1042, 408] on button "button" at bounding box center [1042, 414] width 34 height 34
drag, startPoint x: 908, startPoint y: 417, endPoint x: 924, endPoint y: 414, distance: 16.4
click at [924, 414] on div at bounding box center [963, 414] width 123 height 34
click at [932, 414] on icon "button" at bounding box center [938, 414] width 13 height 13
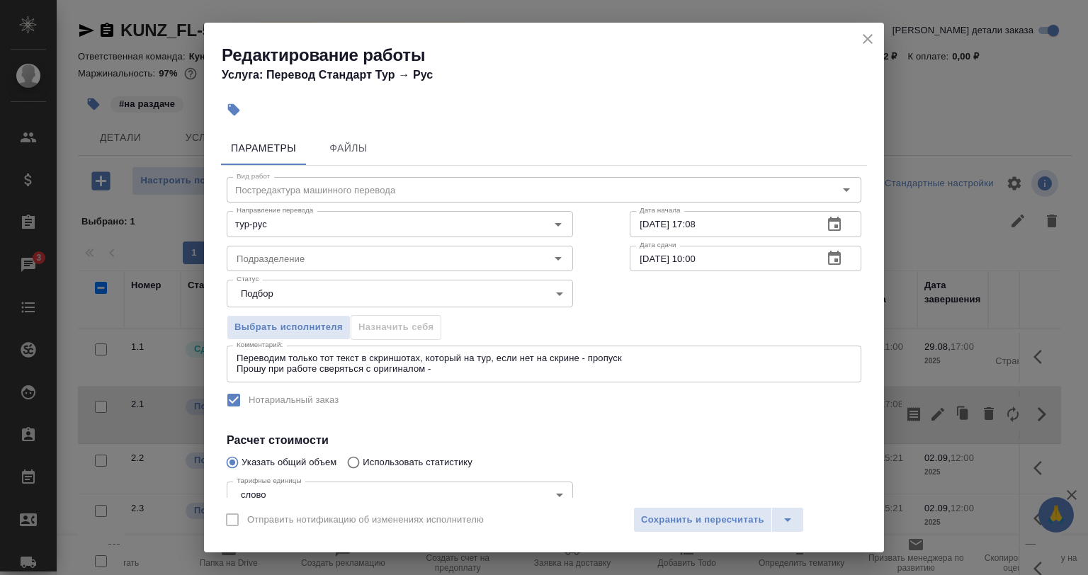
click at [493, 375] on div "Переводим только тот текст в скриншотах, который на тур, если нет на скрине - п…" at bounding box center [544, 364] width 635 height 37
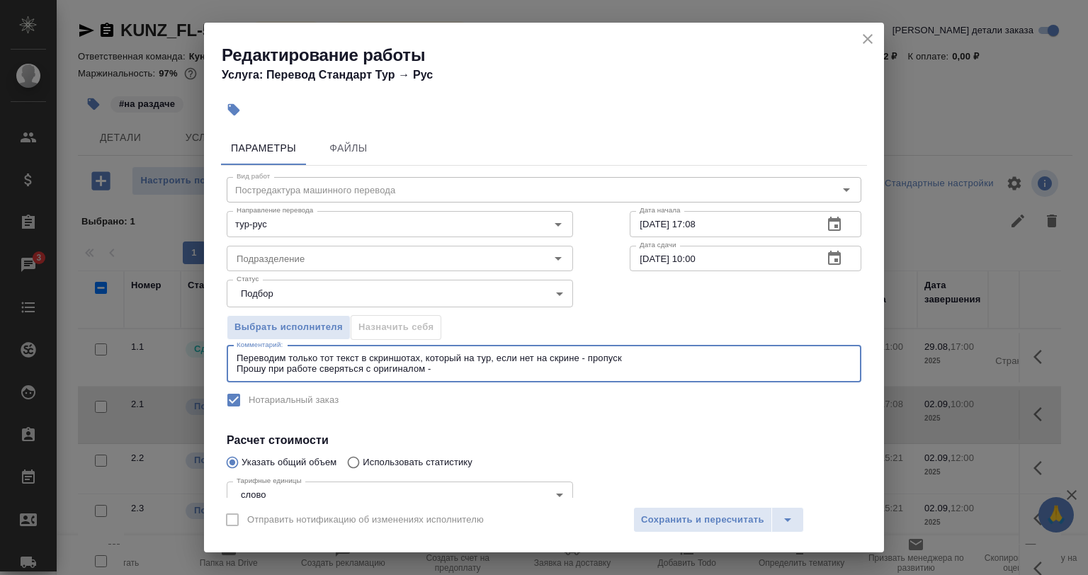
click at [479, 371] on textarea "Переводим только тот текст в скриншотах, который на тур, если нет на скрине - п…" at bounding box center [544, 364] width 615 height 22
paste textarea "https://drive.awatera.com/s/ECaXsET574gAdGo"
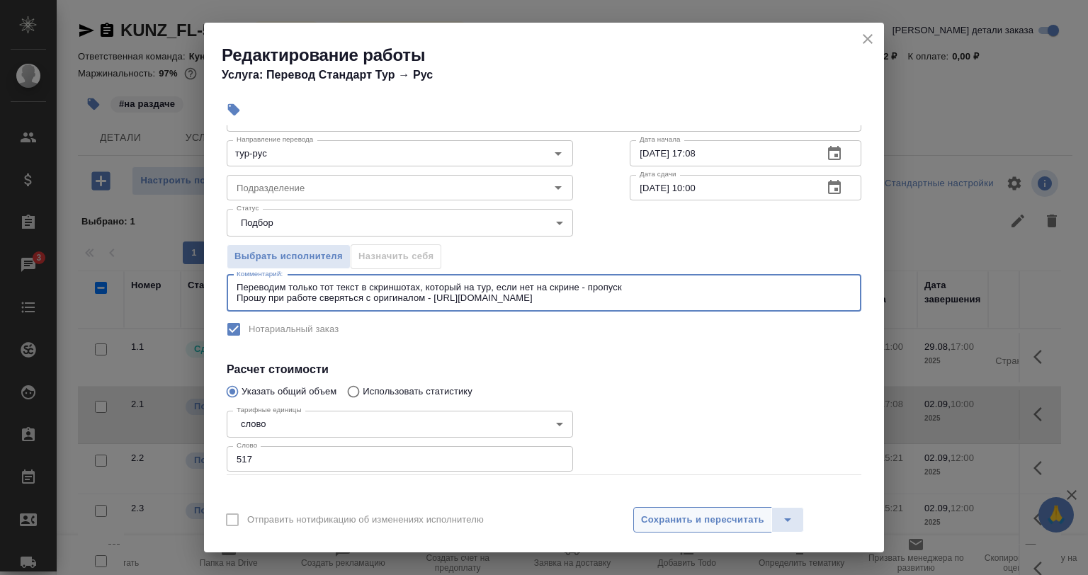
type textarea "Переводим только тот текст в скриншотах, который на тур, если нет на скрине - п…"
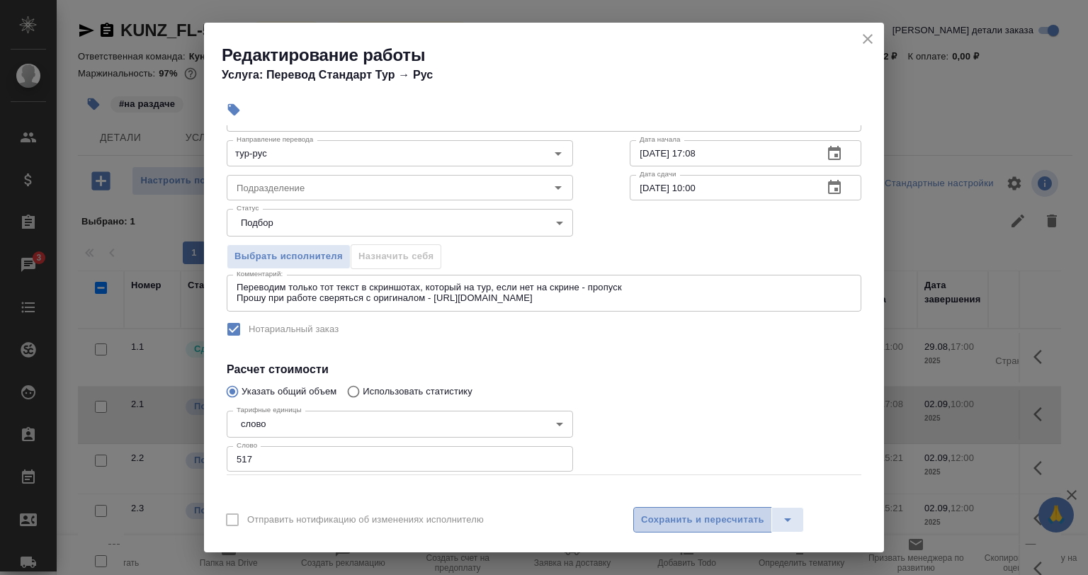
click at [700, 516] on span "Сохранить и пересчитать" at bounding box center [702, 520] width 123 height 16
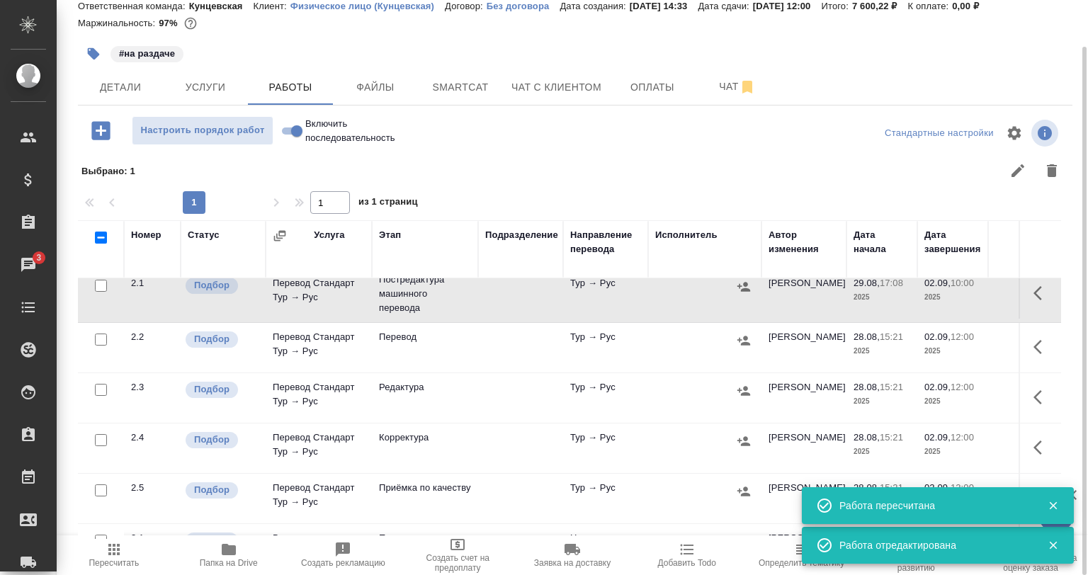
click at [99, 340] on input "checkbox" at bounding box center [101, 340] width 12 height 12
checkbox input "true"
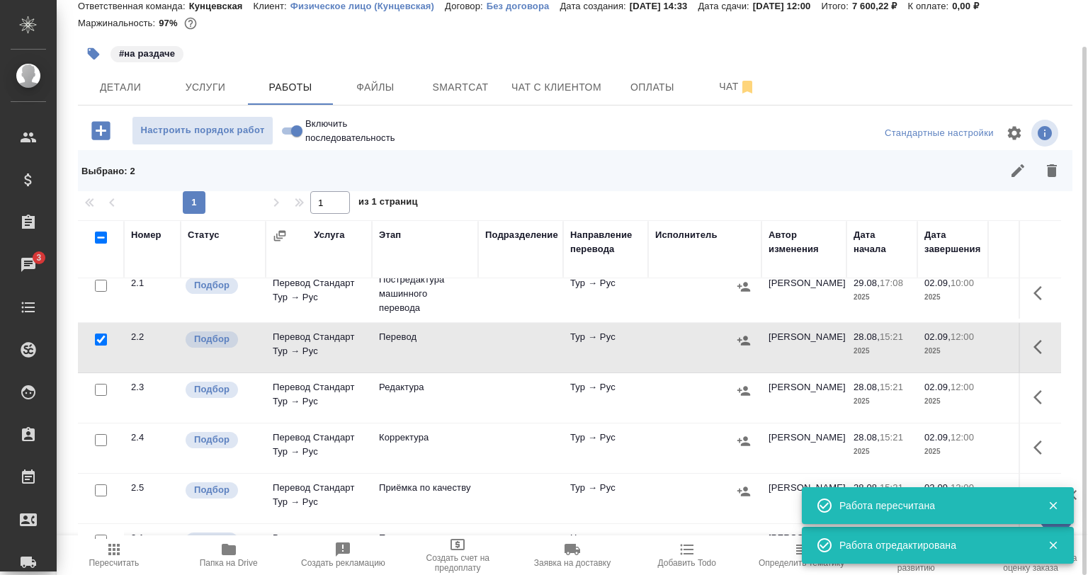
click at [99, 390] on input "checkbox" at bounding box center [101, 390] width 12 height 12
checkbox input "true"
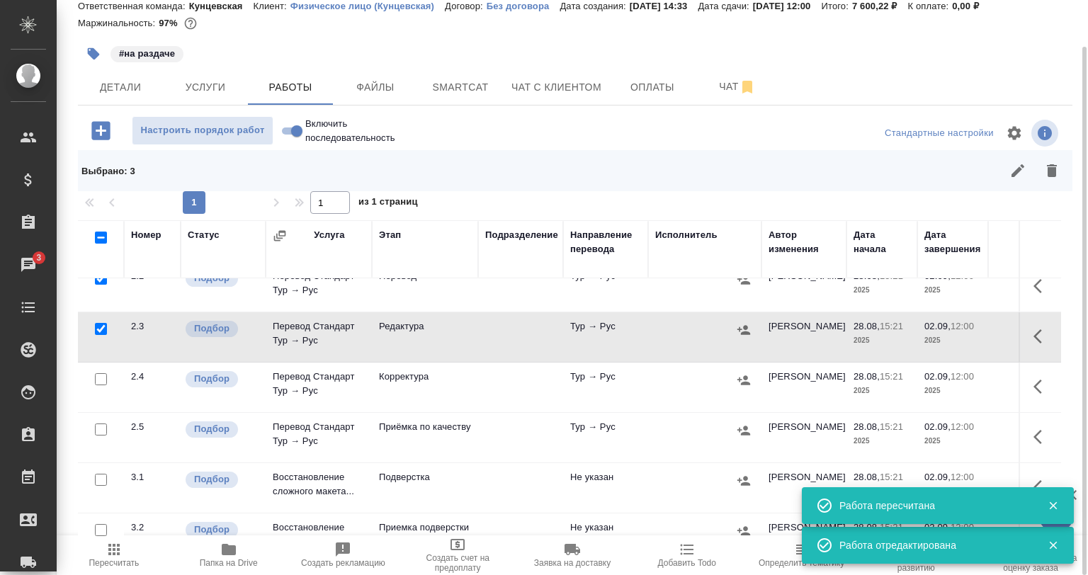
scroll to position [142, 0]
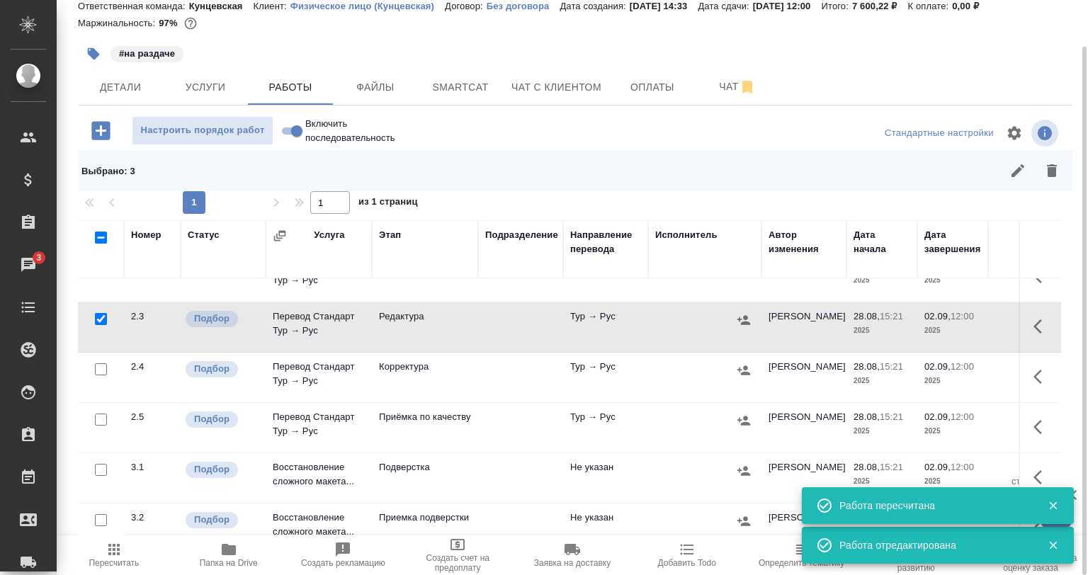
click at [106, 368] on input "checkbox" at bounding box center [101, 369] width 12 height 12
checkbox input "true"
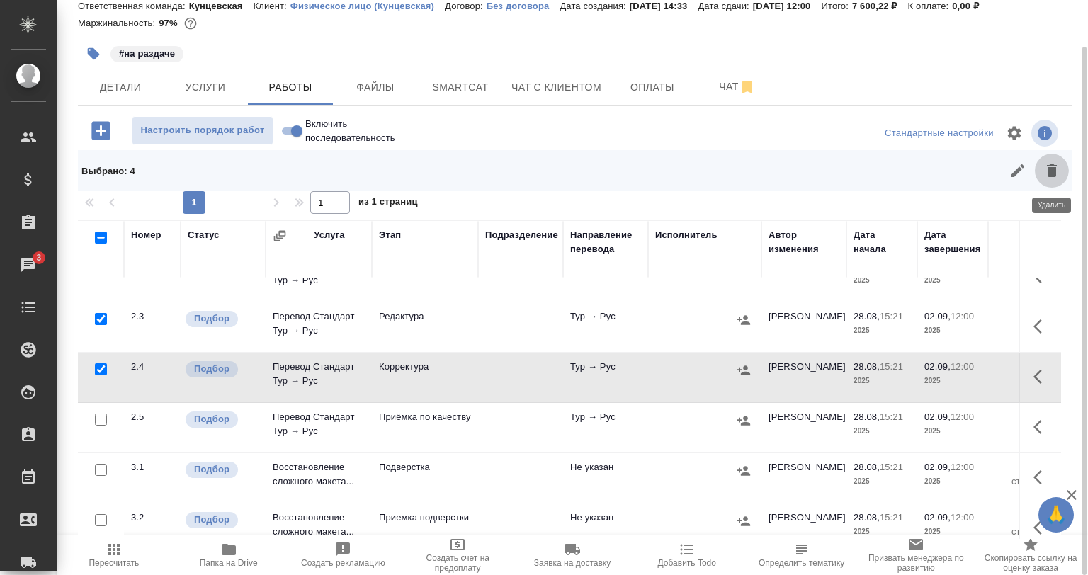
drag, startPoint x: 1053, startPoint y: 169, endPoint x: 735, endPoint y: 249, distance: 328.0
click at [1051, 170] on icon "button" at bounding box center [1051, 170] width 17 height 17
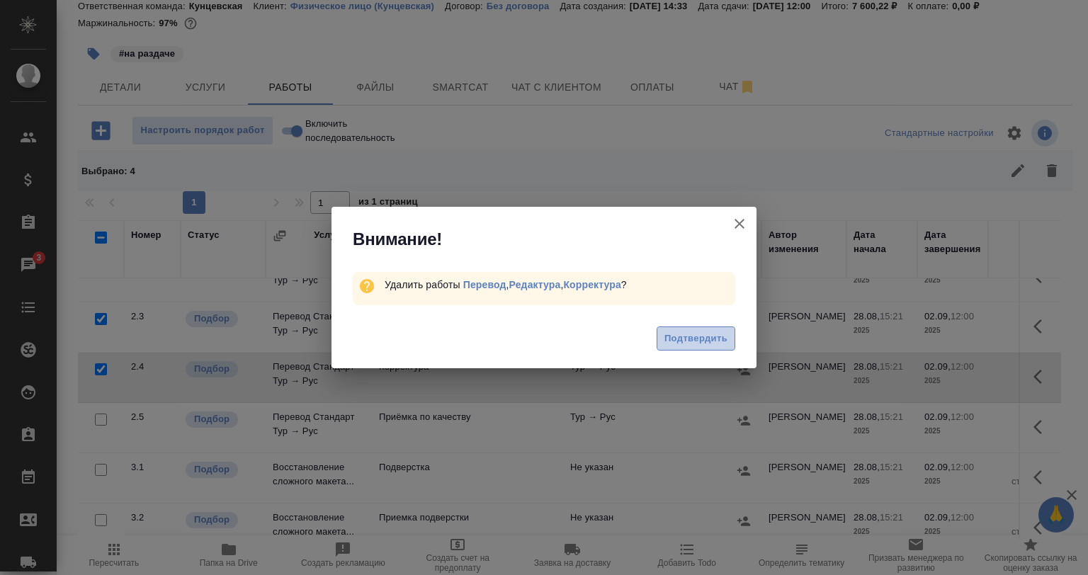
click at [733, 345] on button "Подтвердить" at bounding box center [696, 339] width 79 height 25
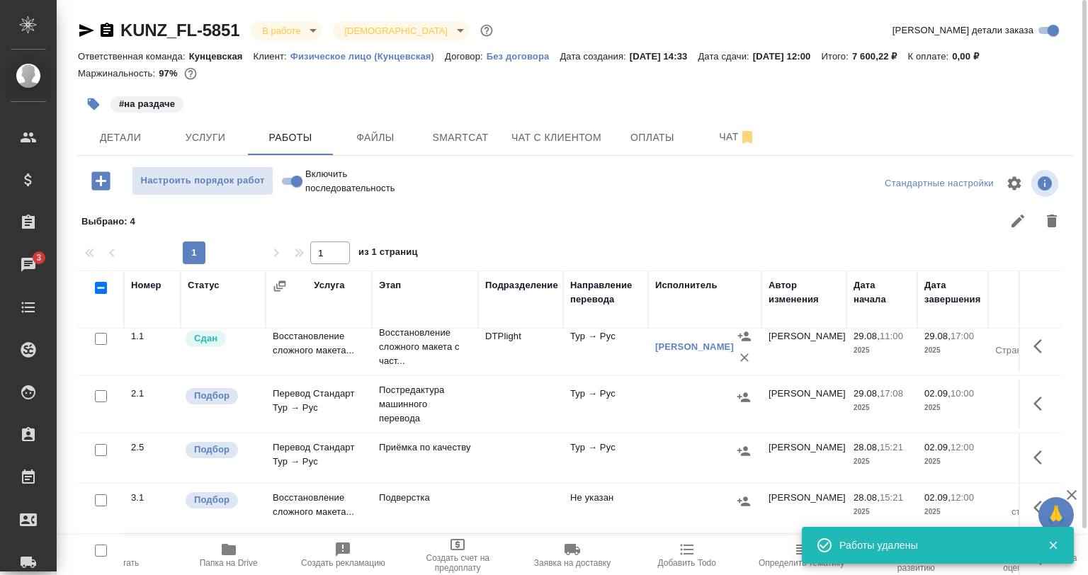
scroll to position [0, 0]
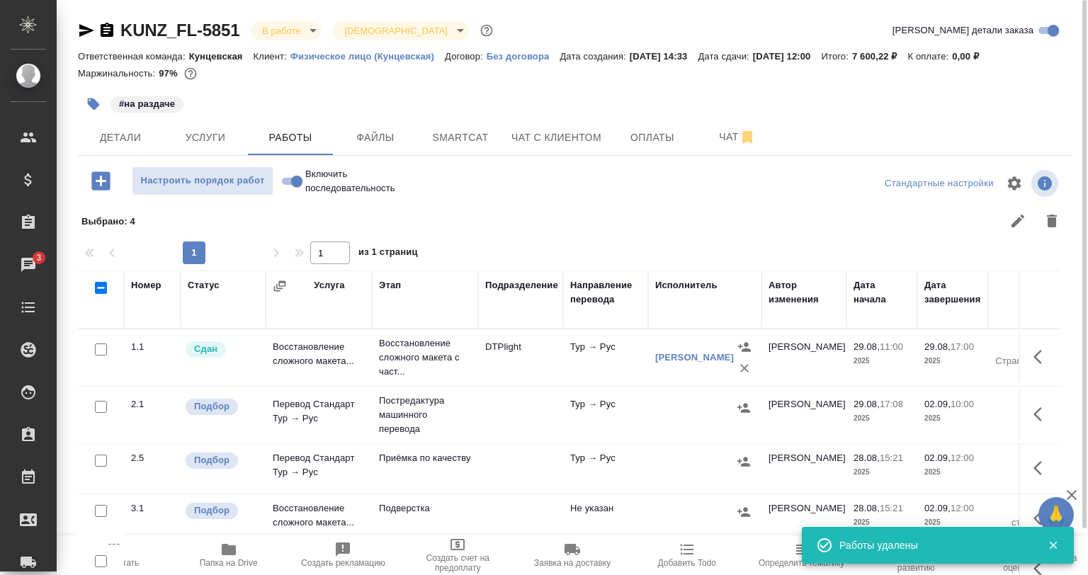
click at [1025, 401] on button "button" at bounding box center [1042, 414] width 34 height 34
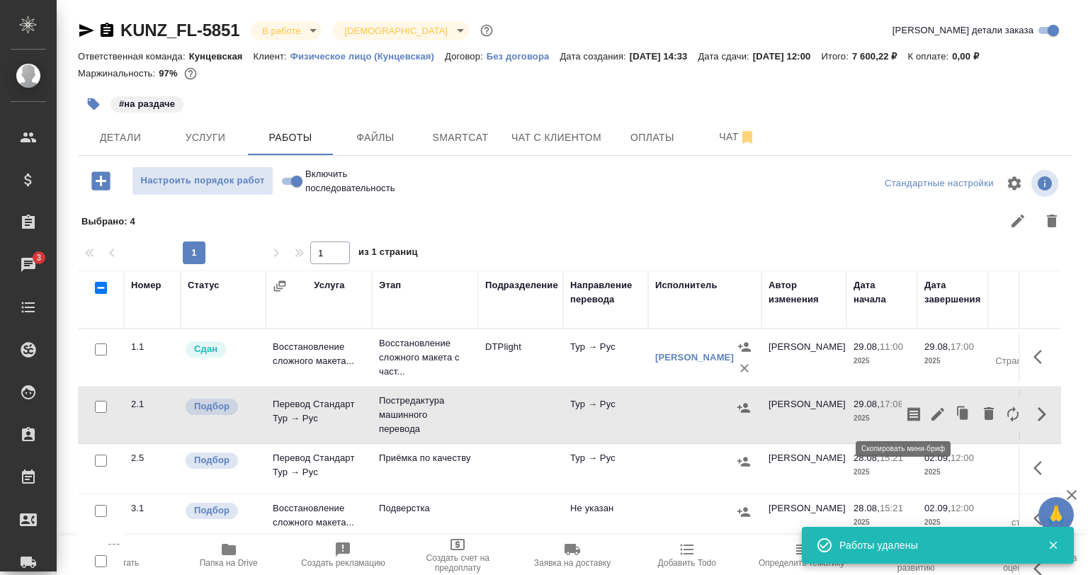
click at [907, 412] on icon "button" at bounding box center [913, 414] width 13 height 14
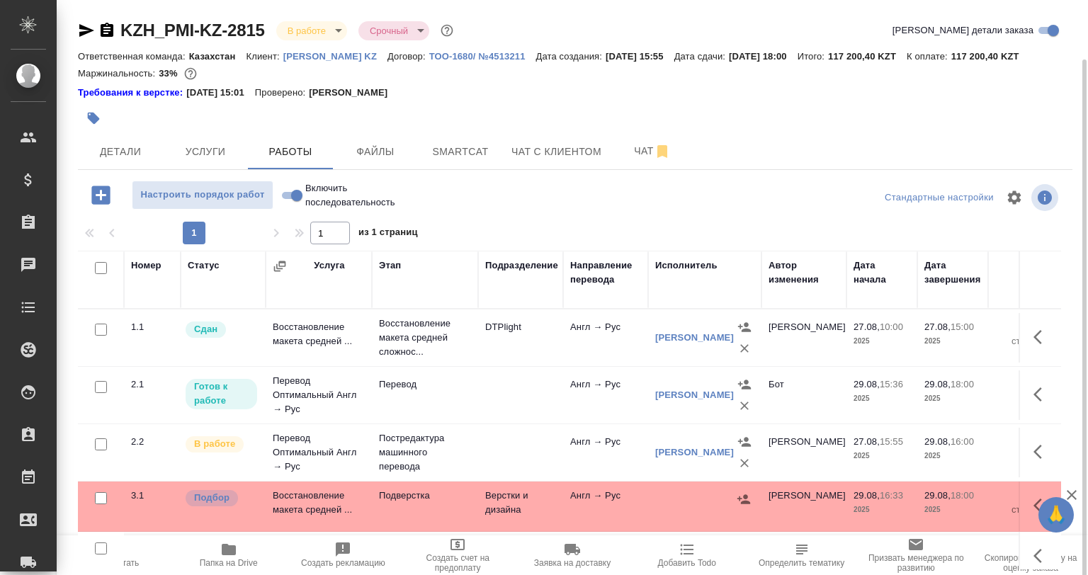
scroll to position [22, 0]
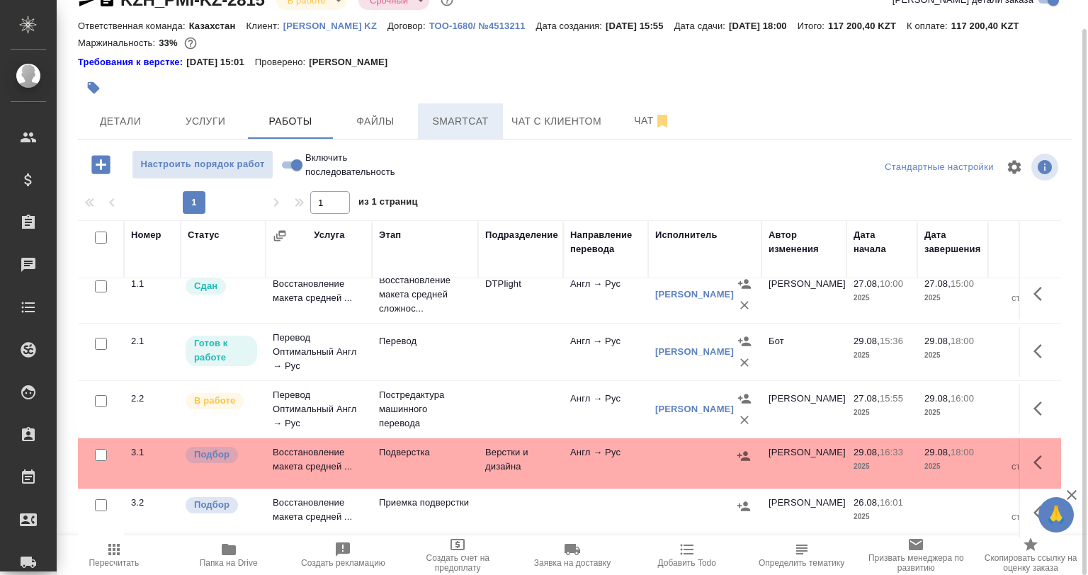
click at [484, 131] on button "Smartcat" at bounding box center [460, 120] width 85 height 35
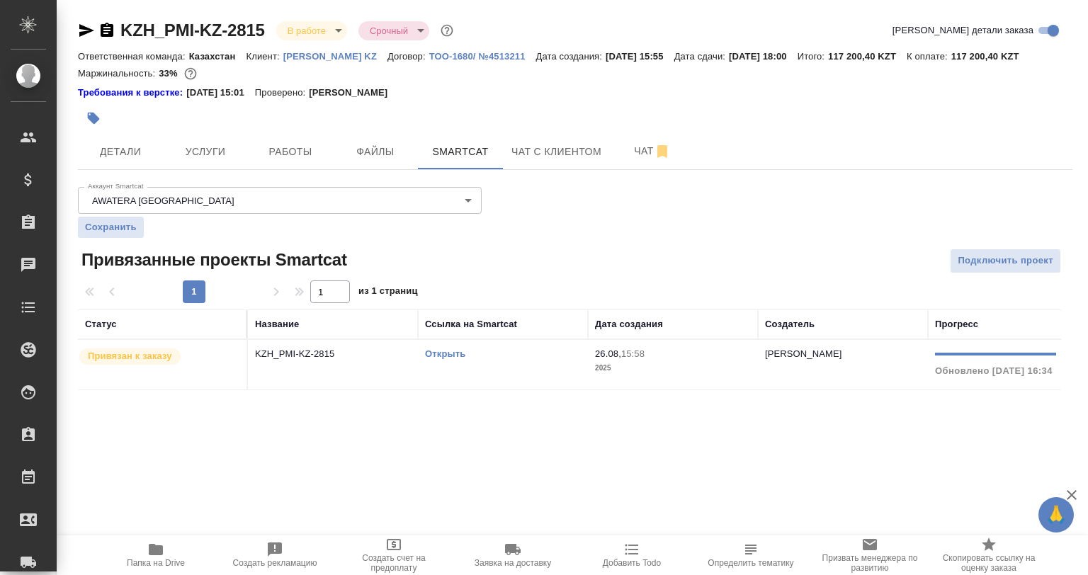
click at [509, 375] on td "Открыть" at bounding box center [503, 365] width 170 height 50
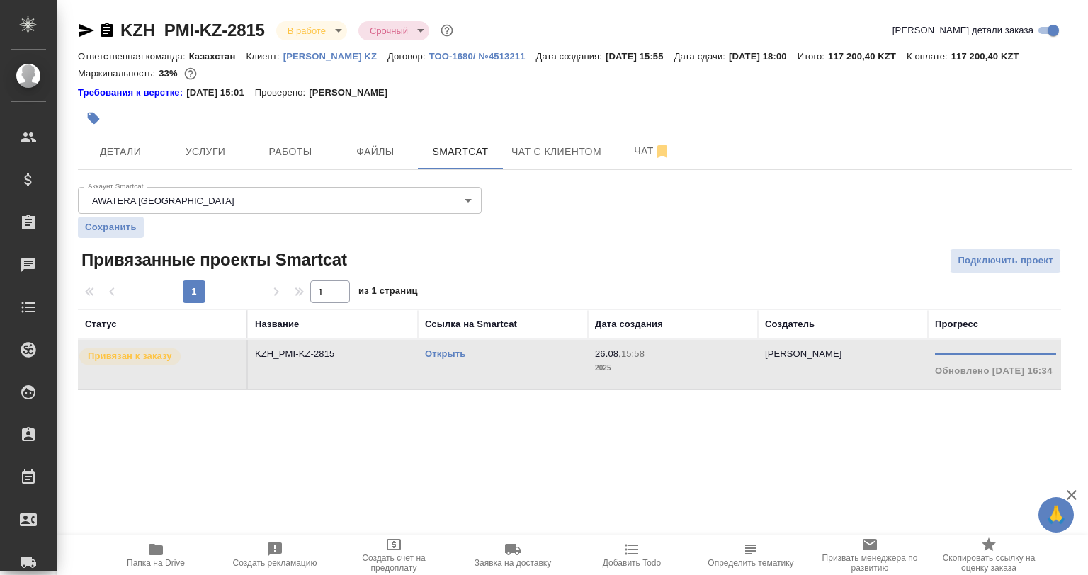
click at [509, 375] on td "Открыть" at bounding box center [503, 365] width 170 height 50
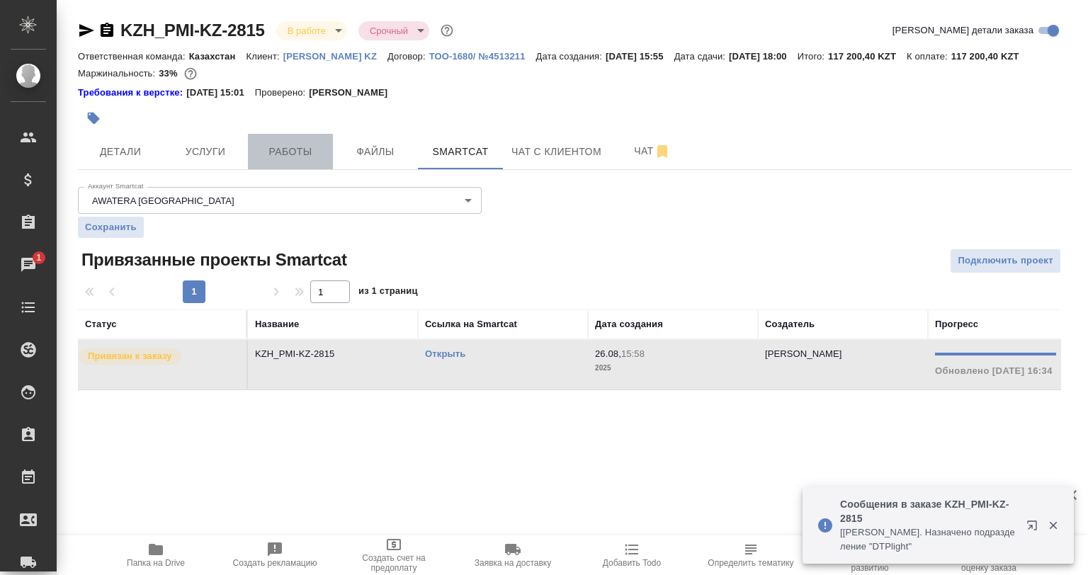
click at [325, 164] on button "Работы" at bounding box center [290, 151] width 85 height 35
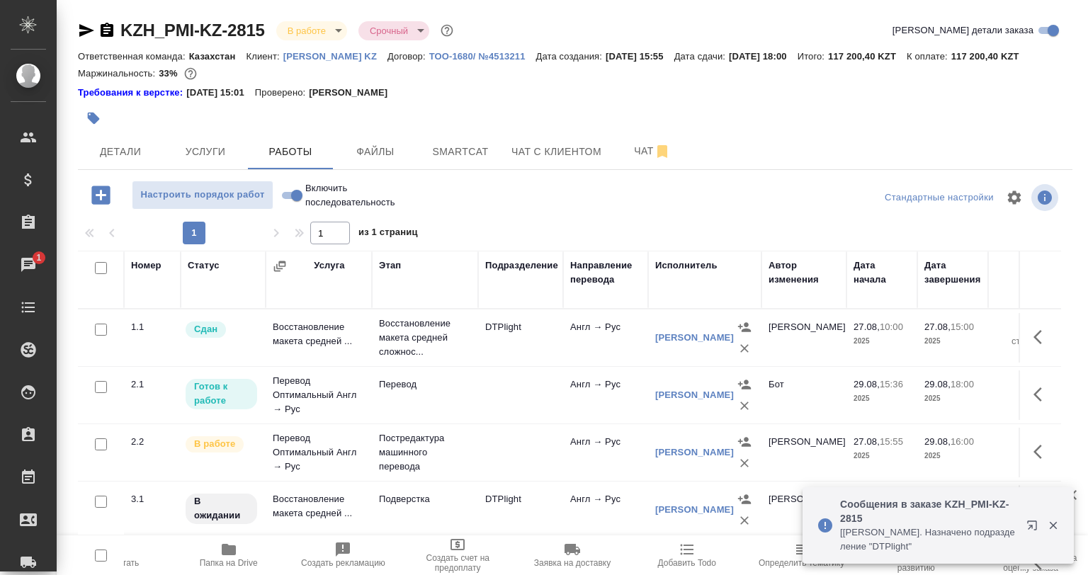
click at [1051, 524] on icon "button" at bounding box center [1053, 526] width 8 height 8
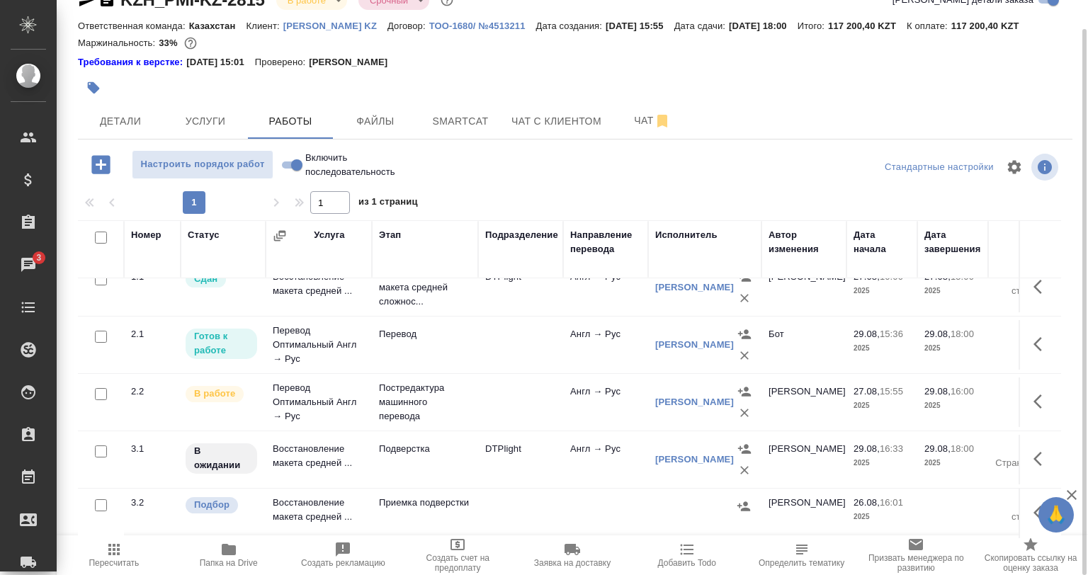
scroll to position [29, 0]
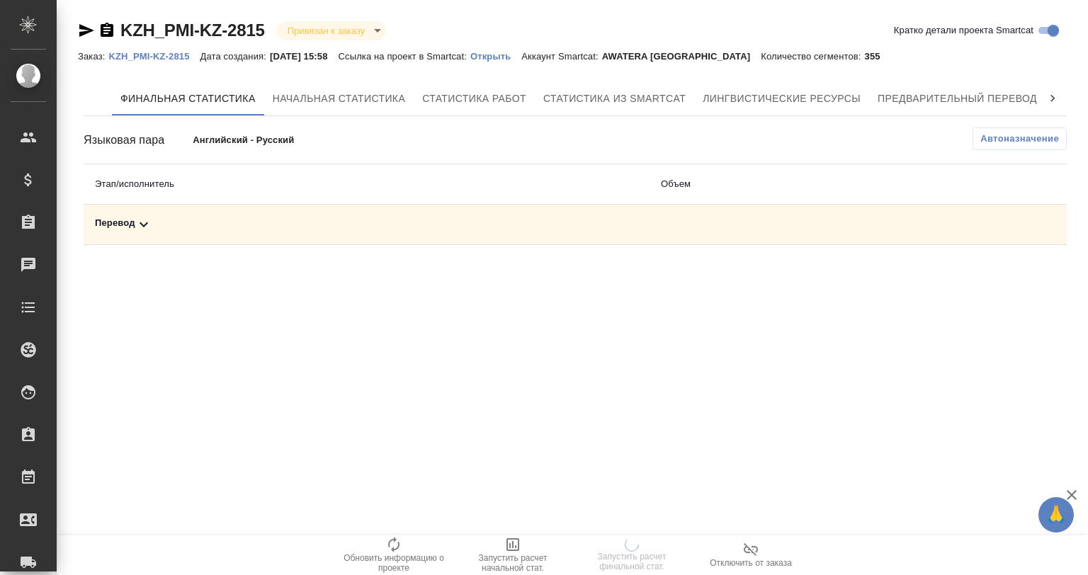
click at [221, 234] on td "Перевод" at bounding box center [367, 225] width 566 height 40
click at [310, 244] on td "Перевод" at bounding box center [367, 225] width 566 height 40
click at [307, 231] on div "Перевод" at bounding box center [366, 224] width 543 height 17
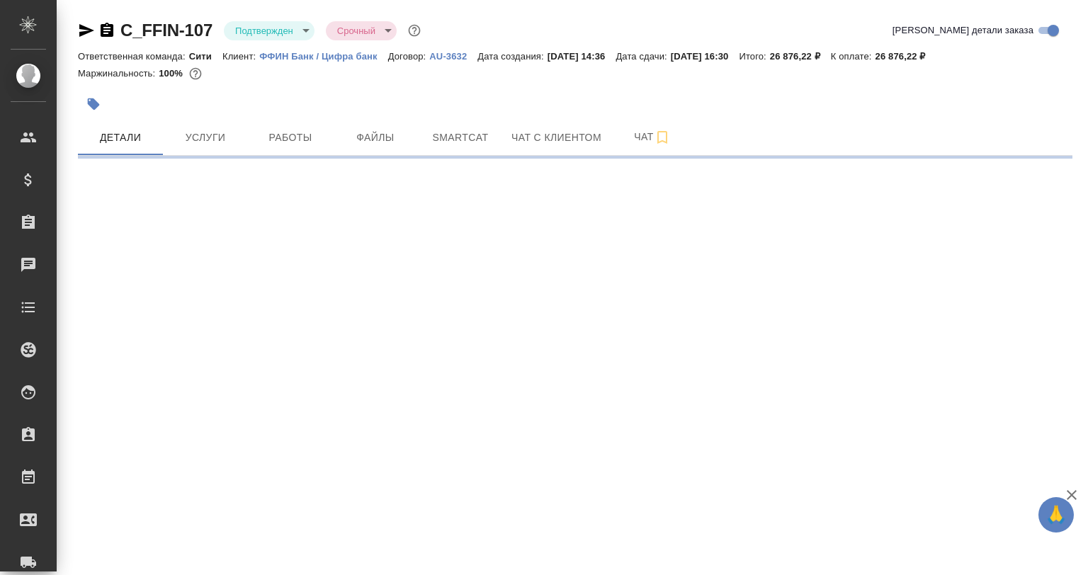
select select "RU"
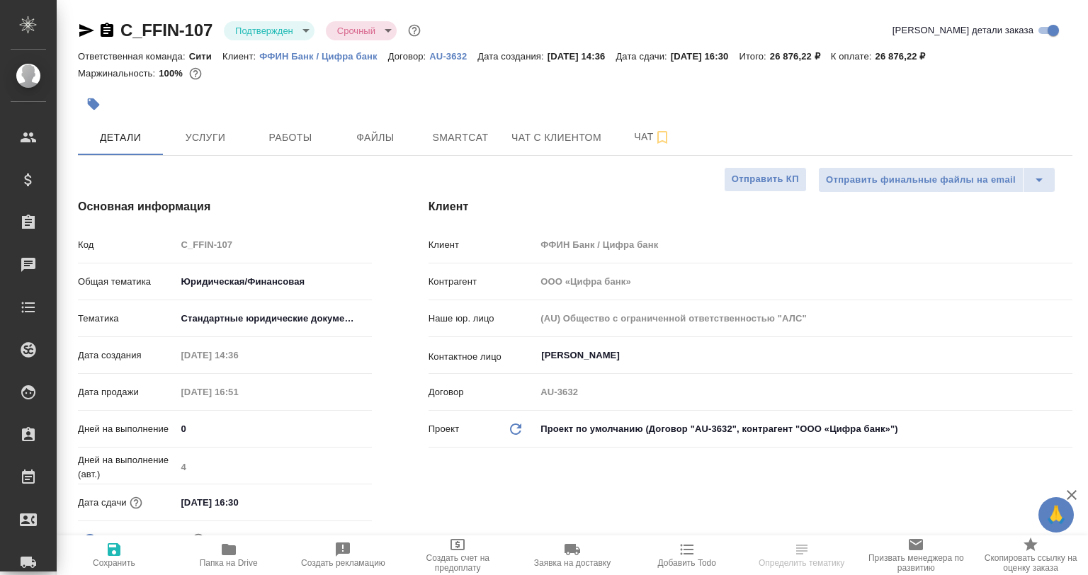
type textarea "x"
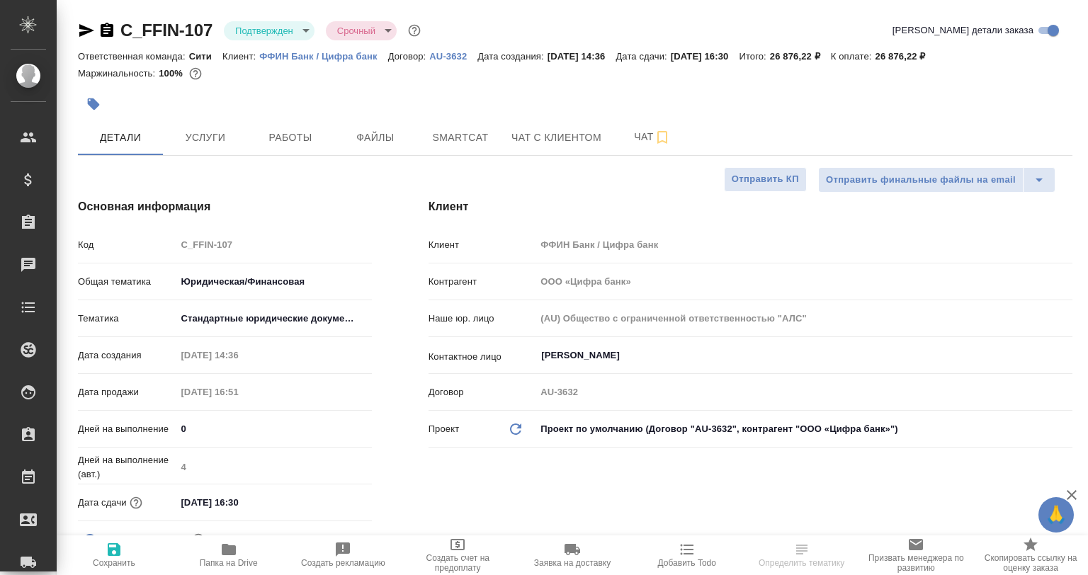
type textarea "x"
drag, startPoint x: 258, startPoint y: 57, endPoint x: 379, endPoint y: 53, distance: 121.2
click at [379, 53] on div "Ответственная команда: Сити Клиент: ФФИН Банк / Цифра банк Договор: AU-3632 Дат…" at bounding box center [575, 55] width 995 height 17
copy p "ФФИН Банк / Цифра банк"
type textarea "x"
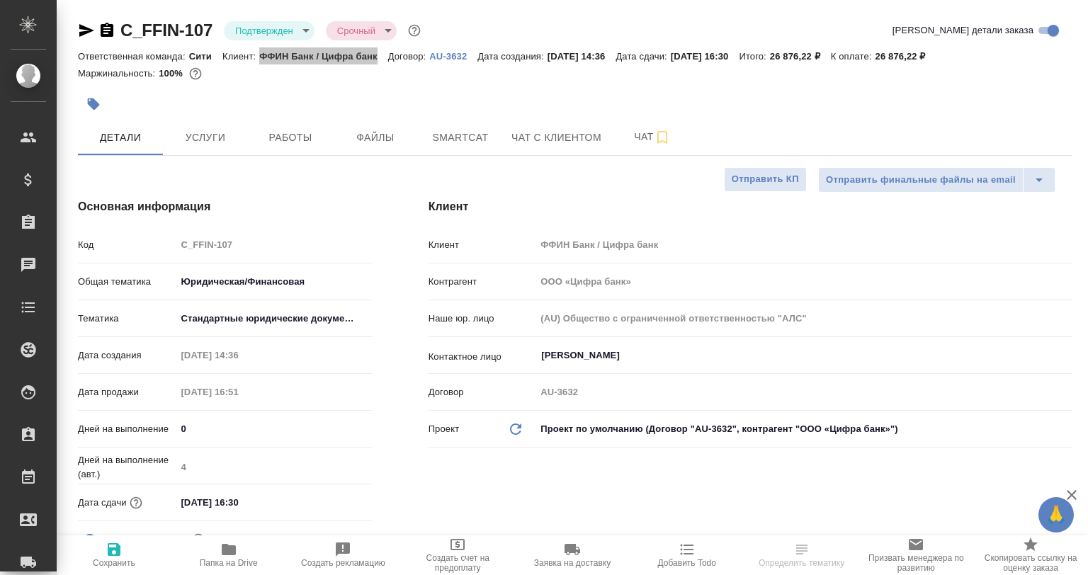
type textarea "x"
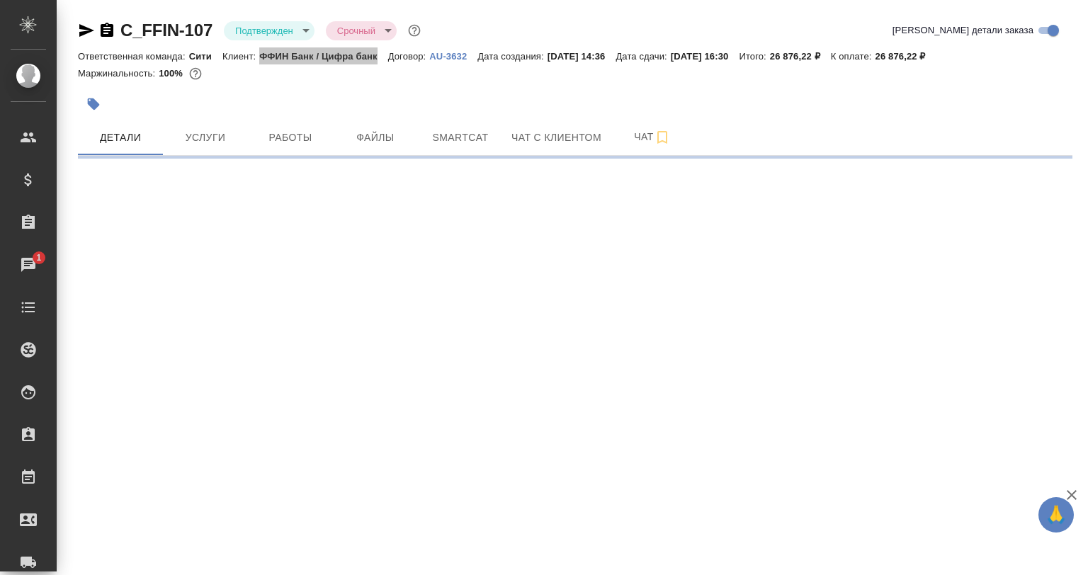
select select "RU"
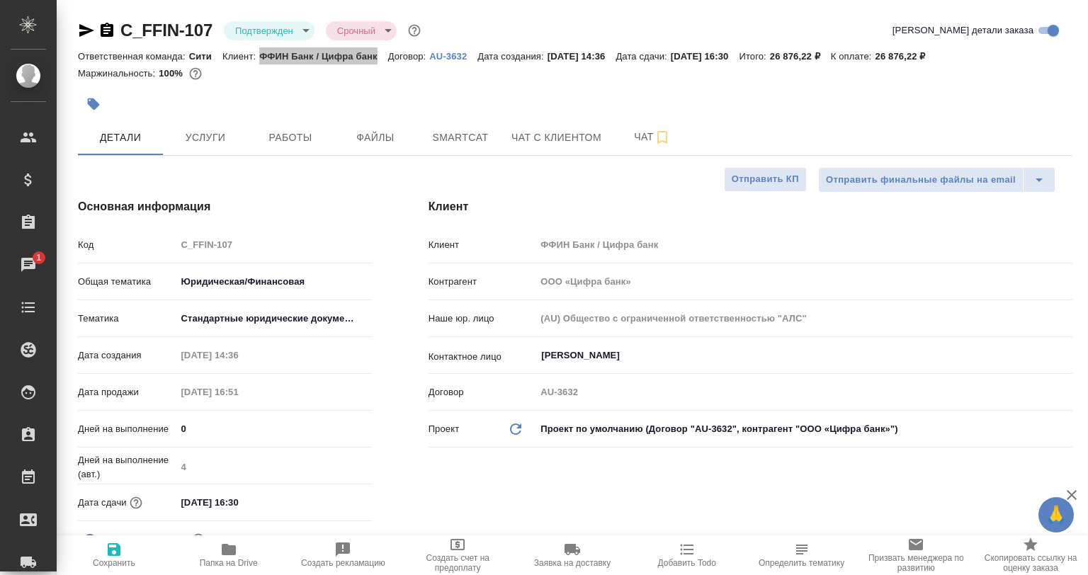
type textarea "x"
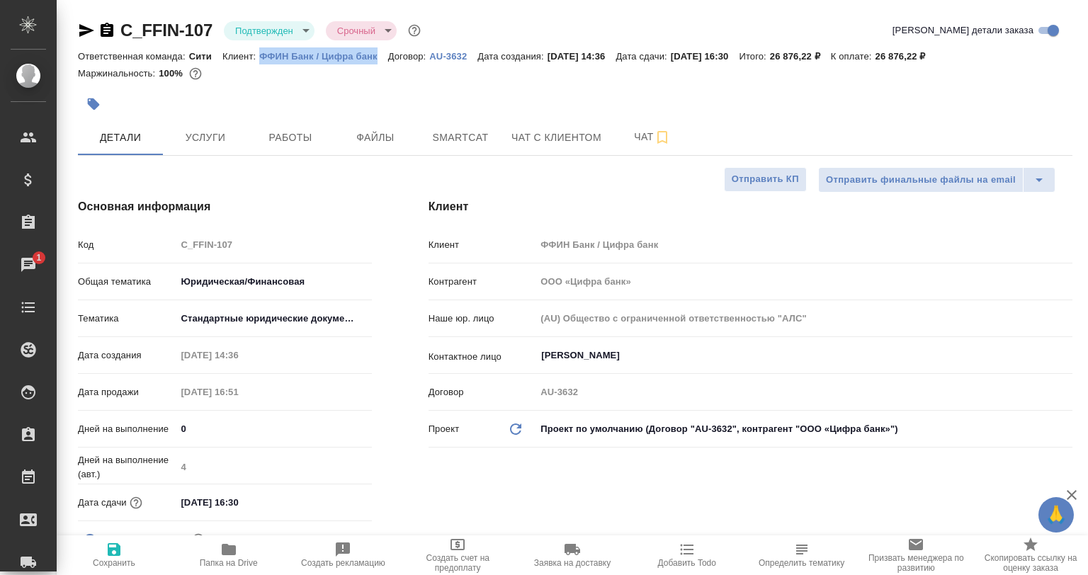
type textarea "x"
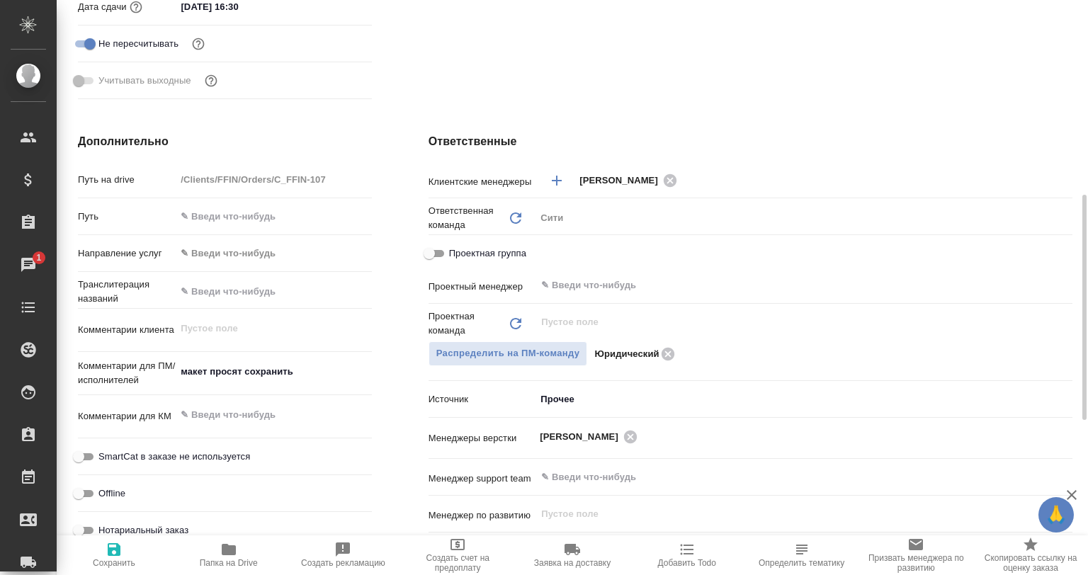
click at [414, 340] on div "Ответственные Клиентские менеджеры Лямина Надежда ​ Ответственная команда Обнов…" at bounding box center [750, 391] width 701 height 572
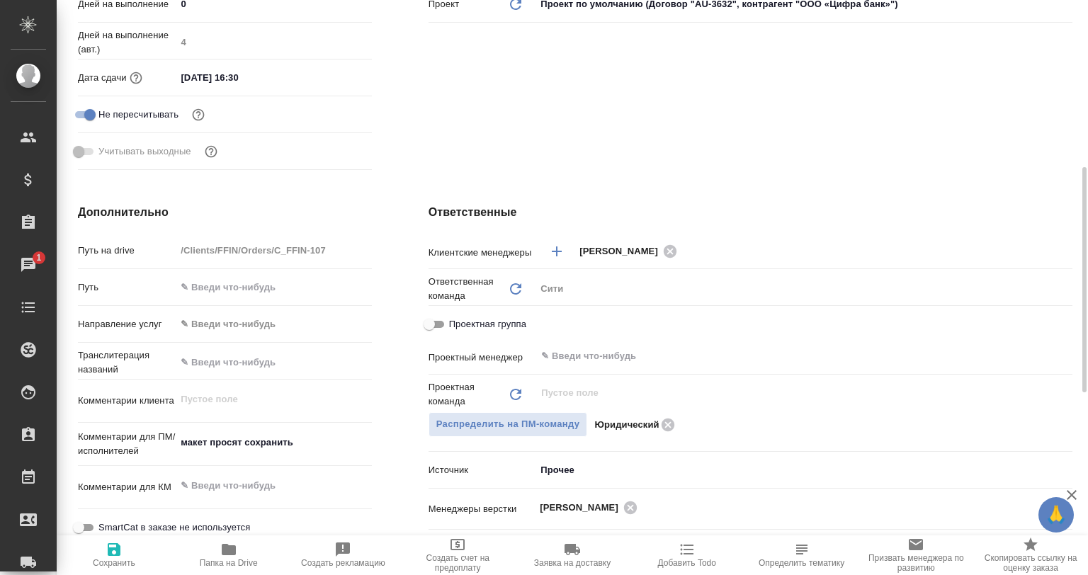
click at [222, 558] on icon "button" at bounding box center [228, 549] width 17 height 17
type textarea "x"
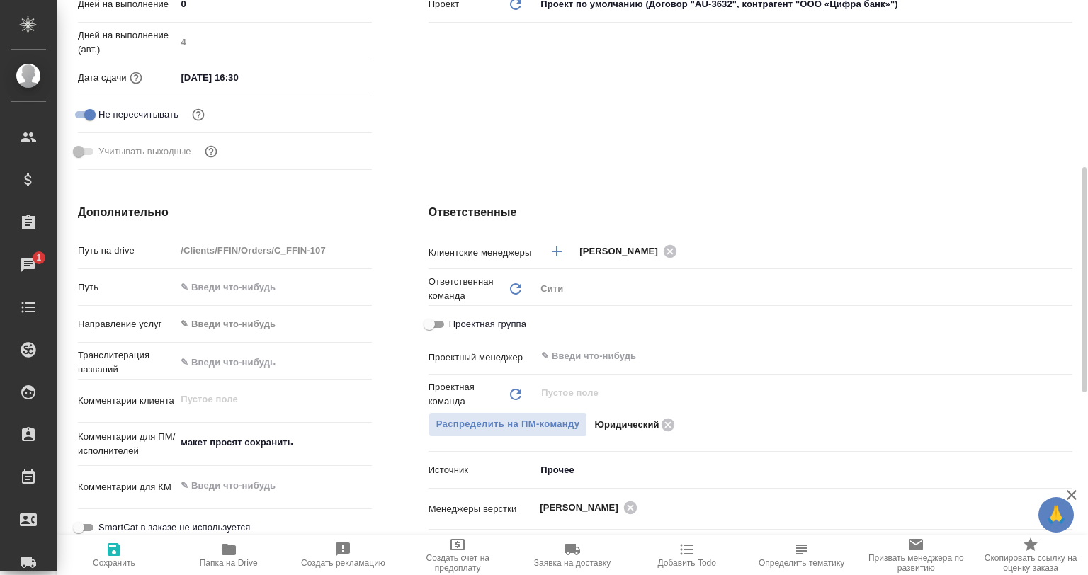
type textarea "x"
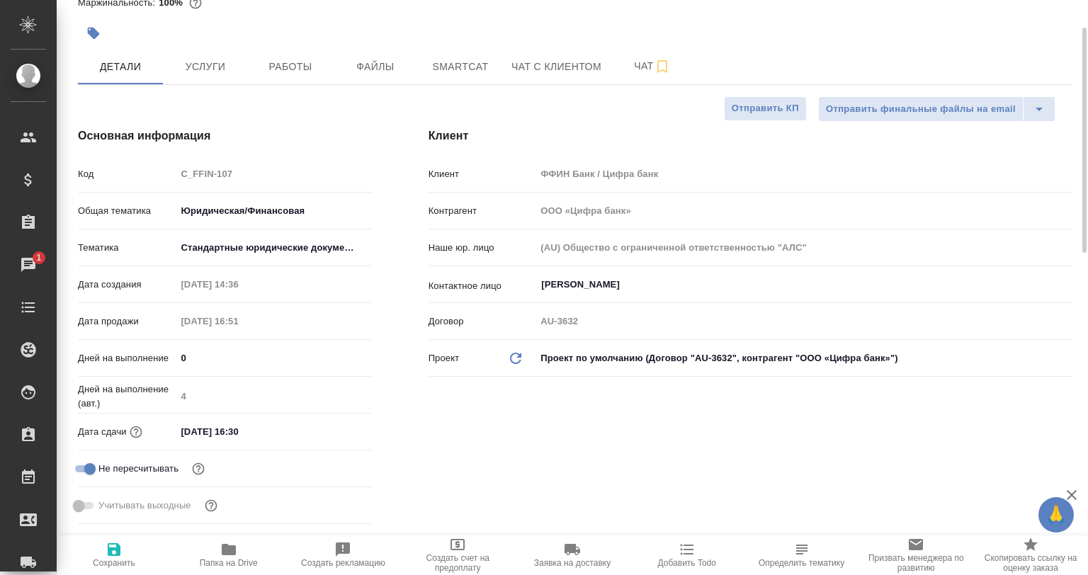
scroll to position [0, 0]
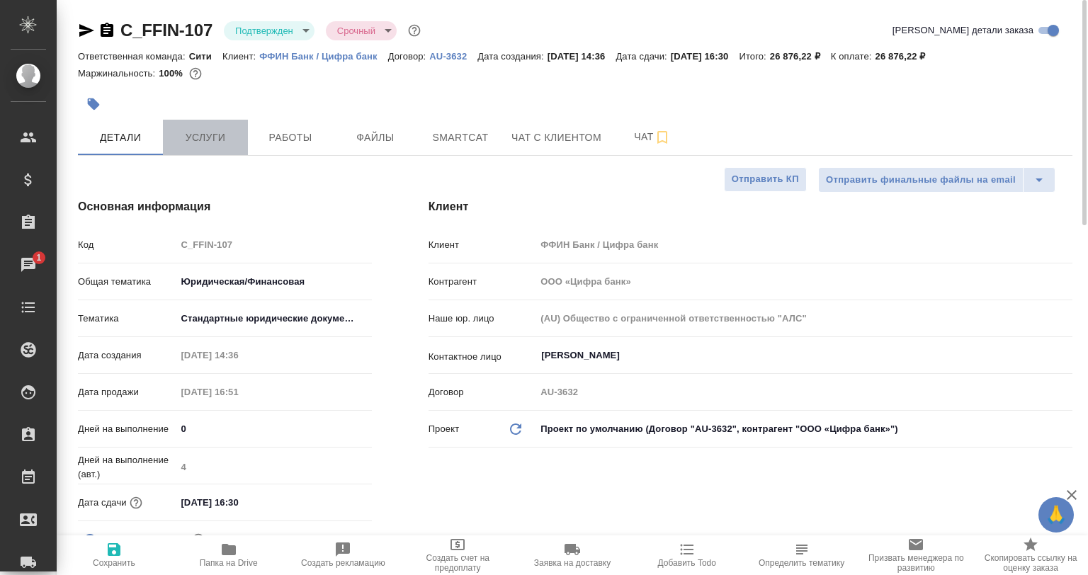
click at [228, 136] on span "Услуги" at bounding box center [205, 138] width 68 height 18
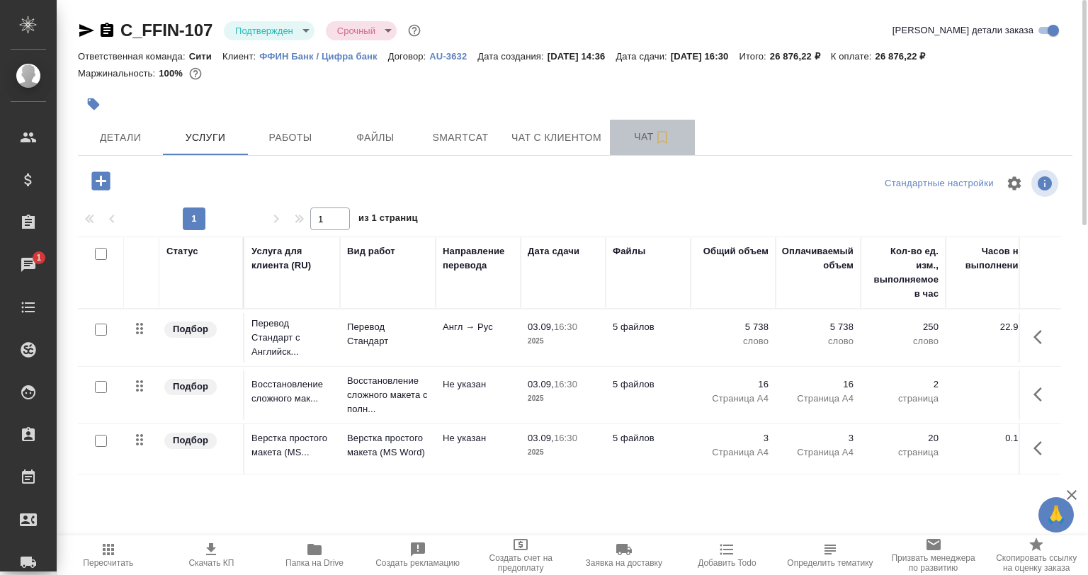
click at [633, 141] on span "Чат" at bounding box center [652, 137] width 68 height 18
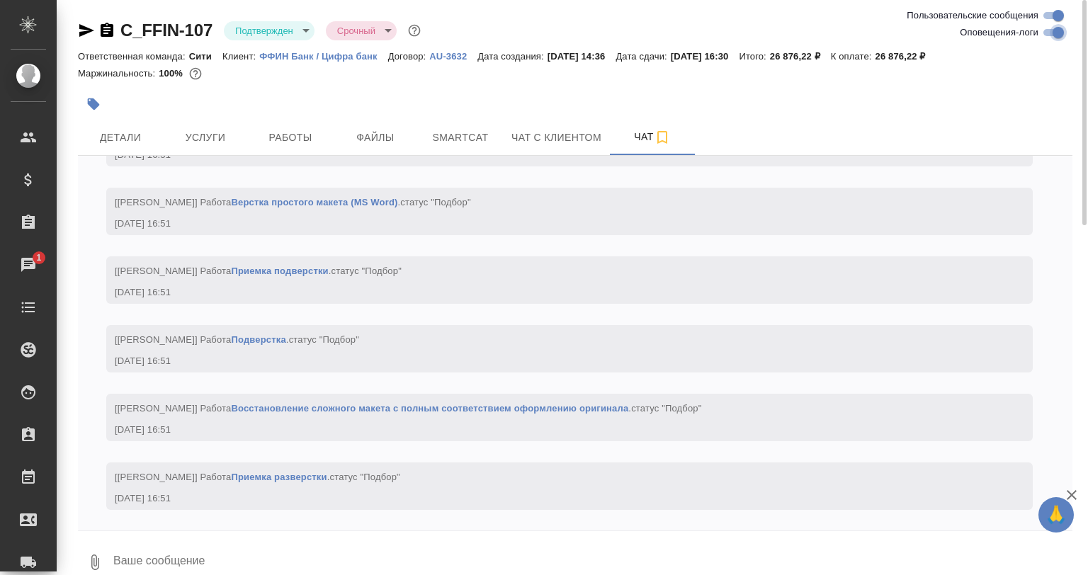
click at [1058, 31] on input "Оповещения-логи" at bounding box center [1058, 32] width 51 height 17
checkbox input "false"
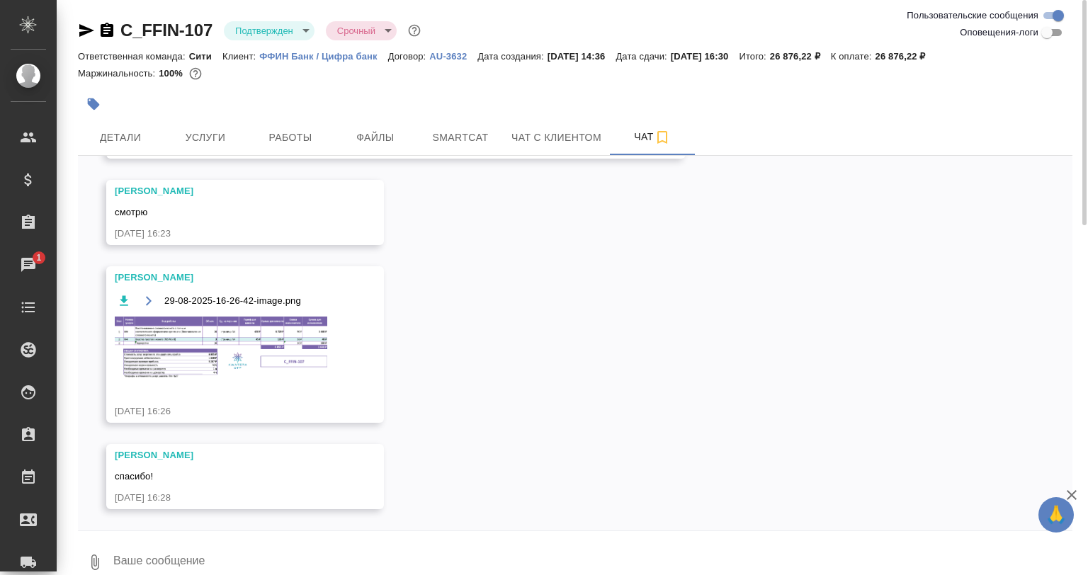
scroll to position [301, 0]
click at [660, 135] on icon "button" at bounding box center [662, 137] width 17 height 17
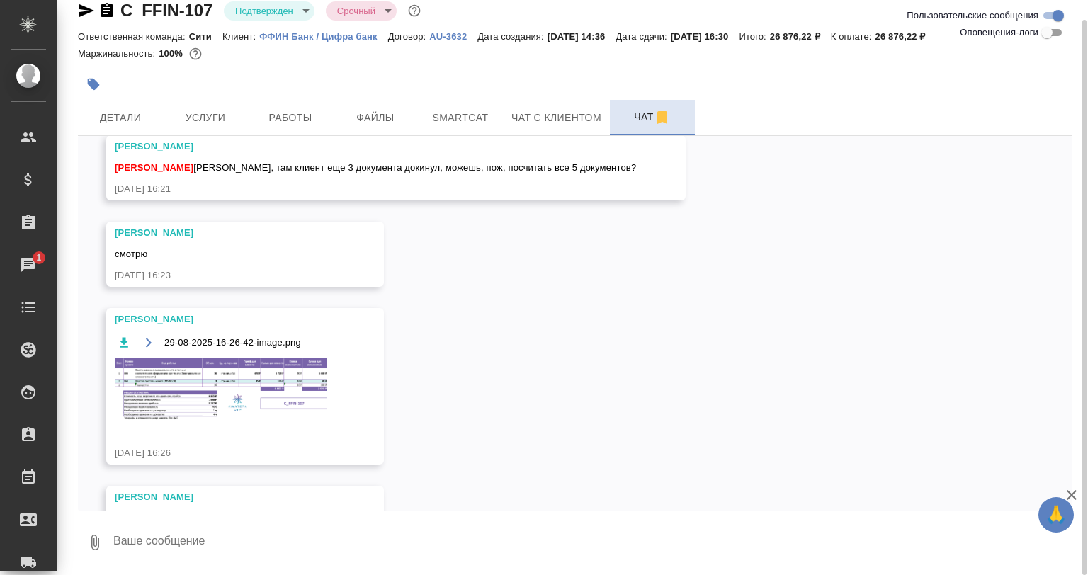
scroll to position [300, 0]
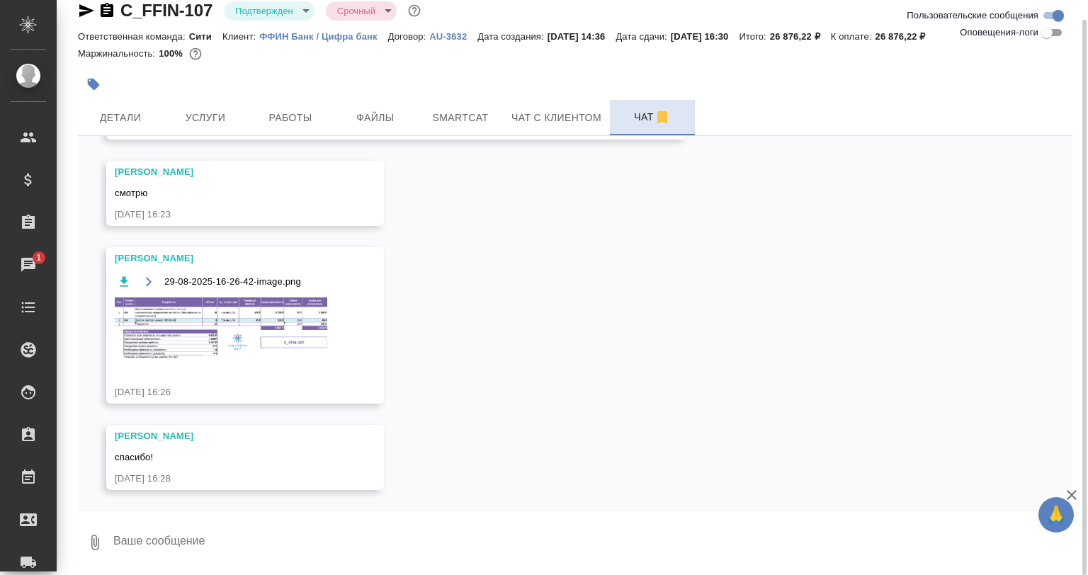
click at [206, 379] on div "Заборова Александра 29-08-2025-16-26-42-image.png 29.08.25, 16:26" at bounding box center [225, 325] width 220 height 148
click at [211, 339] on img at bounding box center [221, 329] width 213 height 63
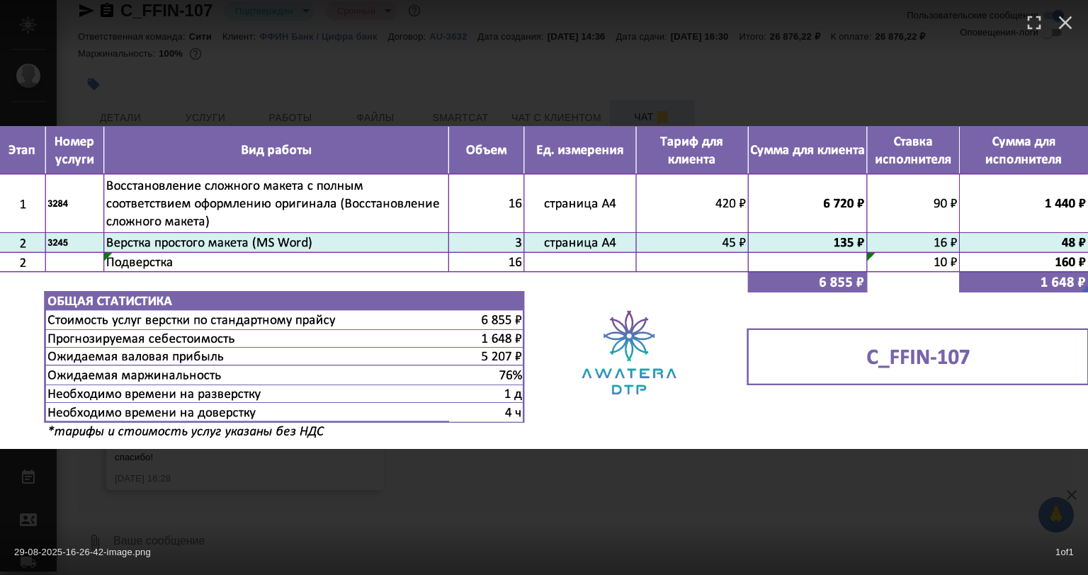
click at [587, 531] on div "29-08-2025-16-26-42-image.png 1 of 1" at bounding box center [544, 549] width 1088 height 52
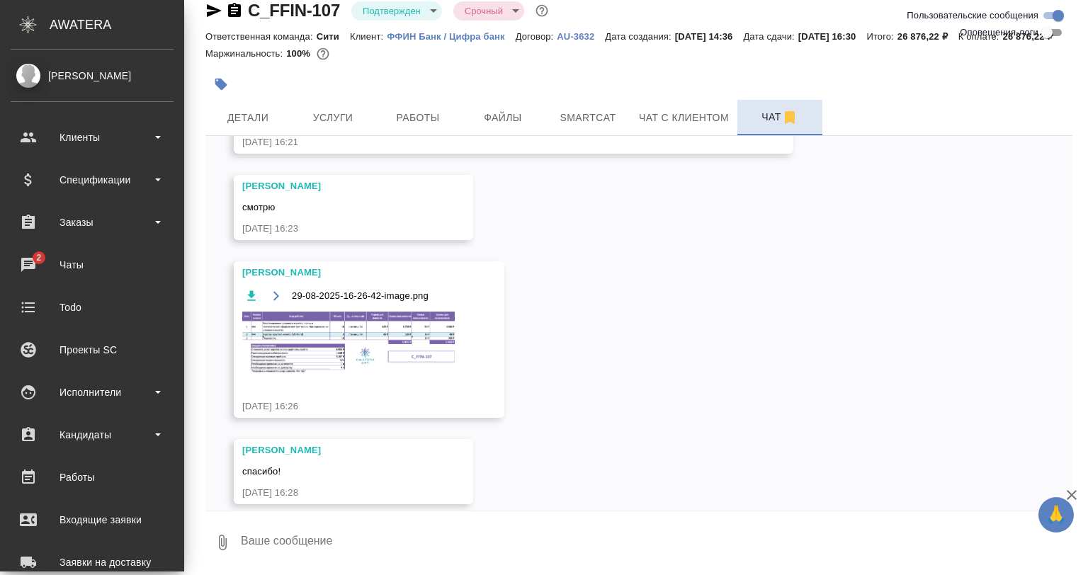
click at [102, 118] on ul "Клиенты Спецификации Заказы 2 Чаты Todo Проекты SC Исполнители Кандидаты Работы…" at bounding box center [92, 432] width 184 height 638
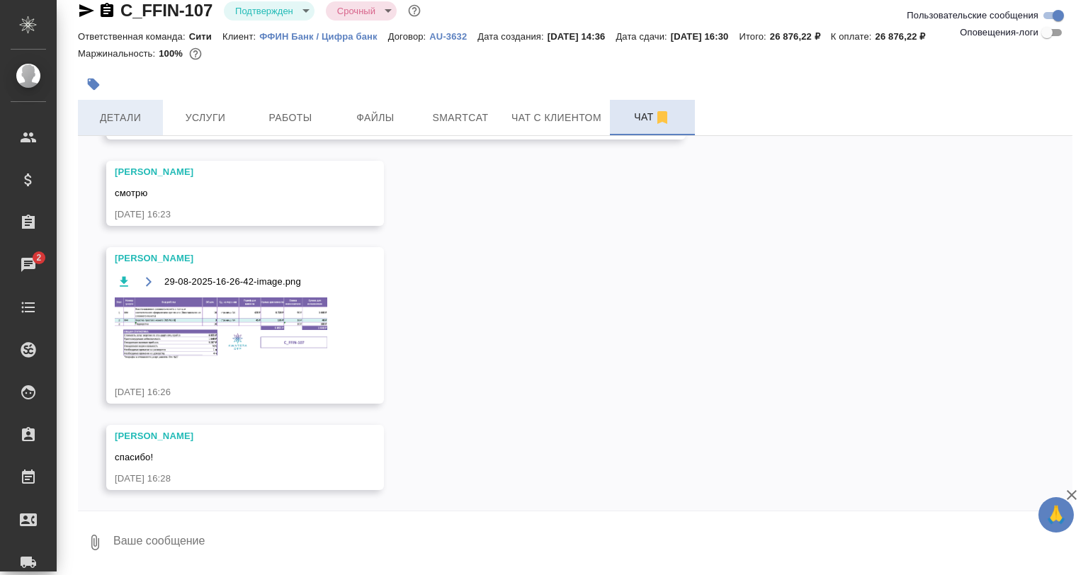
click at [195, 119] on div "Детали Услуги Работы Файлы Smartcat Чат с клиентом Чат" at bounding box center [575, 117] width 995 height 35
click at [158, 120] on button "Детали" at bounding box center [120, 117] width 85 height 35
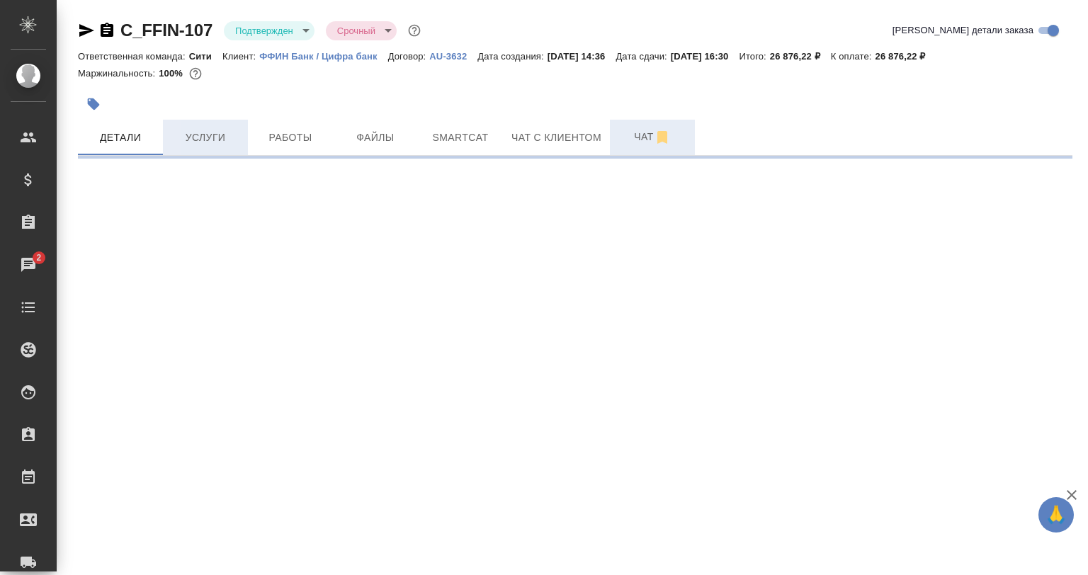
select select "RU"
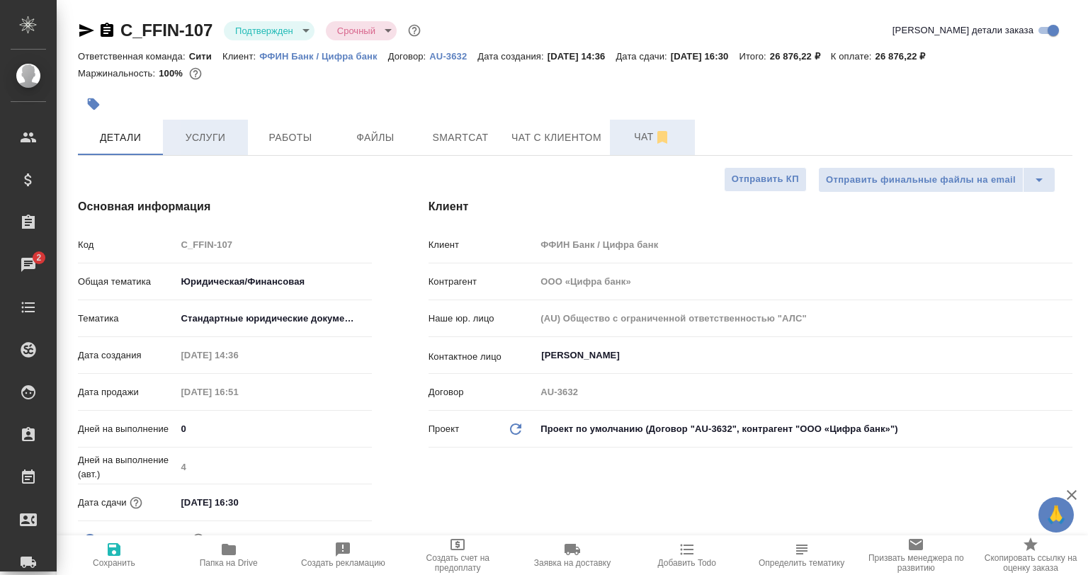
type textarea "x"
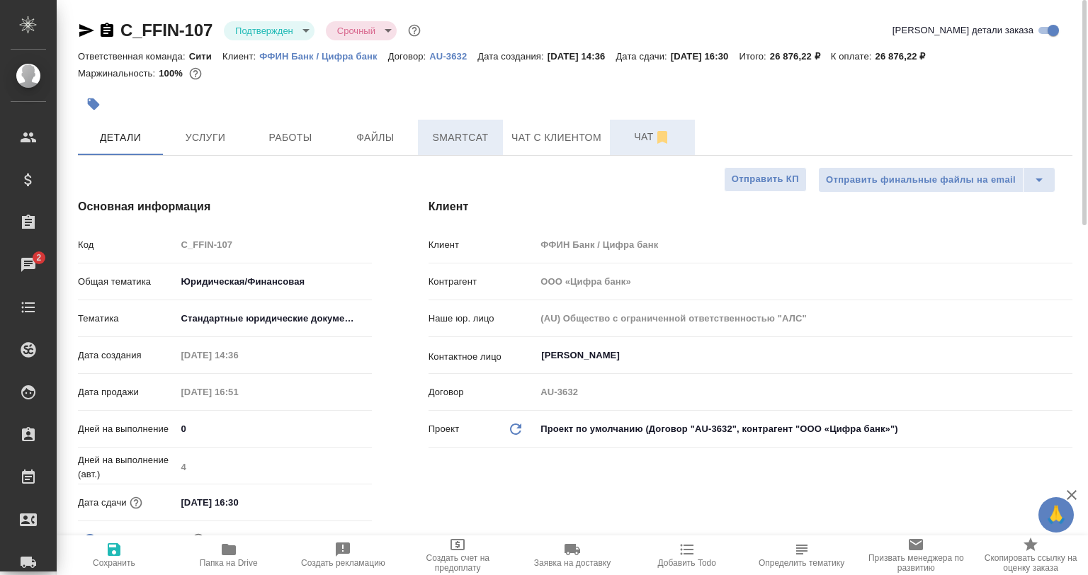
click at [481, 146] on span "Smartcat" at bounding box center [460, 138] width 68 height 18
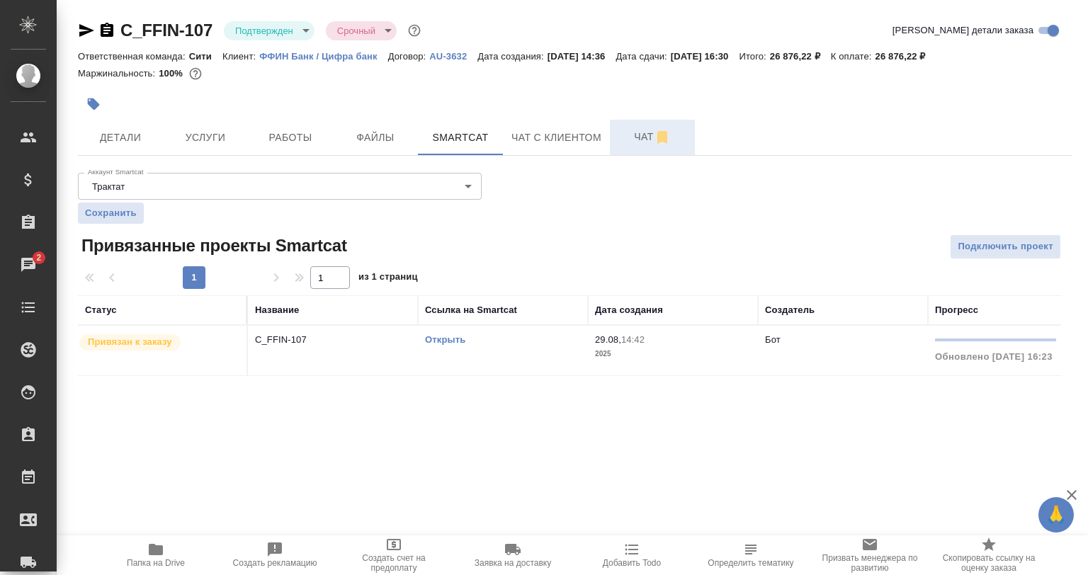
click at [434, 338] on link "Открыть" at bounding box center [445, 339] width 40 height 11
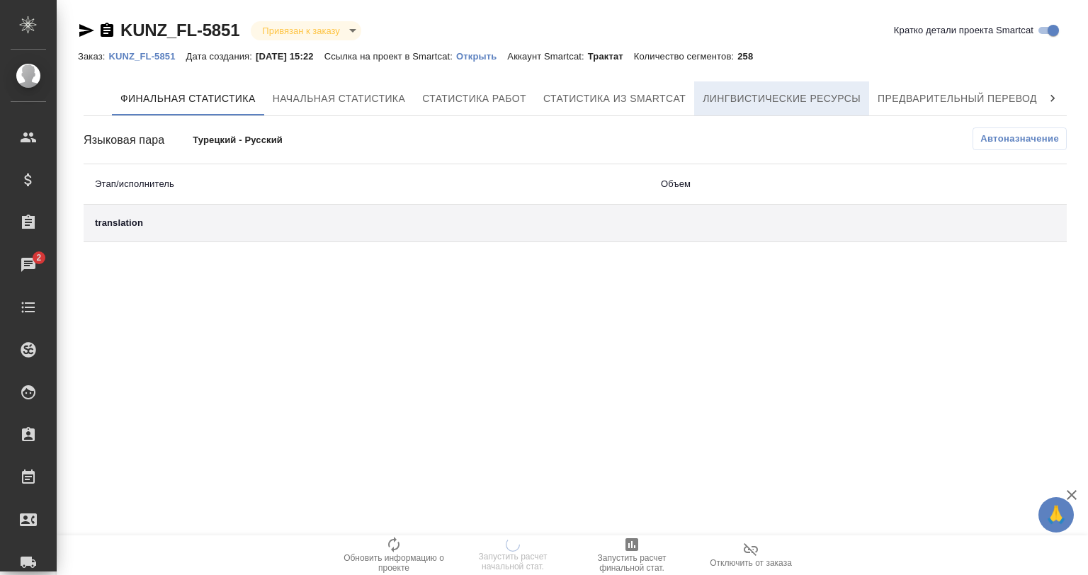
click at [706, 98] on span "Лингвистические ресурсы" at bounding box center [782, 99] width 158 height 18
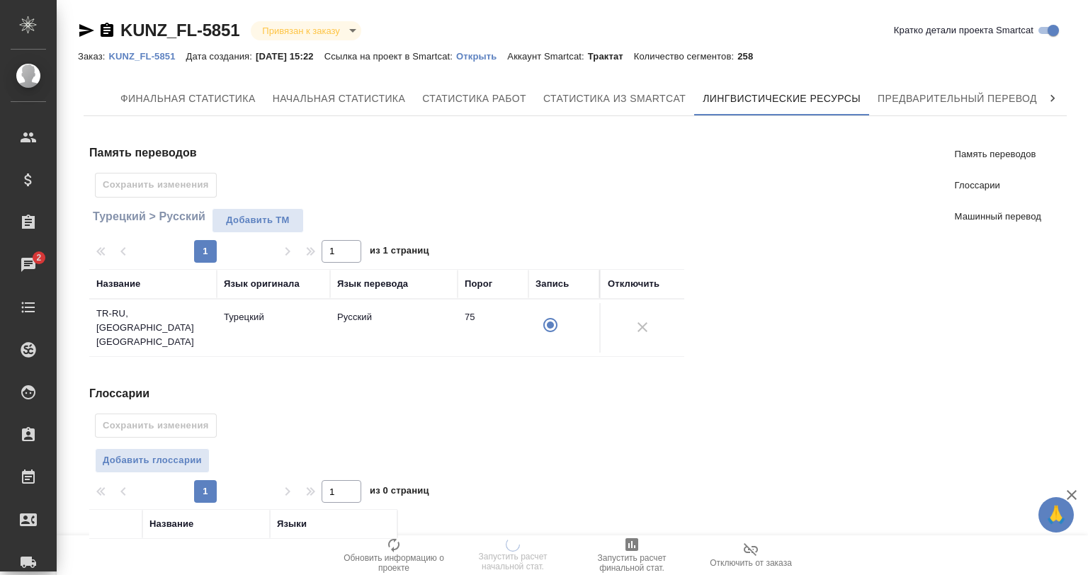
scroll to position [71, 0]
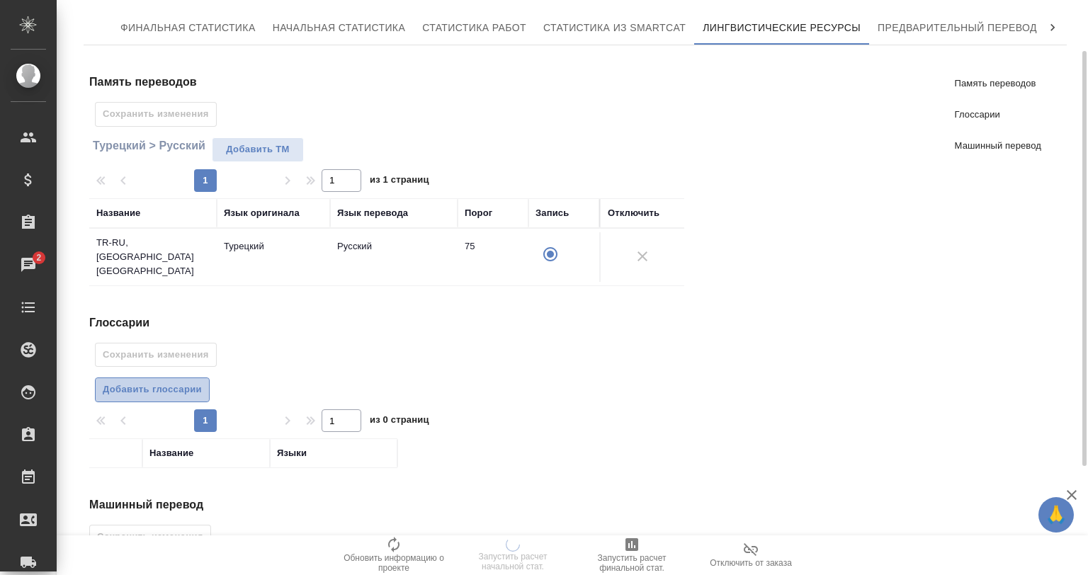
click at [160, 390] on button "Добавить глоссарии" at bounding box center [152, 390] width 115 height 25
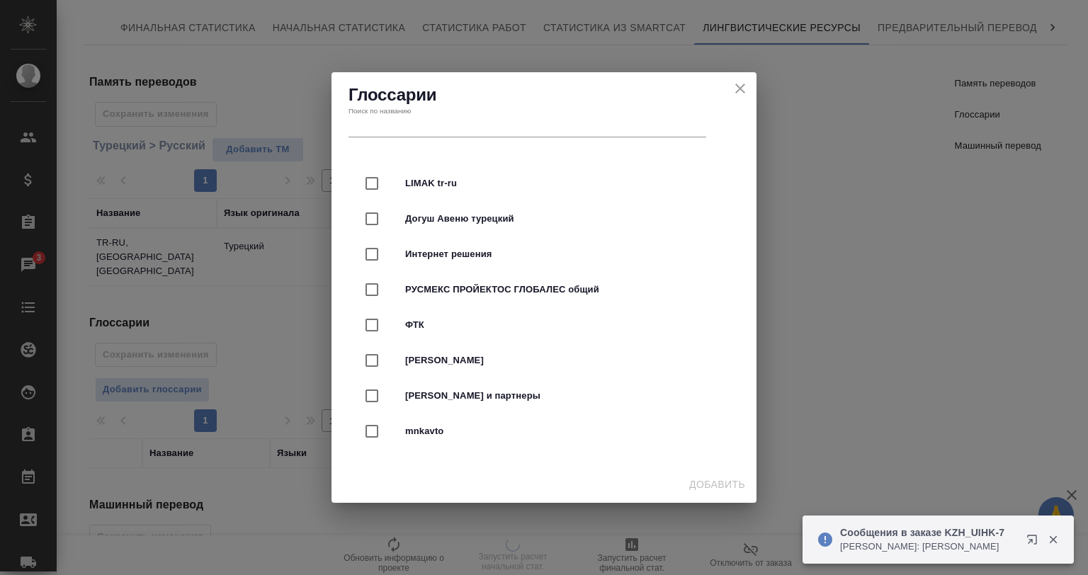
click at [742, 84] on icon "close" at bounding box center [740, 88] width 17 height 17
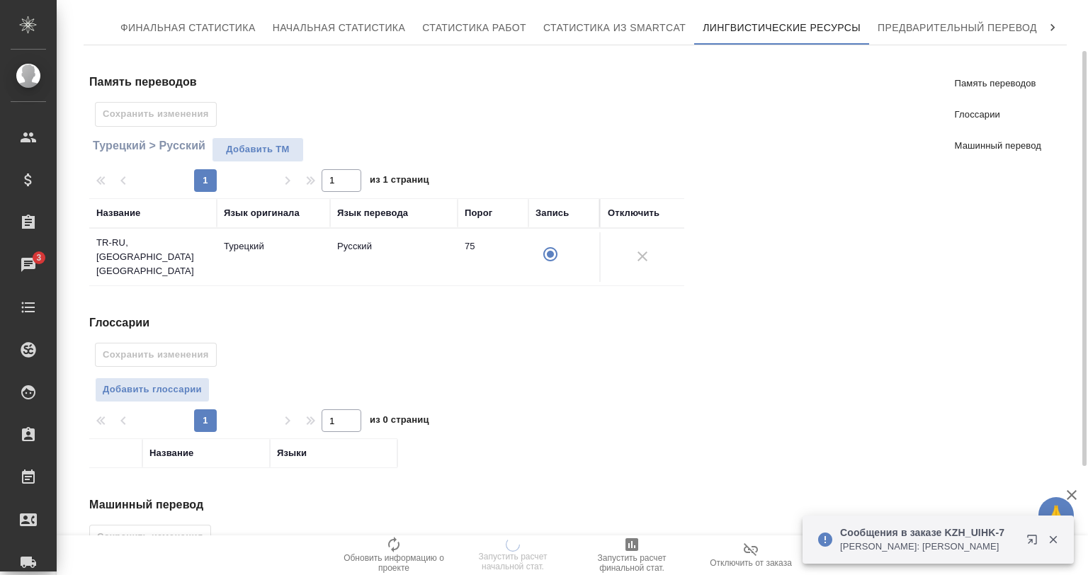
scroll to position [213, 0]
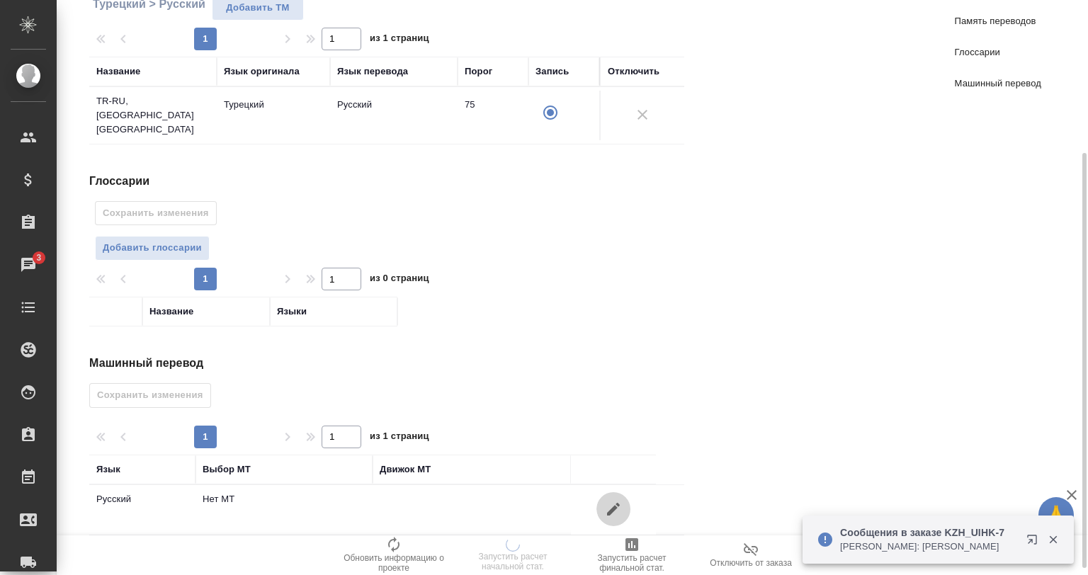
click at [619, 501] on icon "button" at bounding box center [613, 509] width 17 height 17
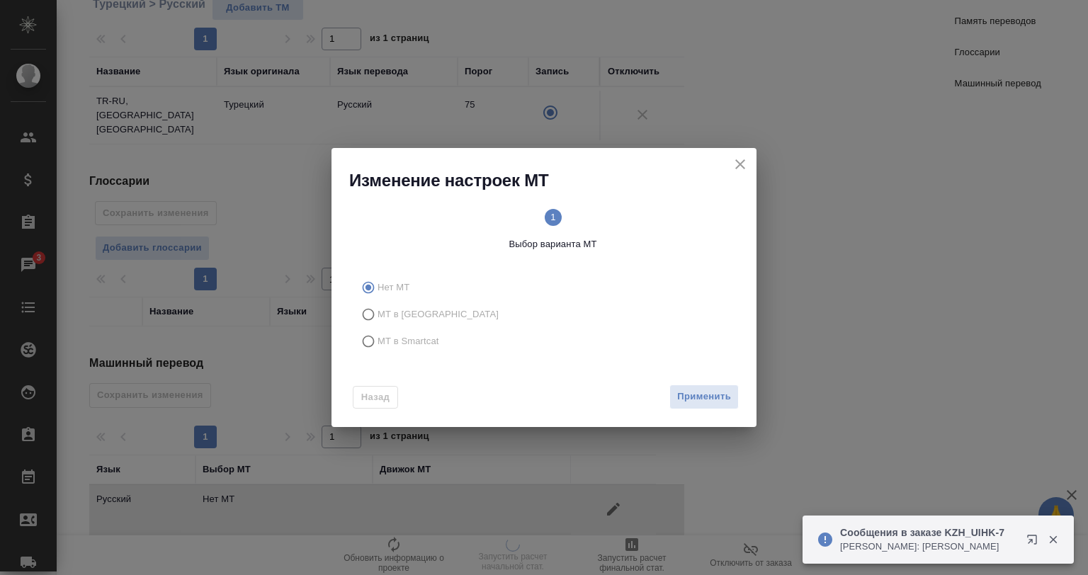
drag, startPoint x: 411, startPoint y: 332, endPoint x: 467, endPoint y: 341, distance: 56.6
click at [412, 333] on label "МТ в Smartcat" at bounding box center [541, 341] width 373 height 27
click at [378, 333] on input "МТ в Smartcat" at bounding box center [366, 341] width 23 height 27
radio input "true"
click at [690, 395] on div "Вперед" at bounding box center [710, 397] width 57 height 25
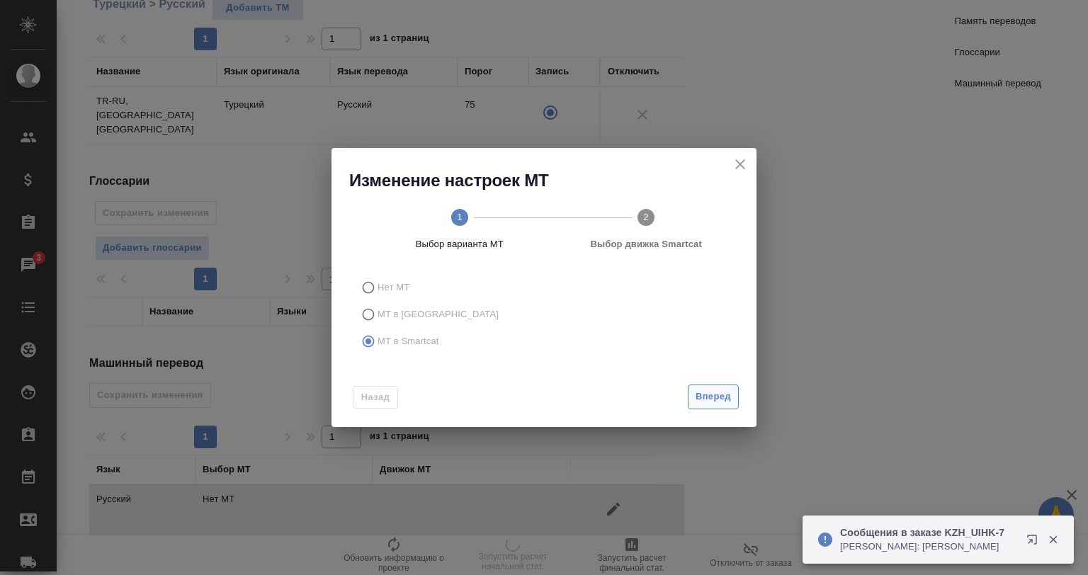
click at [697, 397] on span "Вперед" at bounding box center [713, 397] width 35 height 16
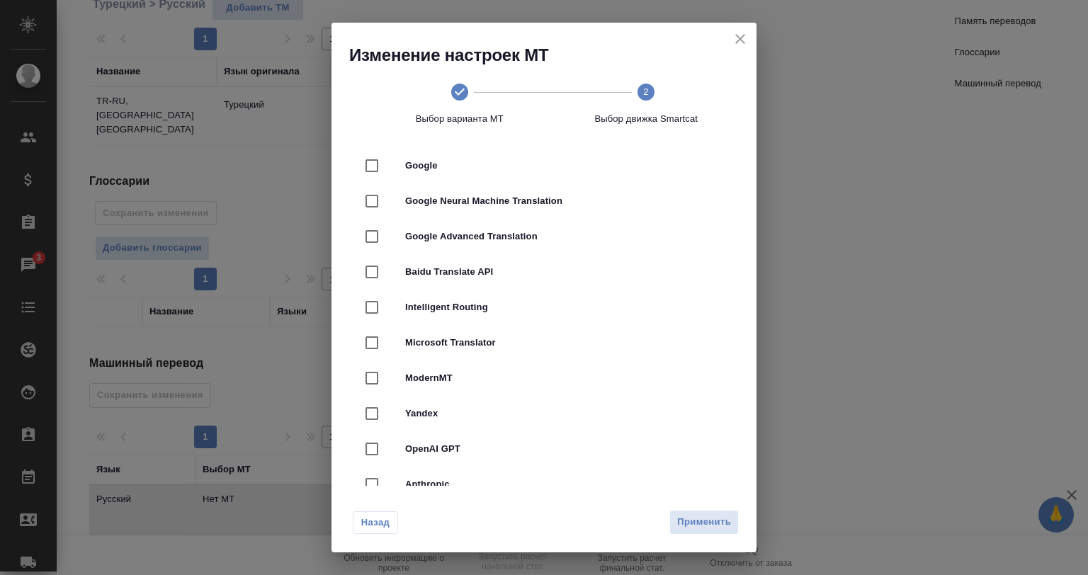
scroll to position [0, 0]
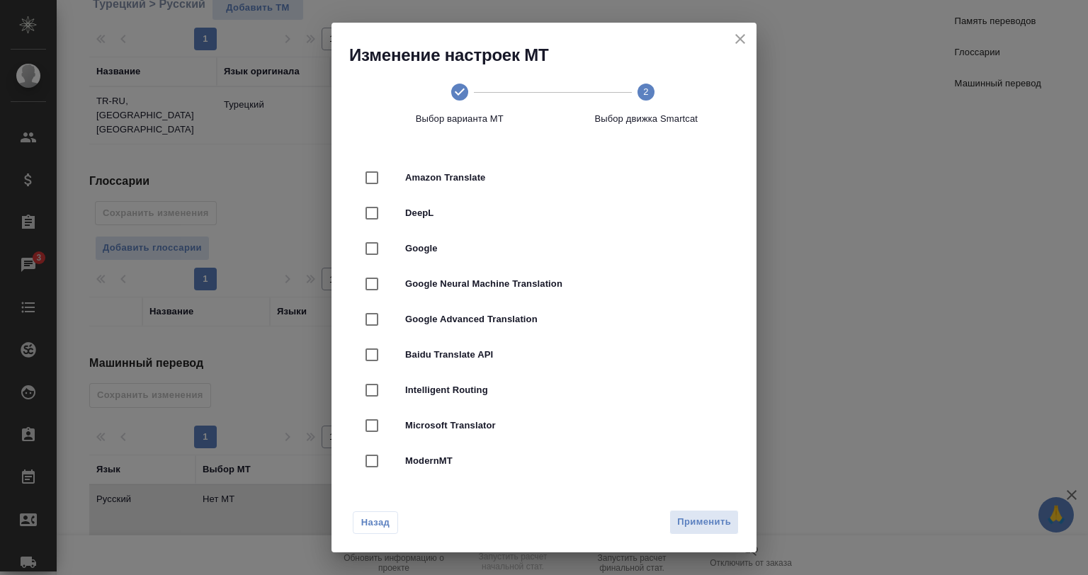
click at [532, 281] on span "Google Neural Machine Translation" at bounding box center [563, 284] width 317 height 14
checkbox input "true"
drag, startPoint x: 694, startPoint y: 517, endPoint x: 668, endPoint y: 516, distance: 26.2
click at [694, 518] on span "Применить" at bounding box center [704, 522] width 54 height 16
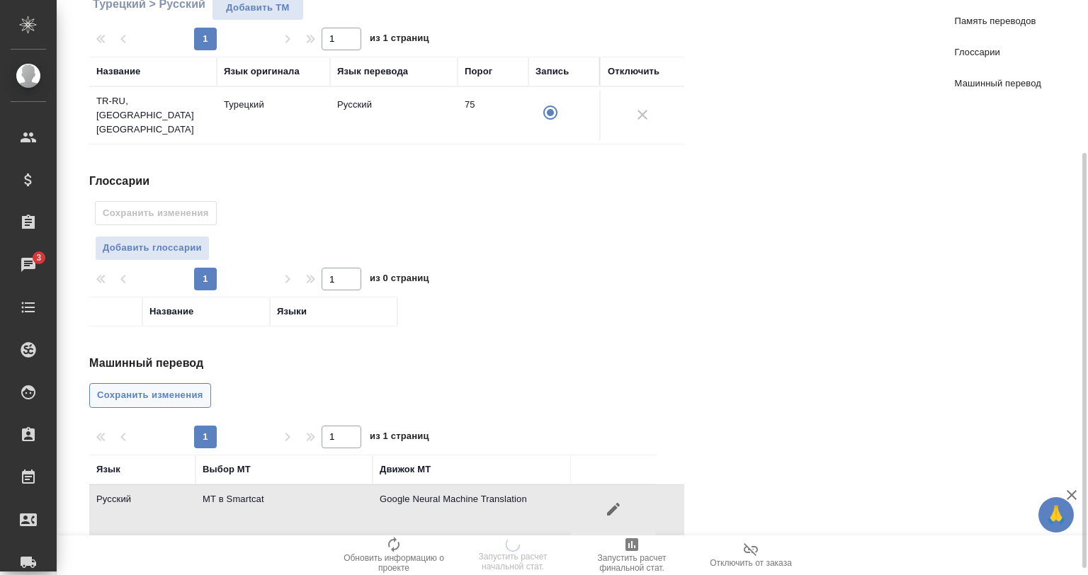
click at [137, 387] on span "Сохранить изменения" at bounding box center [150, 395] width 106 height 16
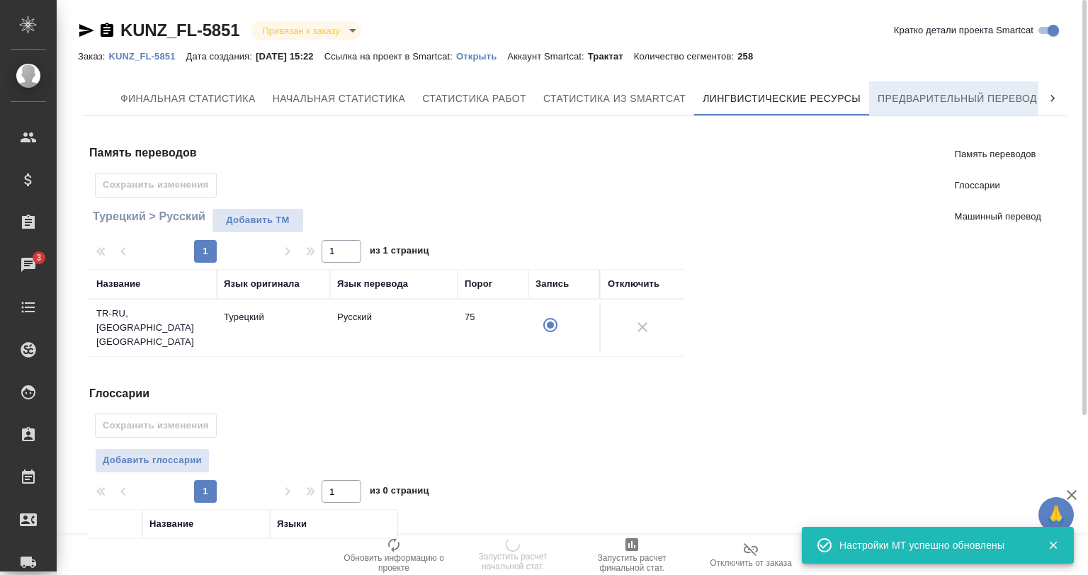
click at [878, 113] on button "Предварительный перевод" at bounding box center [957, 98] width 176 height 34
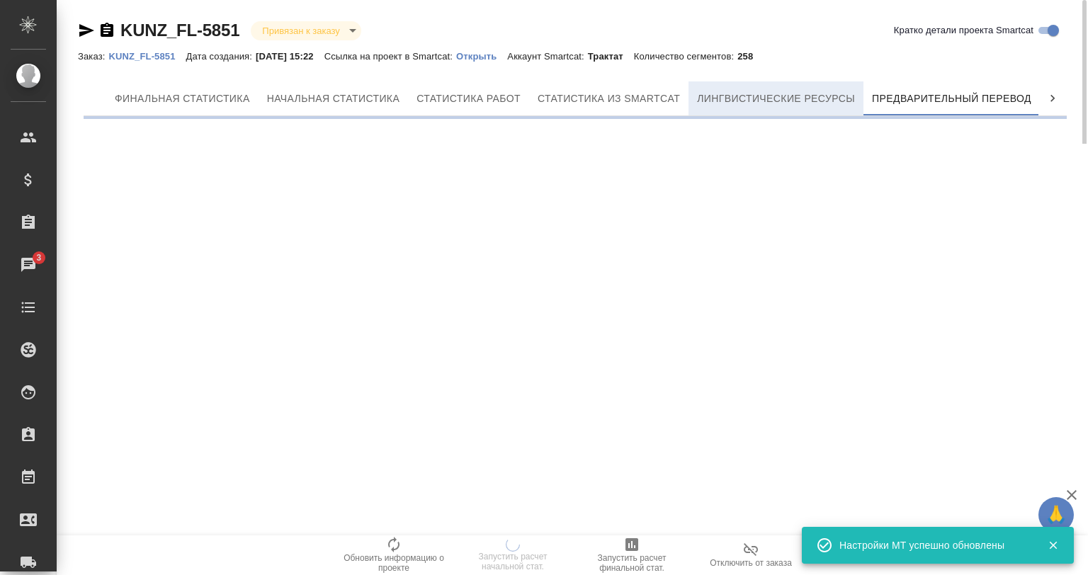
scroll to position [0, 6]
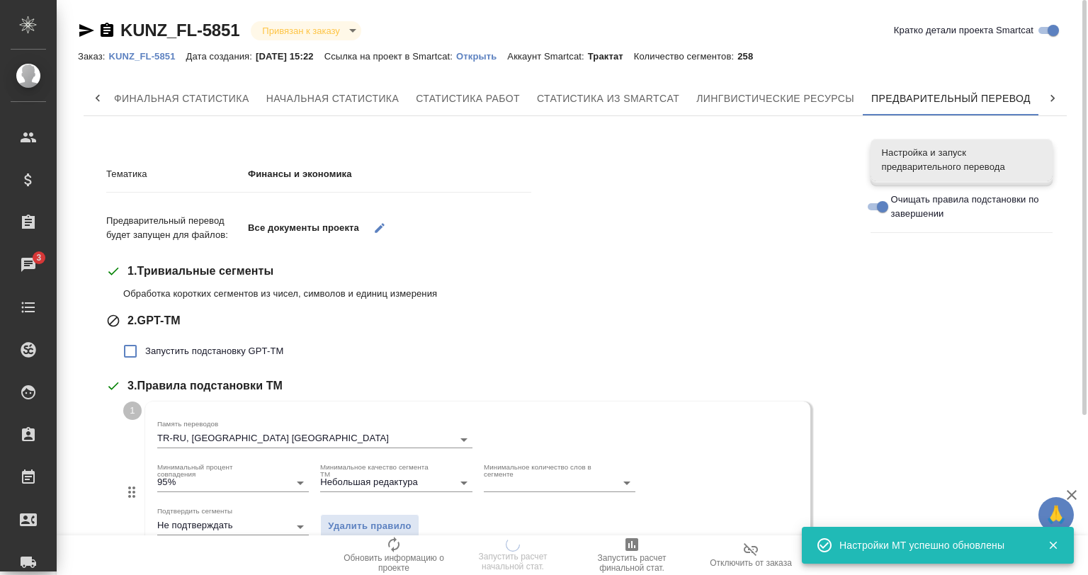
click at [206, 349] on span "Запустить подстановку GPT-TM" at bounding box center [214, 351] width 138 height 14
click at [145, 349] on input "Запустить подстановку GPT-TM" at bounding box center [130, 351] width 30 height 30
checkbox input "true"
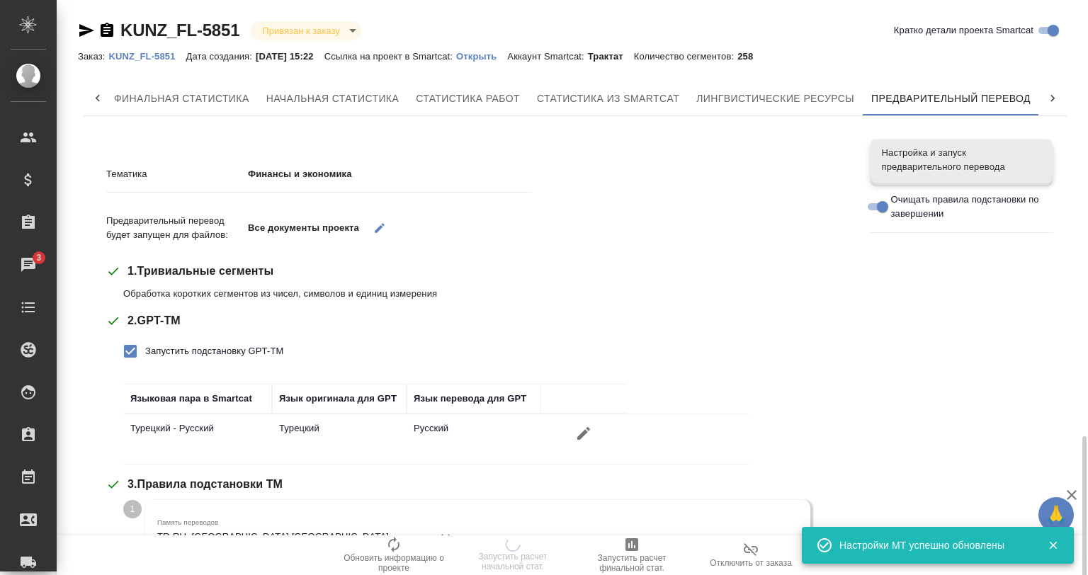
scroll to position [283, 0]
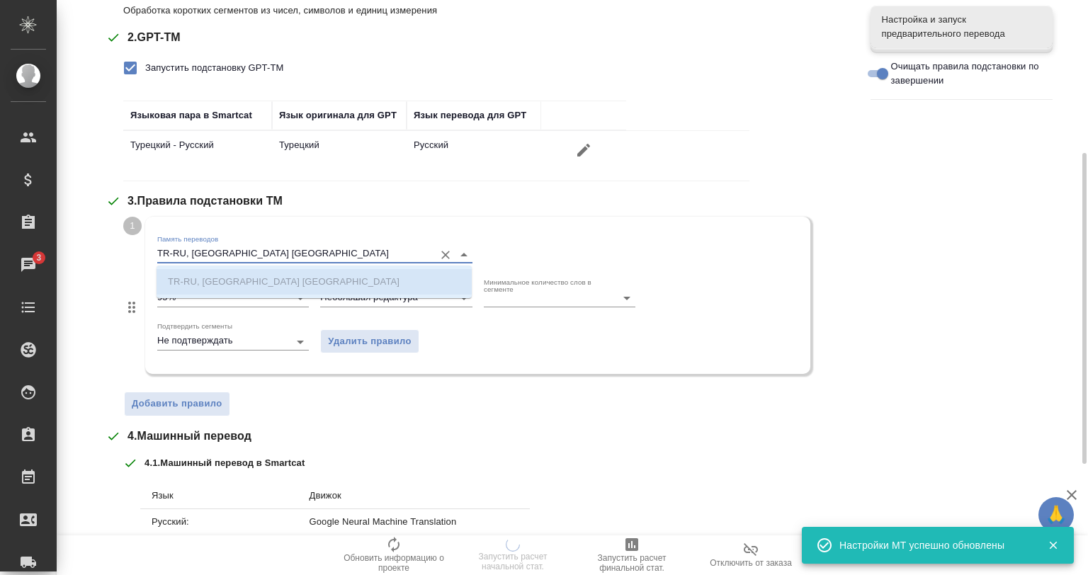
click at [244, 253] on input "TR-RU, [GEOGRAPHIC_DATA] [GEOGRAPHIC_DATA]" at bounding box center [292, 254] width 270 height 17
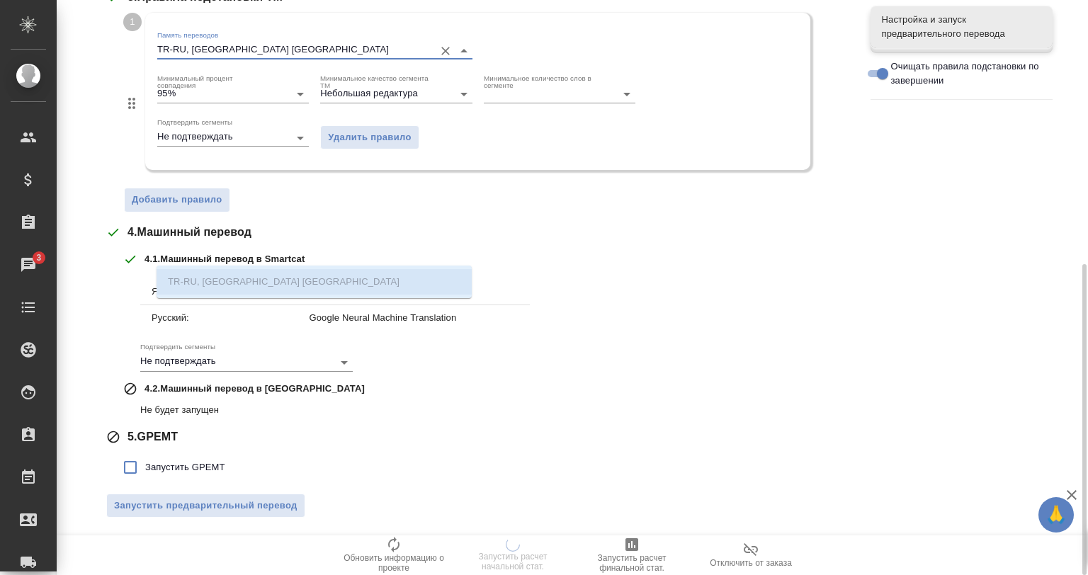
click at [205, 476] on label "Запустить GPEMT" at bounding box center [170, 468] width 110 height 30
click at [145, 476] on input "Запустить GPEMT" at bounding box center [130, 468] width 30 height 30
checkbox input "true"
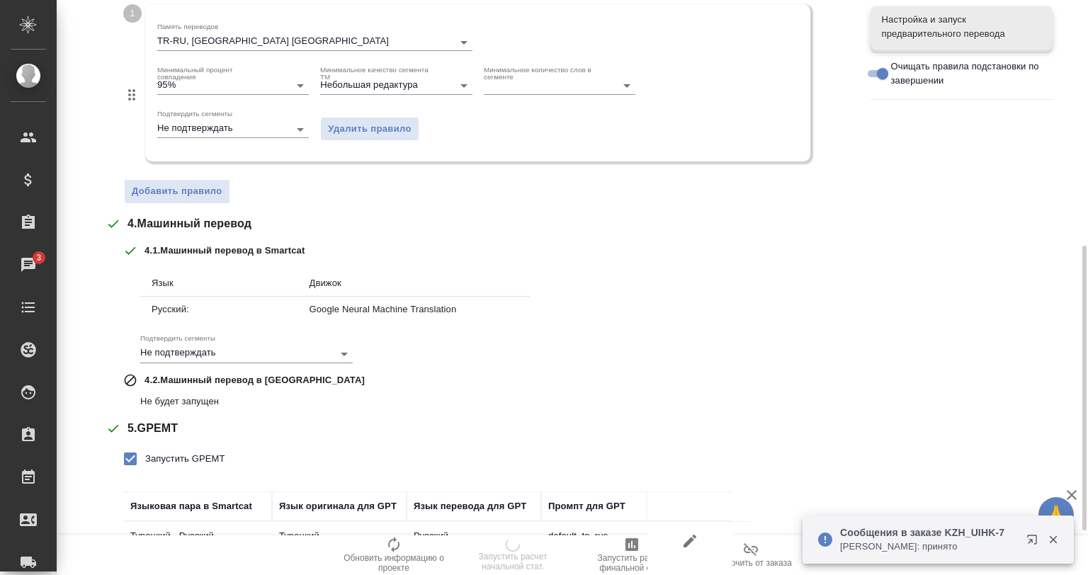
scroll to position [585, 0]
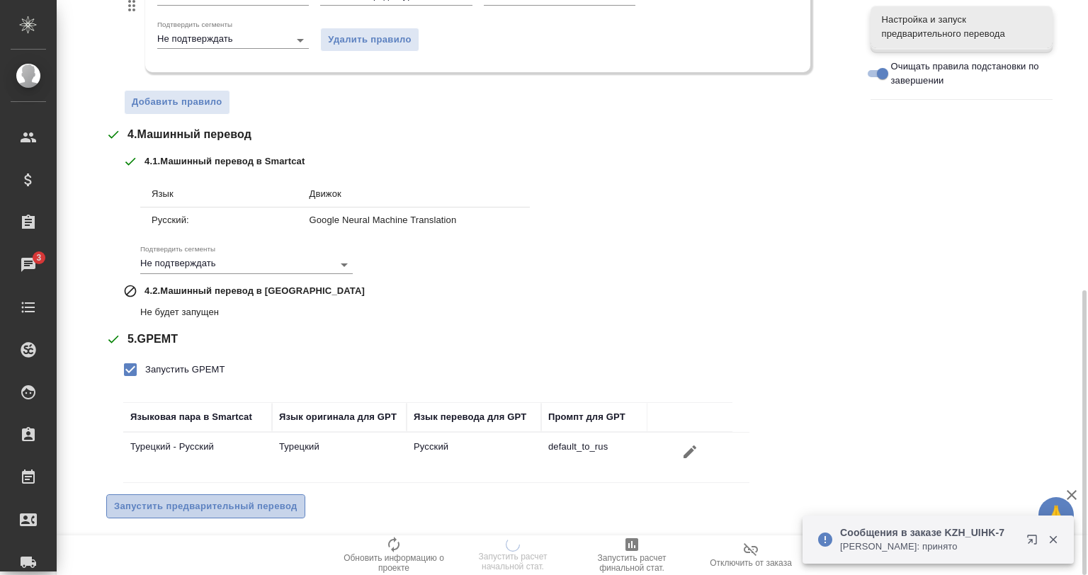
click at [222, 504] on span "Запустить предварительный перевод" at bounding box center [205, 507] width 183 height 16
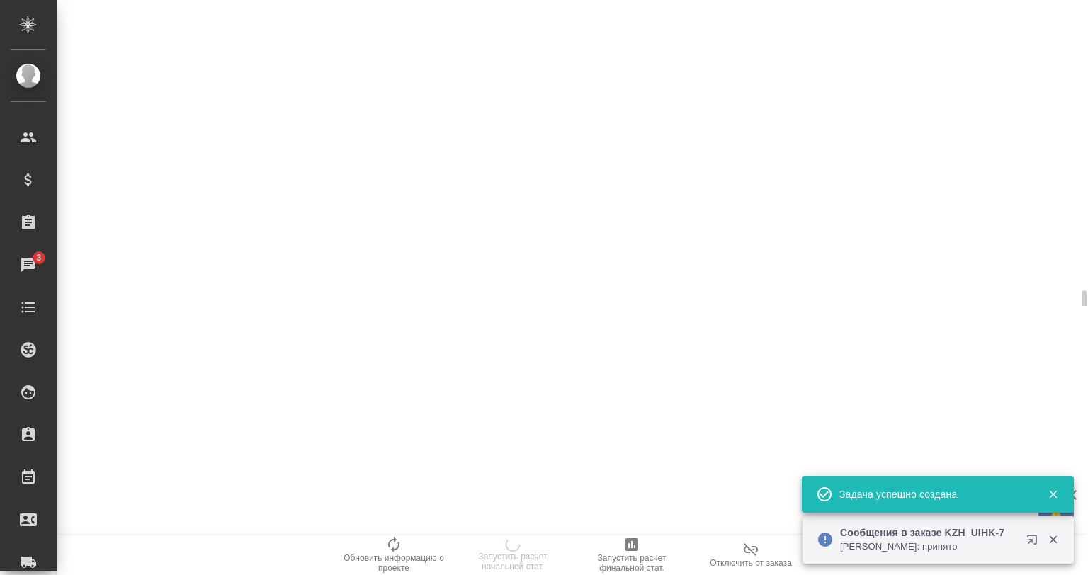
click at [1051, 538] on icon "button" at bounding box center [1053, 540] width 8 height 8
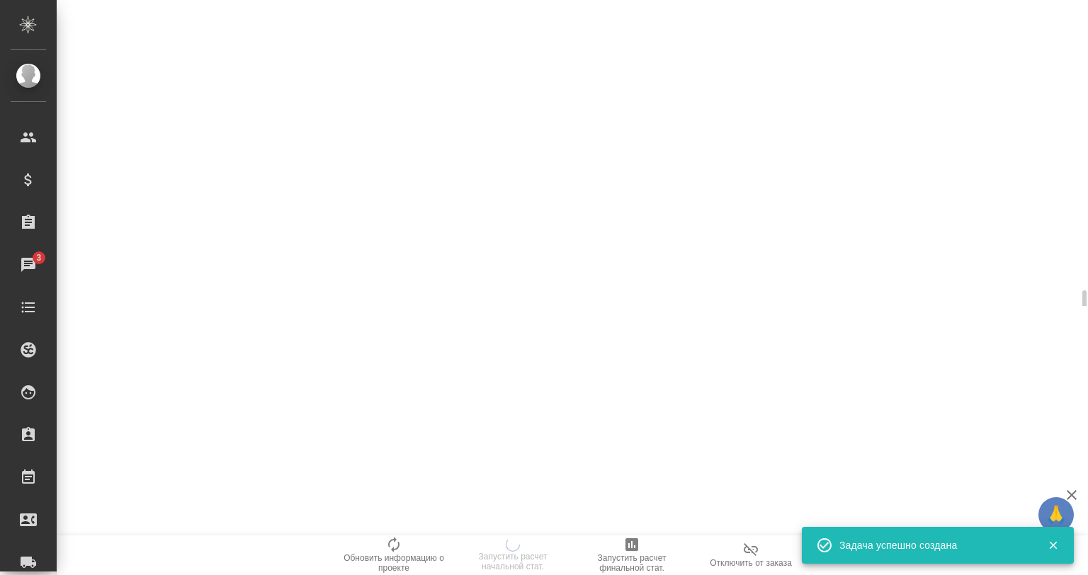
click at [1051, 545] on icon "button" at bounding box center [1053, 546] width 8 height 8
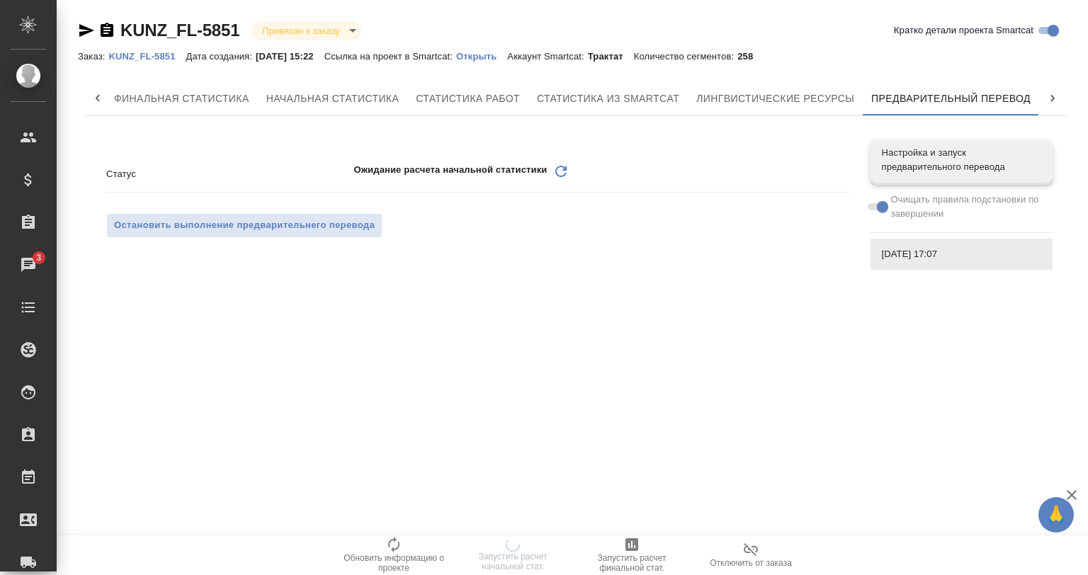
scroll to position [0, 0]
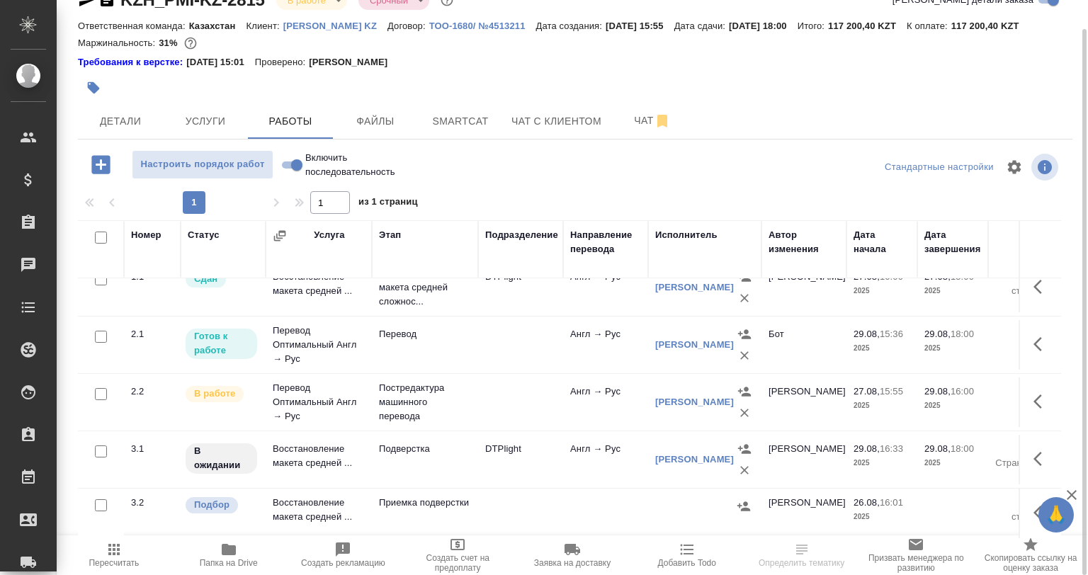
scroll to position [29, 0]
drag, startPoint x: 1033, startPoint y: 460, endPoint x: 1024, endPoint y: 458, distance: 9.0
click at [1031, 459] on button "button" at bounding box center [1042, 459] width 34 height 34
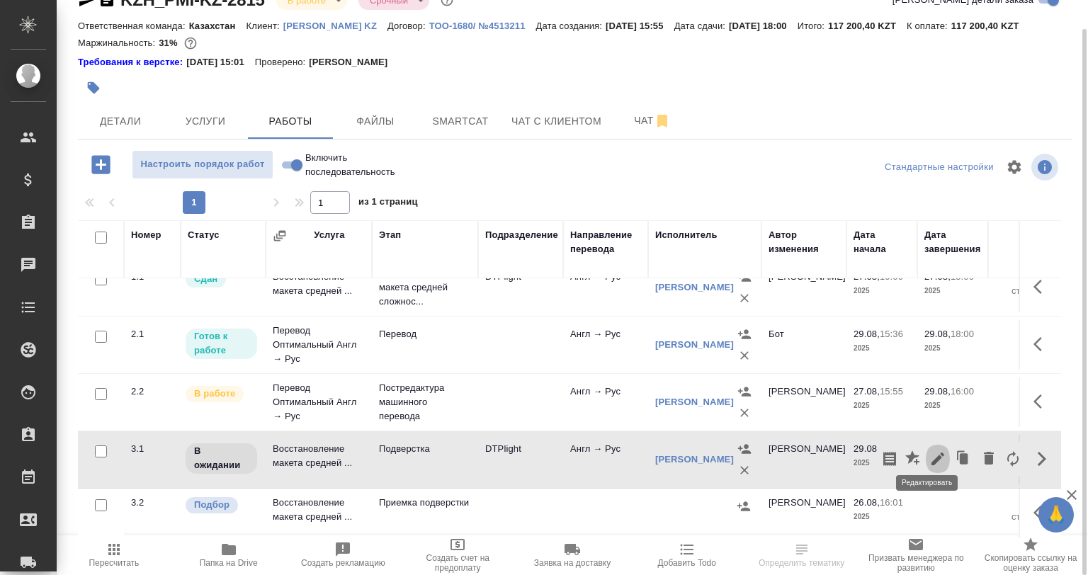
click at [929, 456] on icon "button" at bounding box center [937, 459] width 17 height 17
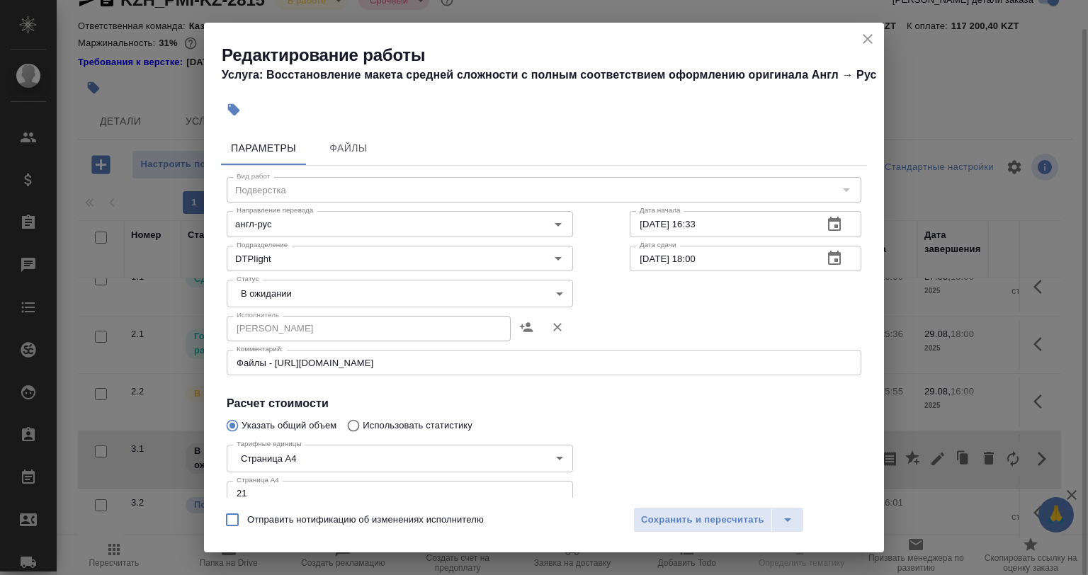
click at [318, 303] on body "🙏 .cls-1 fill:#fff; AWATERA Babkina Anastasiya Клиенты Спецификации Заказы Чаты…" at bounding box center [544, 287] width 1088 height 575
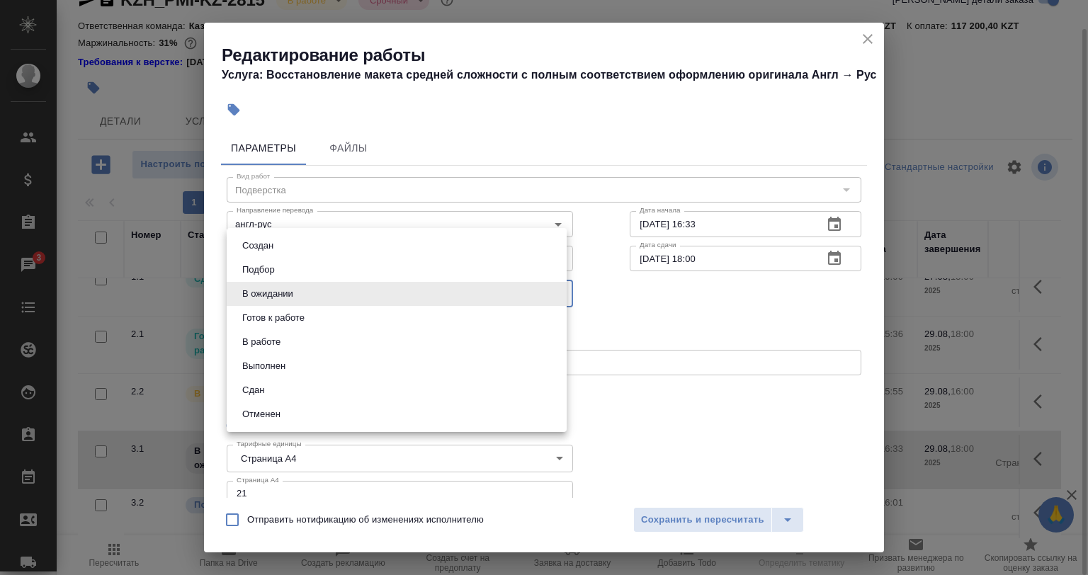
click at [312, 320] on li "Готов к работе" at bounding box center [397, 318] width 340 height 24
type input "readyForWork"
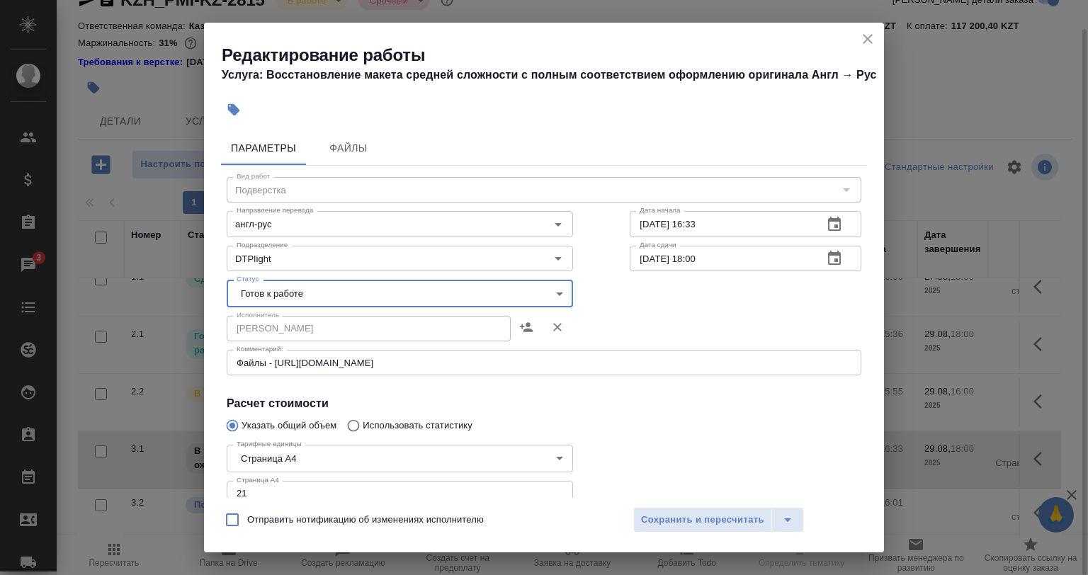
click at [645, 536] on div "Отправить нотификацию об изменениях исполнителю Сохранить и пересчитать" at bounding box center [544, 525] width 680 height 55
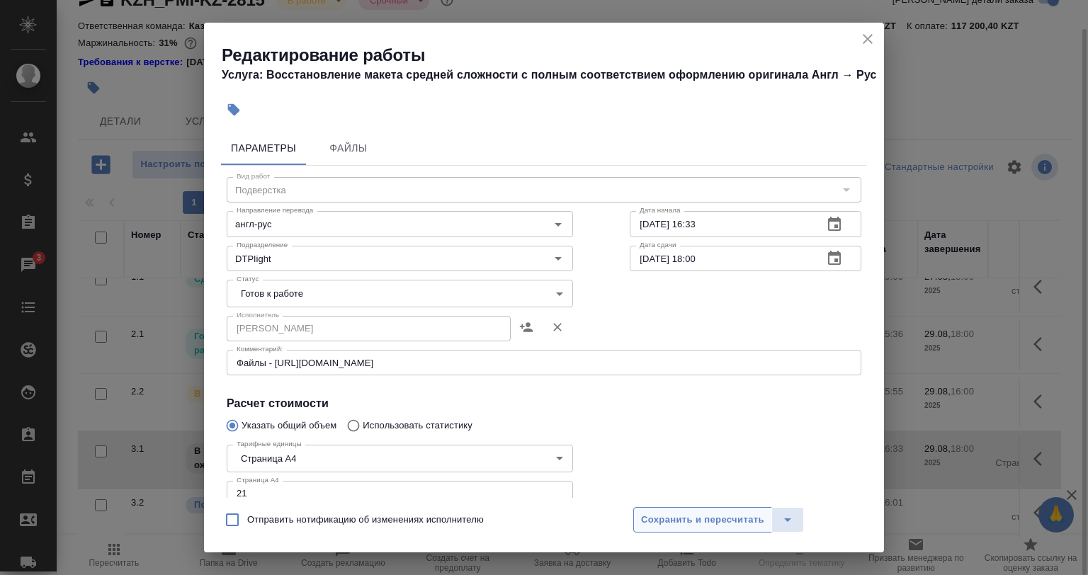
click at [653, 526] on span "Сохранить и пересчитать" at bounding box center [702, 520] width 123 height 16
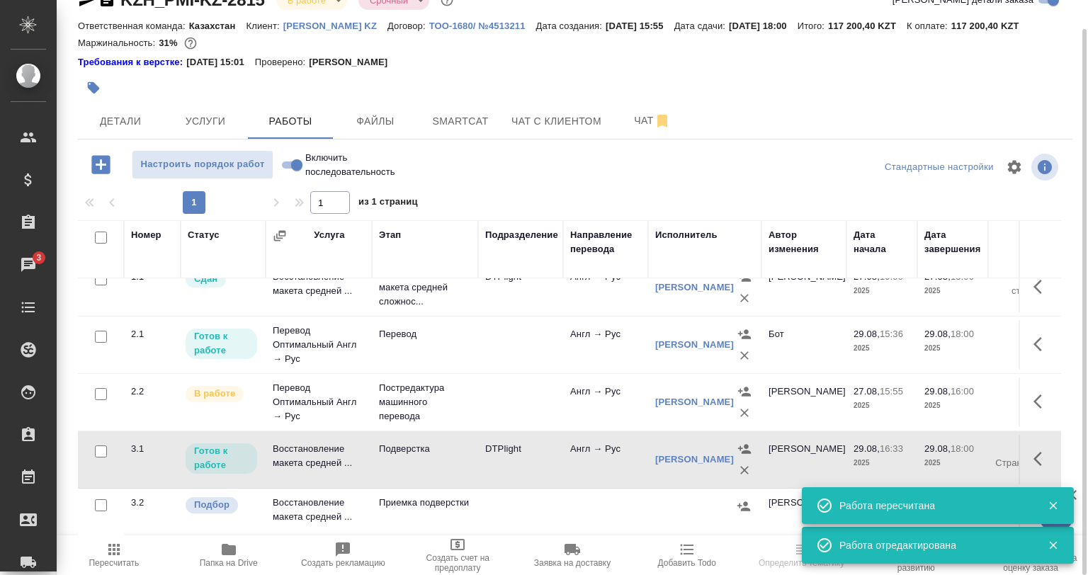
click at [286, 167] on input "Включить последовательность" at bounding box center [296, 165] width 51 height 17
checkbox input "true"
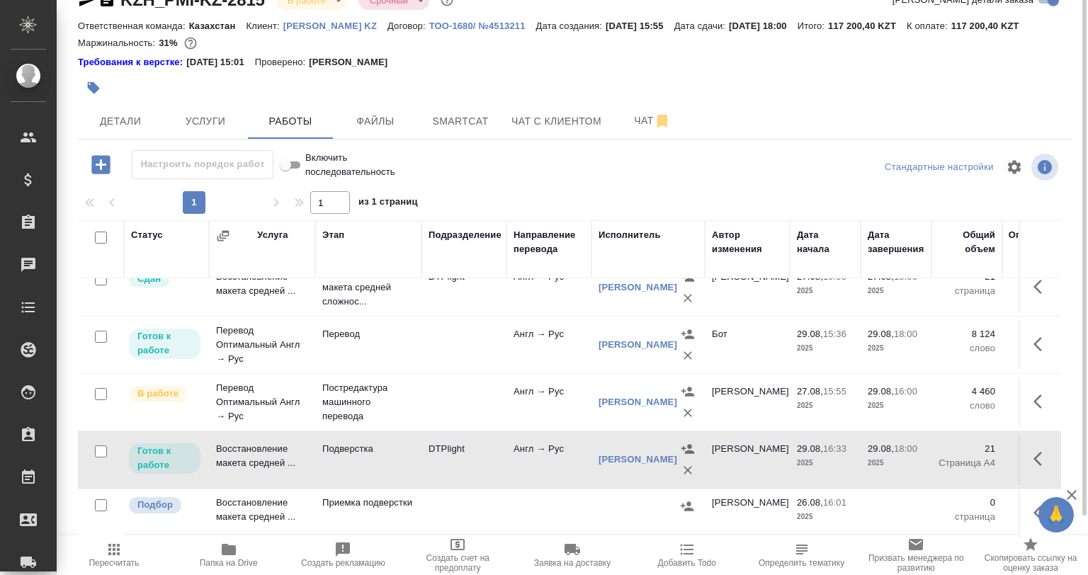
scroll to position [0, 0]
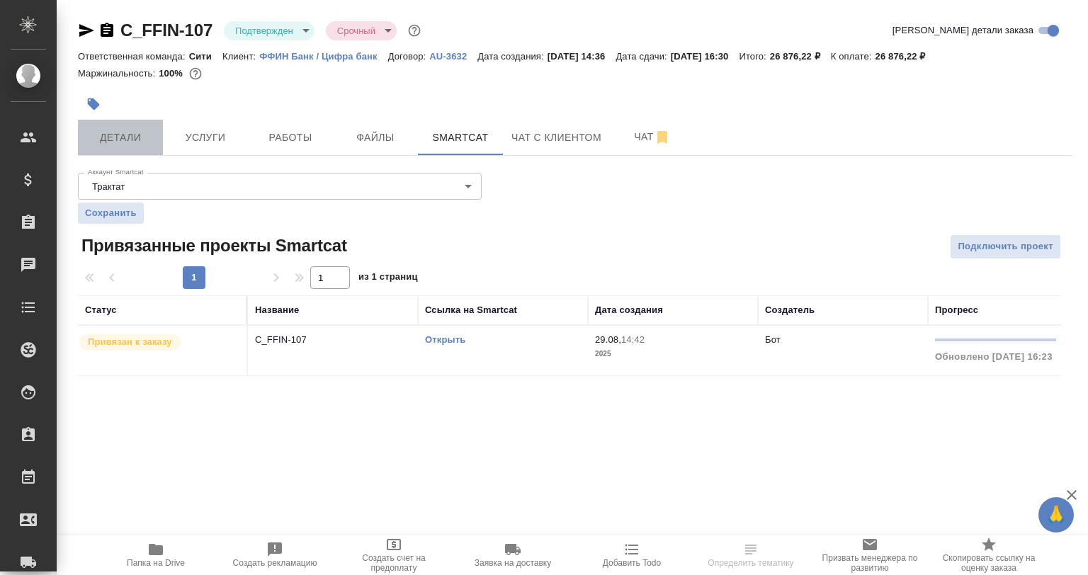
click at [119, 127] on button "Детали" at bounding box center [120, 137] width 85 height 35
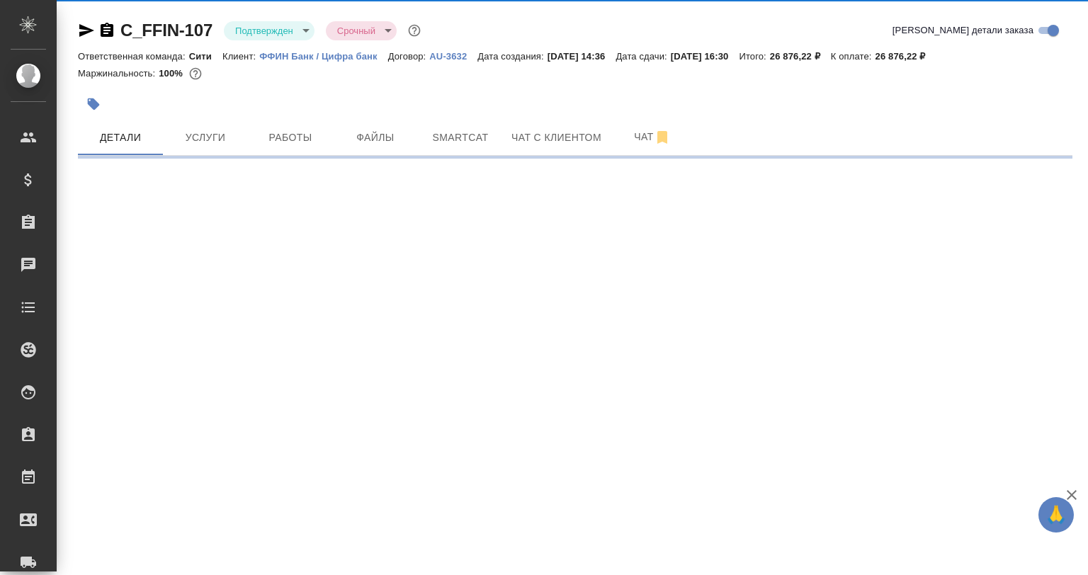
select select "RU"
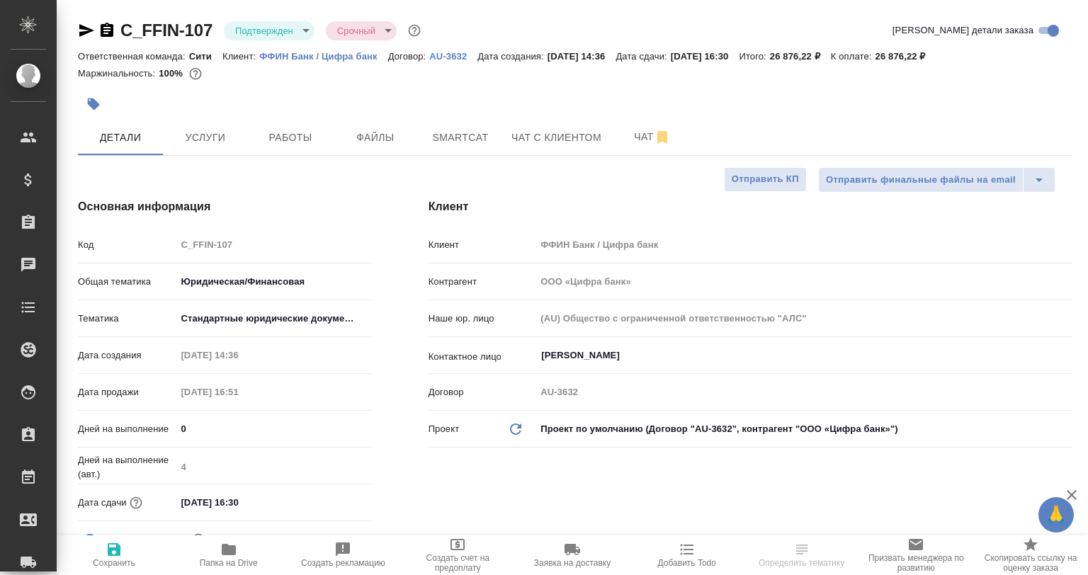
type textarea "x"
select select "RU"
type textarea "x"
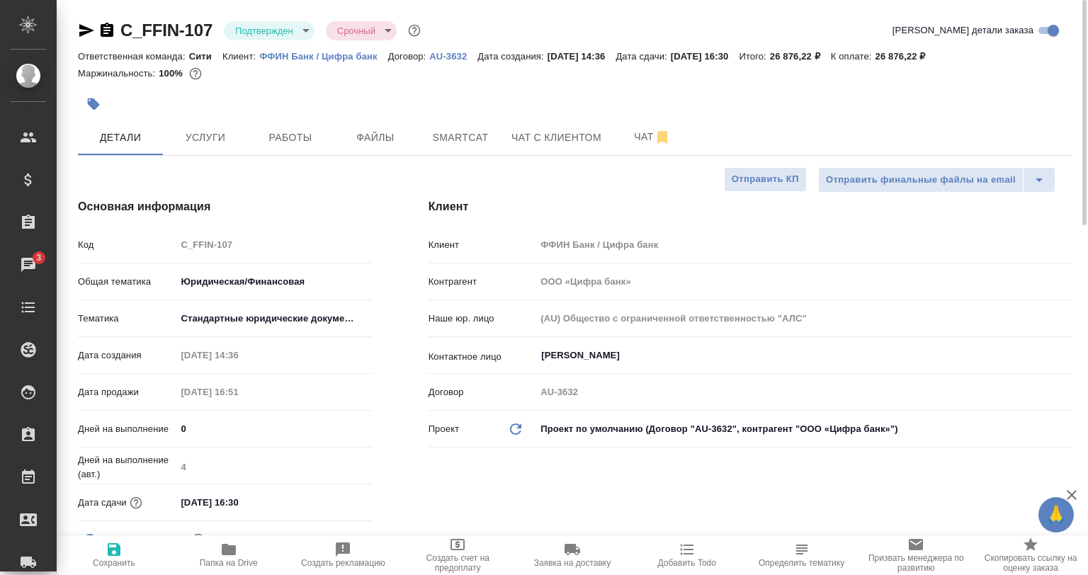
type textarea "x"
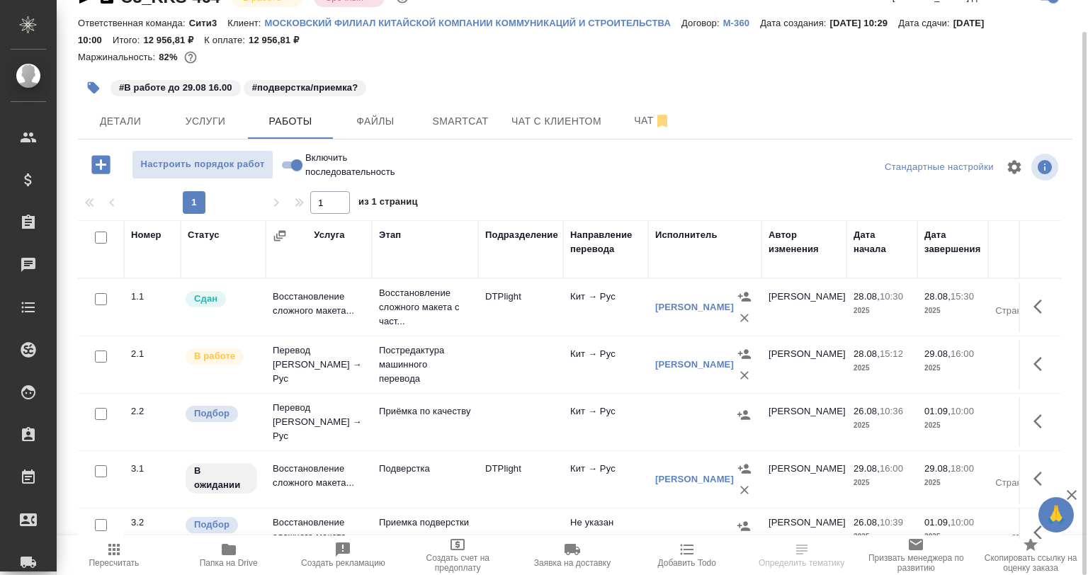
click at [618, 102] on div "#В работе до 29.08 16.00 #подверстка/приемка?" at bounding box center [409, 87] width 663 height 31
click at [628, 123] on span "Чат" at bounding box center [652, 121] width 68 height 18
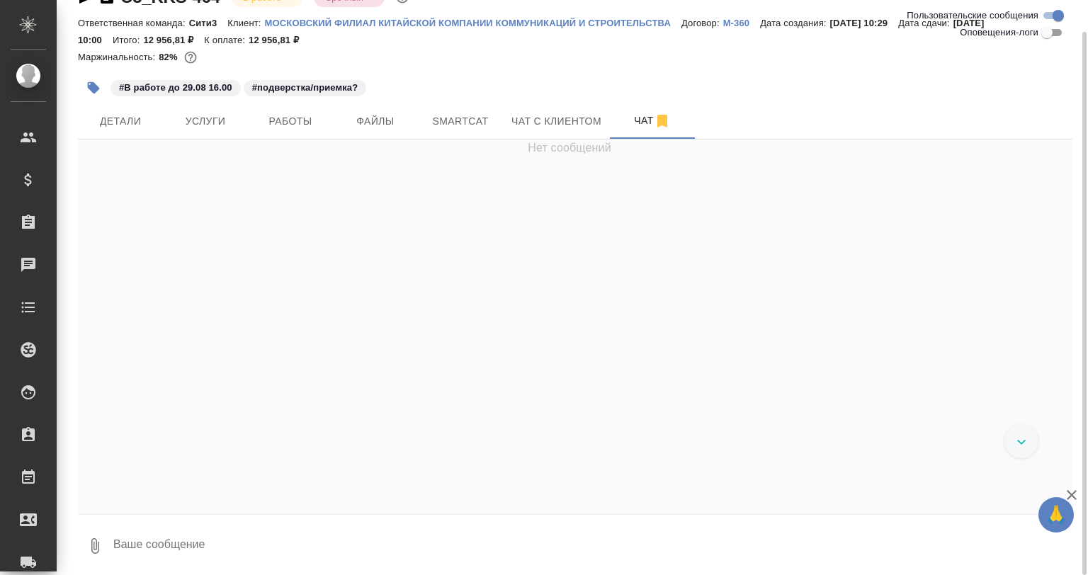
scroll to position [20, 0]
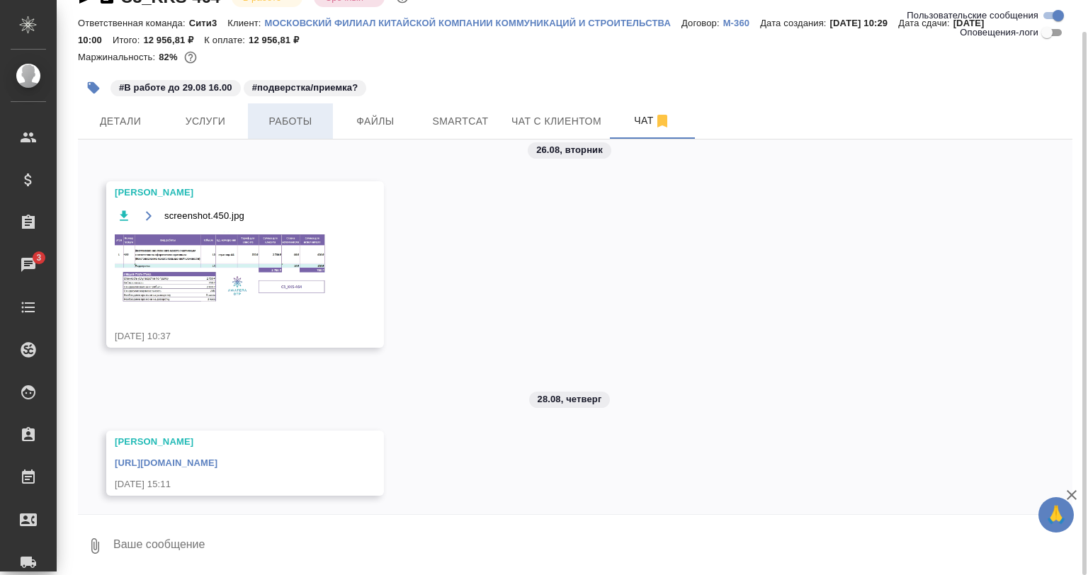
drag, startPoint x: 300, startPoint y: 145, endPoint x: 300, endPoint y: 131, distance: 13.5
click at [300, 135] on div "C3_KKS-464 В работе inProgress Срочный urgent Ответственная команда: Сити3 Клие…" at bounding box center [575, 273] width 1010 height 612
click at [300, 131] on button "Работы" at bounding box center [290, 120] width 85 height 35
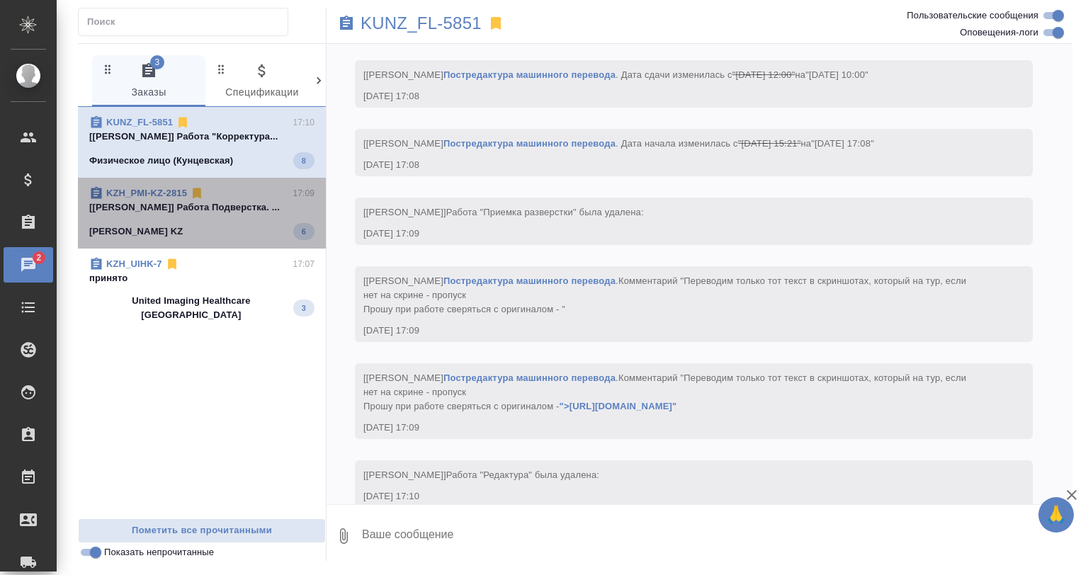
click at [231, 224] on div "Philip Morris KZ 6" at bounding box center [201, 231] width 225 height 17
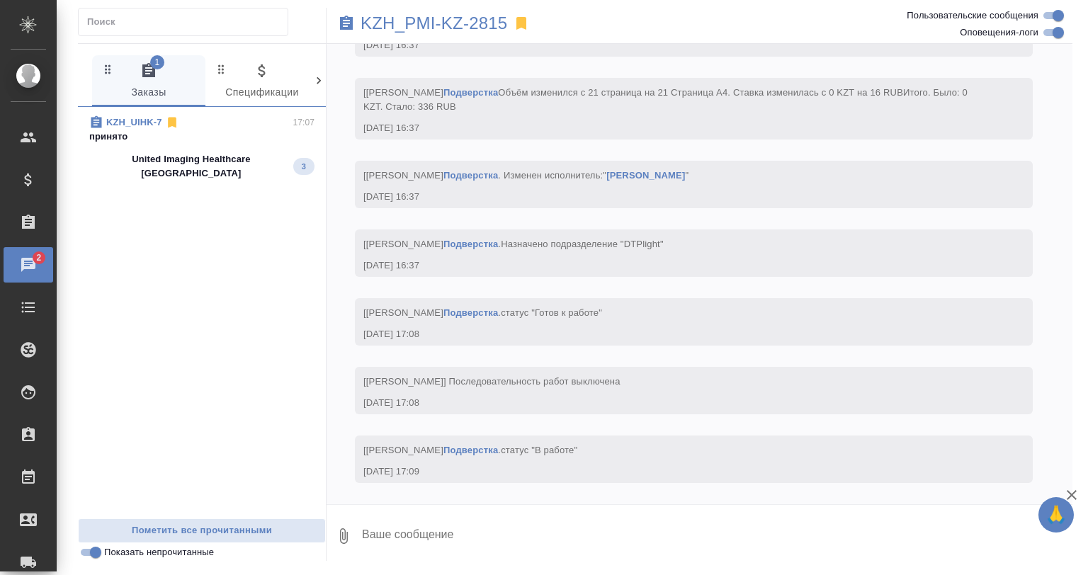
scroll to position [3621, 0]
click at [256, 281] on div "KZH_UIHK-7 17:07 принято United Imaging Healthcare Kazakhstan 3" at bounding box center [202, 313] width 248 height 412
click at [237, 146] on span "KZH_UIHK-7 17:07 принято United Imaging Healthcare Kazakhstan 3" at bounding box center [201, 147] width 225 height 65
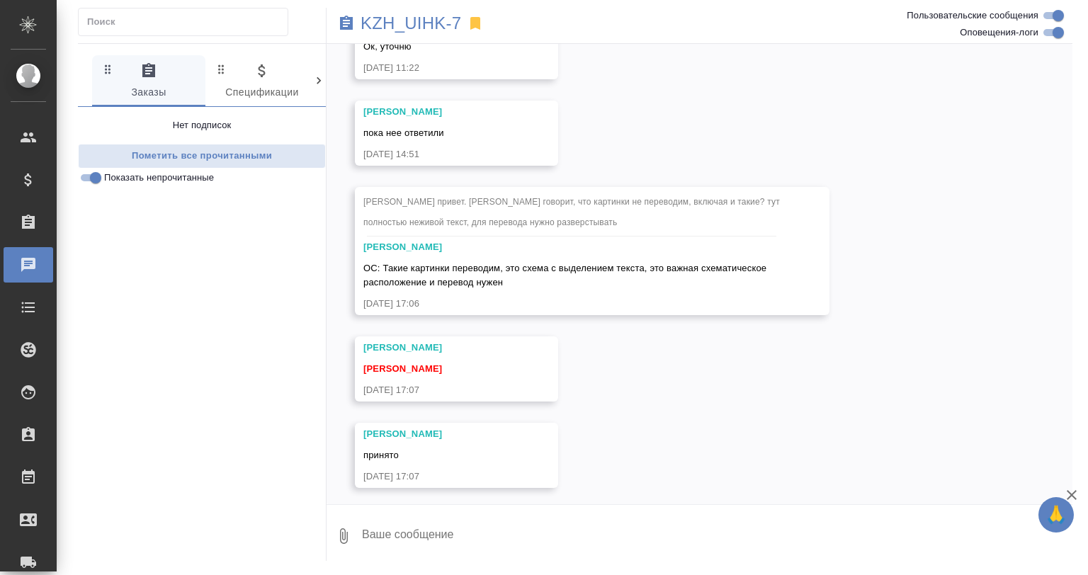
scroll to position [13045, 0]
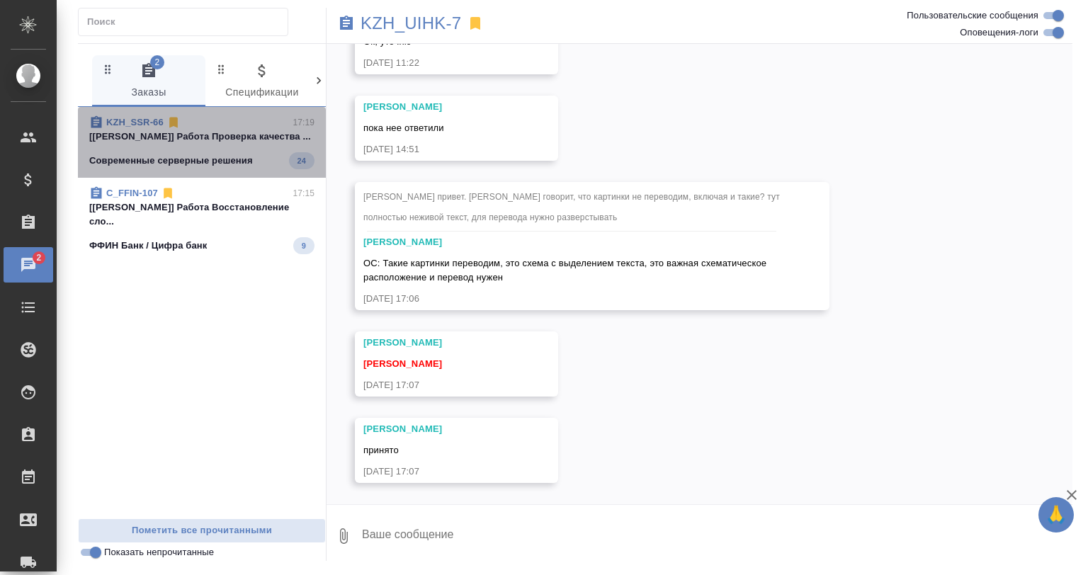
click at [211, 170] on div "KZH_SSR-66 17:19 [Валеев Динар] Работа Проверка качества ... Современные сервер…" at bounding box center [202, 142] width 248 height 71
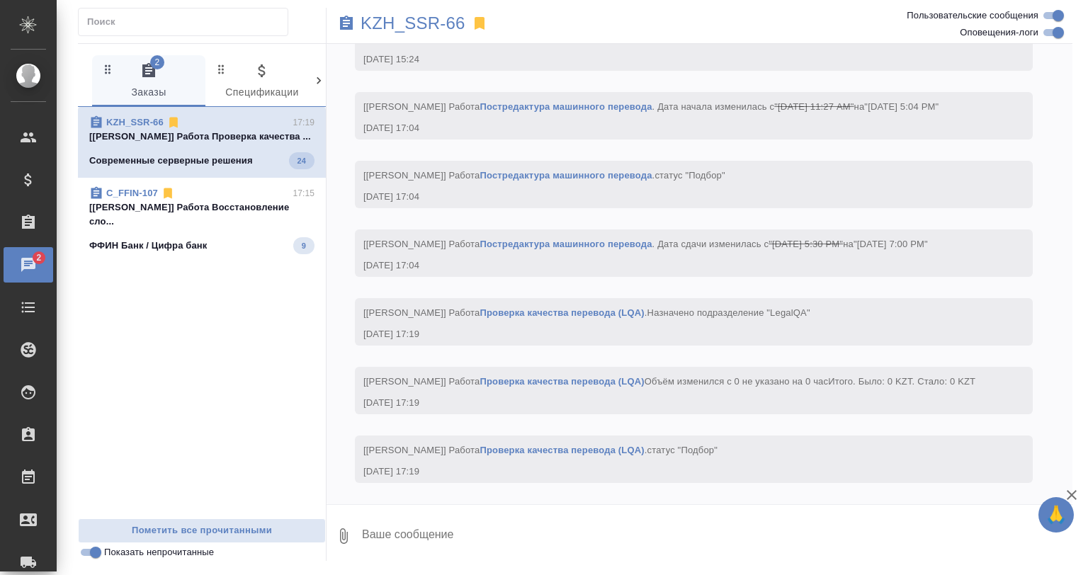
scroll to position [4993, 0]
click at [232, 196] on div "C_FFIN-107 17:15" at bounding box center [201, 193] width 225 height 14
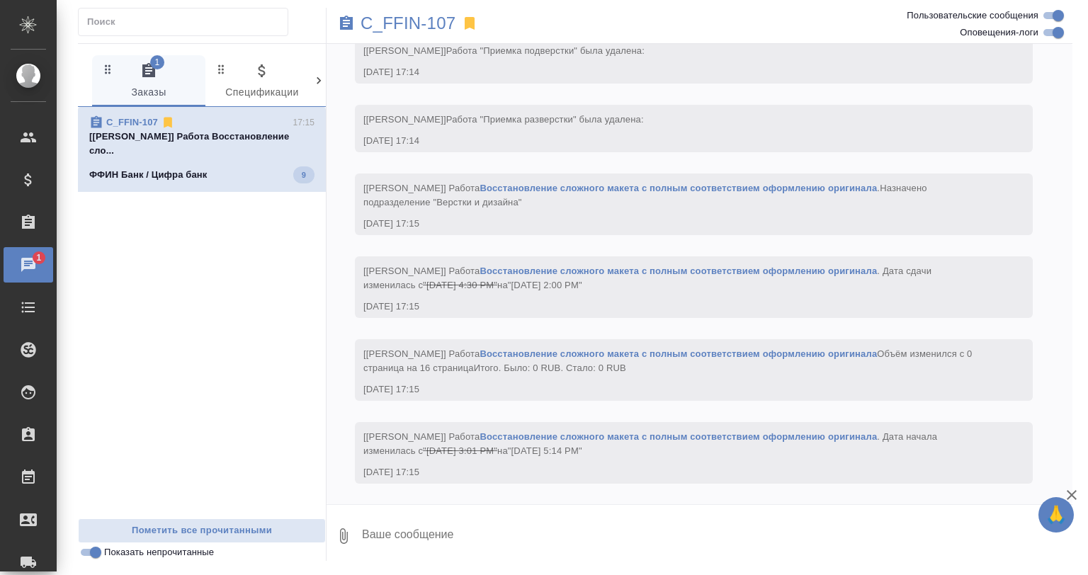
scroll to position [3010, 0]
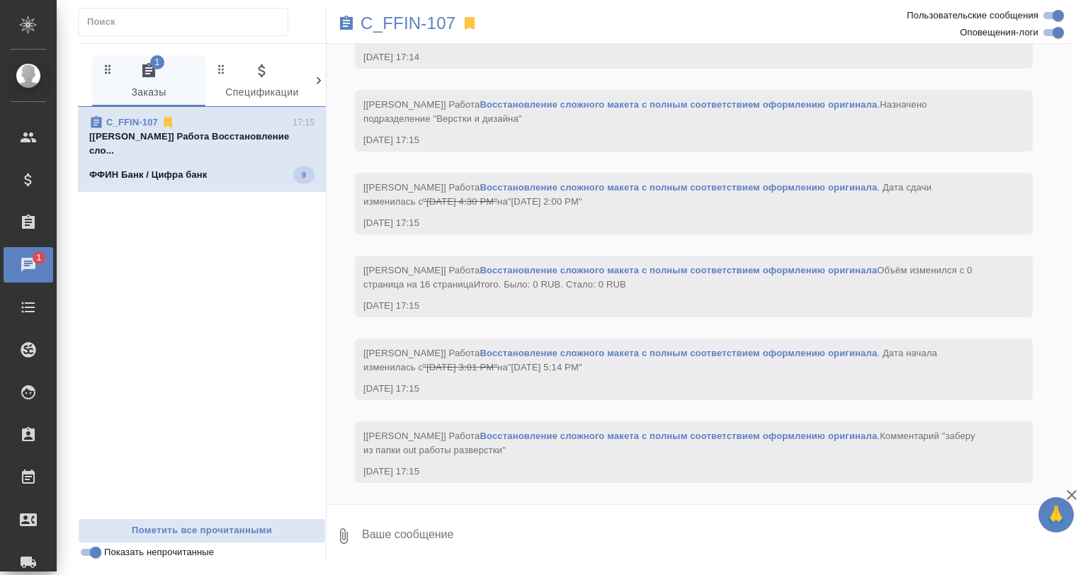
click at [470, 21] on icon at bounding box center [470, 23] width 10 height 13
click at [431, 20] on p "C_FFIN-107" at bounding box center [408, 23] width 95 height 14
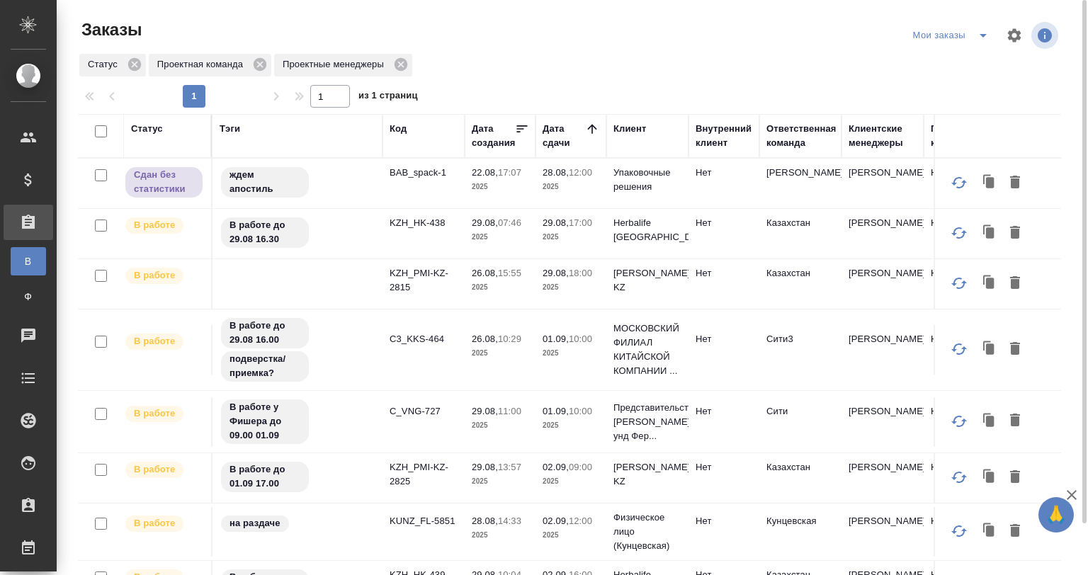
click at [368, 208] on td at bounding box center [298, 184] width 170 height 50
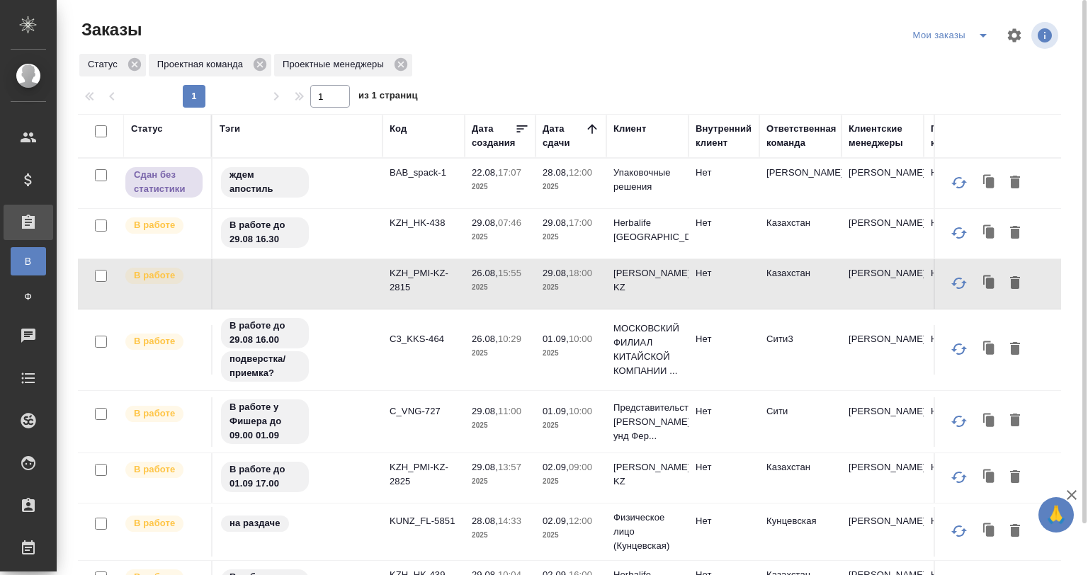
click at [368, 208] on td at bounding box center [298, 184] width 170 height 50
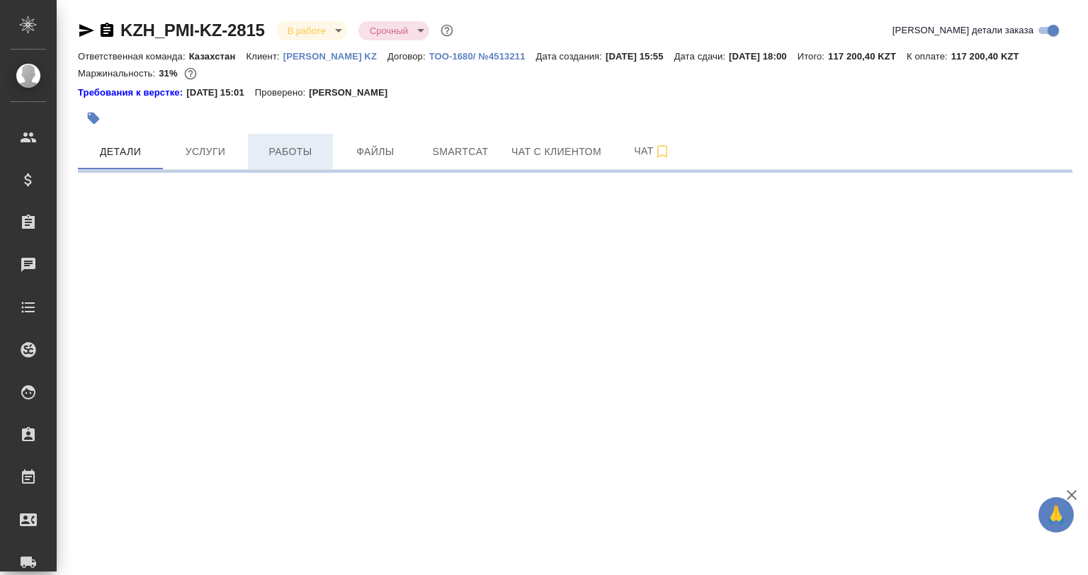
click at [293, 145] on span "Работы" at bounding box center [290, 152] width 68 height 18
select select "RU"
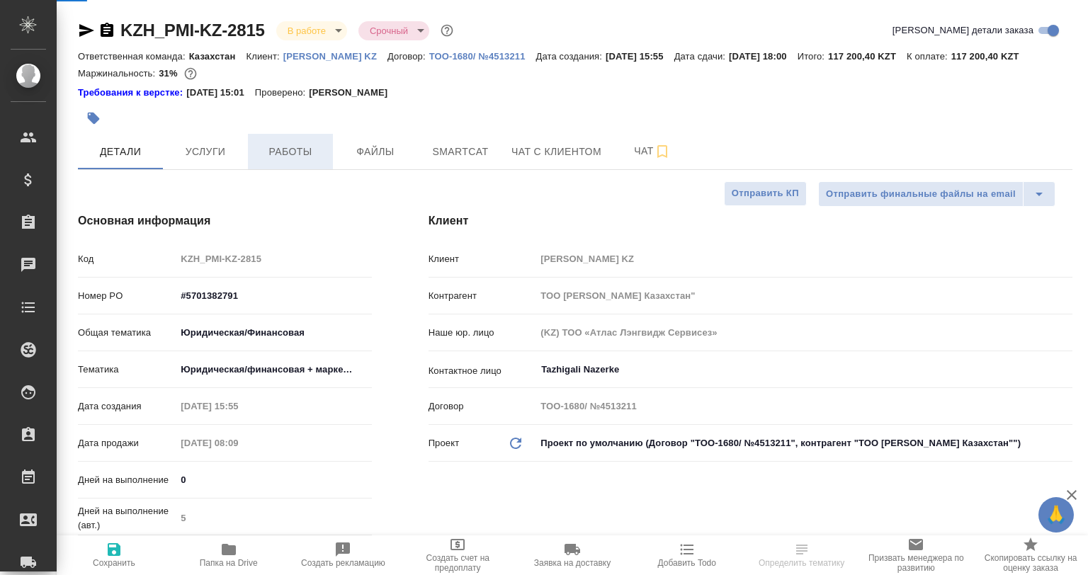
type textarea "x"
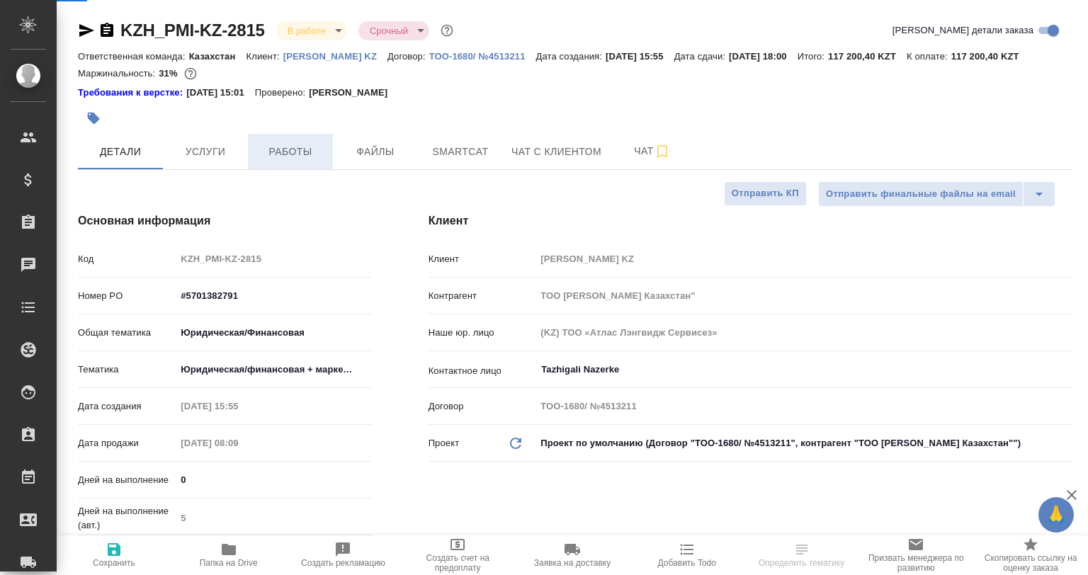
type textarea "x"
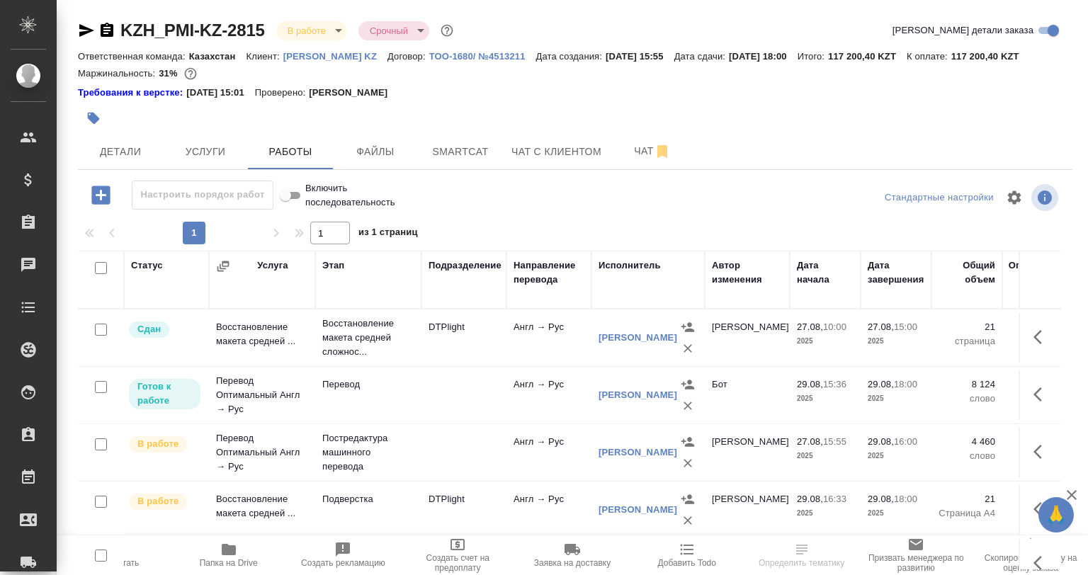
scroll to position [29, 0]
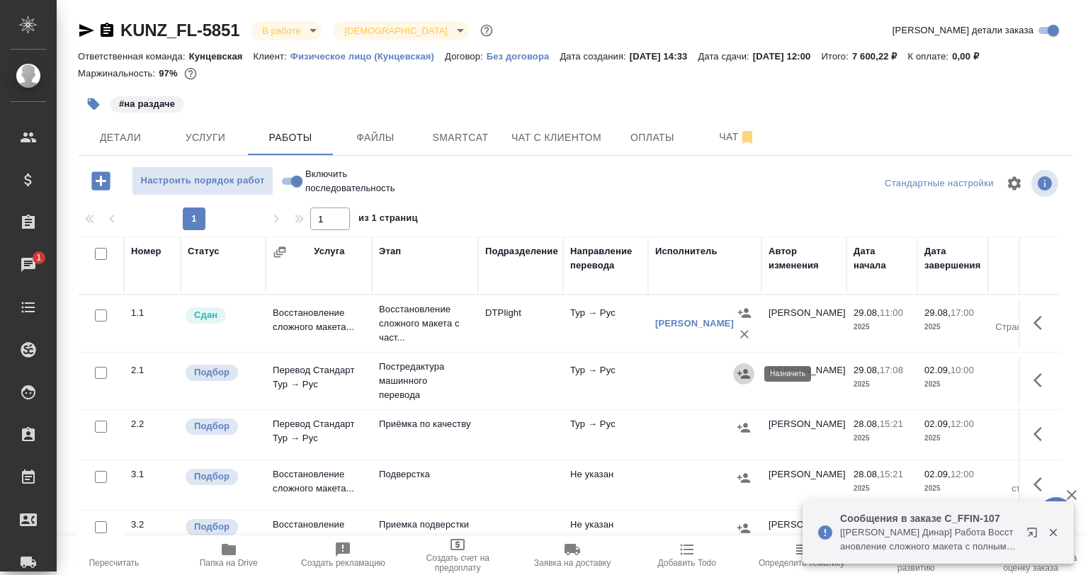
click at [749, 373] on icon "button" at bounding box center [744, 374] width 14 height 14
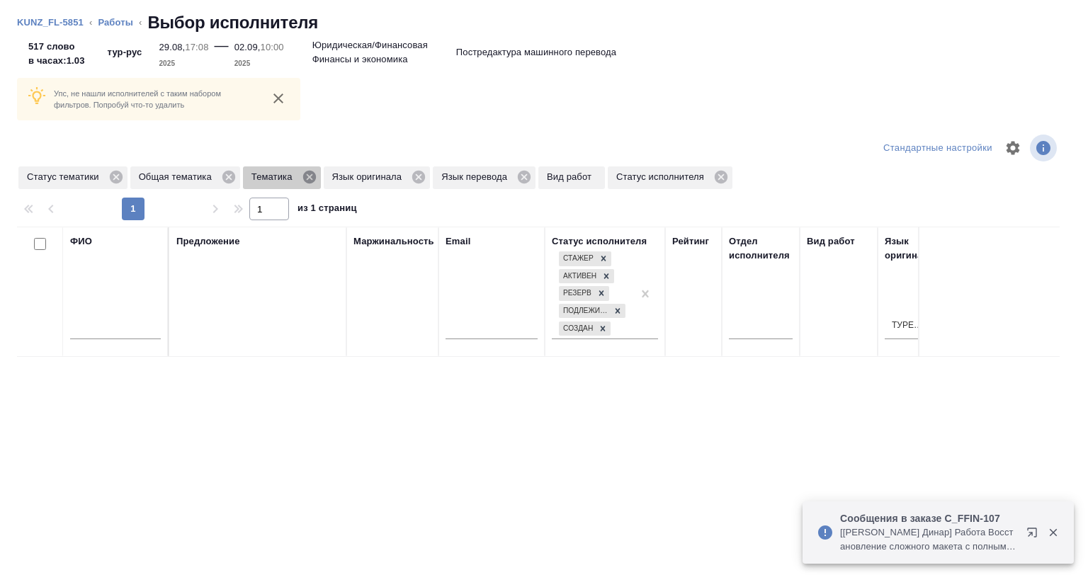
click at [306, 179] on icon at bounding box center [308, 177] width 13 height 13
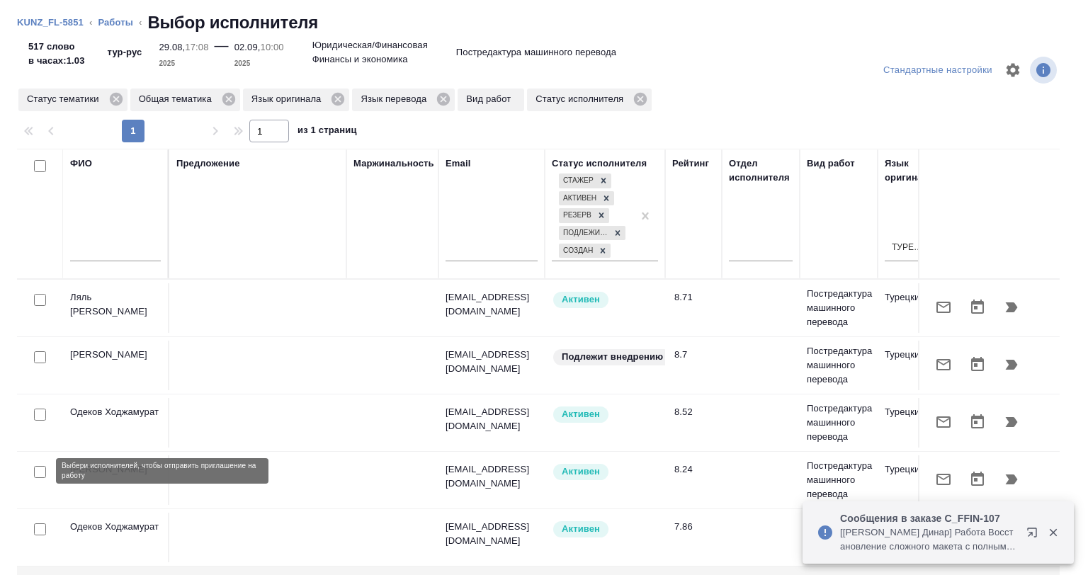
click at [45, 471] on input "checkbox" at bounding box center [40, 472] width 12 height 12
checkbox input "true"
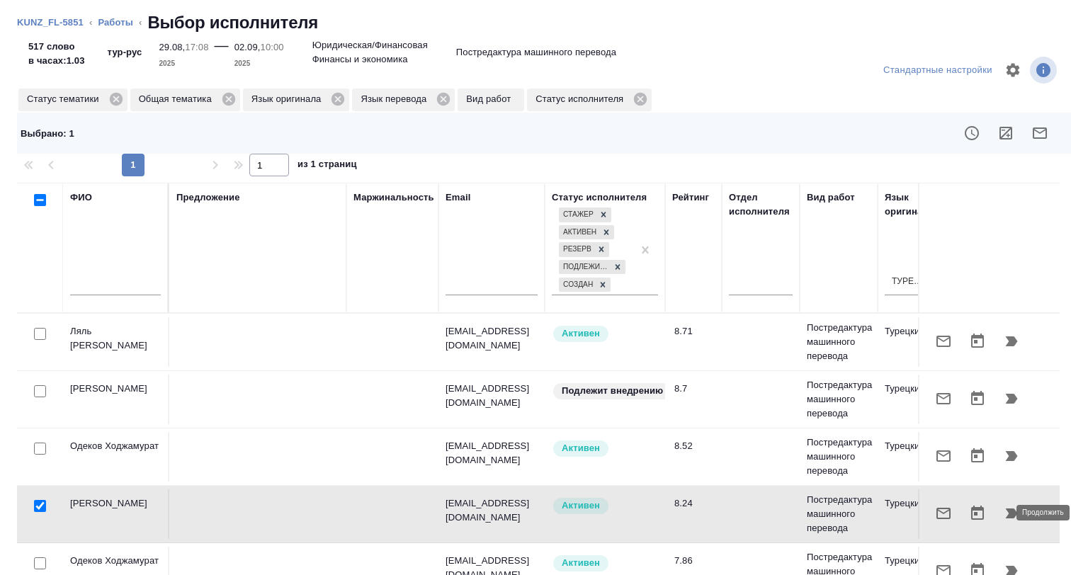
click at [1006, 511] on icon "button" at bounding box center [1012, 514] width 12 height 10
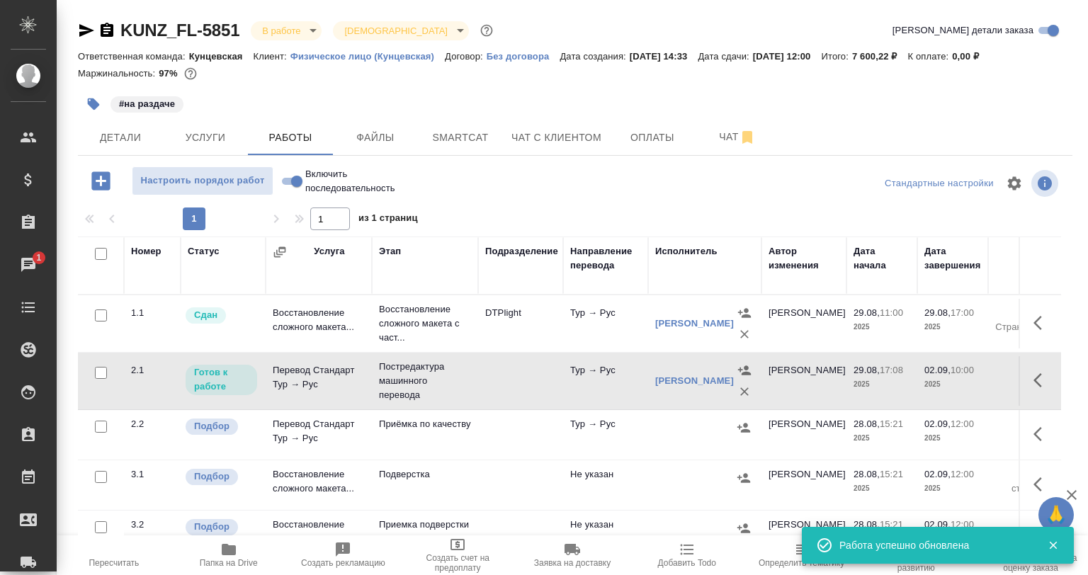
click at [1062, 62] on div "Ответственная команда: Кунцевская Клиент: Физическое лицо (Кунцевская) Договор:…" at bounding box center [575, 55] width 995 height 17
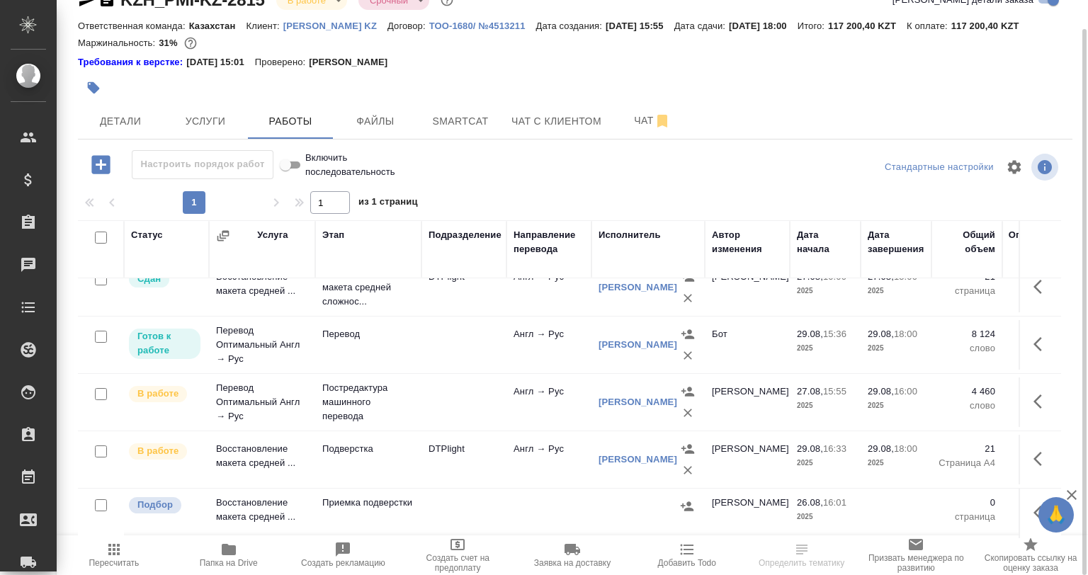
scroll to position [29, 0]
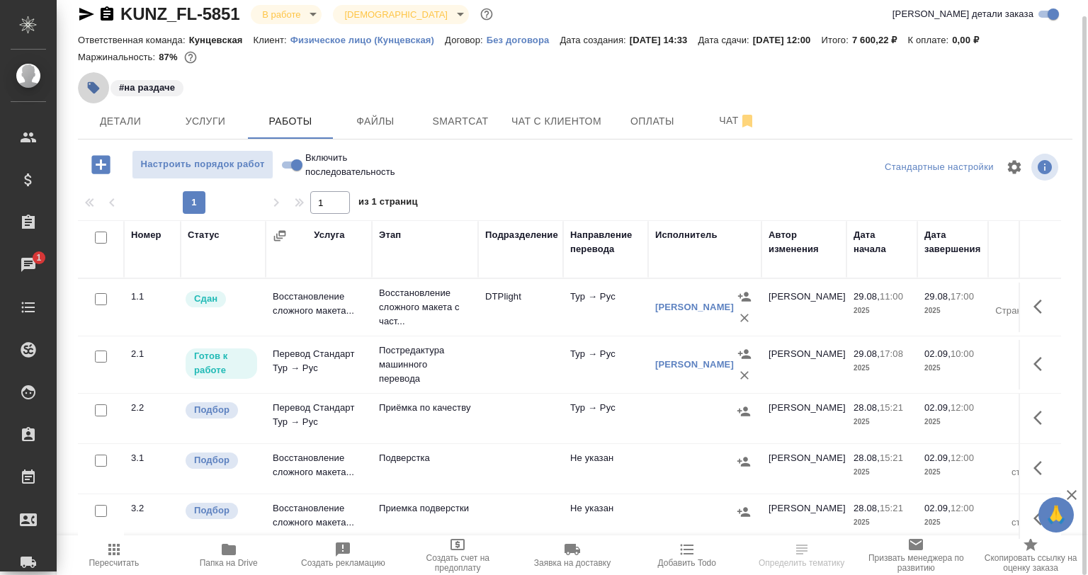
click at [91, 86] on icon "button" at bounding box center [94, 88] width 12 height 12
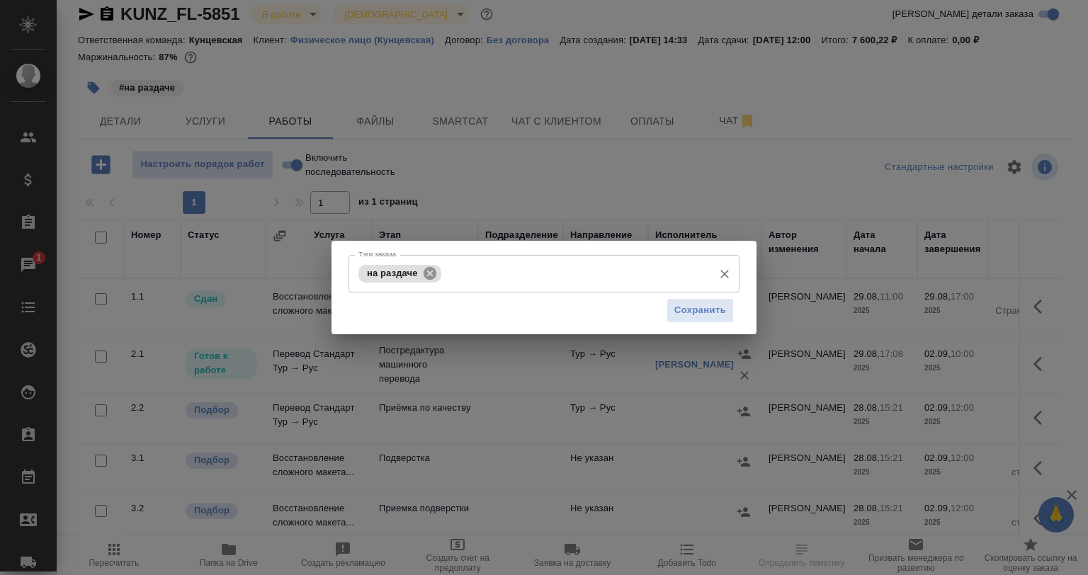
click at [434, 270] on icon at bounding box center [429, 272] width 13 height 13
click at [434, 271] on input "Тэги заказа" at bounding box center [530, 273] width 351 height 24
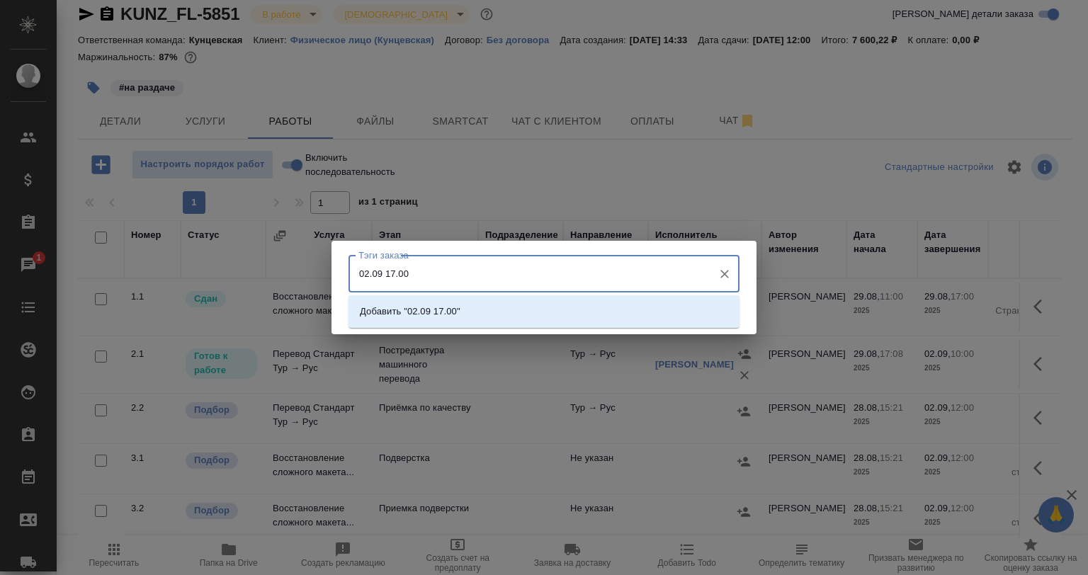
click at [361, 271] on input "02.09 17.00" at bounding box center [530, 273] width 351 height 24
type input "В работе до 02.09 17.00"
click at [485, 312] on p "Добавить "В работе до 02.09 17.00"" at bounding box center [437, 312] width 155 height 14
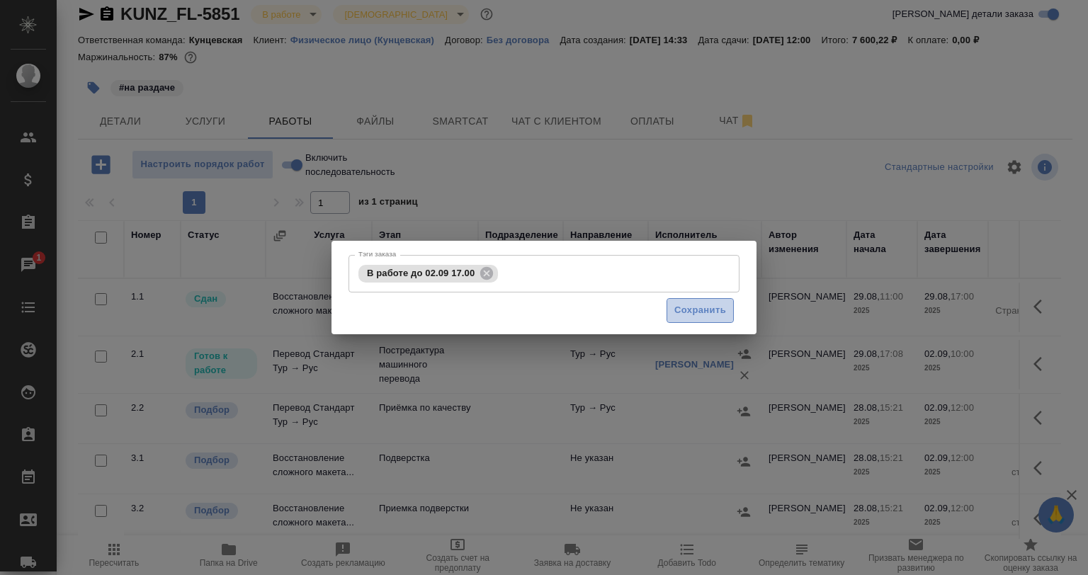
click at [680, 314] on span "Сохранить" at bounding box center [700, 310] width 52 height 16
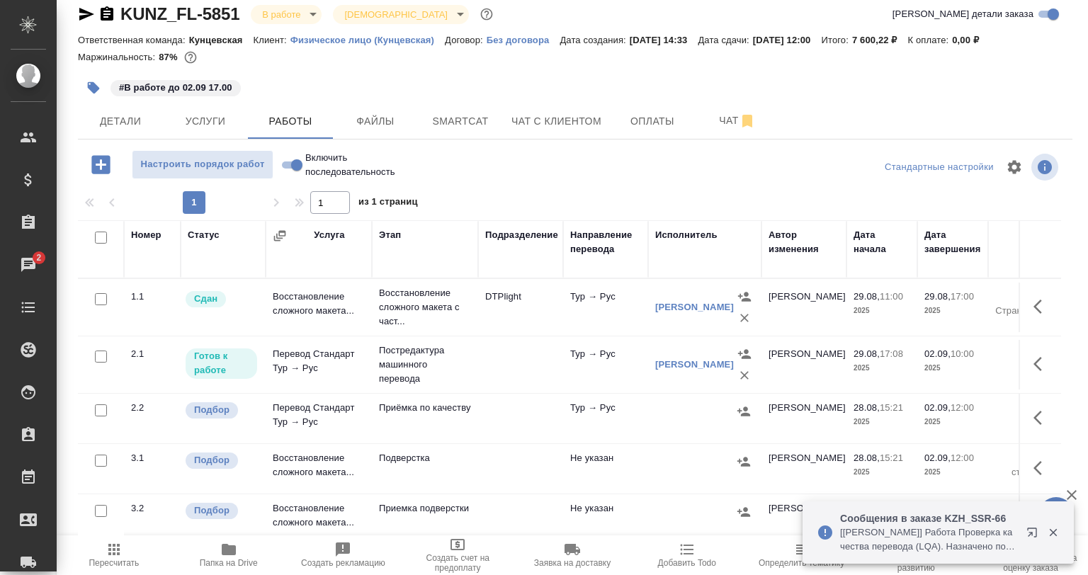
click at [1053, 532] on icon "button" at bounding box center [1053, 533] width 8 height 8
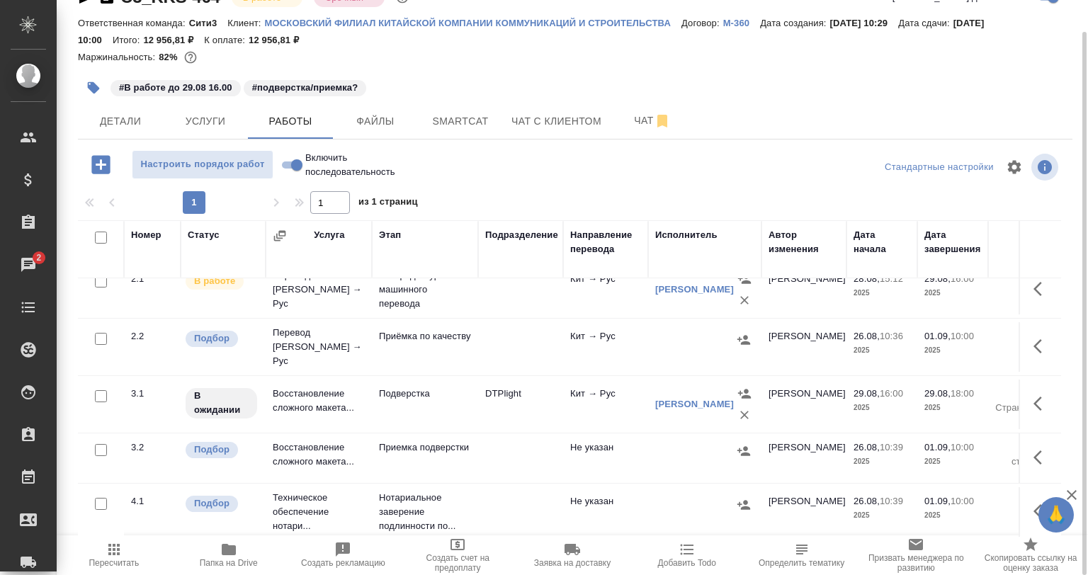
scroll to position [79, 0]
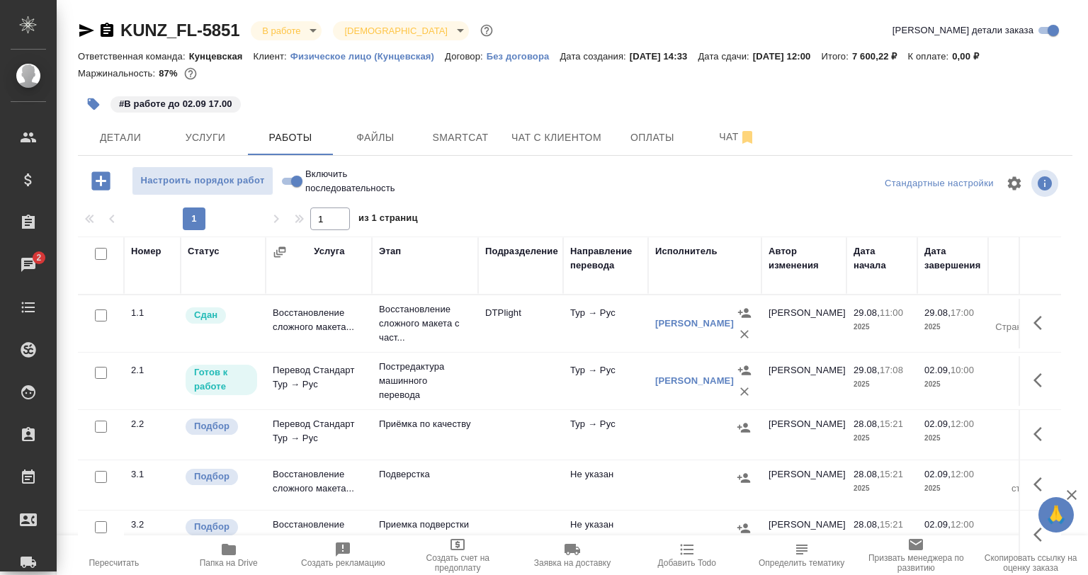
click at [1065, 89] on div "#В работе до 02.09 17.00" at bounding box center [575, 104] width 995 height 31
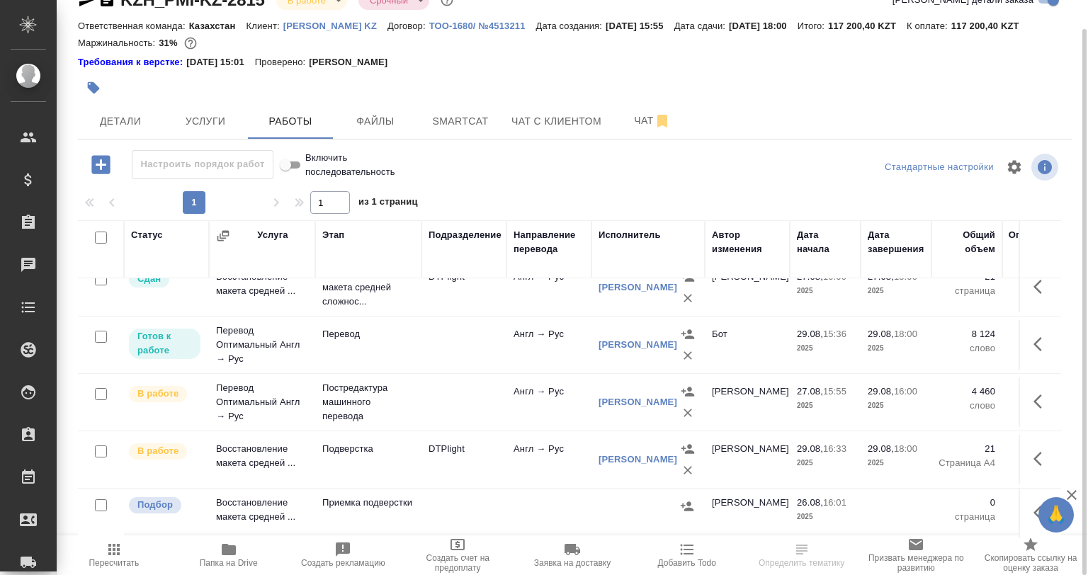
scroll to position [29, 0]
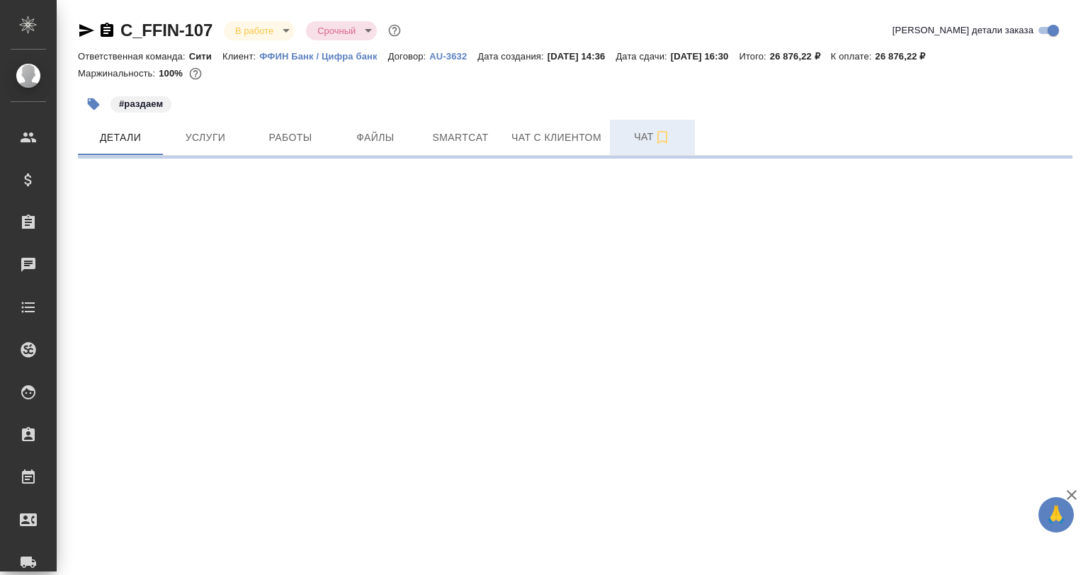
select select "RU"
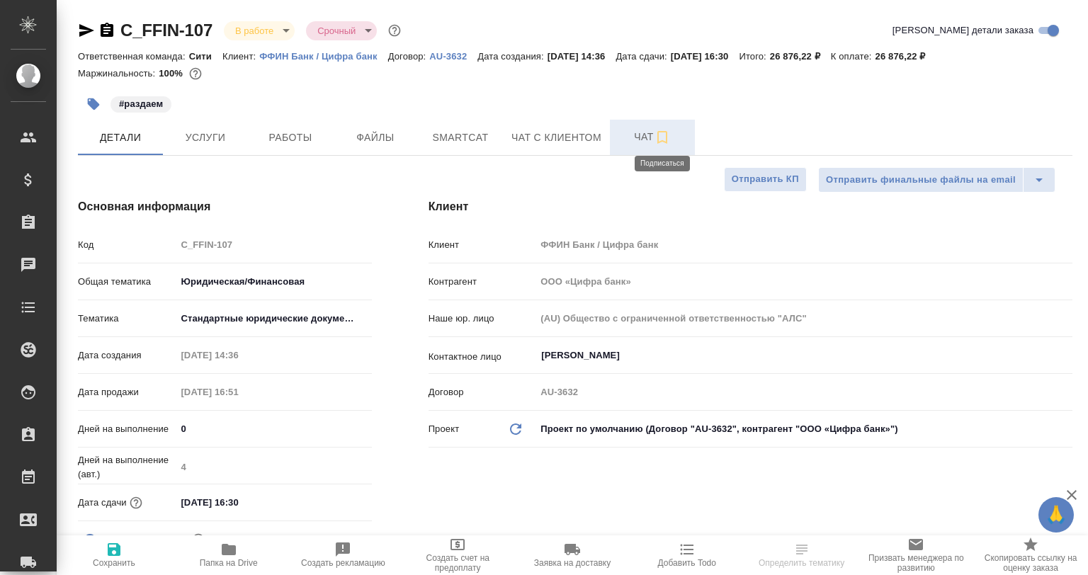
type textarea "x"
click at [639, 145] on span "Чат" at bounding box center [652, 137] width 68 height 18
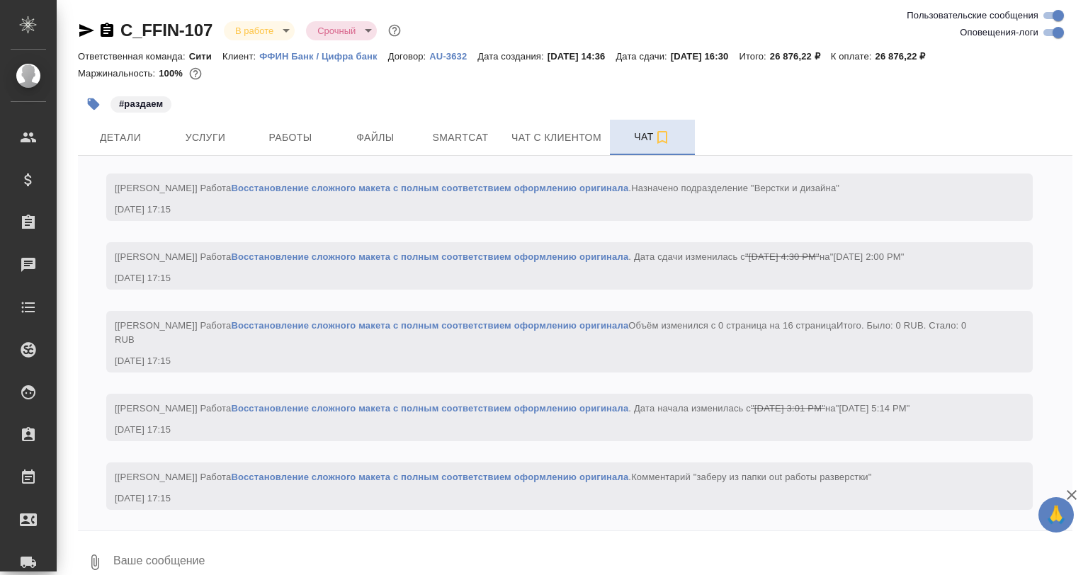
scroll to position [2982, 0]
drag, startPoint x: 289, startPoint y: 132, endPoint x: 343, endPoint y: 1, distance: 141.0
click at [290, 133] on span "Работы" at bounding box center [290, 138] width 68 height 18
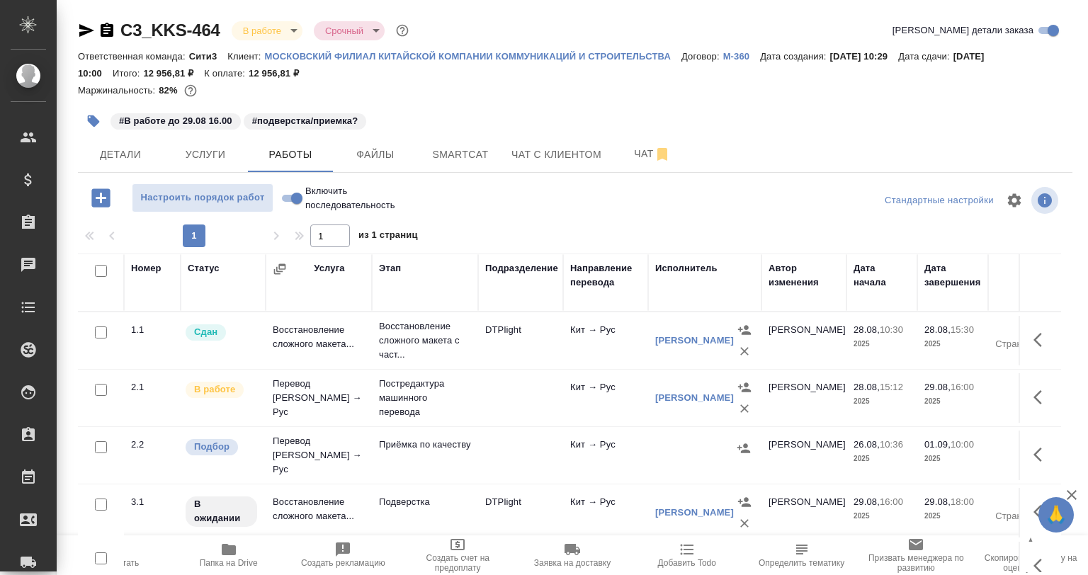
click at [530, 366] on td at bounding box center [520, 341] width 85 height 50
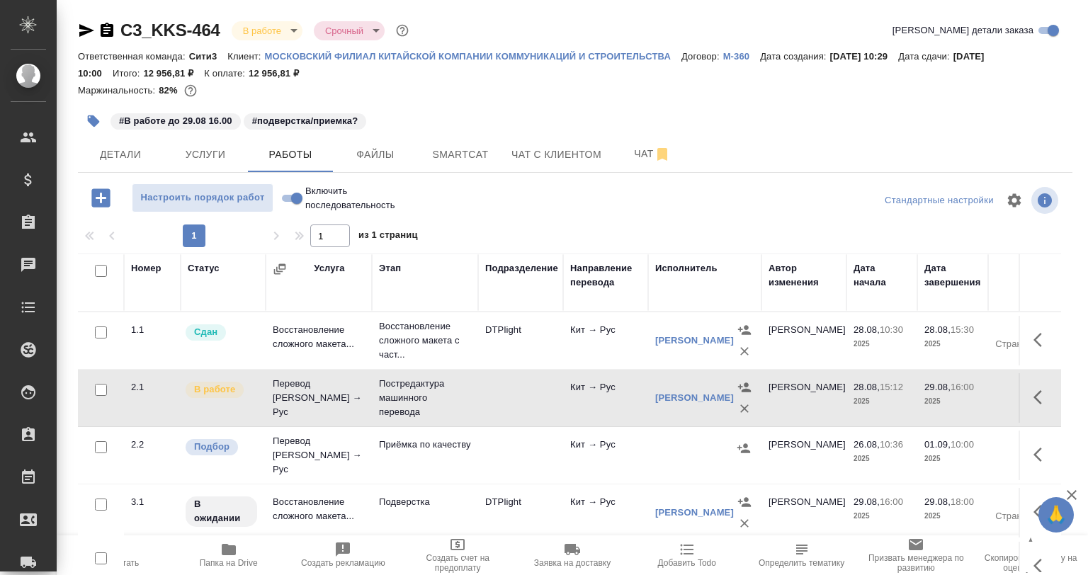
click at [530, 366] on td at bounding box center [520, 341] width 85 height 50
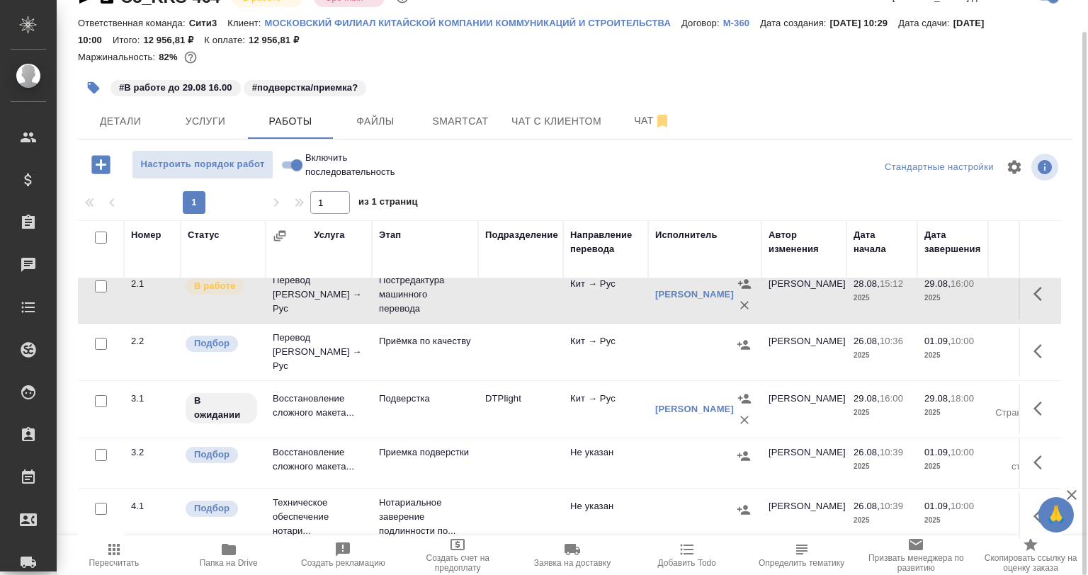
scroll to position [71, 0]
click at [1025, 400] on button "button" at bounding box center [1042, 408] width 34 height 34
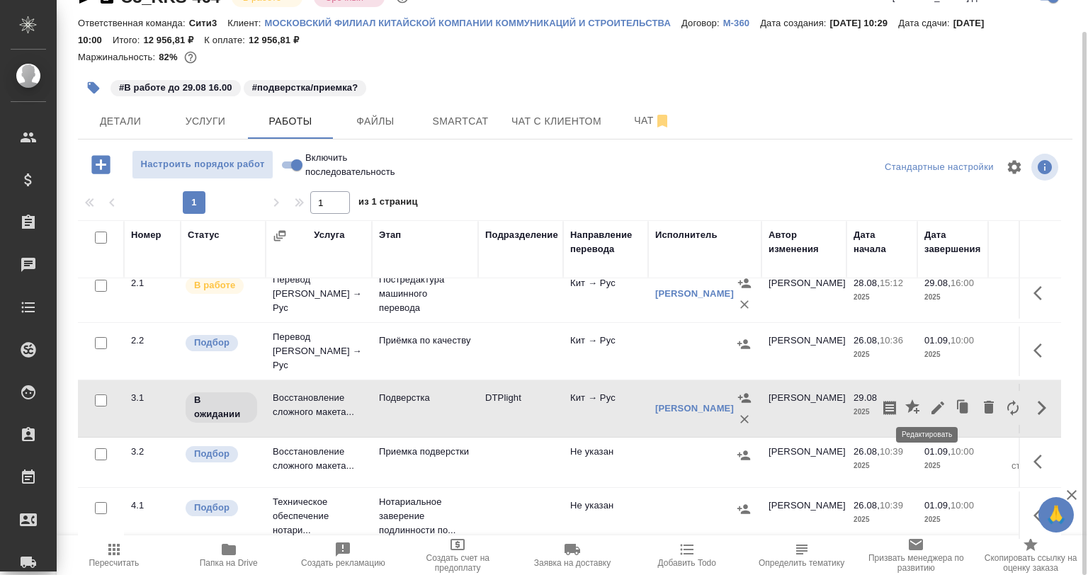
drag, startPoint x: 907, startPoint y: 397, endPoint x: 924, endPoint y: 399, distance: 16.4
click at [924, 399] on div at bounding box center [951, 408] width 147 height 34
click at [929, 400] on icon "button" at bounding box center [937, 408] width 17 height 17
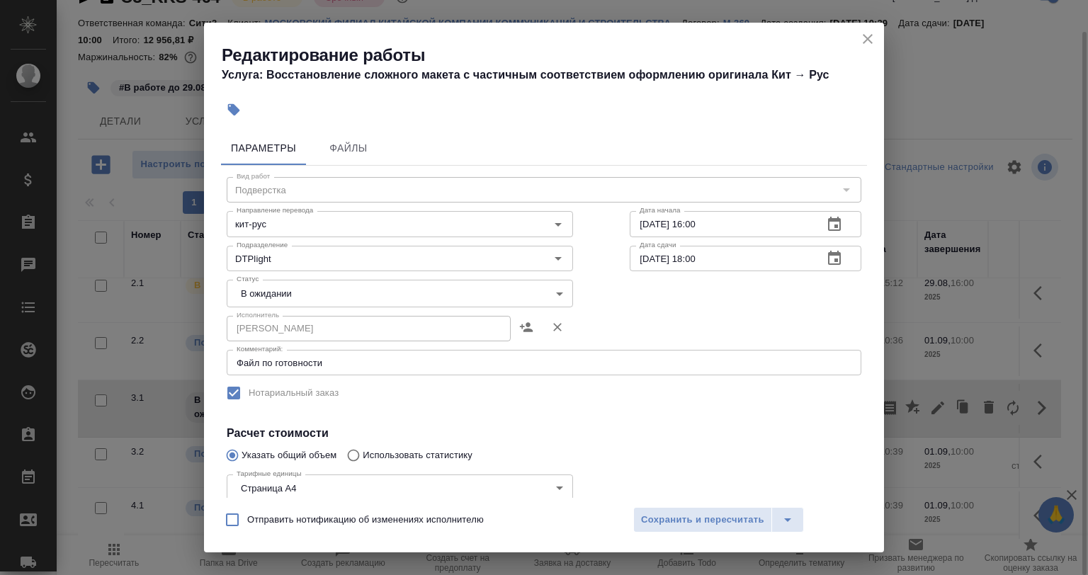
click at [266, 288] on body "🙏 .cls-1 fill:#fff; AWATERA Babkina Anastasiya Клиенты Спецификации Заказы 0 Ча…" at bounding box center [544, 287] width 1088 height 575
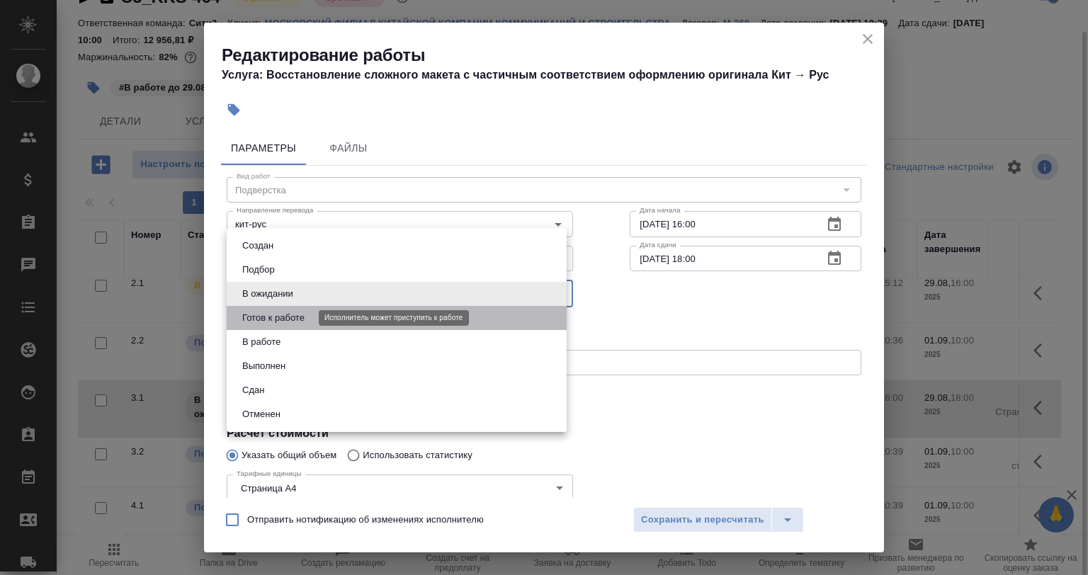
click at [276, 315] on button "Готов к работе" at bounding box center [273, 318] width 71 height 16
type input "readyForWork"
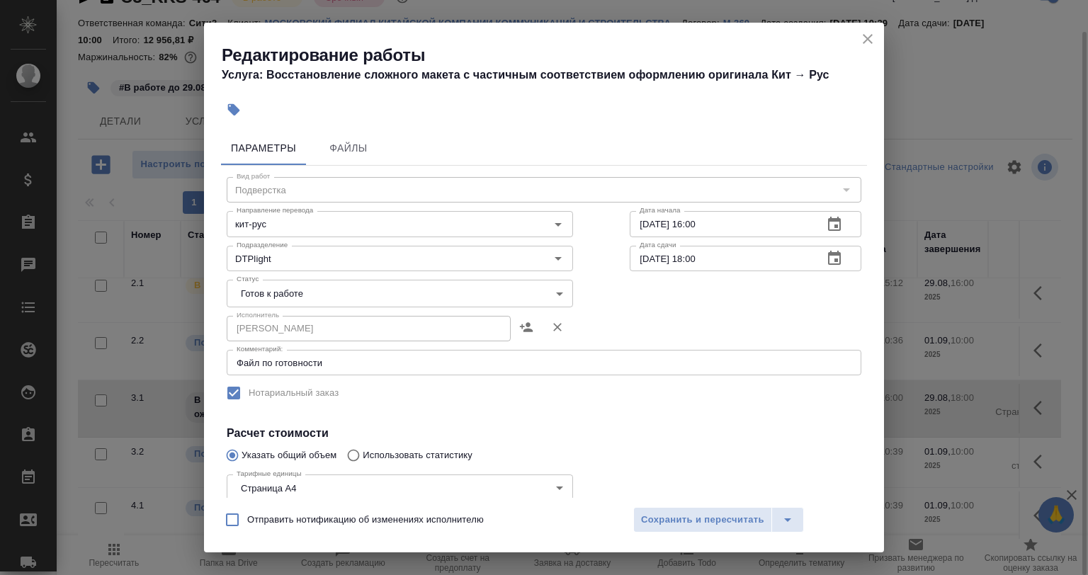
drag, startPoint x: 345, startPoint y: 368, endPoint x: 256, endPoint y: 368, distance: 88.6
click at [256, 368] on div "Файл по готовности x Комментарий:" at bounding box center [544, 363] width 635 height 26
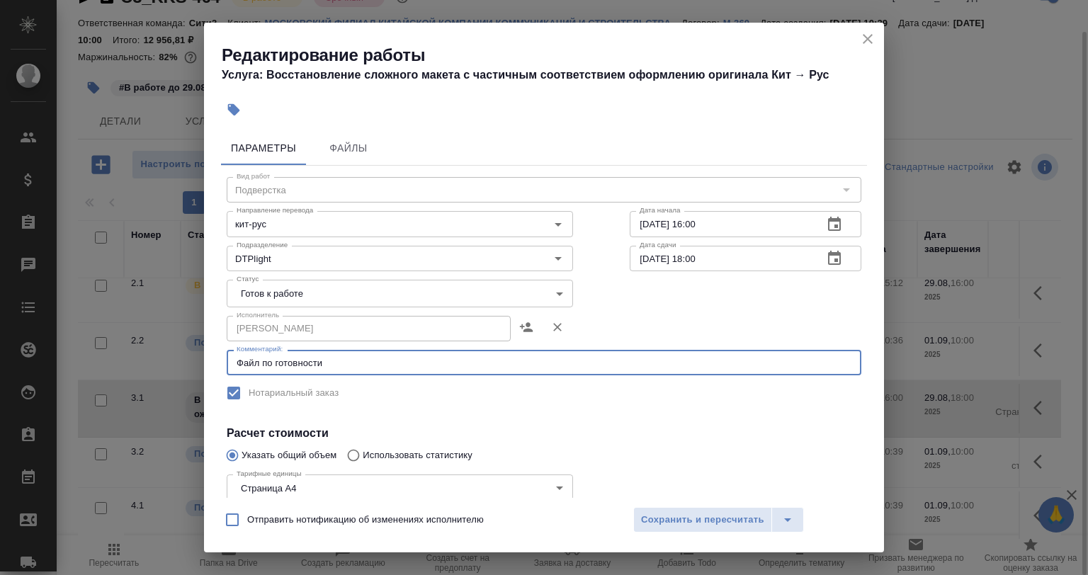
drag, startPoint x: 262, startPoint y: 365, endPoint x: 349, endPoint y: 365, distance: 86.4
click at [349, 365] on textarea "Файл по готовности" at bounding box center [544, 363] width 615 height 11
paste textarea
paste textarea "https://drive.awatera.com/s/WjJbcHgxra96mLp"
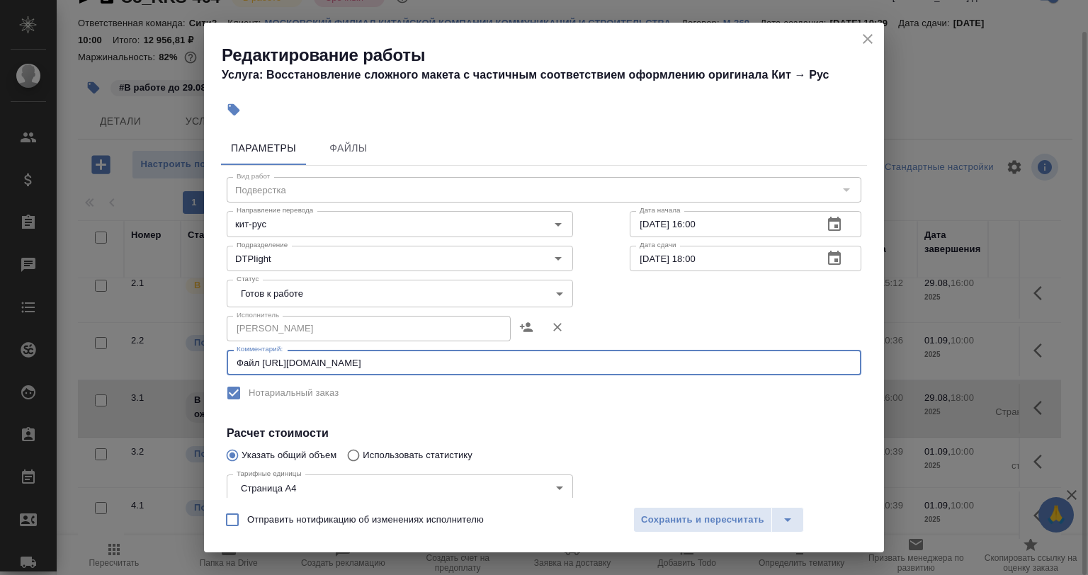
type textarea "Файл https://drive.awatera.com/s/WjJbcHgxra96mLp"
click at [333, 292] on body "🙏 .cls-1 fill:#fff; AWATERA Babkina Anastasiya Клиенты Спецификации Заказы 0 Ча…" at bounding box center [544, 287] width 1088 height 575
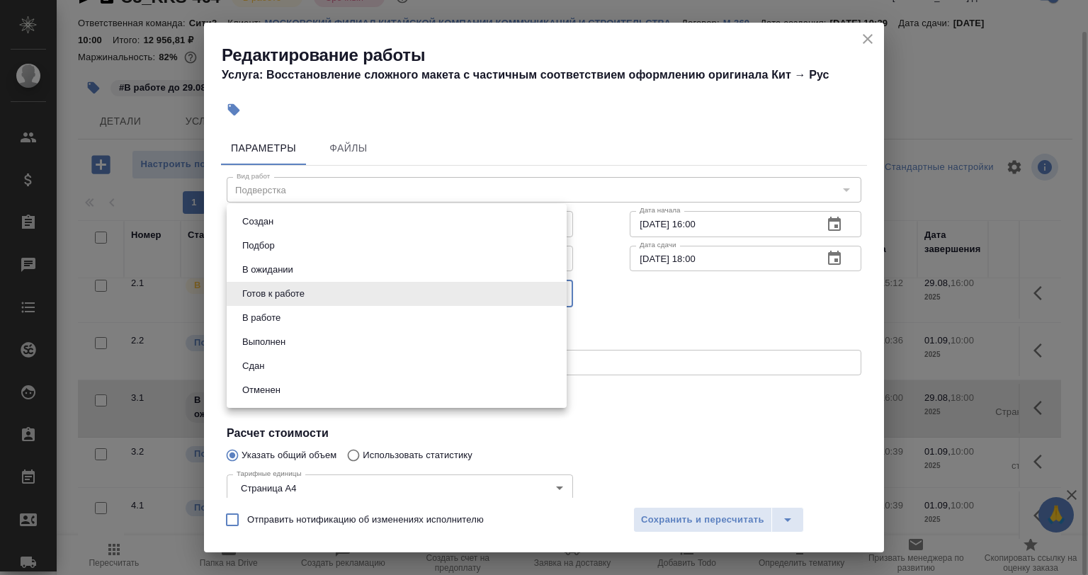
click at [317, 290] on li "Готов к работе" at bounding box center [397, 294] width 340 height 24
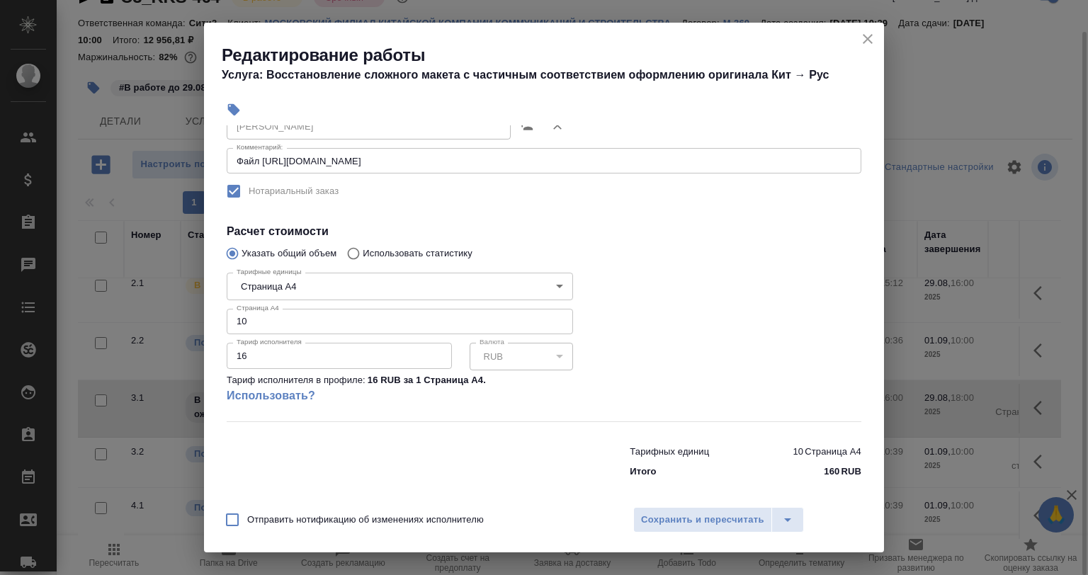
scroll to position [210, 0]
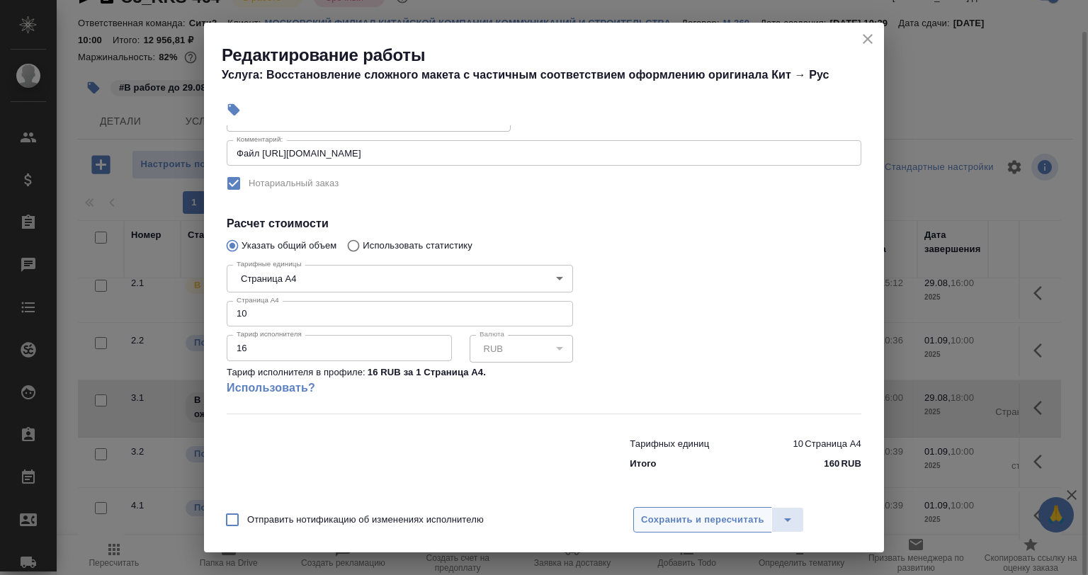
click at [681, 514] on span "Сохранить и пересчитать" at bounding box center [702, 520] width 123 height 16
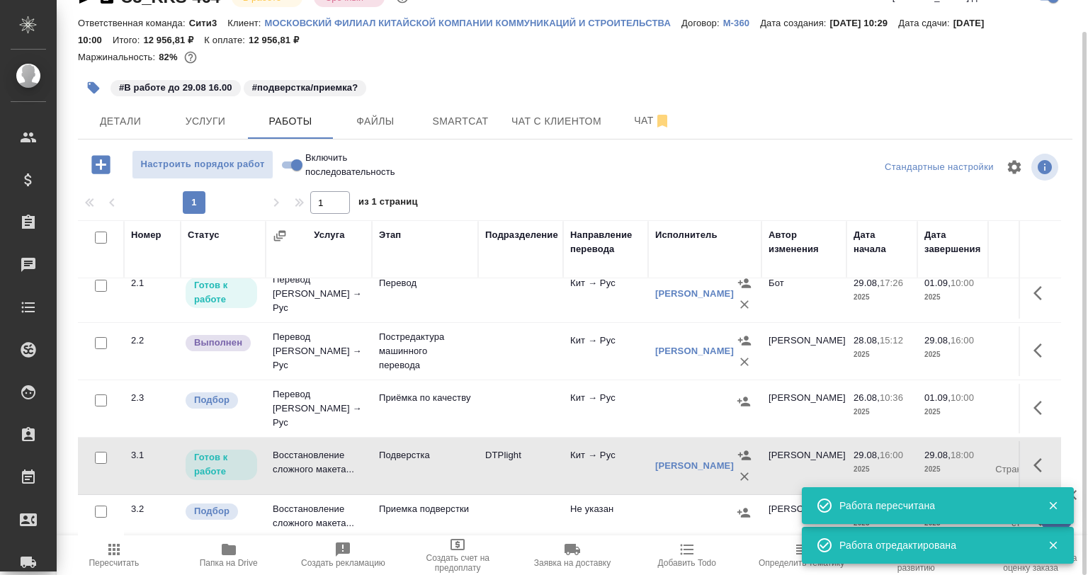
click at [408, 265] on td "Приёмка по качеству" at bounding box center [425, 236] width 106 height 57
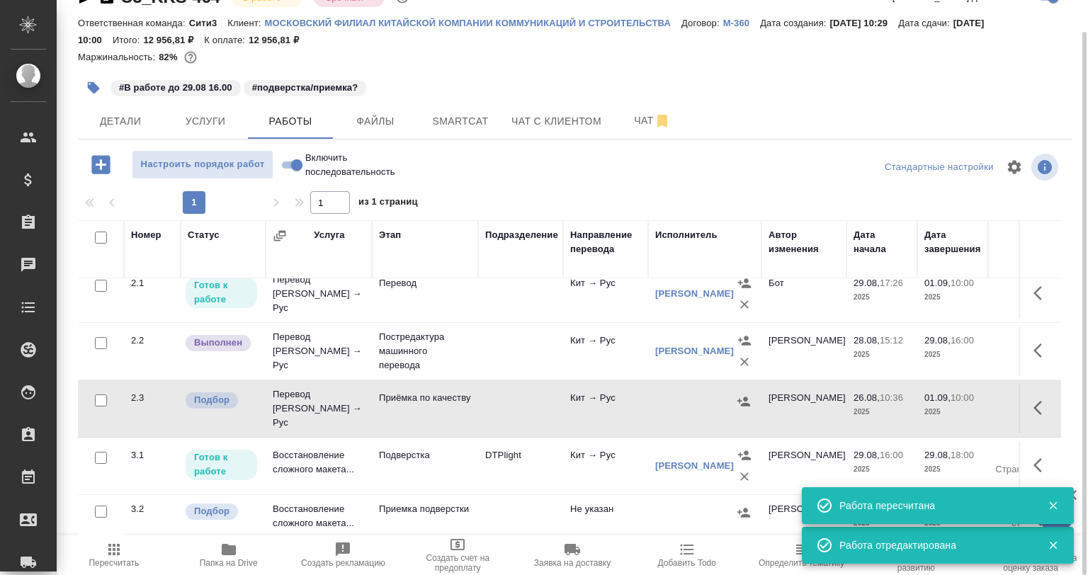
click at [409, 258] on p "Подверстка" at bounding box center [425, 236] width 92 height 43
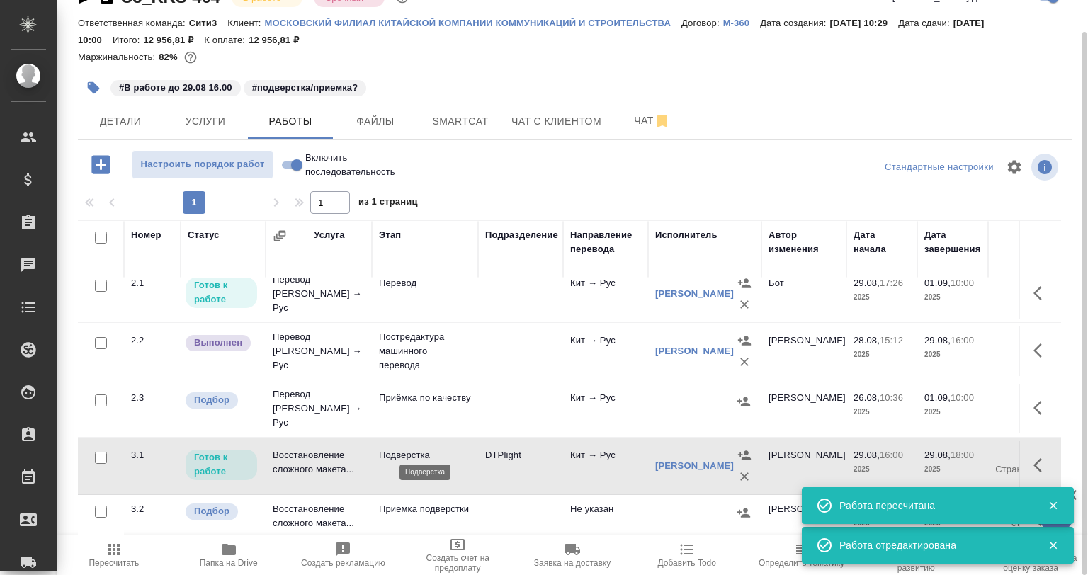
click at [409, 451] on p "Подверстка" at bounding box center [425, 455] width 92 height 14
click at [621, 125] on span "Чат" at bounding box center [652, 121] width 68 height 18
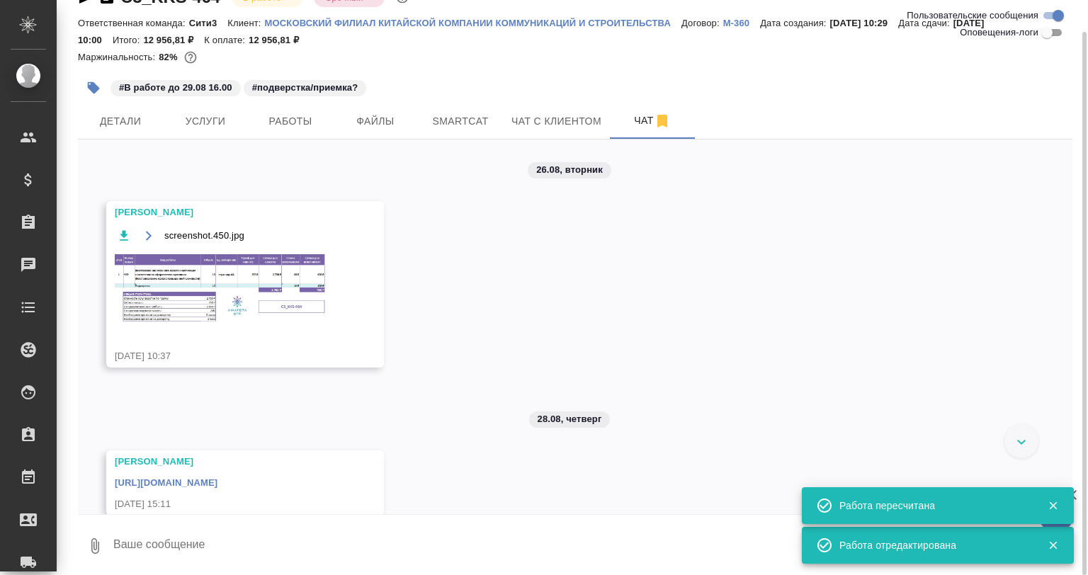
scroll to position [20, 0]
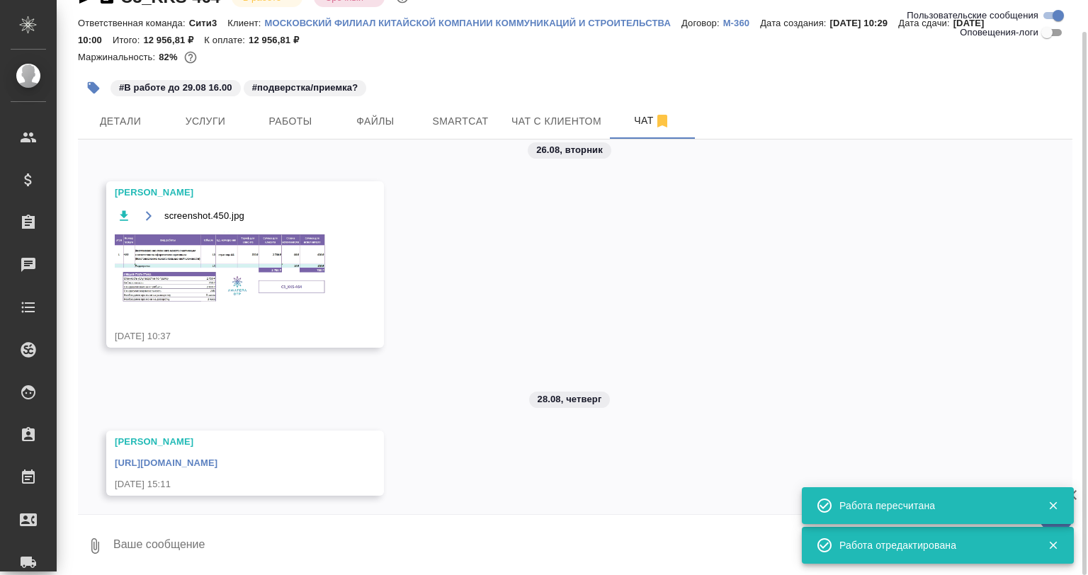
click at [247, 545] on textarea at bounding box center [592, 546] width 961 height 48
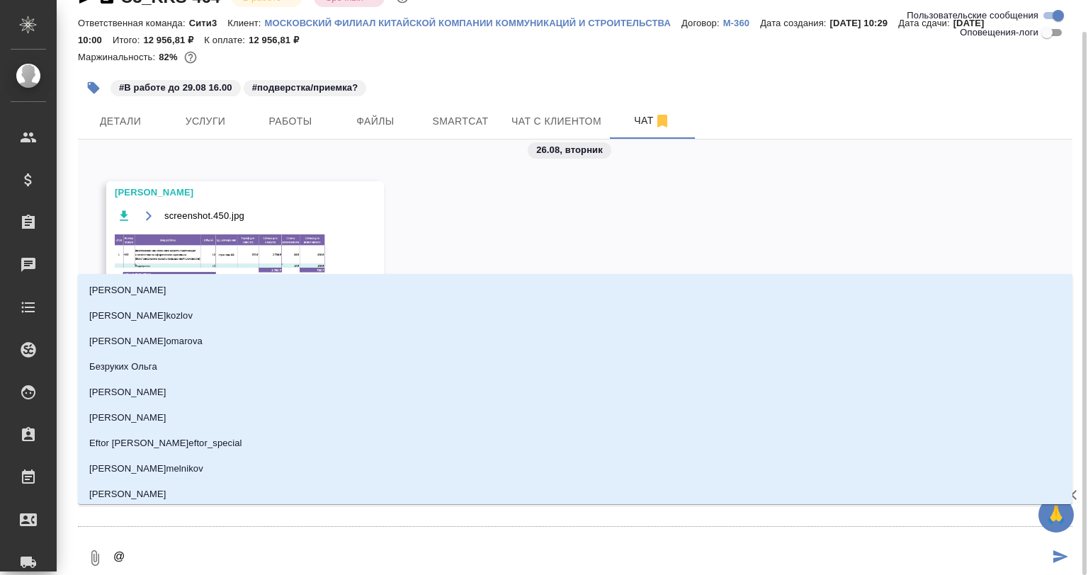
type textarea "@А"
type input "А"
type textarea "@Ар"
type input "Ар"
type textarea "@Арс"
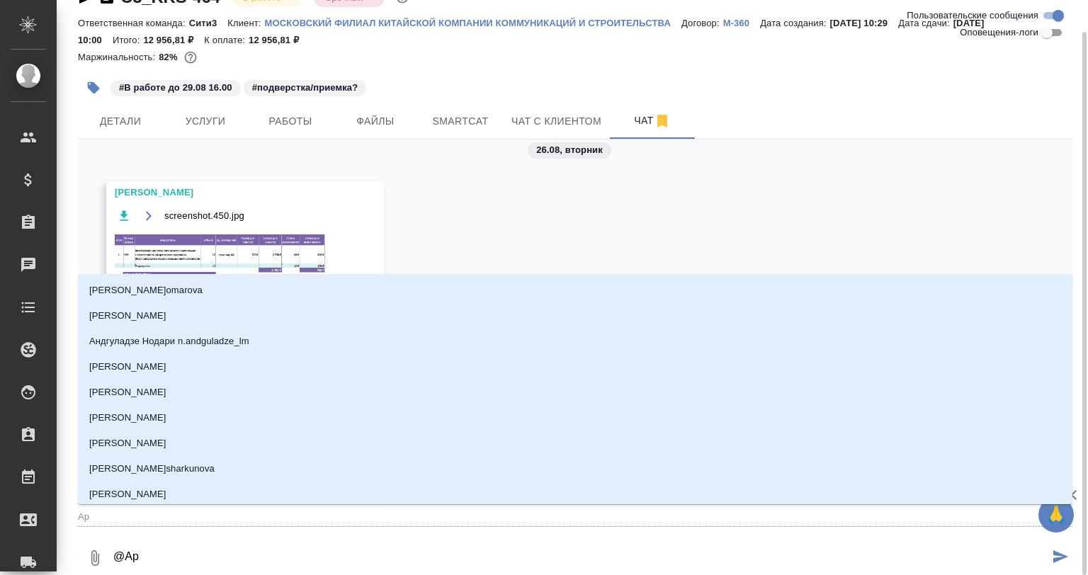
type input "Арс"
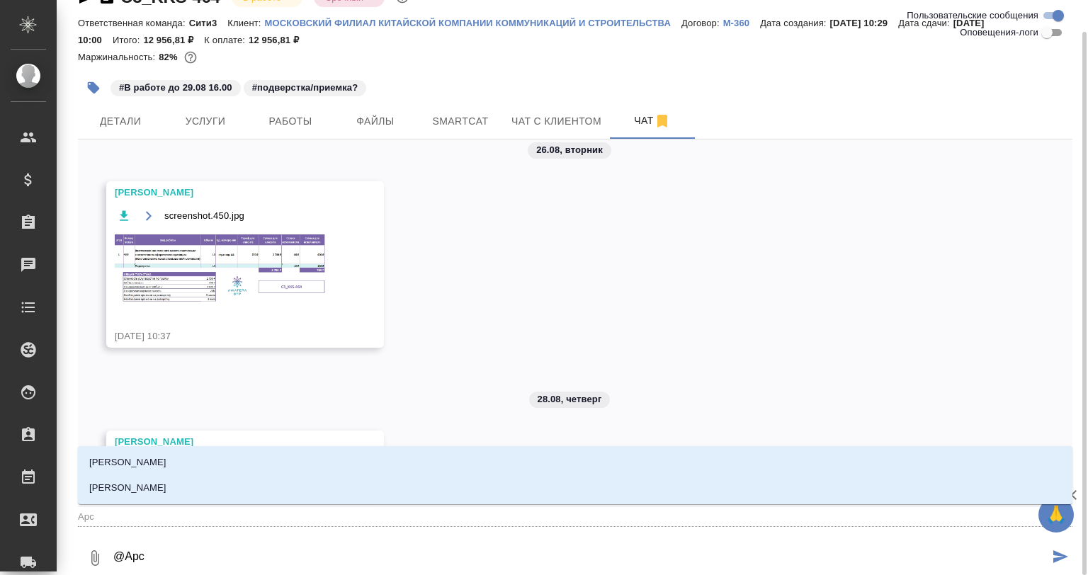
type textarea "@Арсе"
type input "Арсе"
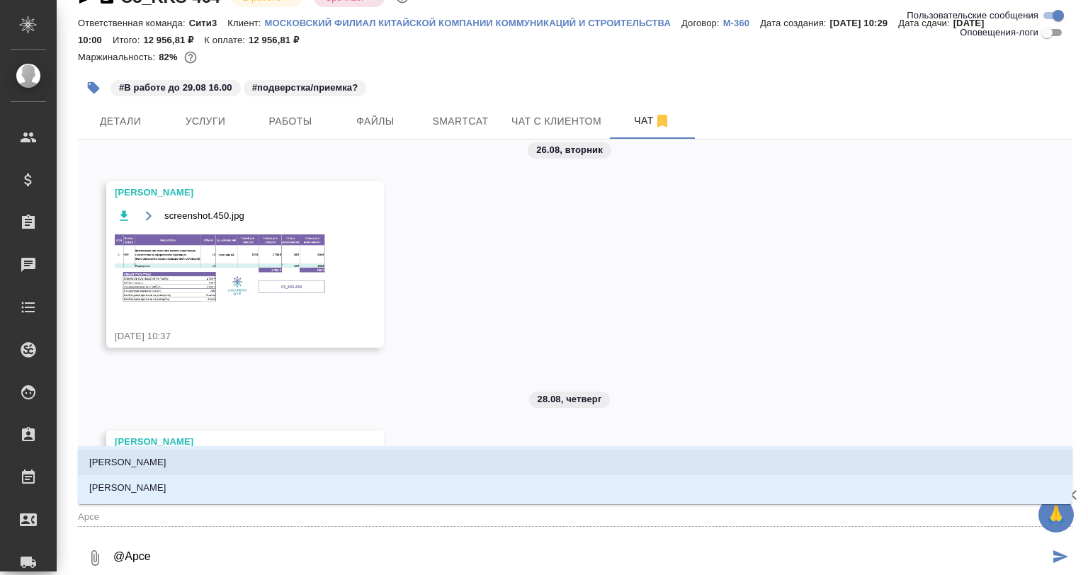
click at [176, 467] on li "Арсеньева Вера" at bounding box center [575, 463] width 995 height 26
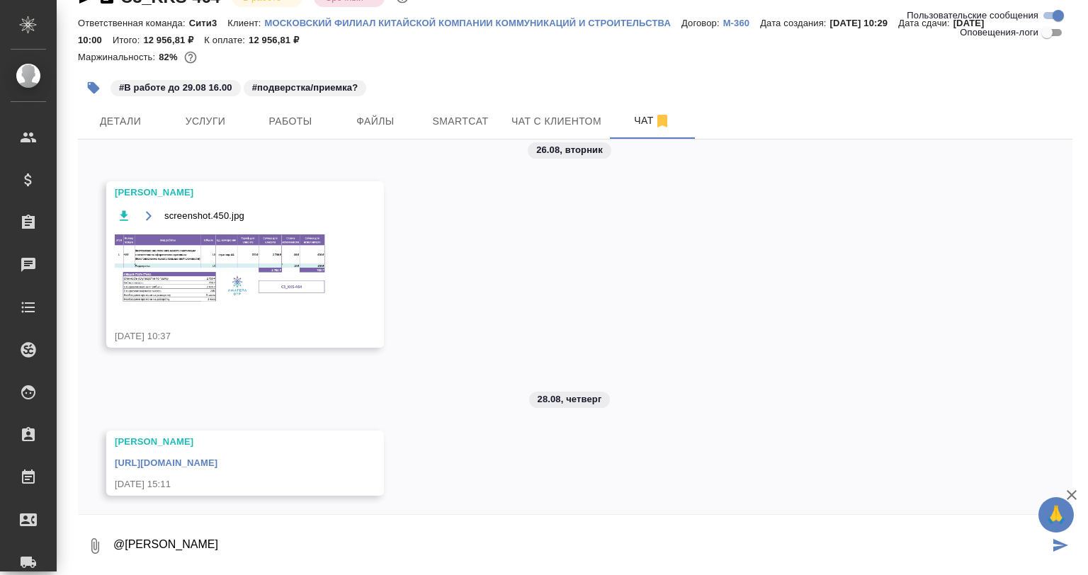
paste textarea "https://drive.awatera.com/s/WjJbcHgxra96mLp"
type textarea "@Арсеньева Вера файл https://drive.awatera.com/s/WjJbcHgxra96mLp"
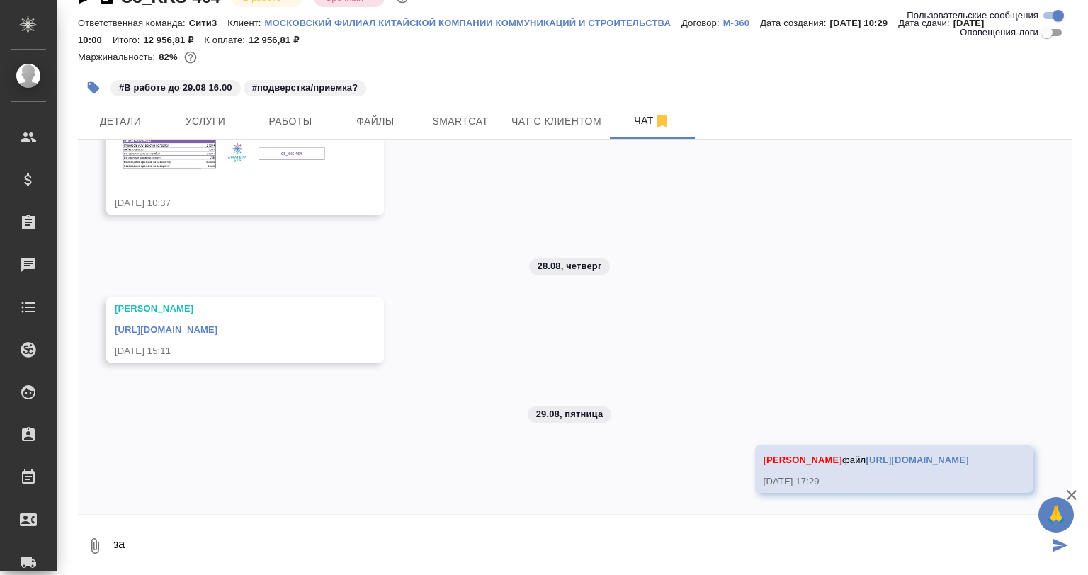
scroll to position [223, 0]
type textarea "задержал очень переводчик"
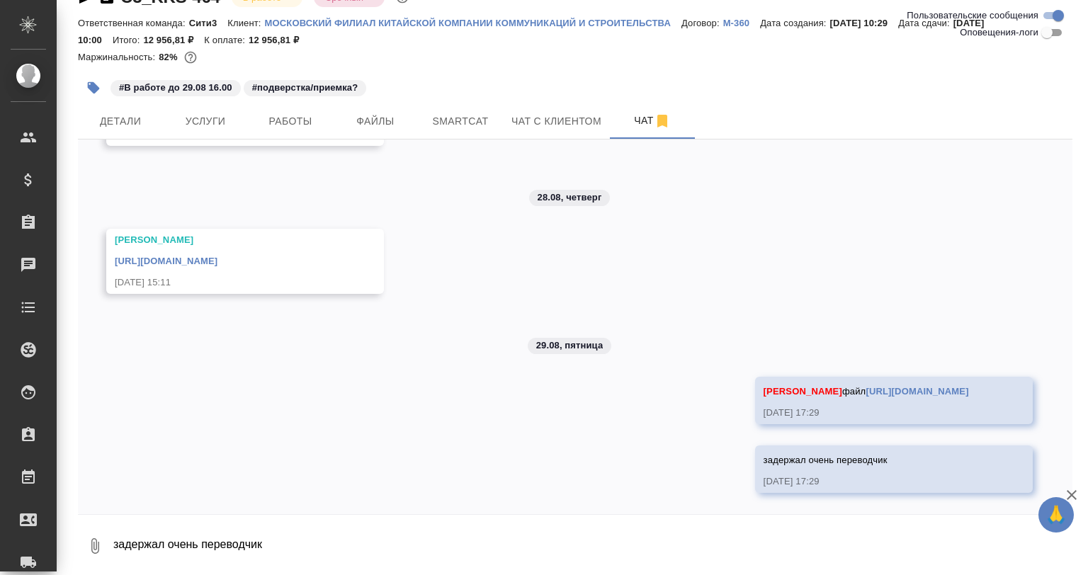
scroll to position [292, 0]
type textarea "можно к 09.00 пн, если нет времени у испола"
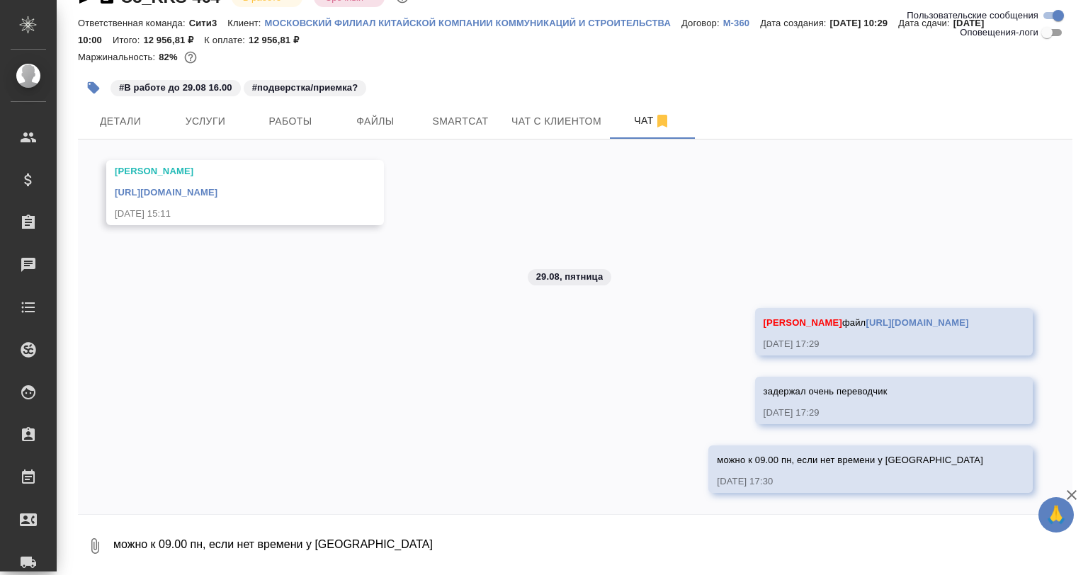
scroll to position [361, 0]
drag, startPoint x: 326, startPoint y: 118, endPoint x: 328, endPoint y: 108, distance: 10.8
click at [321, 113] on button "Работы" at bounding box center [290, 120] width 85 height 35
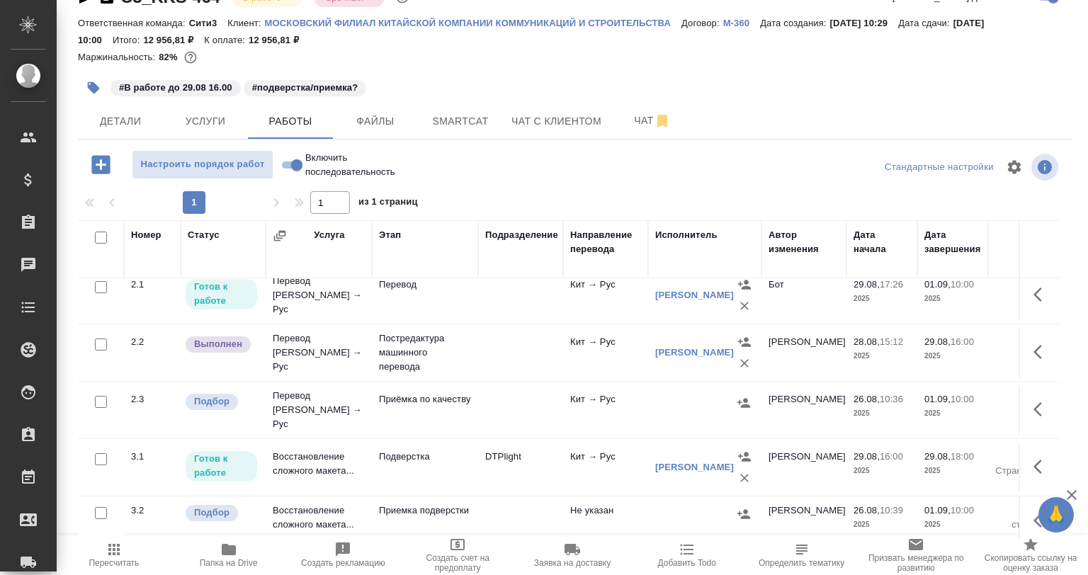
scroll to position [71, 0]
click at [456, 130] on span "Smartcat" at bounding box center [460, 122] width 68 height 18
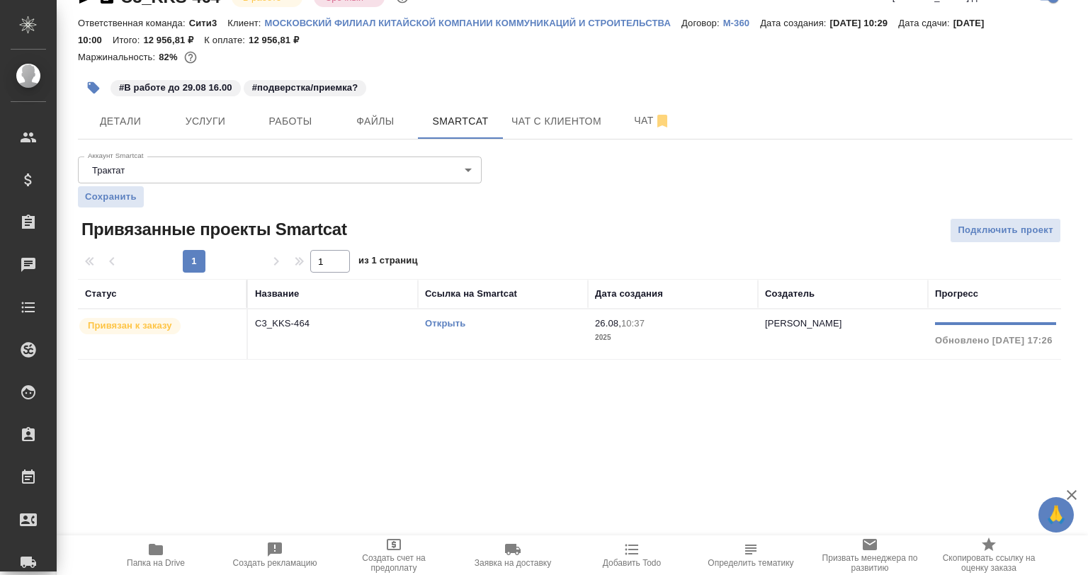
click at [368, 349] on td "C3_KKS-464" at bounding box center [333, 335] width 170 height 50
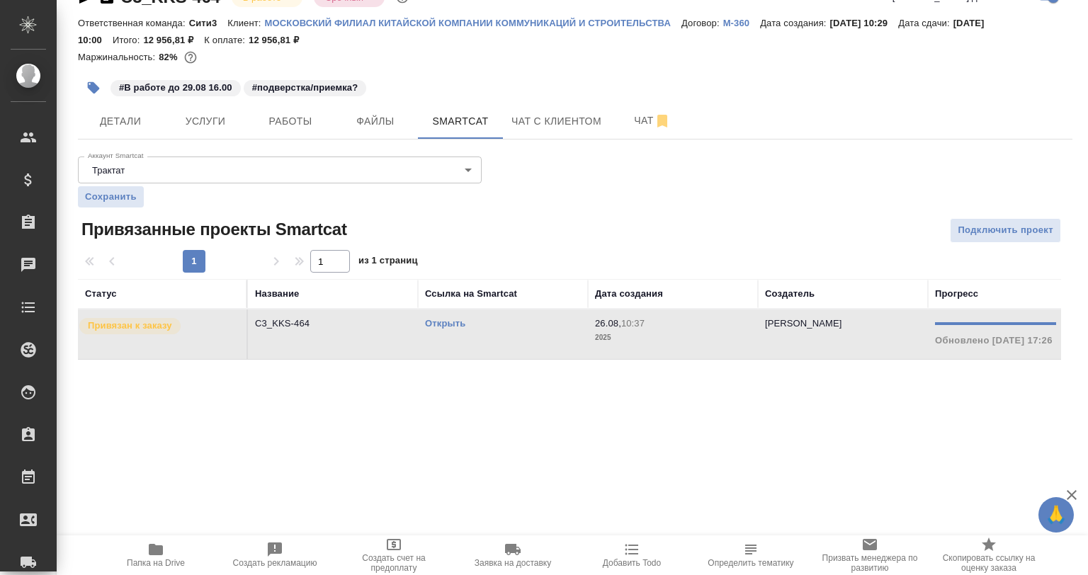
click at [368, 349] on td "C3_KKS-464" at bounding box center [333, 335] width 170 height 50
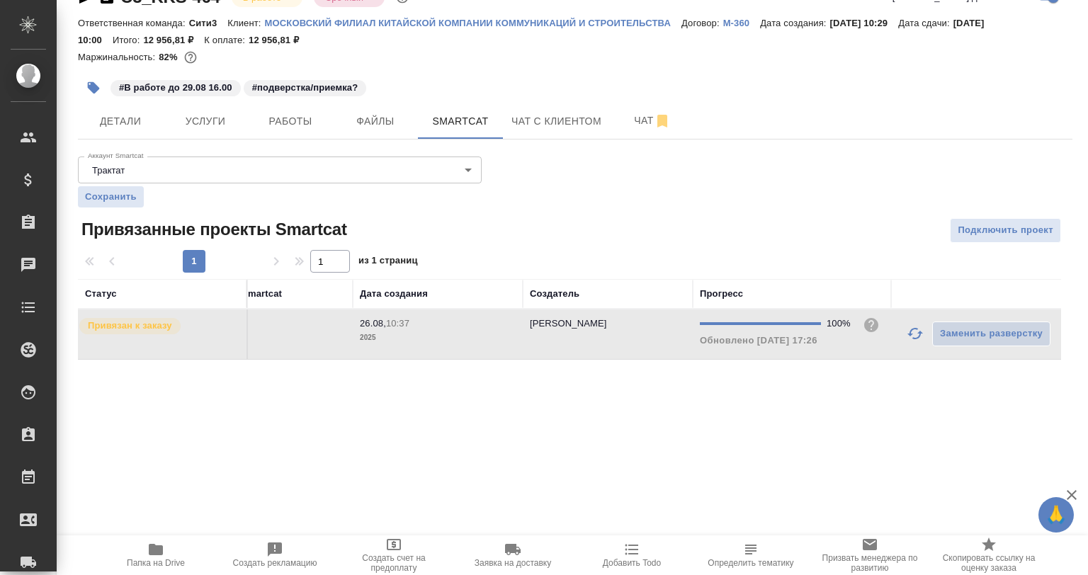
click at [907, 333] on icon "button" at bounding box center [915, 333] width 17 height 17
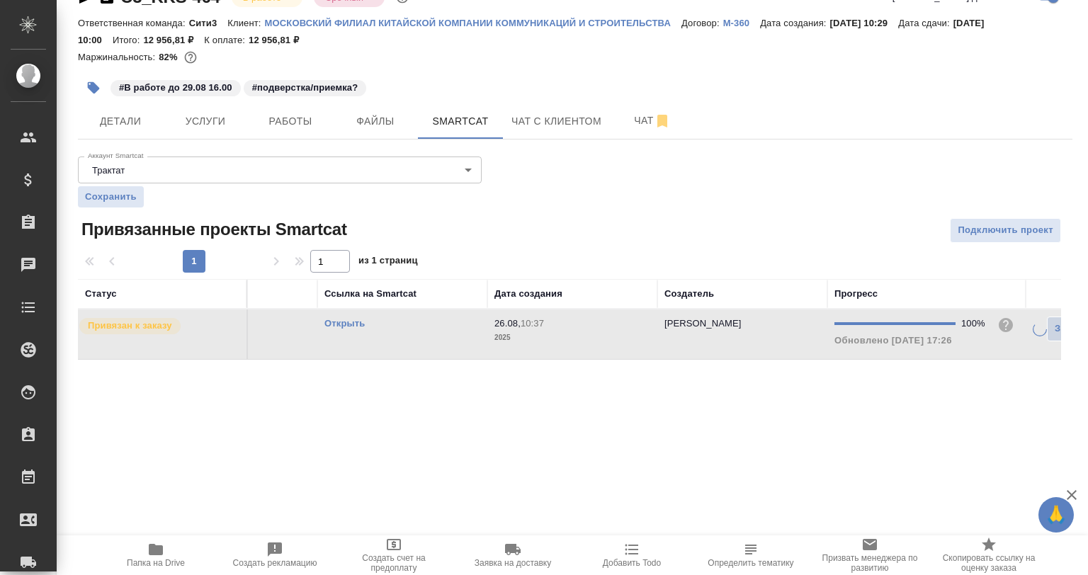
scroll to position [0, 0]
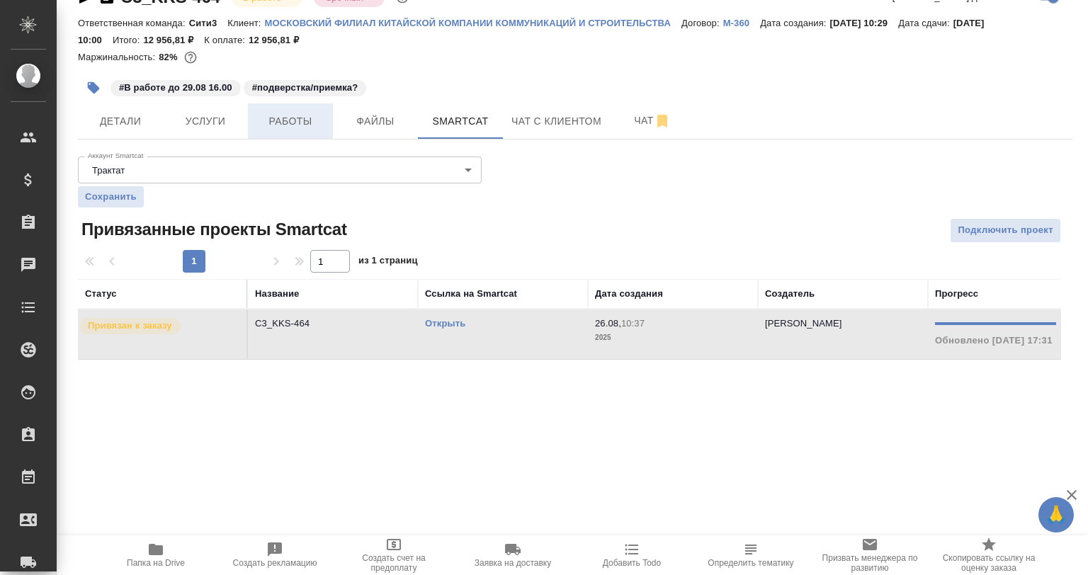
click at [323, 115] on span "Работы" at bounding box center [290, 122] width 68 height 18
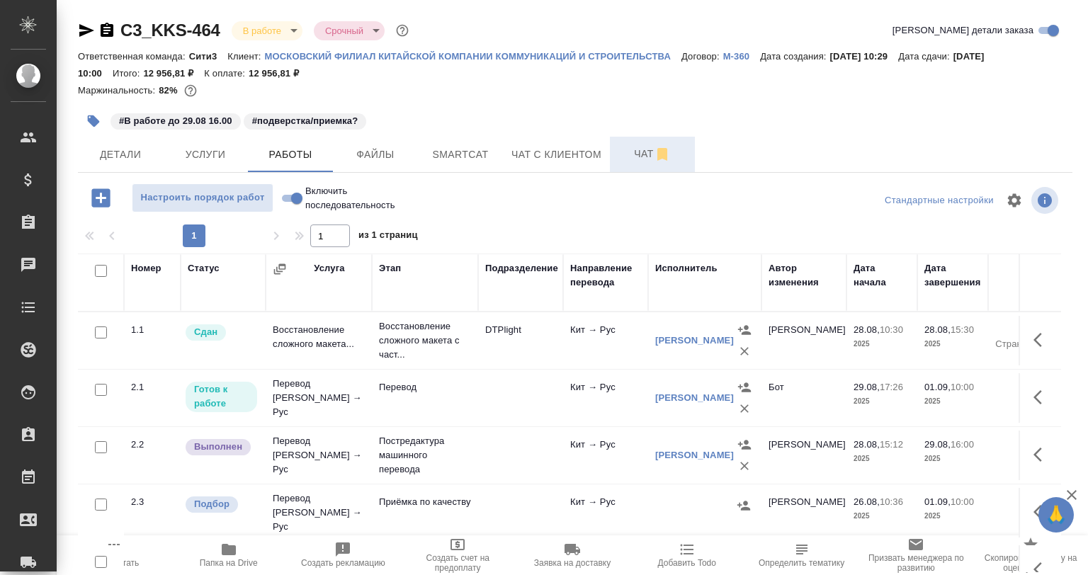
click at [625, 160] on span "Чат" at bounding box center [652, 154] width 68 height 18
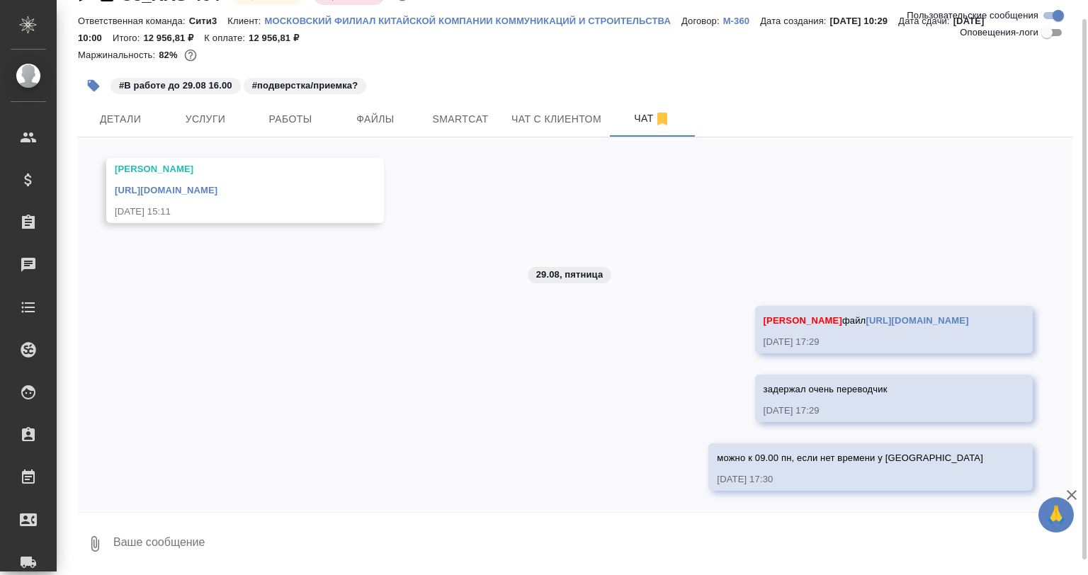
scroll to position [37, 0]
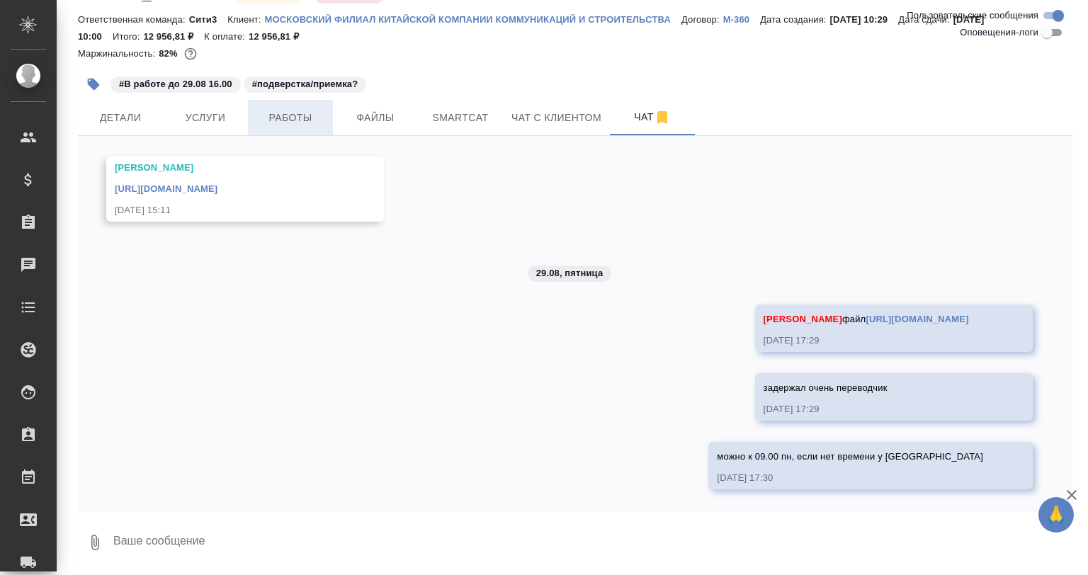
click at [310, 115] on span "Работы" at bounding box center [290, 118] width 68 height 18
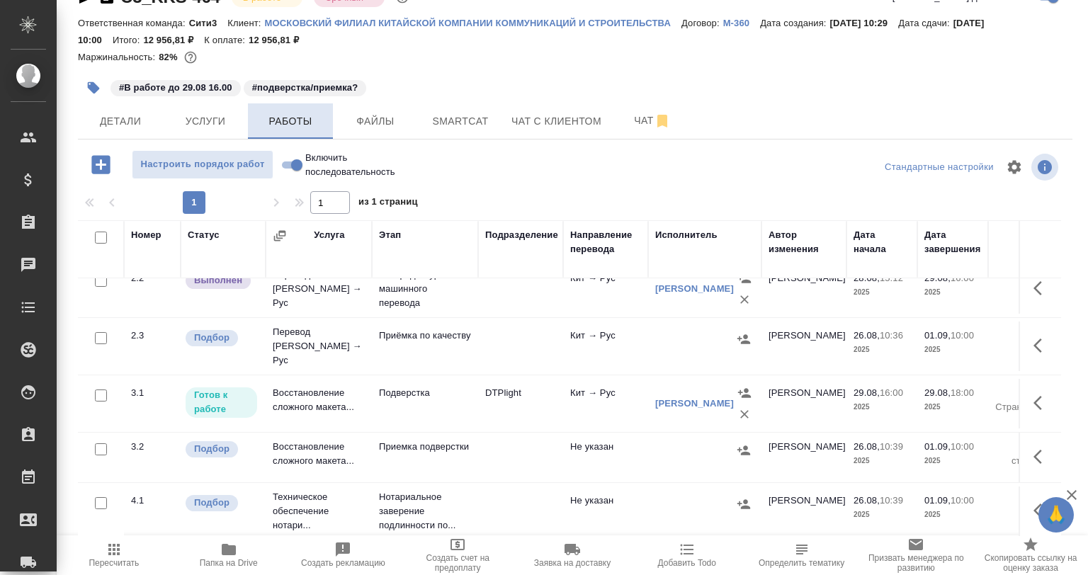
scroll to position [136, 0]
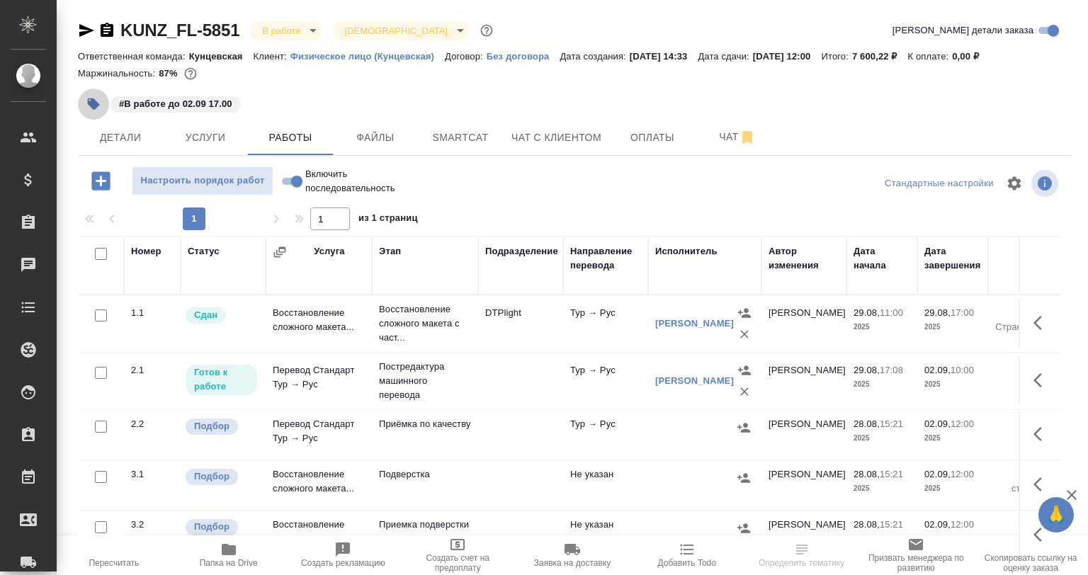
click at [101, 112] on button "button" at bounding box center [93, 104] width 31 height 31
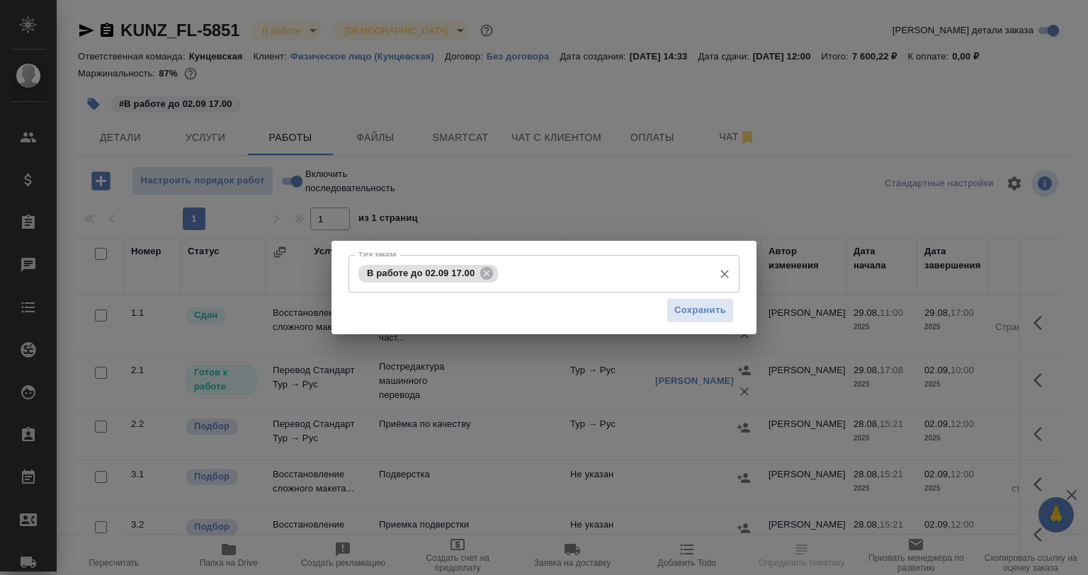
click at [587, 283] on input "Тэги заказа" at bounding box center [604, 273] width 205 height 24
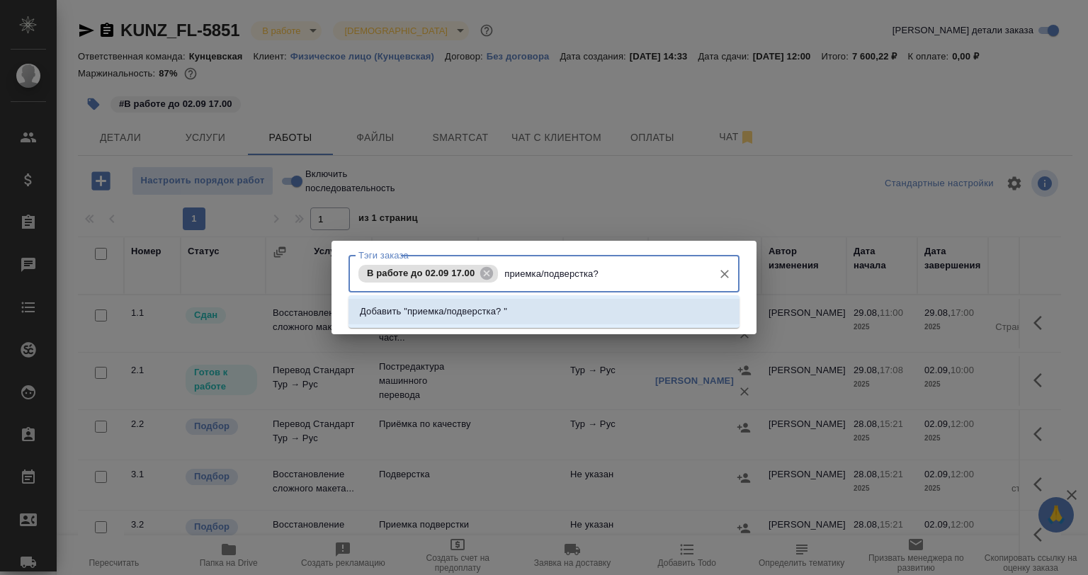
type input "приемка/подверстка?"
click at [561, 303] on li "Добавить "приемка/подверстка?"" at bounding box center [544, 312] width 391 height 26
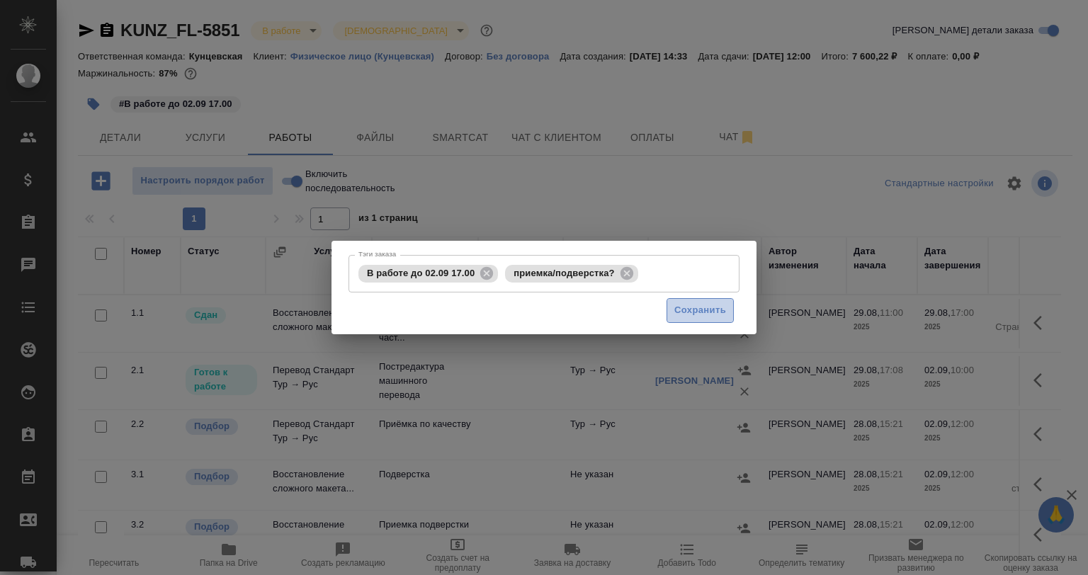
click at [678, 310] on span "Сохранить" at bounding box center [700, 310] width 52 height 16
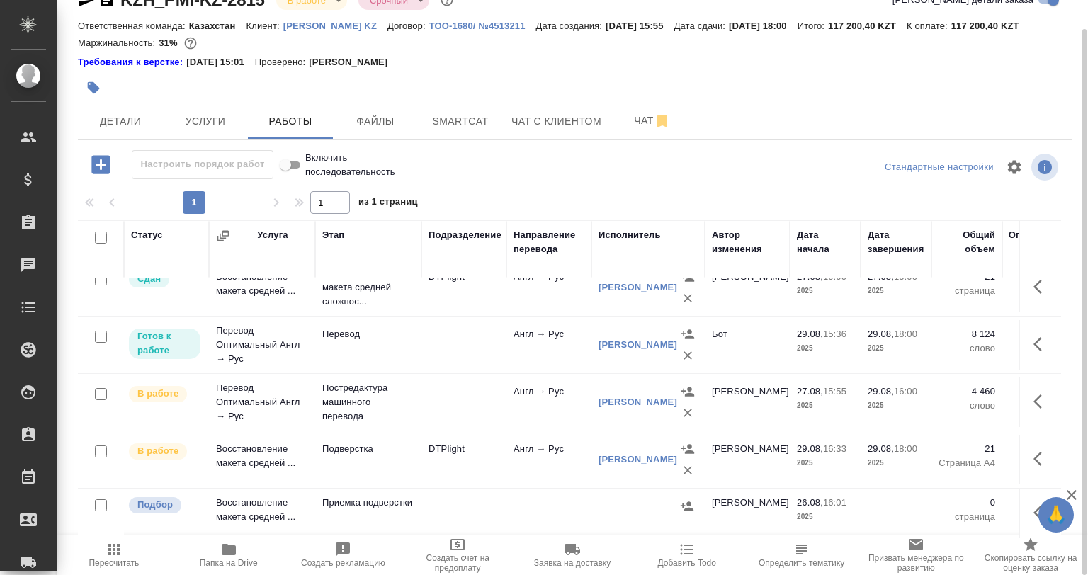
scroll to position [29, 0]
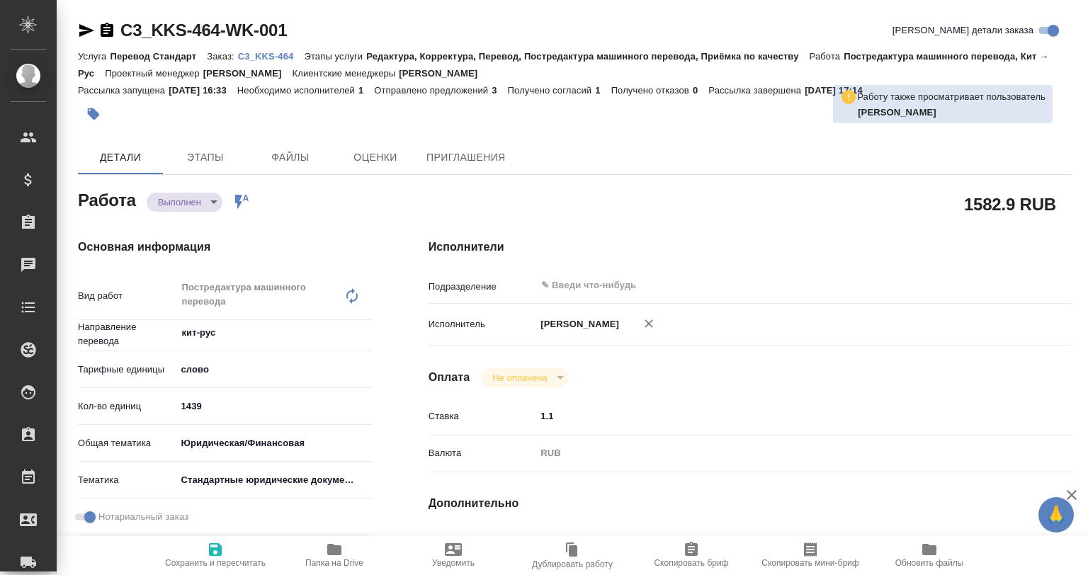
type textarea "x"
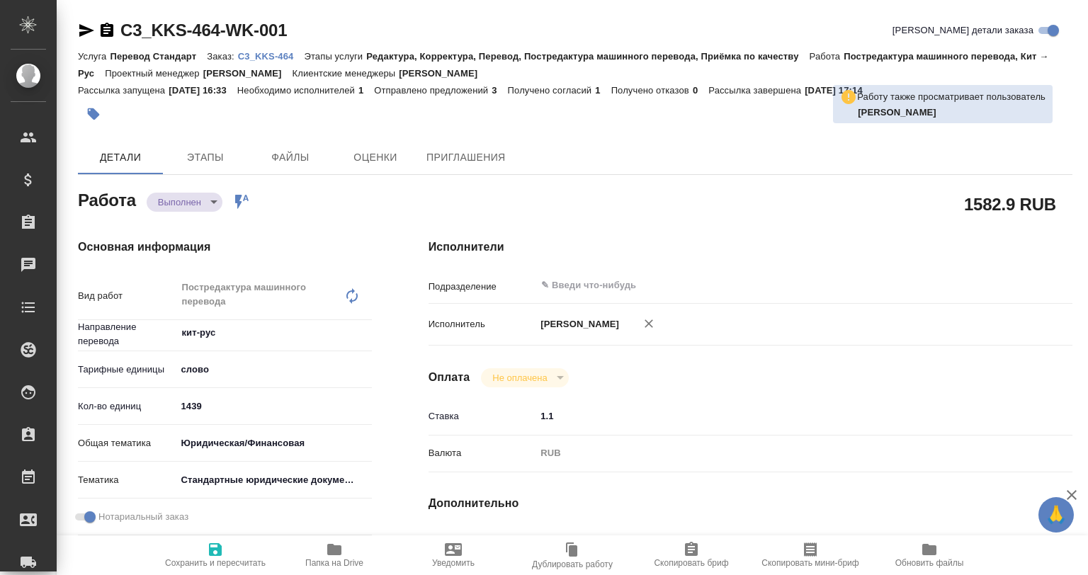
type textarea "x"
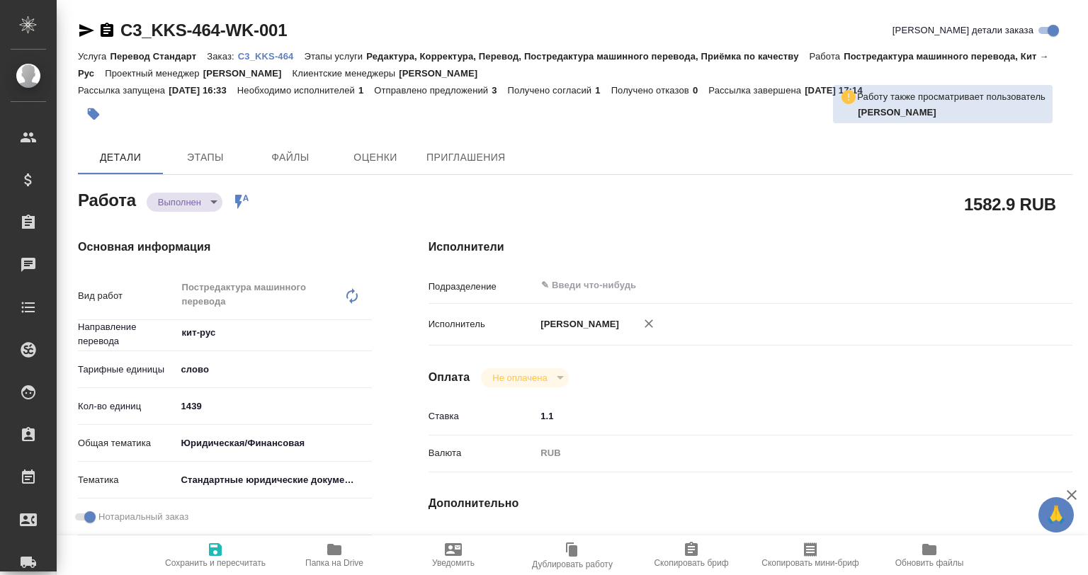
click at [303, 555] on span "Папка на Drive" at bounding box center [334, 554] width 102 height 27
type textarea "x"
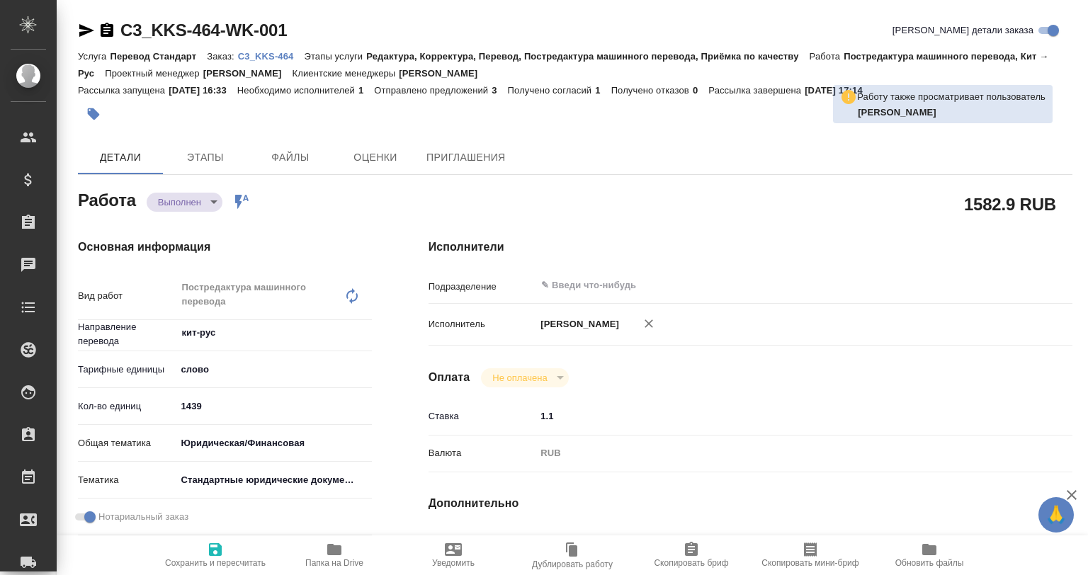
type textarea "x"
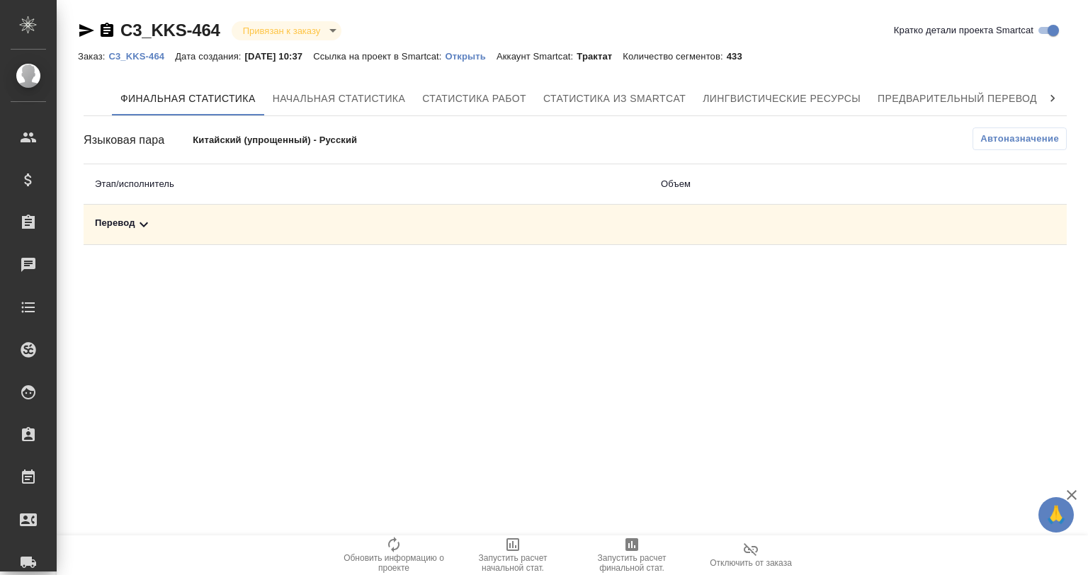
click at [349, 202] on th "Этап/исполнитель" at bounding box center [367, 184] width 566 height 40
click at [355, 226] on div "Перевод" at bounding box center [366, 224] width 543 height 17
drag, startPoint x: 606, startPoint y: 569, endPoint x: 614, endPoint y: 564, distance: 9.8
click at [605, 569] on span "Запустить расчет финальной стат." at bounding box center [632, 563] width 102 height 20
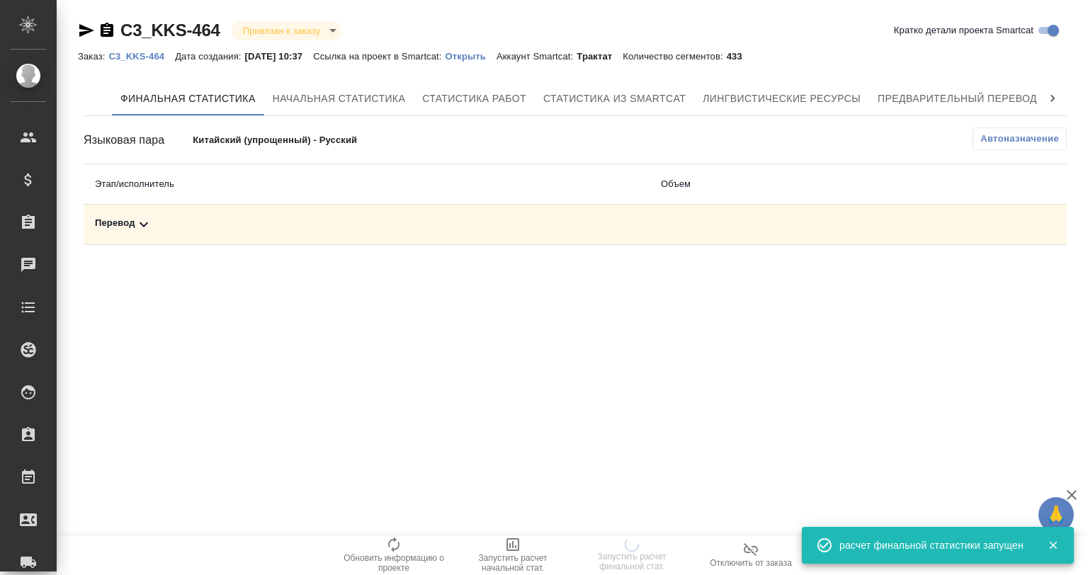
click at [303, 211] on td "Перевод" at bounding box center [367, 225] width 566 height 40
click at [303, 217] on div "Перевод" at bounding box center [366, 224] width 543 height 17
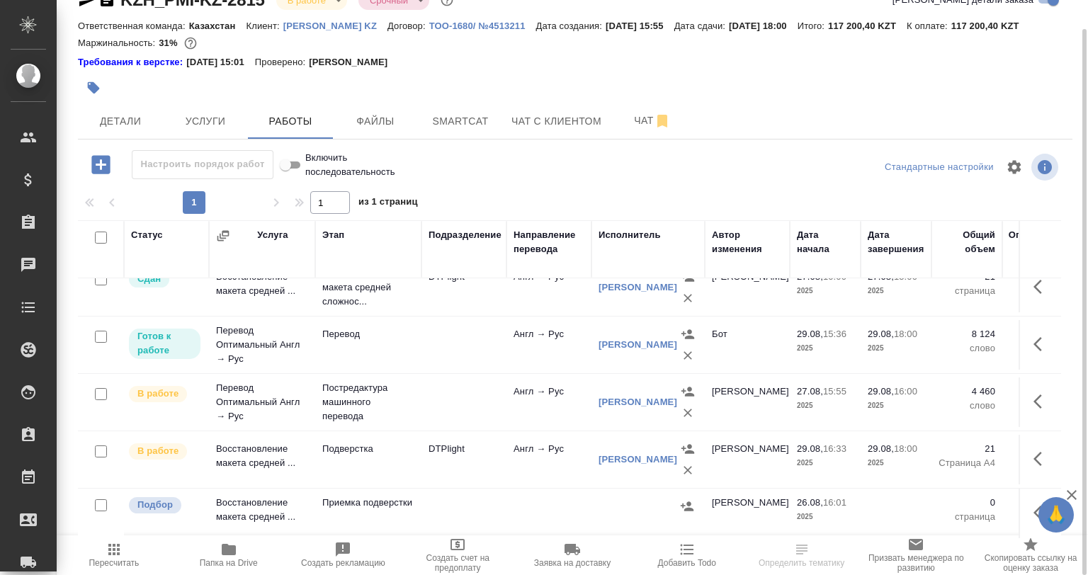
scroll to position [29, 0]
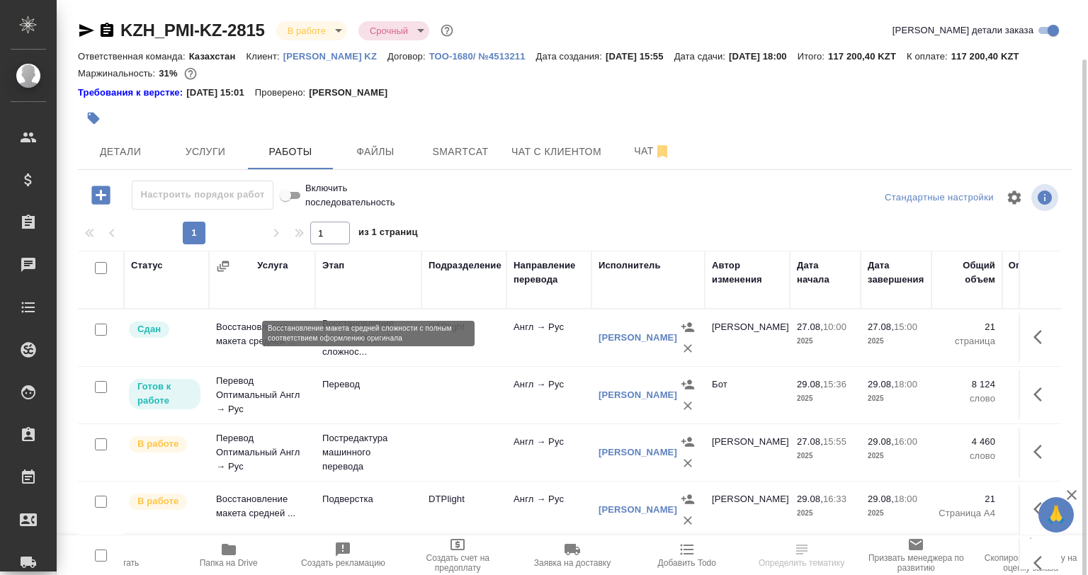
scroll to position [29, 0]
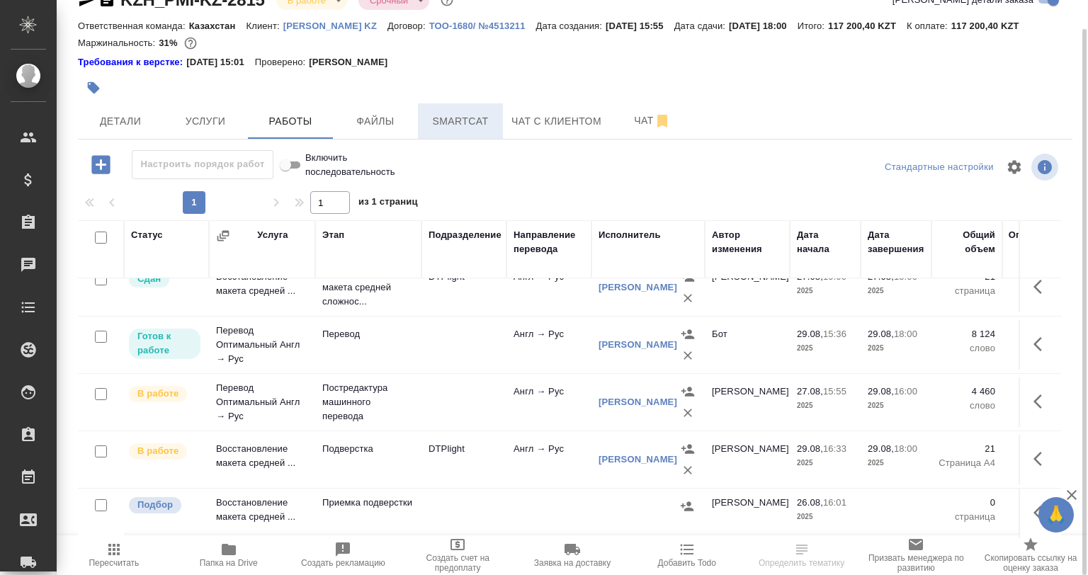
click at [442, 120] on span "Smartcat" at bounding box center [460, 122] width 68 height 18
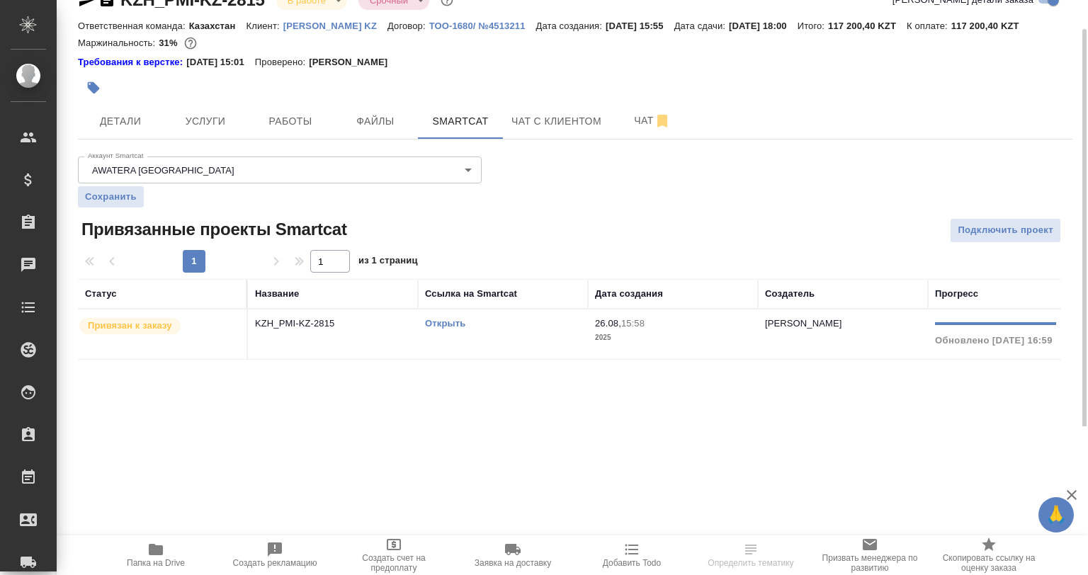
click at [423, 320] on td "Открыть" at bounding box center [503, 335] width 170 height 50
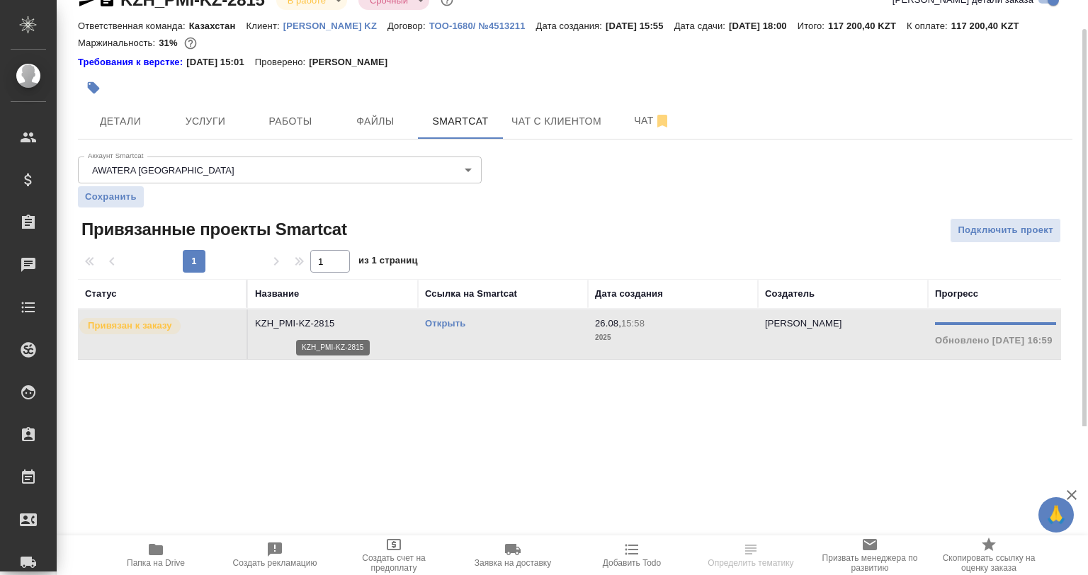
click at [395, 328] on p "KZH_PMI-KZ-2815" at bounding box center [333, 324] width 156 height 14
click at [401, 304] on th "Название" at bounding box center [333, 294] width 170 height 30
click at [408, 324] on p "KZH_PMI-KZ-2815" at bounding box center [333, 324] width 156 height 14
click at [409, 324] on p "KZH_PMI-KZ-2815" at bounding box center [333, 324] width 156 height 14
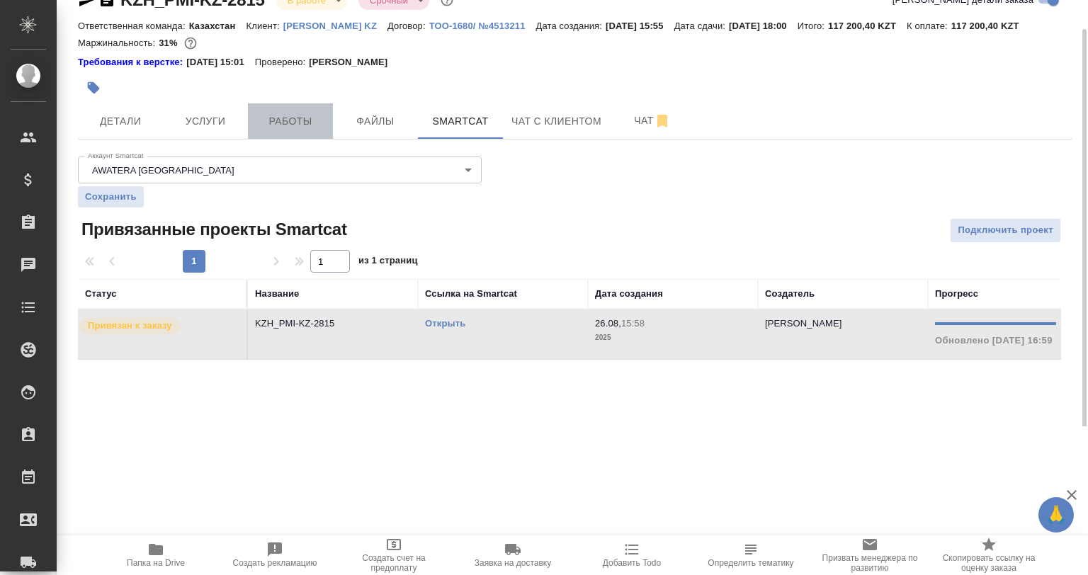
click at [323, 122] on span "Работы" at bounding box center [290, 122] width 68 height 18
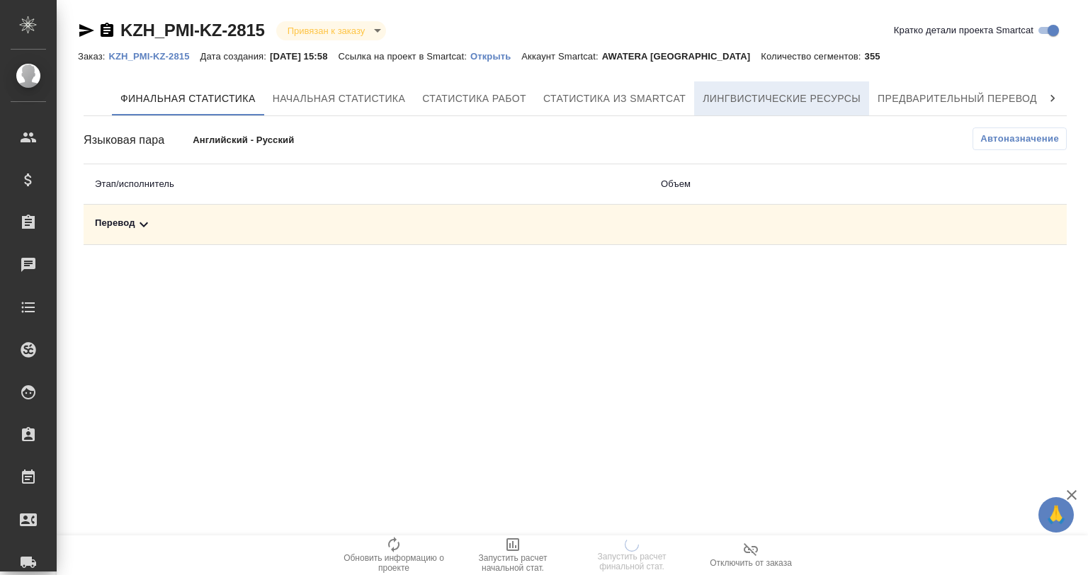
click at [733, 105] on span "Лингвистические ресурсы" at bounding box center [782, 99] width 158 height 18
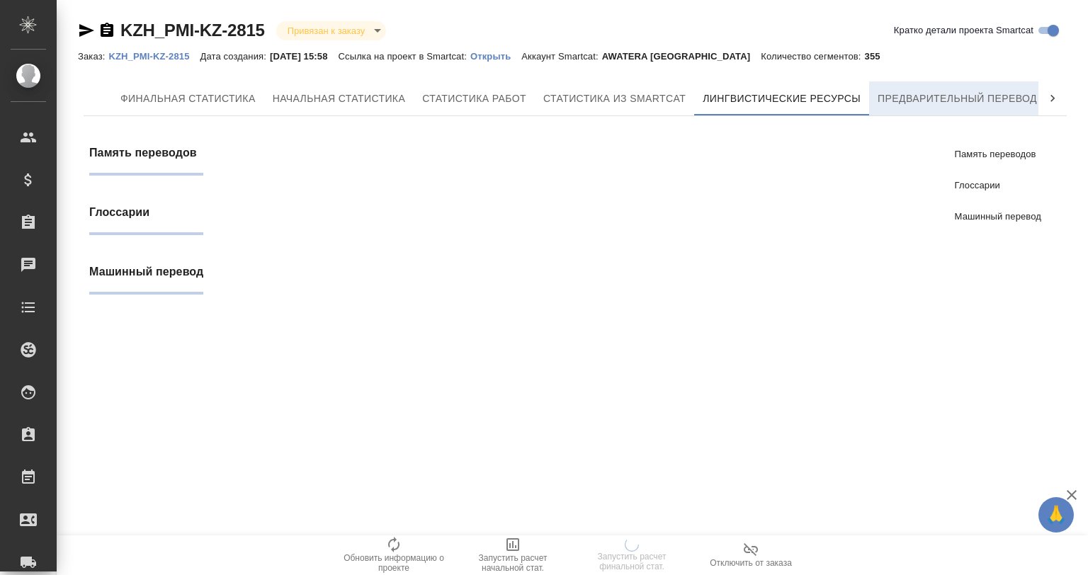
click at [893, 102] on span "Предварительный перевод" at bounding box center [957, 99] width 159 height 18
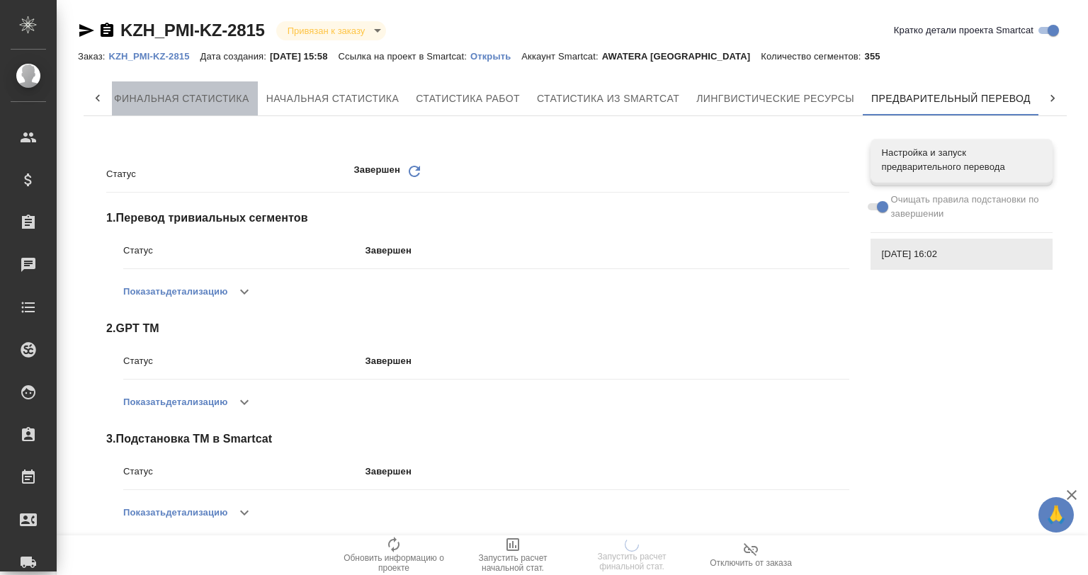
click at [205, 101] on span "Финальная статистика" at bounding box center [181, 99] width 135 height 18
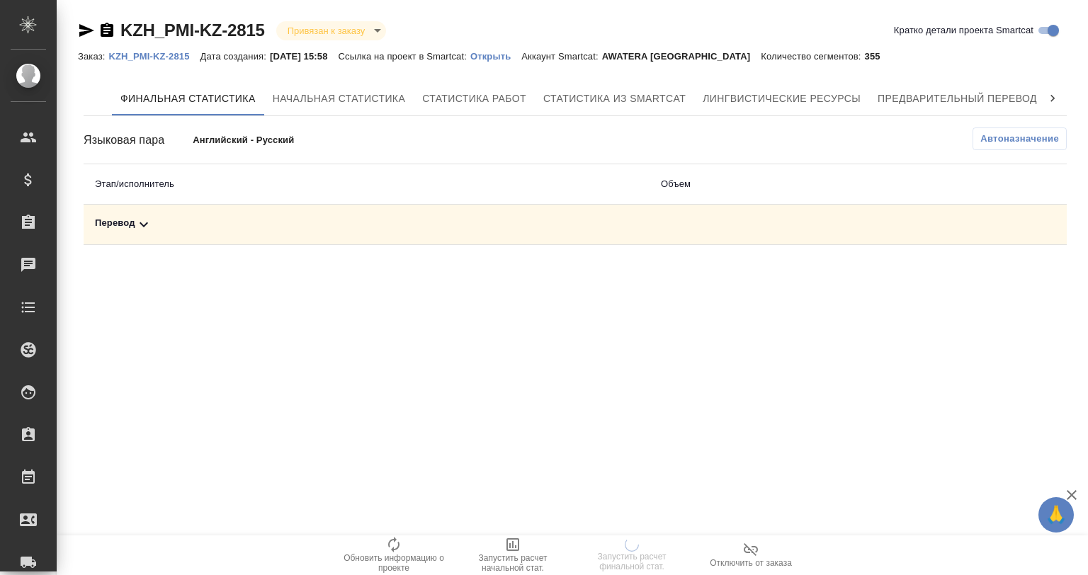
click at [152, 227] on icon at bounding box center [143, 224] width 17 height 17
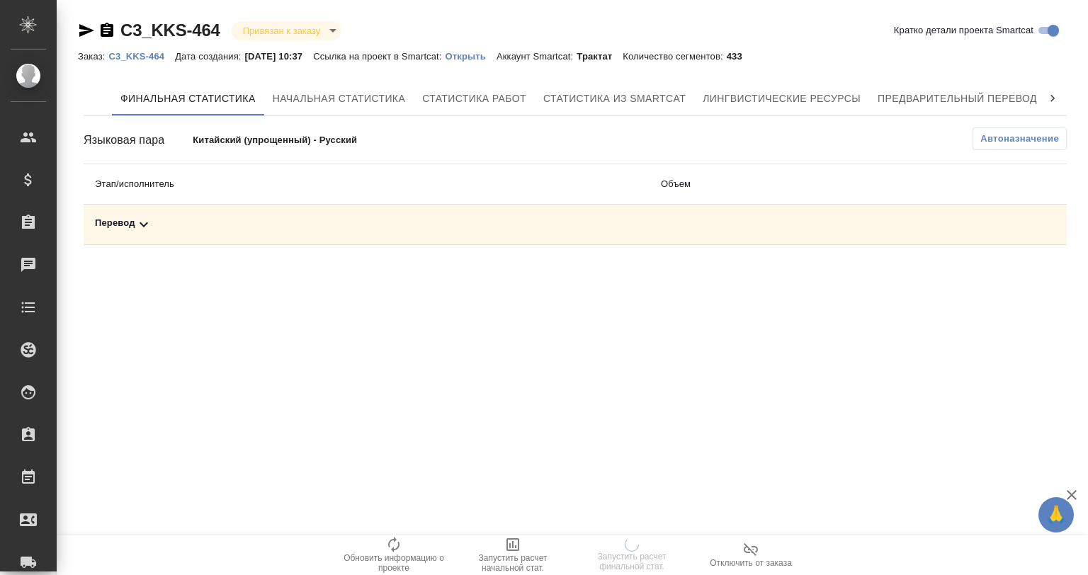
click at [220, 227] on div "Перевод" at bounding box center [366, 224] width 543 height 17
click at [1055, 351] on div ".cls-1 fill:#fff; AWATERA [PERSON_NAME] Спецификации Заказы 0 Чаты Todo Проекты…" at bounding box center [544, 287] width 1088 height 575
click at [166, 210] on td "Перевод" at bounding box center [367, 225] width 566 height 40
click at [168, 221] on div "Перевод" at bounding box center [366, 224] width 543 height 17
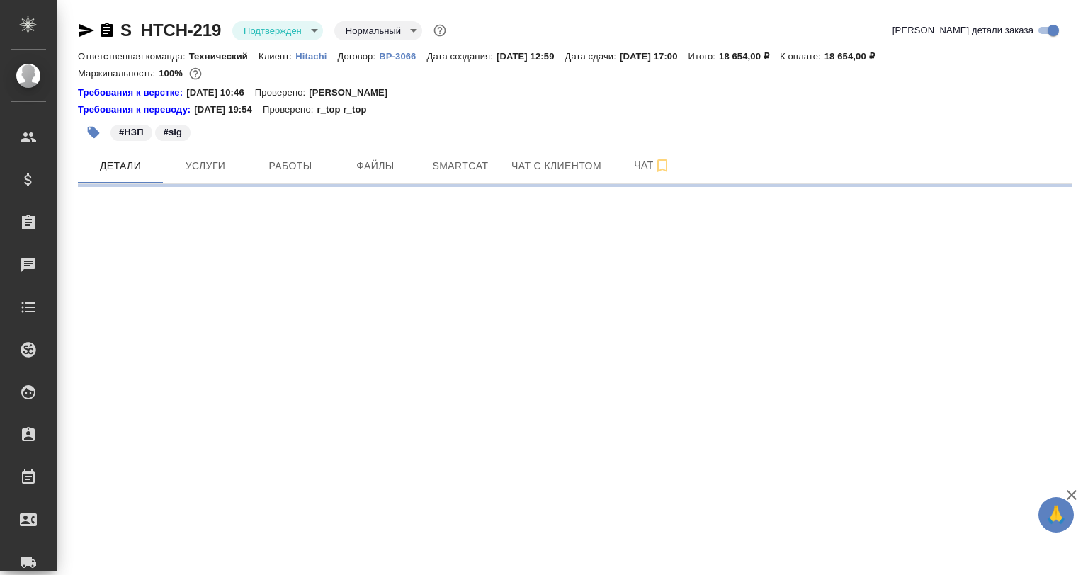
select select "RU"
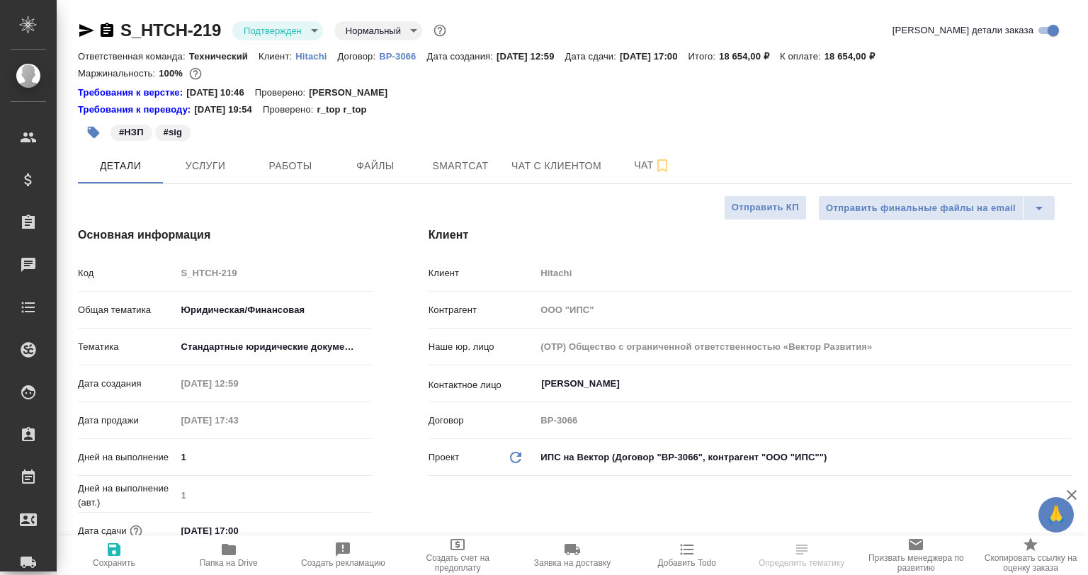
type textarea "x"
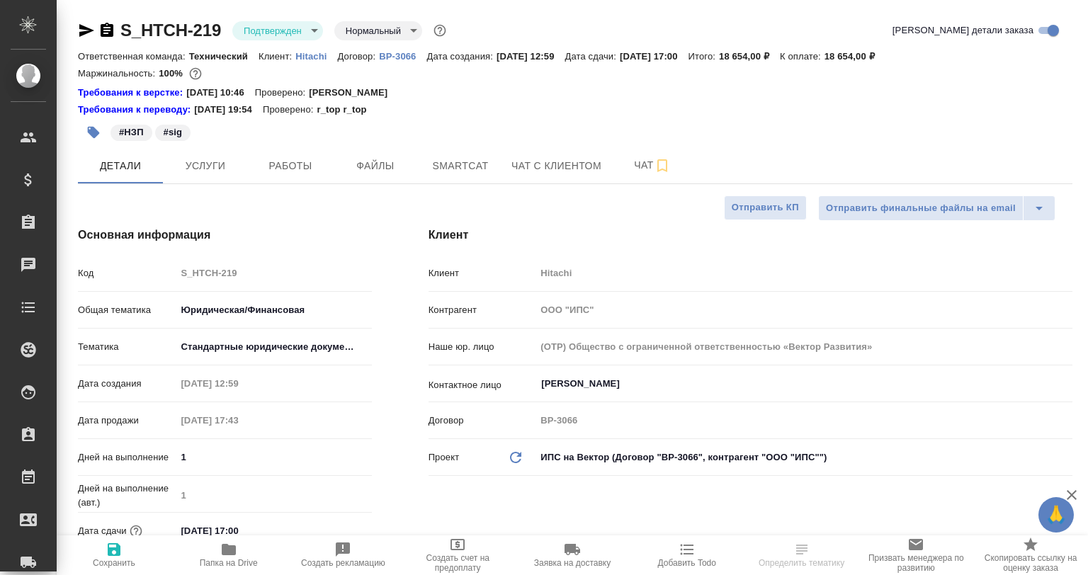
type textarea "x"
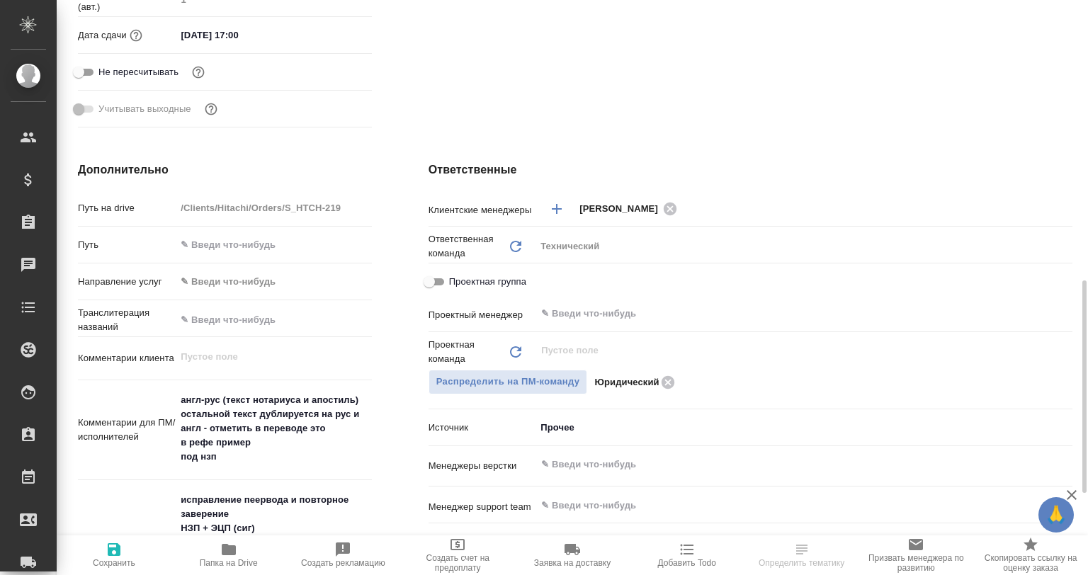
scroll to position [567, 0]
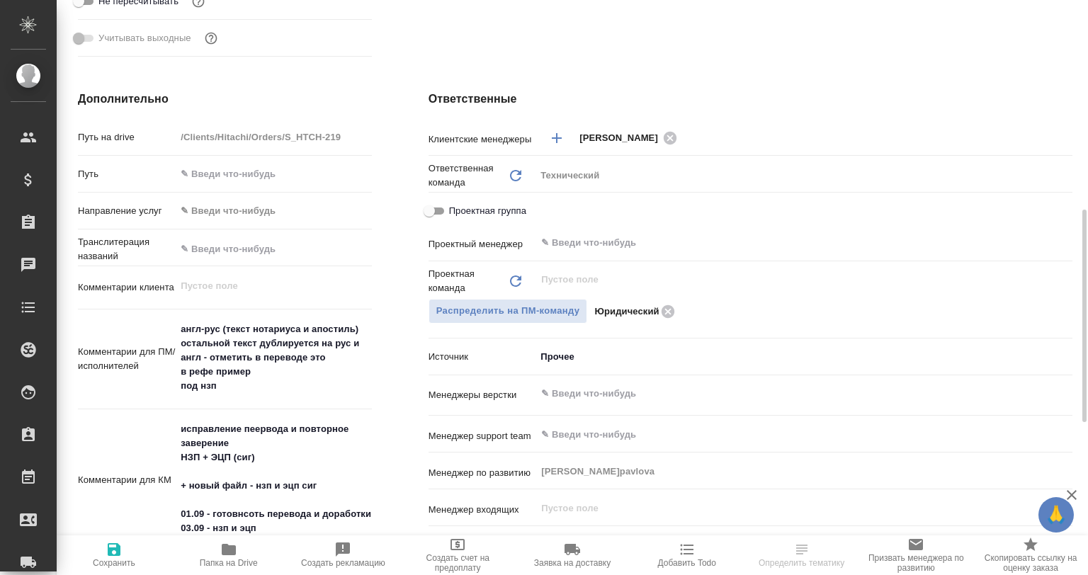
click at [221, 555] on icon "button" at bounding box center [228, 549] width 17 height 17
type textarea "x"
select select "RU"
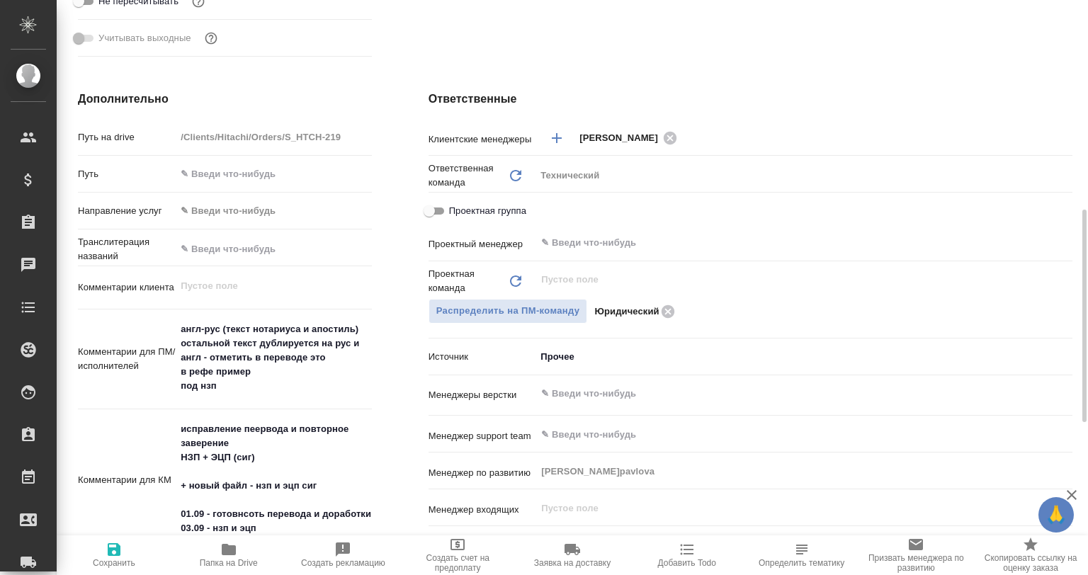
type textarea "x"
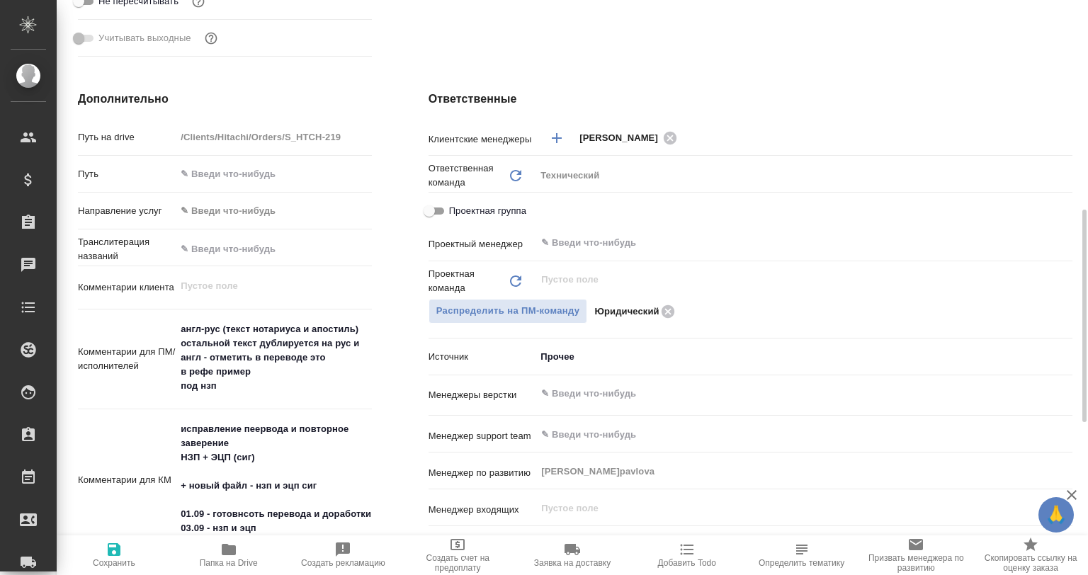
type textarea "x"
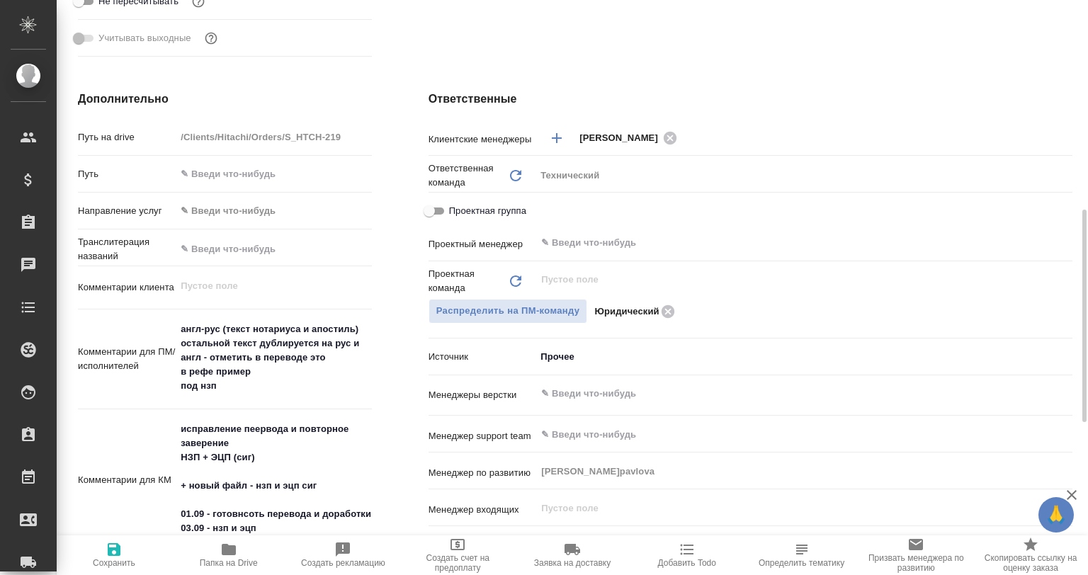
type textarea "x"
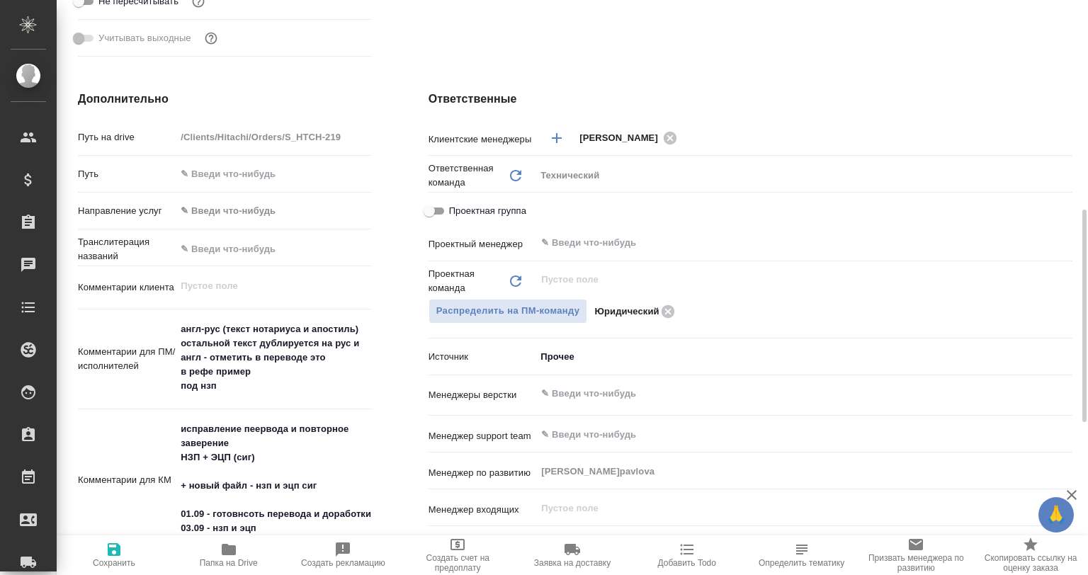
type textarea "x"
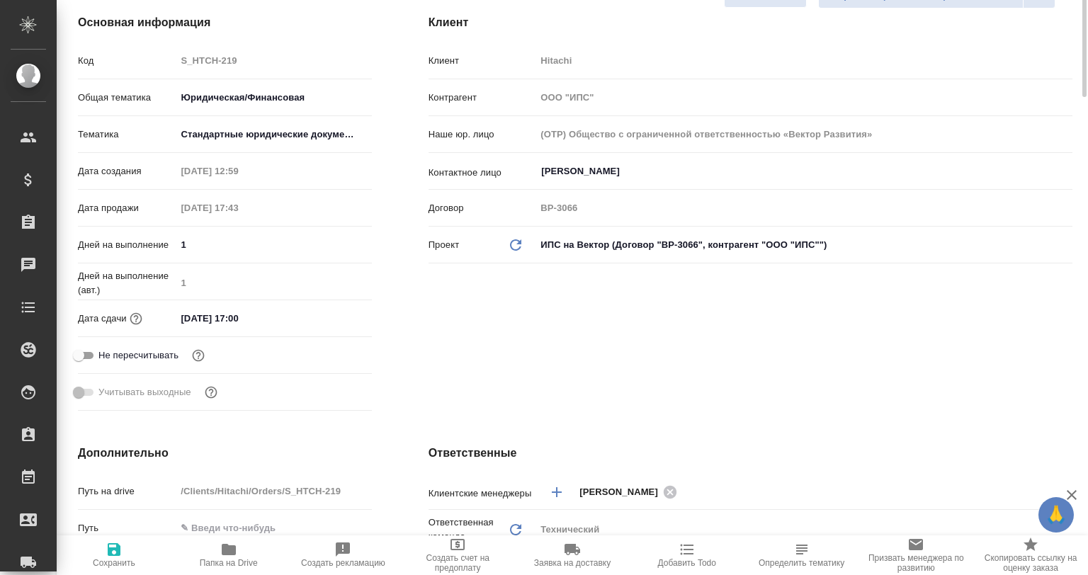
scroll to position [0, 0]
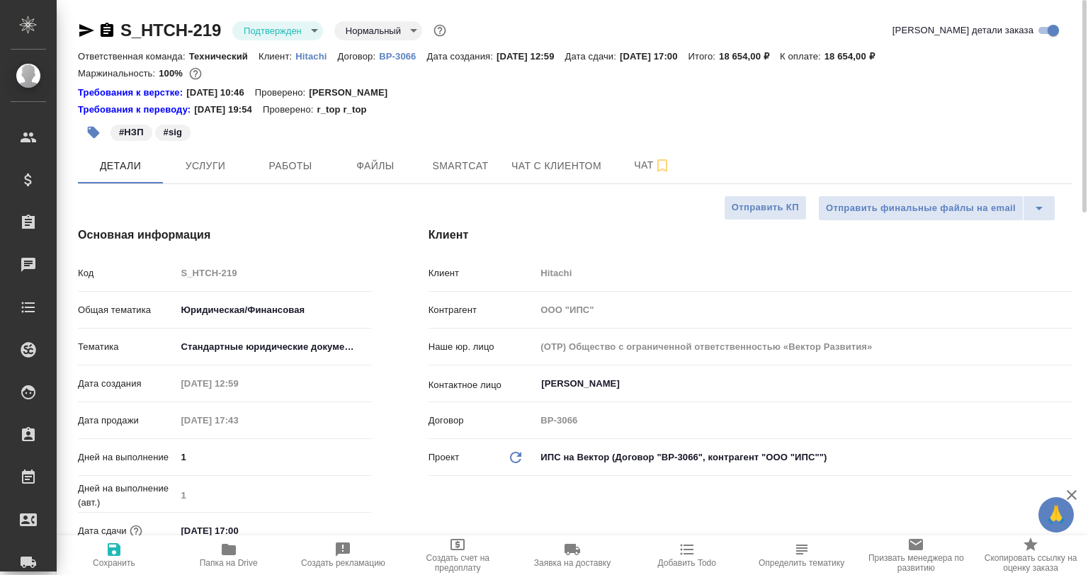
click at [251, 133] on div "#НЗП #sig" at bounding box center [409, 132] width 663 height 31
type textarea "x"
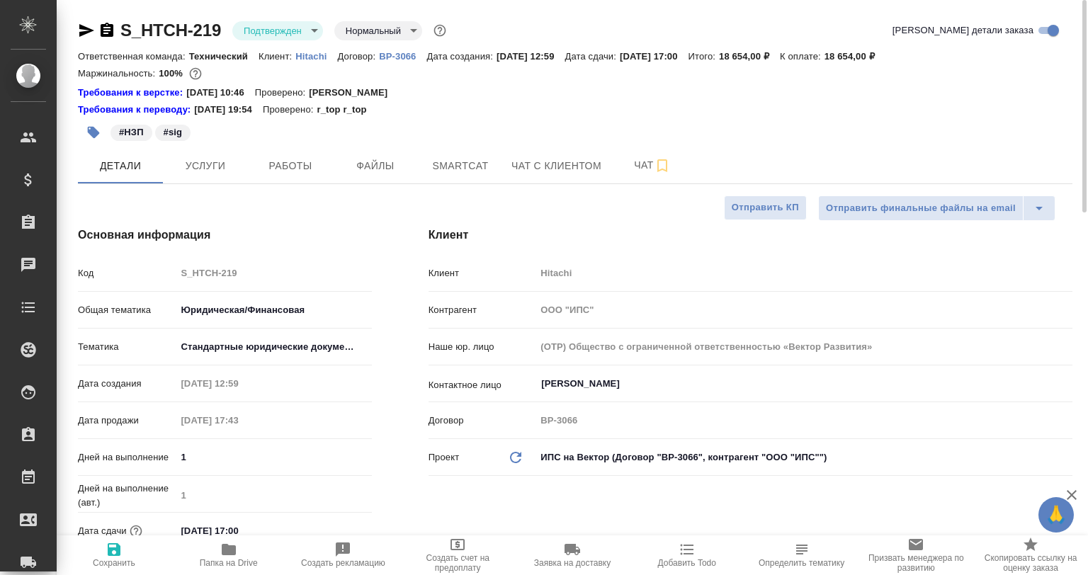
type textarea "x"
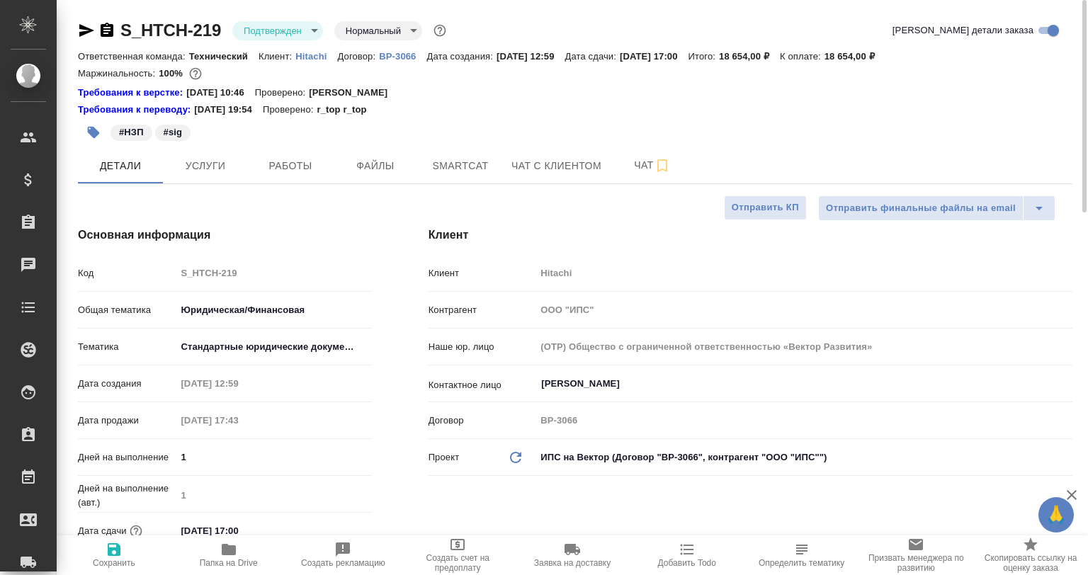
type textarea "x"
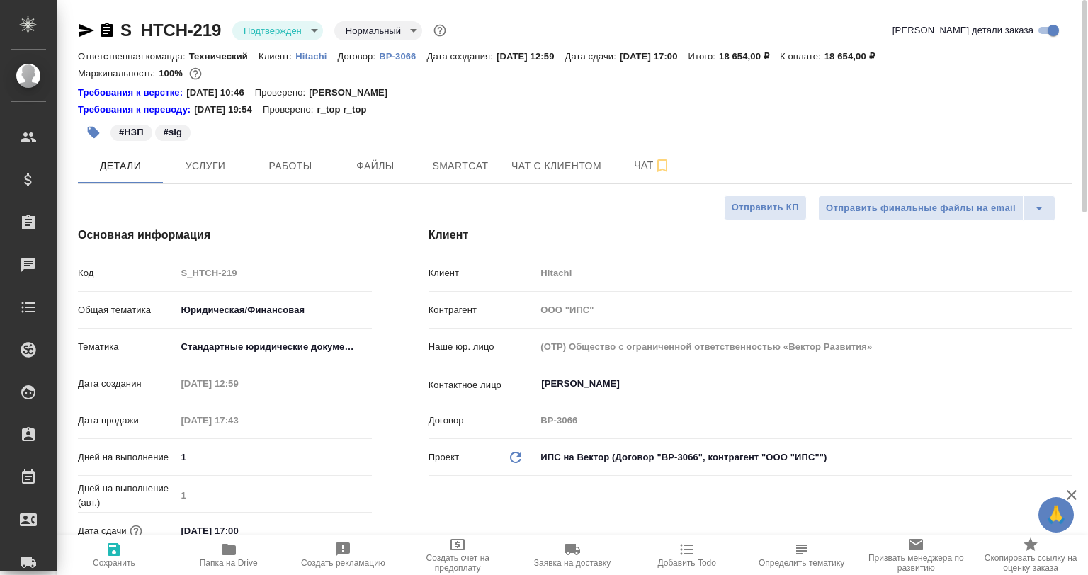
type textarea "x"
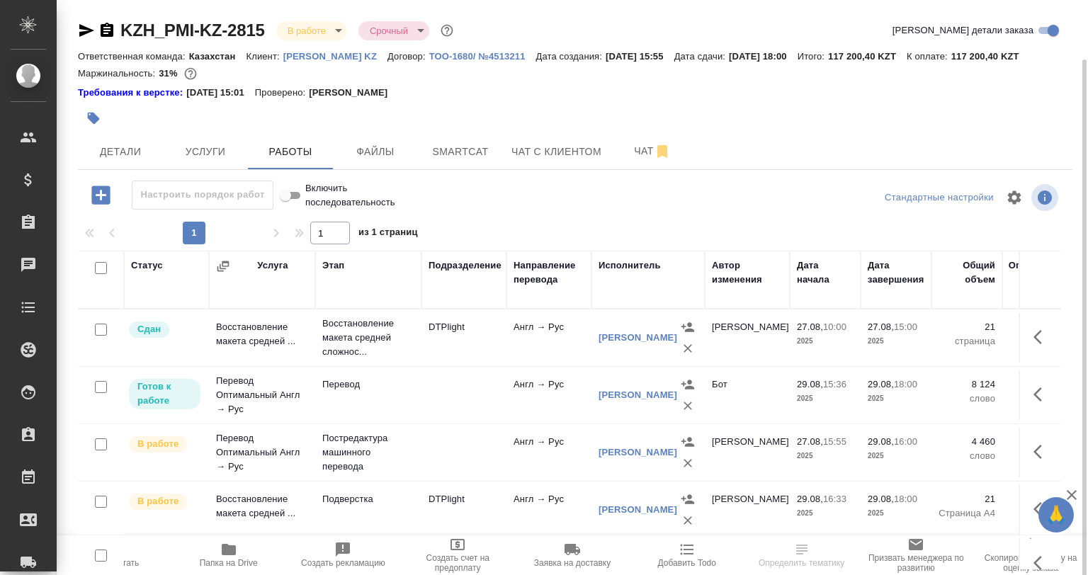
scroll to position [29, 0]
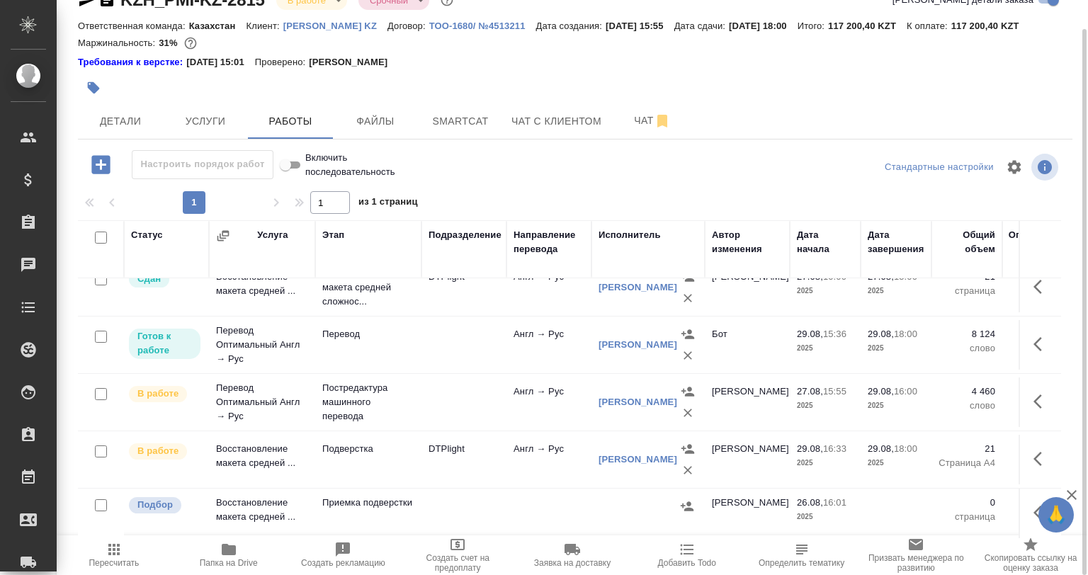
scroll to position [29, 0]
click at [426, 97] on div at bounding box center [409, 87] width 663 height 31
click at [436, 119] on span "Smartcat" at bounding box center [460, 122] width 68 height 18
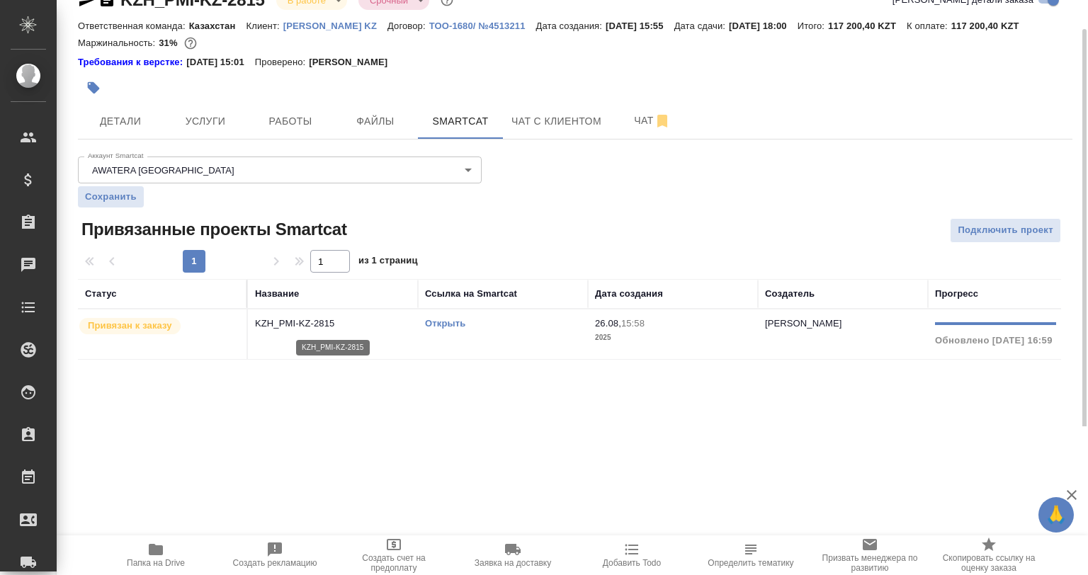
click at [285, 323] on p "KZH_PMI-KZ-2815" at bounding box center [333, 324] width 156 height 14
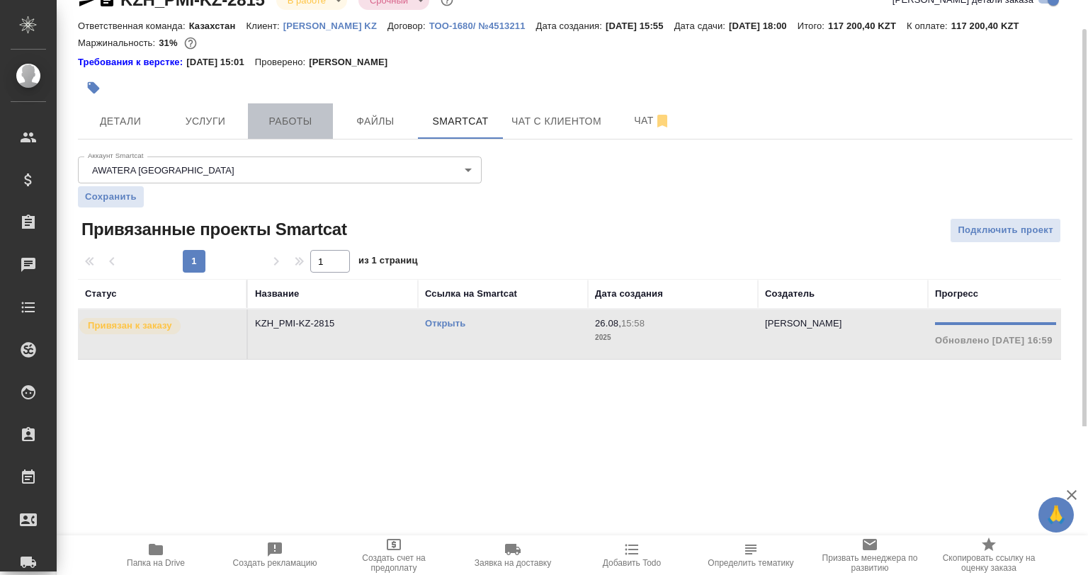
click at [310, 114] on span "Работы" at bounding box center [290, 122] width 68 height 18
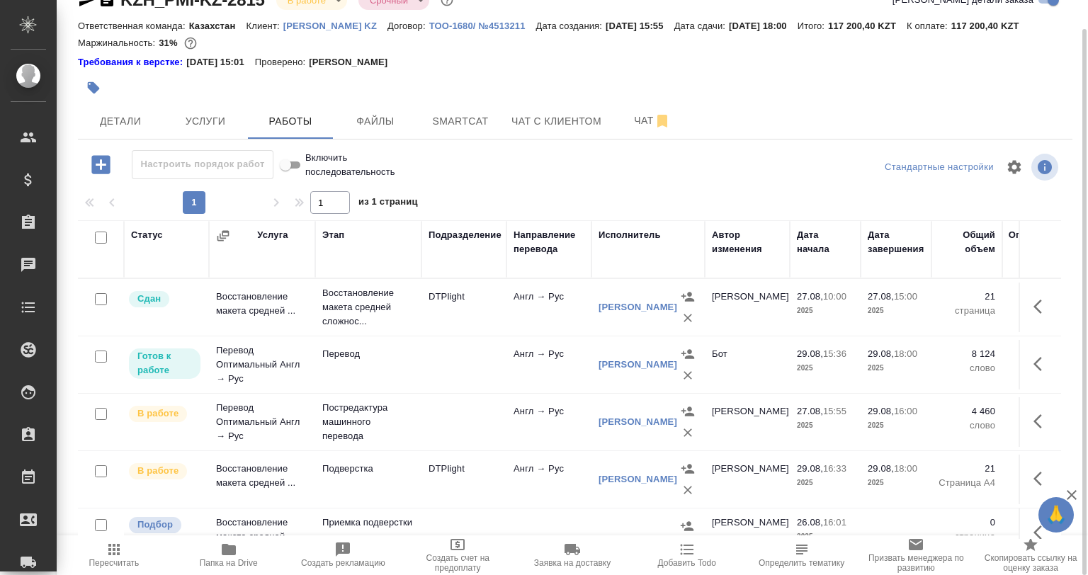
scroll to position [29, 0]
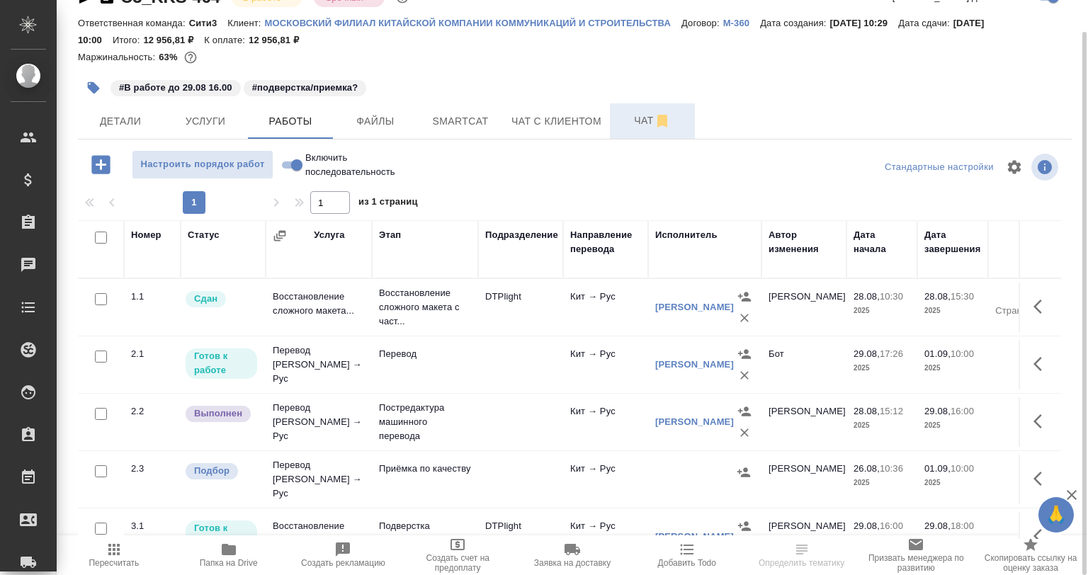
click at [623, 132] on button "Чат" at bounding box center [652, 120] width 85 height 35
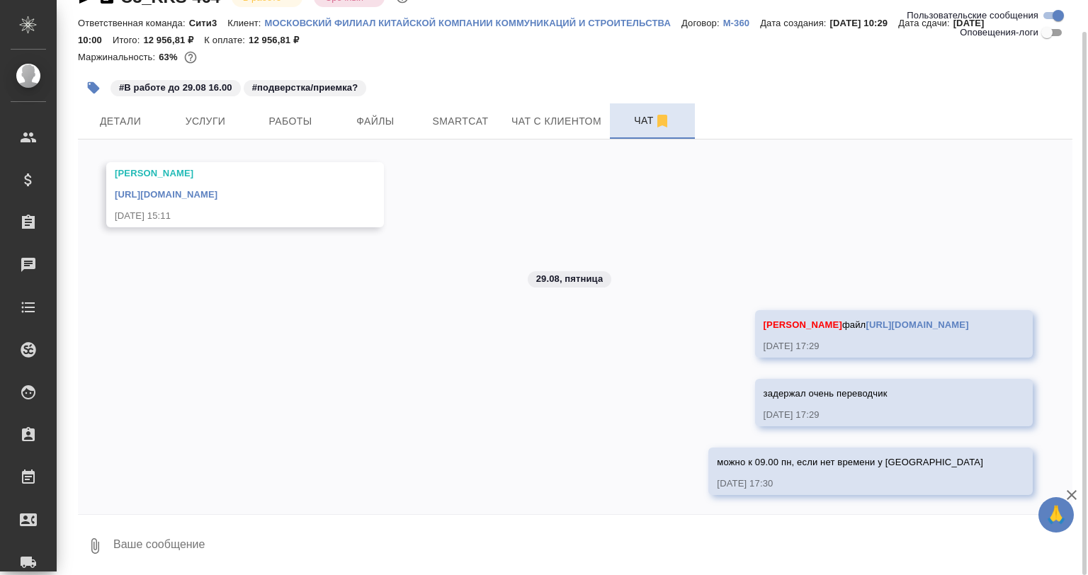
scroll to position [361, 0]
click at [294, 118] on span "Работы" at bounding box center [290, 122] width 68 height 18
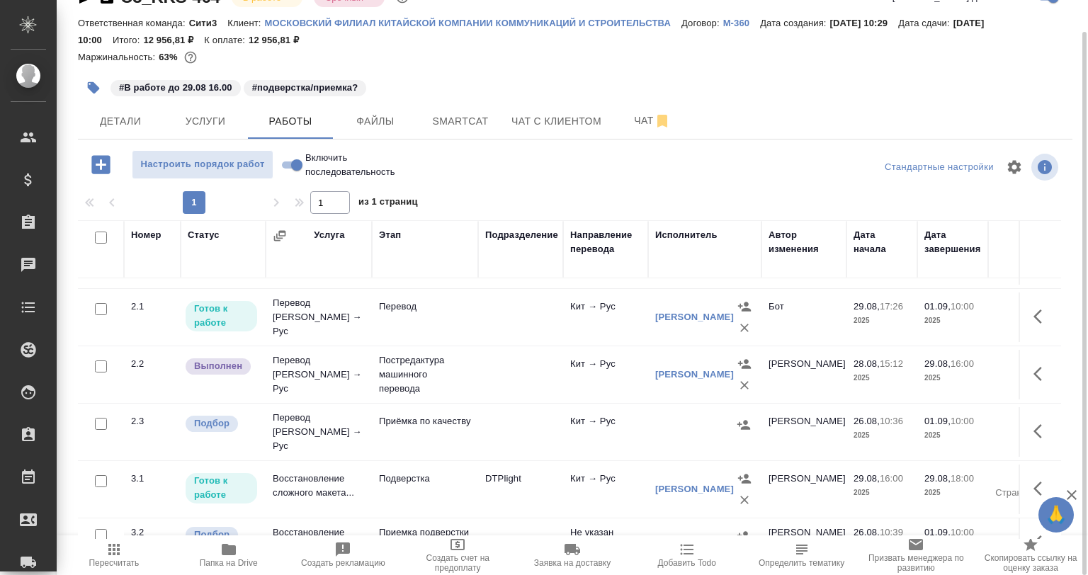
scroll to position [71, 0]
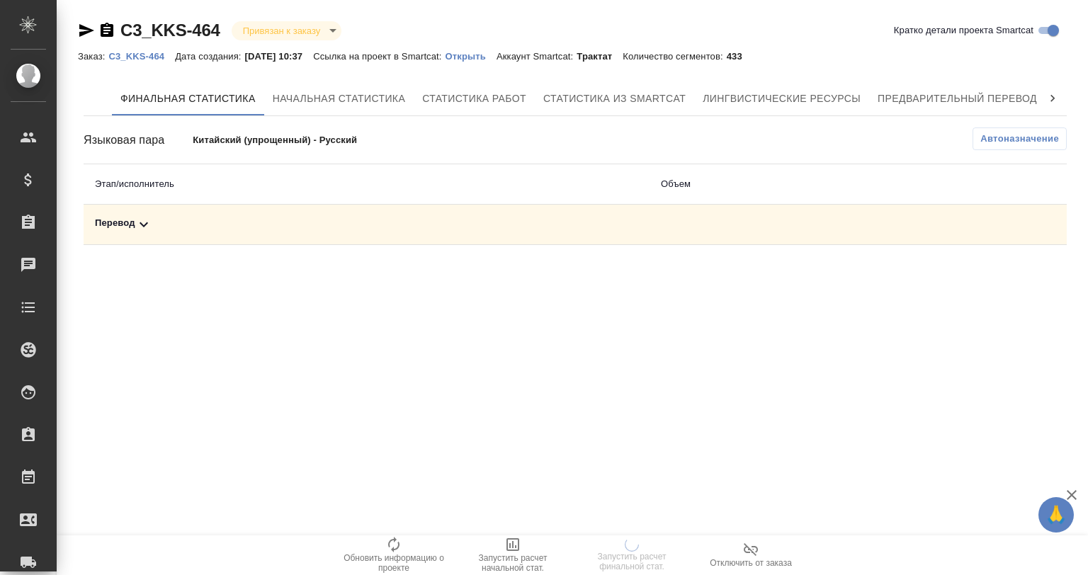
click at [153, 228] on div "Перевод" at bounding box center [366, 224] width 543 height 17
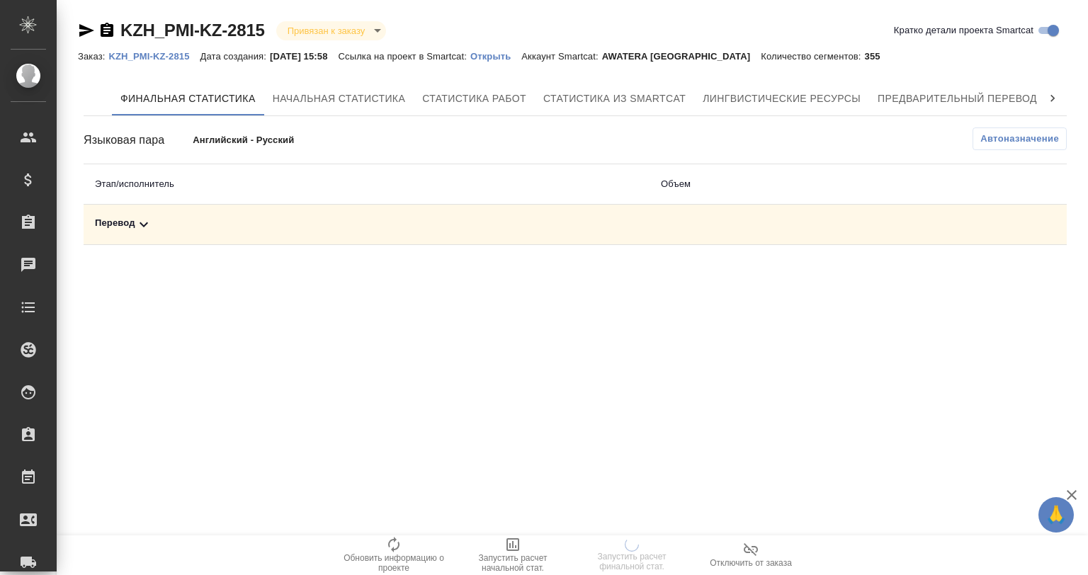
click at [366, 245] on div "Финальная статистика Начальная статистика Статистика работ Статистика из Smartc…" at bounding box center [575, 163] width 995 height 175
click at [376, 227] on div "Перевод" at bounding box center [366, 224] width 543 height 17
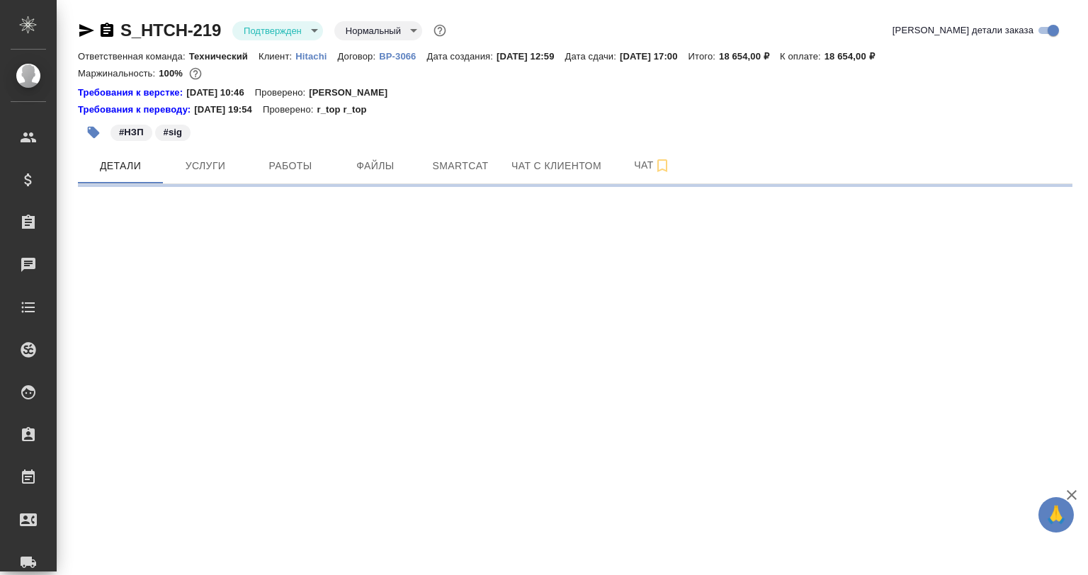
select select "RU"
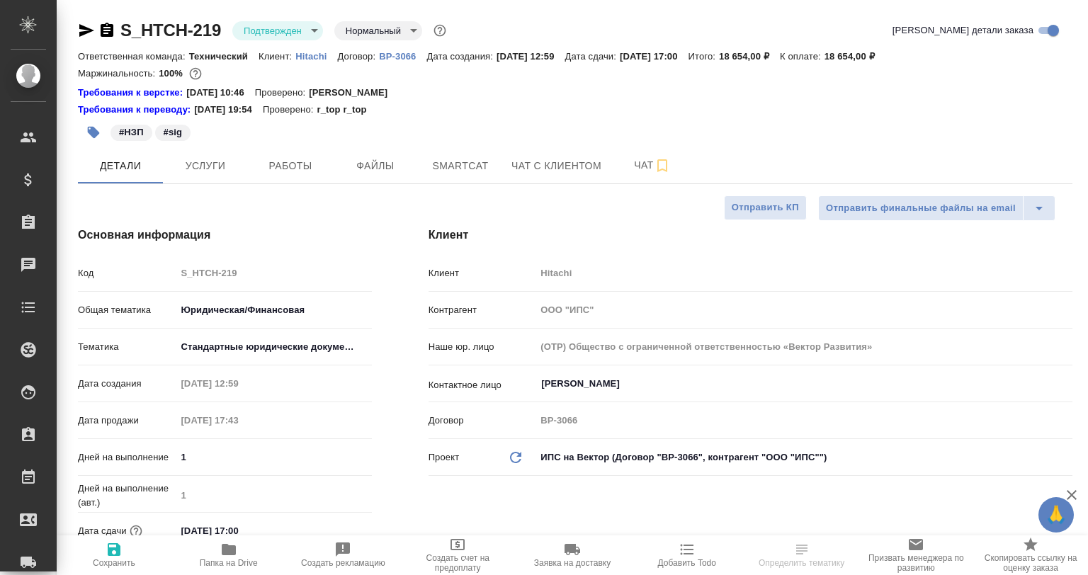
type textarea "x"
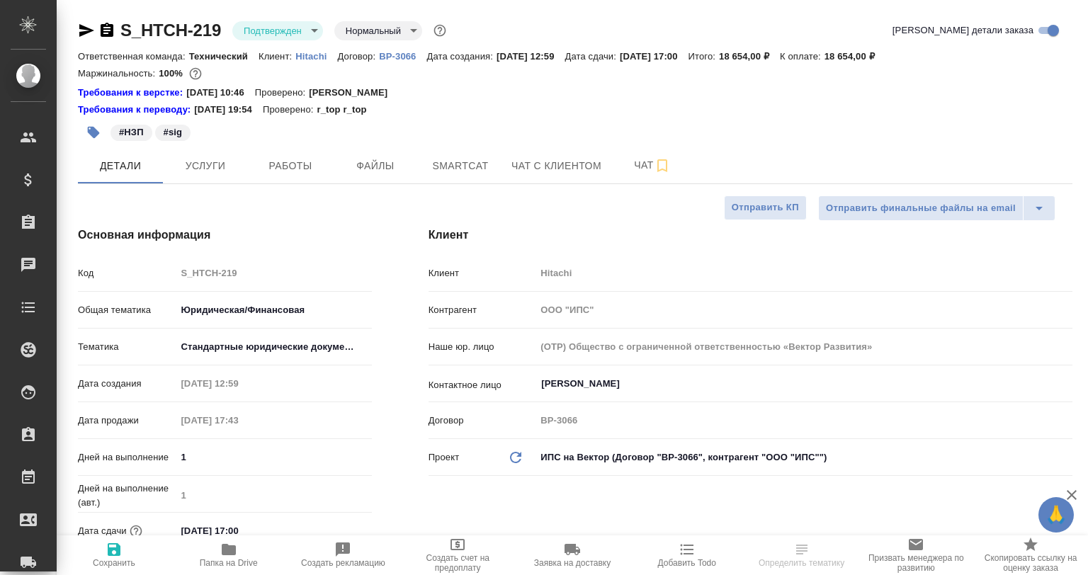
type textarea "x"
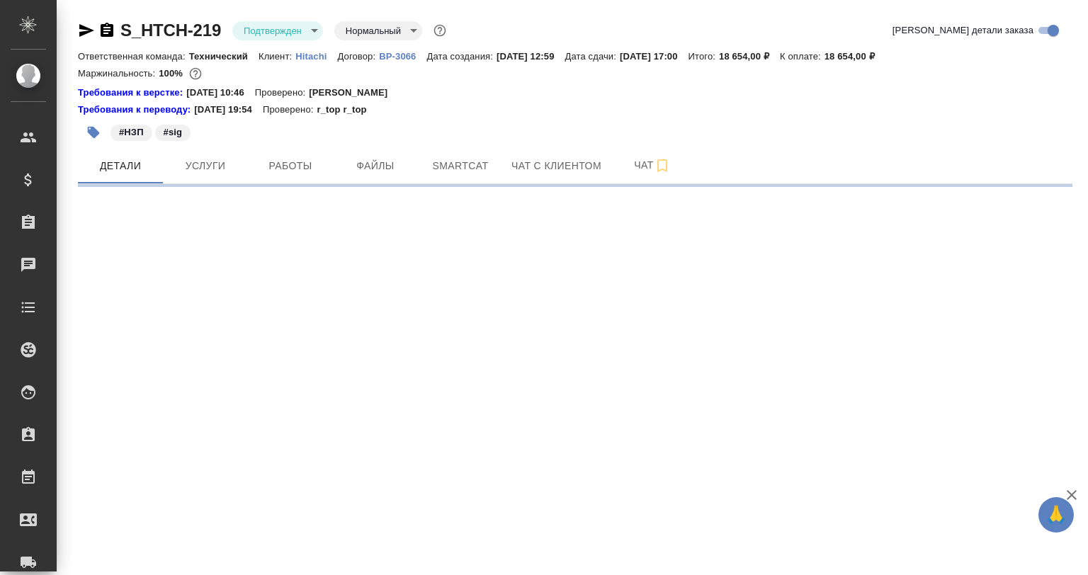
select select "RU"
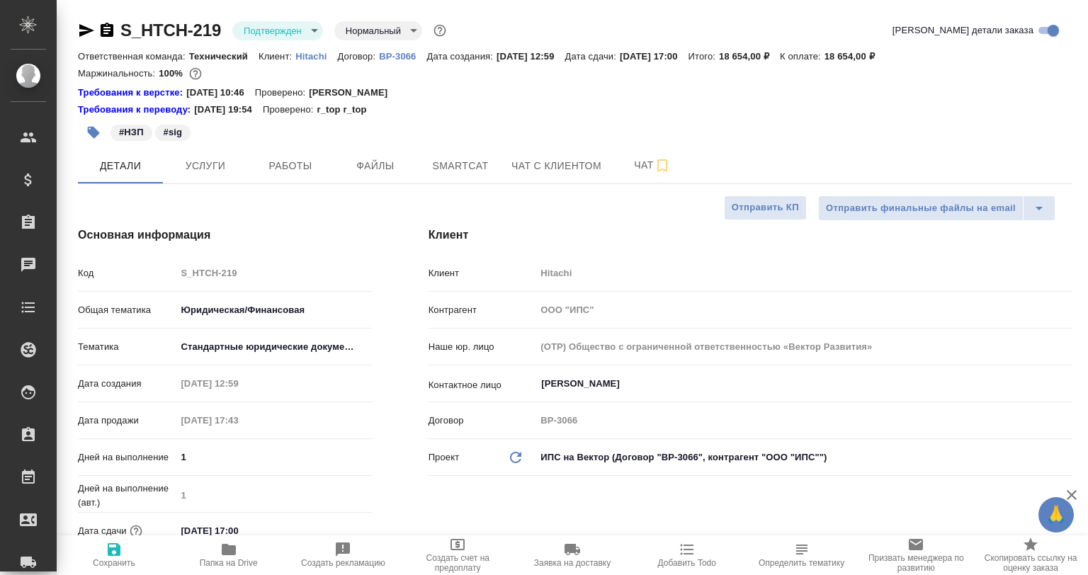
type textarea "x"
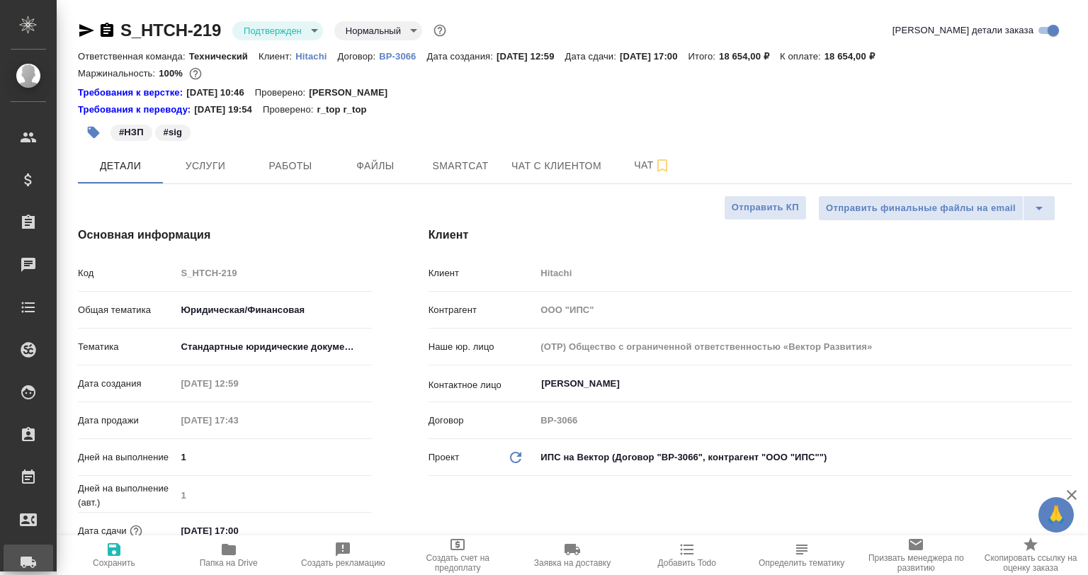
type textarea "x"
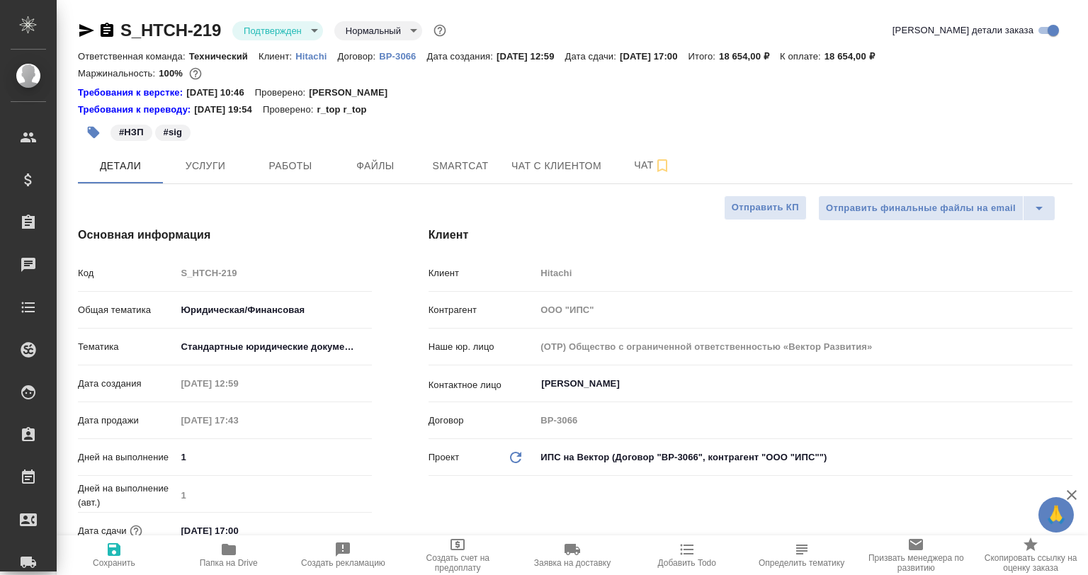
type textarea "x"
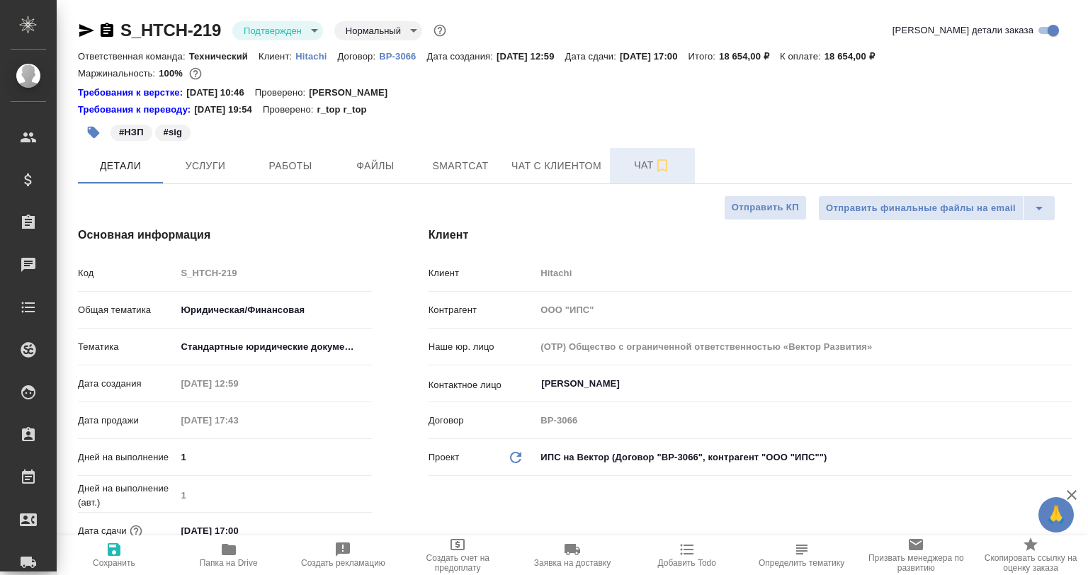
click at [638, 159] on span "Чат" at bounding box center [652, 166] width 68 height 18
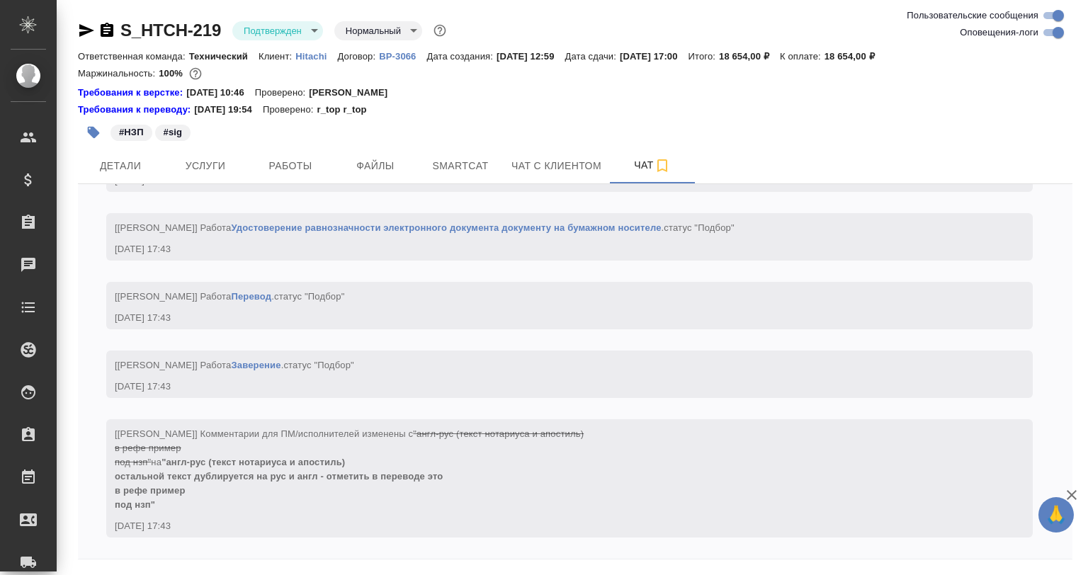
scroll to position [1673, 0]
click at [1049, 30] on input "Оповещения-логи" at bounding box center [1058, 32] width 51 height 17
checkbox input "false"
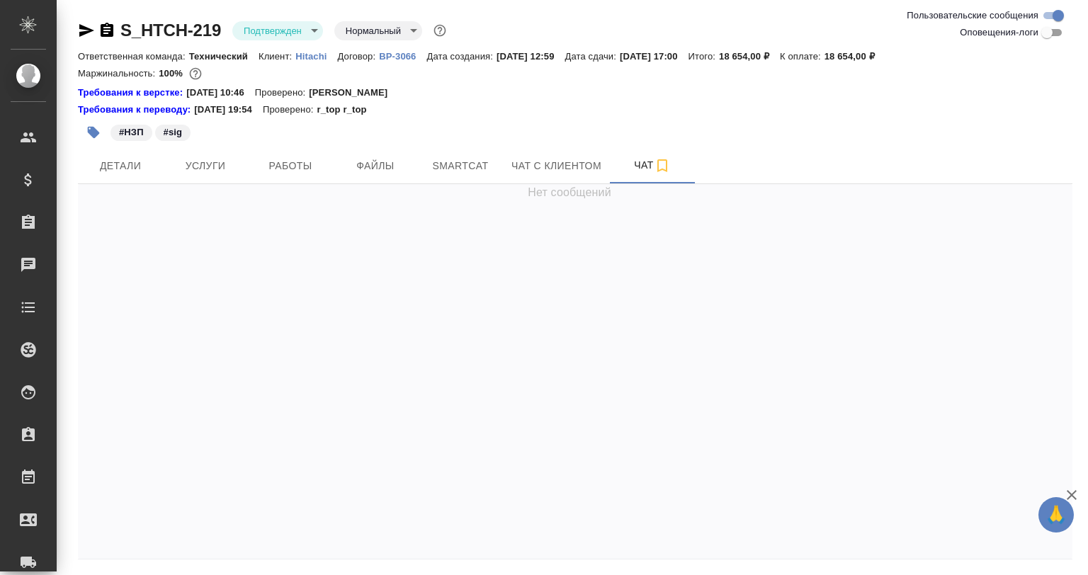
scroll to position [0, 0]
click at [289, 146] on div "#НЗП #sig" at bounding box center [409, 132] width 663 height 31
click at [289, 153] on button "Работы" at bounding box center [290, 165] width 85 height 35
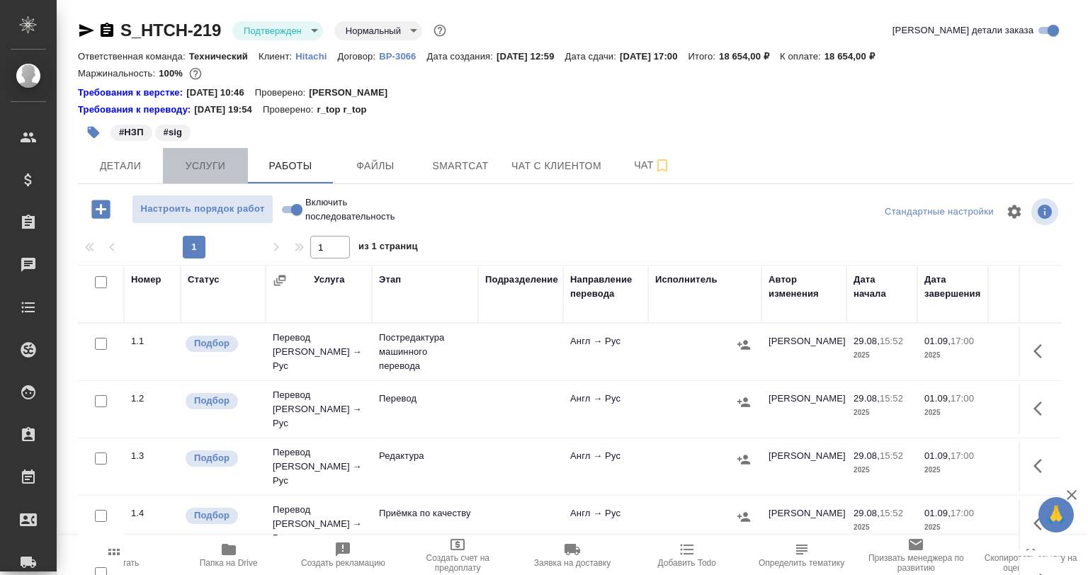
click at [200, 174] on span "Услуги" at bounding box center [205, 166] width 68 height 18
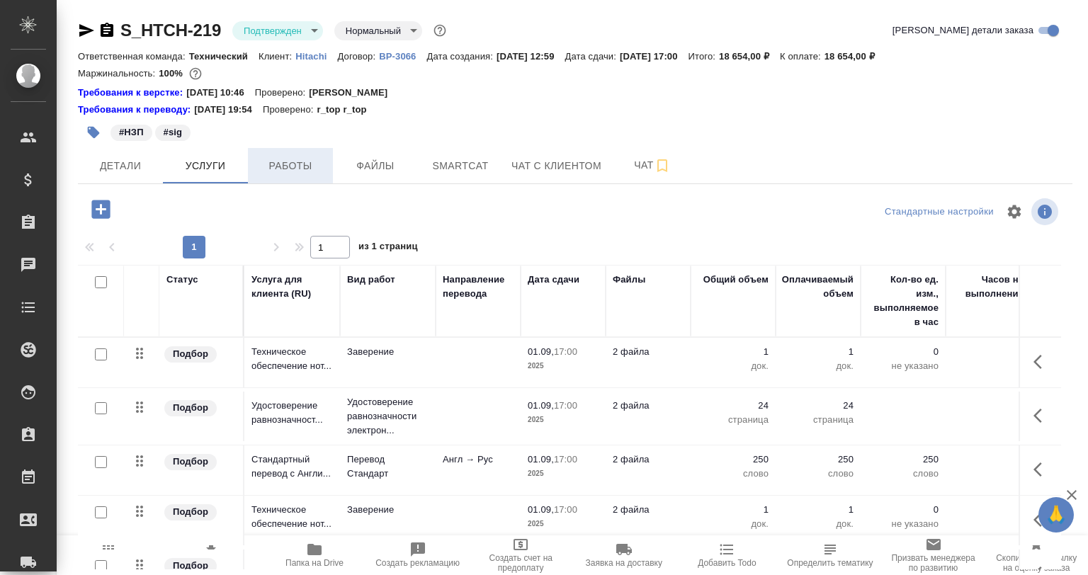
click at [271, 162] on span "Работы" at bounding box center [290, 166] width 68 height 18
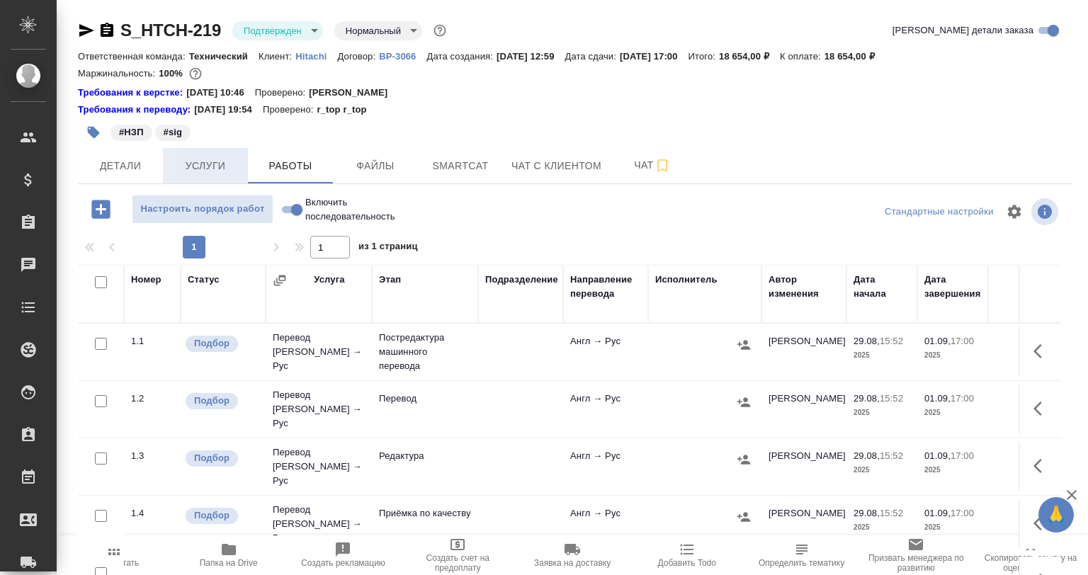
click at [193, 175] on button "Услуги" at bounding box center [205, 165] width 85 height 35
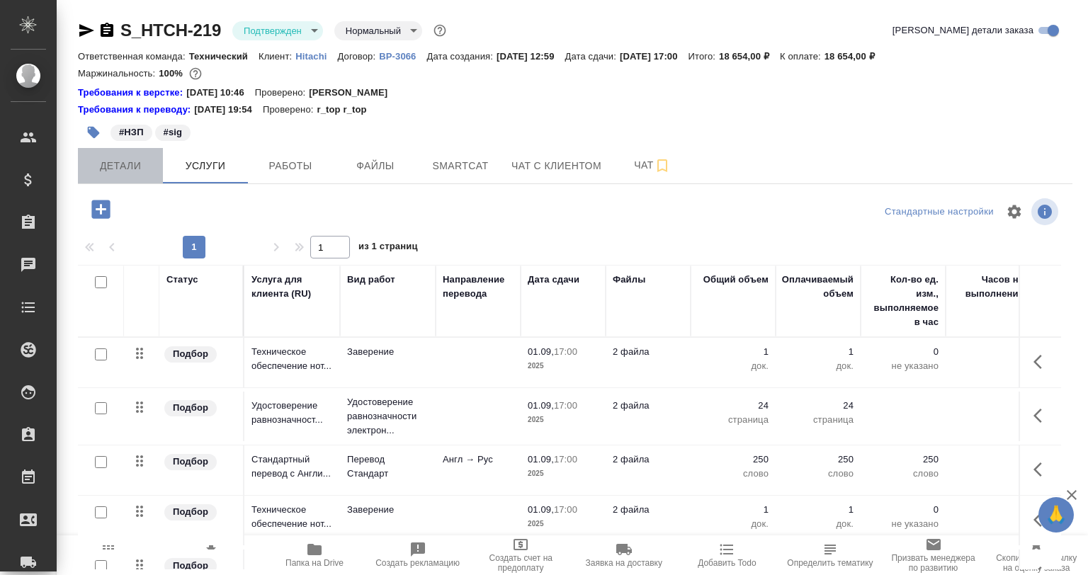
click at [156, 157] on button "Детали" at bounding box center [120, 165] width 85 height 35
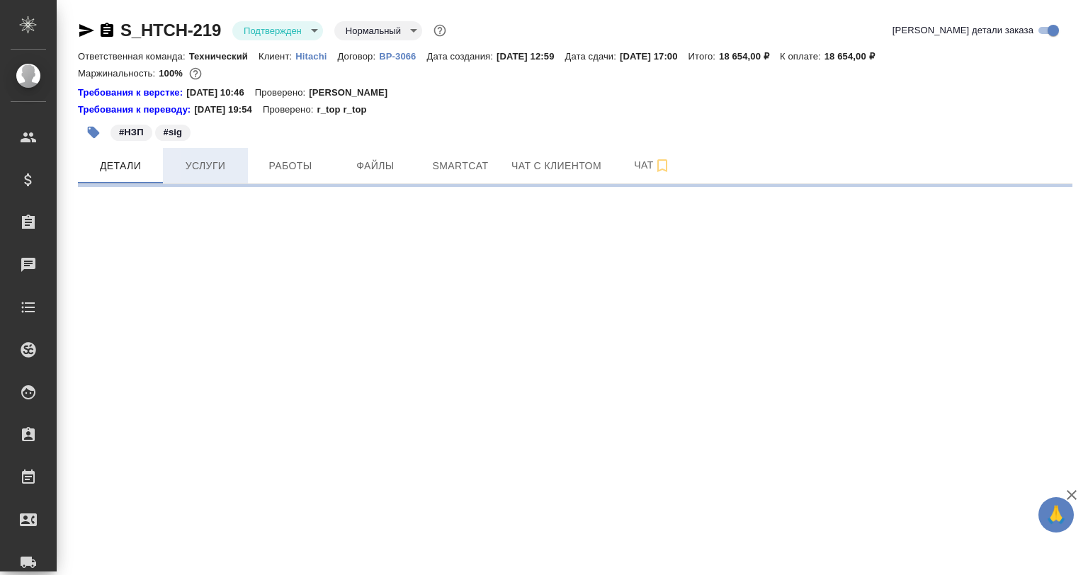
select select "RU"
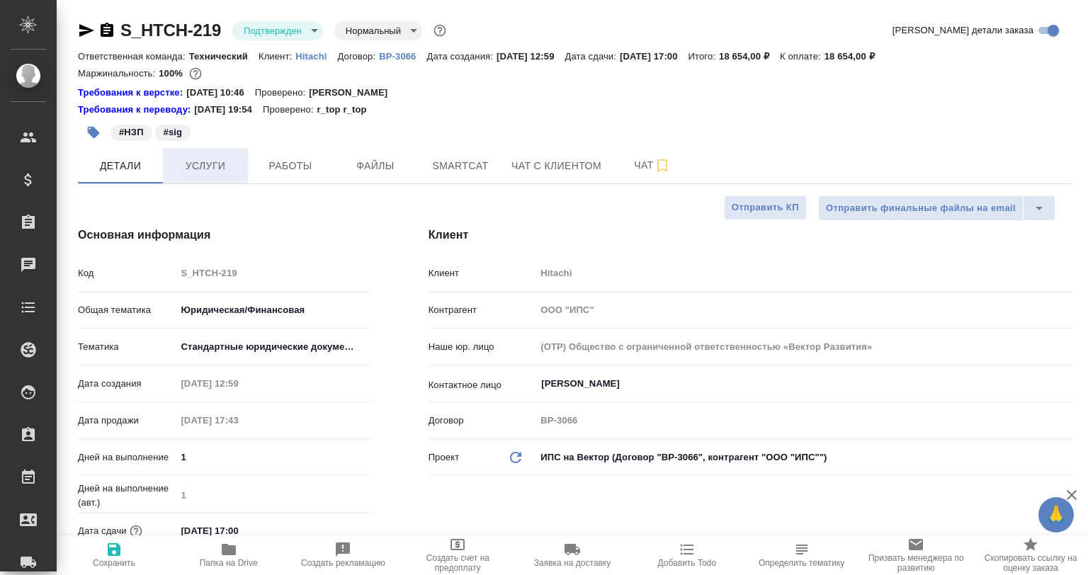
type textarea "x"
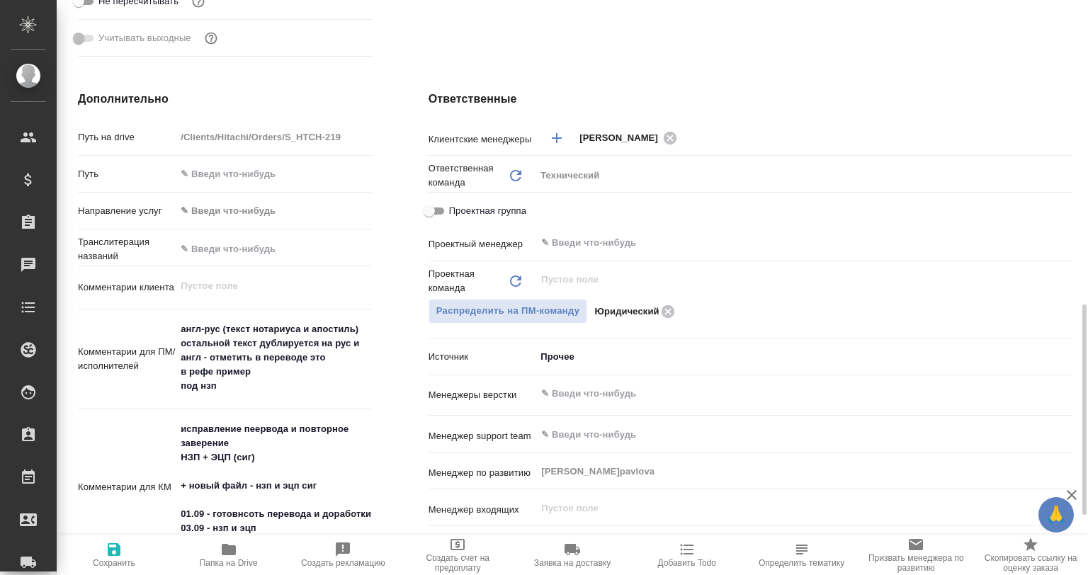
scroll to position [638, 0]
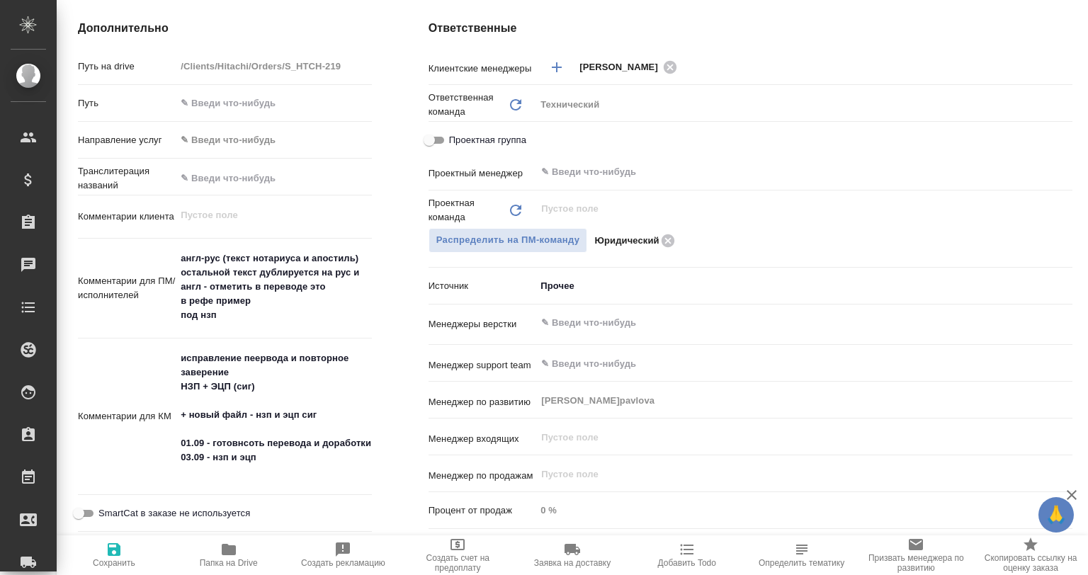
type textarea "x"
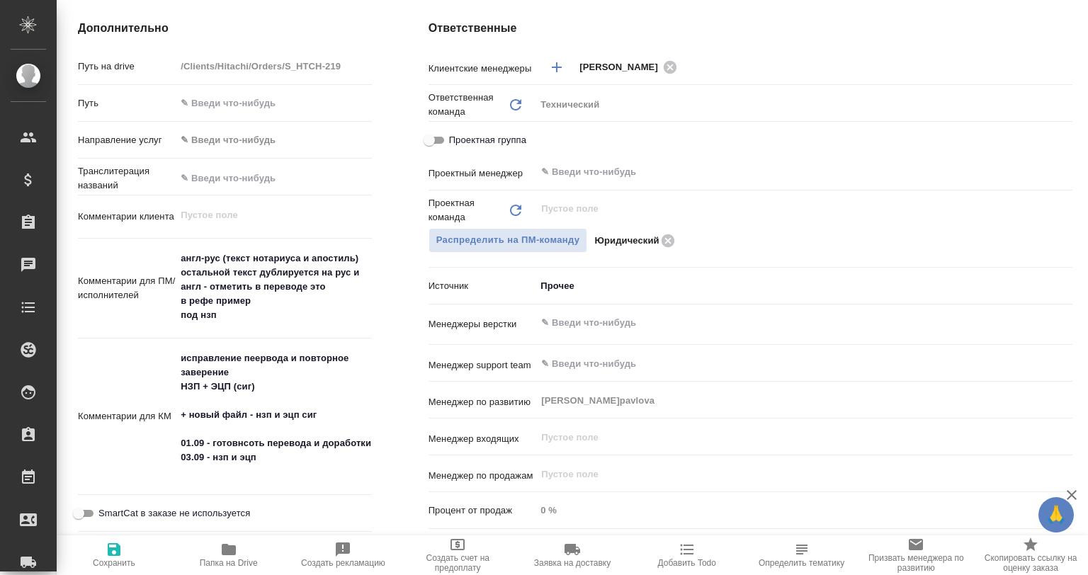
type textarea "x"
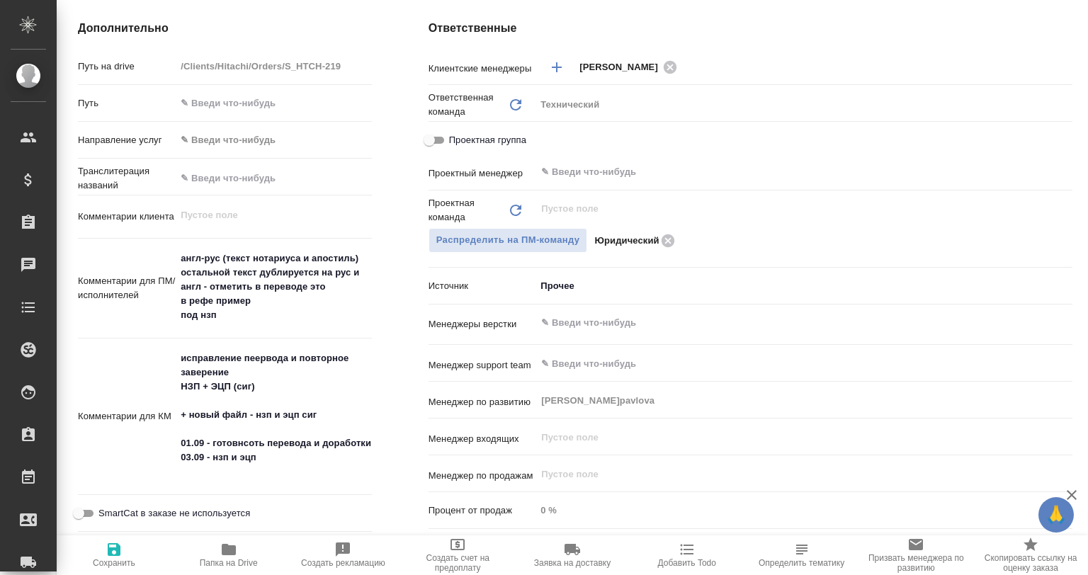
type textarea "x"
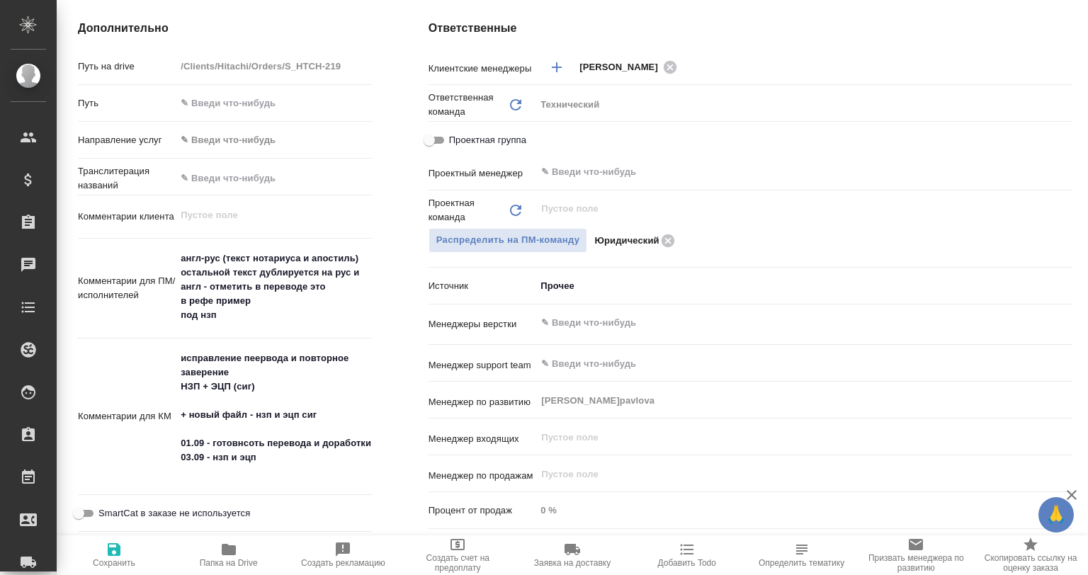
type textarea "x"
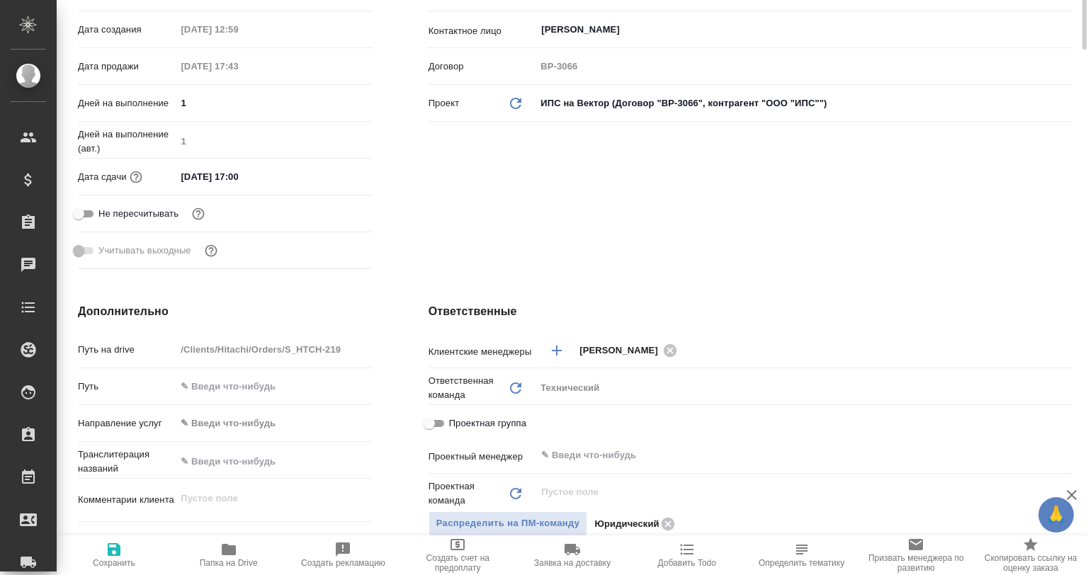
scroll to position [142, 0]
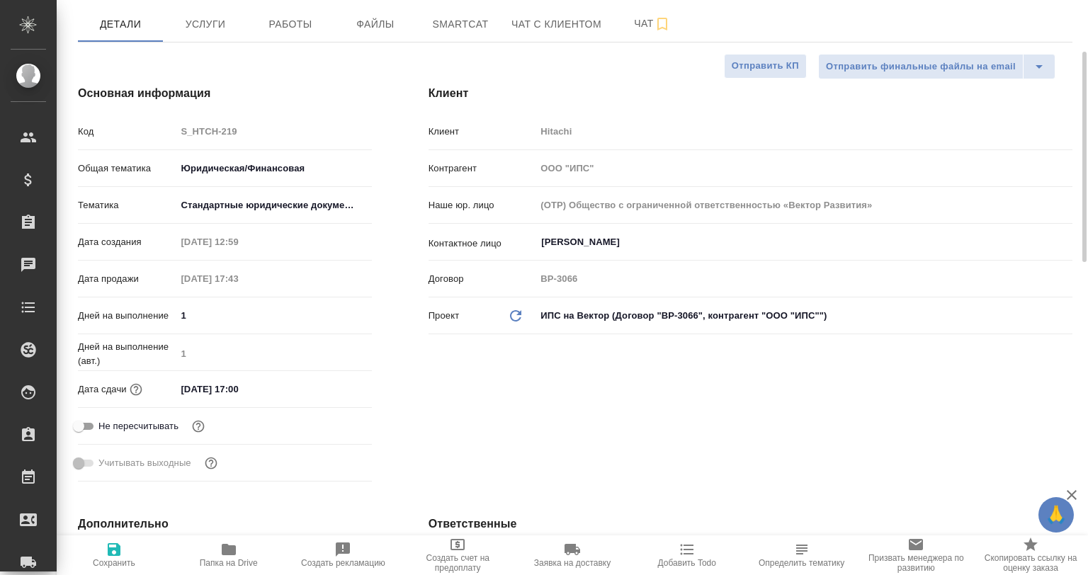
type textarea "x"
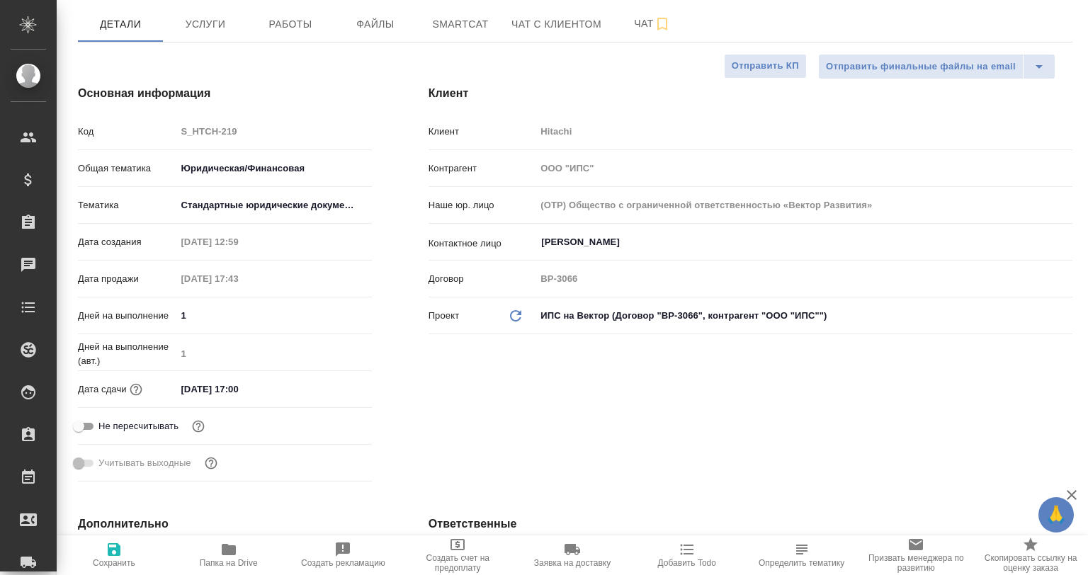
type textarea "x"
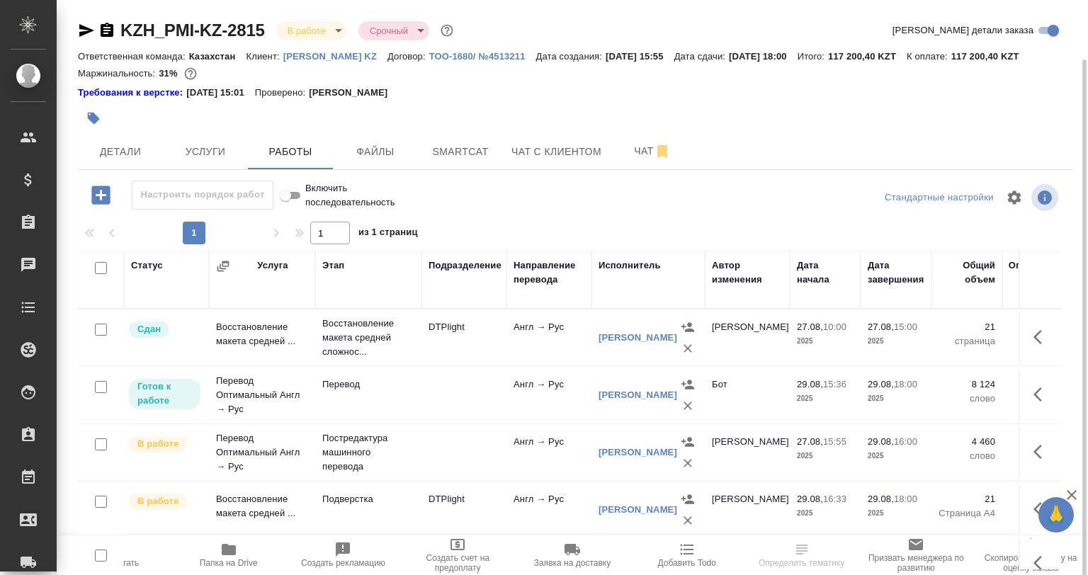
scroll to position [29, 0]
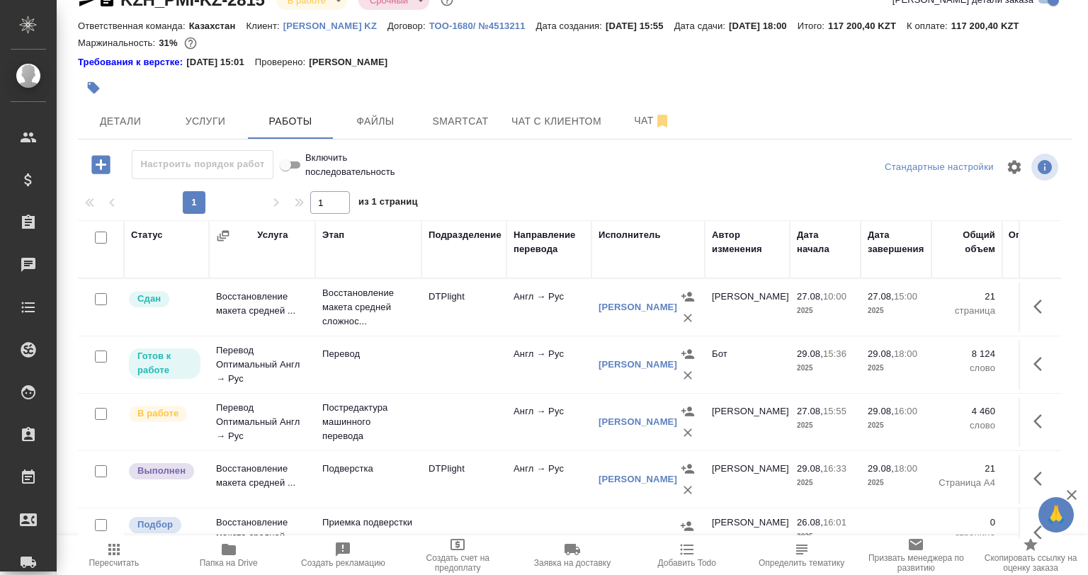
scroll to position [29, 0]
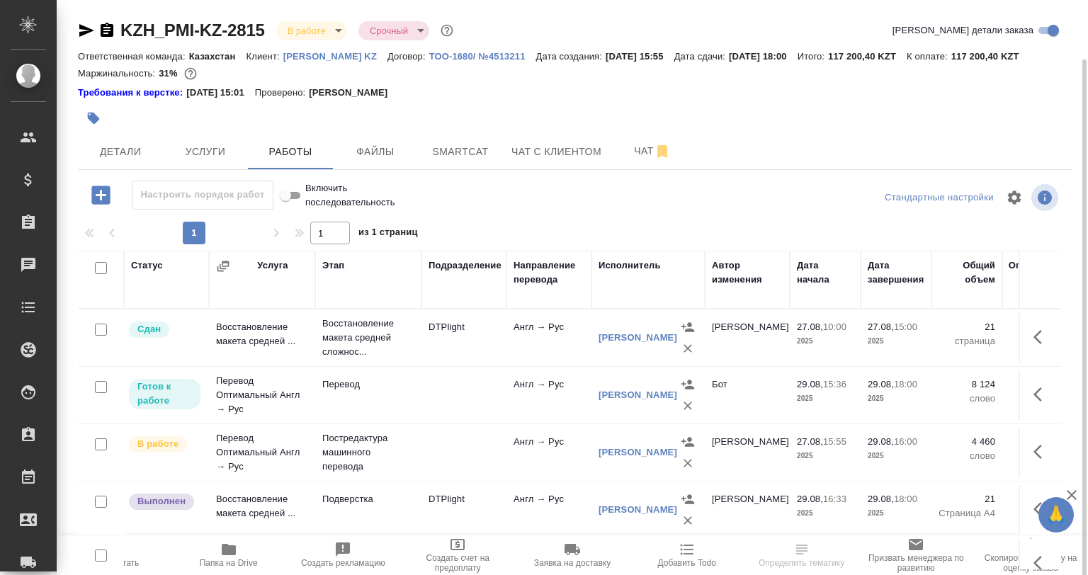
scroll to position [29, 0]
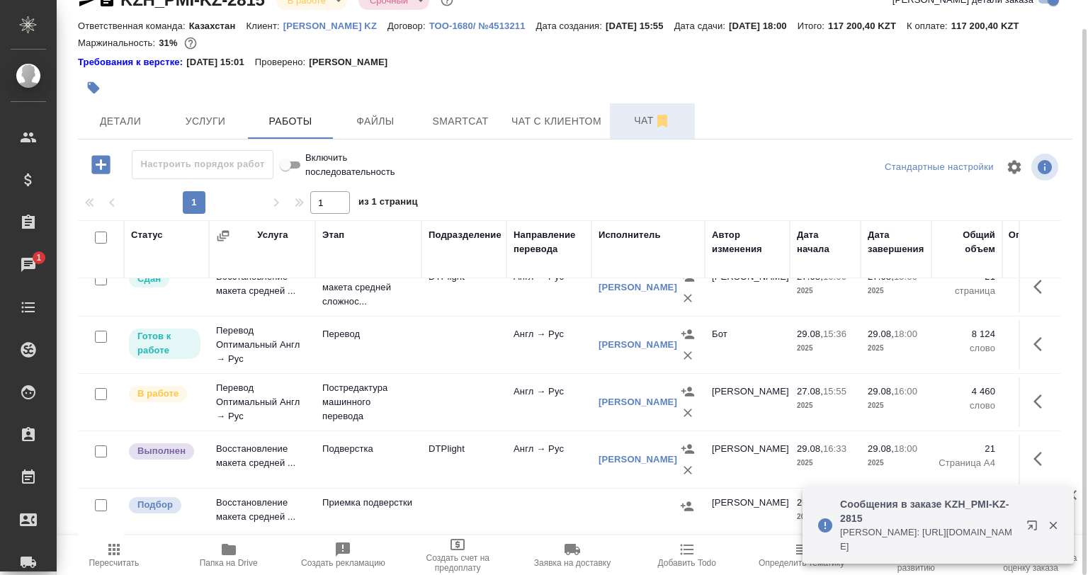
click at [615, 115] on button "Чат" at bounding box center [652, 120] width 85 height 35
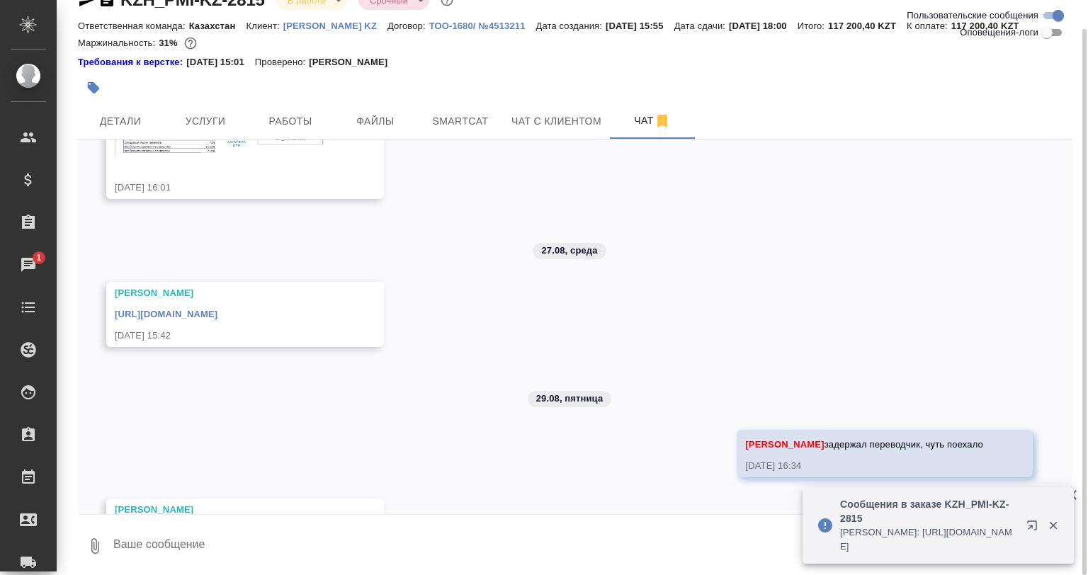
scroll to position [237, 0]
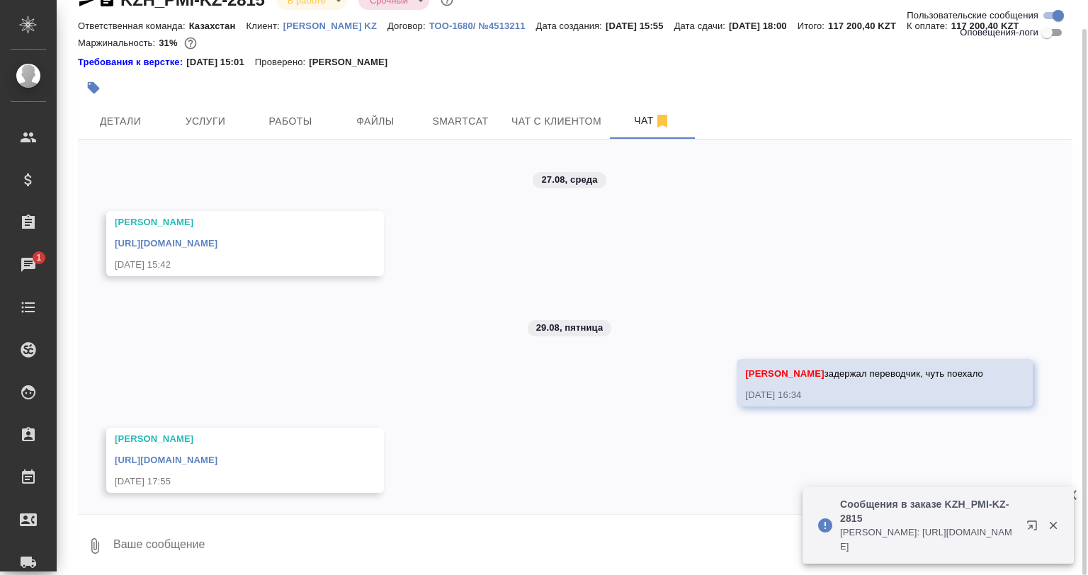
click at [334, 453] on div "https://drive.awatera.com/apps/files/files/10208798?dir=/Shares/PMIKZ/Orders/KZ…" at bounding box center [225, 459] width 220 height 18
click at [217, 457] on link "https://drive.awatera.com/apps/files/files/10208798?dir=/Shares/PMIKZ/Orders/KZ…" at bounding box center [166, 460] width 103 height 11
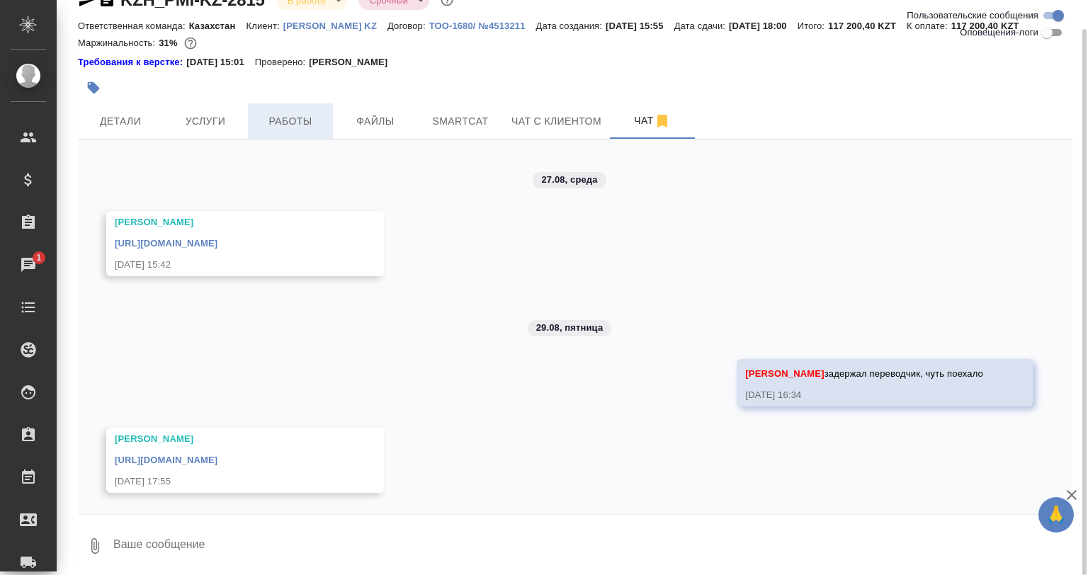
click at [311, 129] on button "Работы" at bounding box center [290, 120] width 85 height 35
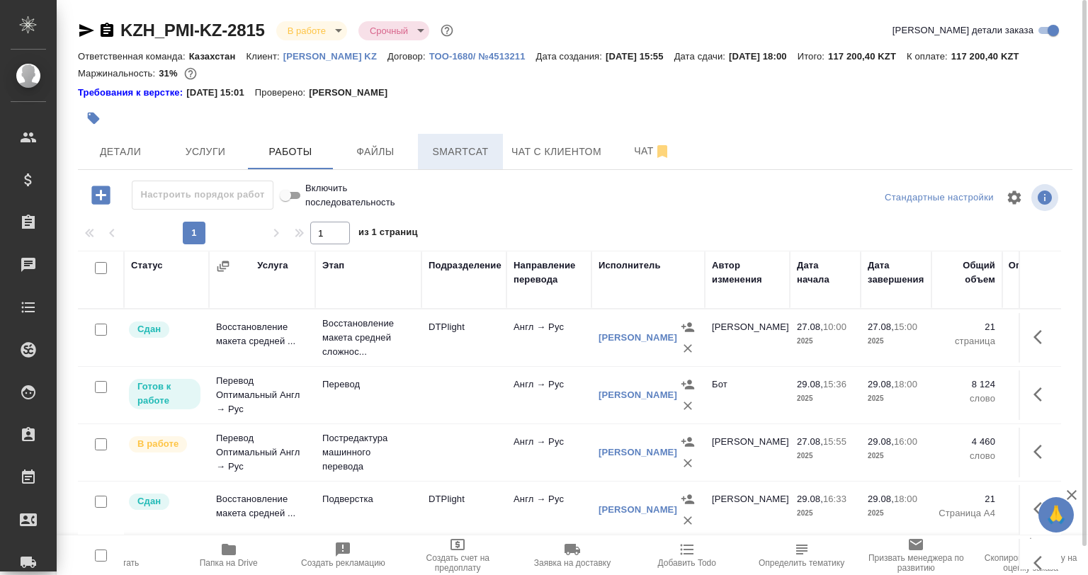
click at [475, 147] on span "Smartcat" at bounding box center [460, 152] width 68 height 18
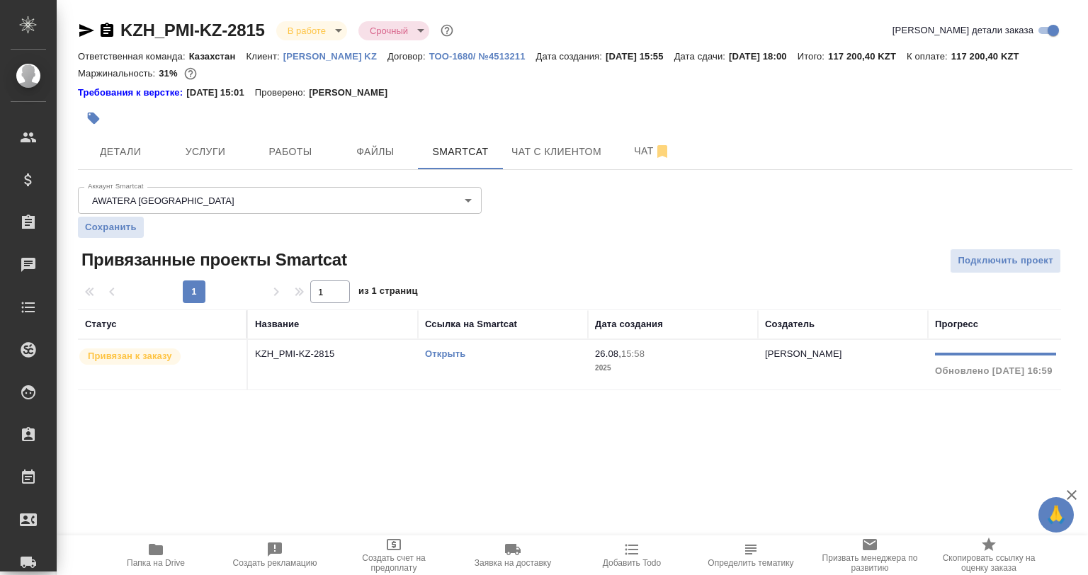
click at [381, 390] on table "Статус Название Ссылка на Smartcat Дата создания Создатель Прогресс Привязан к …" at bounding box center [687, 350] width 1218 height 81
click at [381, 377] on td "KZH_PMI-KZ-2815" at bounding box center [333, 365] width 170 height 50
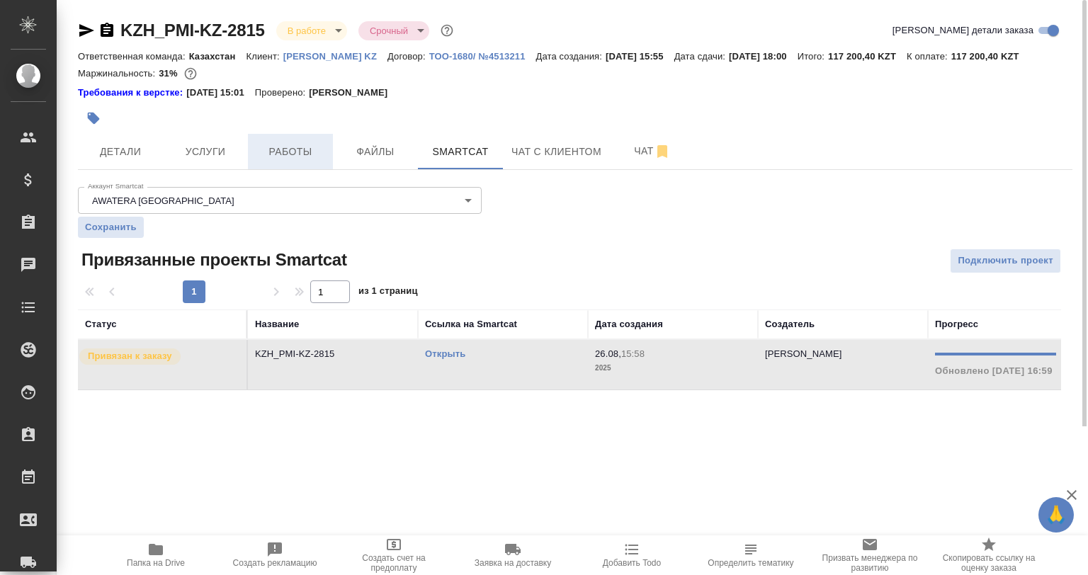
click at [296, 160] on span "Работы" at bounding box center [290, 152] width 68 height 18
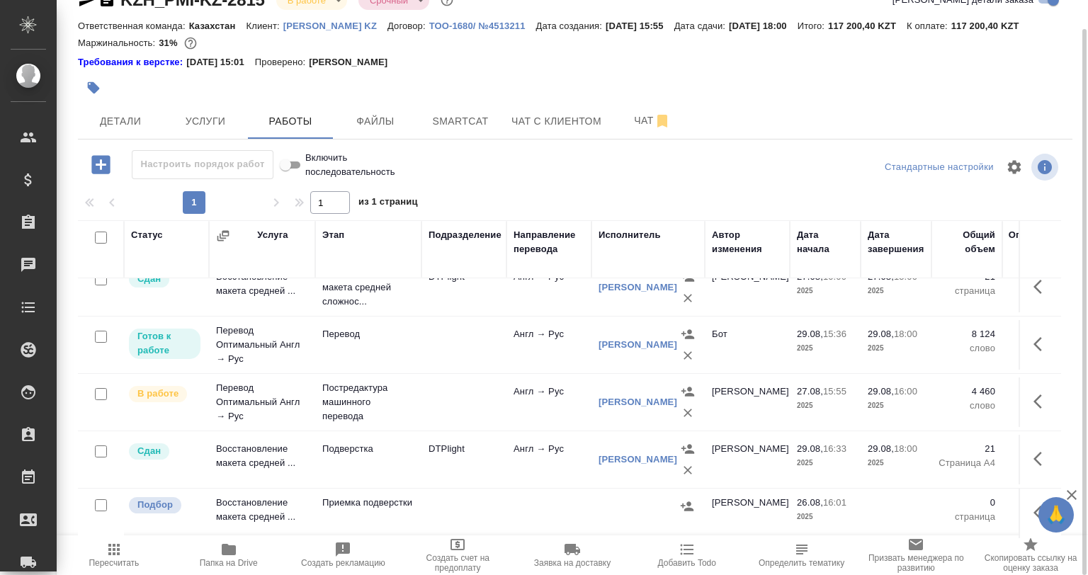
scroll to position [29, 0]
click at [98, 499] on input "checkbox" at bounding box center [101, 505] width 12 height 12
checkbox input "true"
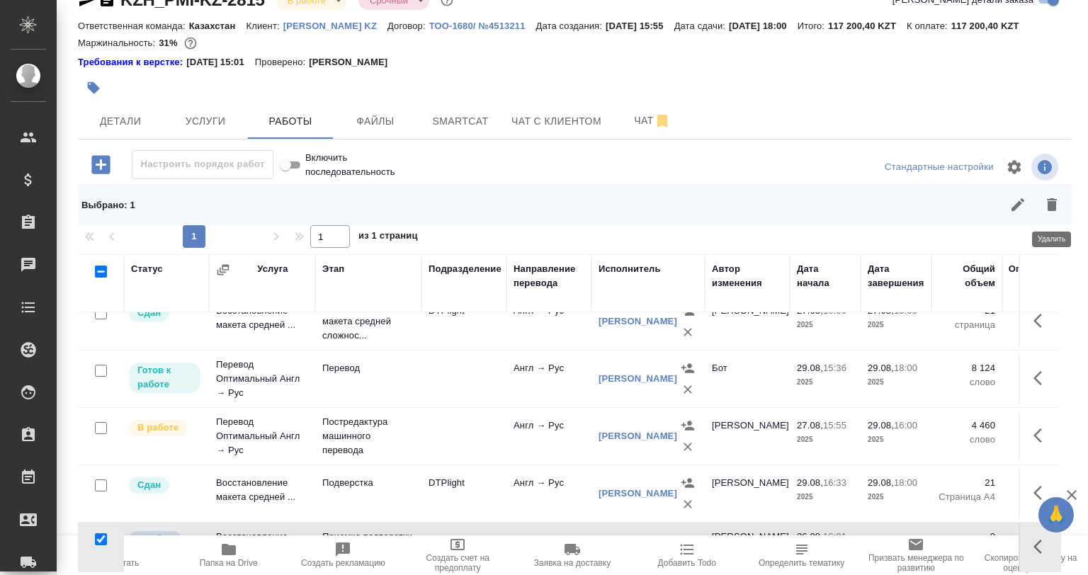
click at [1048, 198] on icon "button" at bounding box center [1051, 204] width 17 height 17
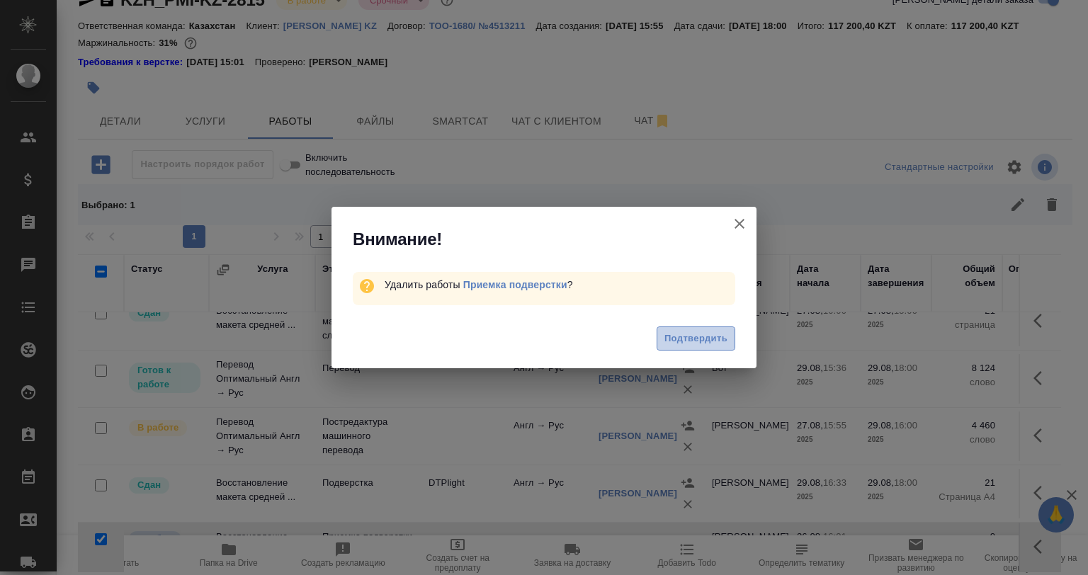
click at [695, 329] on button "Подтвердить" at bounding box center [696, 339] width 79 height 25
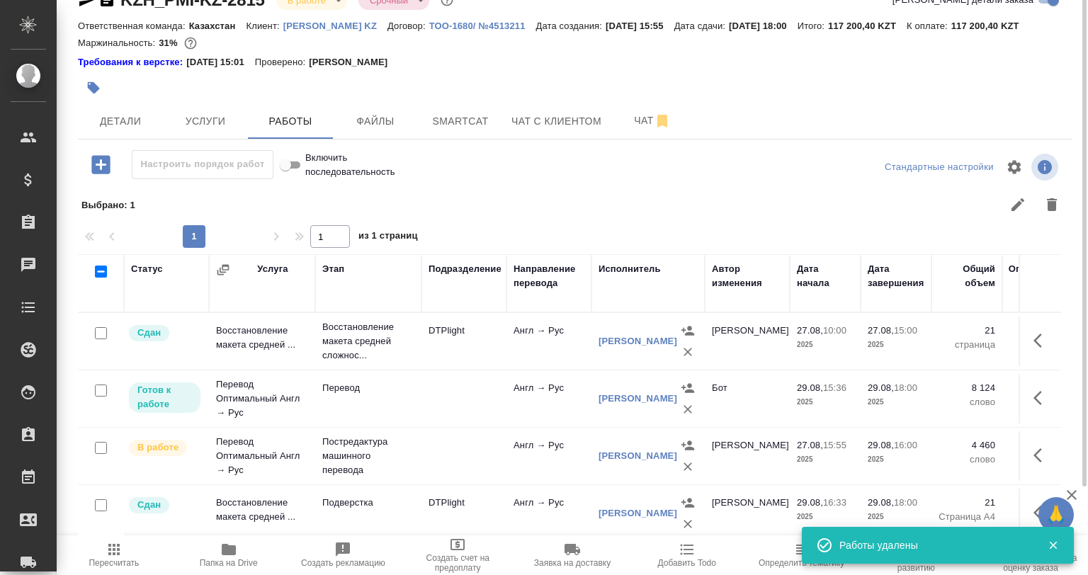
scroll to position [0, 0]
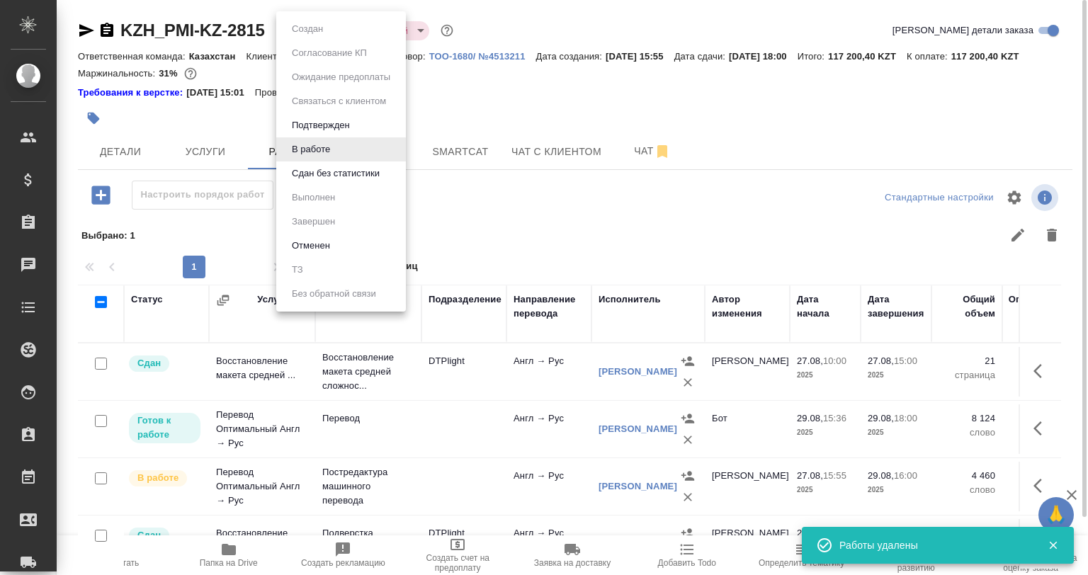
click at [315, 26] on body "🙏 .cls-1 fill:#fff; AWATERA Babkina Anastasiya Клиенты Спецификации Заказы 0 Ча…" at bounding box center [544, 287] width 1088 height 575
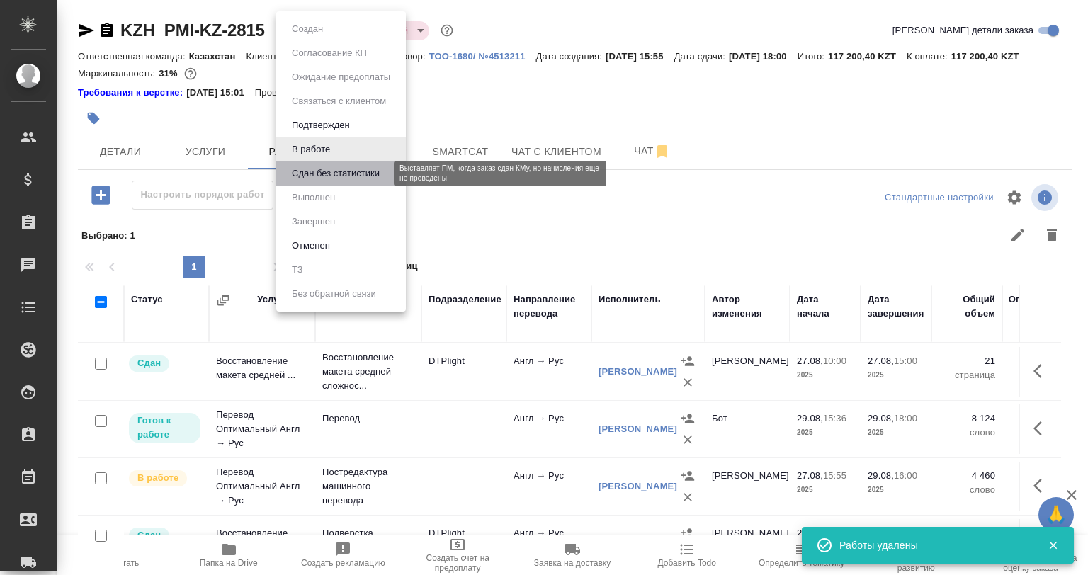
click at [310, 172] on button "Сдан без статистики" at bounding box center [336, 174] width 96 height 16
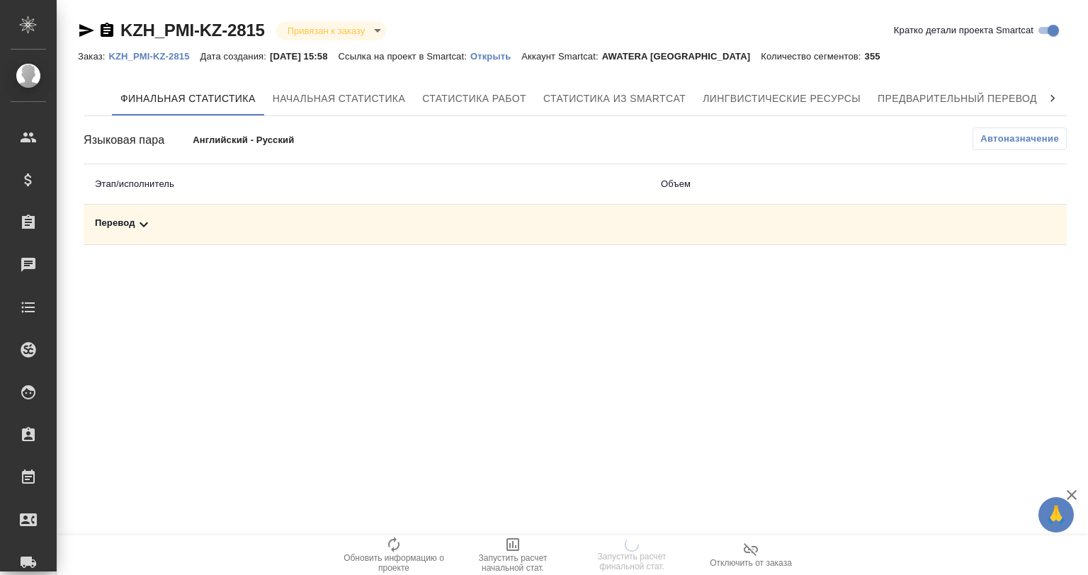
click at [494, 249] on div "Финальная статистика Начальная статистика Статистика работ Статистика из Smartc…" at bounding box center [575, 163] width 995 height 175
click at [494, 231] on div "Перевод" at bounding box center [366, 224] width 543 height 17
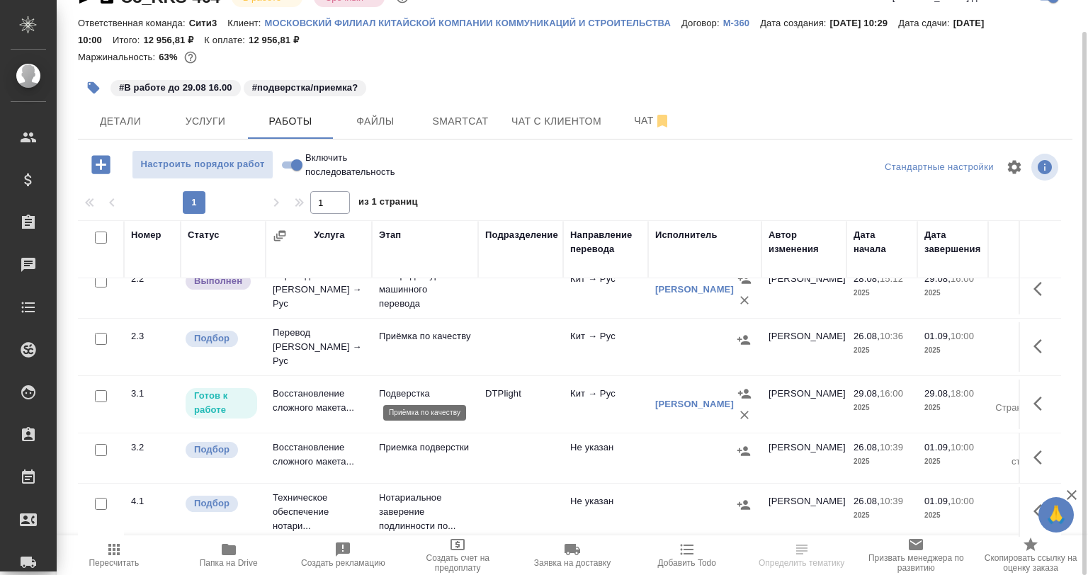
scroll to position [136, 0]
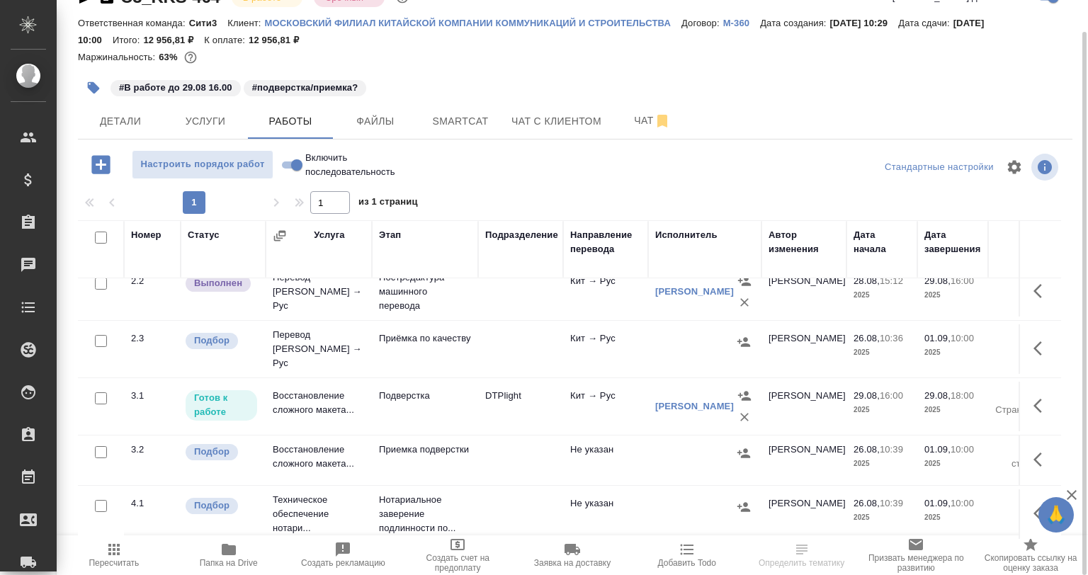
scroll to position [136, 0]
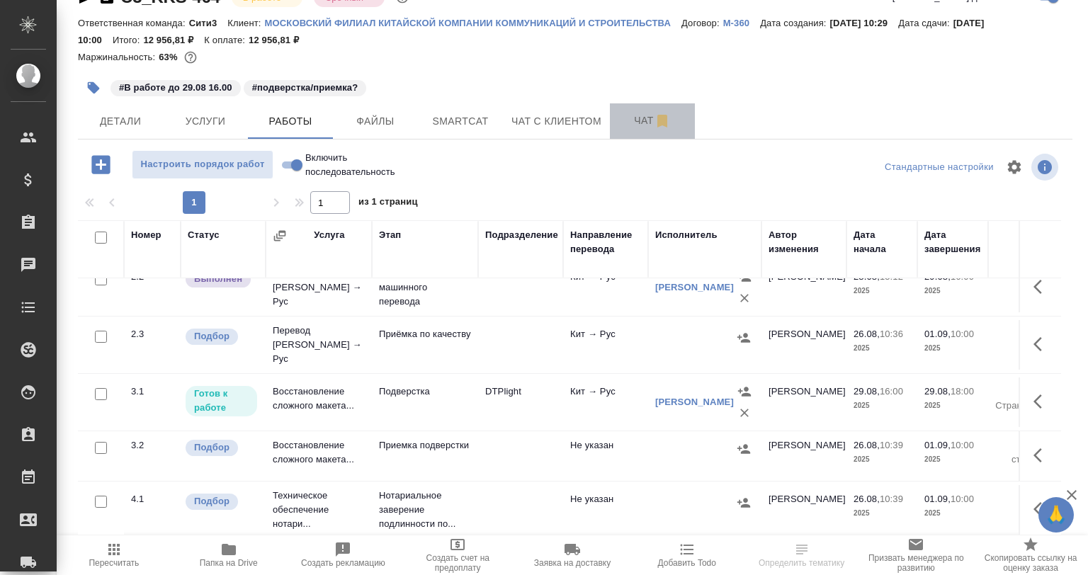
click at [634, 111] on button "Чат" at bounding box center [652, 120] width 85 height 35
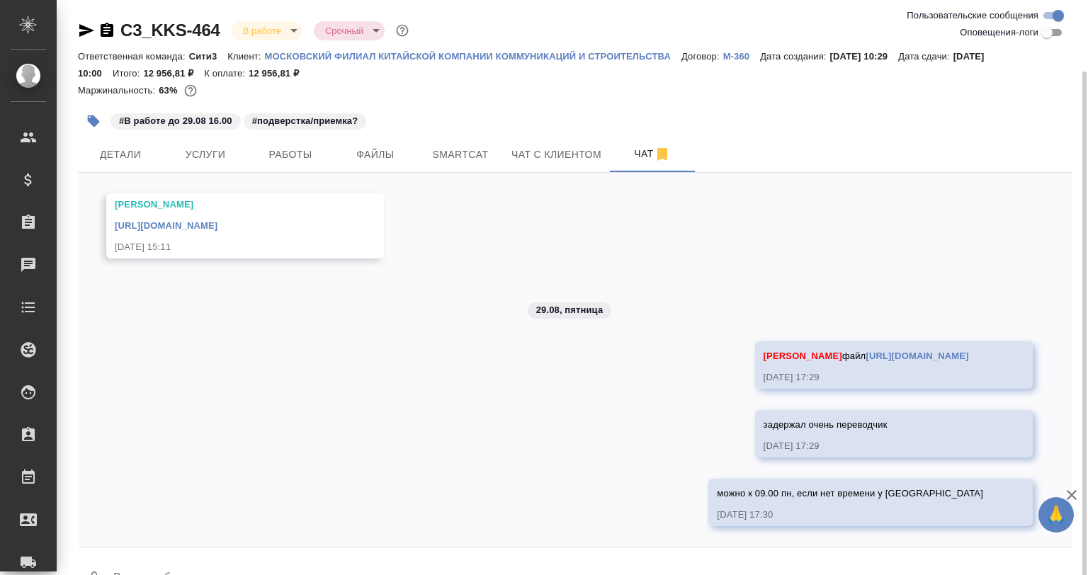
scroll to position [37, 0]
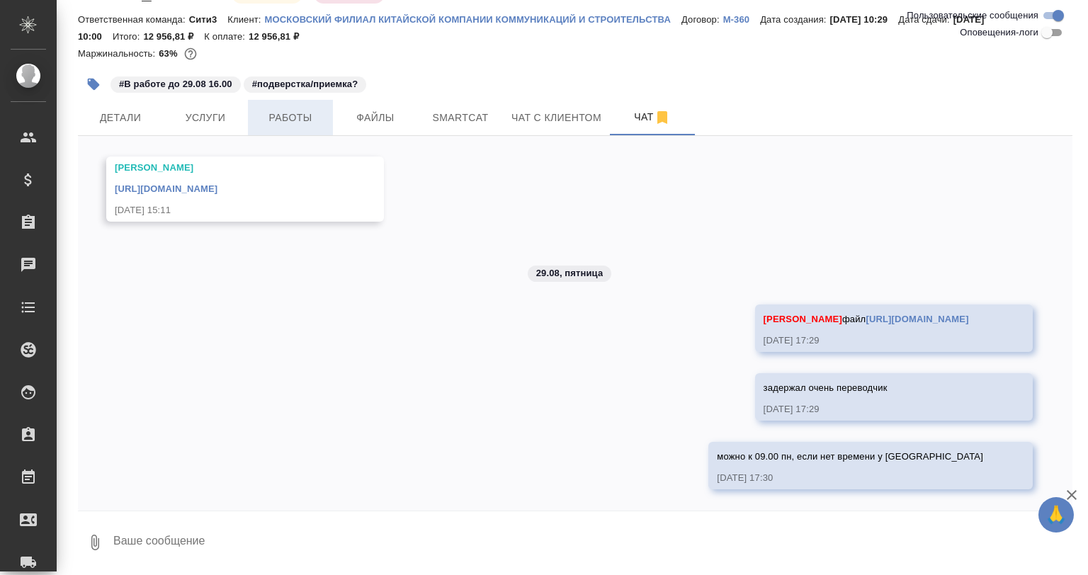
click at [300, 132] on button "Работы" at bounding box center [290, 117] width 85 height 35
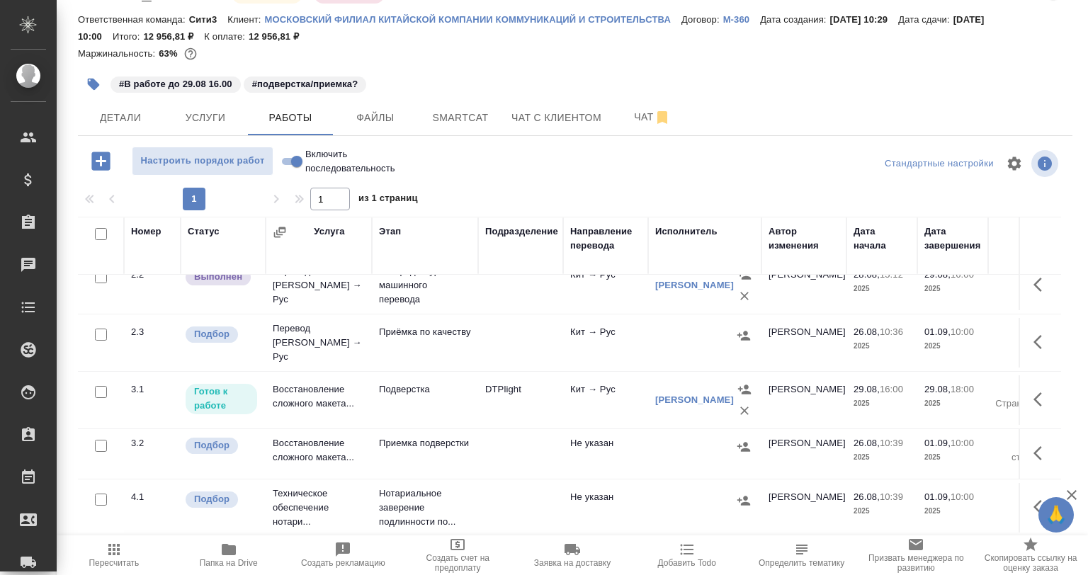
scroll to position [136, 0]
click at [77, 89] on div "C3_KKS-464 В работе inProgress Срочный urgent Кратко детали заказа Ответственна…" at bounding box center [575, 267] width 1010 height 609
click at [91, 88] on icon "button" at bounding box center [93, 84] width 14 height 14
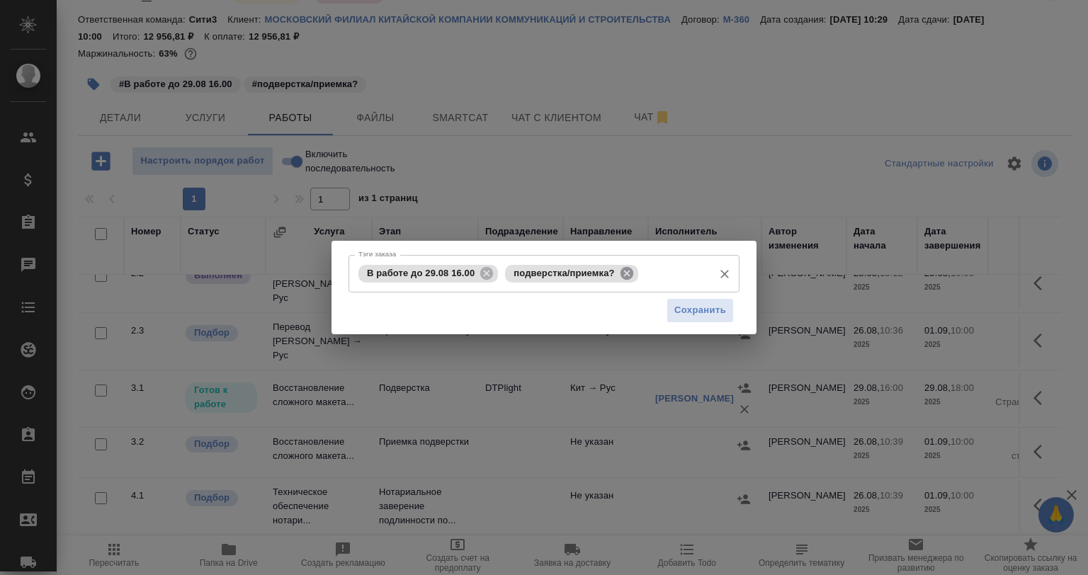
click at [642, 275] on input "Тэги заказа" at bounding box center [674, 273] width 64 height 24
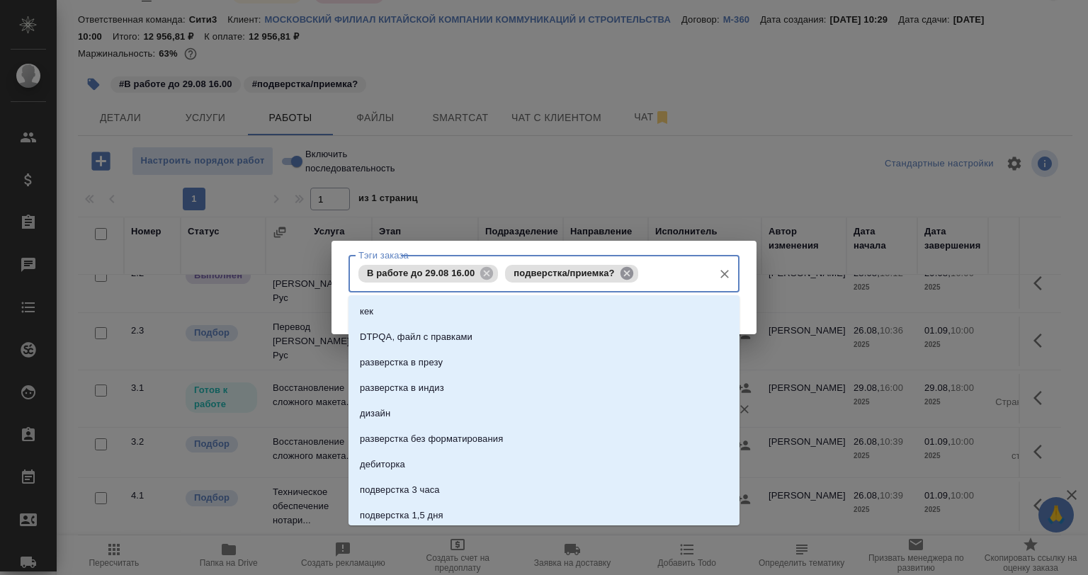
click at [626, 276] on icon at bounding box center [626, 272] width 13 height 13
click at [625, 276] on input "Тэги заказа" at bounding box center [604, 273] width 205 height 24
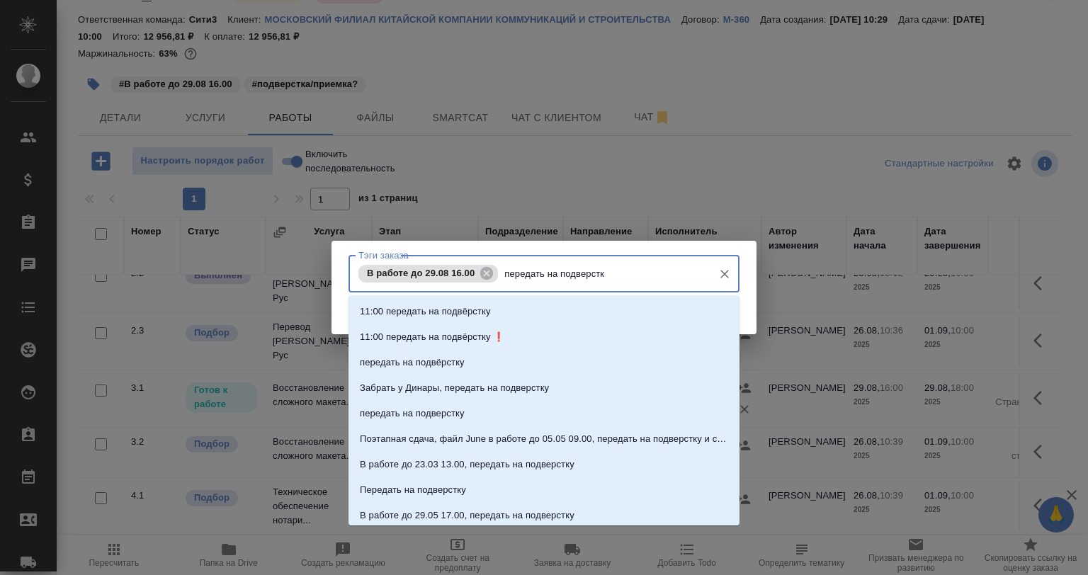
type input "передать на подверстку"
click at [455, 358] on p "передать на подвёрстку" at bounding box center [412, 363] width 105 height 14
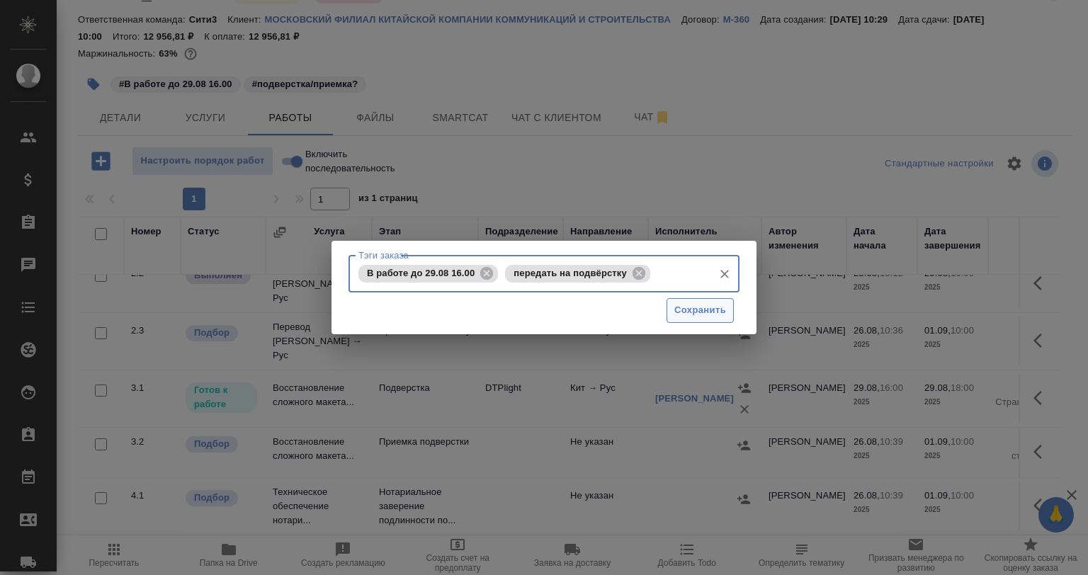
click at [720, 312] on span "Сохранить" at bounding box center [700, 310] width 52 height 16
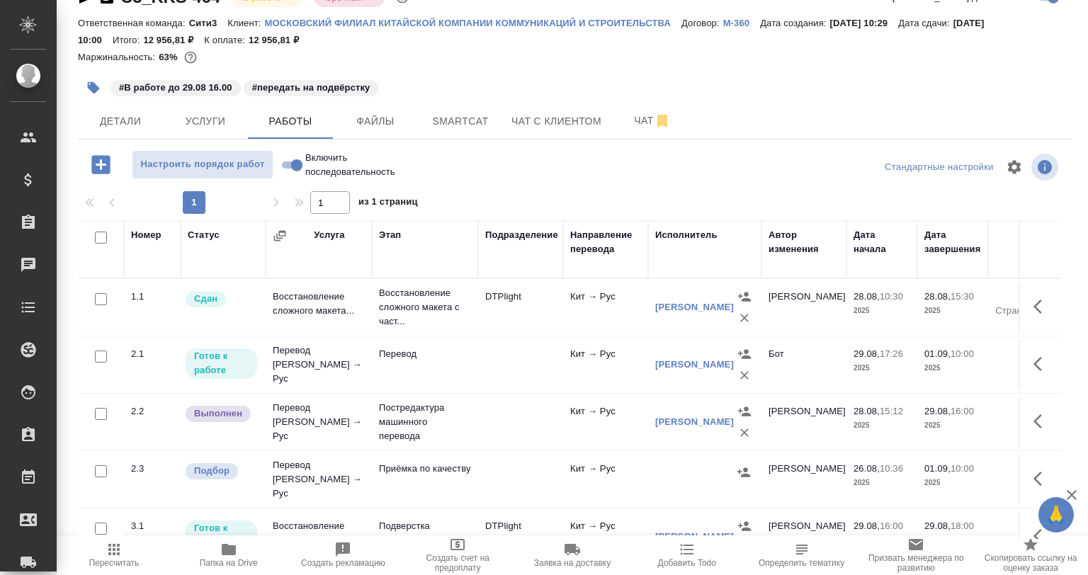
scroll to position [71, 0]
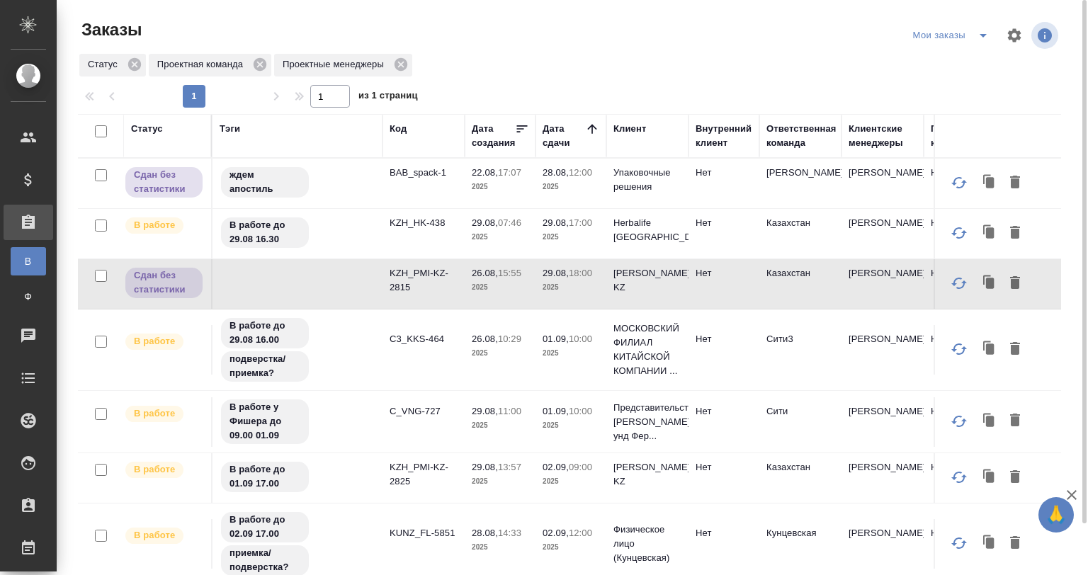
click at [341, 208] on td "В работе до 29.08 16.30" at bounding box center [298, 184] width 170 height 50
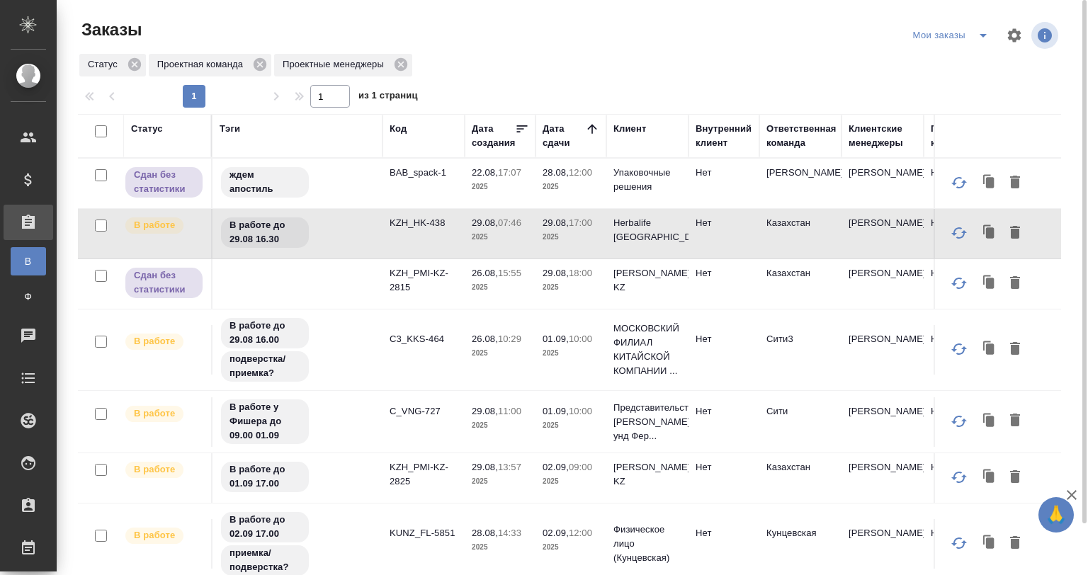
click at [341, 208] on td "В работе до 29.08 16.30" at bounding box center [298, 184] width 170 height 50
click at [327, 199] on div "В работе до 29.08 16.30" at bounding box center [298, 182] width 156 height 33
click at [327, 226] on div "В работе до 29.08 16.30" at bounding box center [298, 232] width 156 height 33
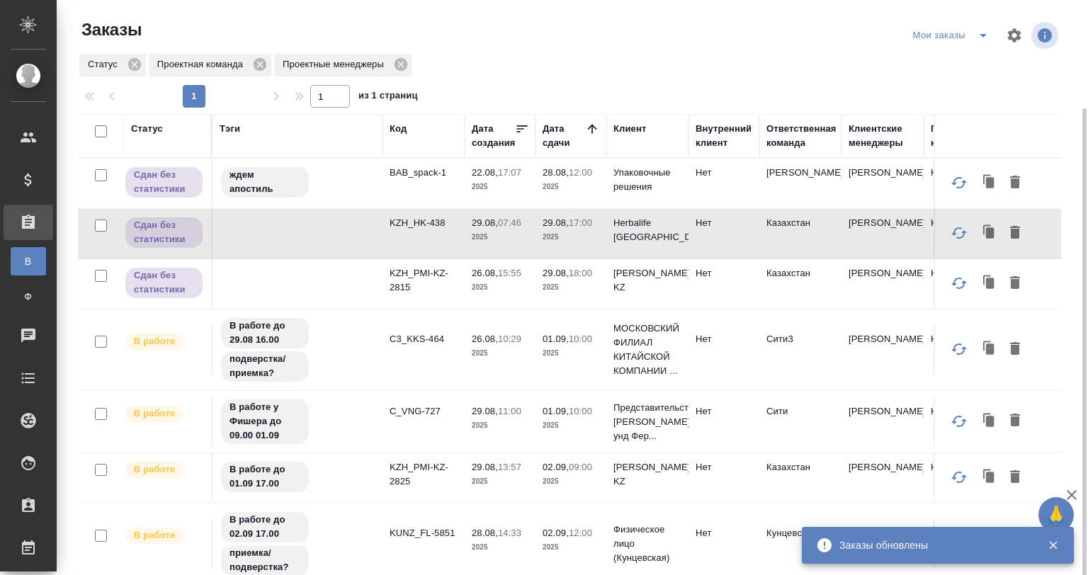
scroll to position [71, 0]
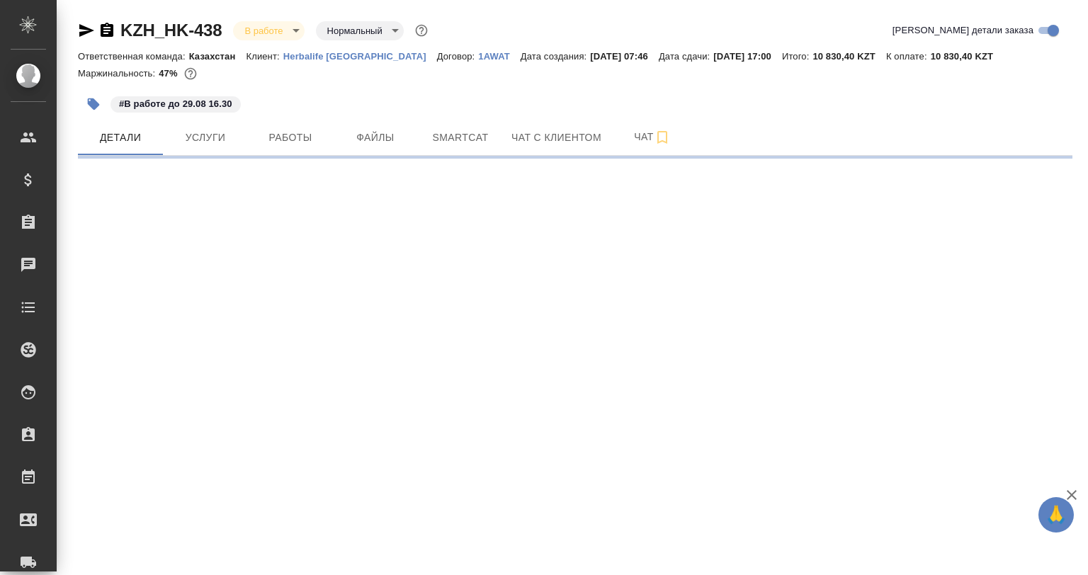
select select "RU"
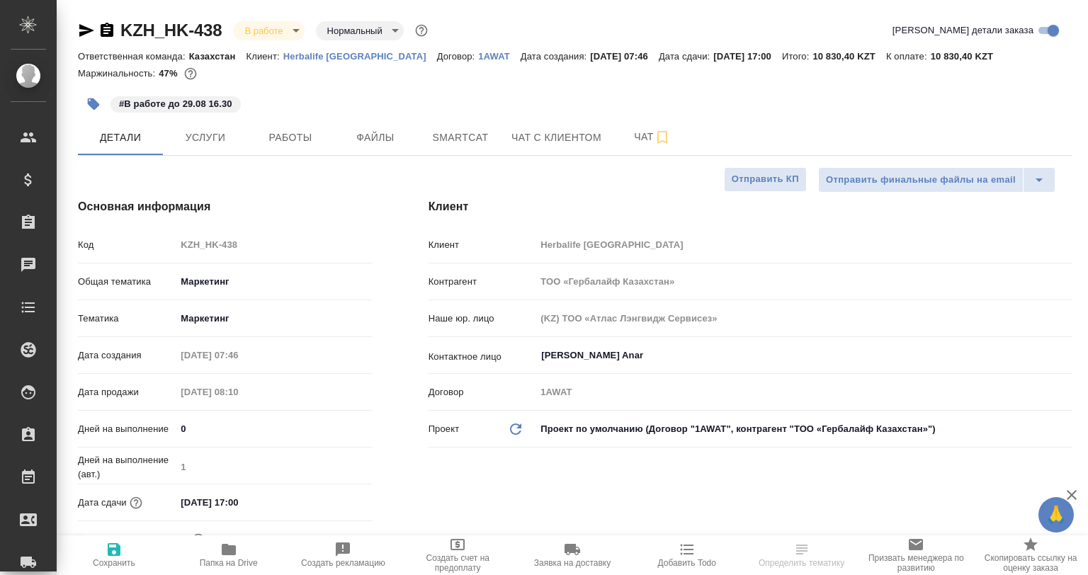
type textarea "x"
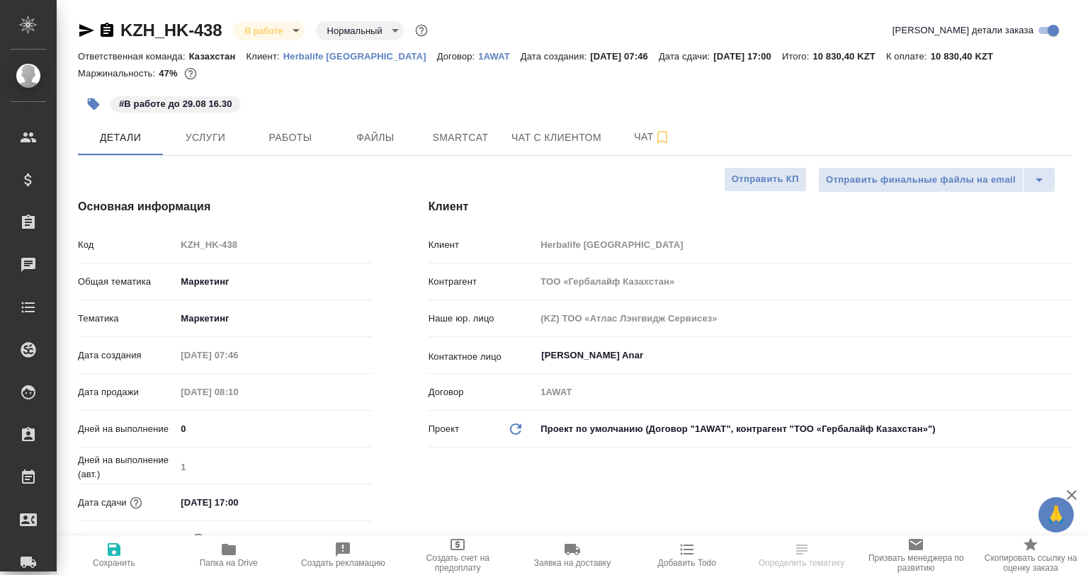
type textarea "x"
click at [287, 153] on button "Работы" at bounding box center [290, 137] width 85 height 35
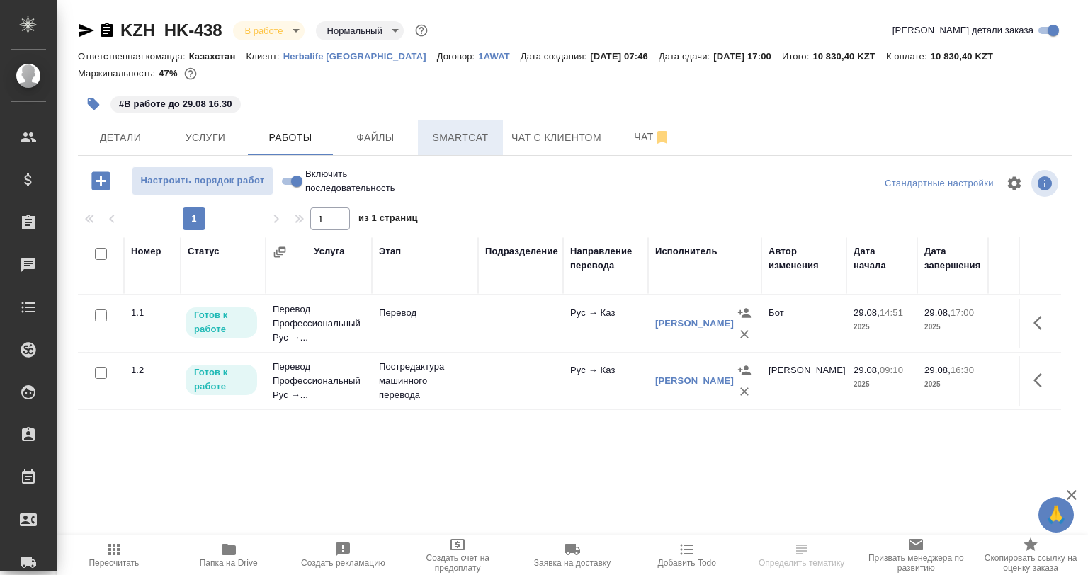
click at [480, 145] on span "Smartcat" at bounding box center [460, 138] width 68 height 18
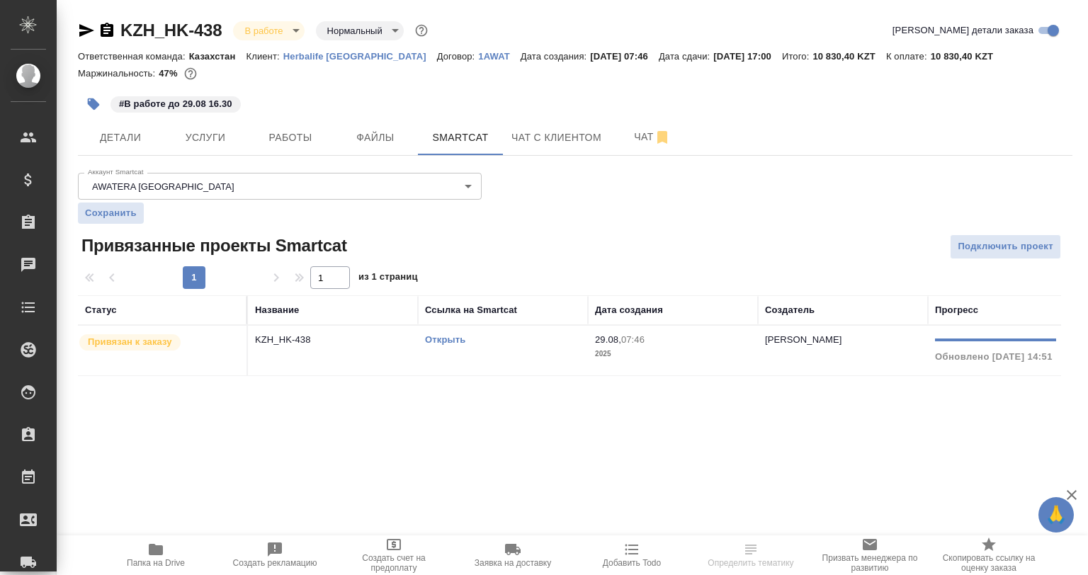
scroll to position [0, 235]
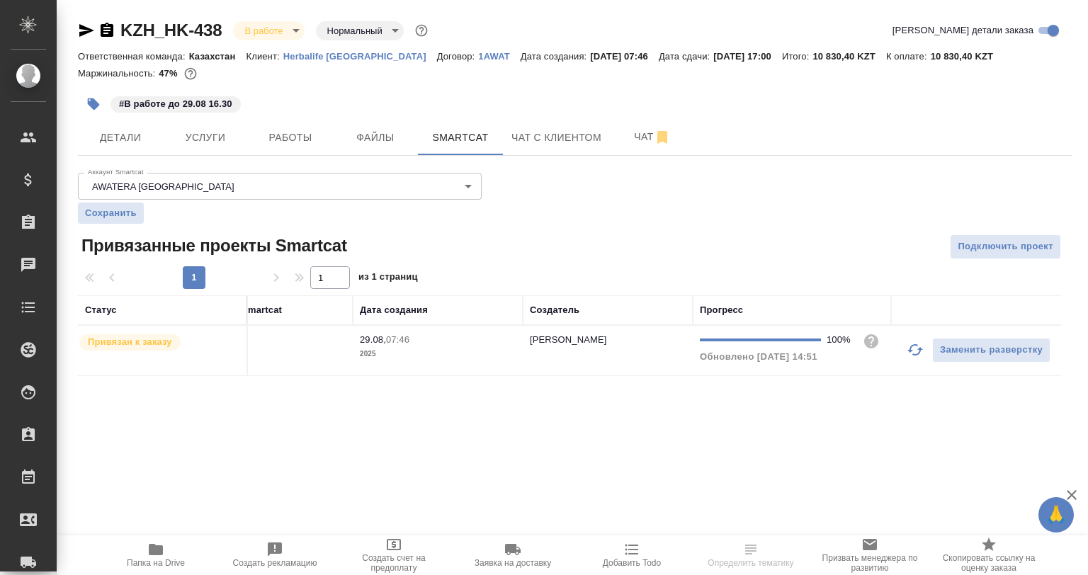
click at [915, 349] on icon "button" at bounding box center [915, 349] width 17 height 17
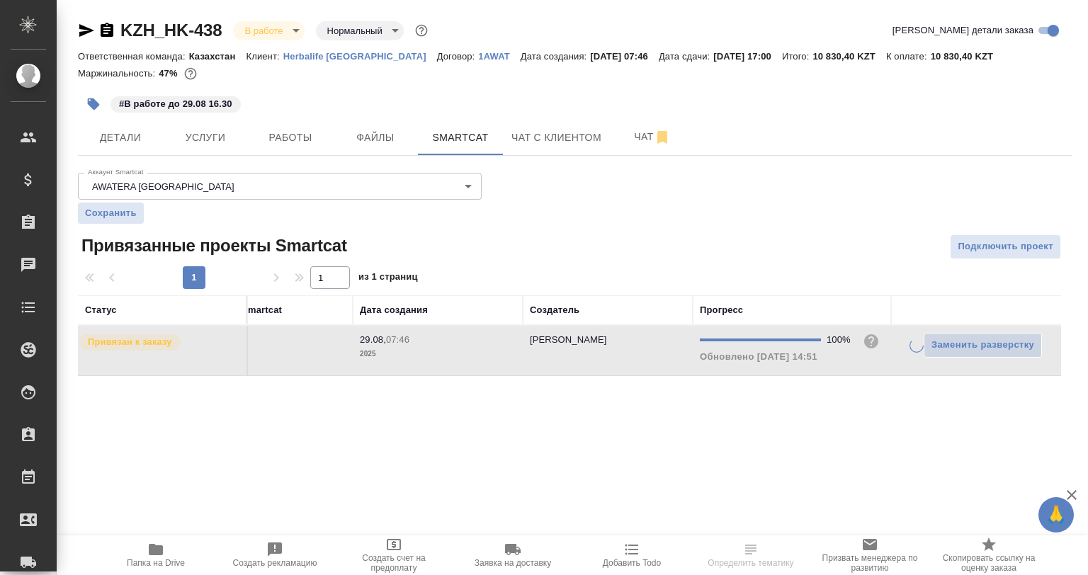
scroll to position [0, 0]
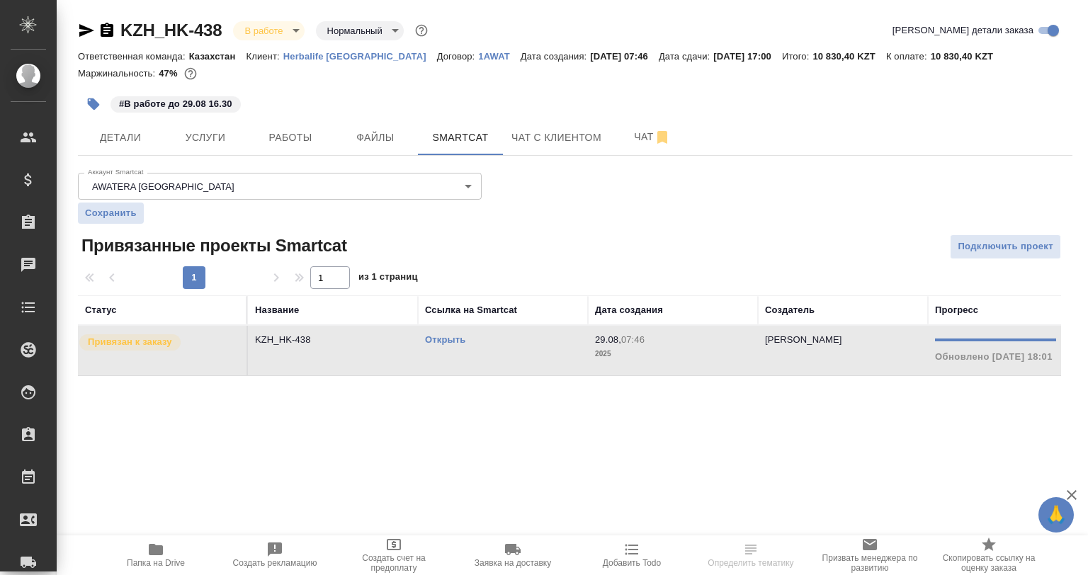
click at [406, 350] on td "KZH_HK-438" at bounding box center [333, 351] width 170 height 50
click at [294, 128] on button "Работы" at bounding box center [290, 137] width 85 height 35
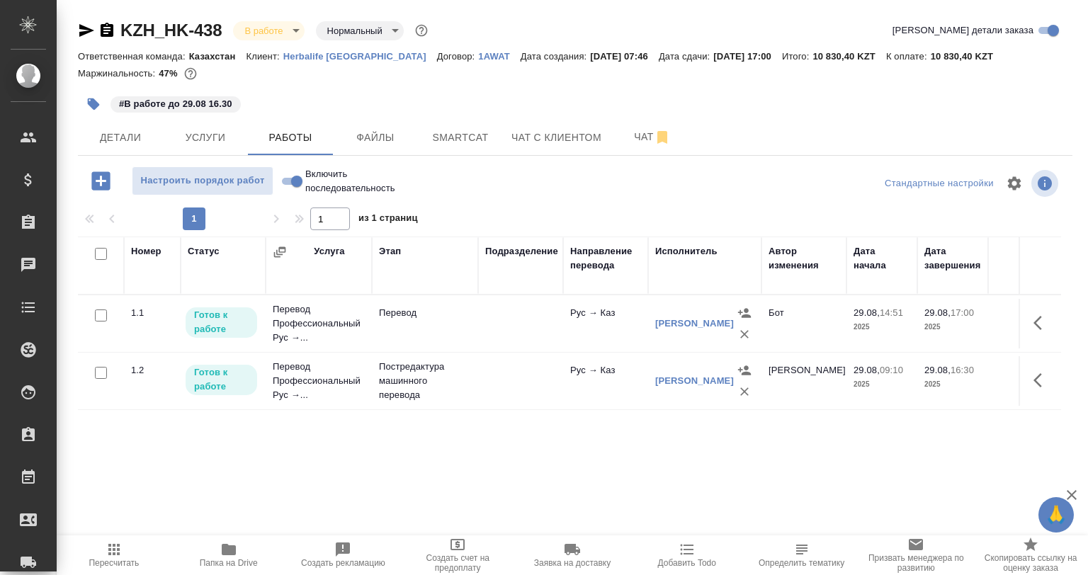
click at [396, 320] on p "Постредактура машинного перевода" at bounding box center [425, 313] width 92 height 14
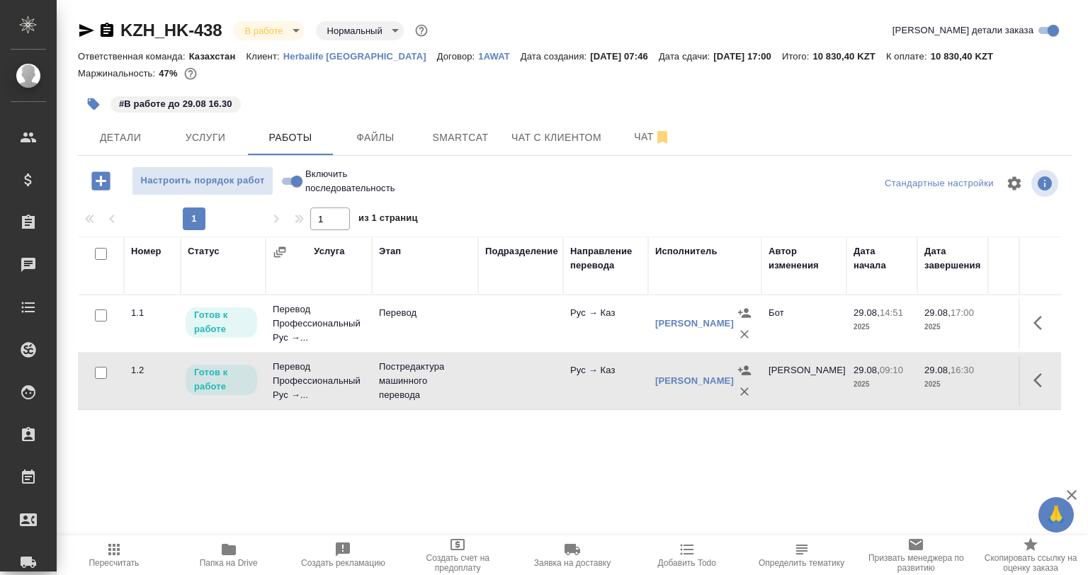
click at [266, 30] on body "🙏 .cls-1 fill:#fff; AWATERA Babkina Anastasiya Клиенты Спецификации Заказы 0 Ча…" at bounding box center [544, 287] width 1088 height 575
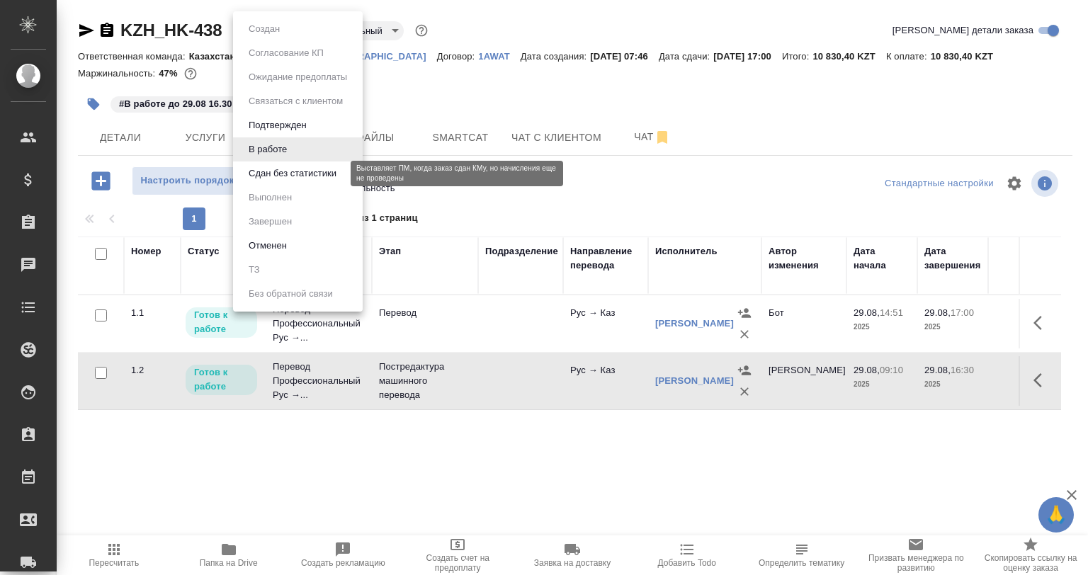
click at [297, 175] on button "Сдан без статистики" at bounding box center [292, 174] width 96 height 16
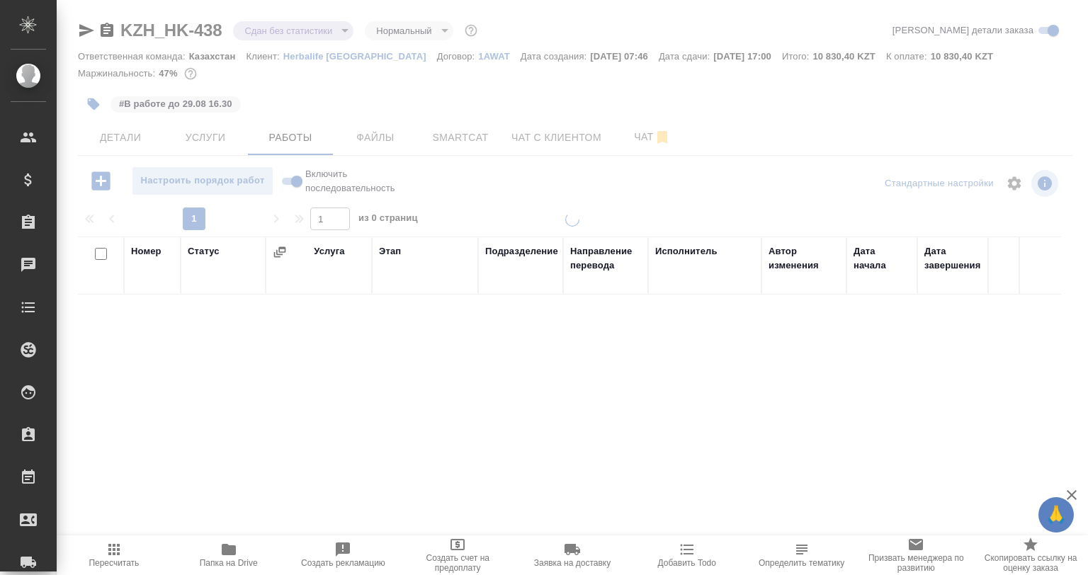
click at [103, 108] on div at bounding box center [572, 287] width 1031 height 575
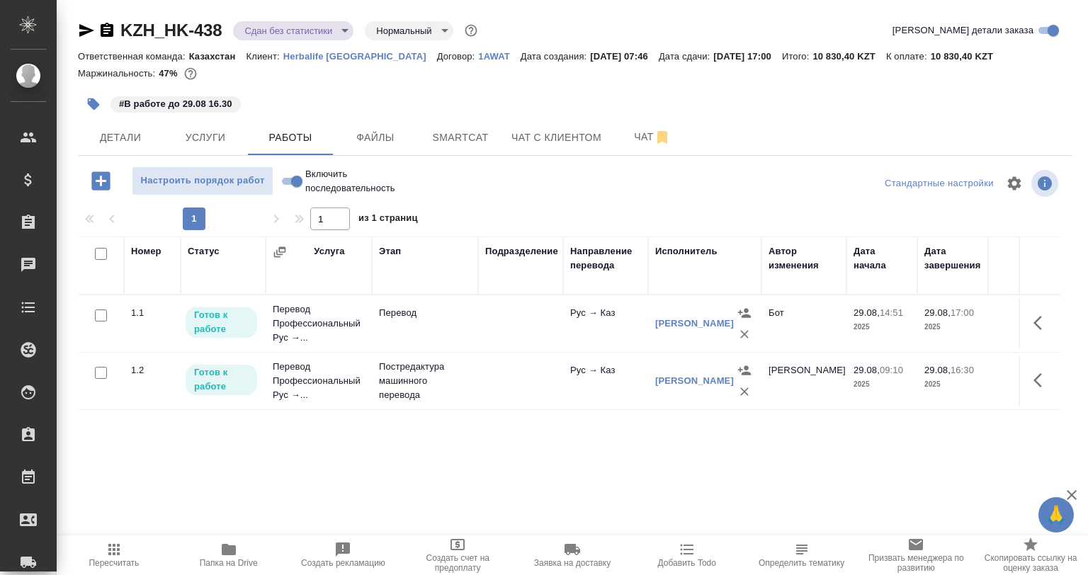
click at [98, 105] on icon "button" at bounding box center [94, 104] width 12 height 12
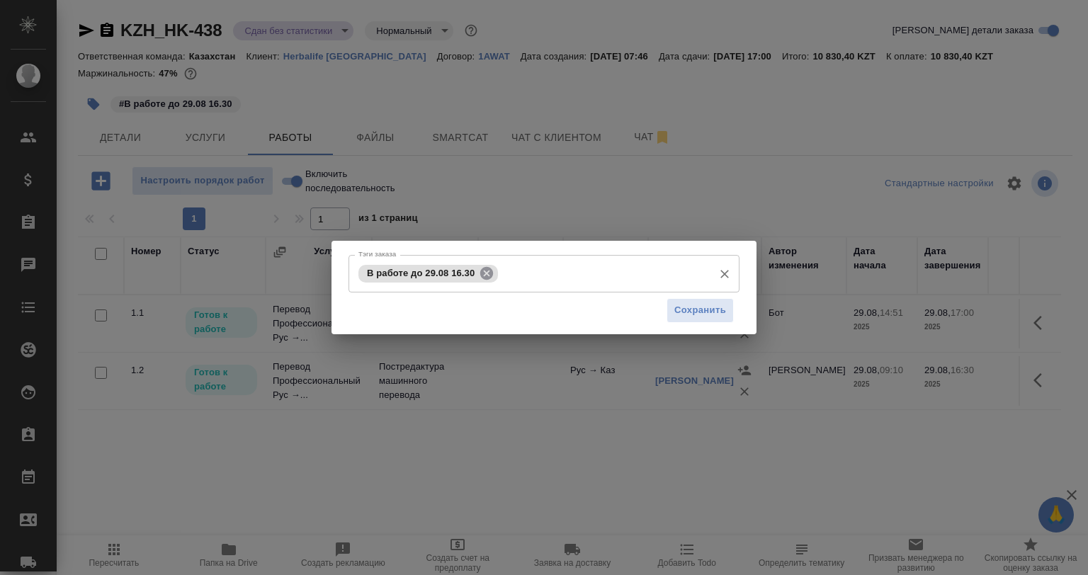
click at [482, 266] on icon at bounding box center [487, 274] width 16 height 16
click at [680, 304] on span "Сохранить" at bounding box center [700, 310] width 52 height 16
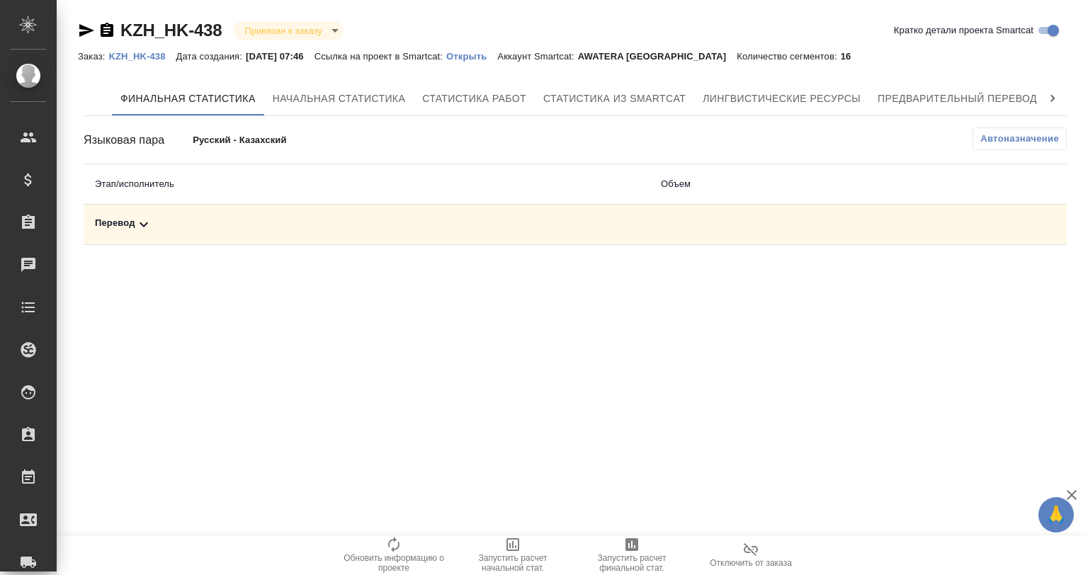
click at [344, 218] on div "Перевод" at bounding box center [366, 224] width 543 height 17
click at [592, 567] on span "Запустить расчет финальной стат." at bounding box center [632, 563] width 102 height 20
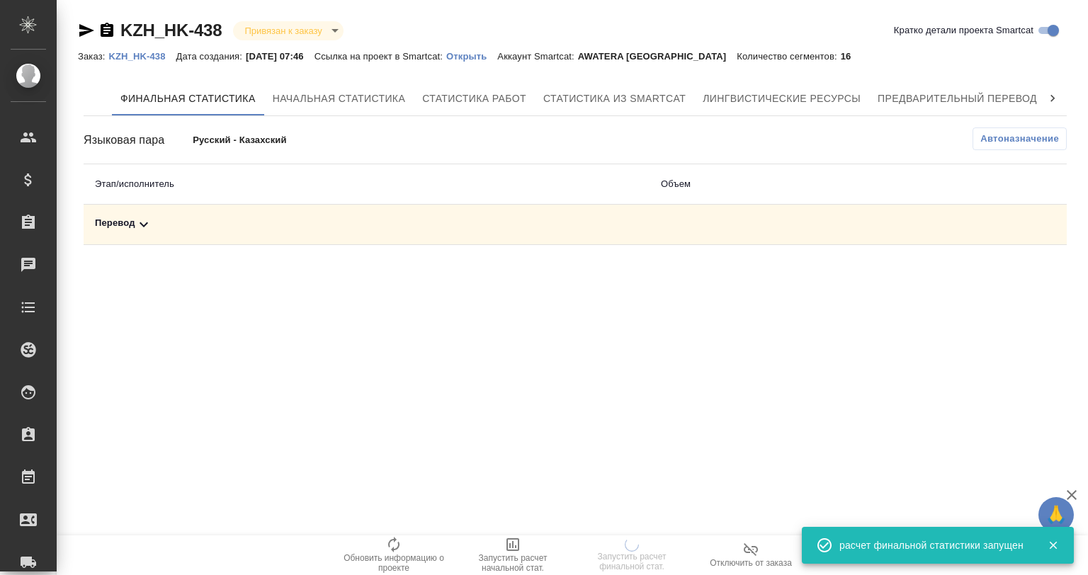
click at [489, 60] on p "Открыть" at bounding box center [471, 56] width 51 height 11
click at [191, 227] on div "Перевод" at bounding box center [366, 224] width 543 height 17
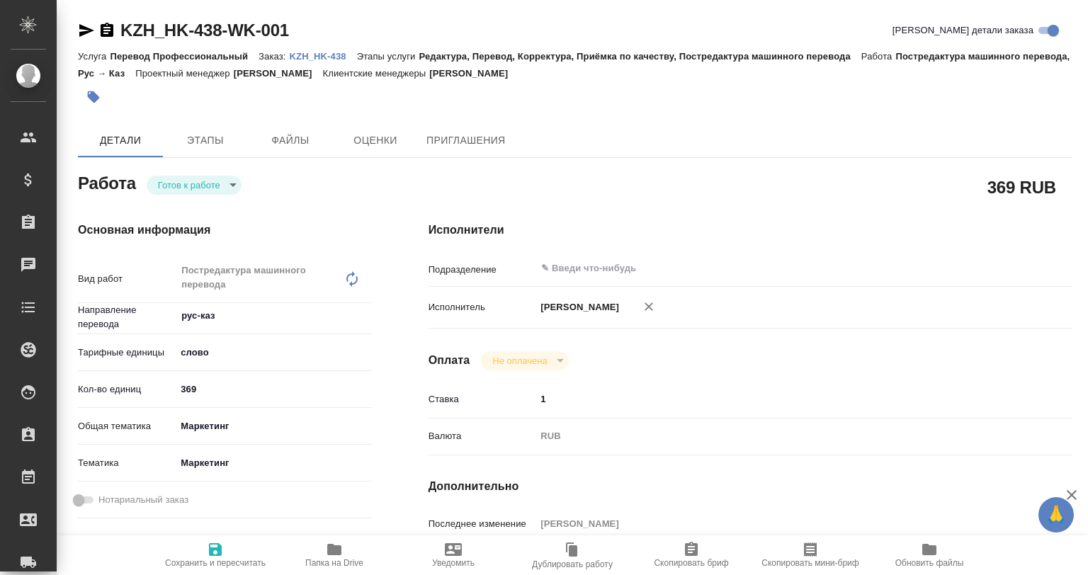
type textarea "x"
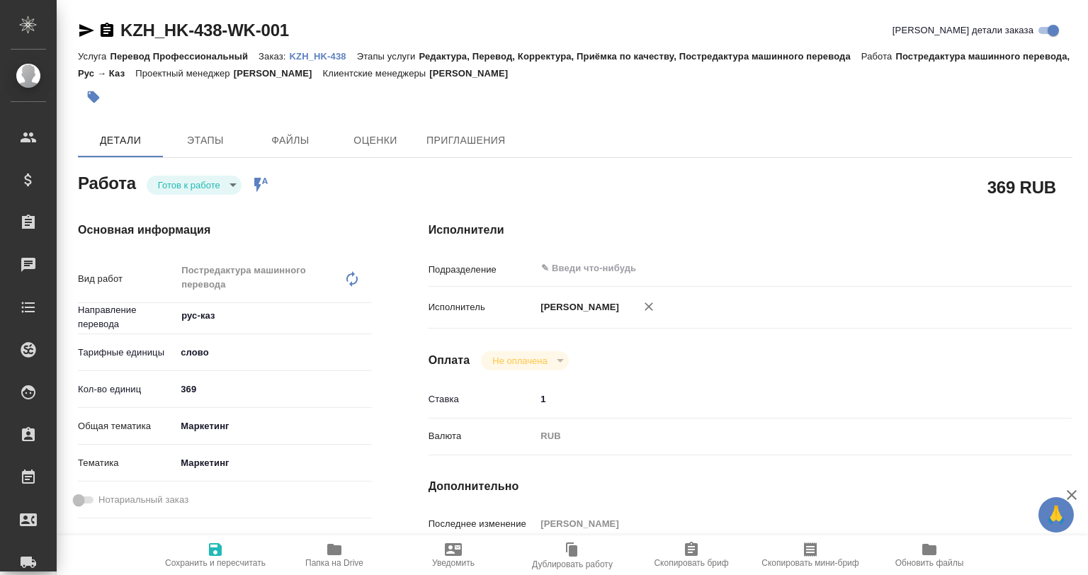
type textarea "x"
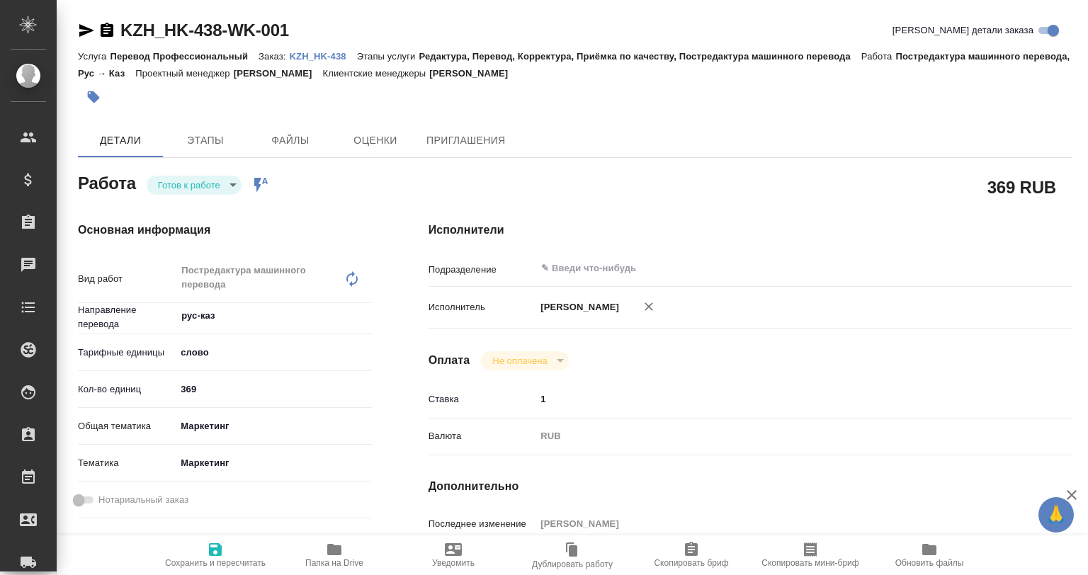
type textarea "x"
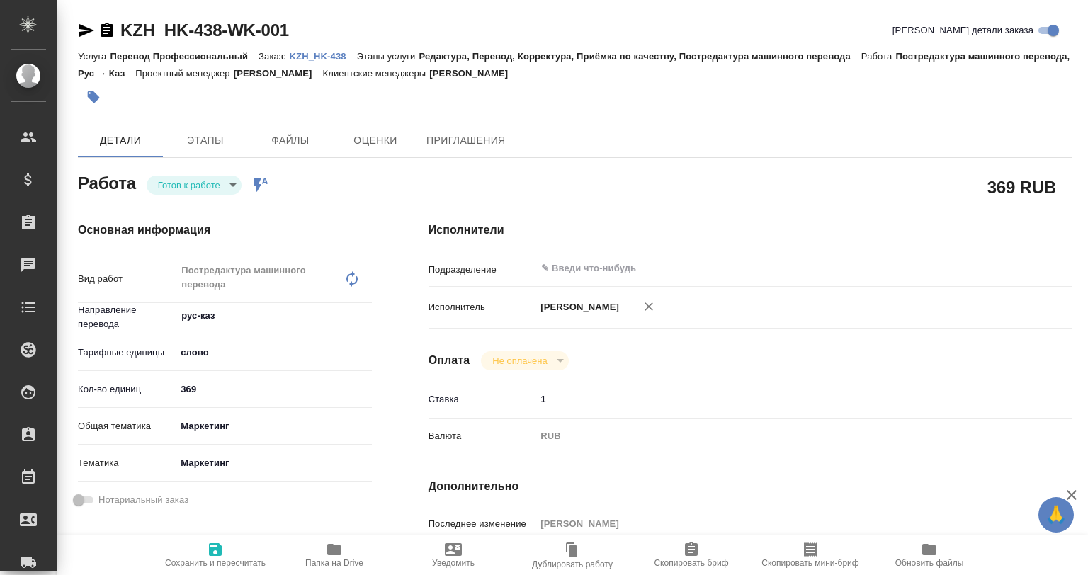
type textarea "x"
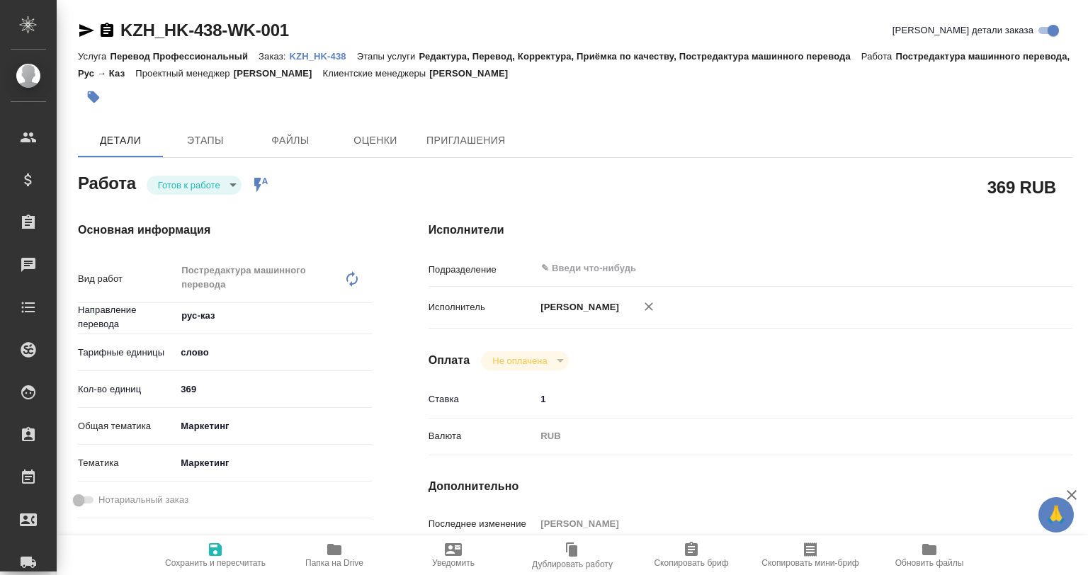
click at [296, 553] on span "Папка на Drive" at bounding box center [334, 554] width 102 height 27
type textarea "x"
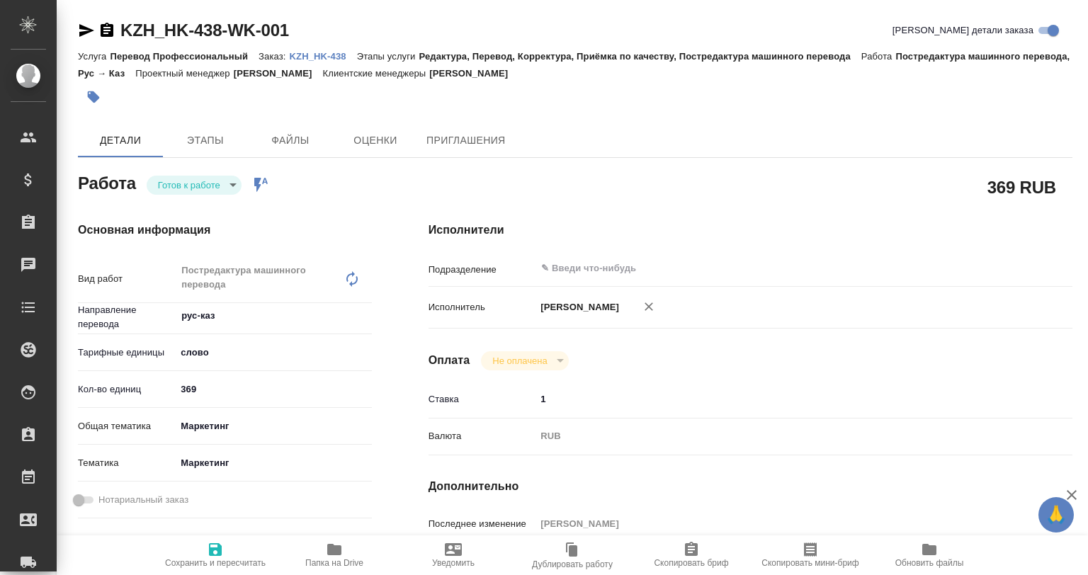
type textarea "x"
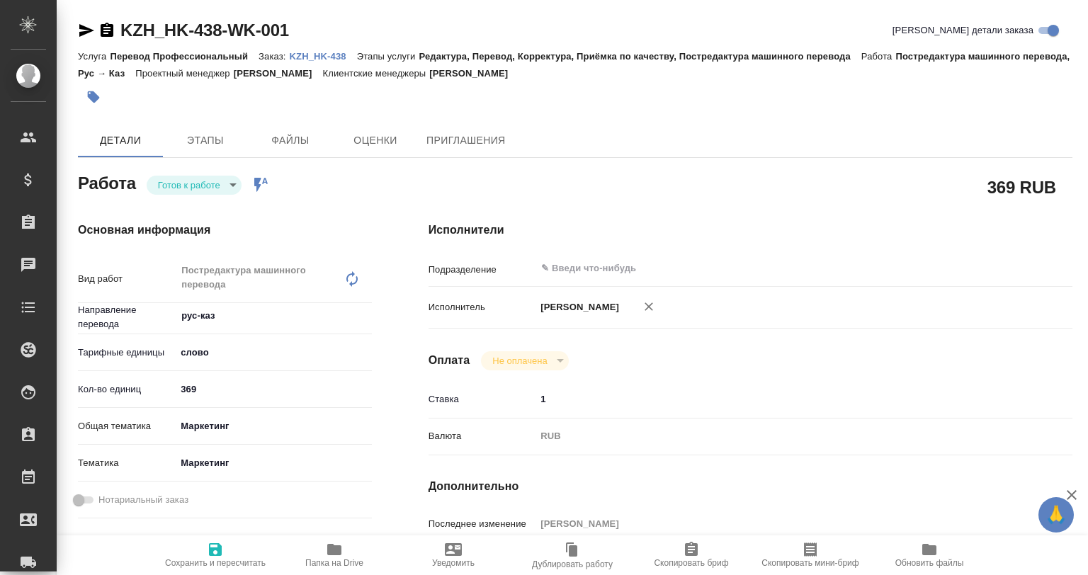
type textarea "x"
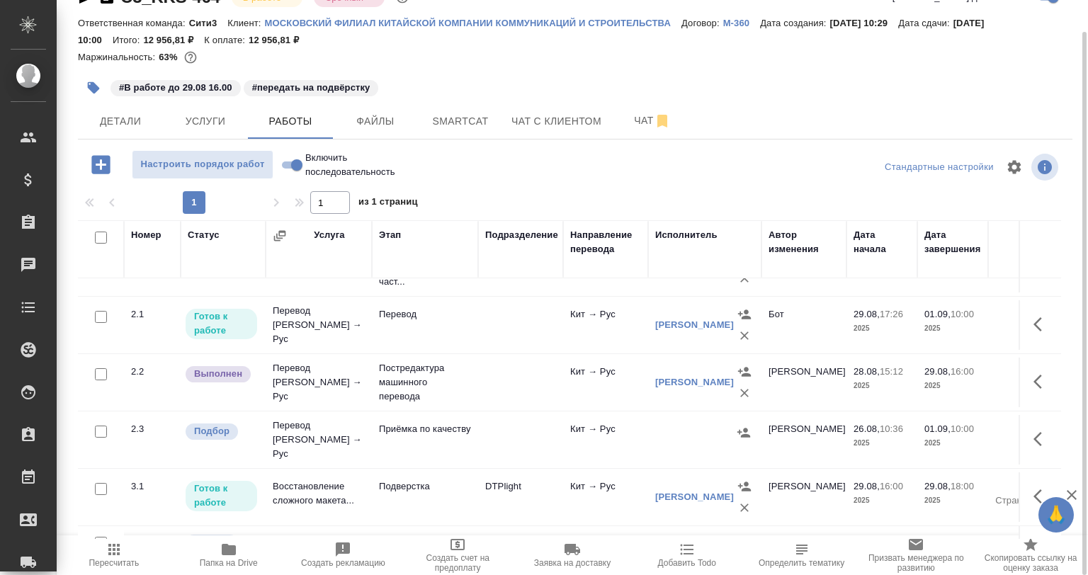
scroll to position [71, 0]
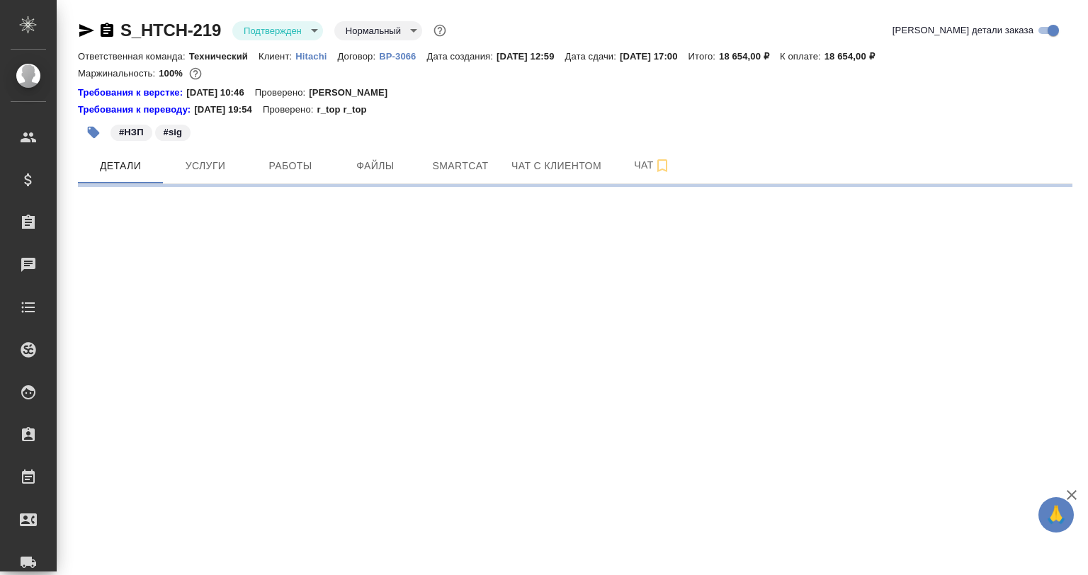
select select "RU"
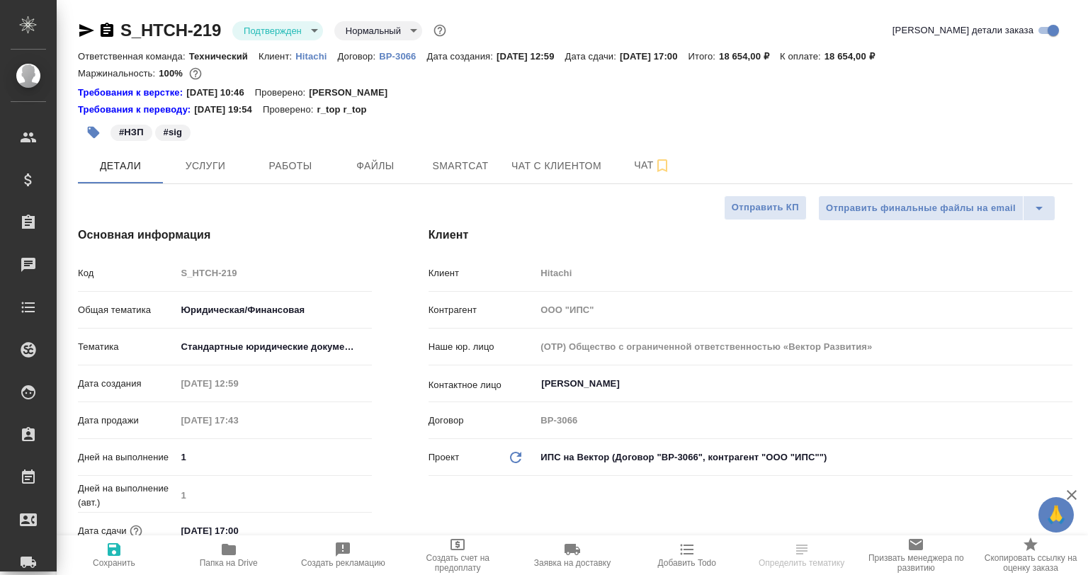
type textarea "x"
select select "RU"
type textarea "x"
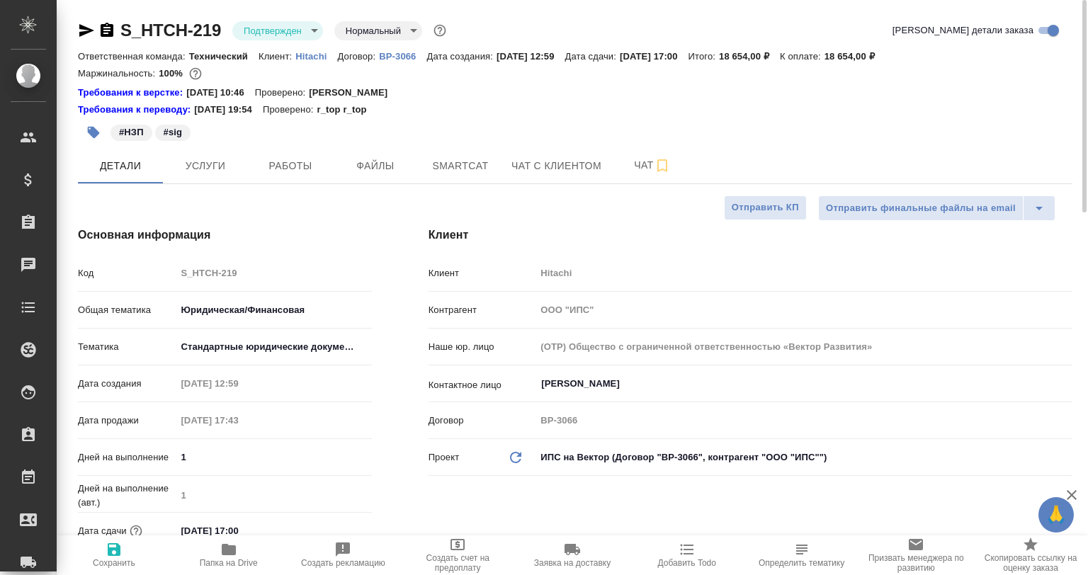
type textarea "x"
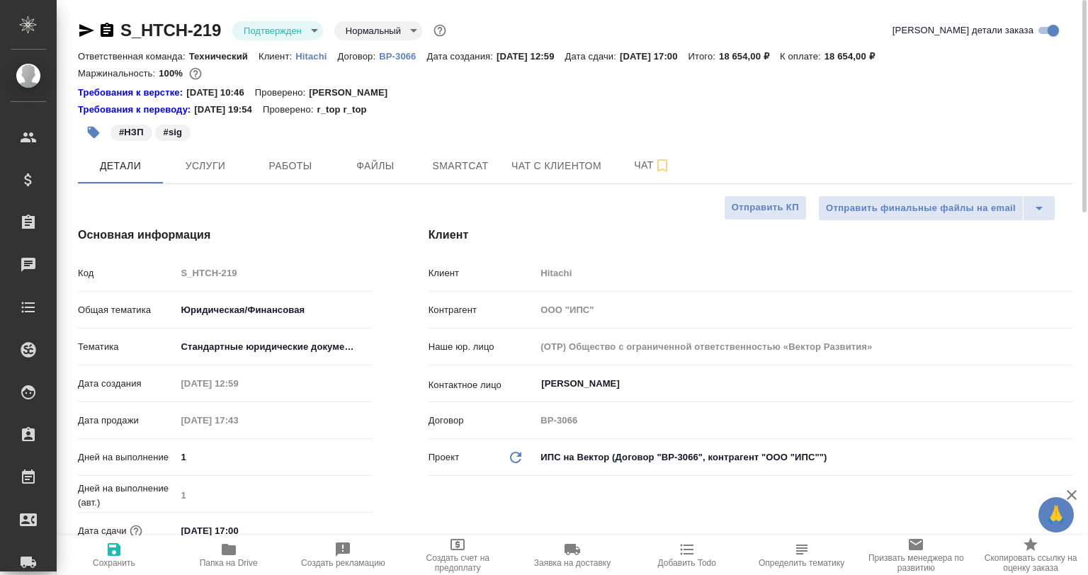
type textarea "x"
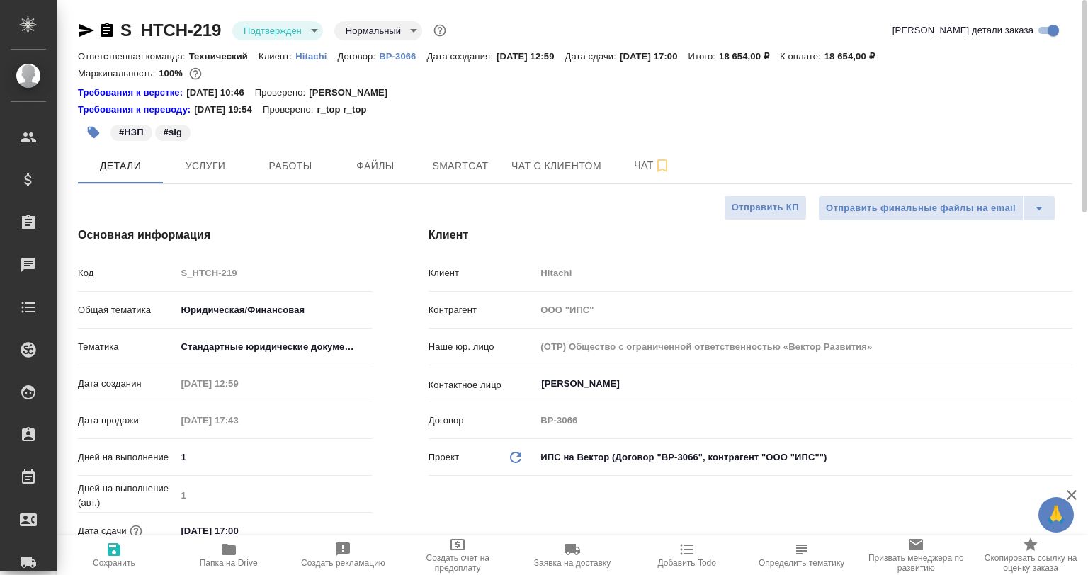
type textarea "x"
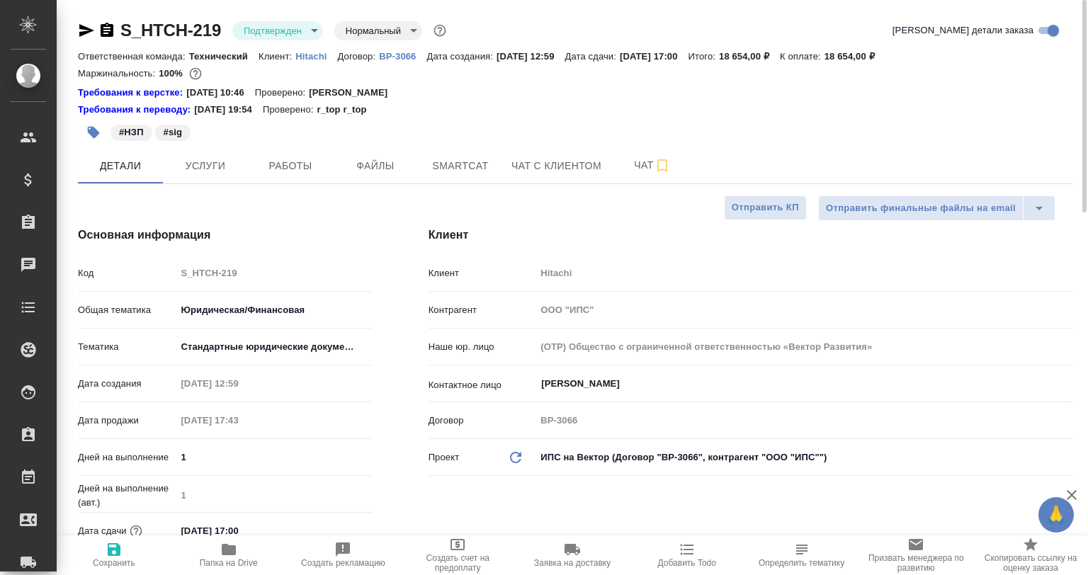
type textarea "x"
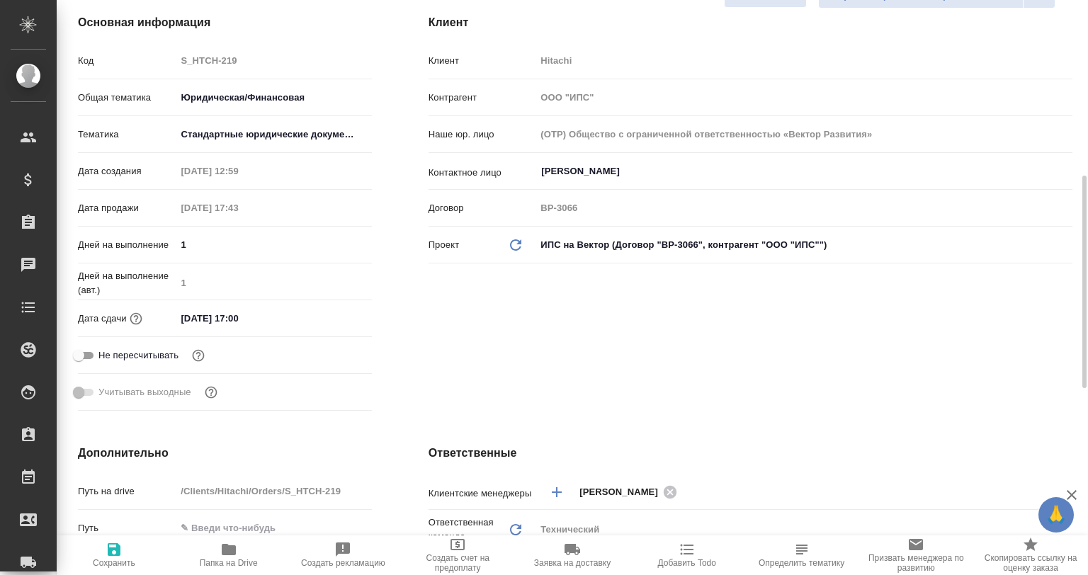
scroll to position [425, 0]
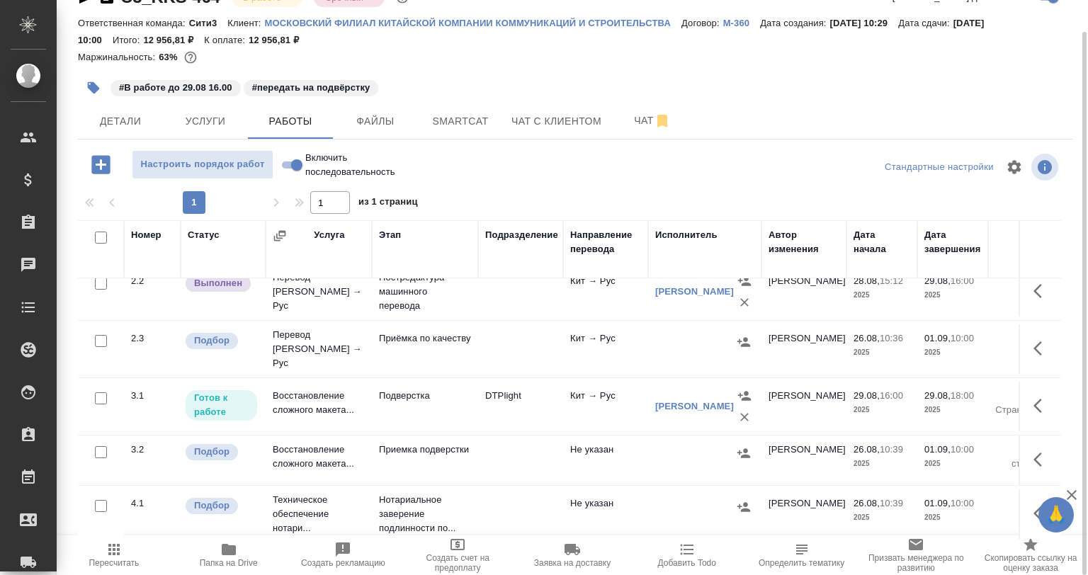
scroll to position [136, 0]
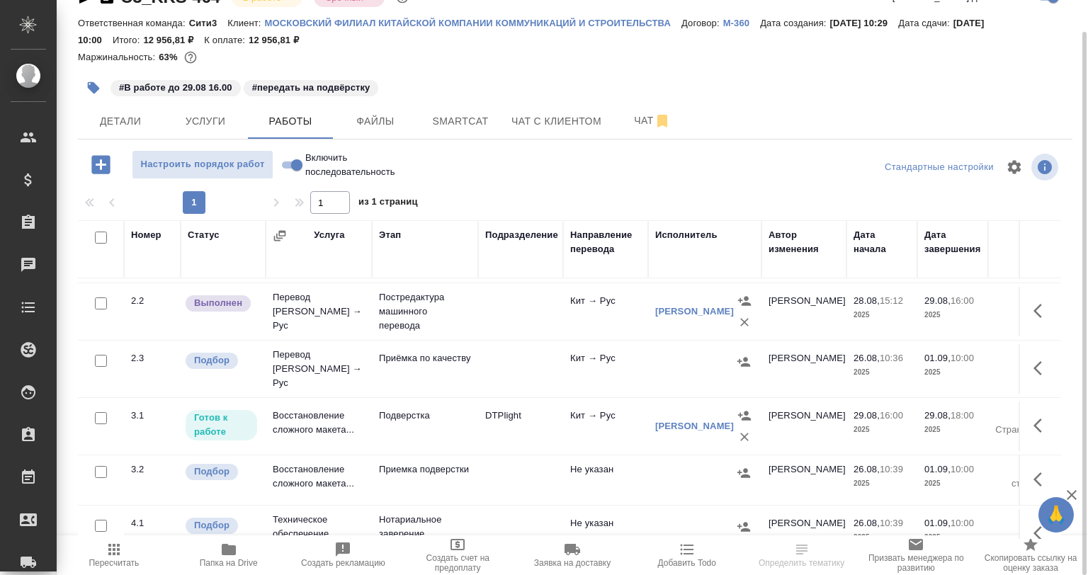
scroll to position [136, 0]
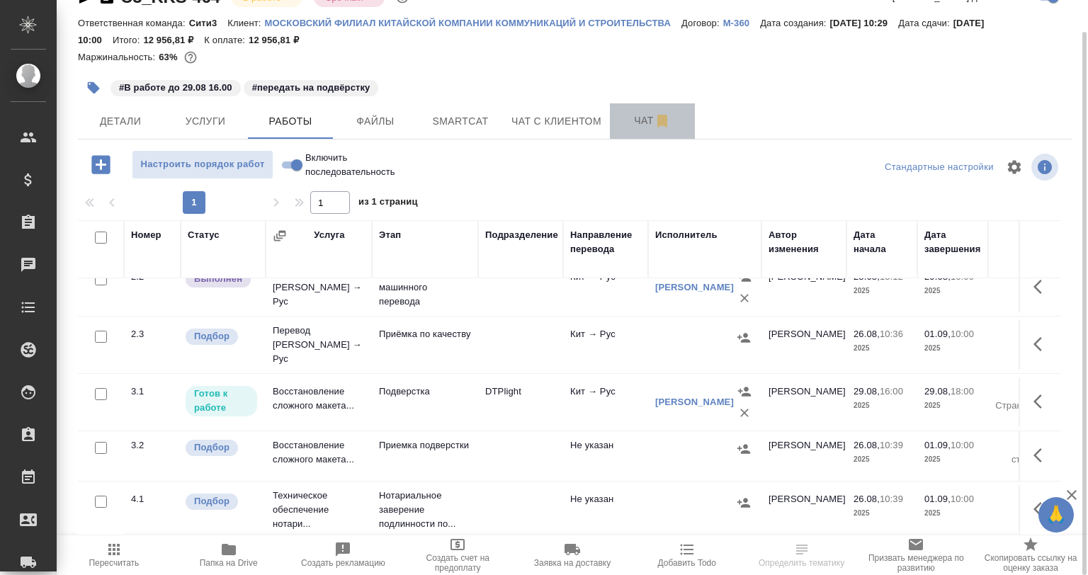
click at [620, 116] on span "Чат" at bounding box center [652, 121] width 68 height 18
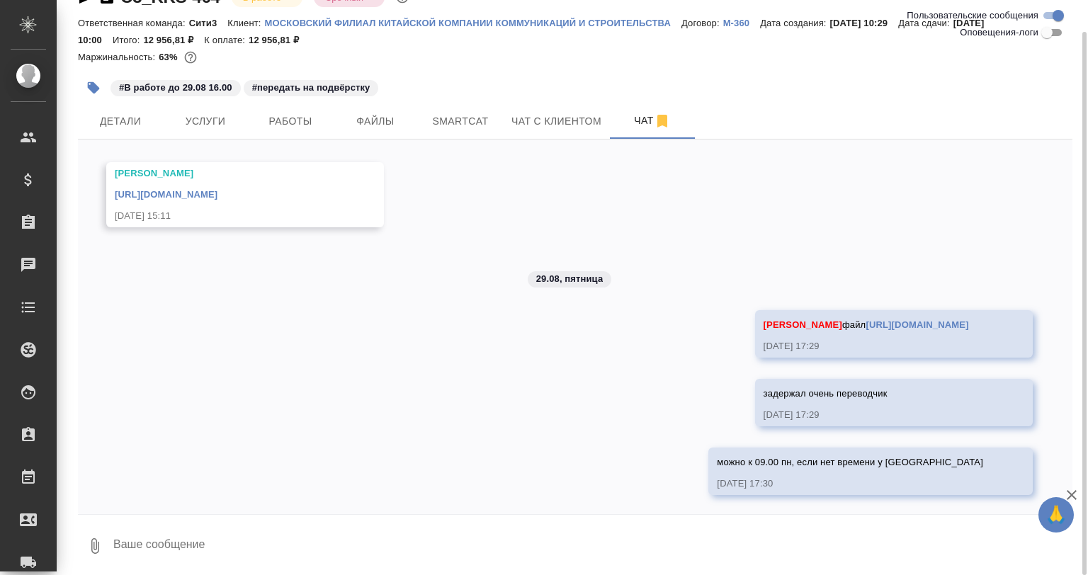
click at [402, 534] on textarea at bounding box center [592, 546] width 961 height 48
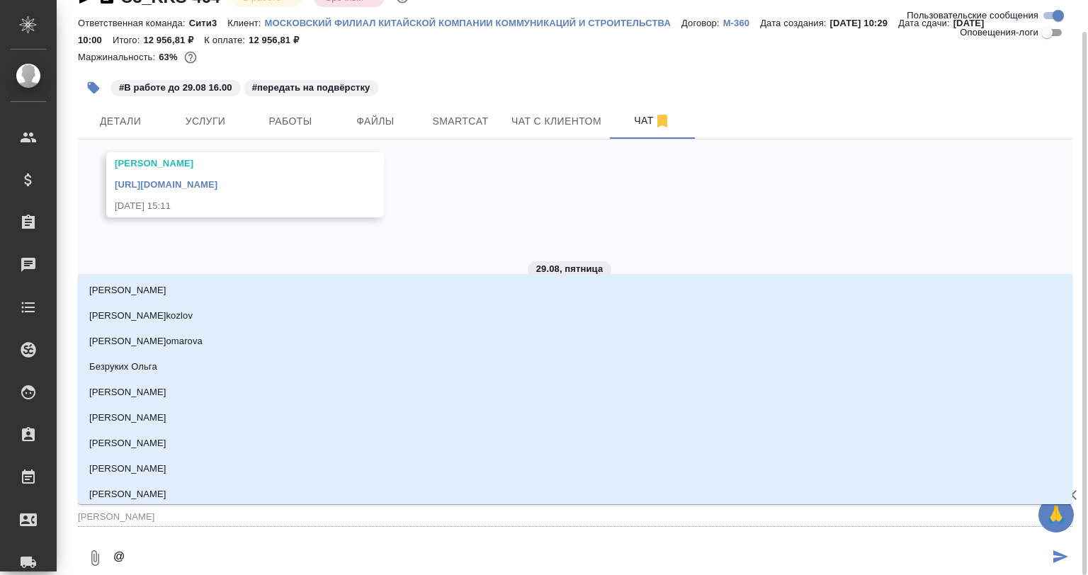
type textarea "@А"
type input "[PERSON_NAME]"
type textarea "@Ар"
type input "Ар"
type textarea "@Арс"
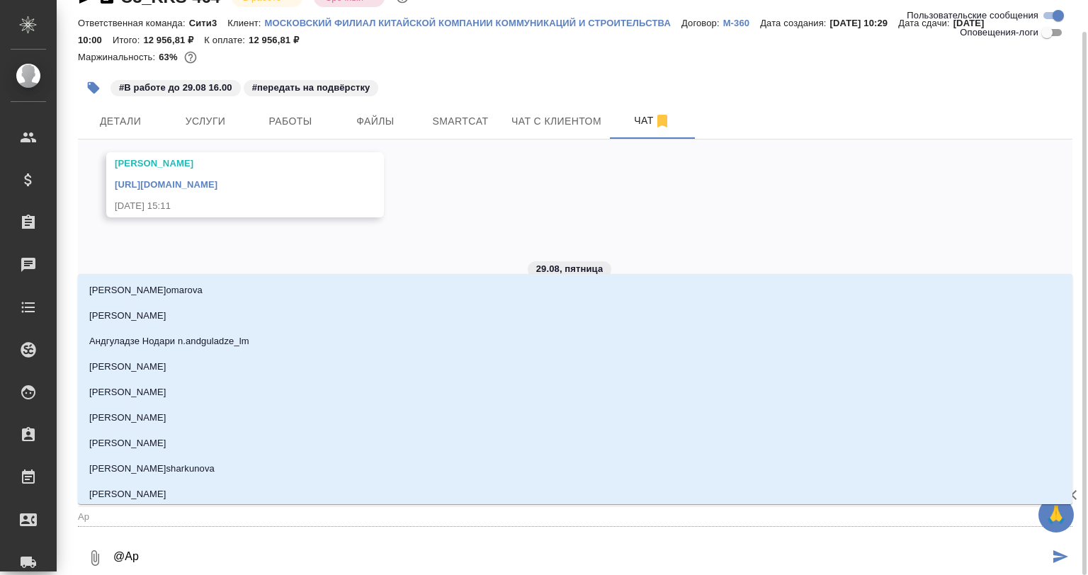
type input "Арс"
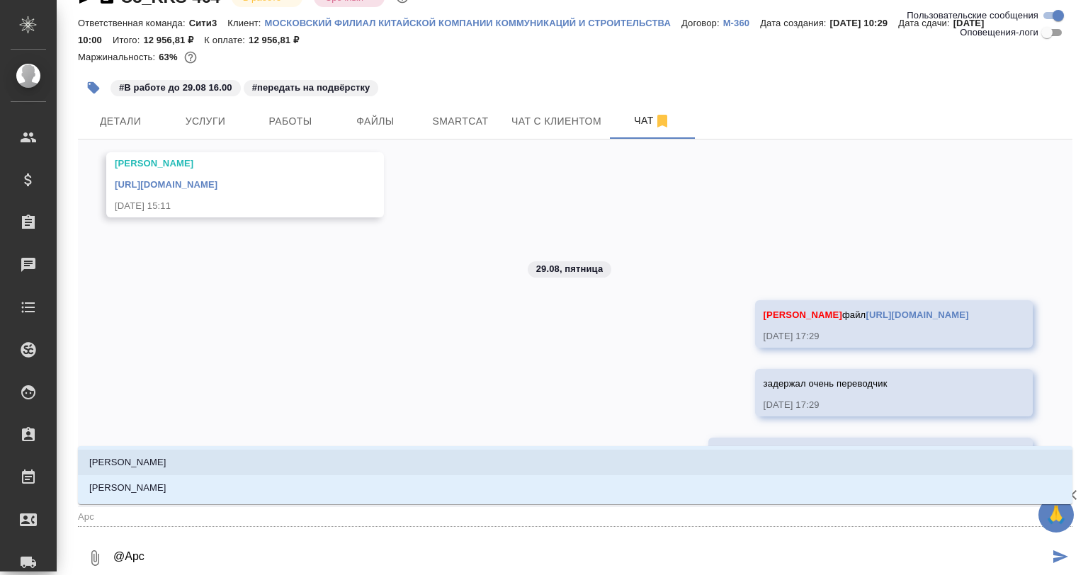
click at [276, 450] on li "Арсеньева Вера" at bounding box center [575, 463] width 995 height 26
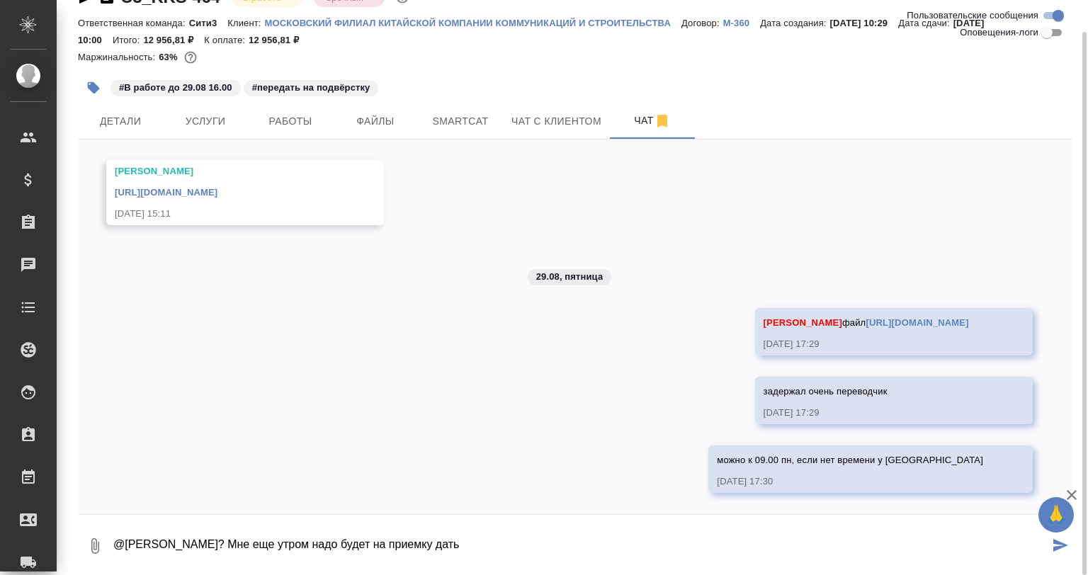
type textarea "@Арсеньева Вера Оки? Мне еще утром надо будет на приемку дать"
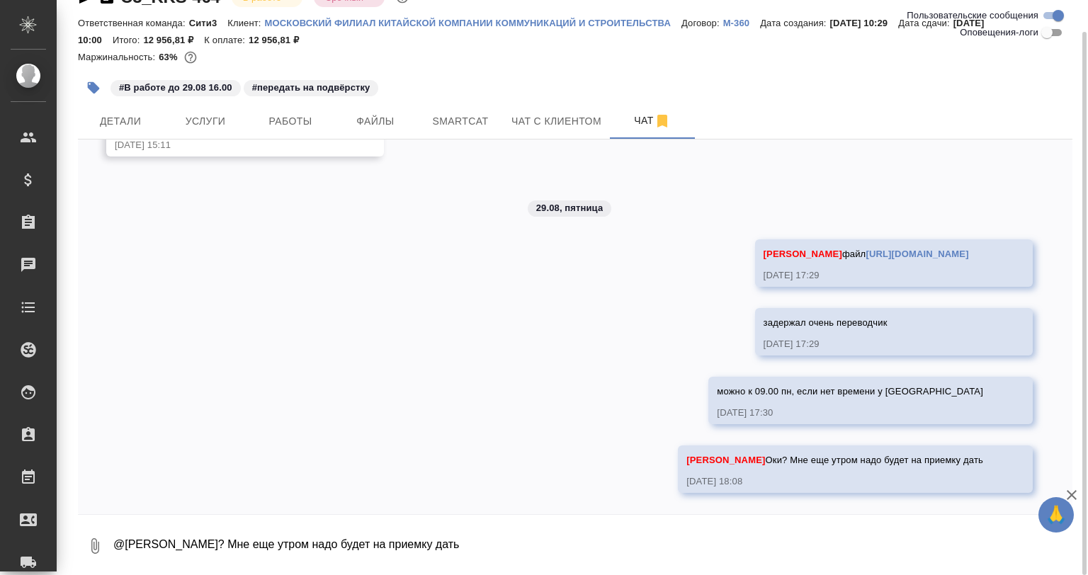
scroll to position [429, 0]
click at [137, 142] on div "28.08.25, 15:11" at bounding box center [225, 145] width 220 height 14
click at [136, 131] on button "Детали" at bounding box center [120, 120] width 85 height 35
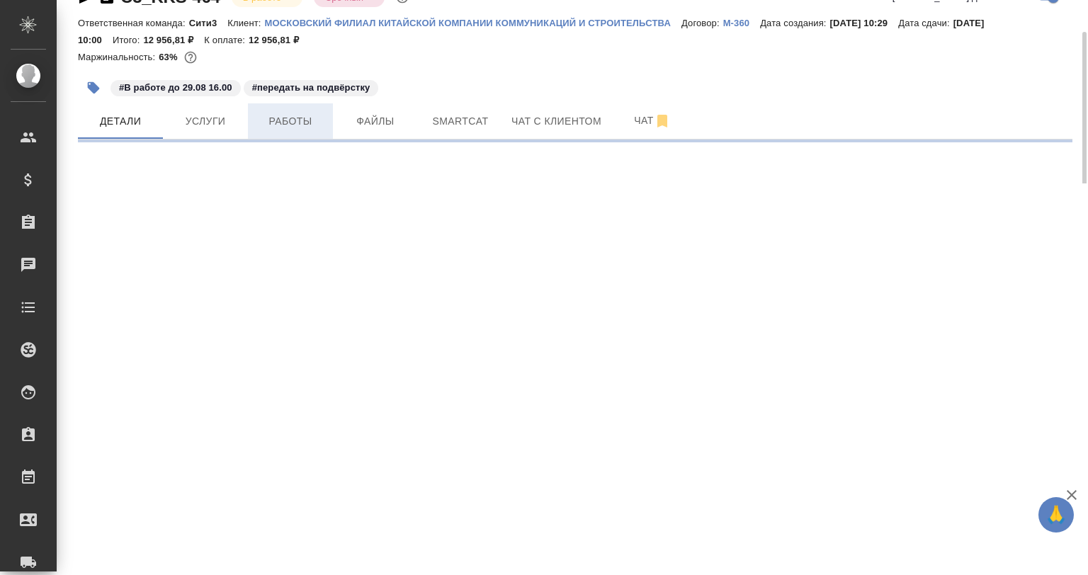
select select "RU"
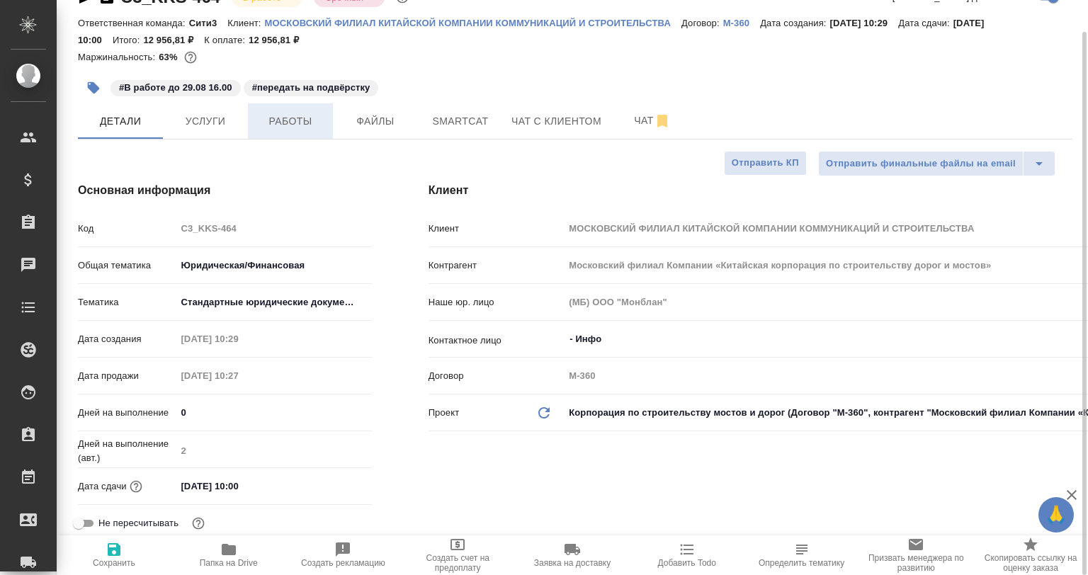
type textarea "x"
click at [265, 125] on span "Работы" at bounding box center [290, 122] width 68 height 18
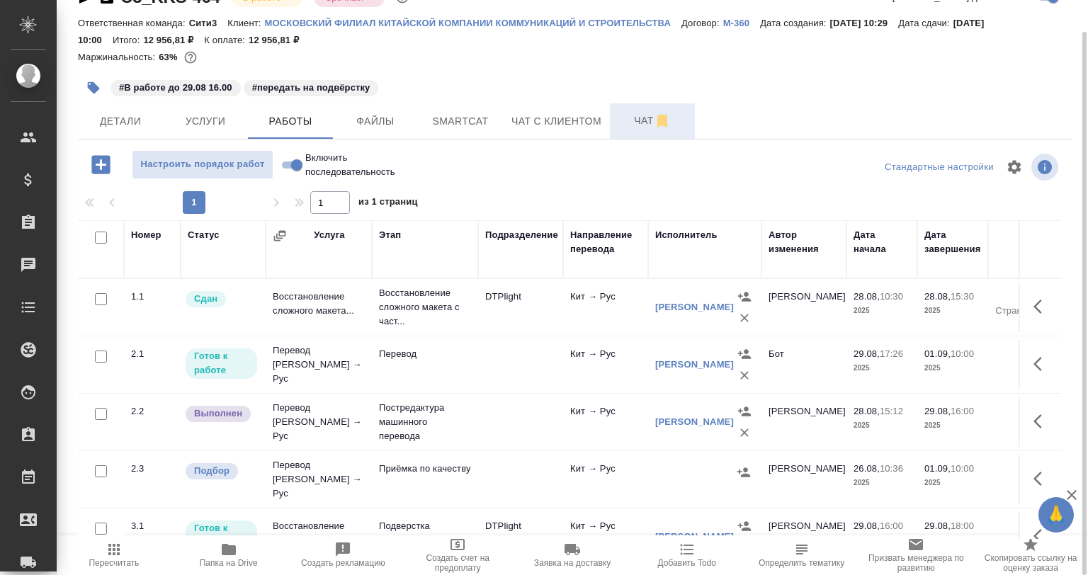
click at [642, 115] on span "Чат" at bounding box center [652, 121] width 68 height 18
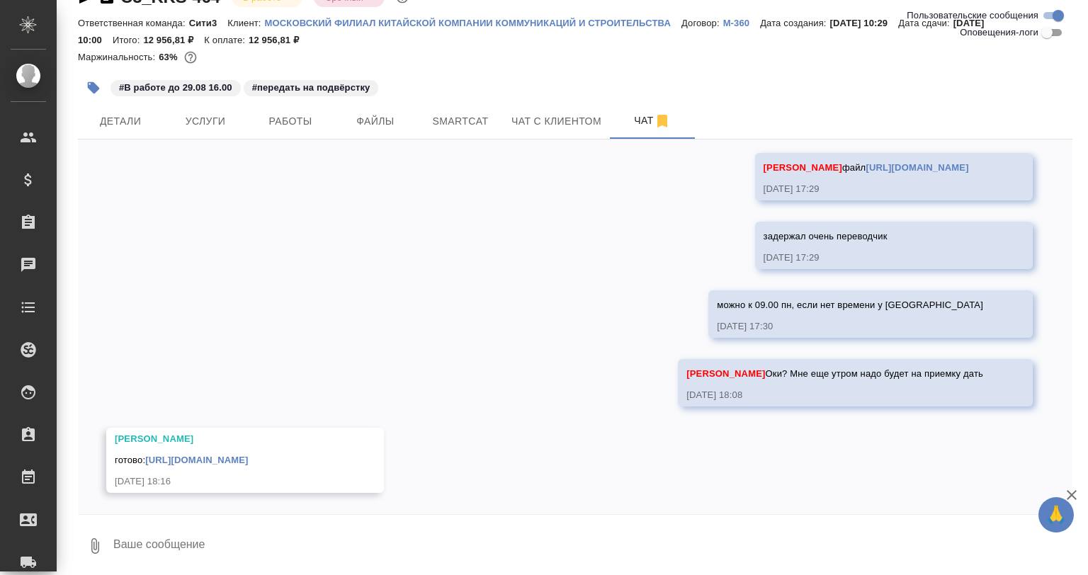
scroll to position [587, 0]
click at [281, 550] on textarea at bounding box center [592, 546] width 961 height 48
type textarea "Спасибо!"
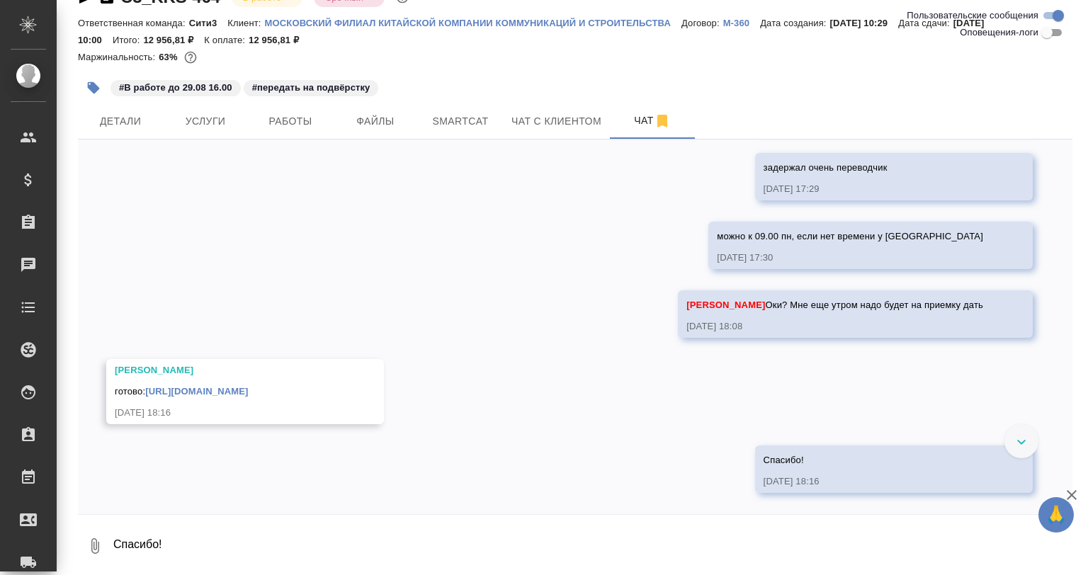
scroll to position [655, 0]
click at [334, 381] on div "готово: https://drive.awatera.com/apps/files/files/10199911?dir=/Shares/%D0%9C%…" at bounding box center [225, 390] width 220 height 18
click at [248, 386] on link "https://drive.awatera.com/apps/files/files/10199911?dir=/Shares/%D0%9C%D0%9E%D0…" at bounding box center [196, 391] width 103 height 11
click at [273, 121] on span "Работы" at bounding box center [290, 122] width 68 height 18
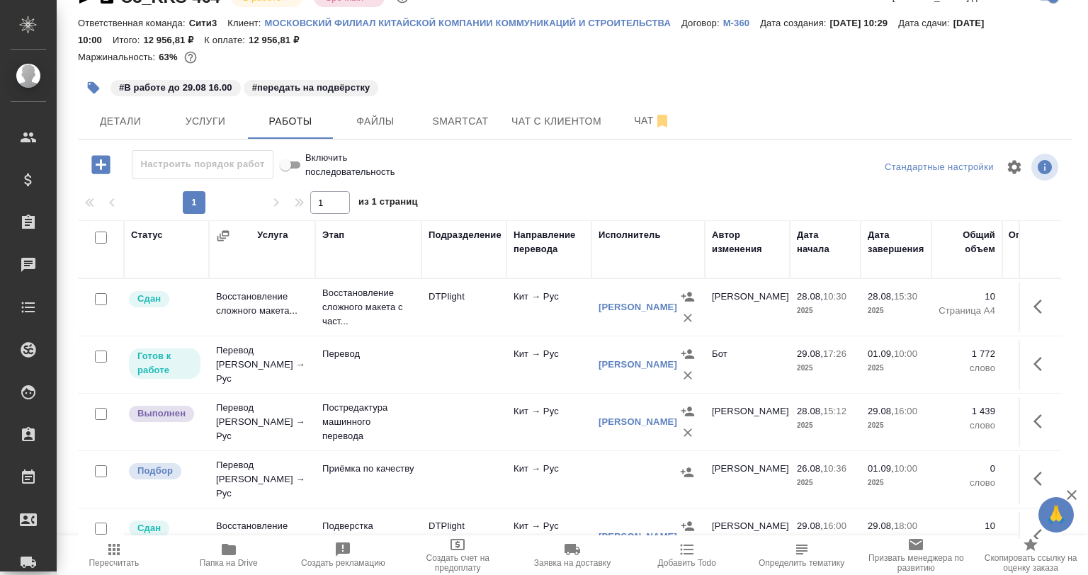
scroll to position [71, 0]
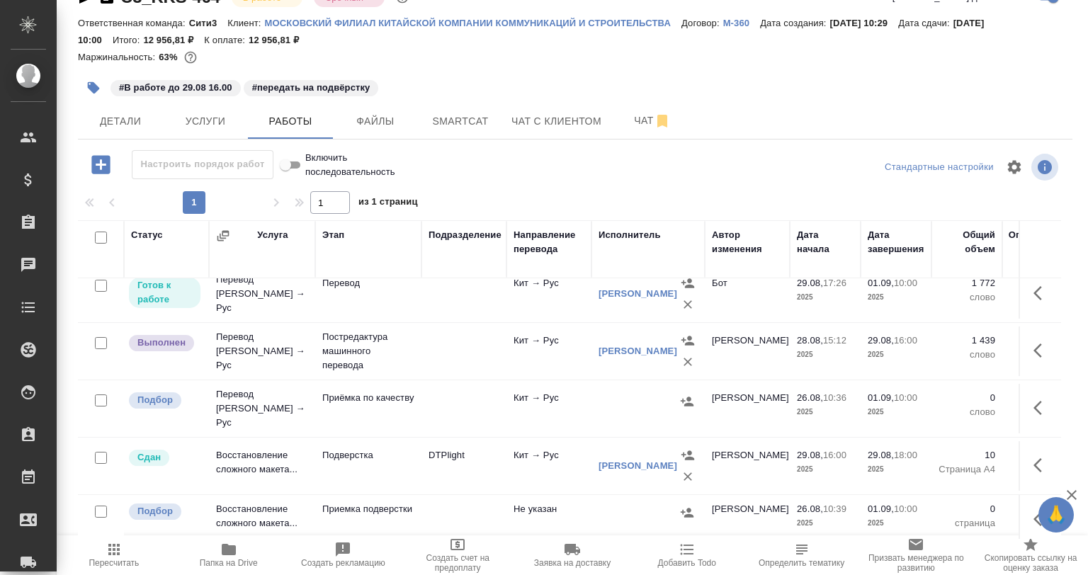
click at [1034, 405] on icon "button" at bounding box center [1042, 408] width 17 height 17
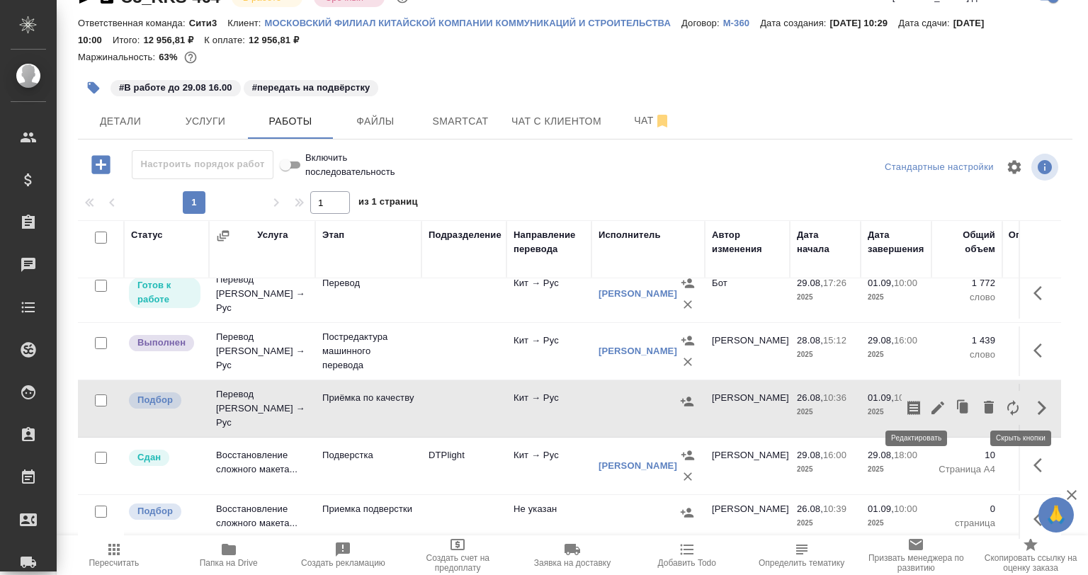
click at [929, 400] on icon "button" at bounding box center [937, 408] width 17 height 17
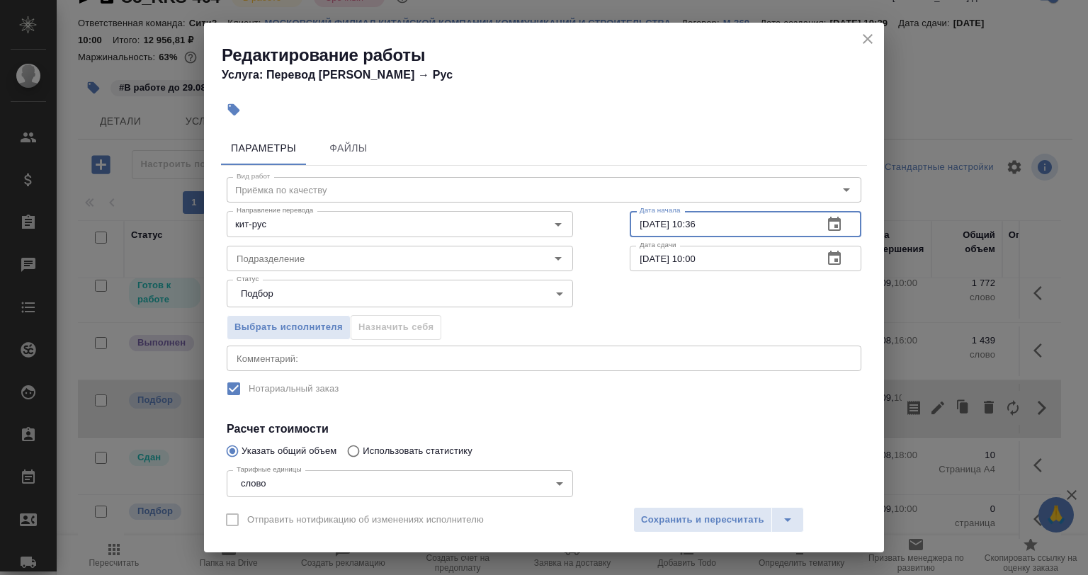
drag, startPoint x: 697, startPoint y: 227, endPoint x: 619, endPoint y: 230, distance: 78.0
click at [619, 230] on div "Вид работ Приёмка по качеству Вид работ Направление перевода кит-рус Направлени…" at bounding box center [544, 381] width 646 height 431
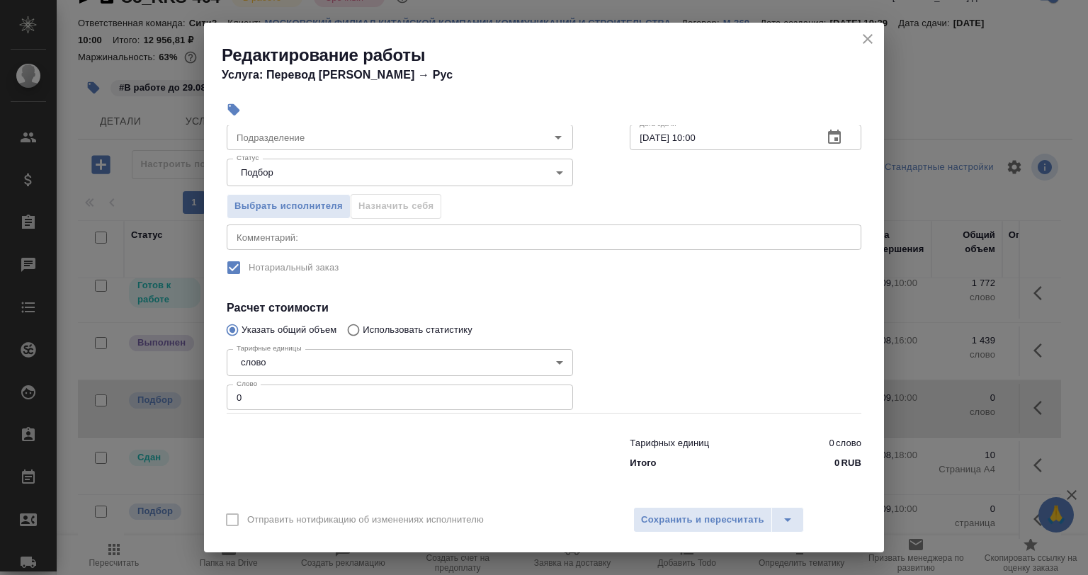
type input "29.08.2025 18:16"
drag, startPoint x: 259, startPoint y: 393, endPoint x: 223, endPoint y: 388, distance: 36.5
click at [196, 393] on div "Редактирование работы Услуга: Перевод Стандарт Кит → Рус Параметры Файлы Вид ра…" at bounding box center [544, 287] width 1088 height 575
type input "1"
drag, startPoint x: 409, startPoint y: 234, endPoint x: 374, endPoint y: 234, distance: 34.7
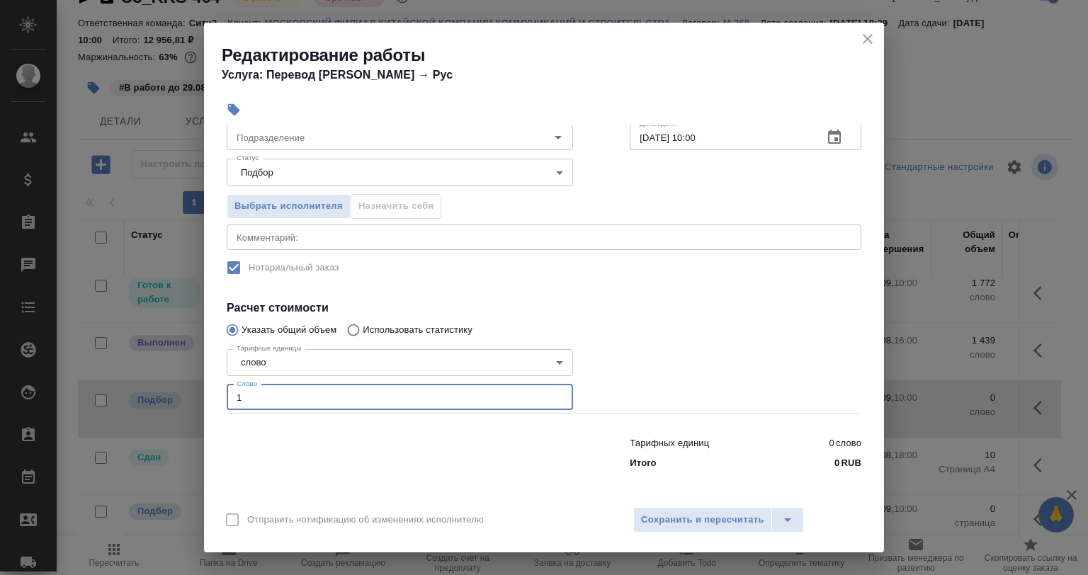
click at [402, 233] on textarea at bounding box center [544, 237] width 615 height 11
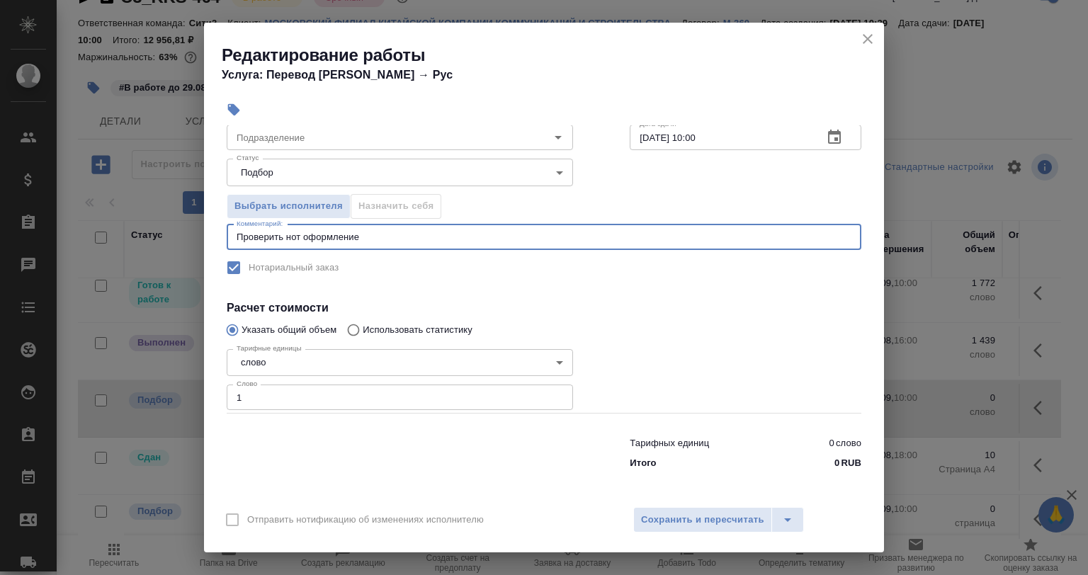
paste textarea "https://drive.awatera.com/s/WjJbcHgxra96mLp"
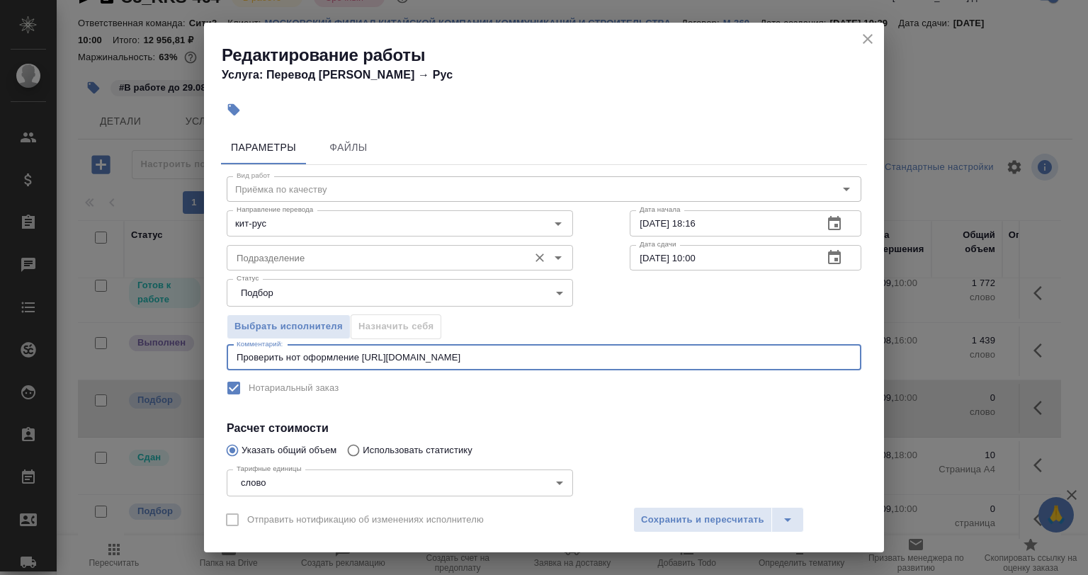
scroll to position [0, 0]
click at [258, 249] on div "Подразделение" at bounding box center [400, 259] width 346 height 26
type textarea "Проверить нот оформление https://drive.awatera.com/s/WjJbcHgxra96mLp"
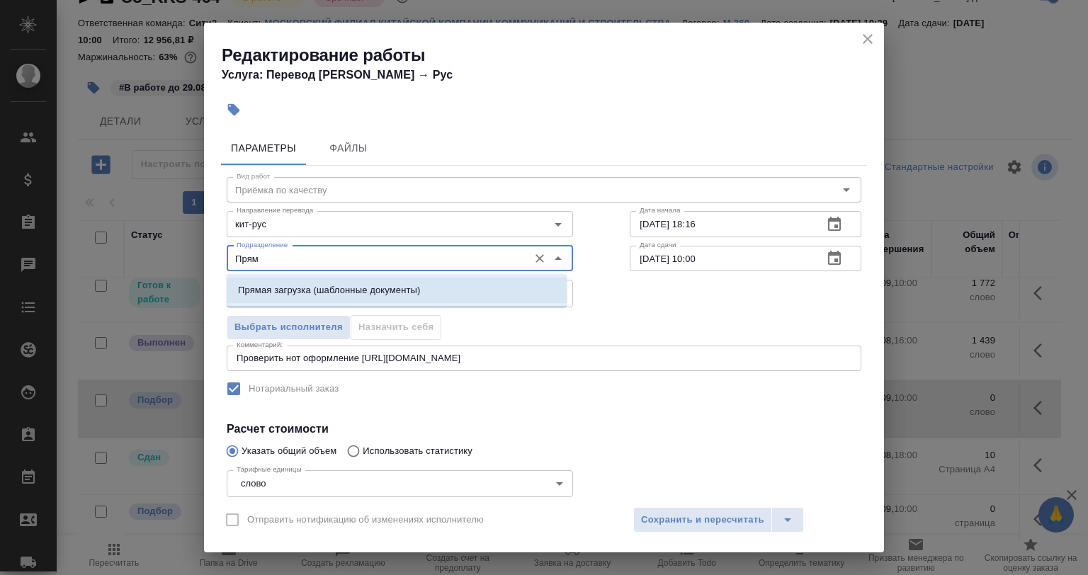
click at [258, 300] on li "Прямая загрузка (шаблонные документы)" at bounding box center [397, 291] width 340 height 26
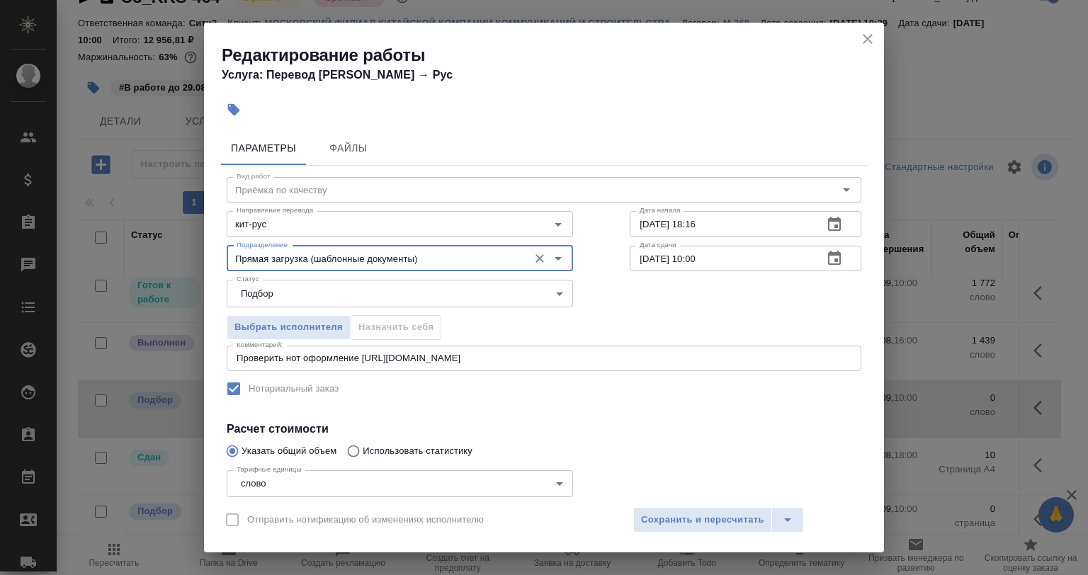
type input "Прямая загрузка (шаблонные документы)"
drag, startPoint x: 721, startPoint y: 541, endPoint x: 714, endPoint y: 519, distance: 23.8
click at [717, 528] on div "Отправить нотификацию об изменениях исполнителю Сохранить и пересчитать" at bounding box center [544, 525] width 680 height 55
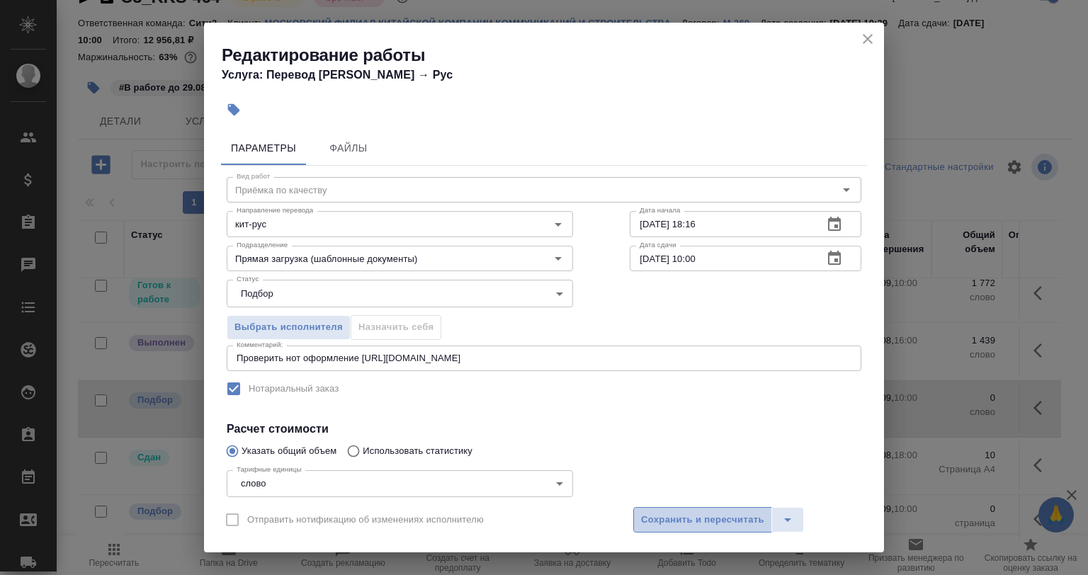
click at [714, 519] on span "Сохранить и пересчитать" at bounding box center [702, 520] width 123 height 16
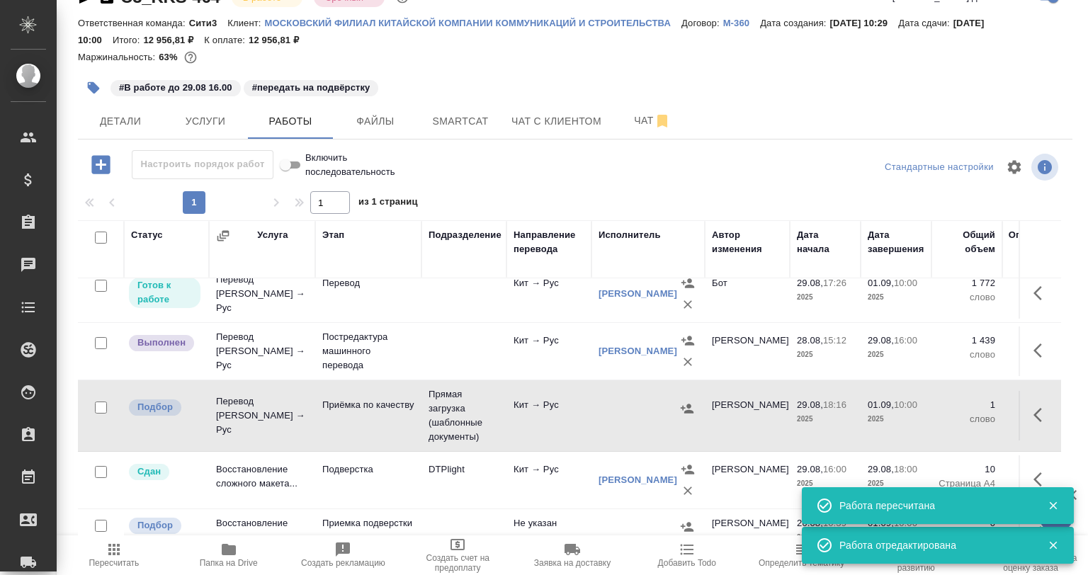
click at [92, 91] on icon "button" at bounding box center [94, 88] width 12 height 12
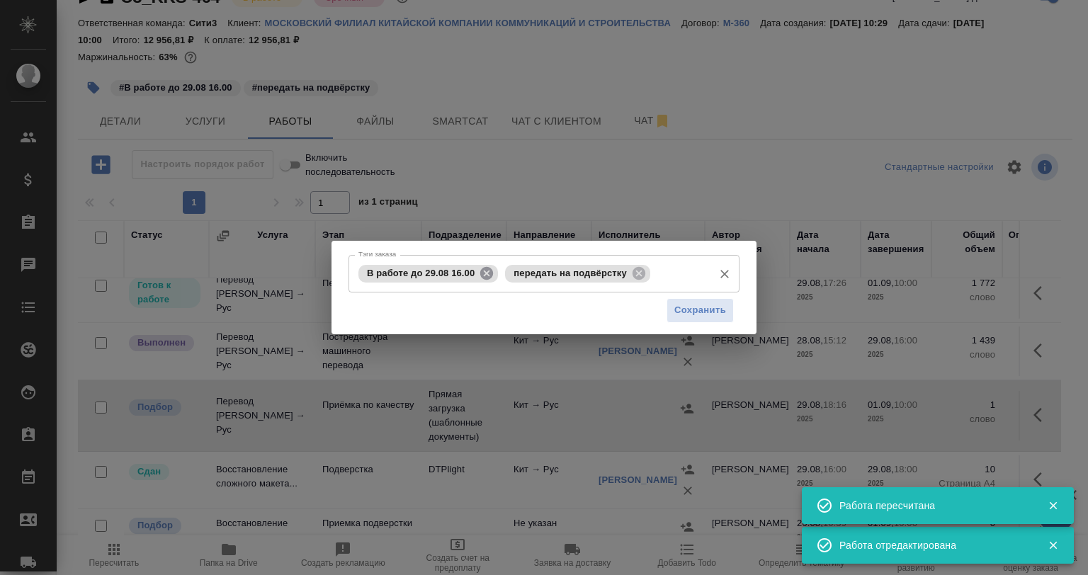
click at [482, 275] on icon at bounding box center [486, 272] width 13 height 13
click at [482, 275] on span "передать на подвёрстку" at bounding box center [423, 273] width 130 height 11
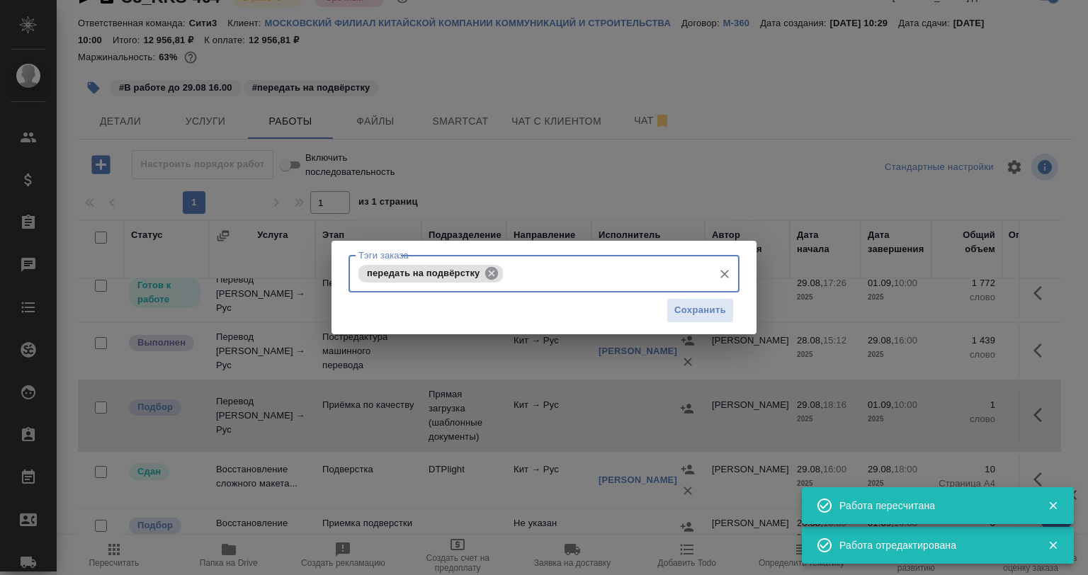
click at [490, 273] on icon at bounding box center [492, 274] width 16 height 16
click at [491, 274] on input "Тэги заказа" at bounding box center [530, 273] width 351 height 24
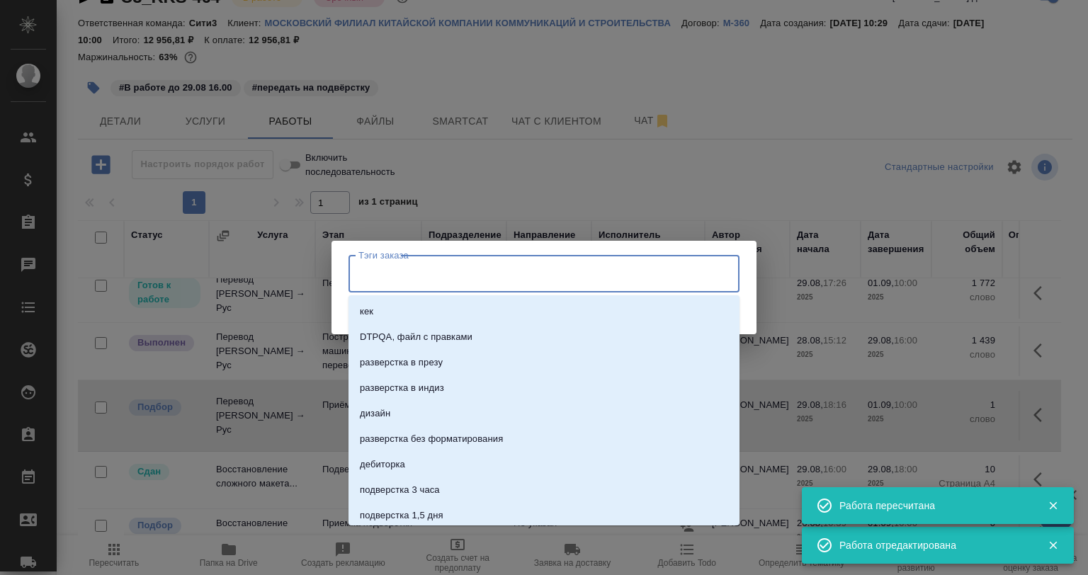
type input "Г"
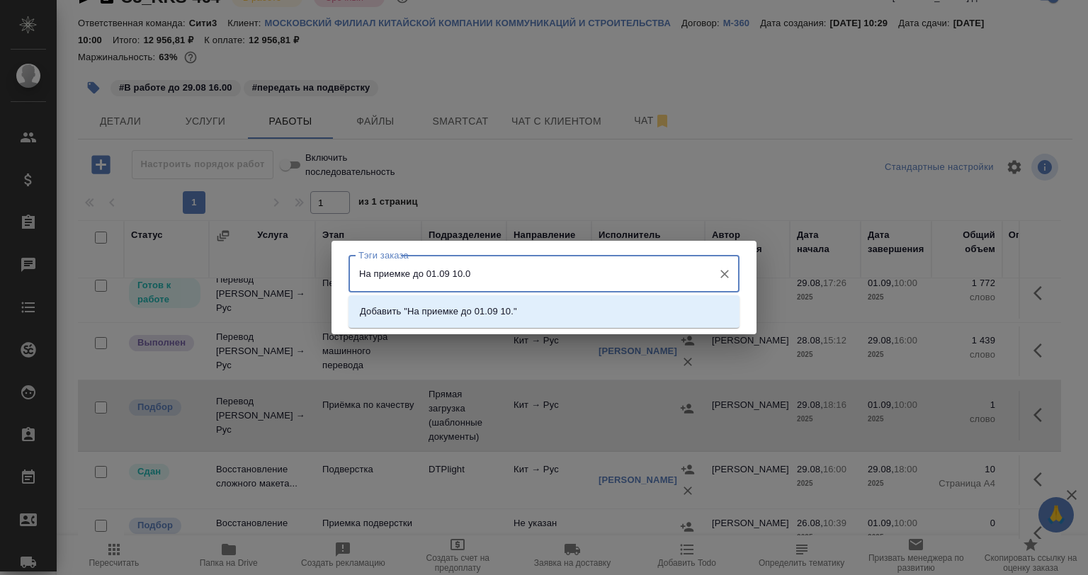
type input "На приемке до 01.09 10.00"
click at [492, 317] on p "Добавить "На приемке до 01.09 10.00"" at bounding box center [443, 312] width 167 height 14
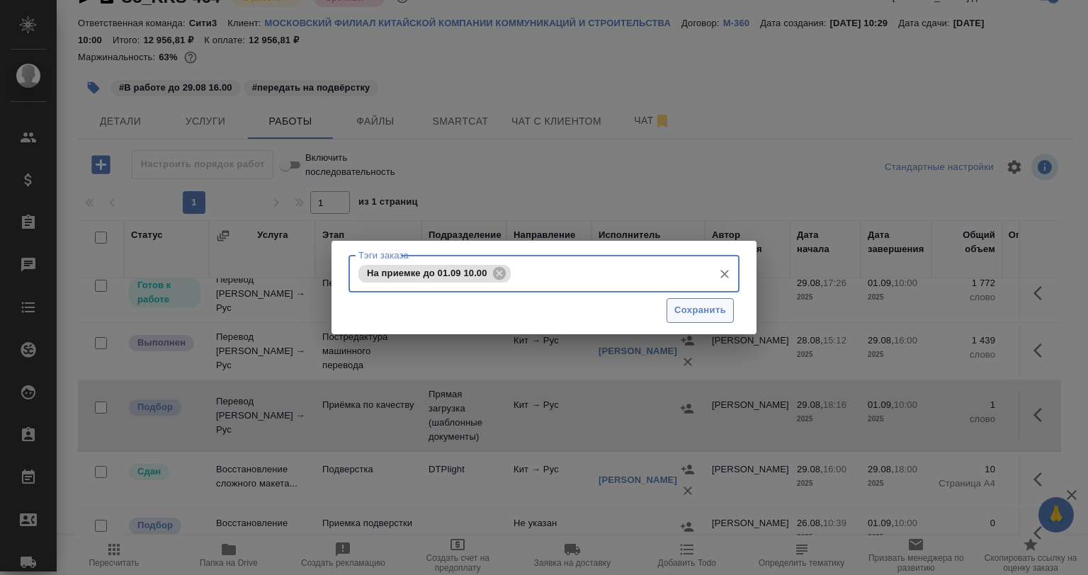
click at [689, 302] on span "Сохранить" at bounding box center [700, 310] width 52 height 16
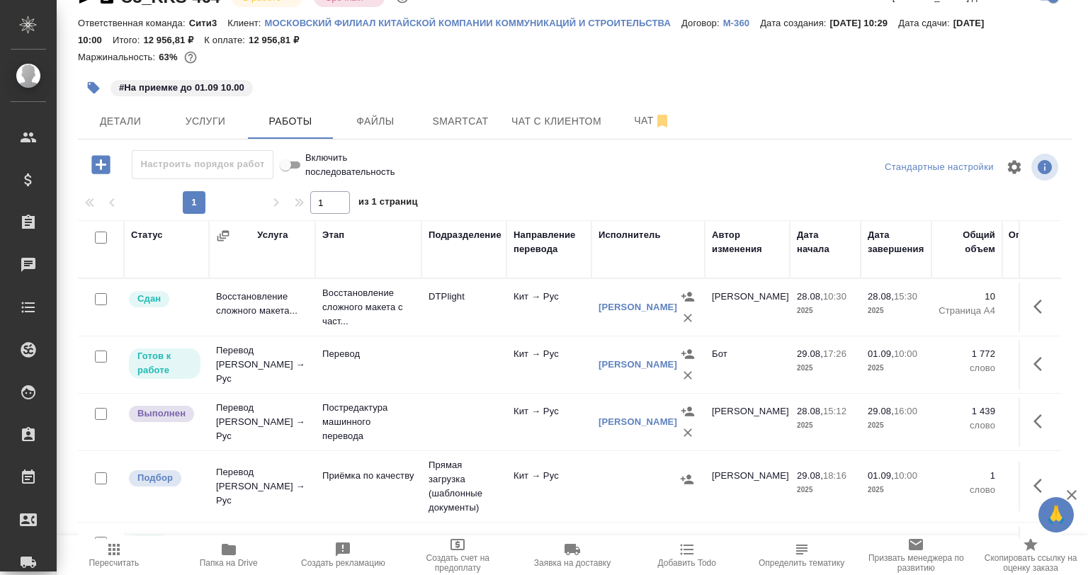
scroll to position [71, 0]
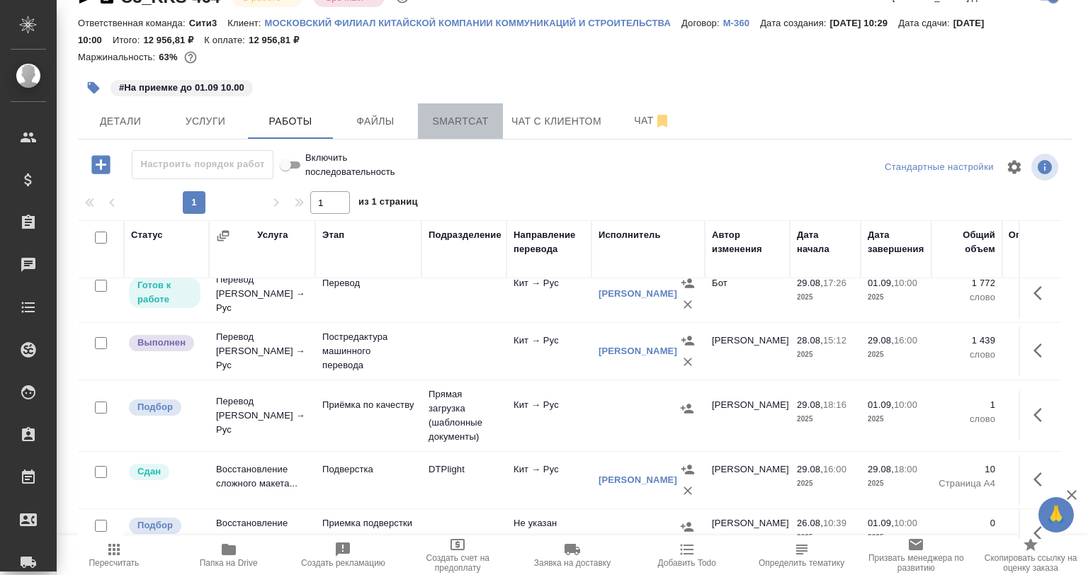
click at [456, 119] on span "Smartcat" at bounding box center [460, 122] width 68 height 18
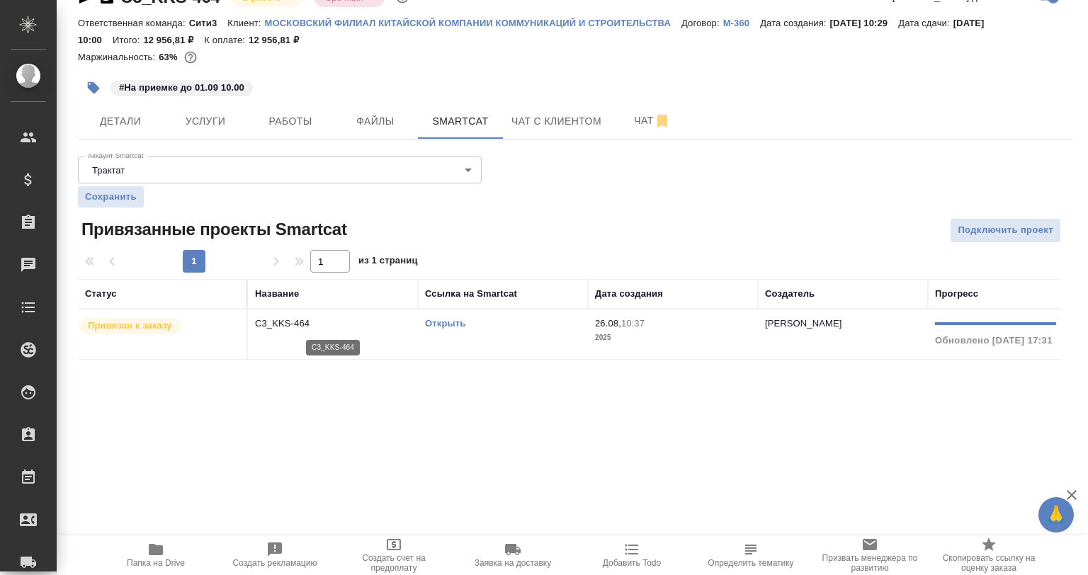
click at [360, 320] on p "C3_KKS-464" at bounding box center [333, 324] width 156 height 14
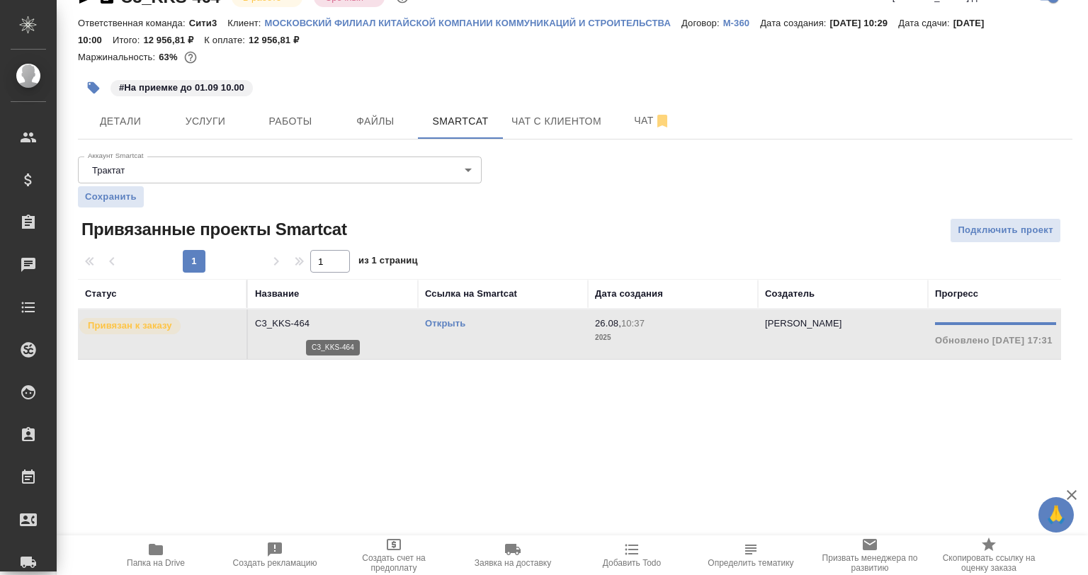
click at [360, 320] on p "C3_KKS-464" at bounding box center [333, 324] width 156 height 14
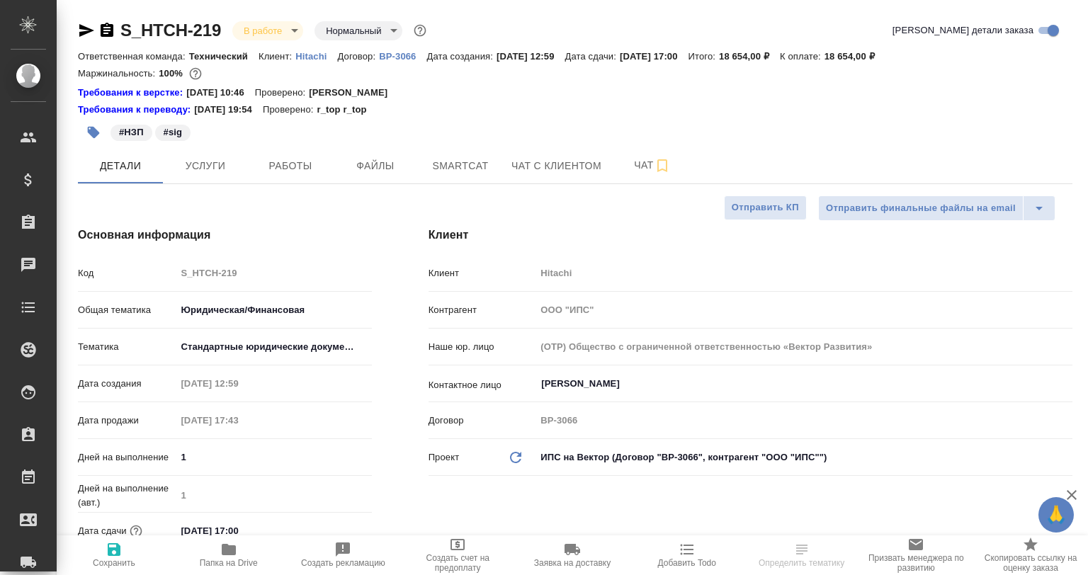
select select "RU"
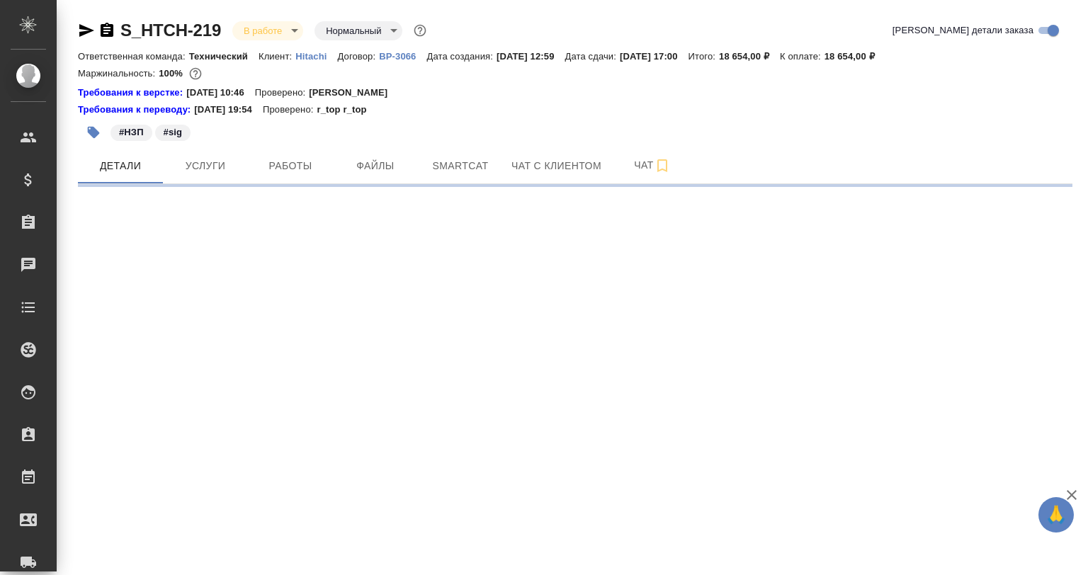
select select "RU"
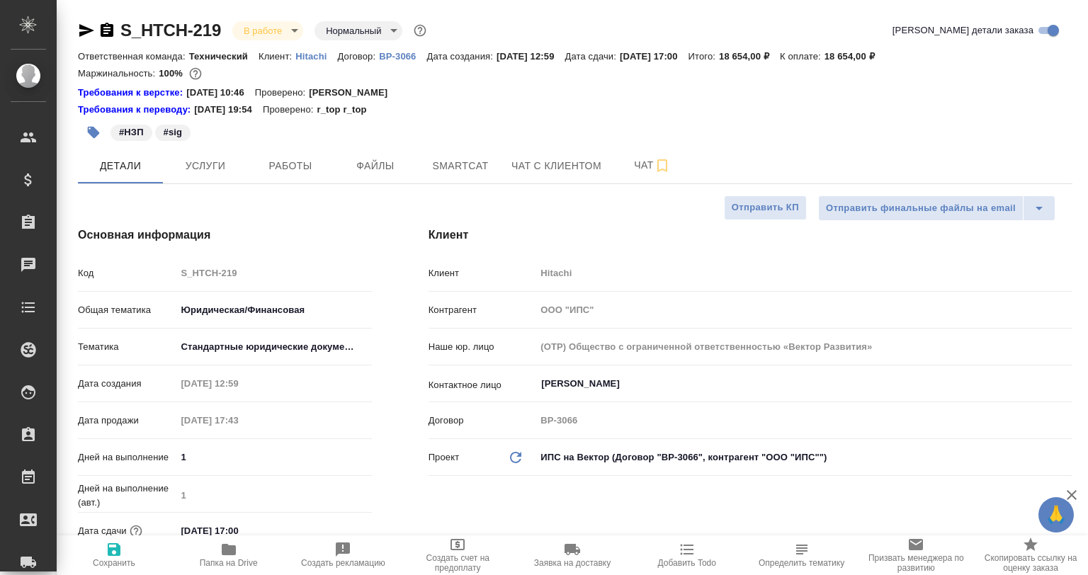
type textarea "x"
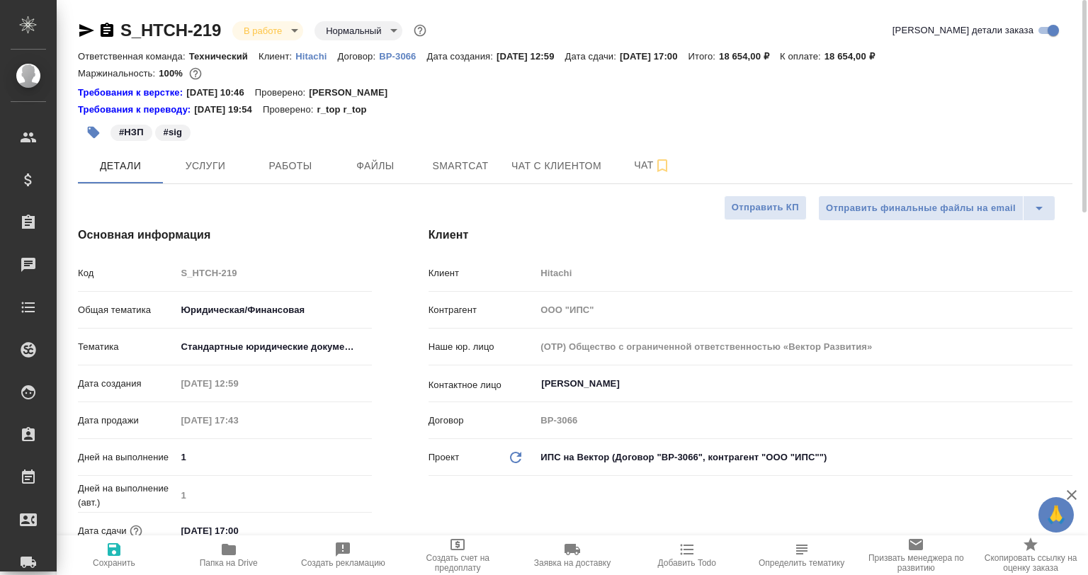
type textarea "x"
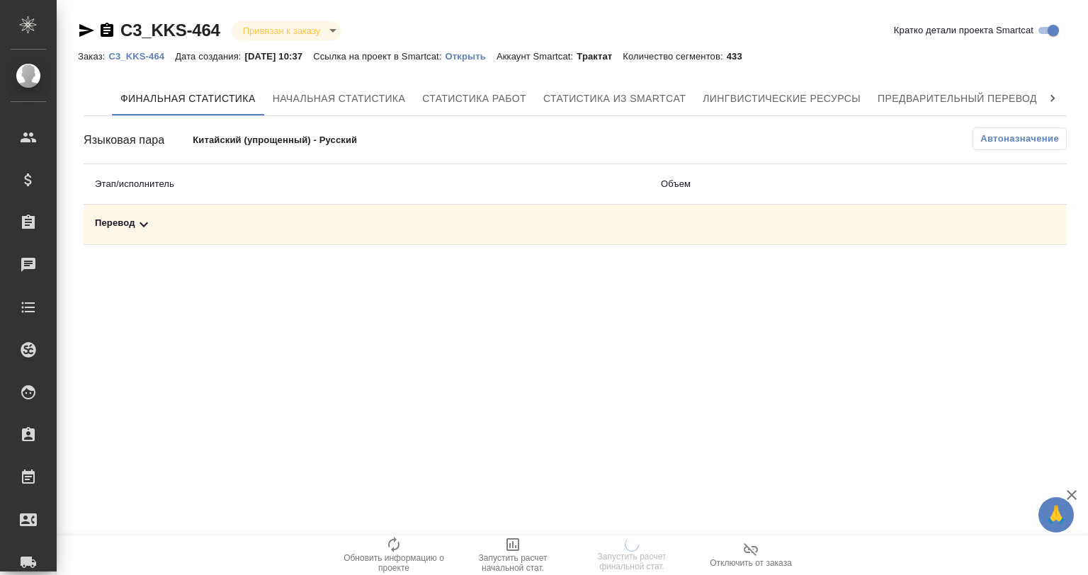
click at [335, 226] on div "Перевод" at bounding box center [366, 224] width 543 height 17
